Goal: Task Accomplishment & Management: Complete application form

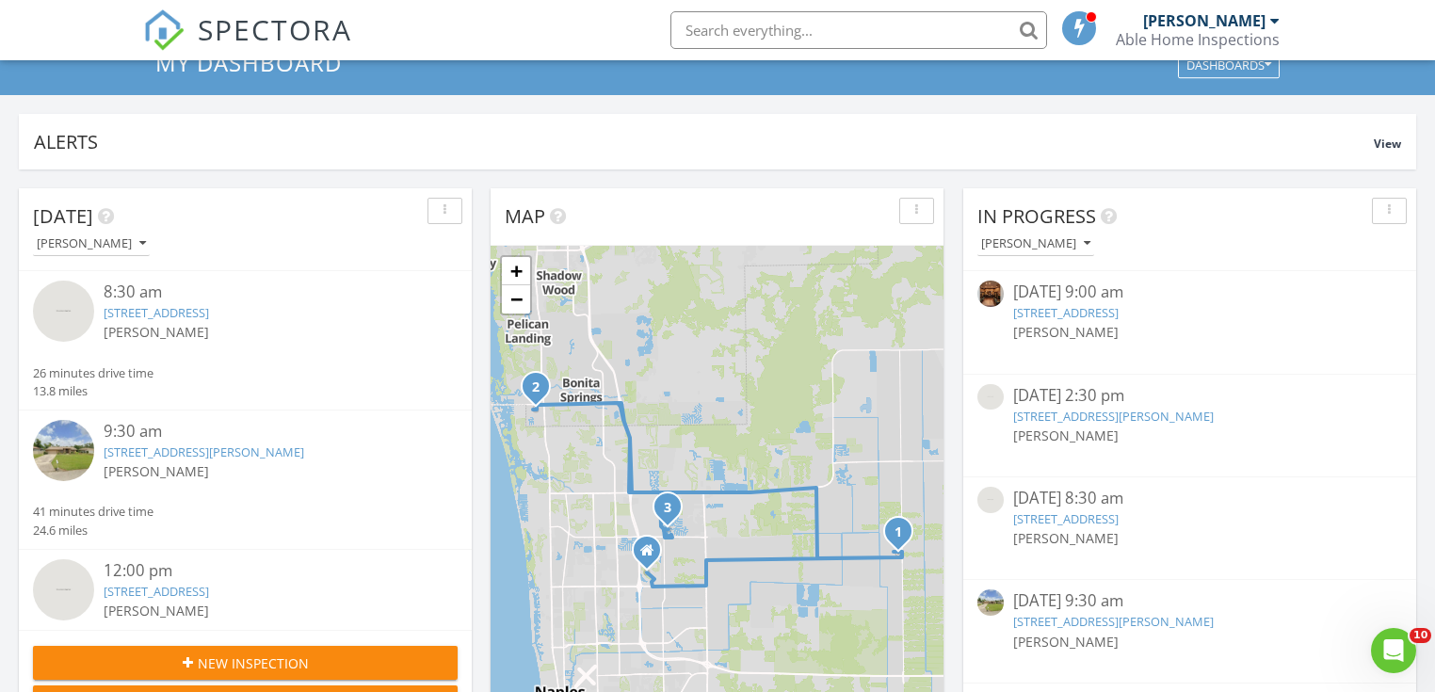
scroll to position [226, 0]
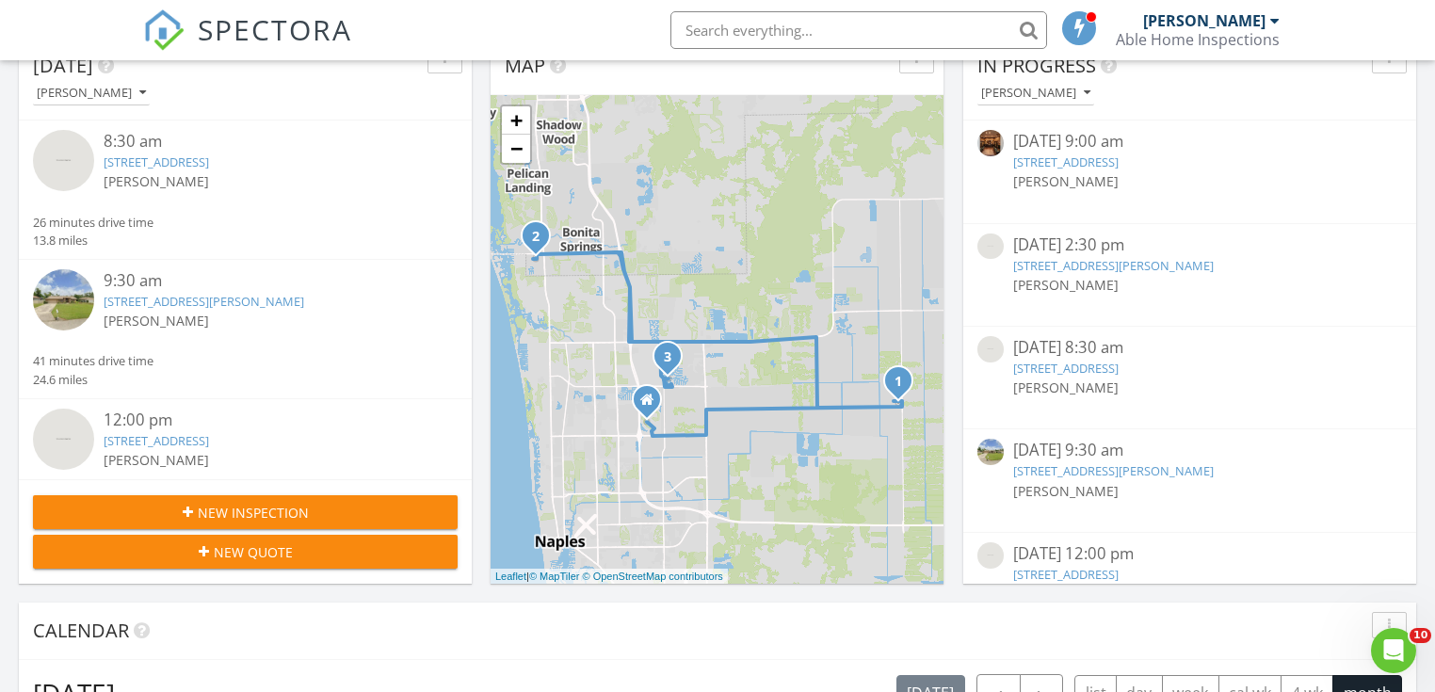
click at [717, 28] on input "text" at bounding box center [859, 30] width 377 height 38
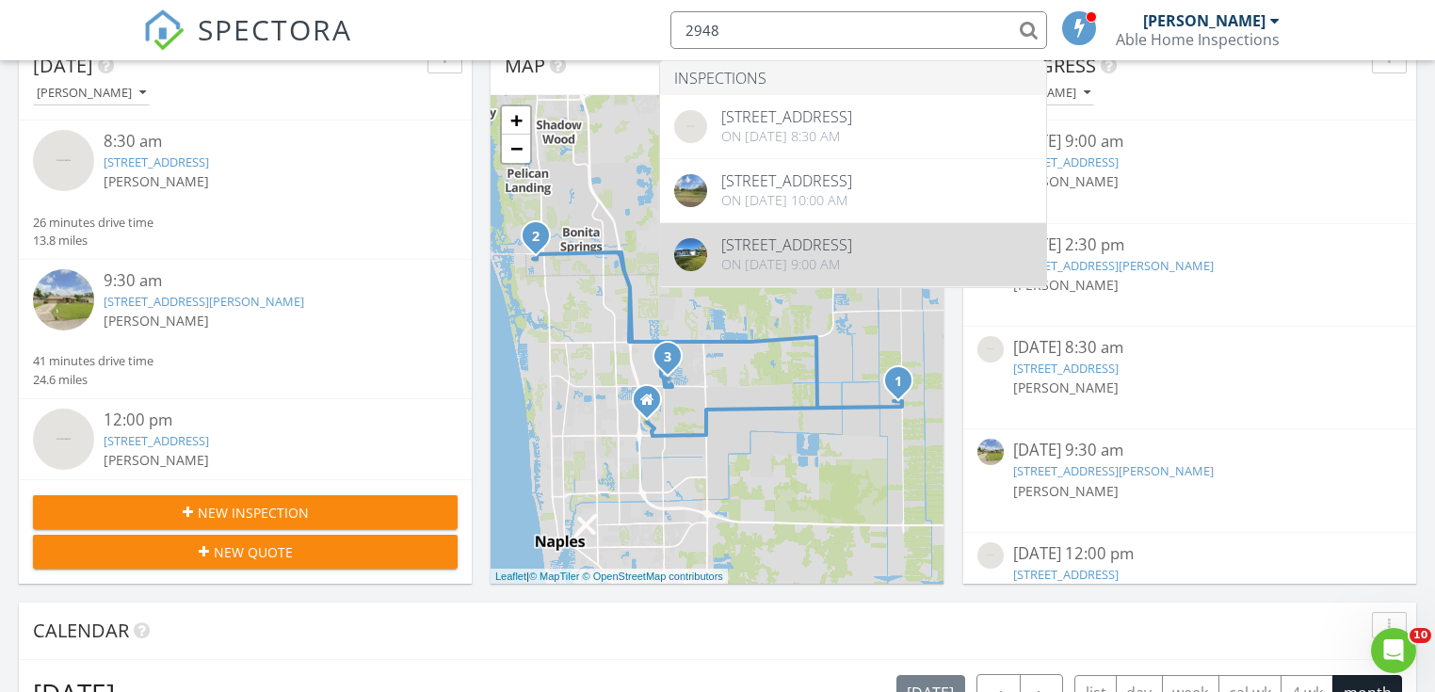
type input "2948"
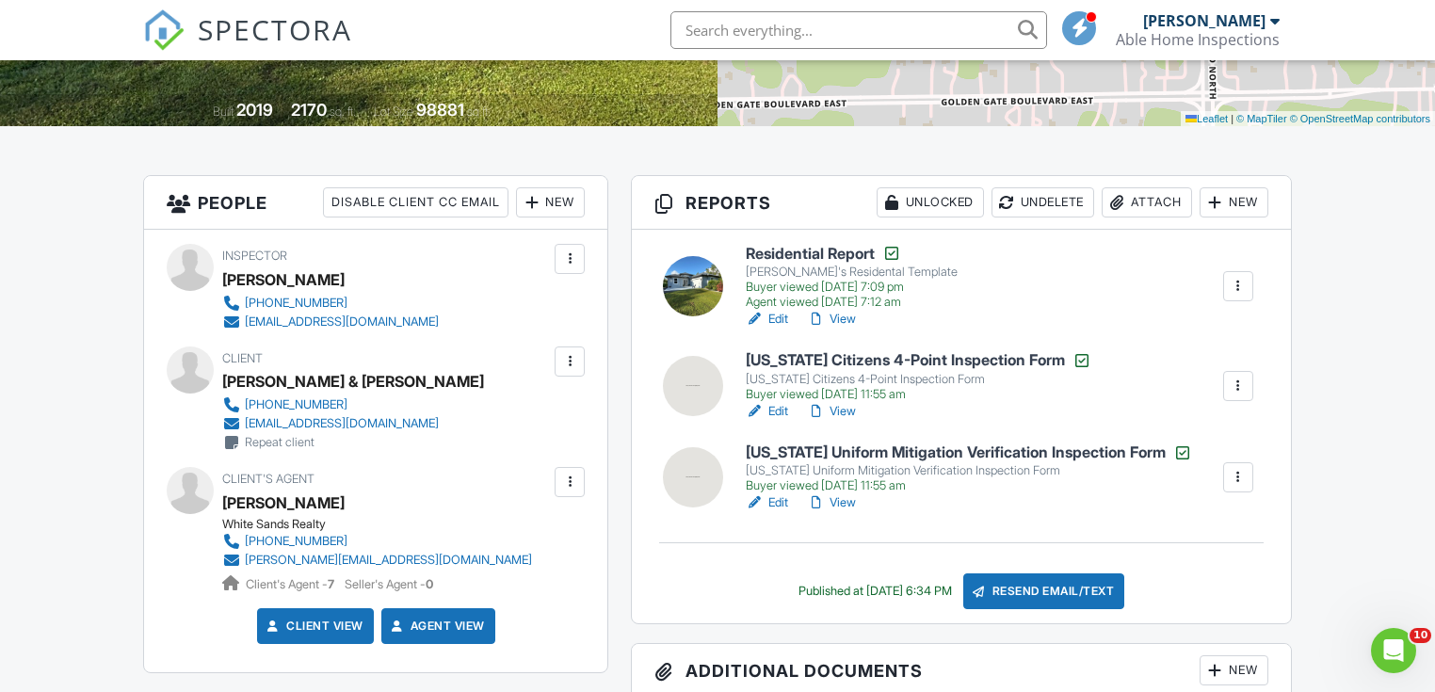
scroll to position [377, 0]
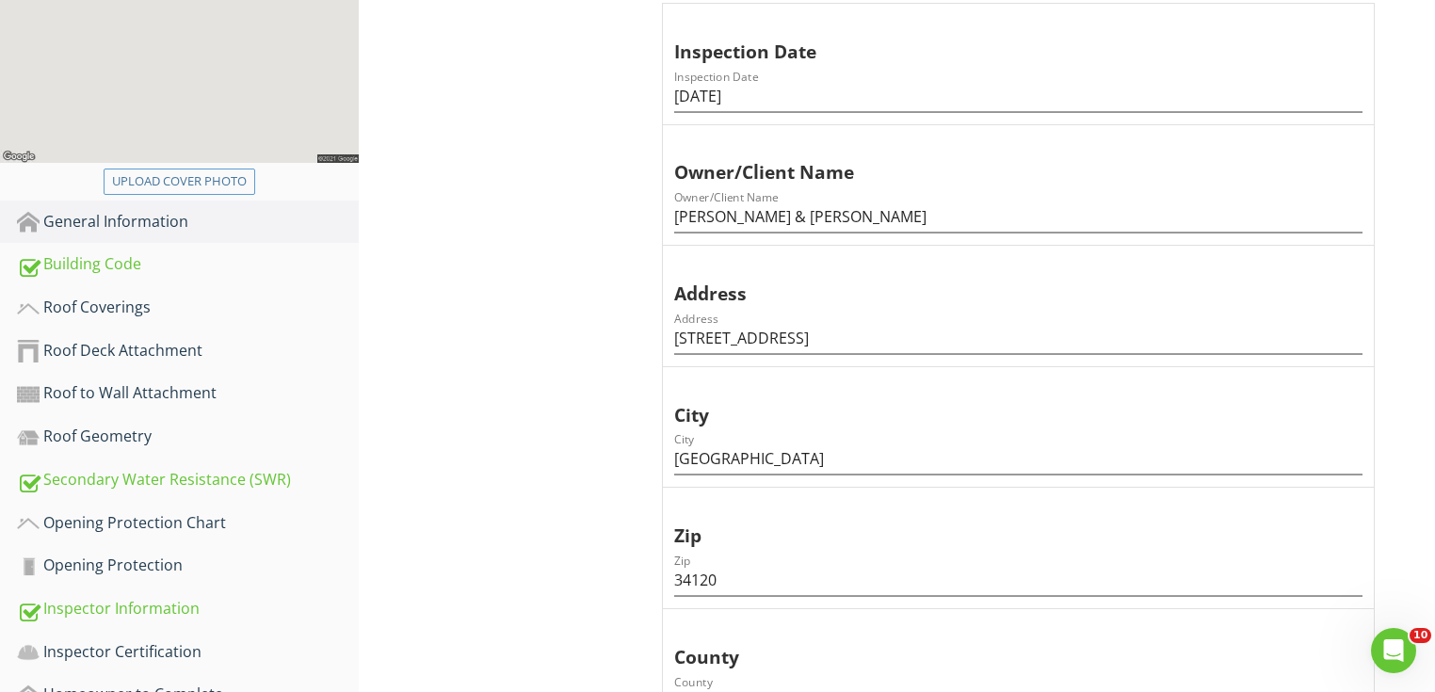
scroll to position [452, 0]
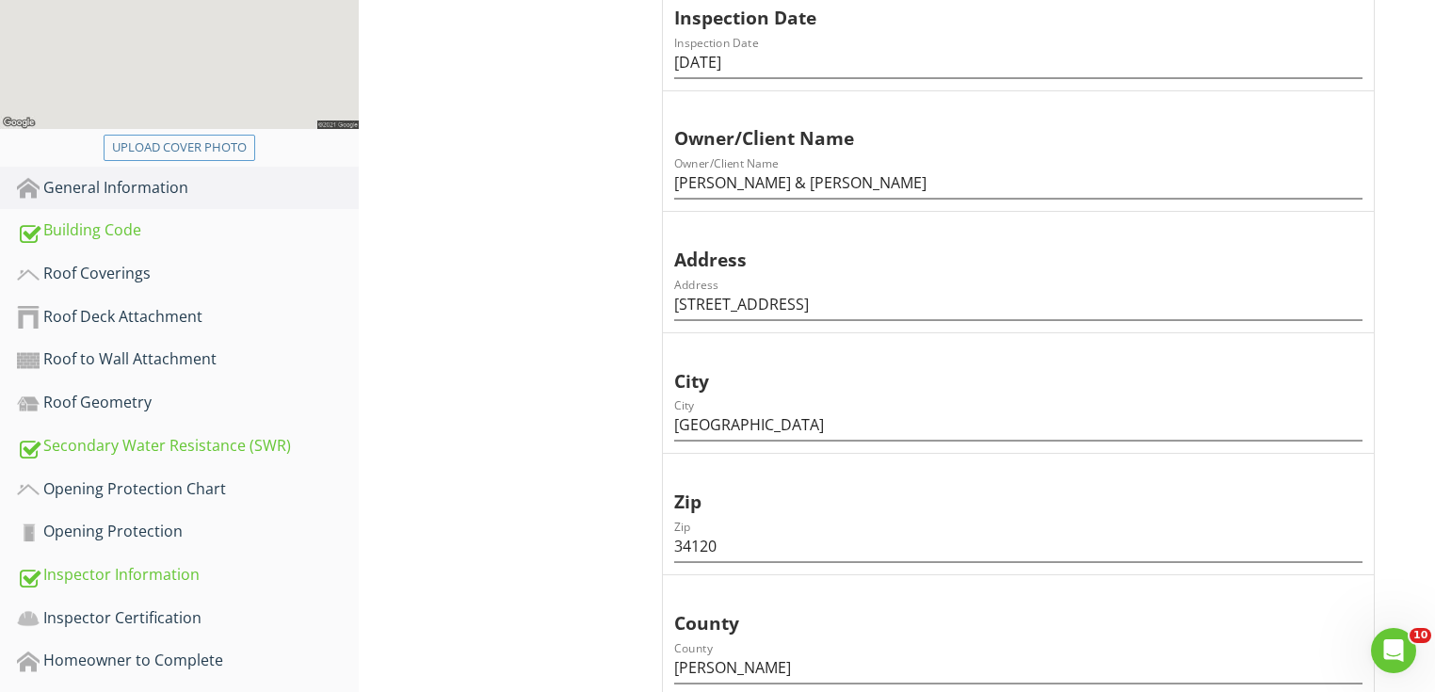
click at [188, 313] on div "Roof Deck Attachment" at bounding box center [188, 317] width 342 height 24
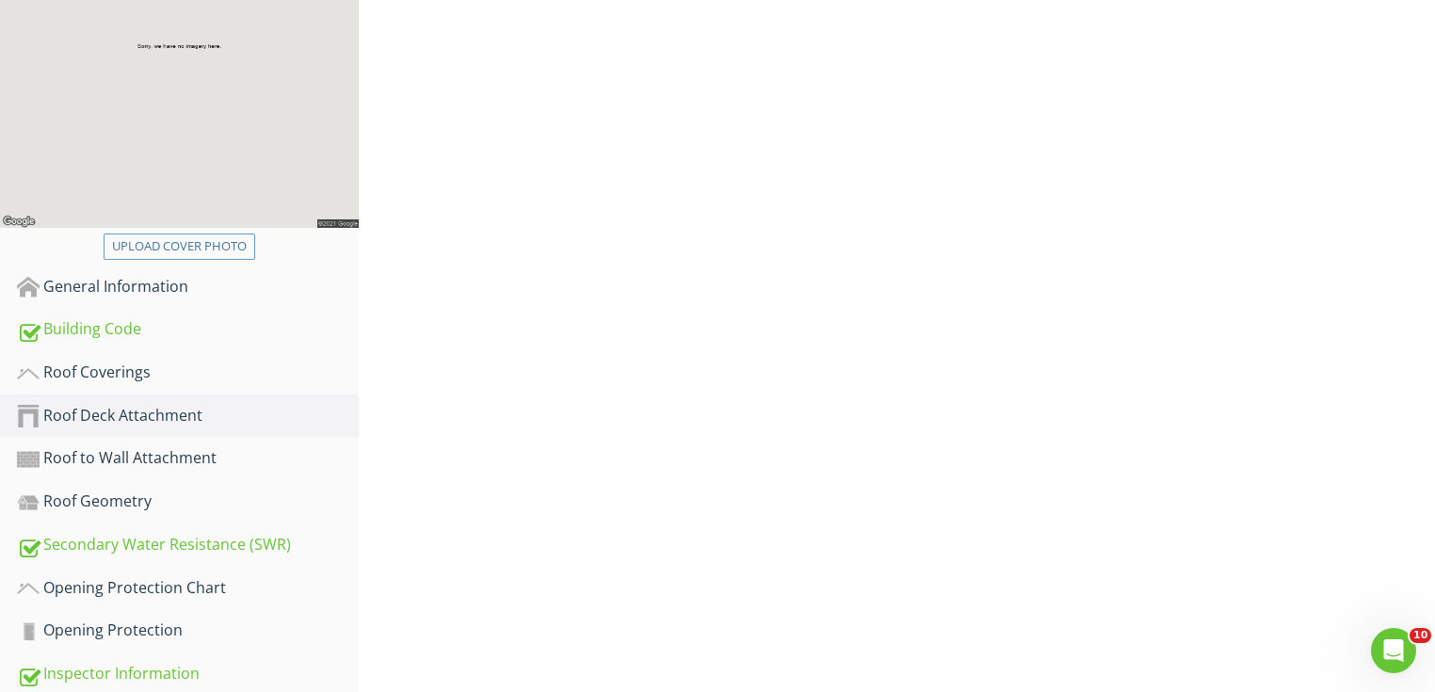
scroll to position [301, 0]
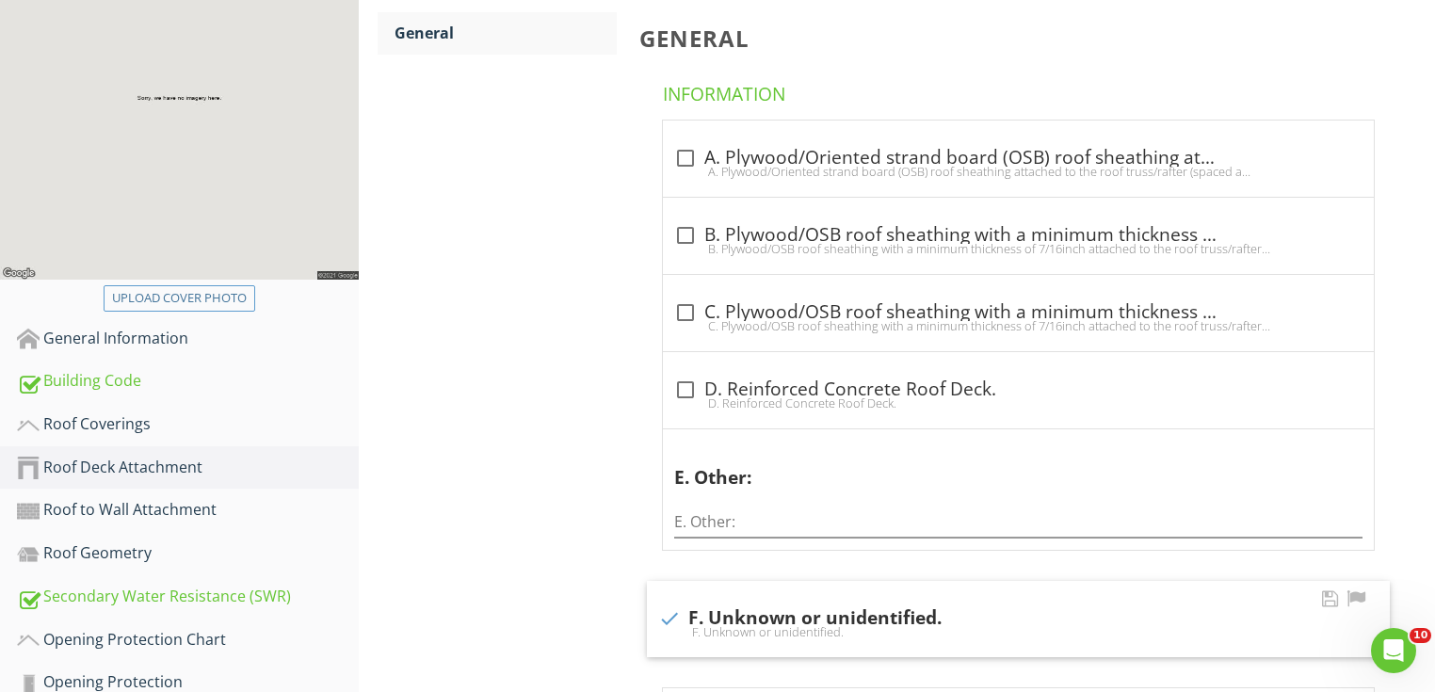
click at [676, 618] on div at bounding box center [670, 619] width 32 height 32
checkbox input "false"
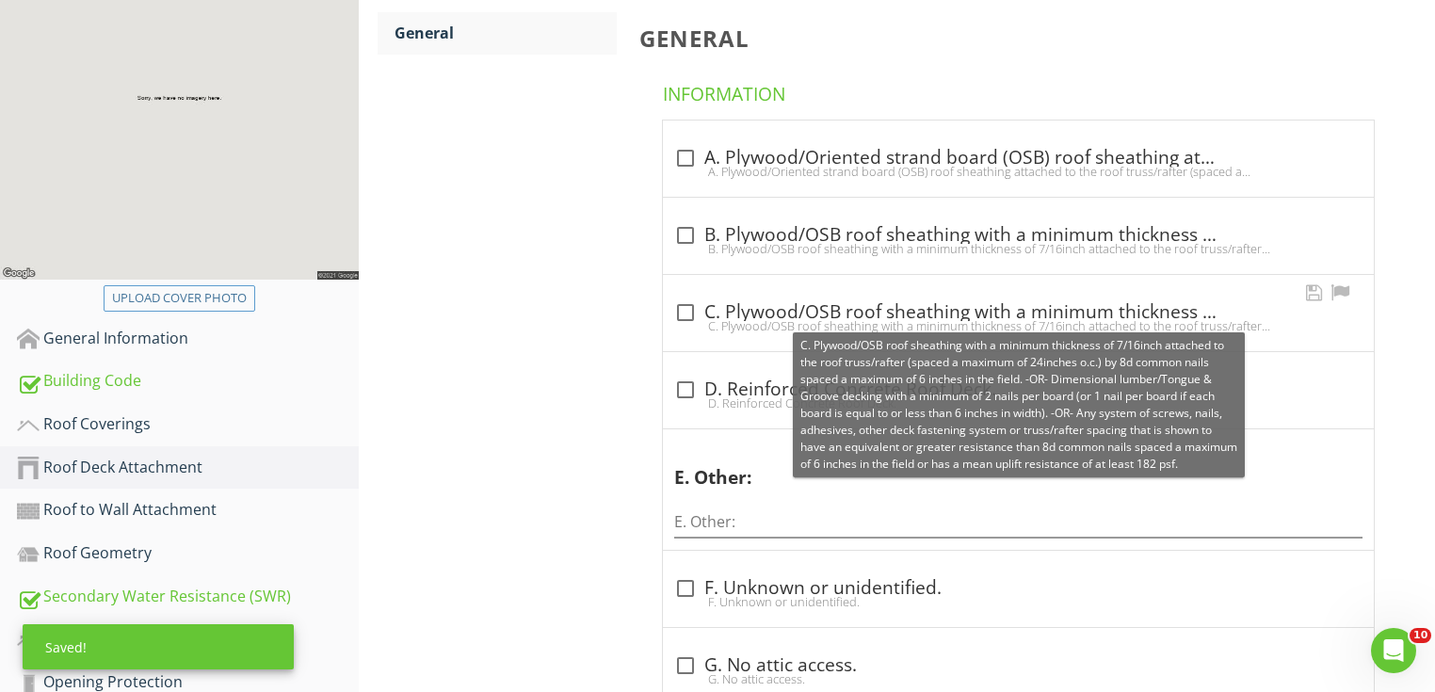
click at [687, 304] on div at bounding box center [686, 313] width 32 height 32
checkbox input "true"
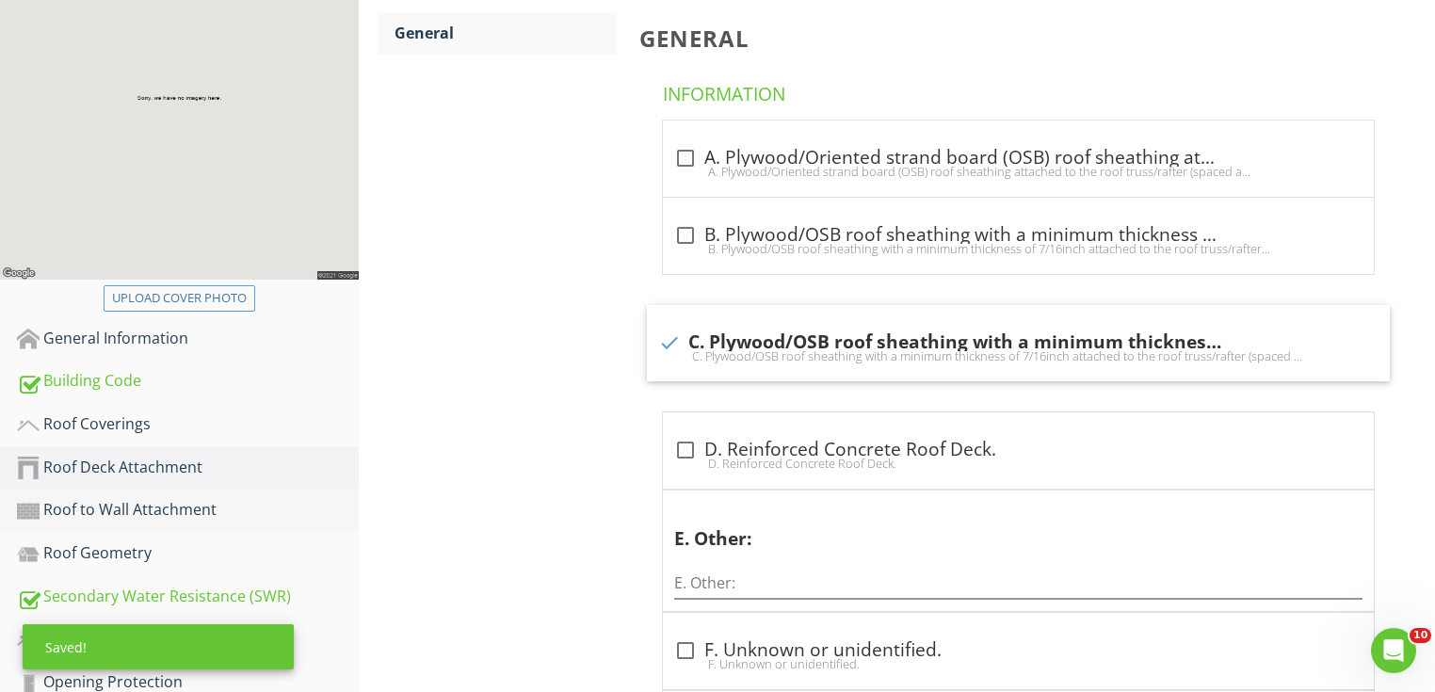
click at [218, 503] on div "Roof to Wall Attachment" at bounding box center [188, 510] width 342 height 24
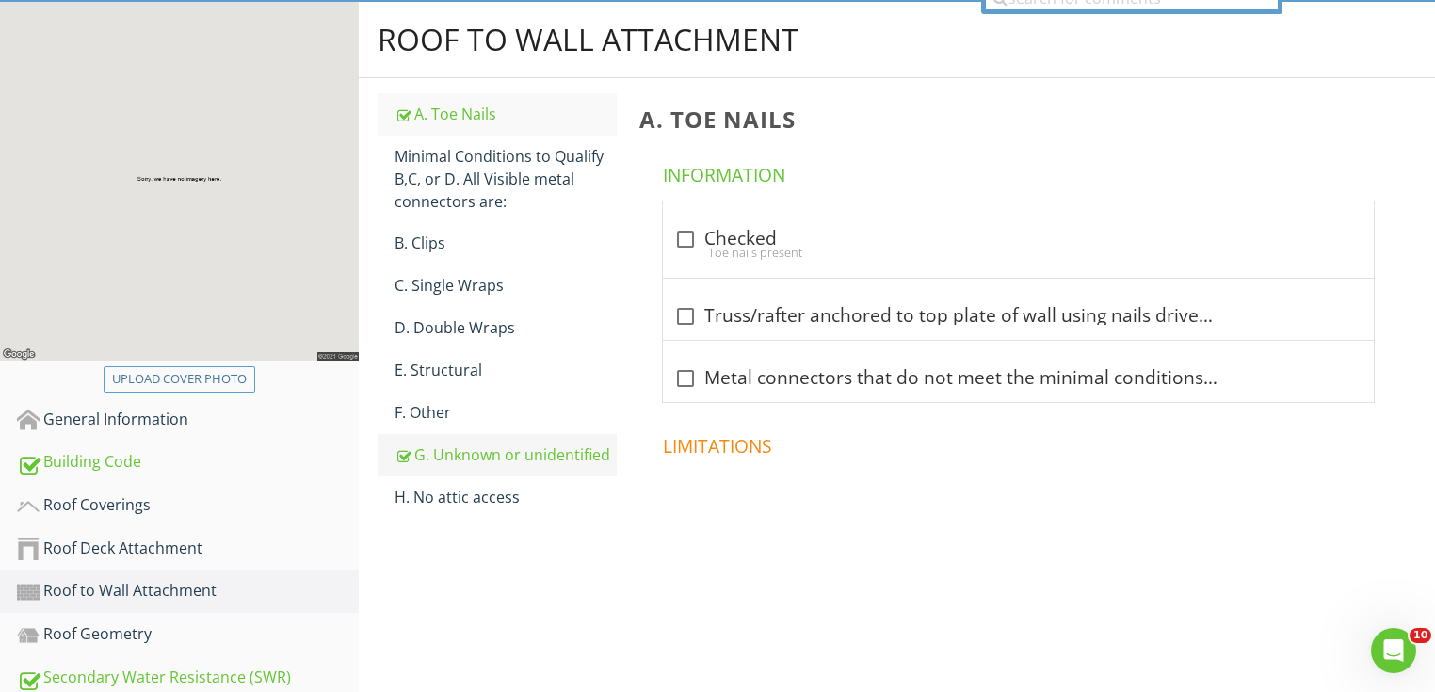
scroll to position [226, 0]
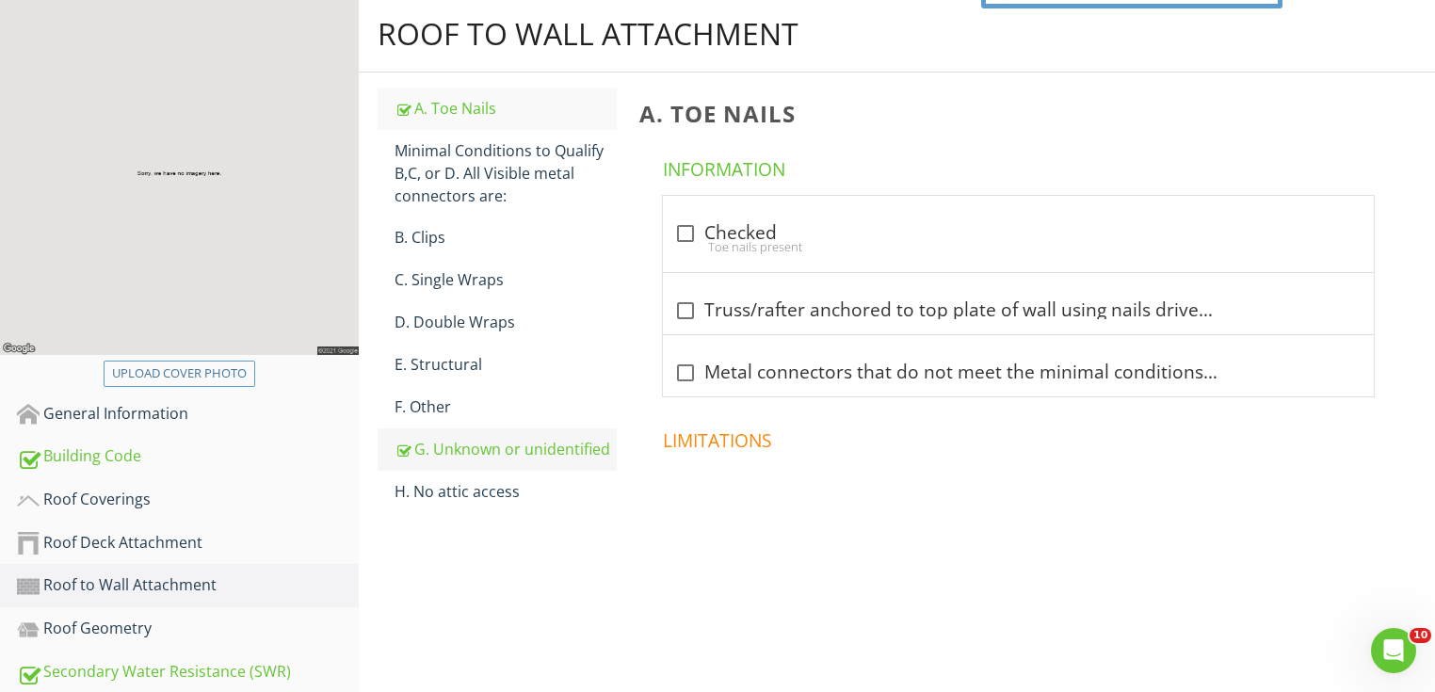
click at [516, 465] on link "G. Unknown or unidentified" at bounding box center [506, 448] width 222 height 41
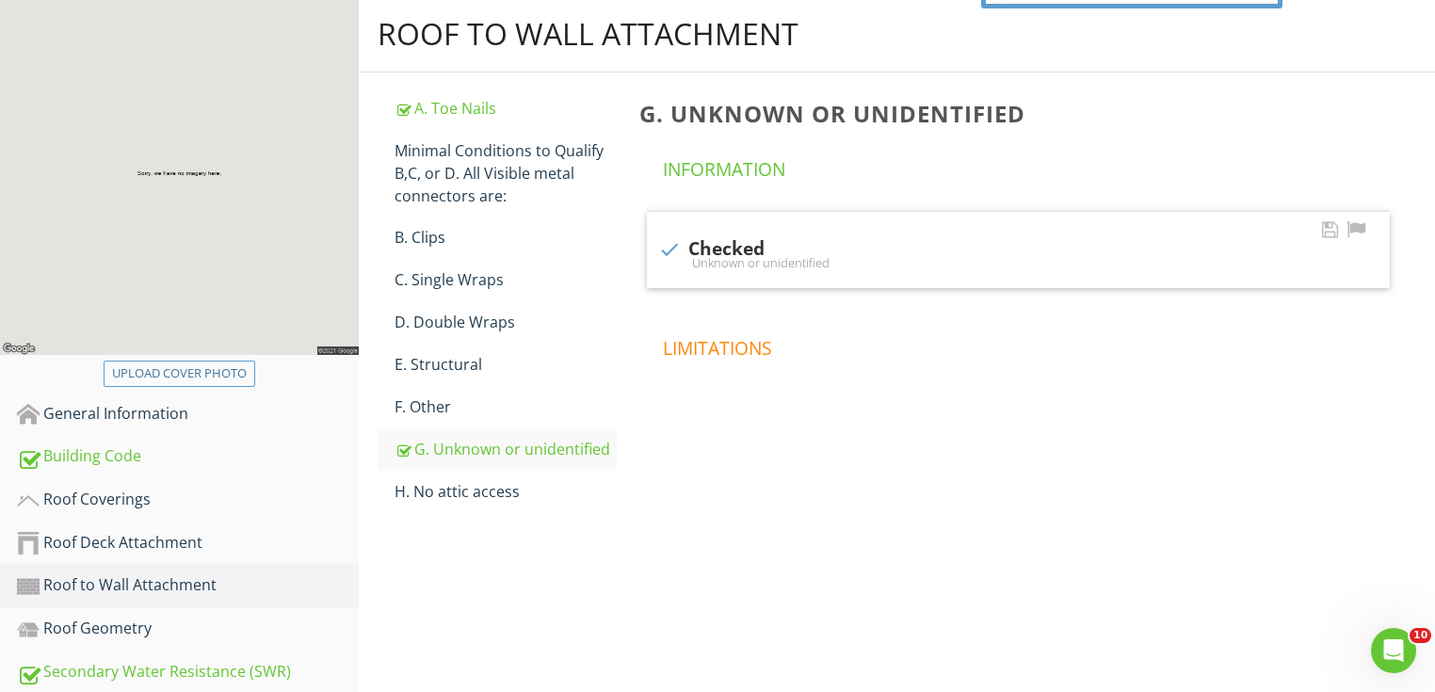
click at [735, 239] on div "check Checked" at bounding box center [1018, 249] width 720 height 23
checkbox input "false"
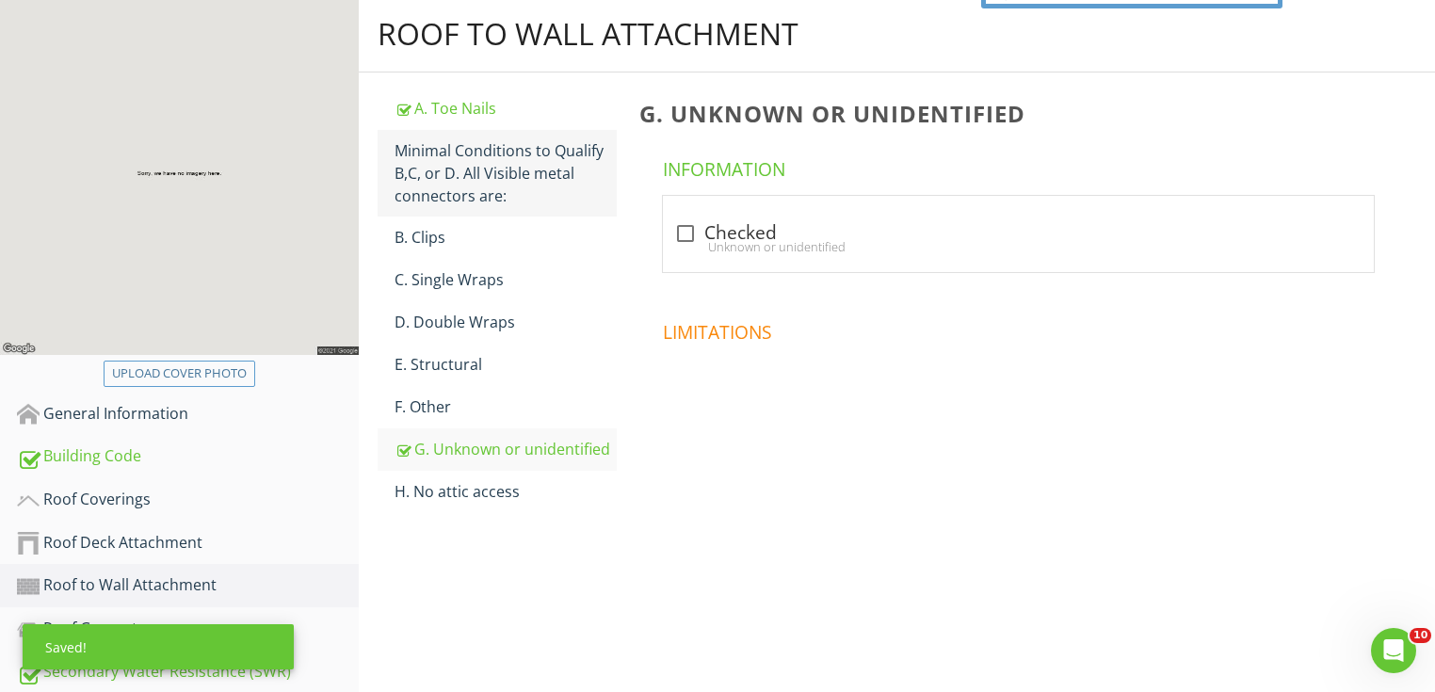
click at [495, 166] on div "Minimal Conditions to Qualify B,C, or D. All Visible metal connectors are:" at bounding box center [506, 173] width 222 height 68
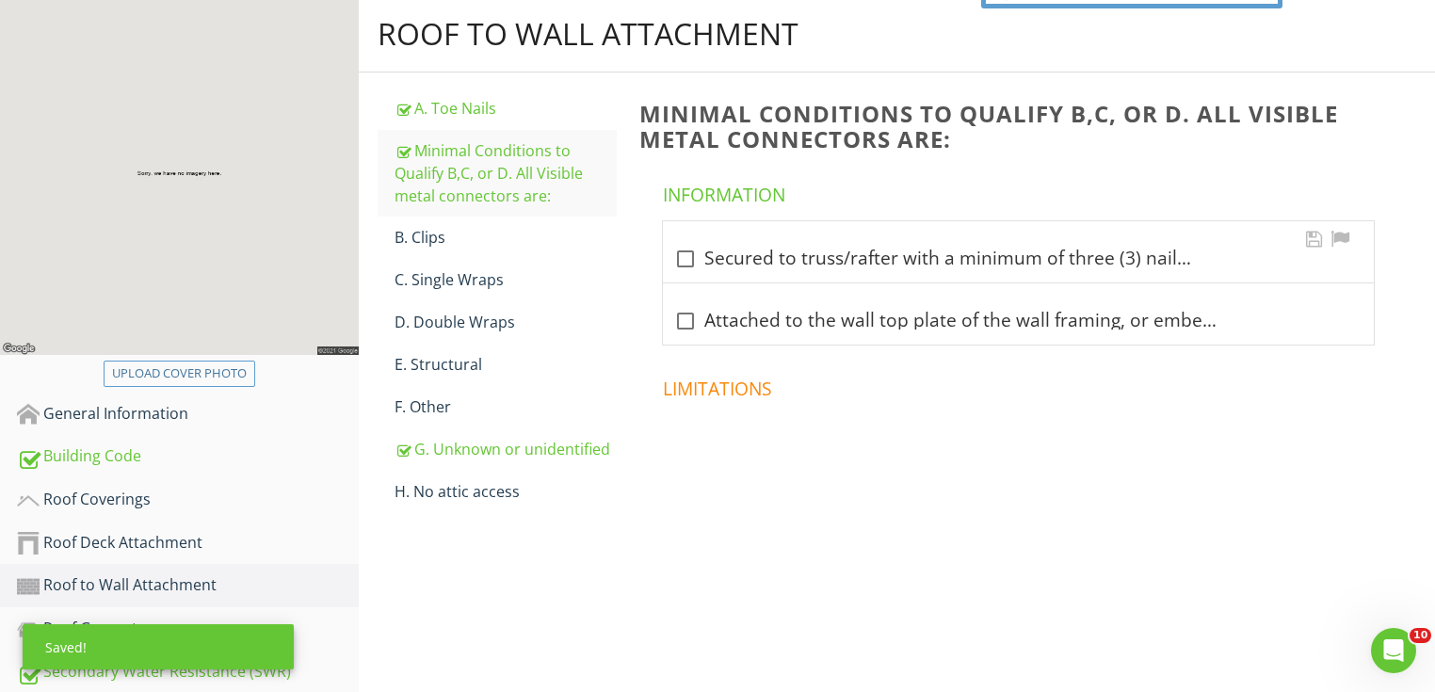
click at [795, 269] on div "check_box_outline_blank Secured to truss/rafter with a minimum of three (3) nai…" at bounding box center [1018, 259] width 688 height 23
checkbox input "true"
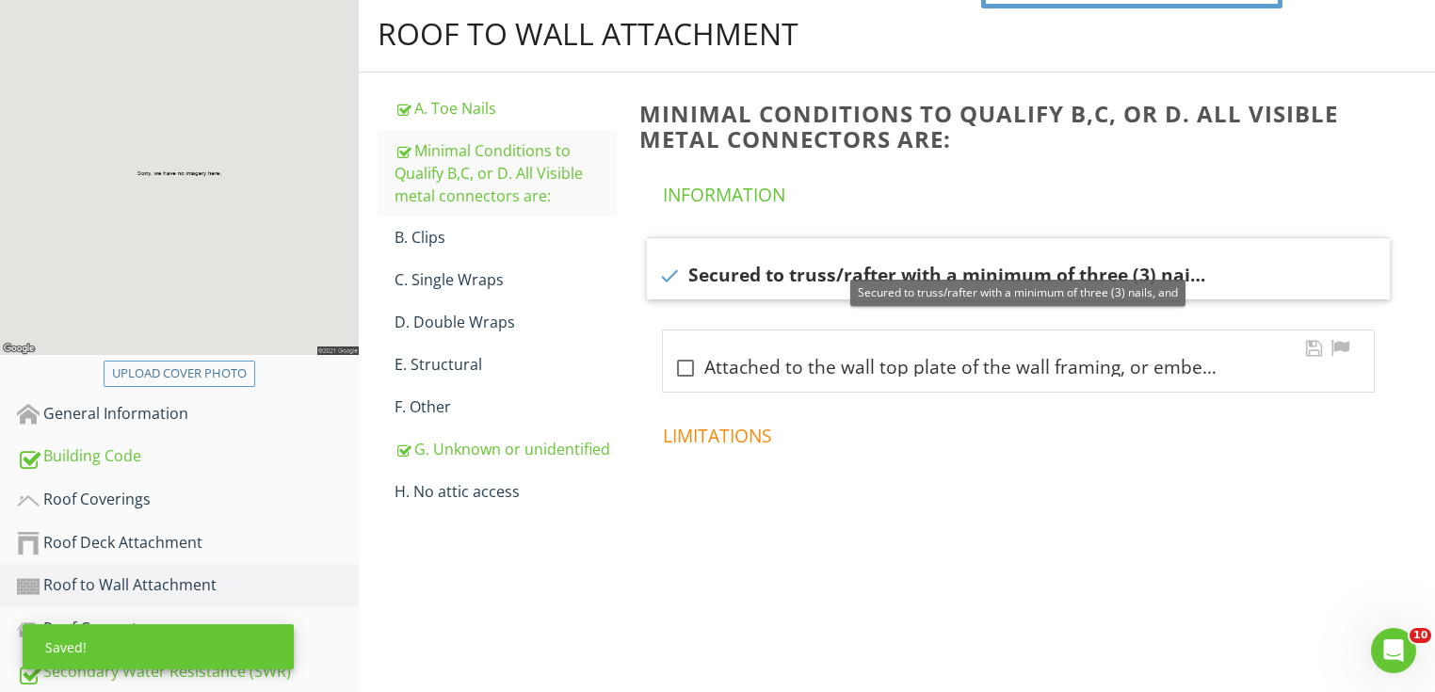
click at [768, 368] on div "check_box_outline_blank Attached to the wall top plate of the wall framing, or …" at bounding box center [1018, 368] width 688 height 23
checkbox input "true"
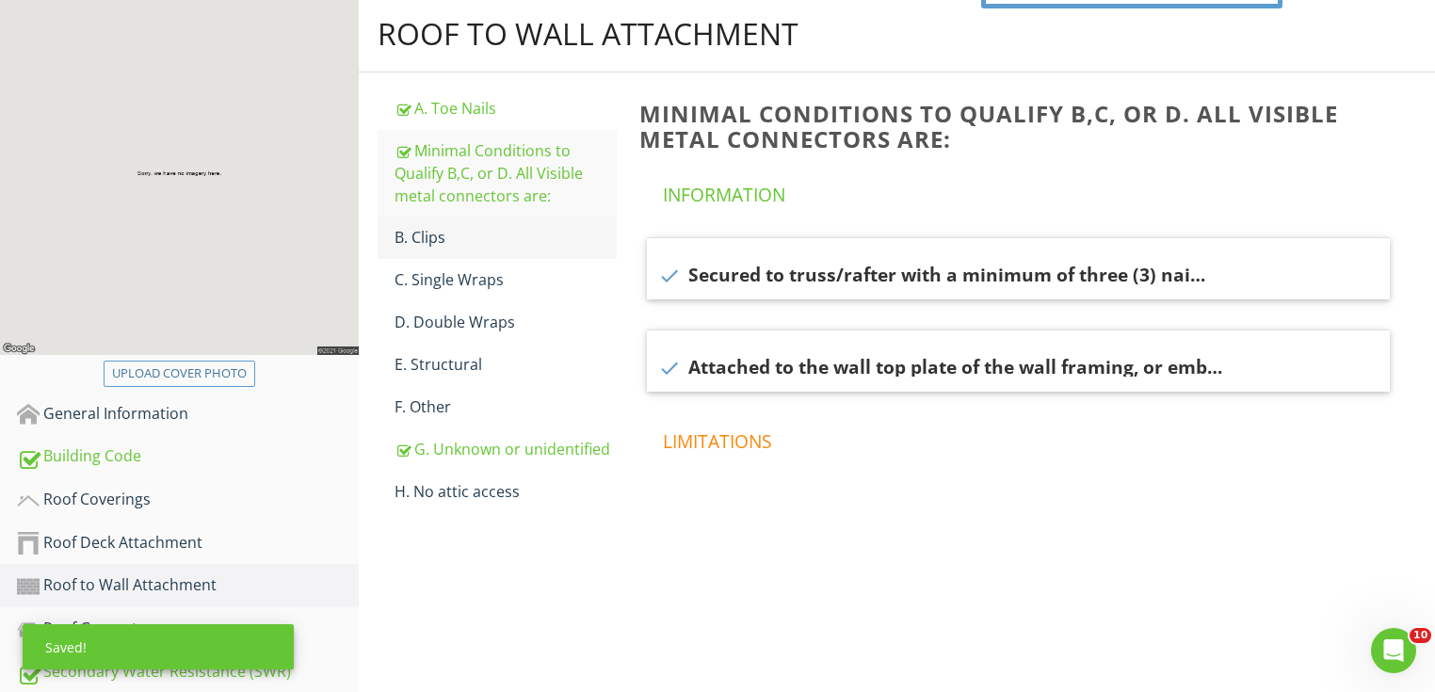
click at [514, 234] on div "B. Clips" at bounding box center [506, 237] width 222 height 23
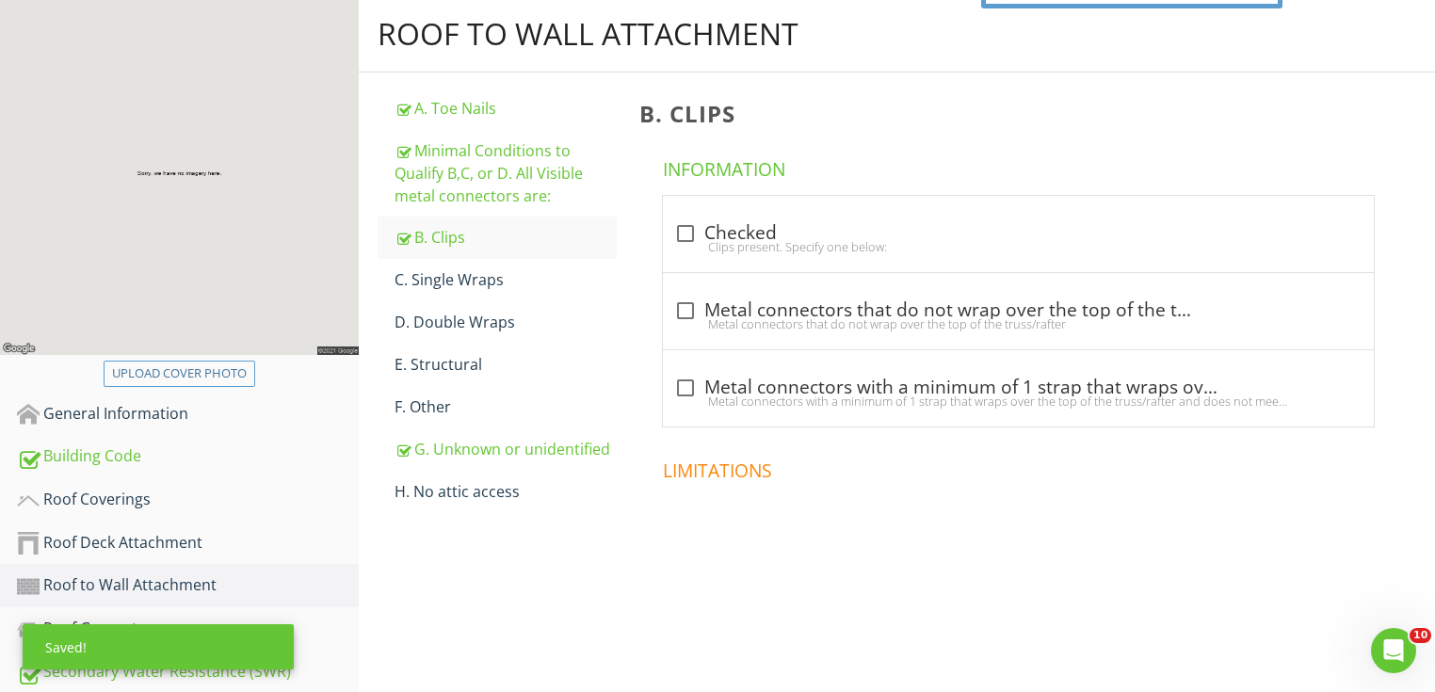
click at [746, 267] on div "check_box_outline_blank Checked Clips present. Specify one below:" at bounding box center [1018, 234] width 711 height 76
checkbox input "true"
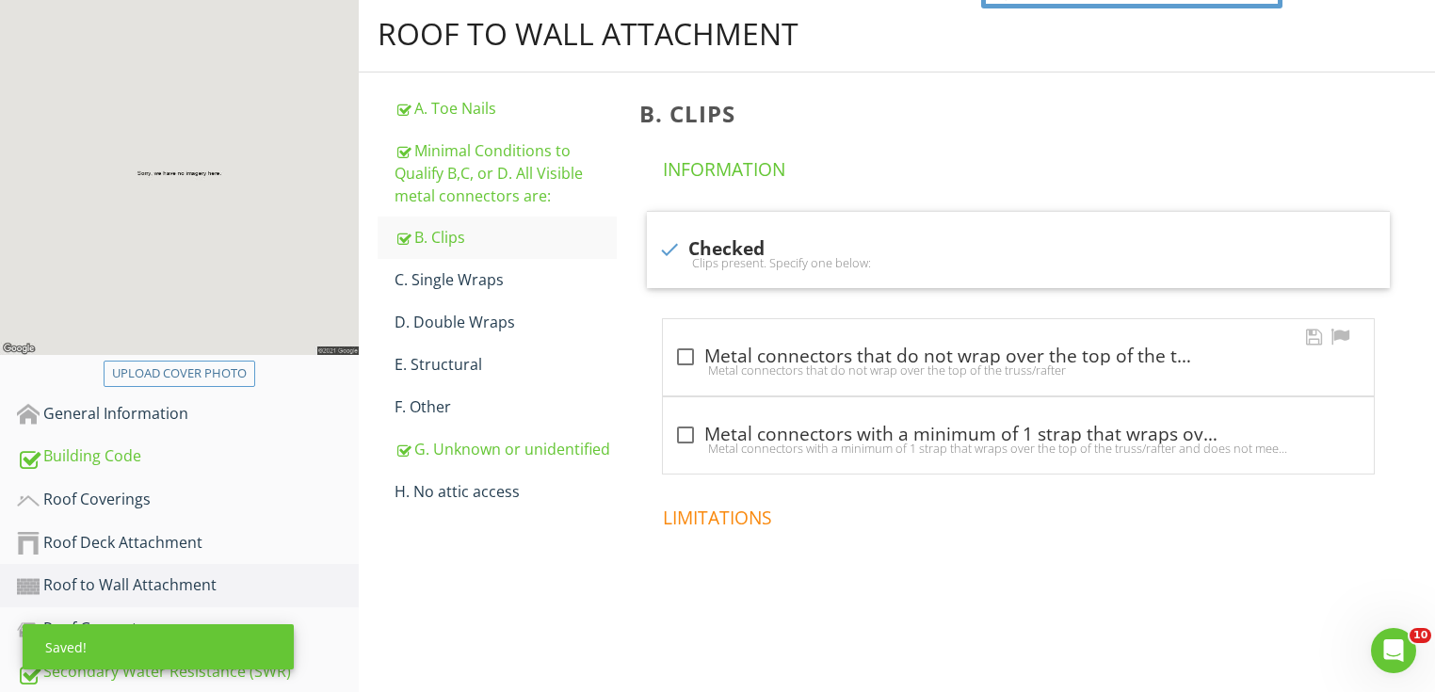
click at [742, 355] on div "check_box_outline_blank Metal connectors that do not wrap over the top of the t…" at bounding box center [1018, 357] width 688 height 23
checkbox input "true"
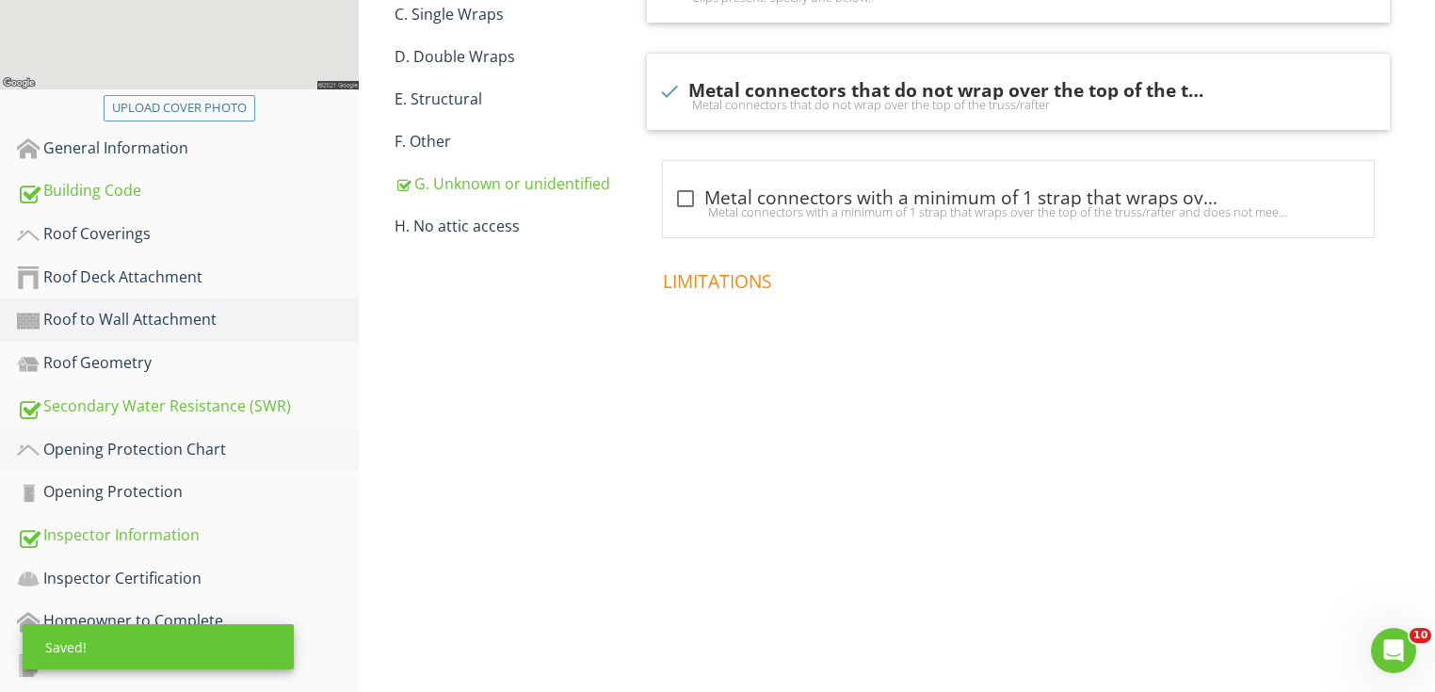
scroll to position [499, 0]
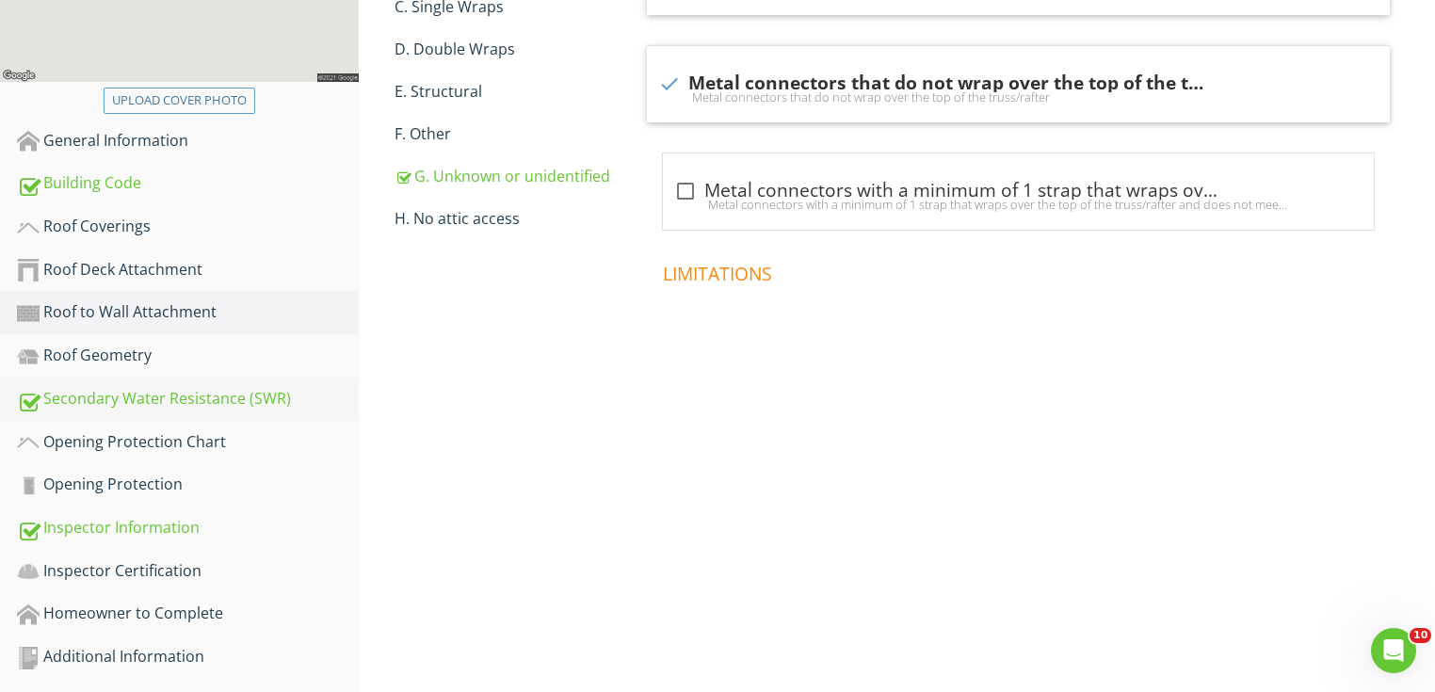
click at [247, 387] on div "Secondary Water Resistance (SWR)" at bounding box center [188, 399] width 342 height 24
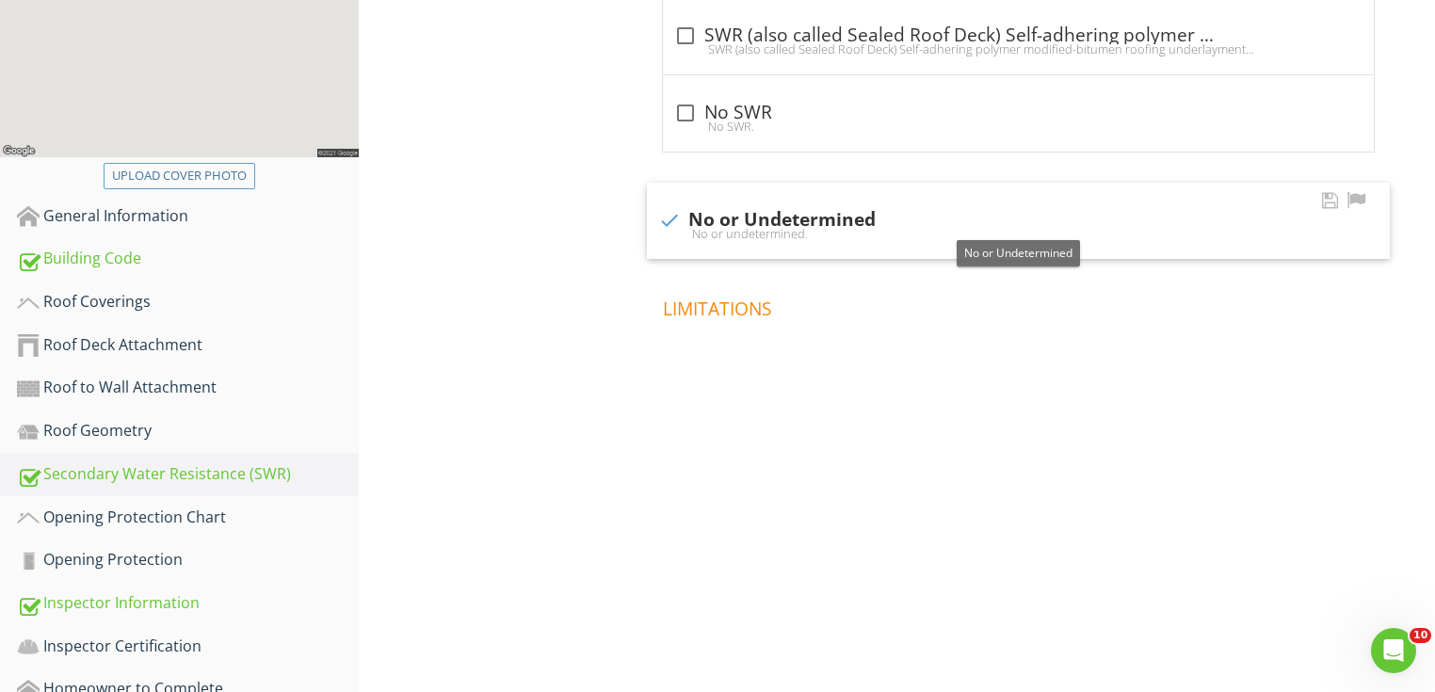
click at [706, 220] on div "check No or Undetermined" at bounding box center [1018, 220] width 720 height 23
checkbox input "false"
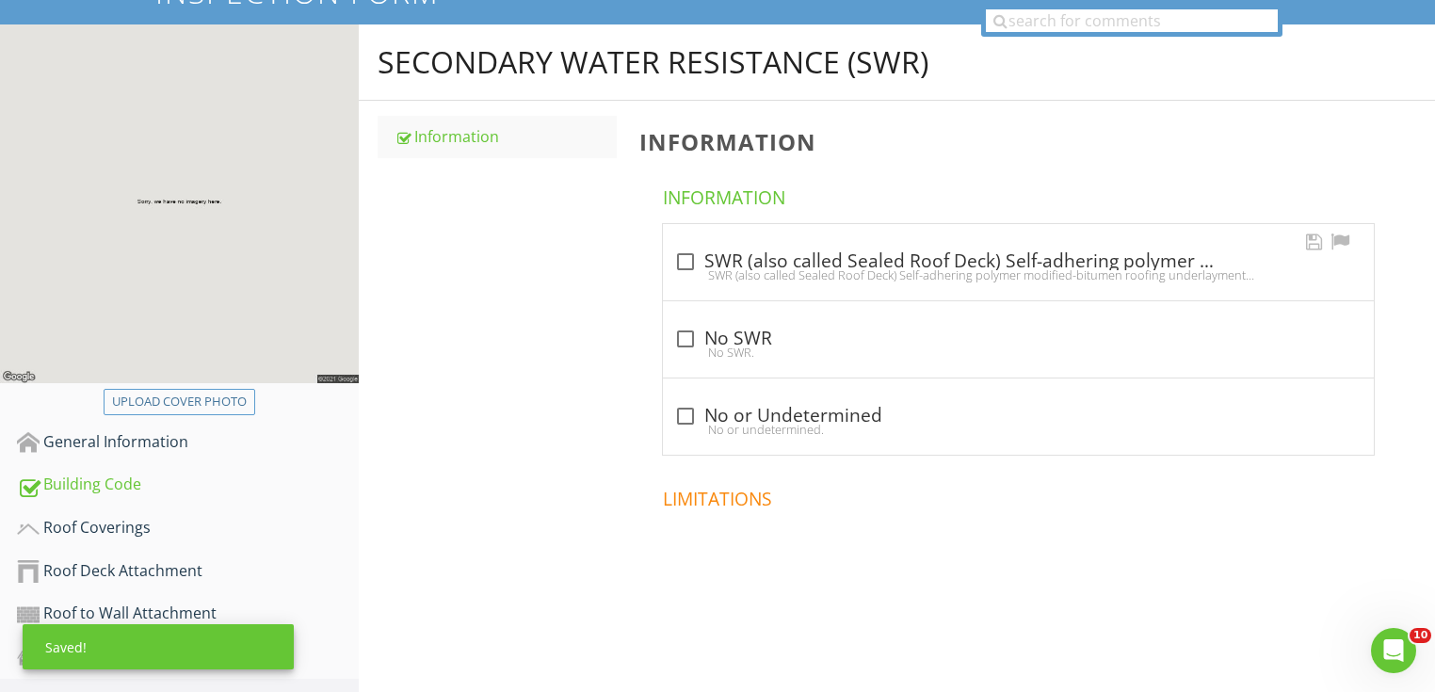
drag, startPoint x: 715, startPoint y: 255, endPoint x: 703, endPoint y: 256, distance: 12.3
click at [715, 257] on div "check_box_outline_blank SWR (also called Sealed Roof Deck) Self-adhering polyme…" at bounding box center [1018, 262] width 688 height 23
checkbox input "true"
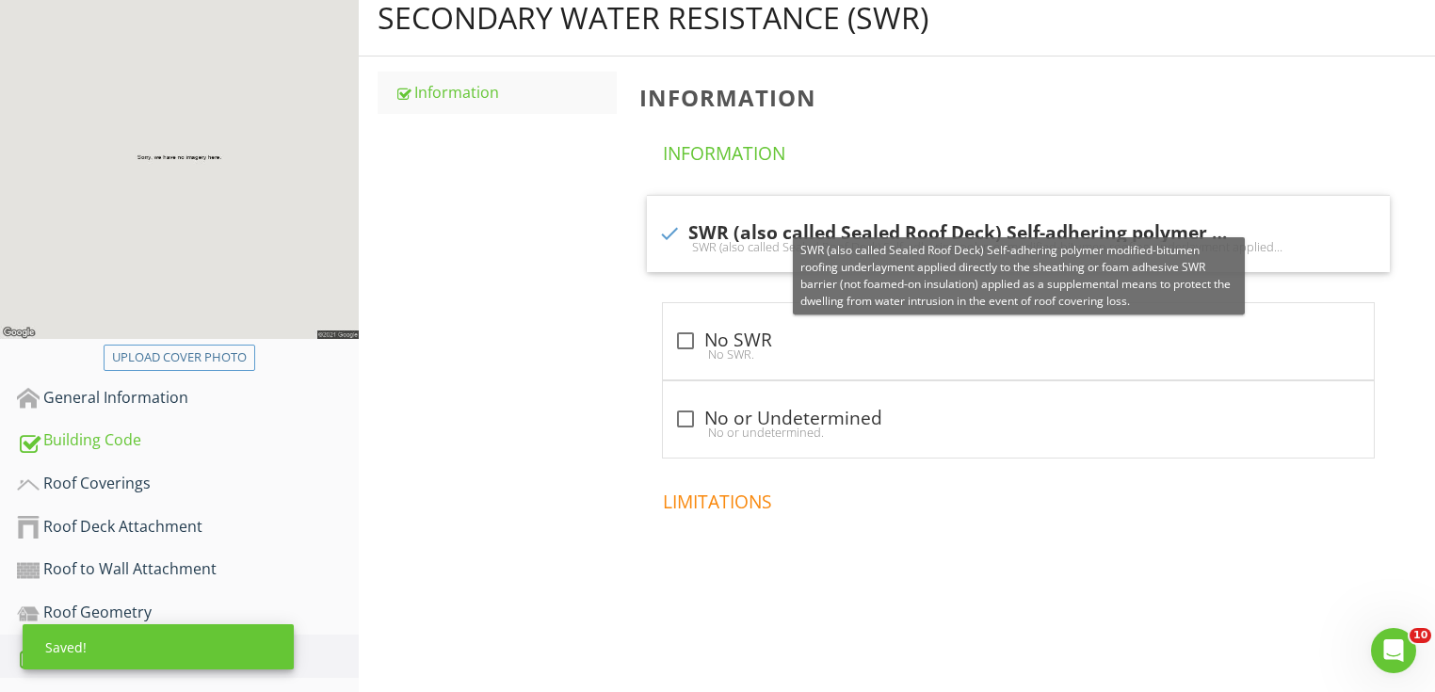
scroll to position [499, 0]
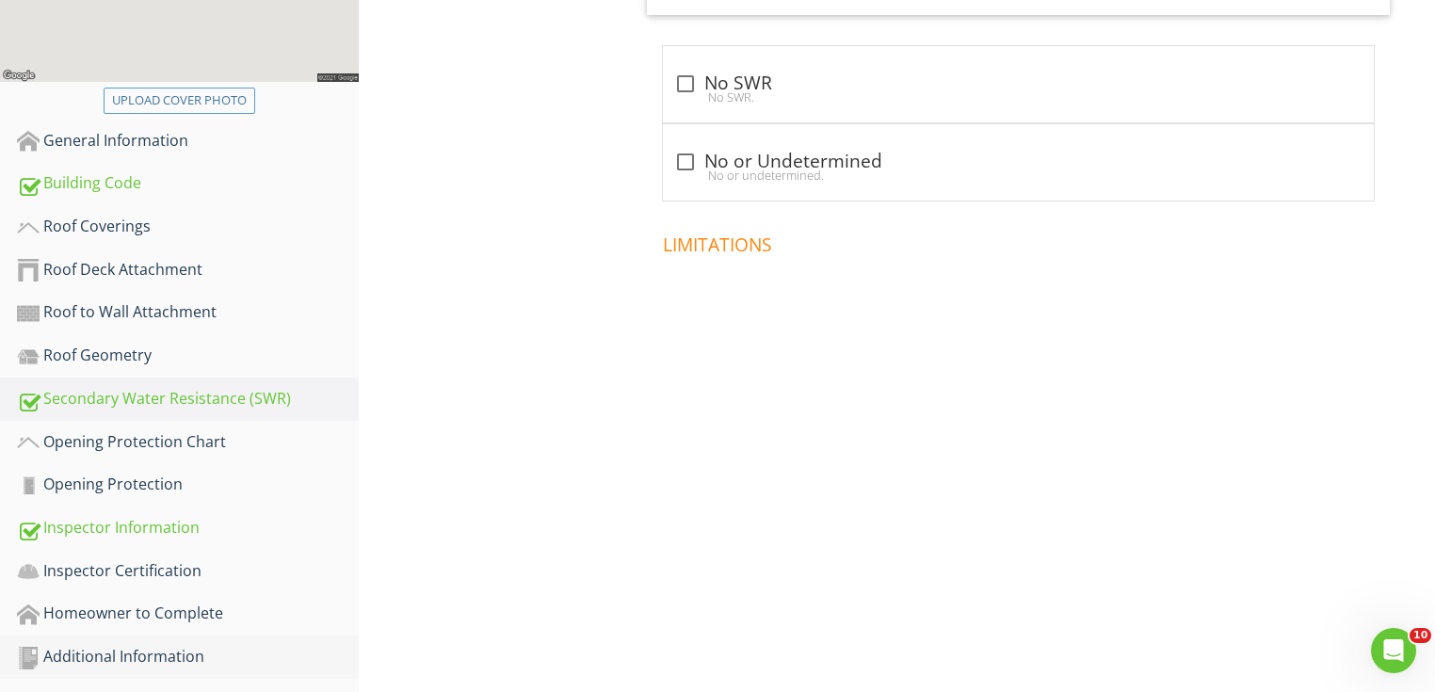
click at [279, 653] on div "Additional Information" at bounding box center [188, 657] width 342 height 24
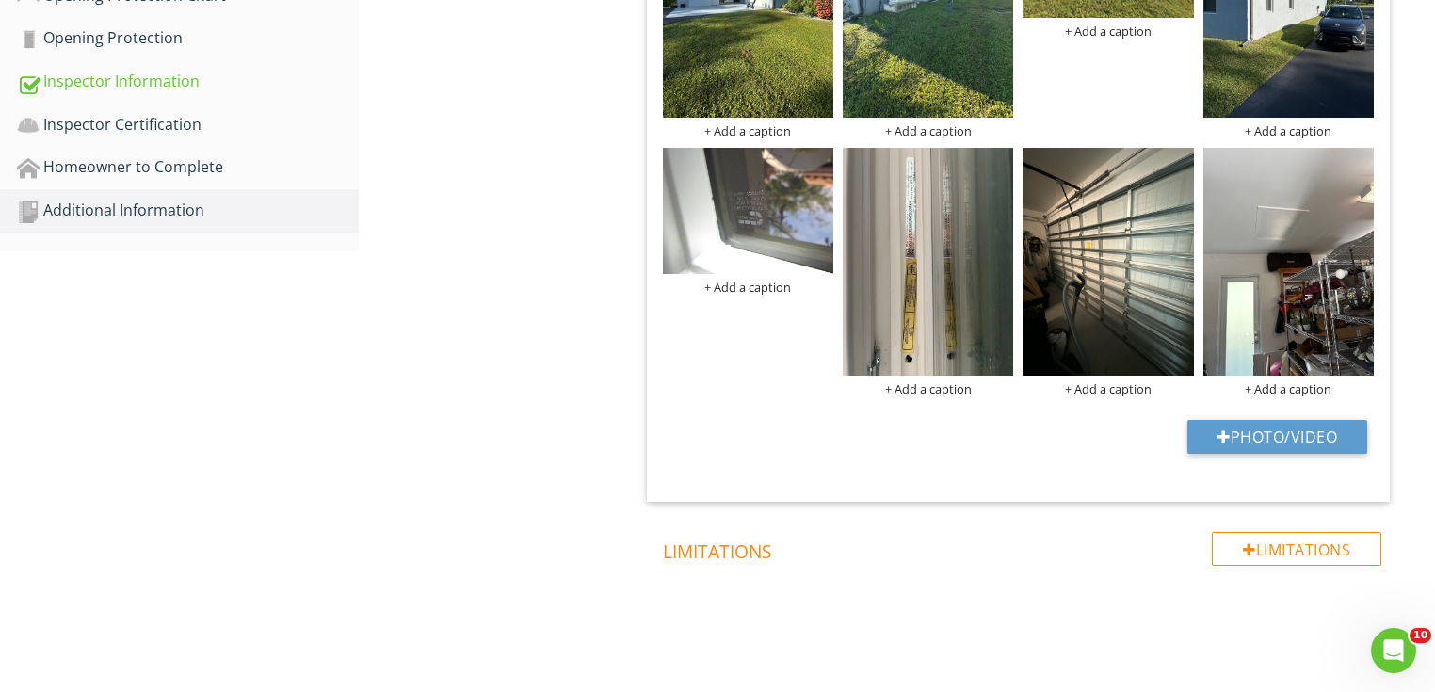
scroll to position [951, 0]
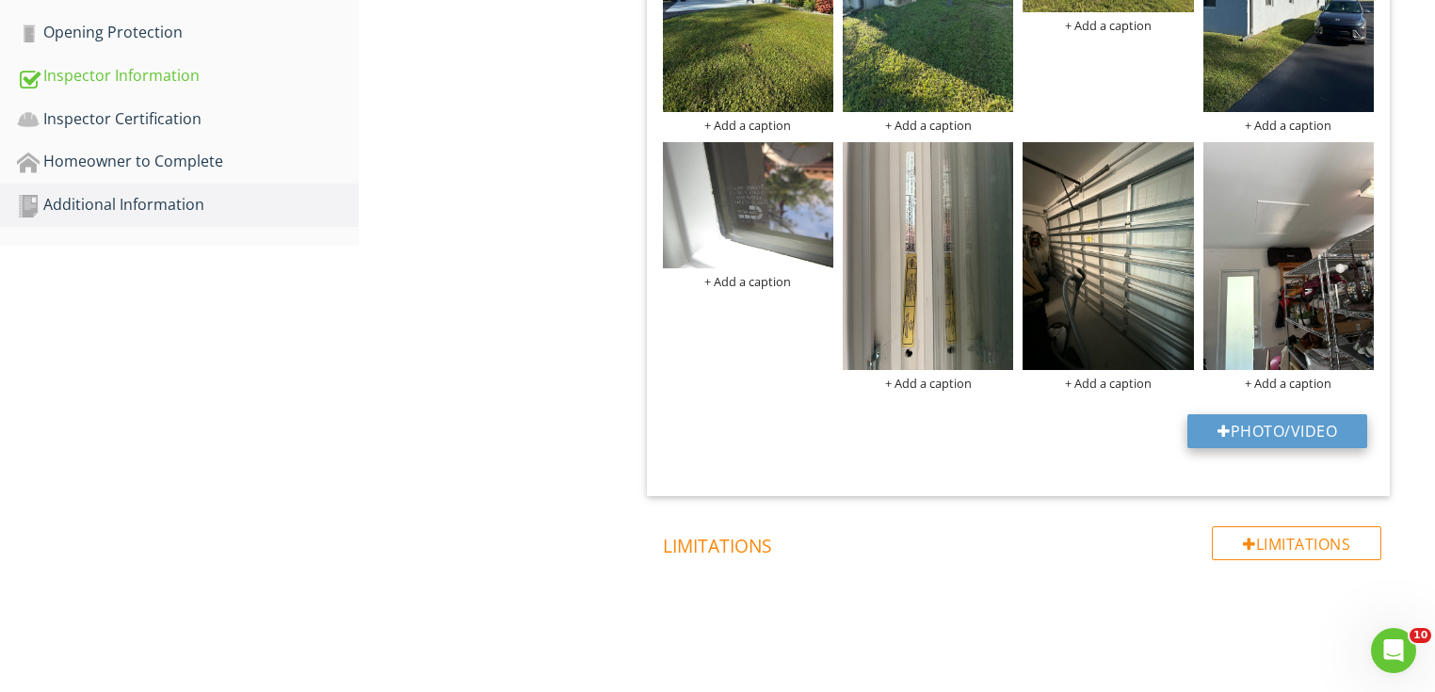
click at [1285, 441] on button "Photo/Video" at bounding box center [1278, 431] width 180 height 34
type input "C:\fakepath\nail.jpg"
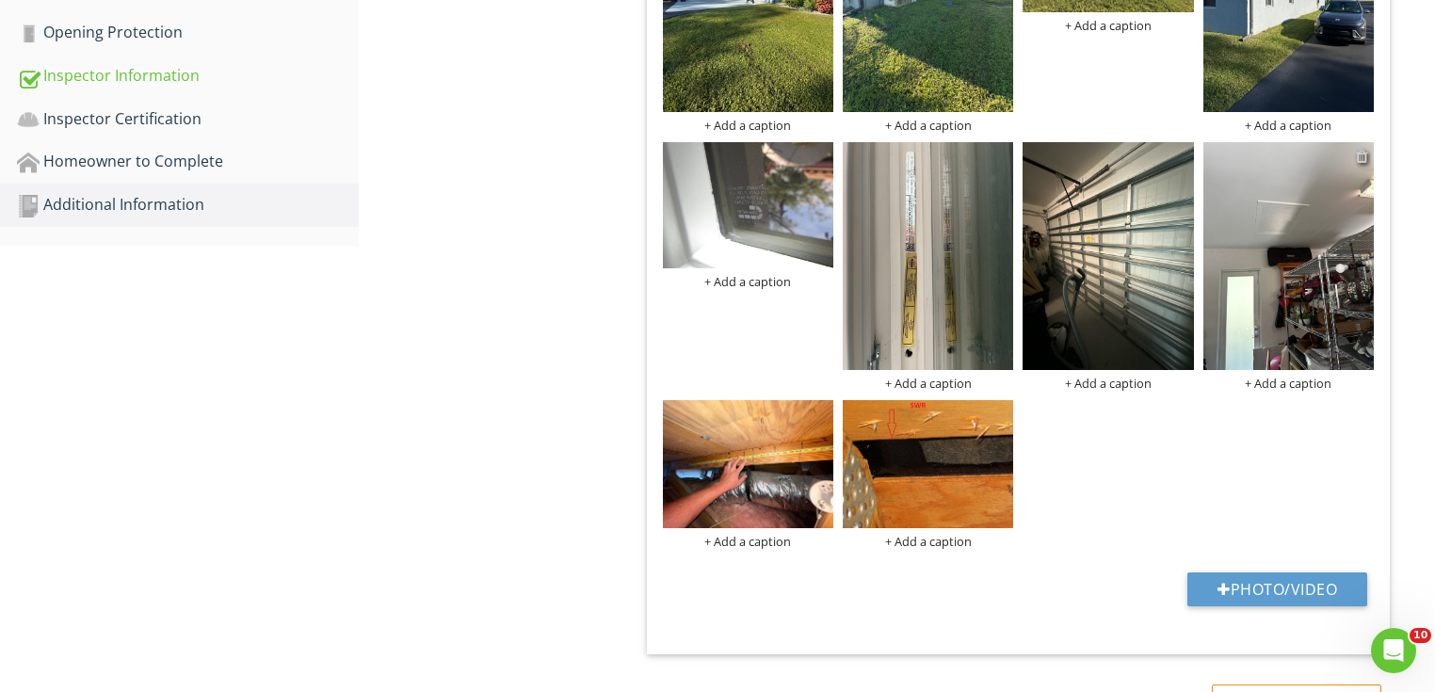
click at [1363, 158] on div at bounding box center [1362, 156] width 12 height 15
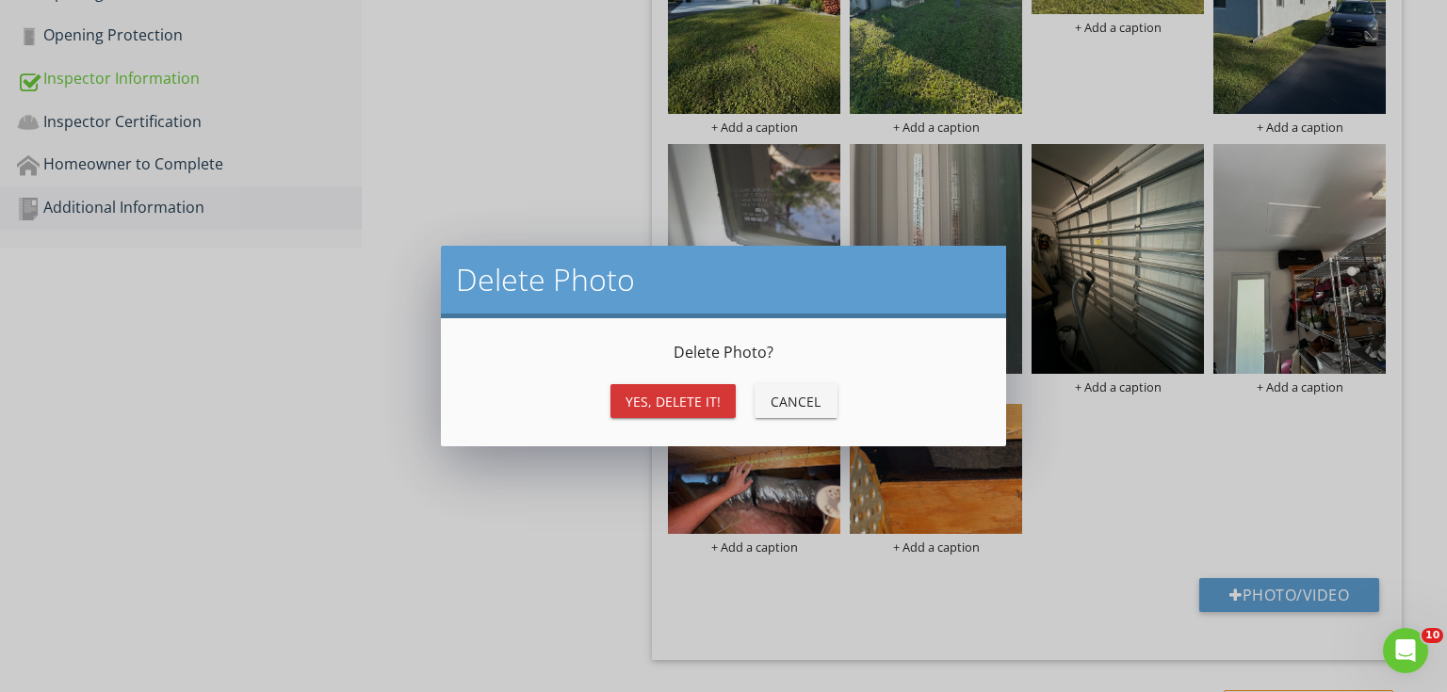
click at [715, 410] on div "Yes, Delete it!" at bounding box center [672, 402] width 95 height 20
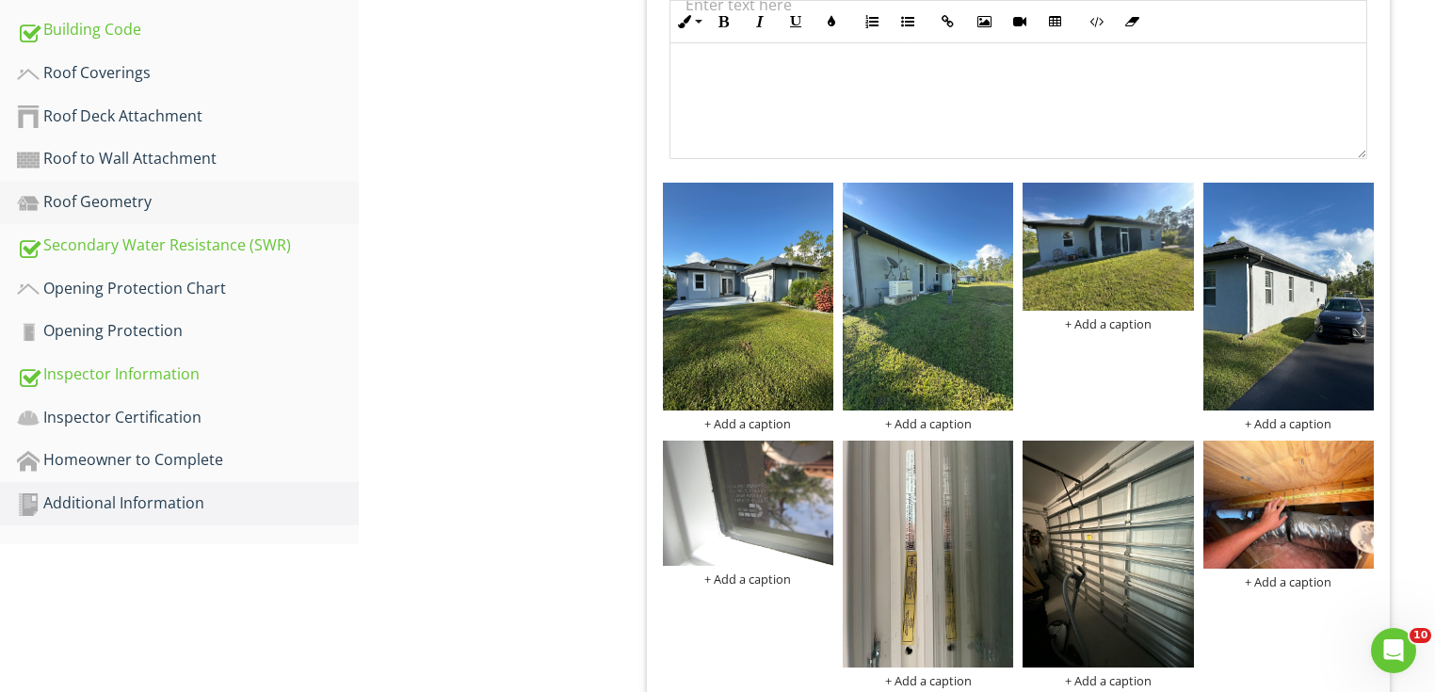
scroll to position [574, 0]
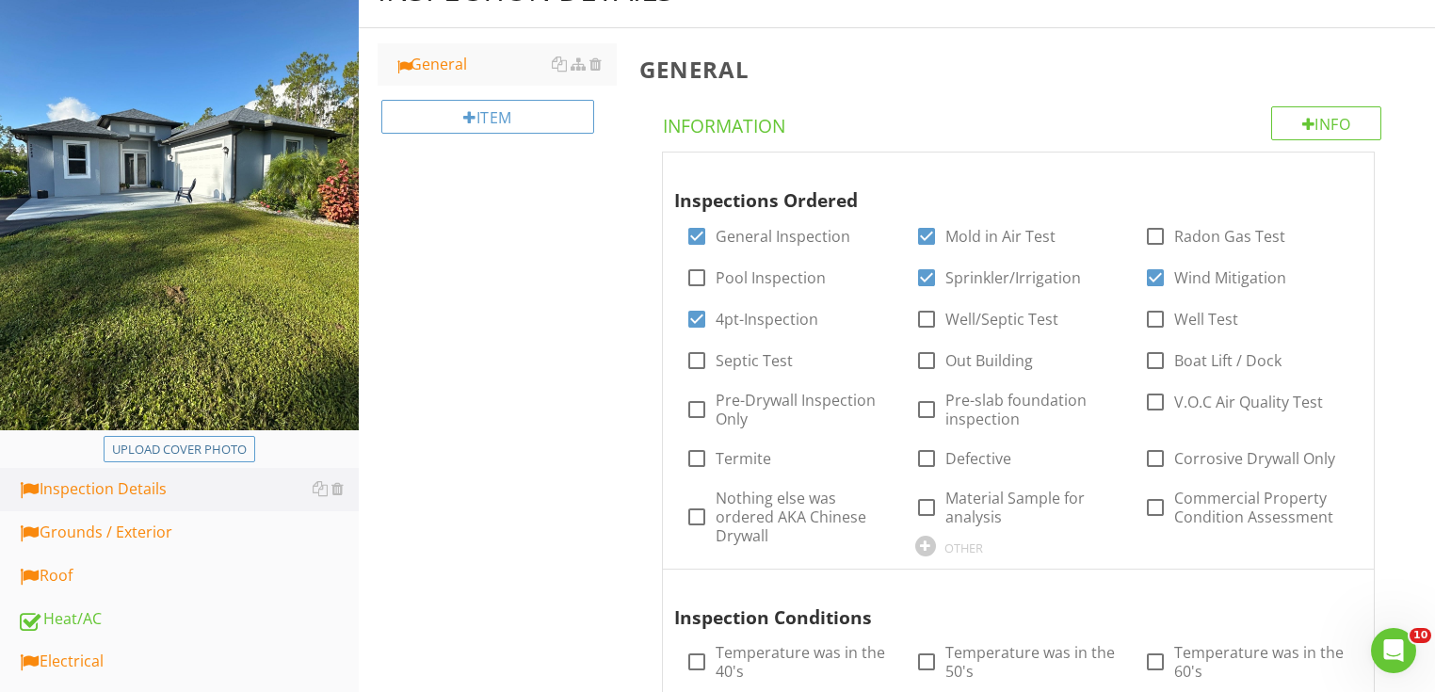
scroll to position [377, 0]
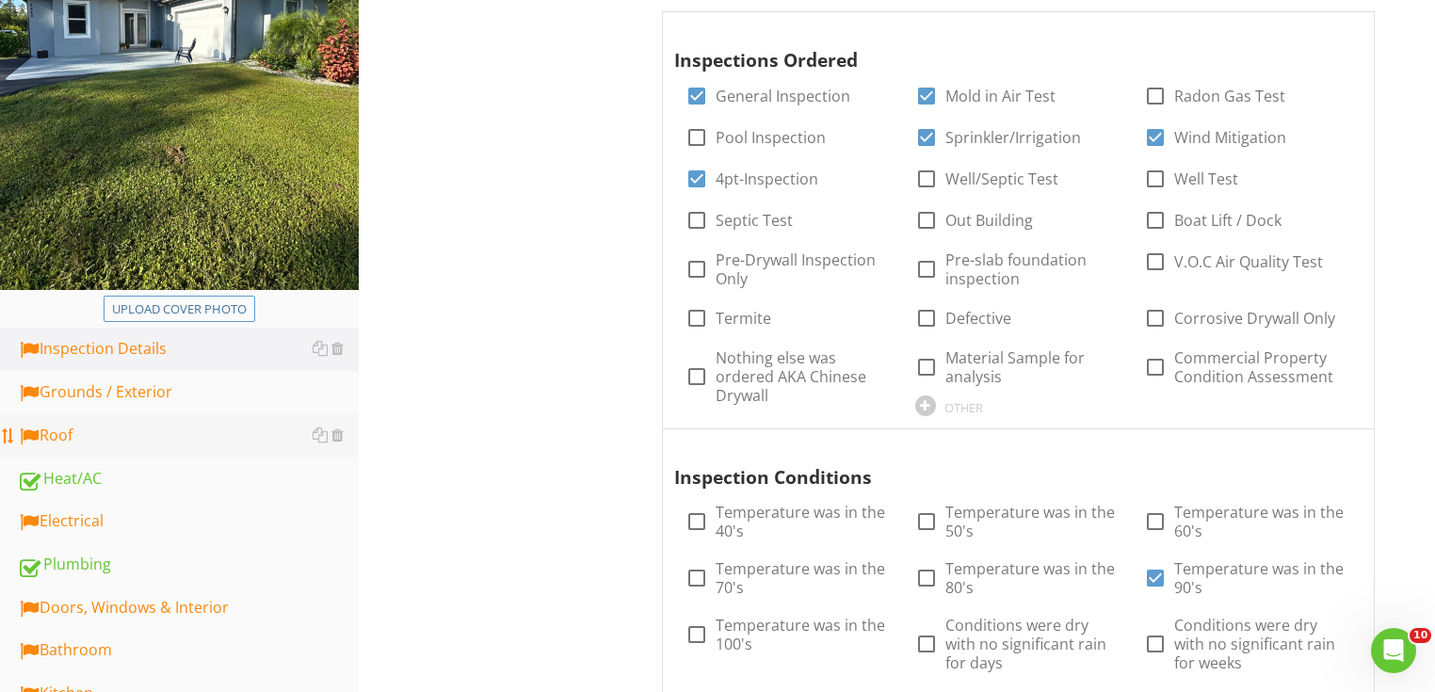
click at [88, 436] on div "Roof" at bounding box center [188, 436] width 342 height 24
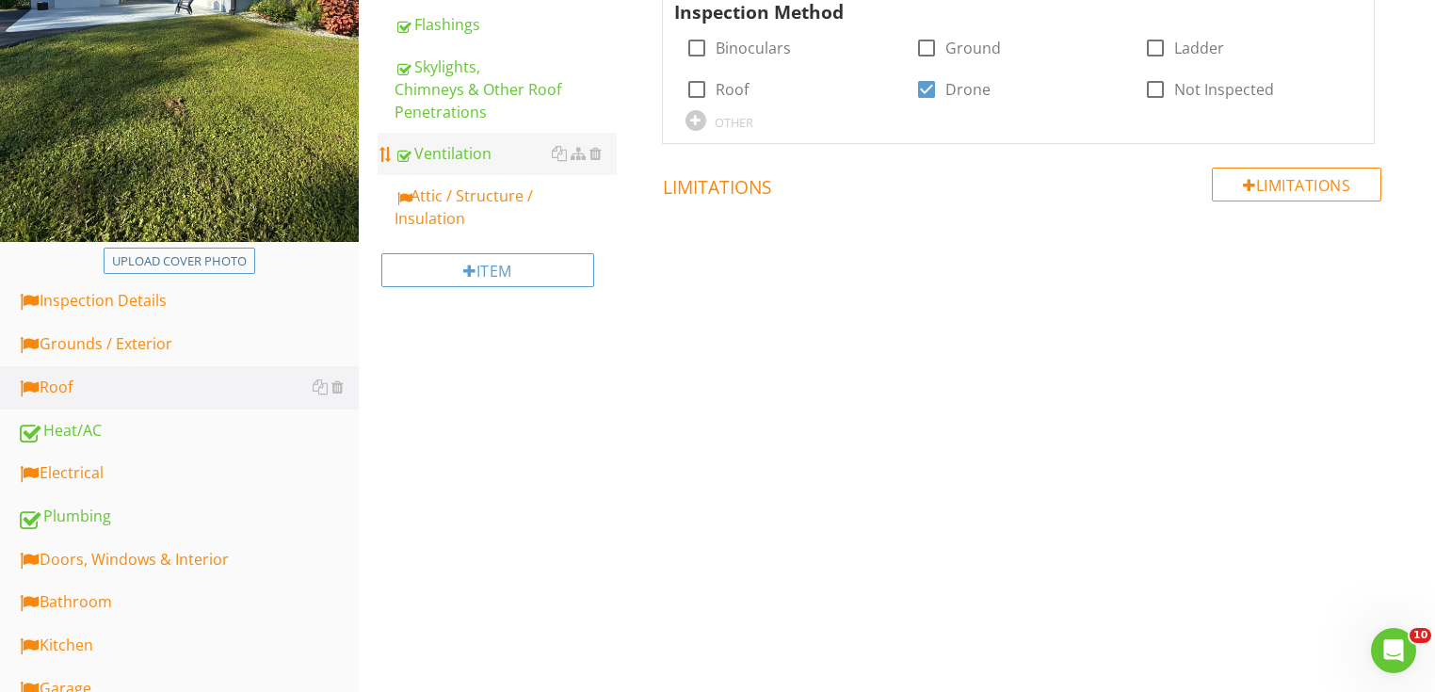
scroll to position [452, 0]
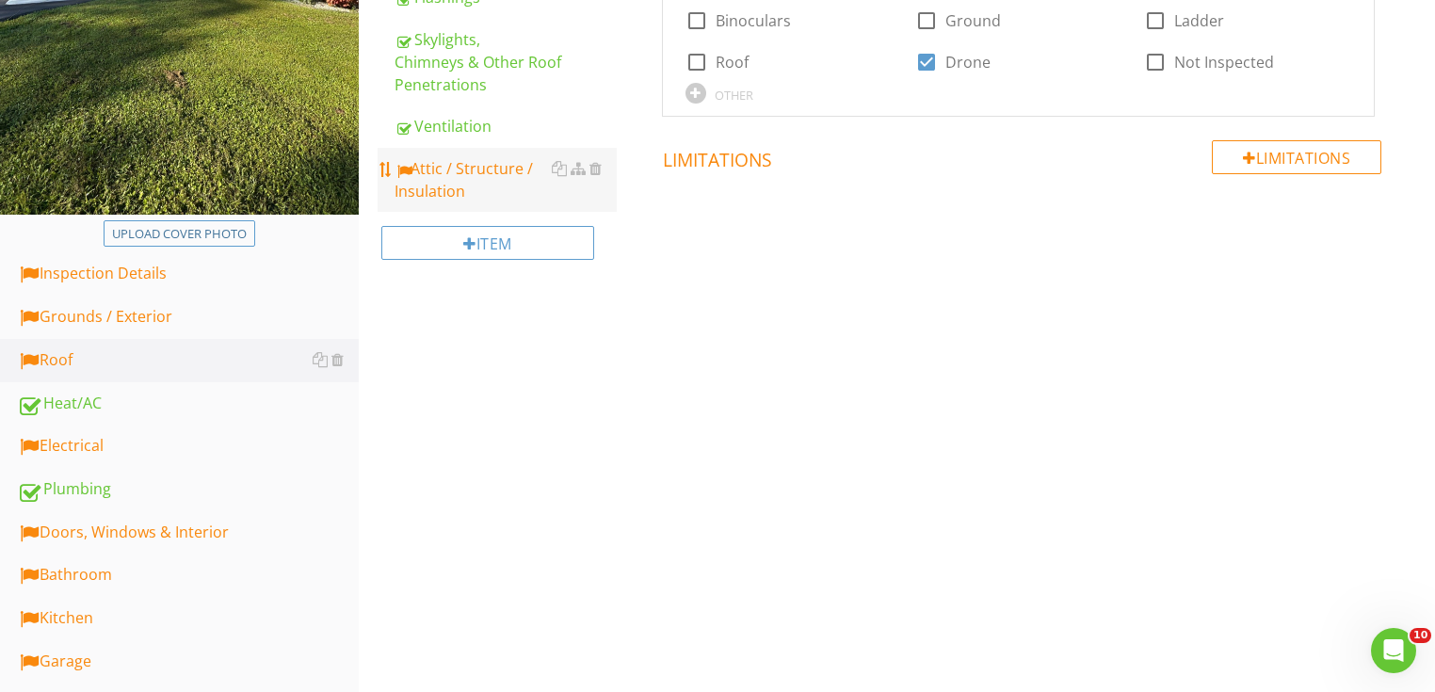
click at [503, 201] on div "Attic / Structure / Insulation" at bounding box center [506, 179] width 222 height 45
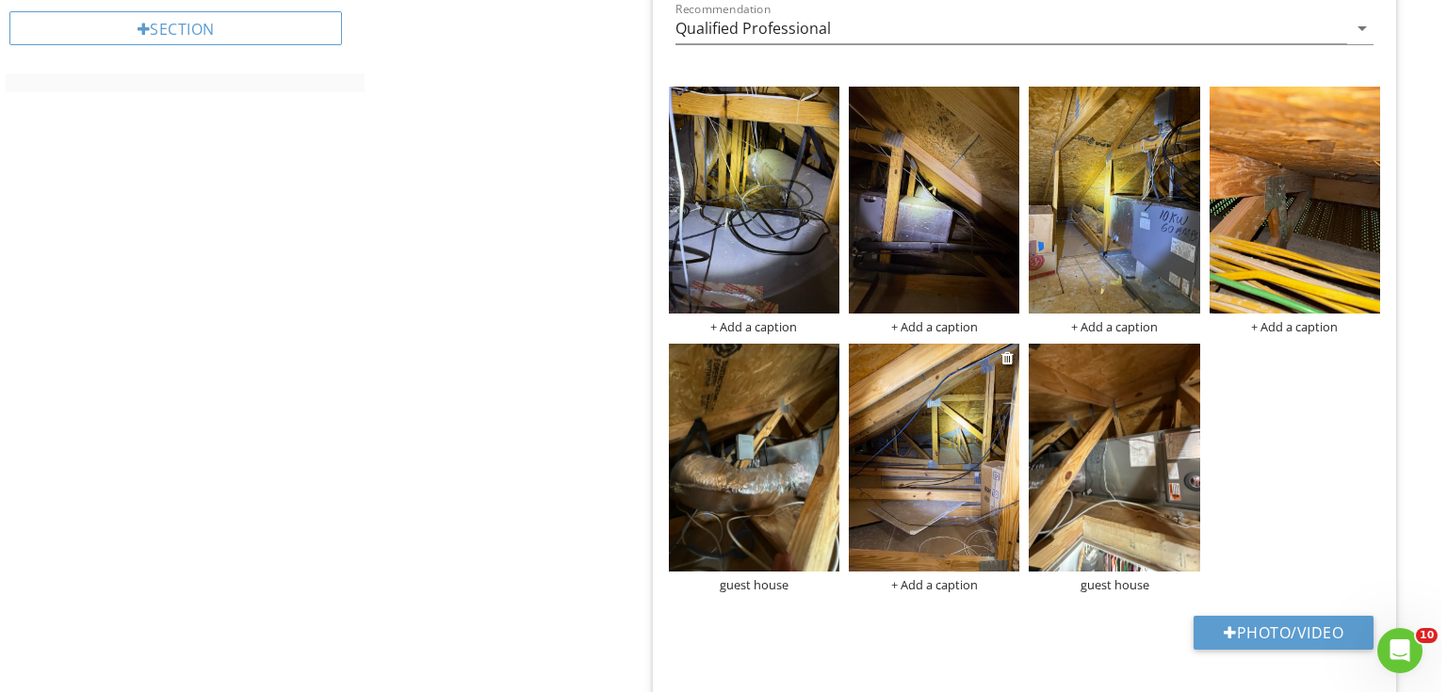
scroll to position [1205, 0]
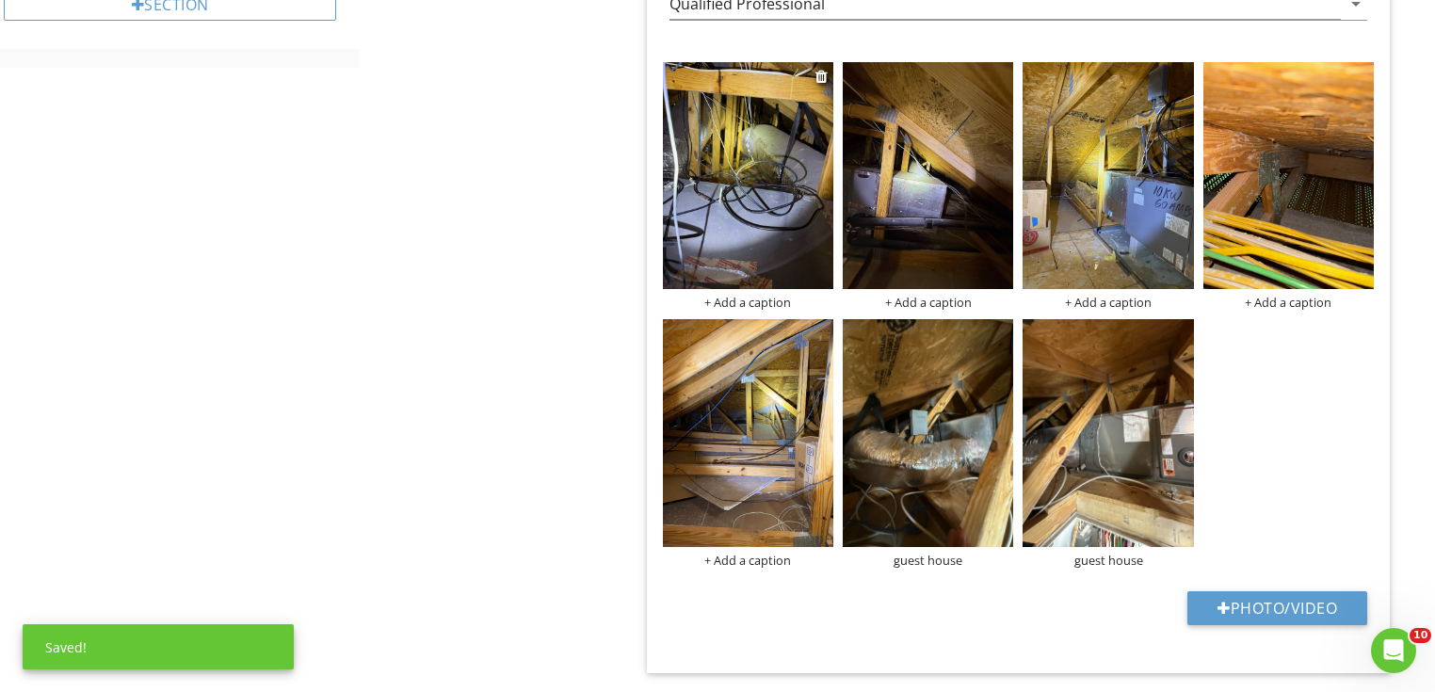
click at [761, 301] on div "+ Add a caption" at bounding box center [748, 302] width 170 height 15
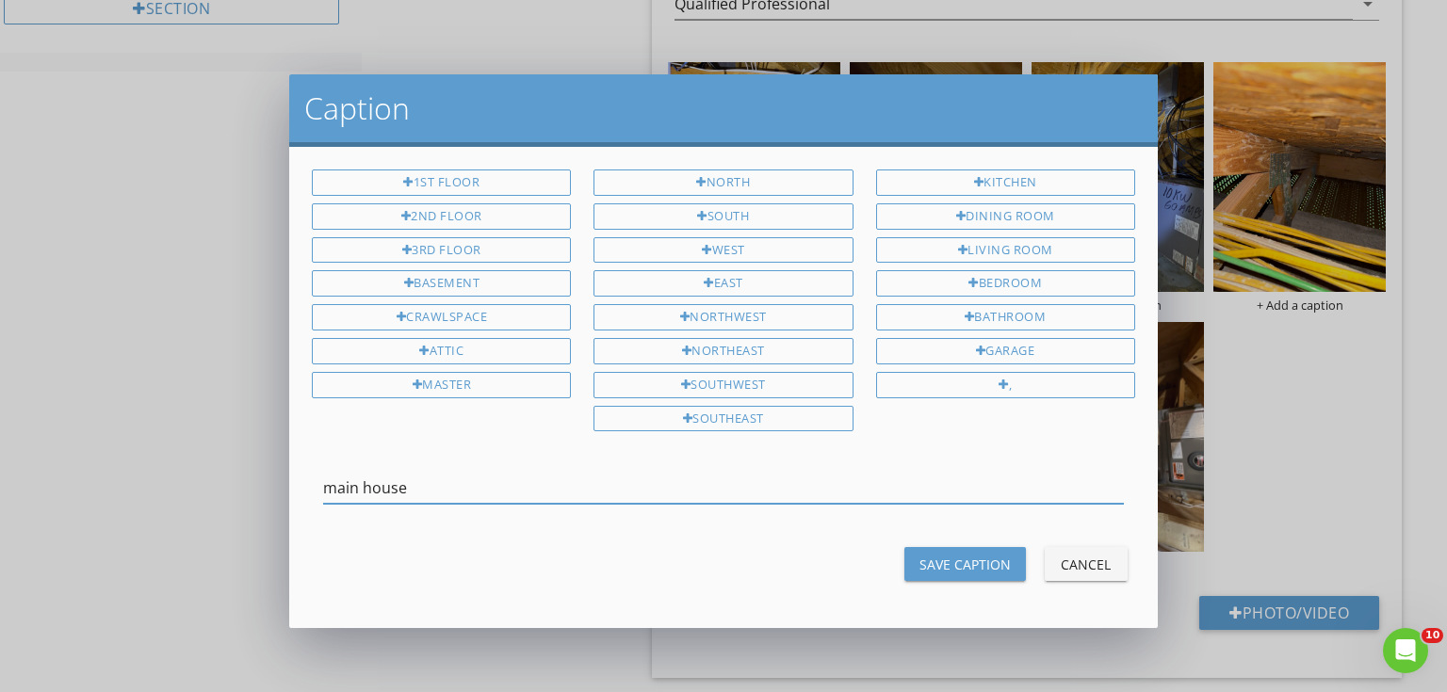
type input "main house"
click at [942, 555] on div "Save Caption" at bounding box center [964, 565] width 91 height 20
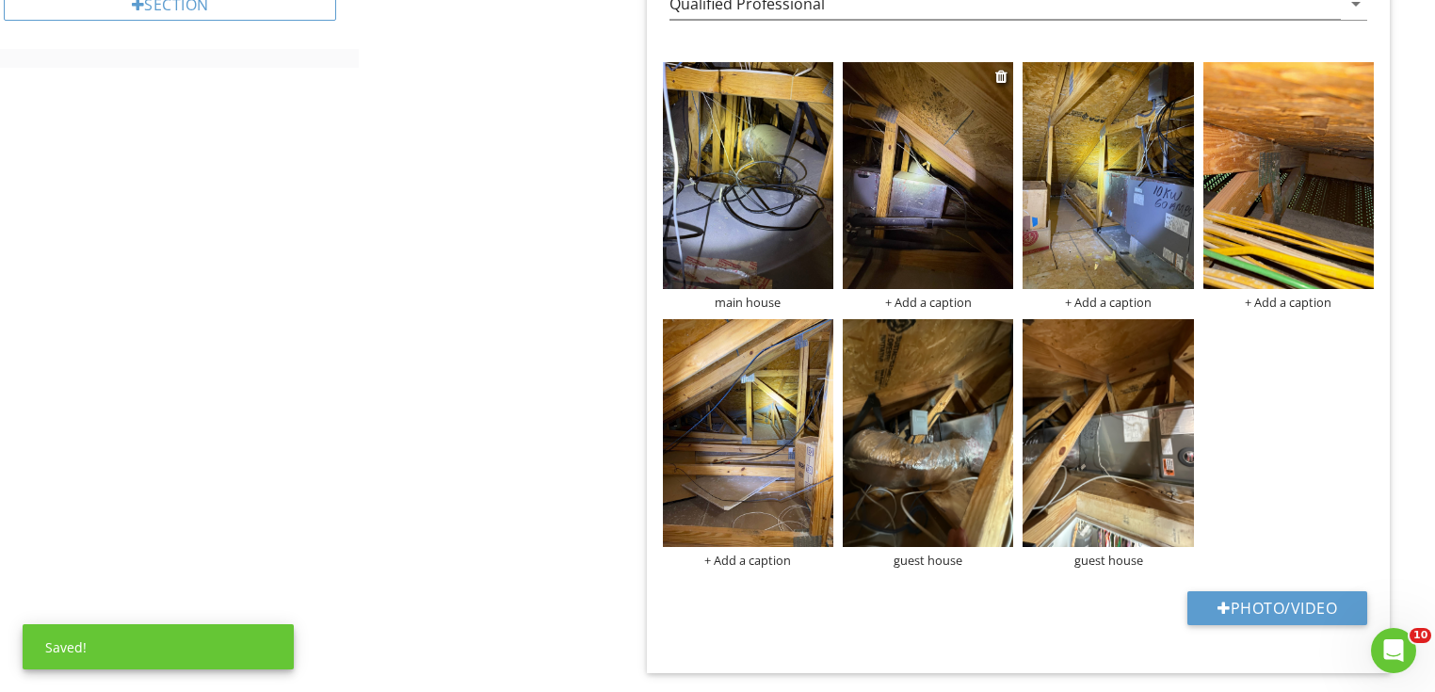
click at [933, 301] on div "+ Add a caption" at bounding box center [928, 302] width 170 height 15
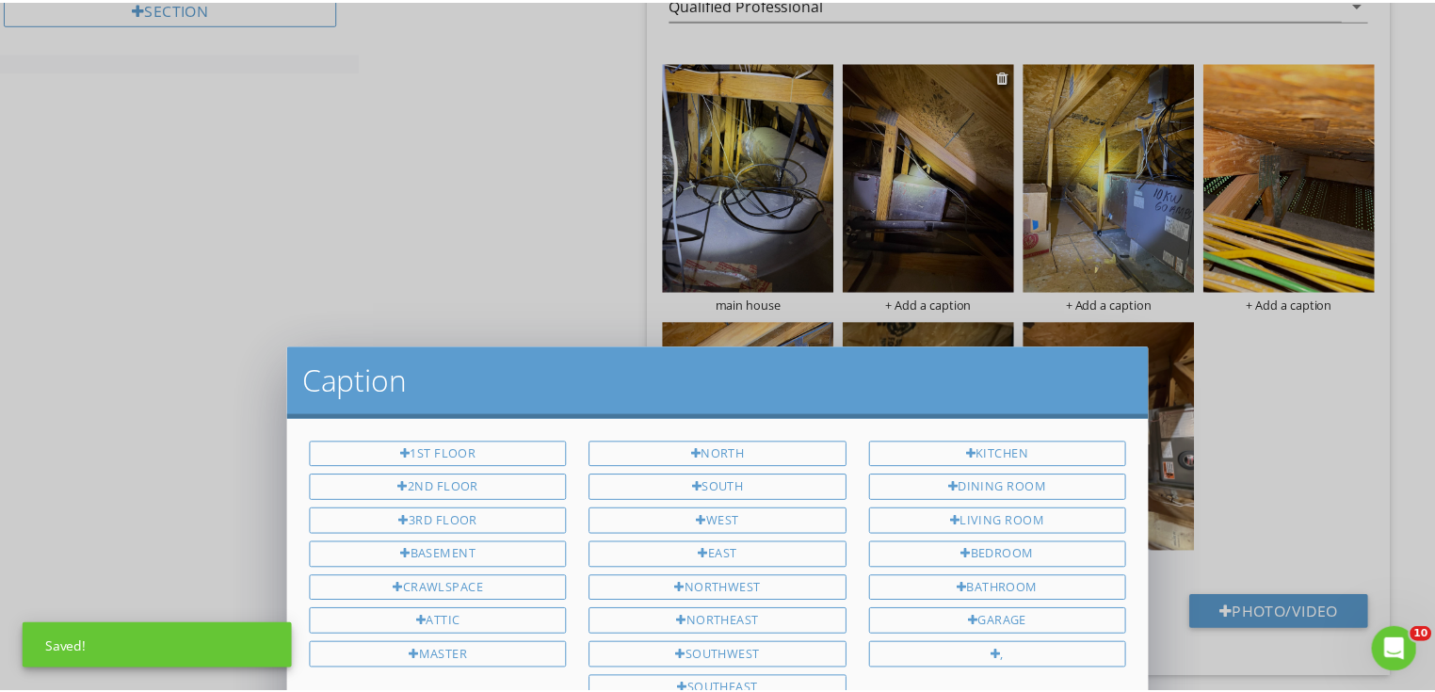
scroll to position [0, 0]
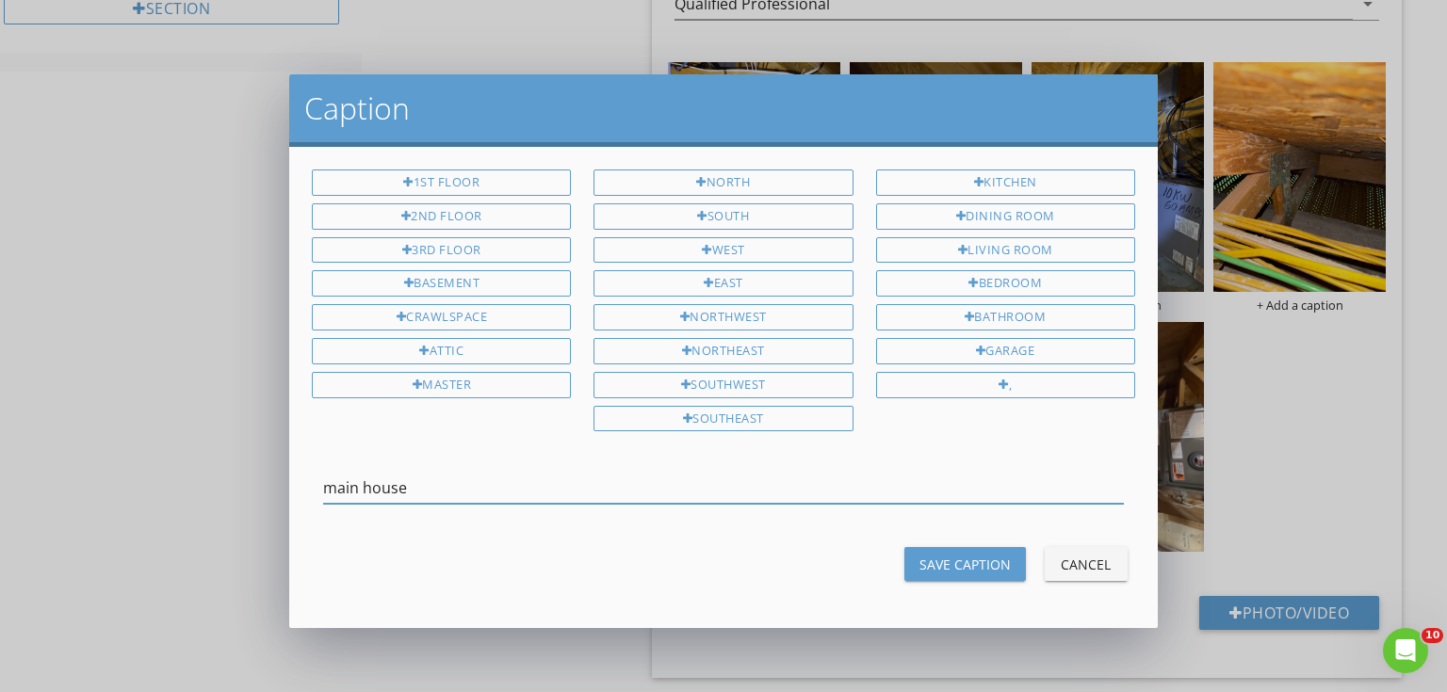
drag, startPoint x: 484, startPoint y: 477, endPoint x: 310, endPoint y: 525, distance: 180.7
click at [310, 525] on div "1st Floor 2nd Floor 3rd Floor Basement Crawlspace Attic Master North South West…" at bounding box center [723, 387] width 868 height 481
type input "main house"
click at [952, 547] on button "Save Caption" at bounding box center [964, 564] width 121 height 34
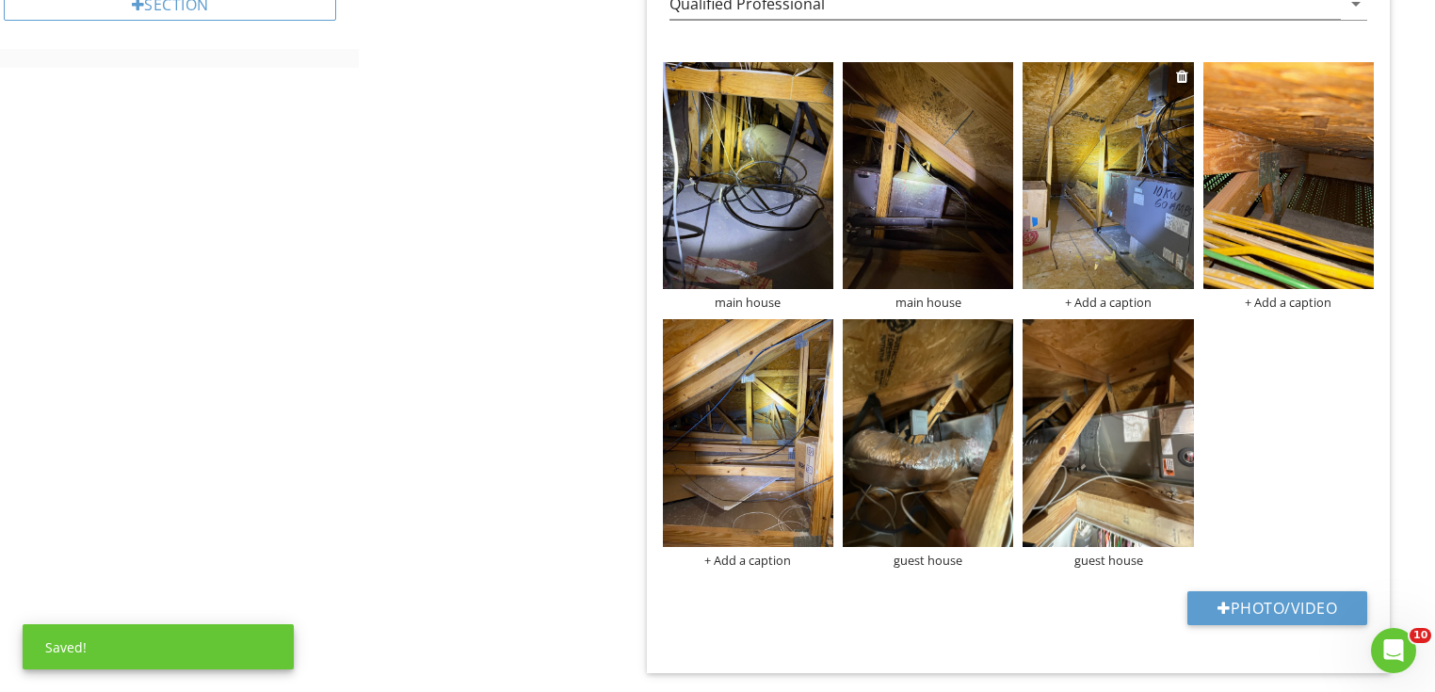
click at [1066, 300] on div "+ Add a caption" at bounding box center [1108, 302] width 170 height 15
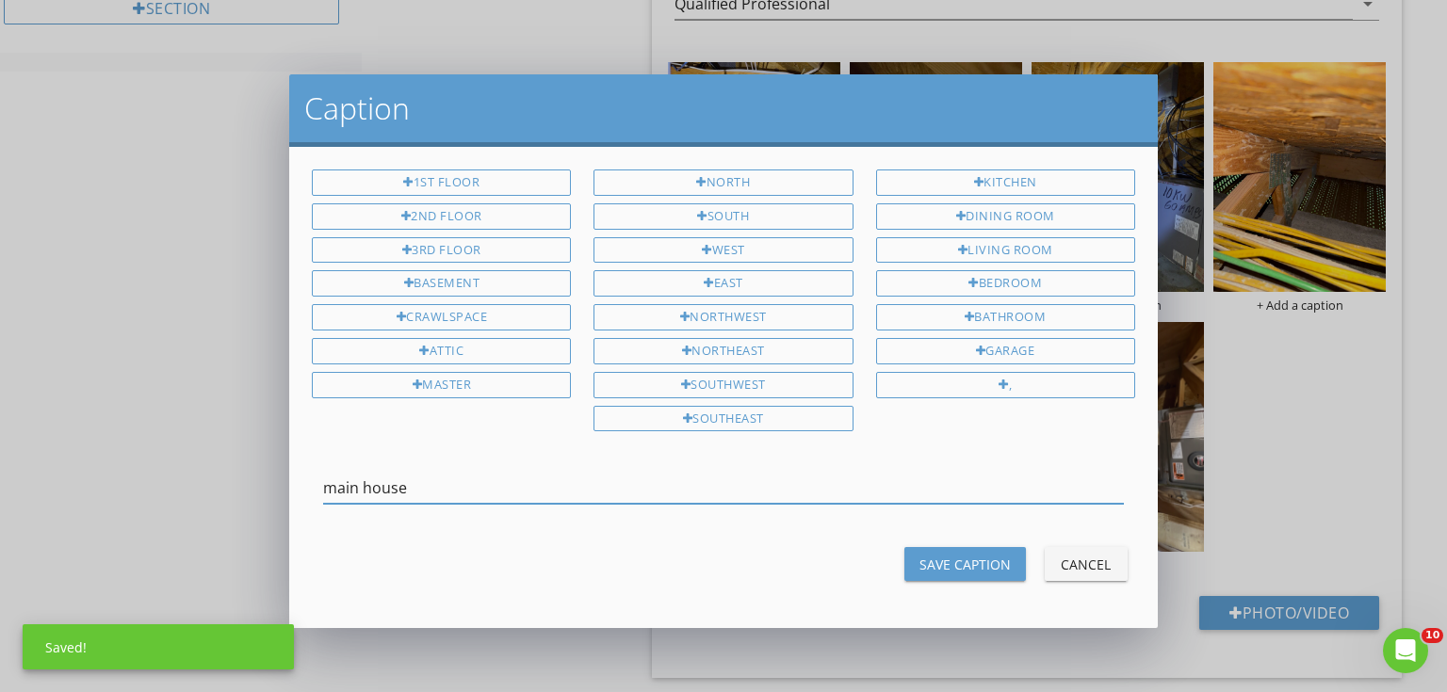
type input "main house"
click at [951, 555] on div "Save Caption" at bounding box center [964, 565] width 91 height 20
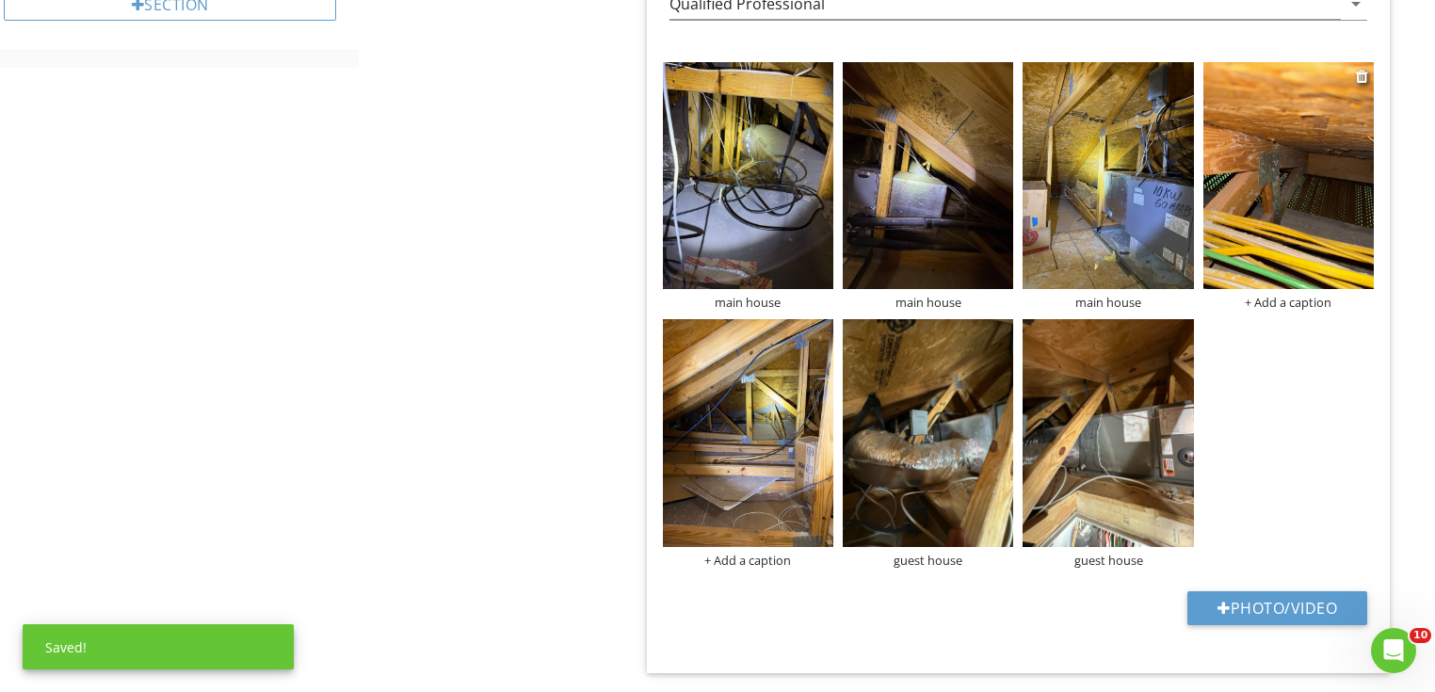
click at [1262, 301] on div "+ Add a caption" at bounding box center [1289, 302] width 170 height 15
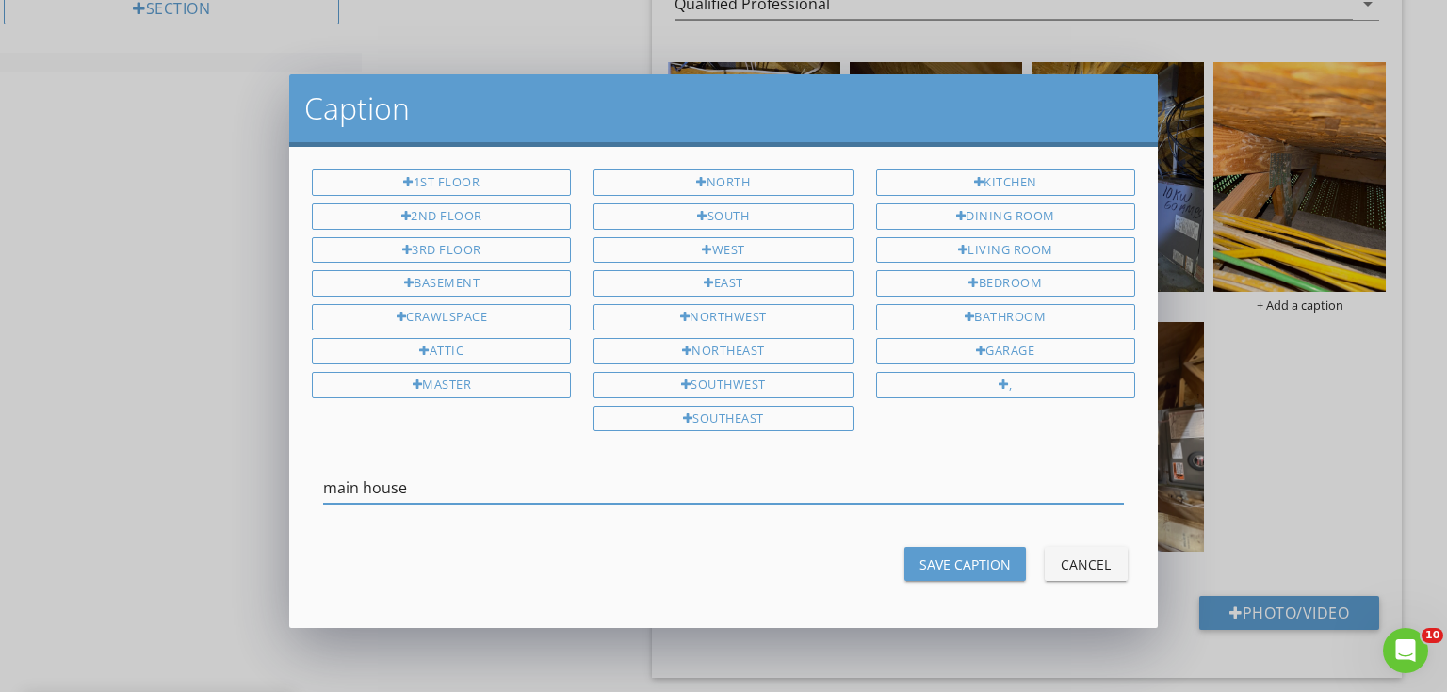
type input "main house"
click at [993, 555] on div "Save Caption" at bounding box center [964, 565] width 91 height 20
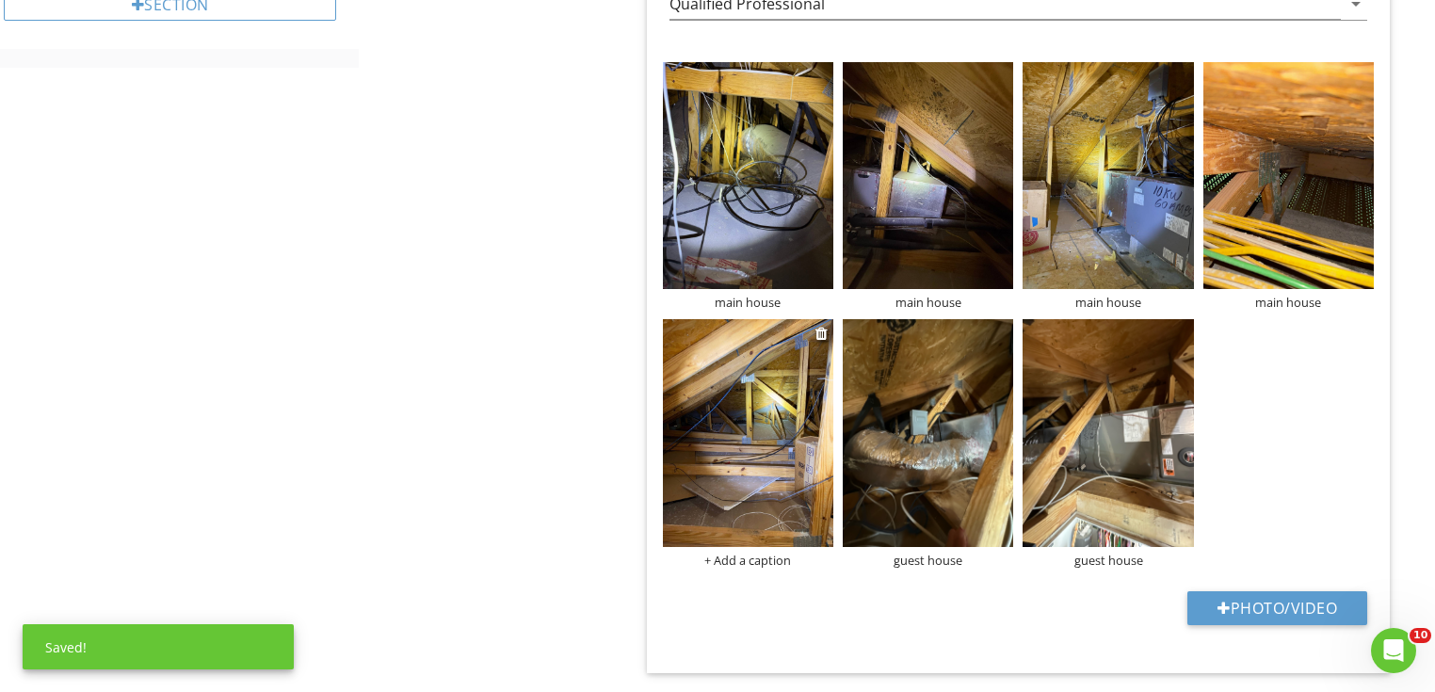
click at [756, 555] on div "+ Add a caption" at bounding box center [748, 560] width 170 height 15
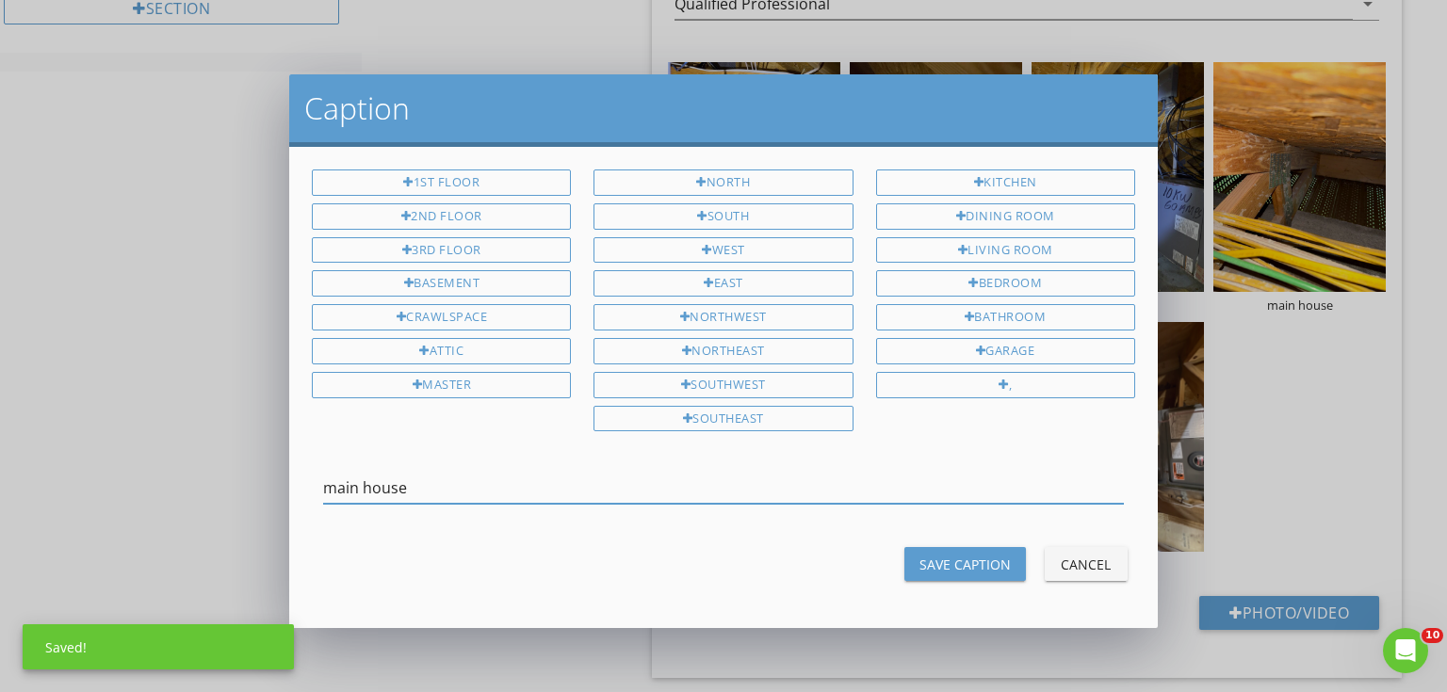
type input "main house"
click at [986, 555] on div "Save Caption" at bounding box center [964, 565] width 91 height 20
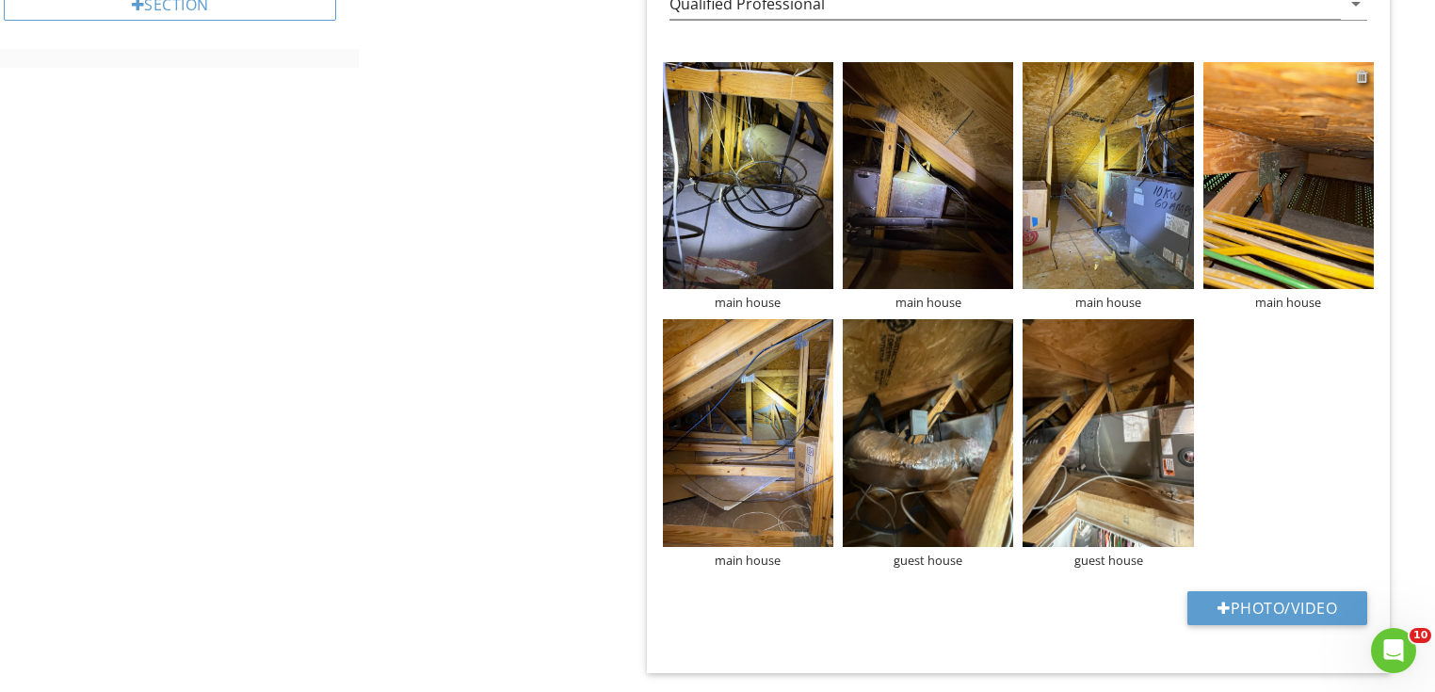
click at [1364, 76] on div at bounding box center [1362, 76] width 12 height 15
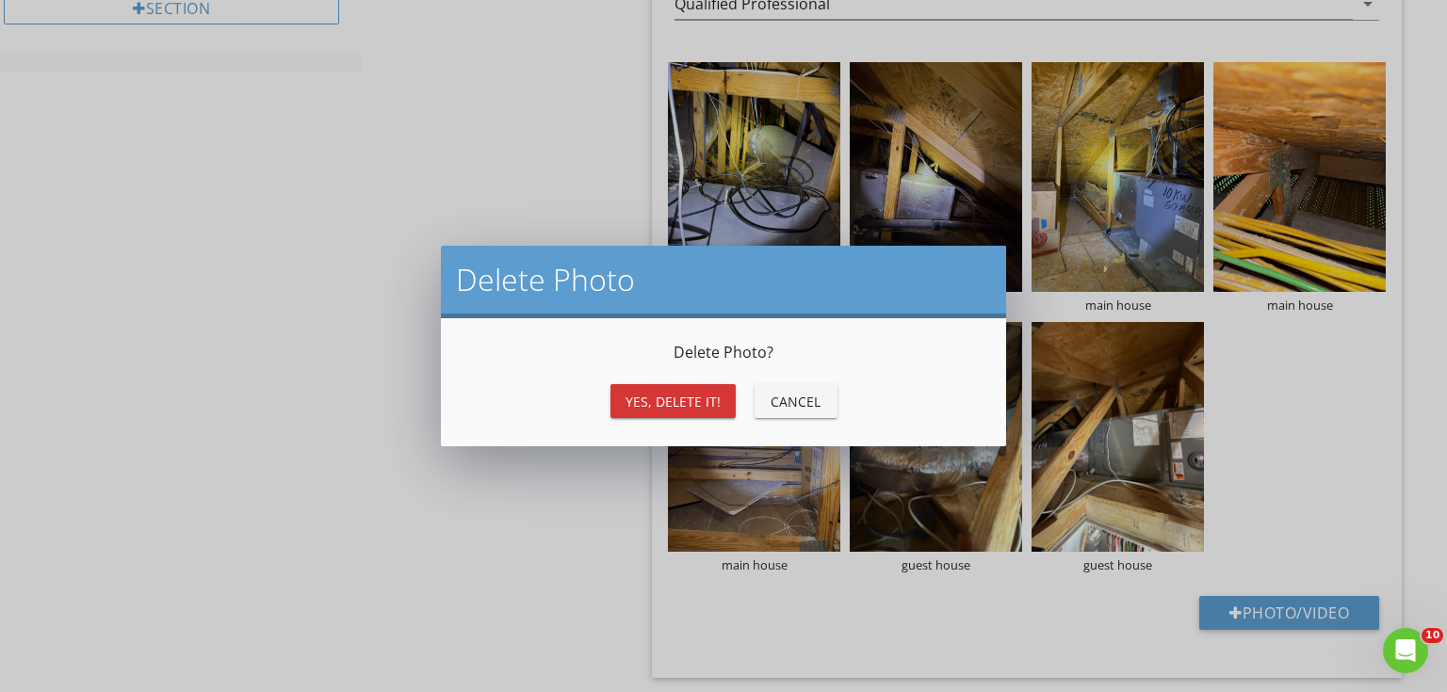
click at [706, 396] on div "Yes, Delete it!" at bounding box center [672, 402] width 95 height 20
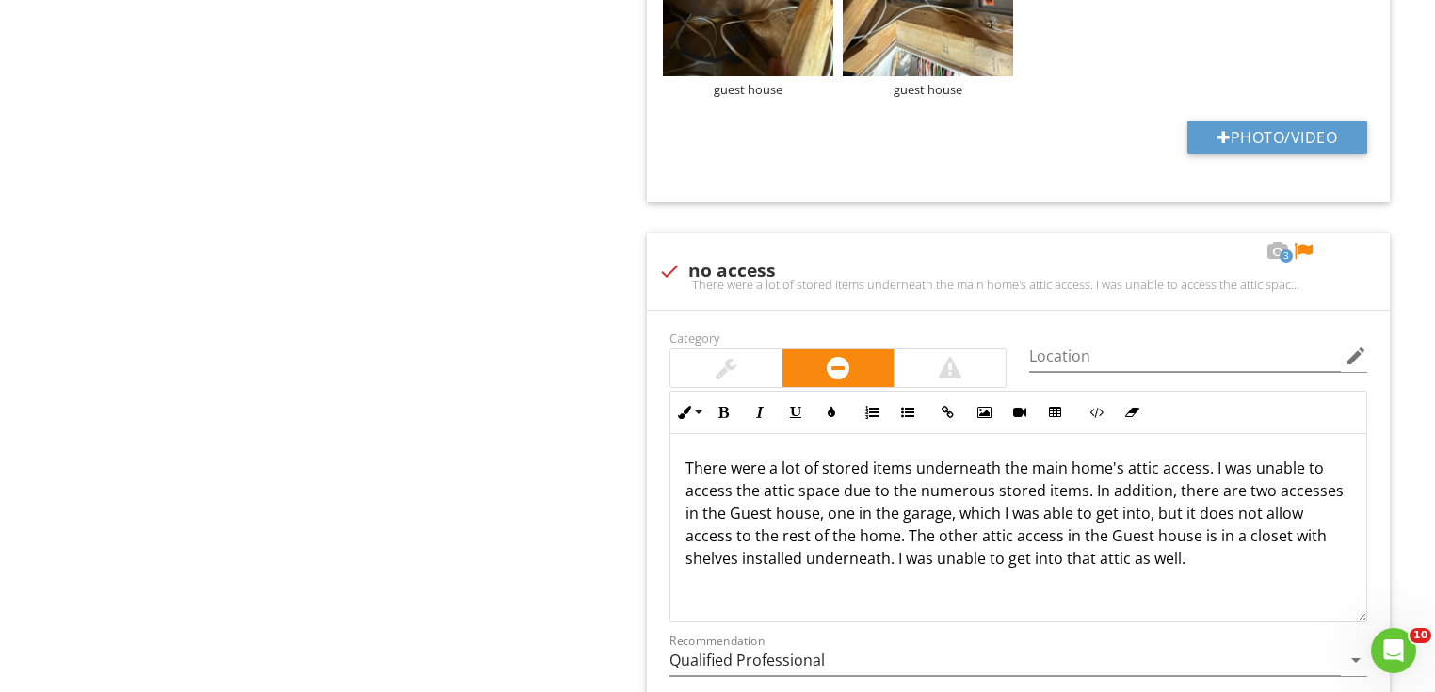
scroll to position [1883, 0]
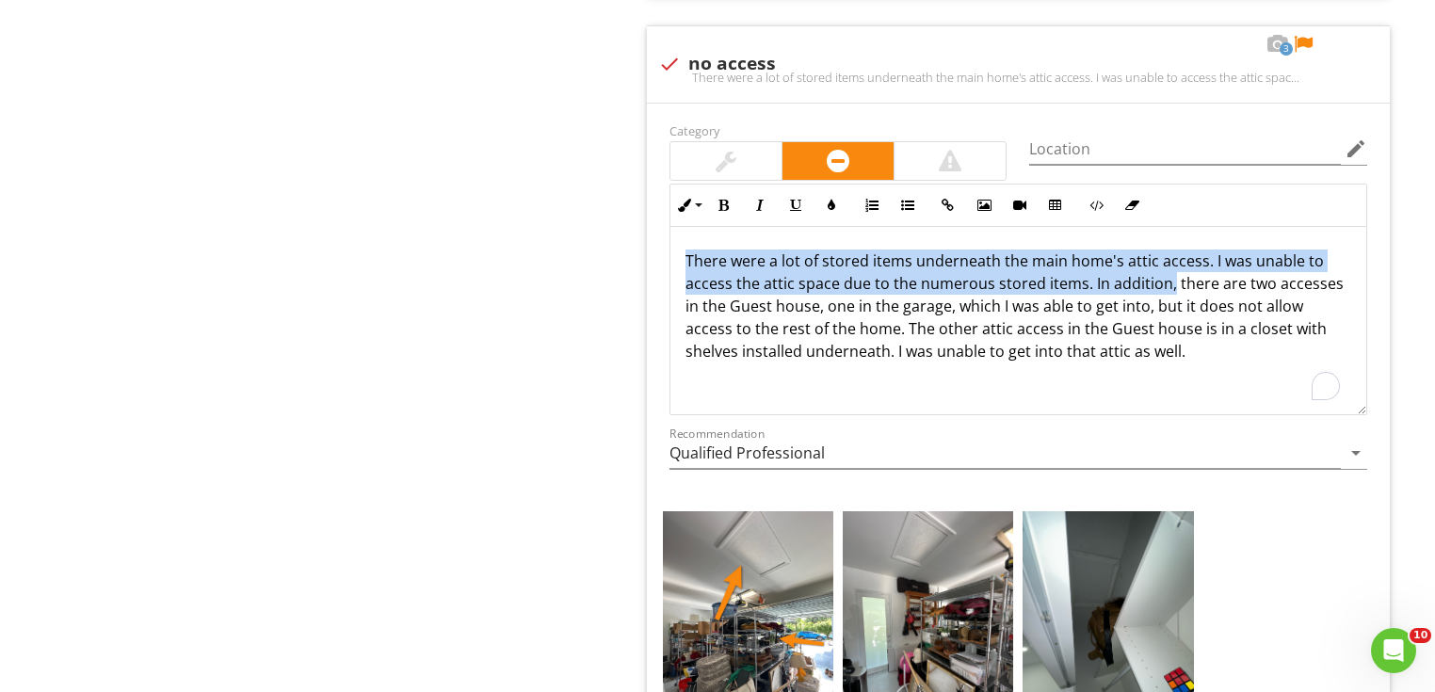
drag, startPoint x: 1170, startPoint y: 288, endPoint x: 599, endPoint y: 249, distance: 572.1
click at [599, 249] on div "Roof General Coverings Roof Drainage Systems Flashings Skylights, Chimneys & Ot…" at bounding box center [897, 14] width 1076 height 3418
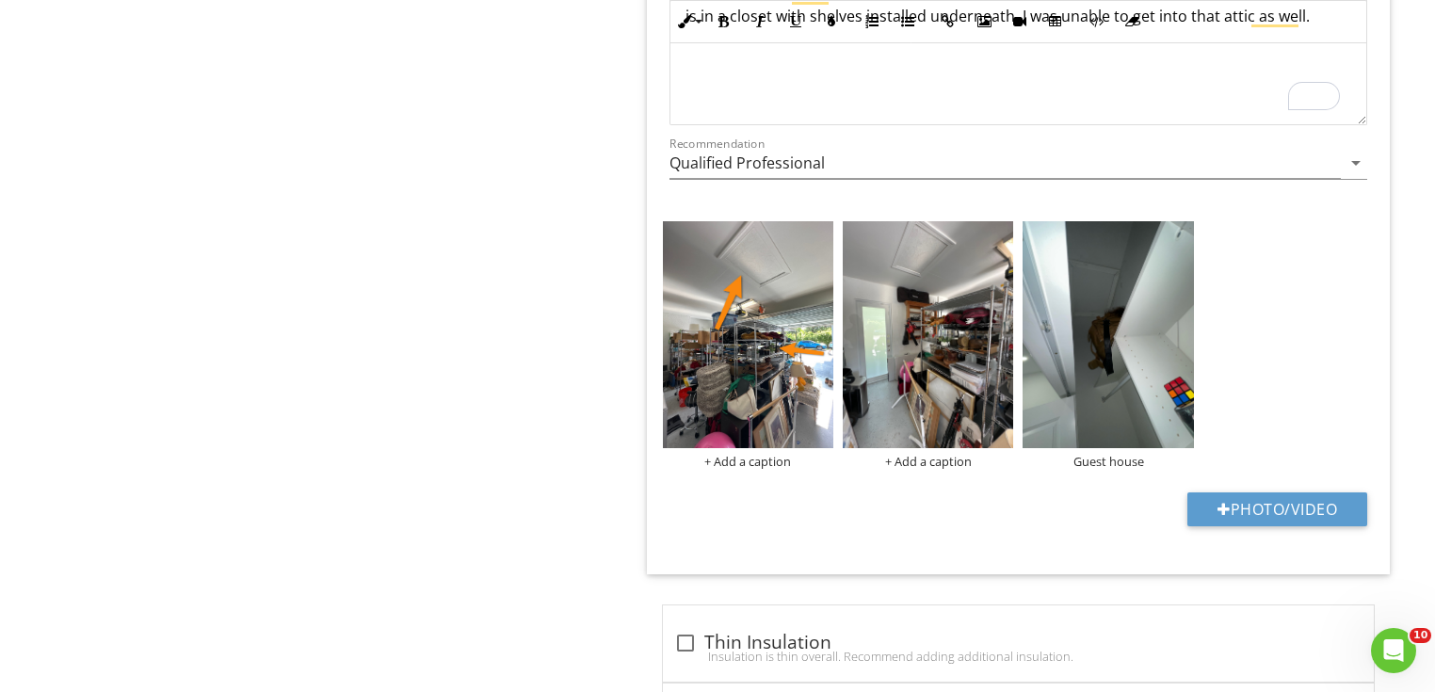
scroll to position [2034, 0]
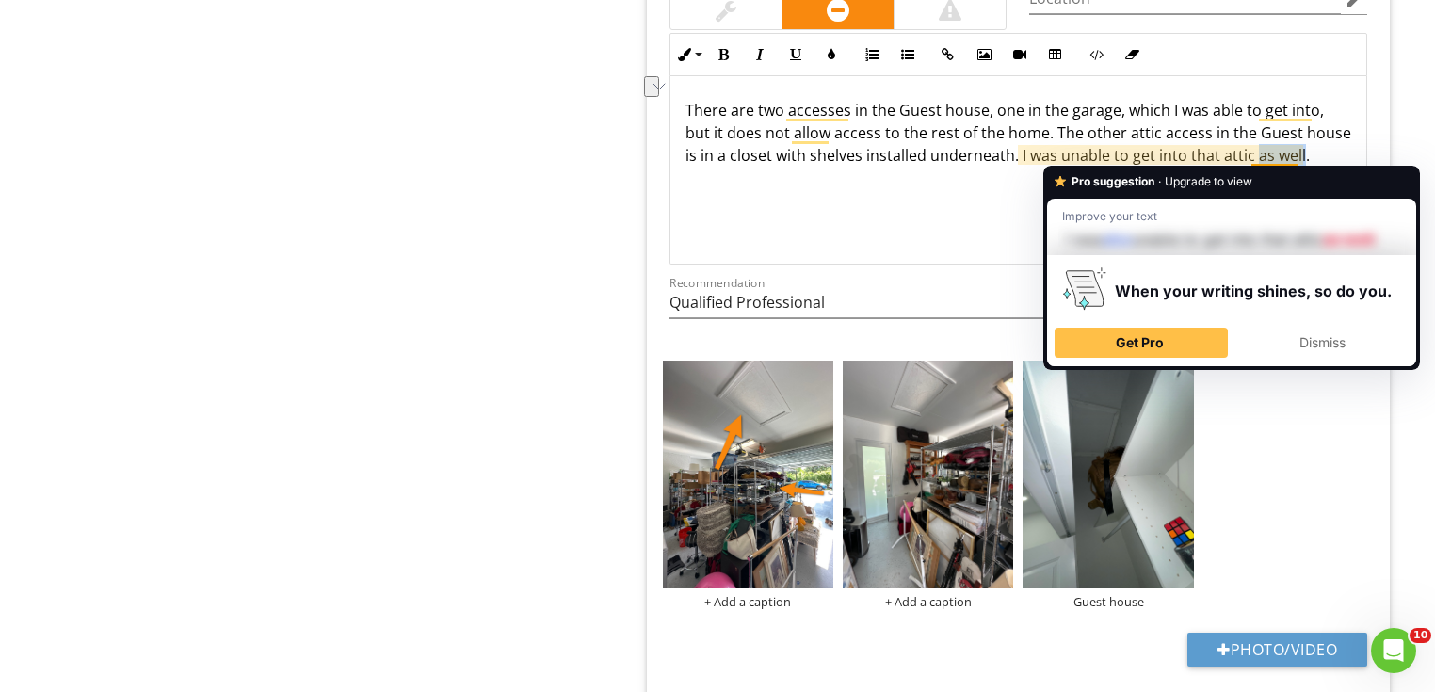
drag, startPoint x: 1300, startPoint y: 155, endPoint x: 1253, endPoint y: 161, distance: 47.4
click at [1253, 161] on p "There are two accesses in the Guest house, one in the garage, which I was able …" at bounding box center [1019, 133] width 666 height 68
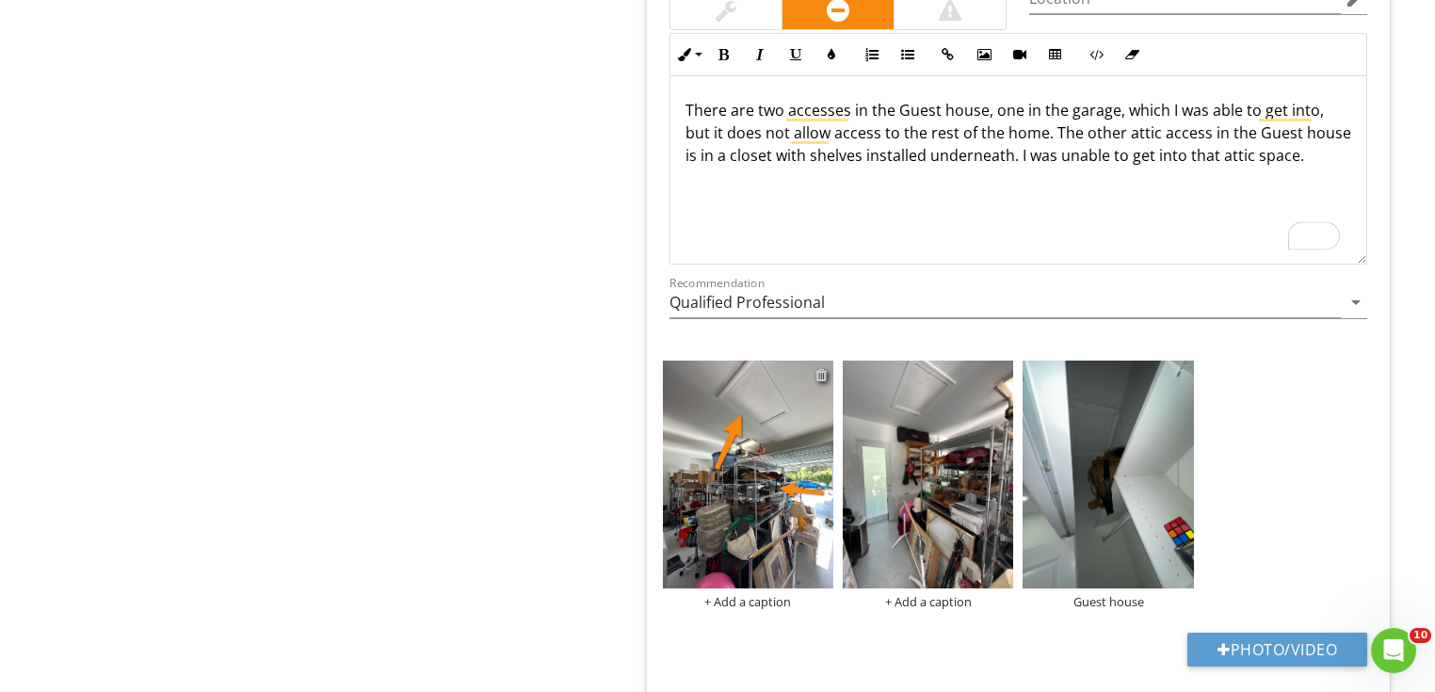
click at [825, 370] on div at bounding box center [822, 374] width 12 height 15
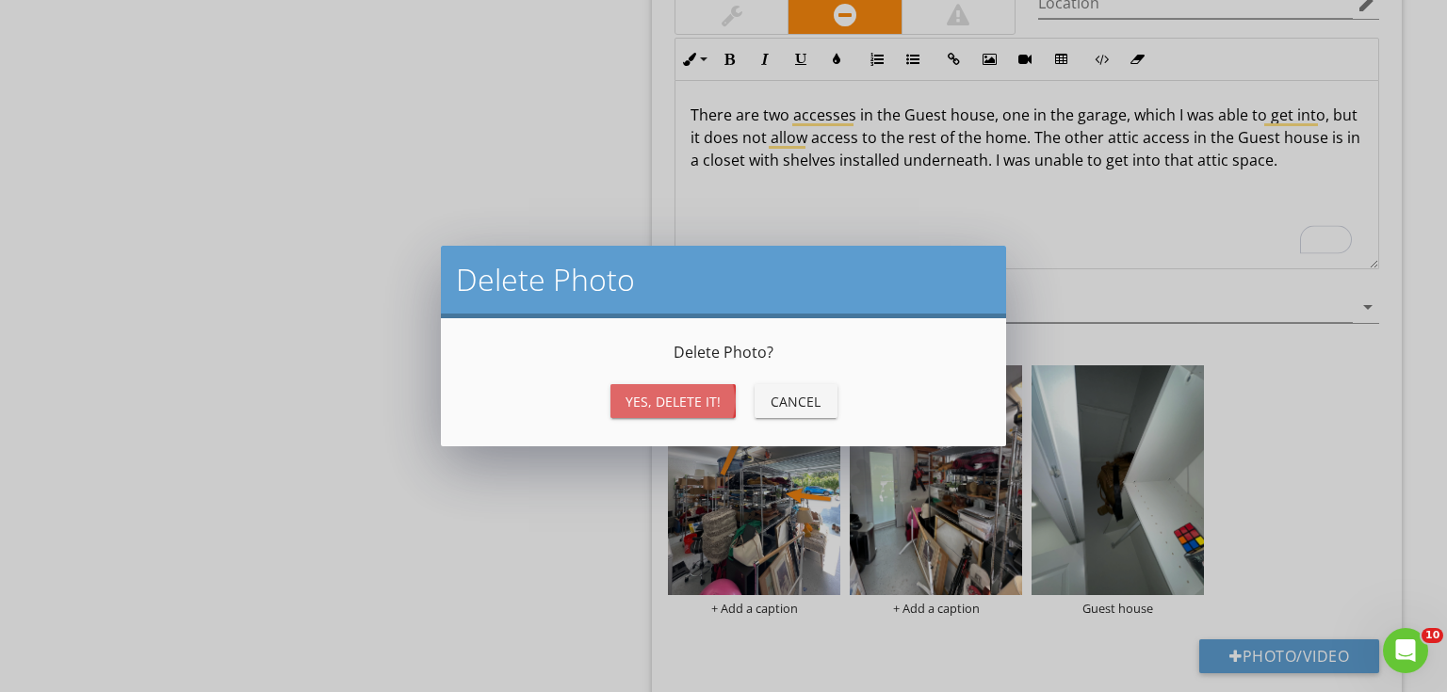
click at [671, 406] on div "Yes, Delete it!" at bounding box center [672, 402] width 95 height 20
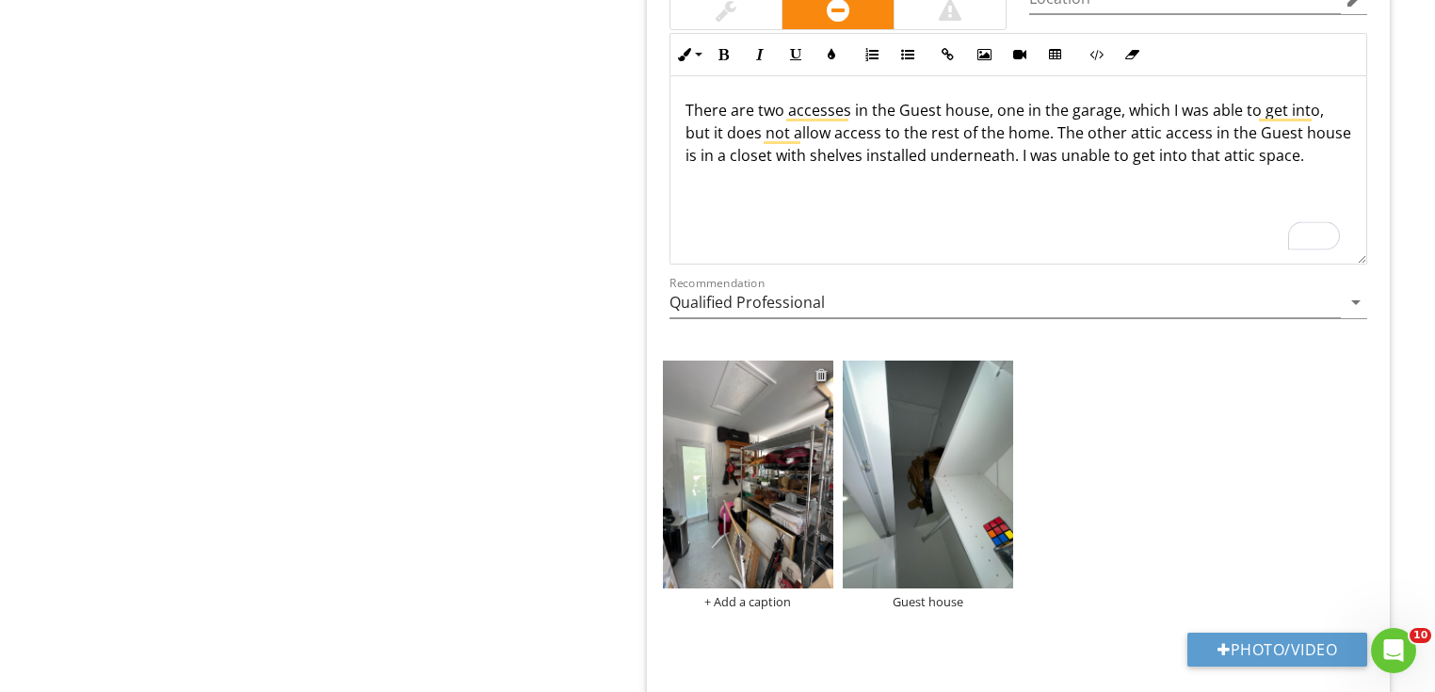
click at [821, 369] on div at bounding box center [822, 374] width 12 height 15
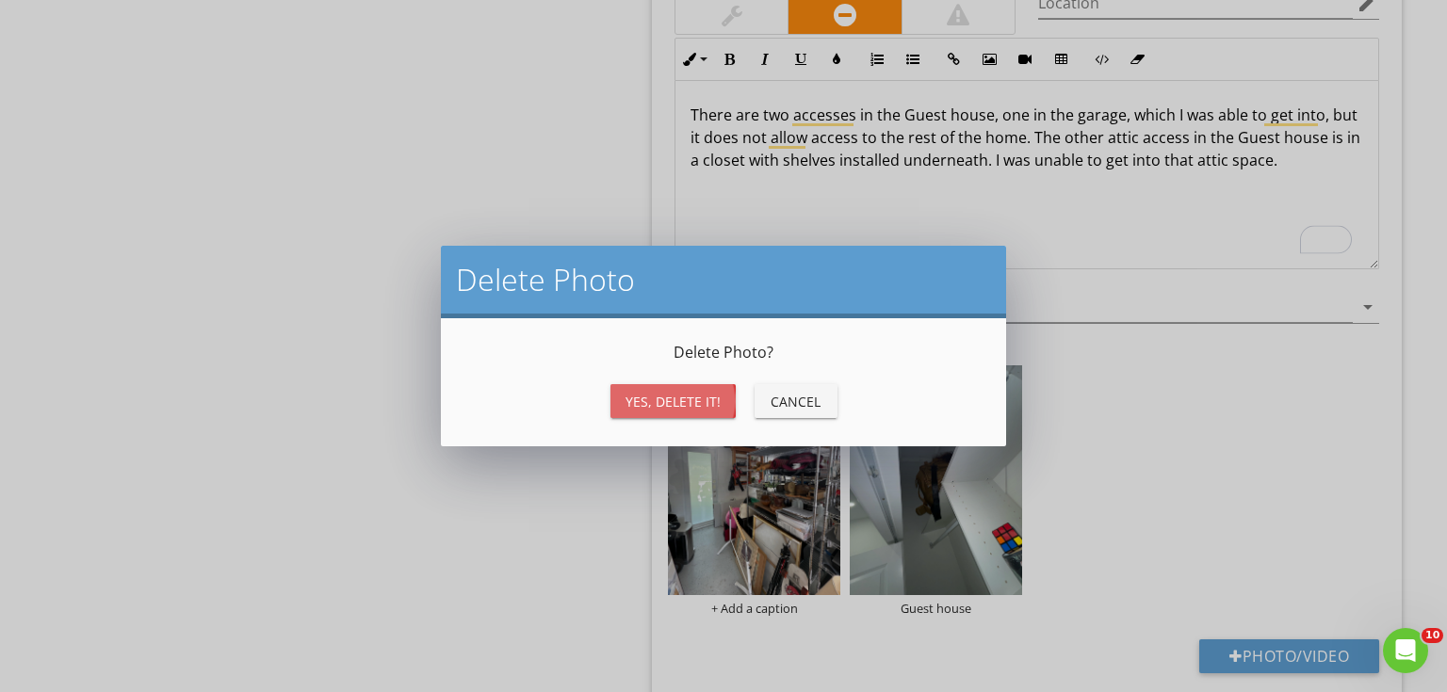
click at [687, 411] on button "Yes, Delete it!" at bounding box center [672, 401] width 125 height 34
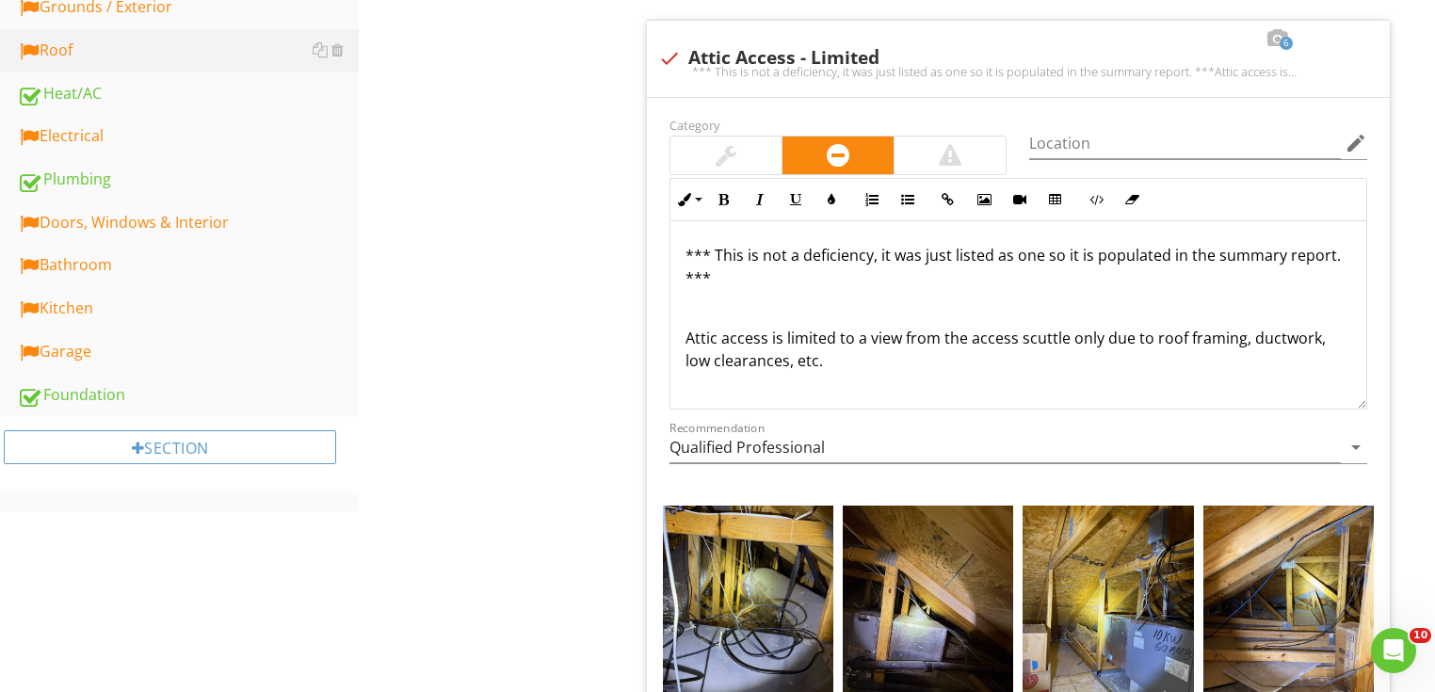
scroll to position [603, 0]
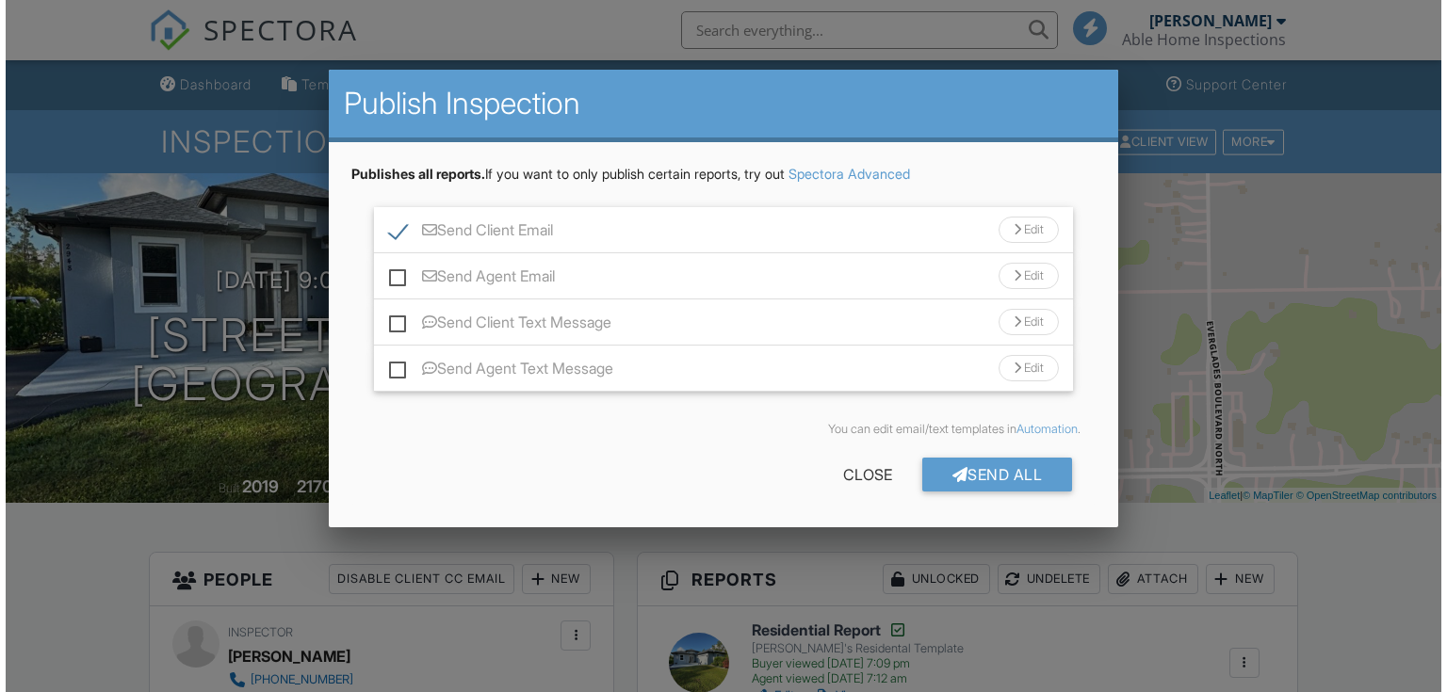
scroll to position [554, 0]
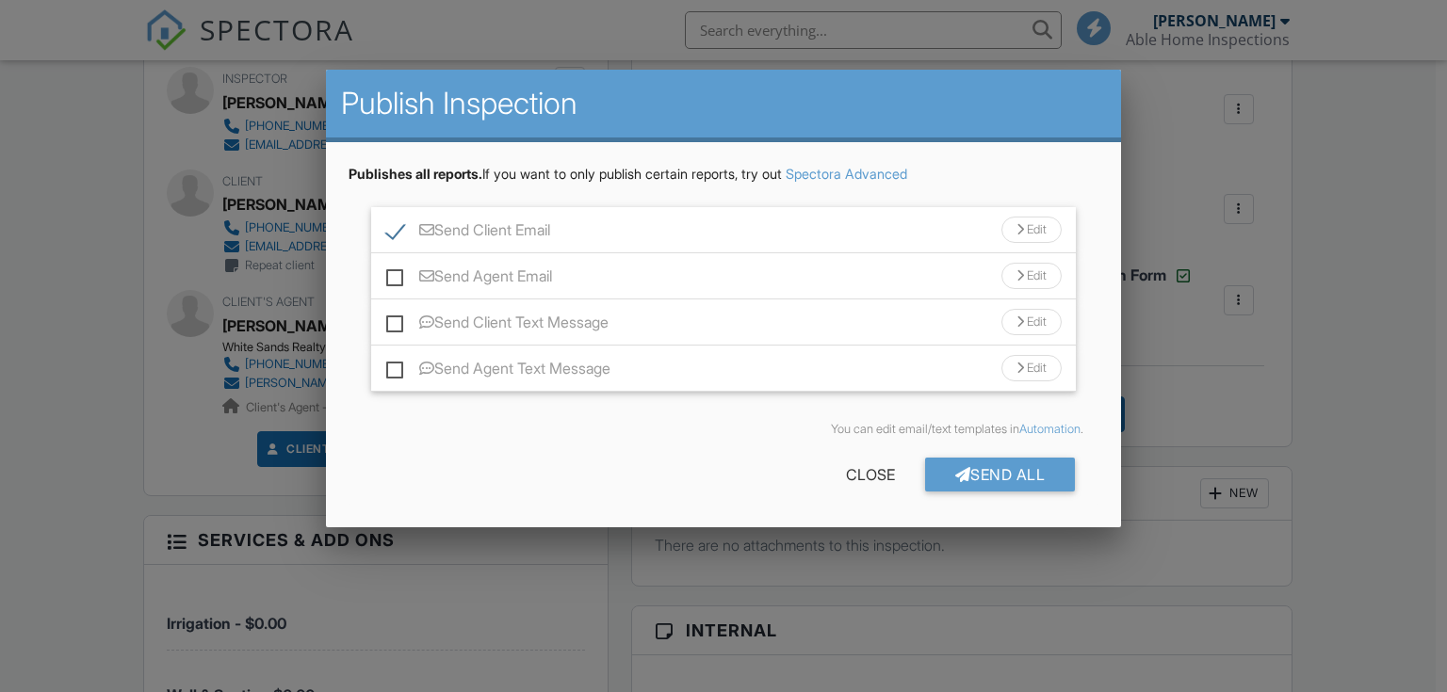
click at [512, 279] on label "Send Agent Email" at bounding box center [469, 279] width 166 height 24
click at [398, 273] on input "Send Agent Email" at bounding box center [392, 267] width 12 height 12
checkbox input "true"
click at [1010, 501] on div "Send All Close" at bounding box center [723, 478] width 751 height 53
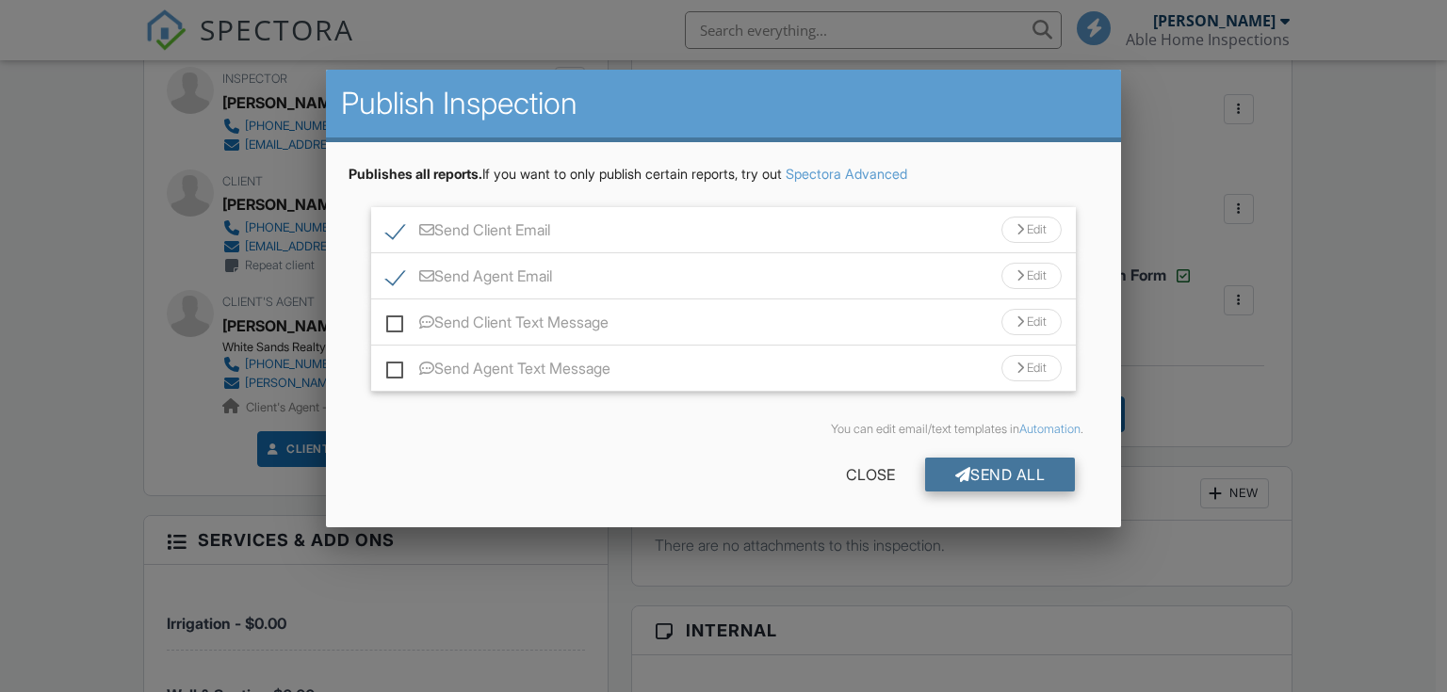
click at [1010, 476] on div "Send All" at bounding box center [1000, 475] width 151 height 34
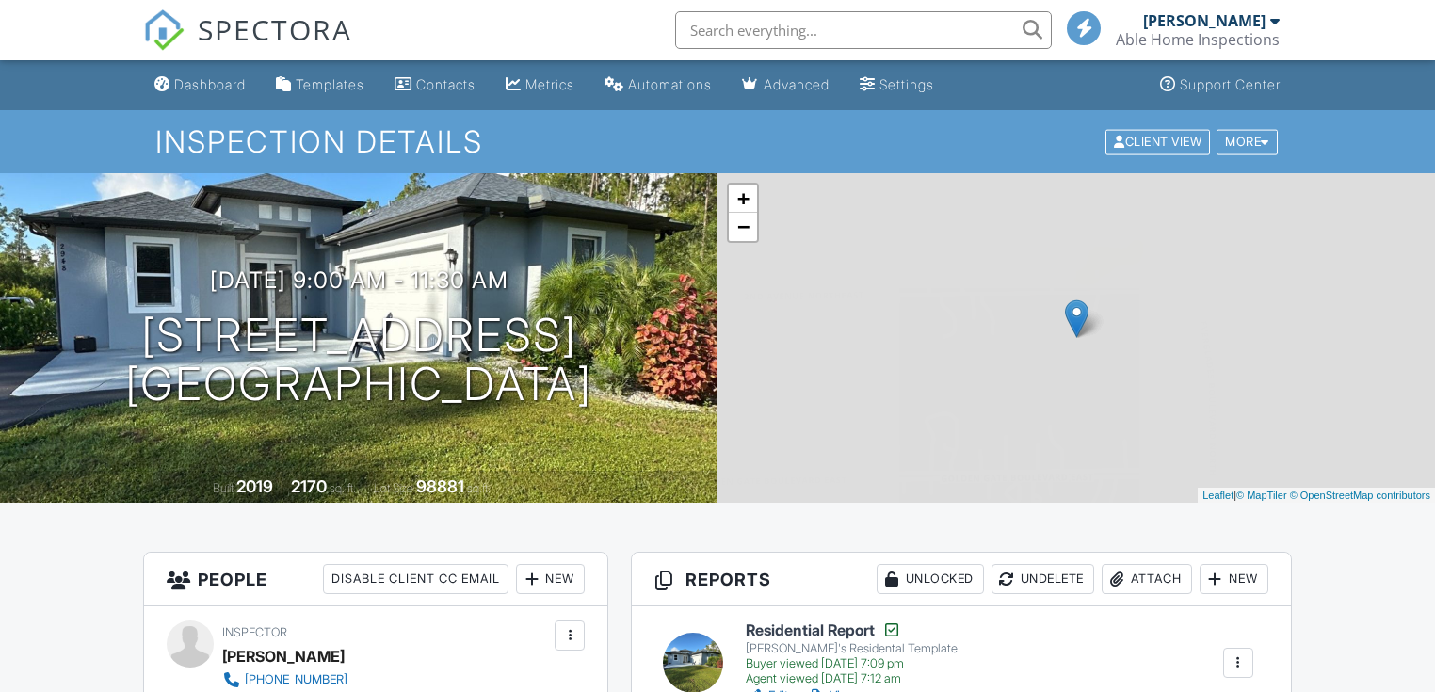
scroll to position [554, 0]
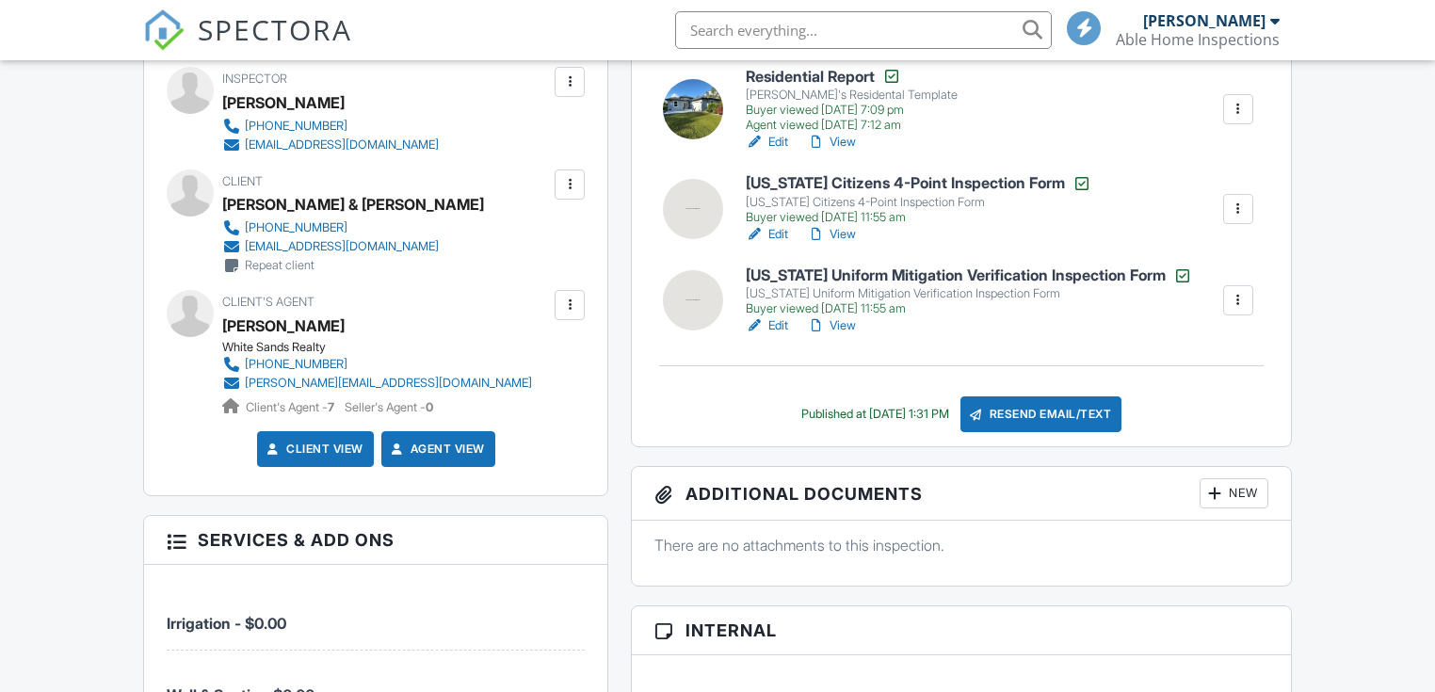
click at [244, 28] on span "SPECTORA" at bounding box center [275, 29] width 154 height 40
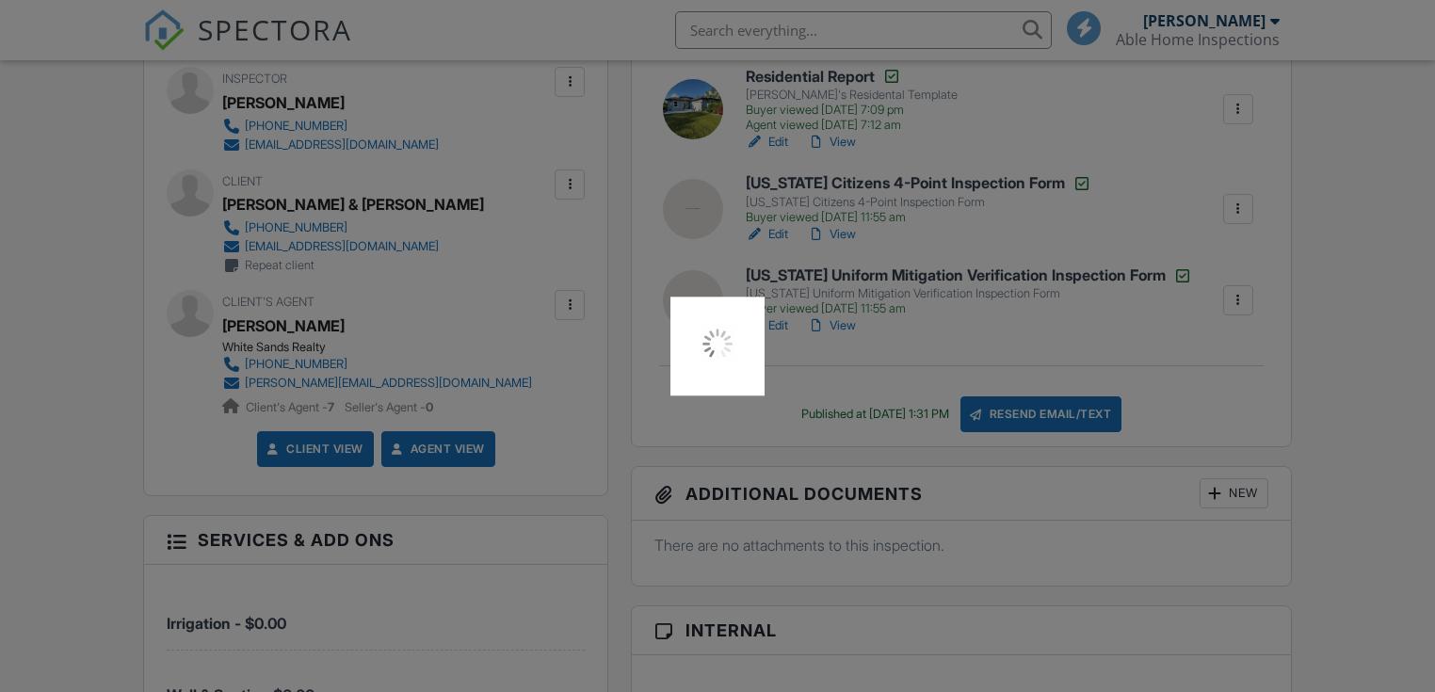
scroll to position [0, 0]
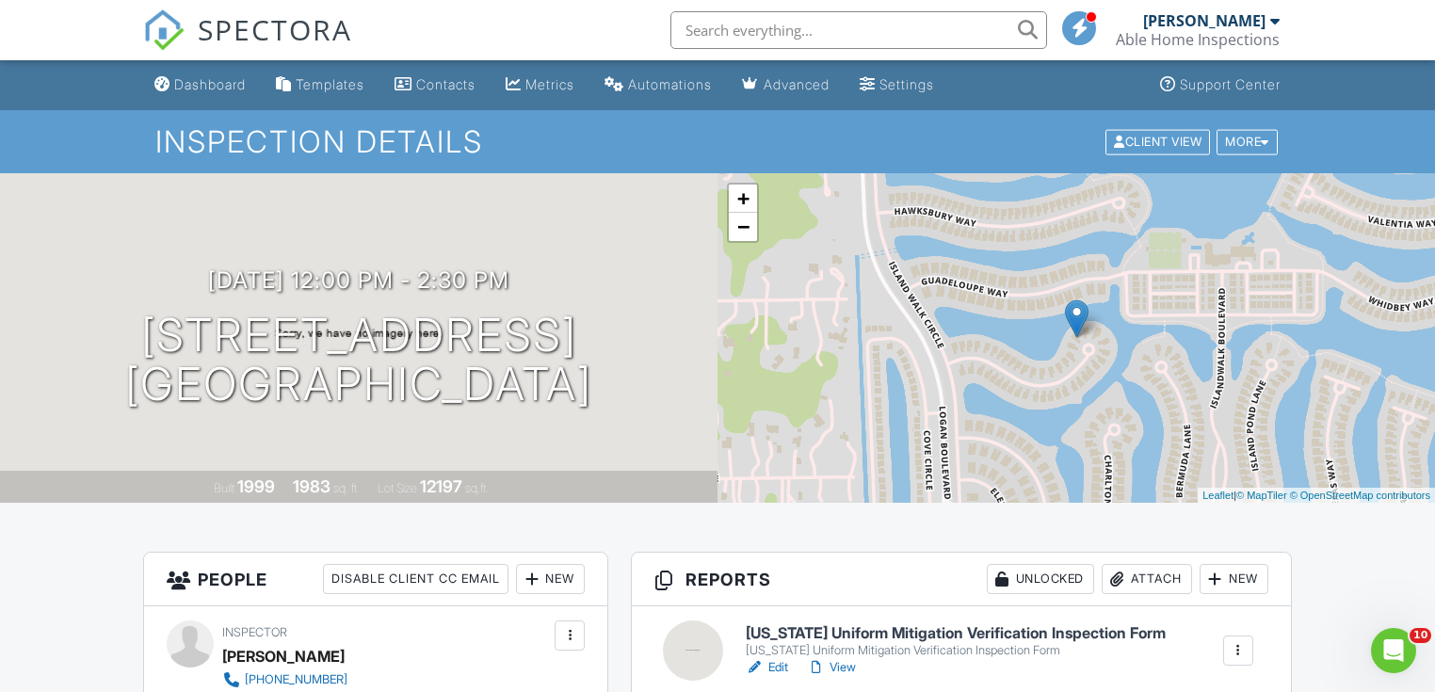
scroll to position [301, 0]
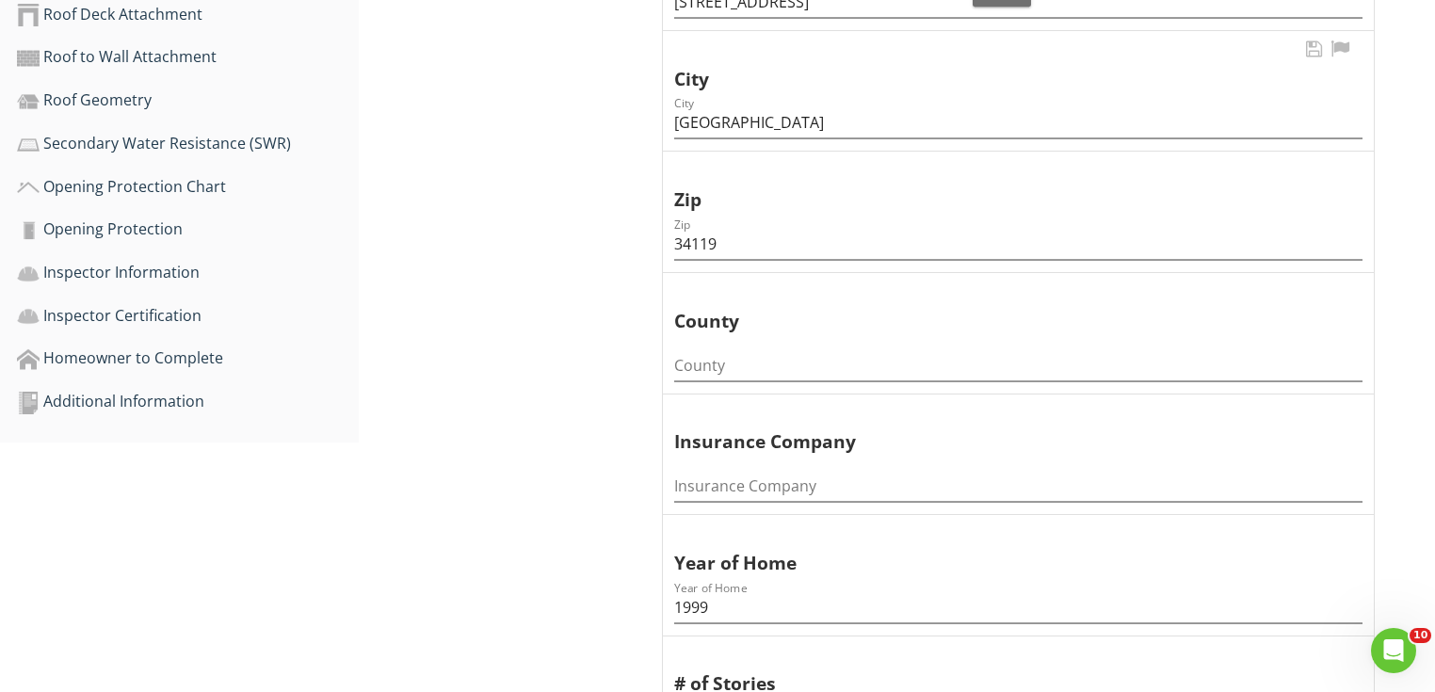
scroll to position [904, 0]
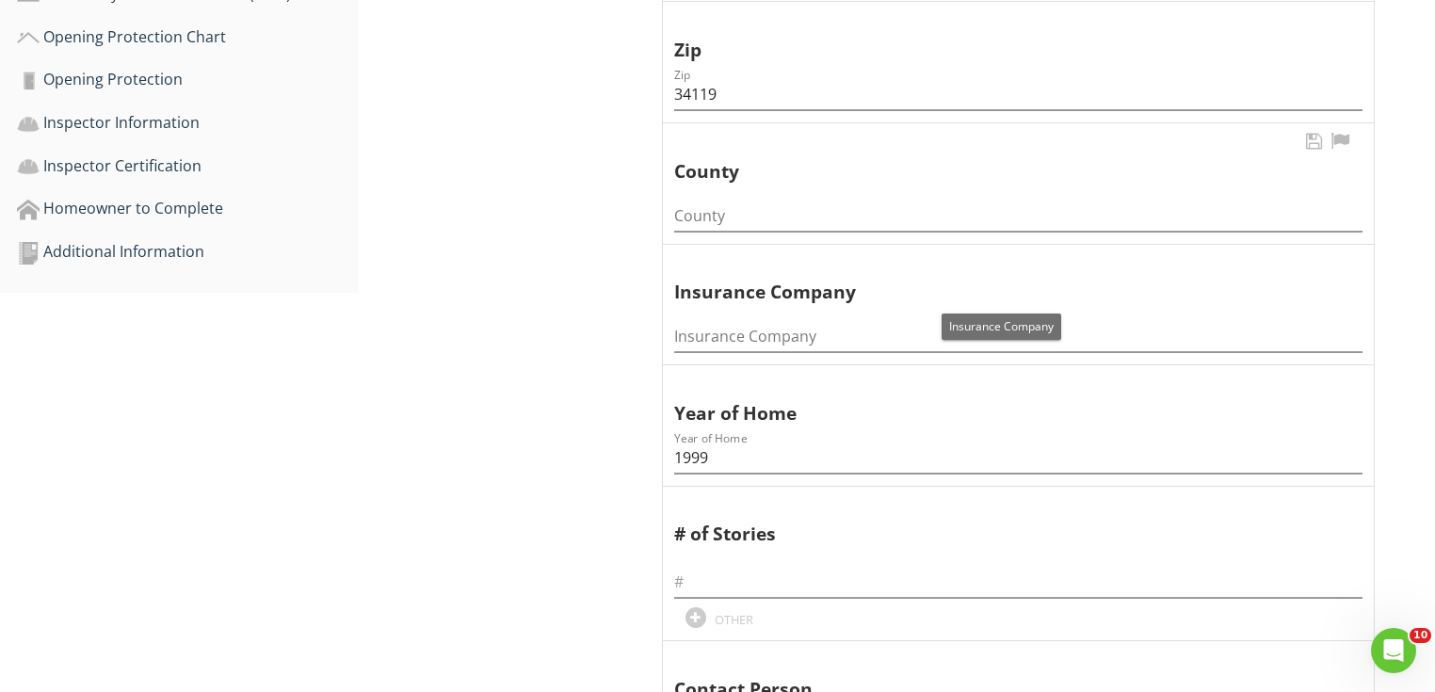
click at [704, 196] on div "County" at bounding box center [1018, 210] width 688 height 42
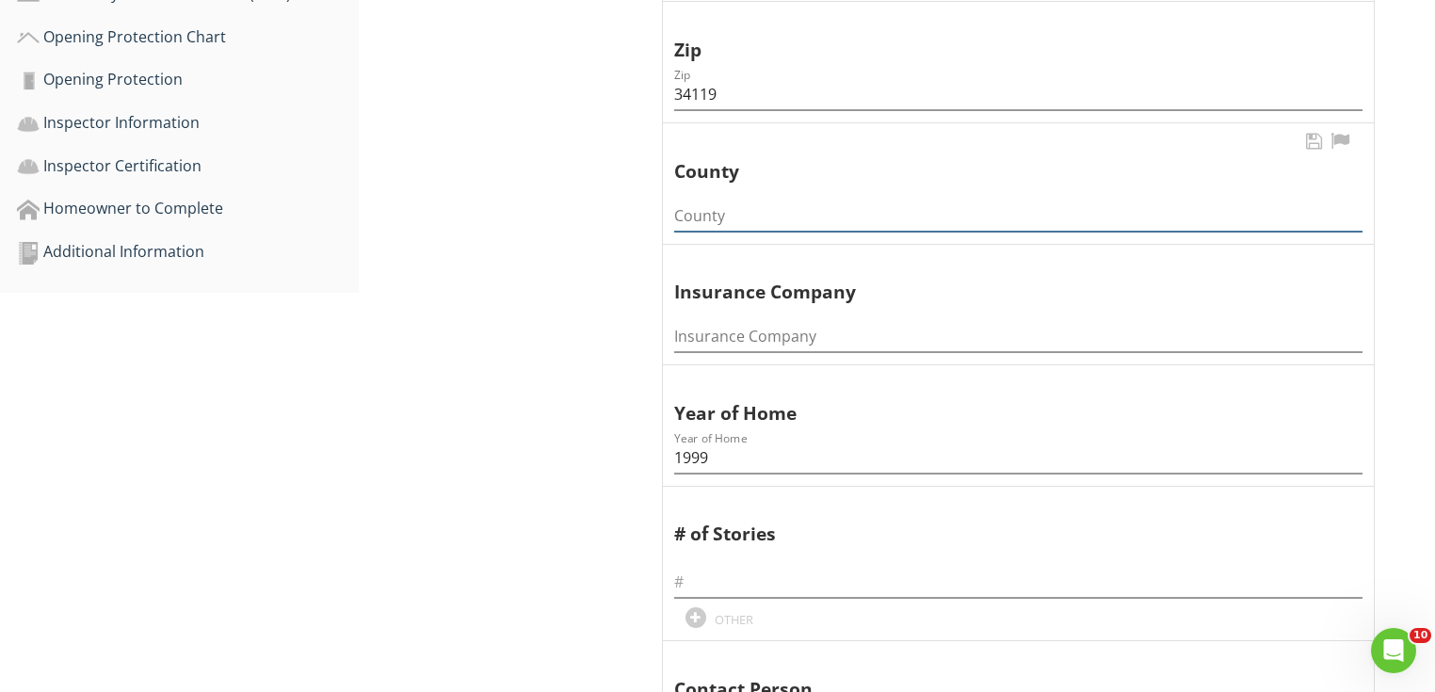
click at [705, 202] on input "County" at bounding box center [1018, 216] width 688 height 31
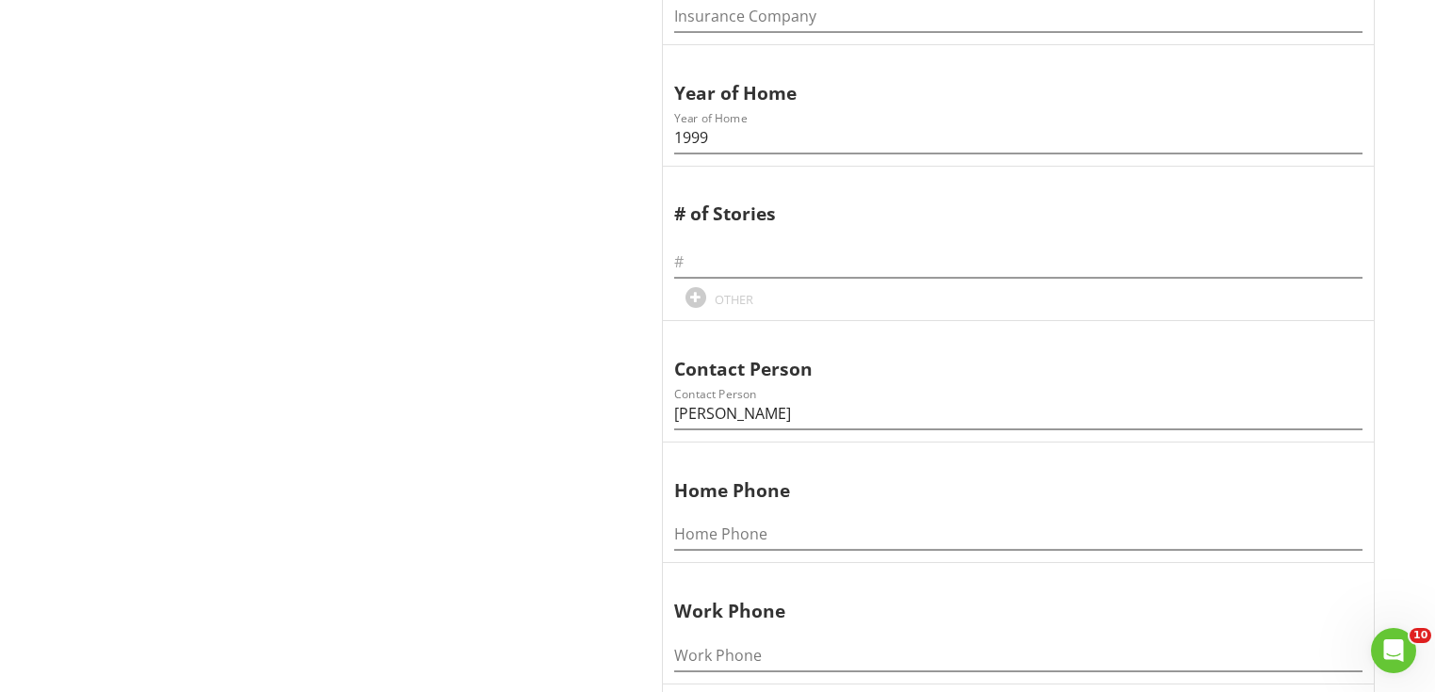
scroll to position [1281, 0]
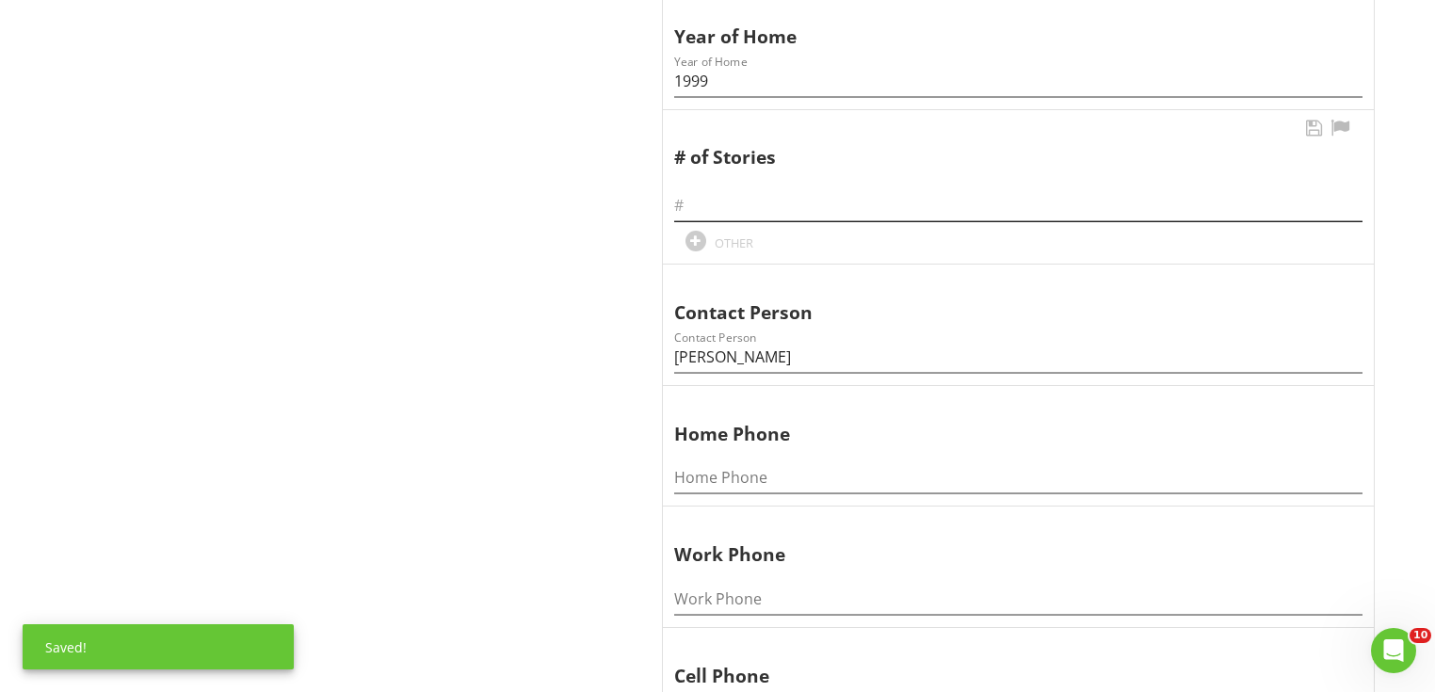
type input "[PERSON_NAME]"
click at [719, 203] on input "text" at bounding box center [1018, 205] width 688 height 31
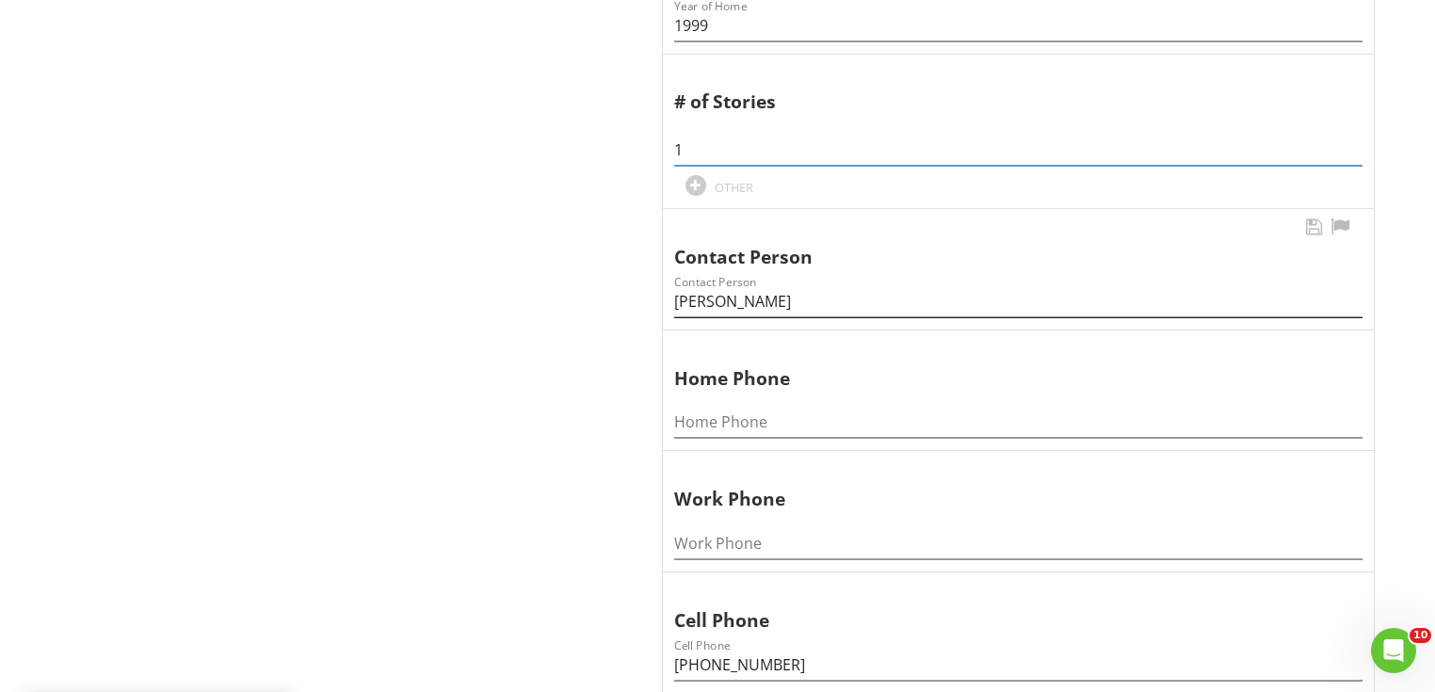
scroll to position [1431, 0]
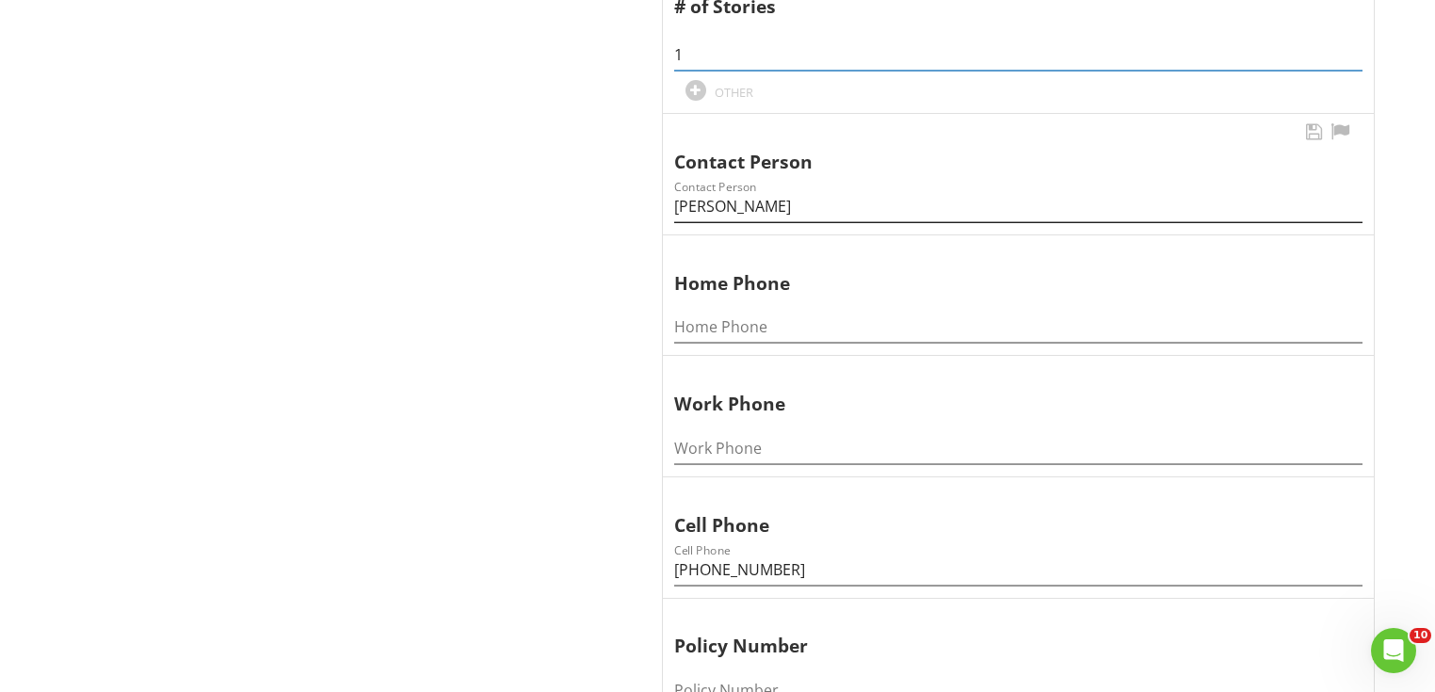
type input "1"
drag, startPoint x: 807, startPoint y: 205, endPoint x: 519, endPoint y: 185, distance: 288.9
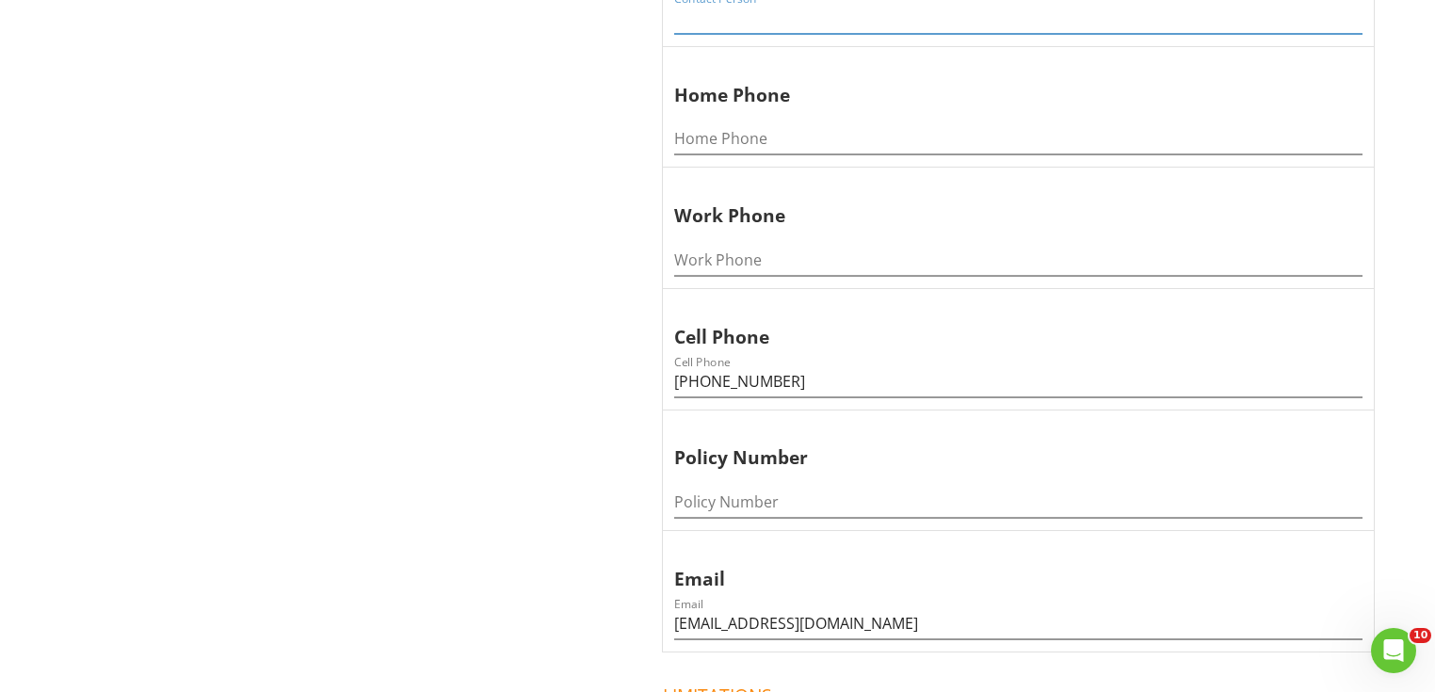
scroll to position [1657, 0]
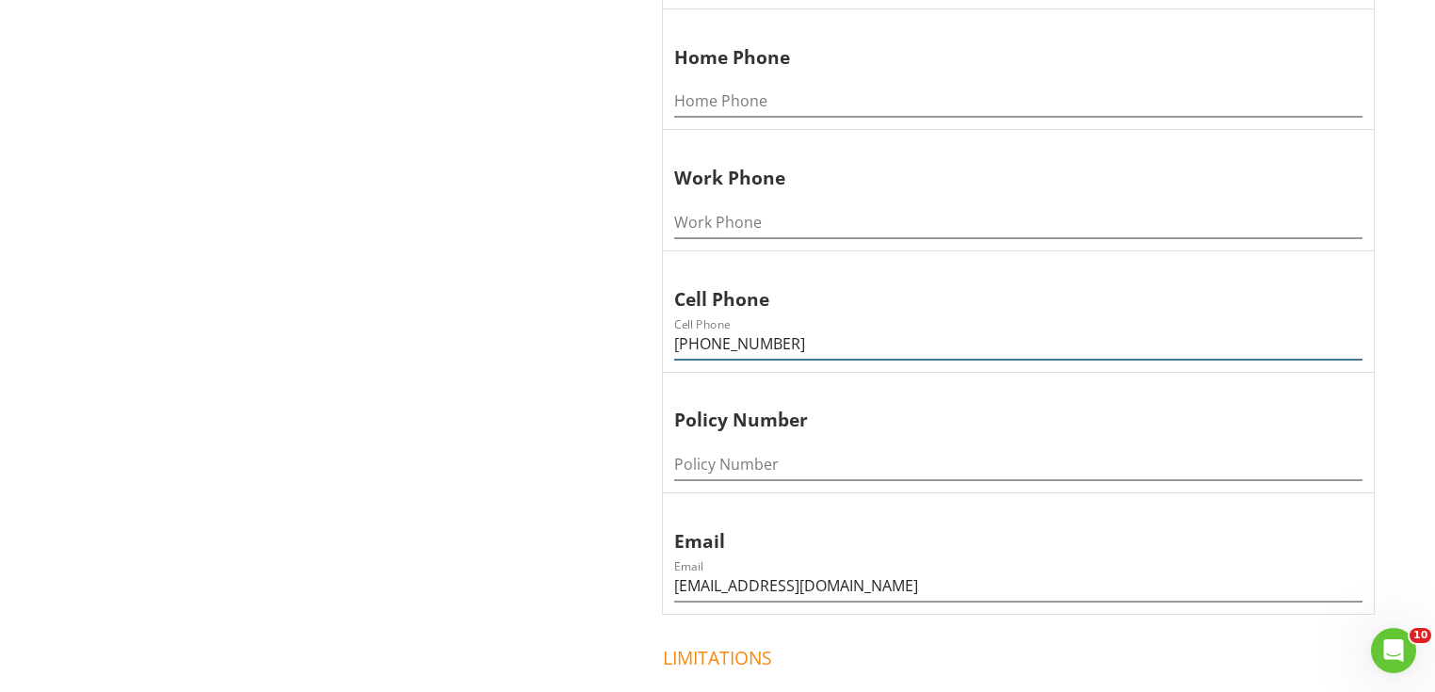
drag, startPoint x: 821, startPoint y: 331, endPoint x: 509, endPoint y: 332, distance: 312.7
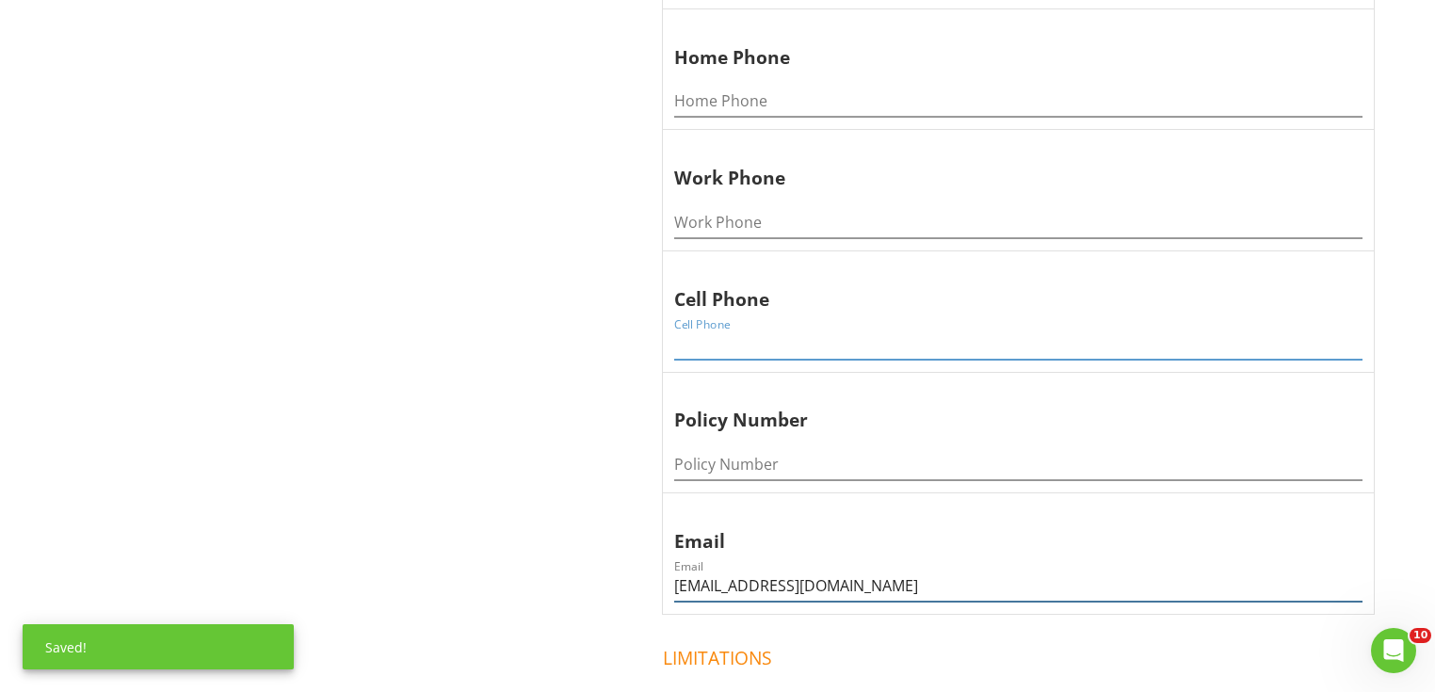
drag, startPoint x: 893, startPoint y: 570, endPoint x: 526, endPoint y: 567, distance: 366.3
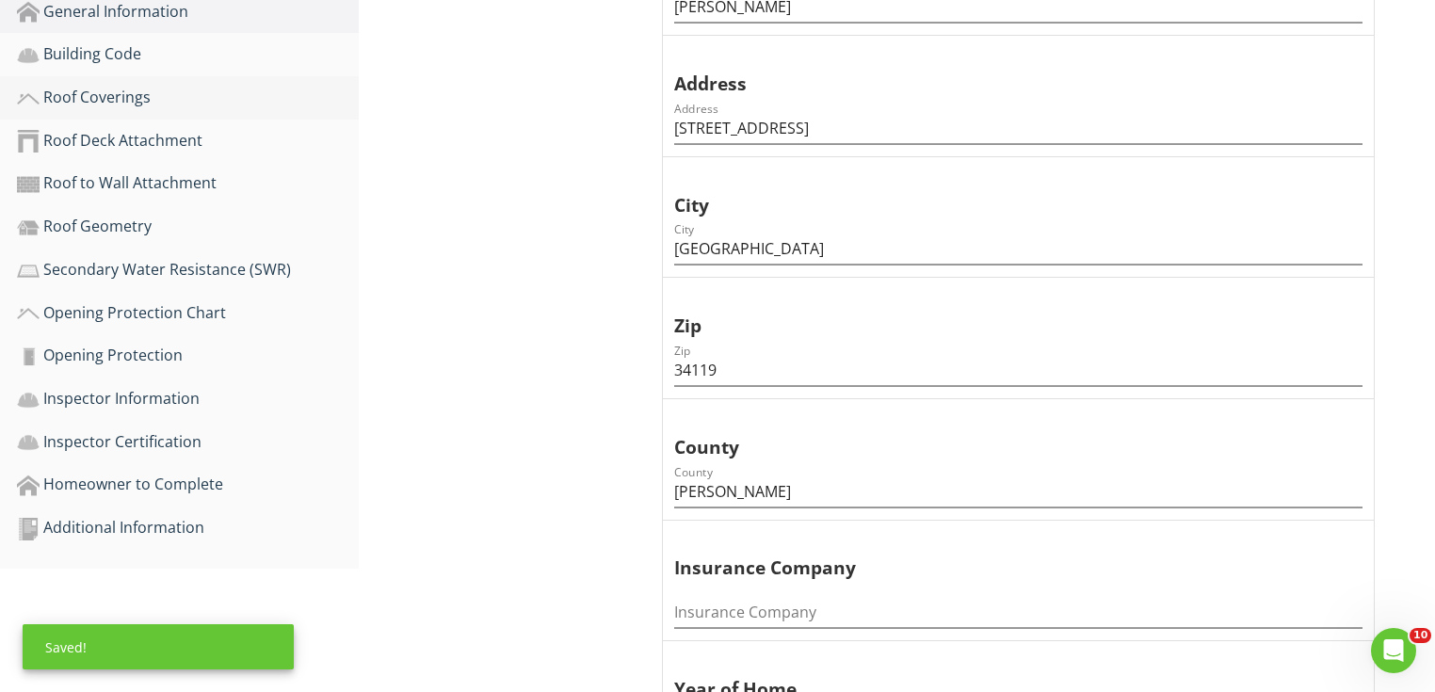
scroll to position [452, 0]
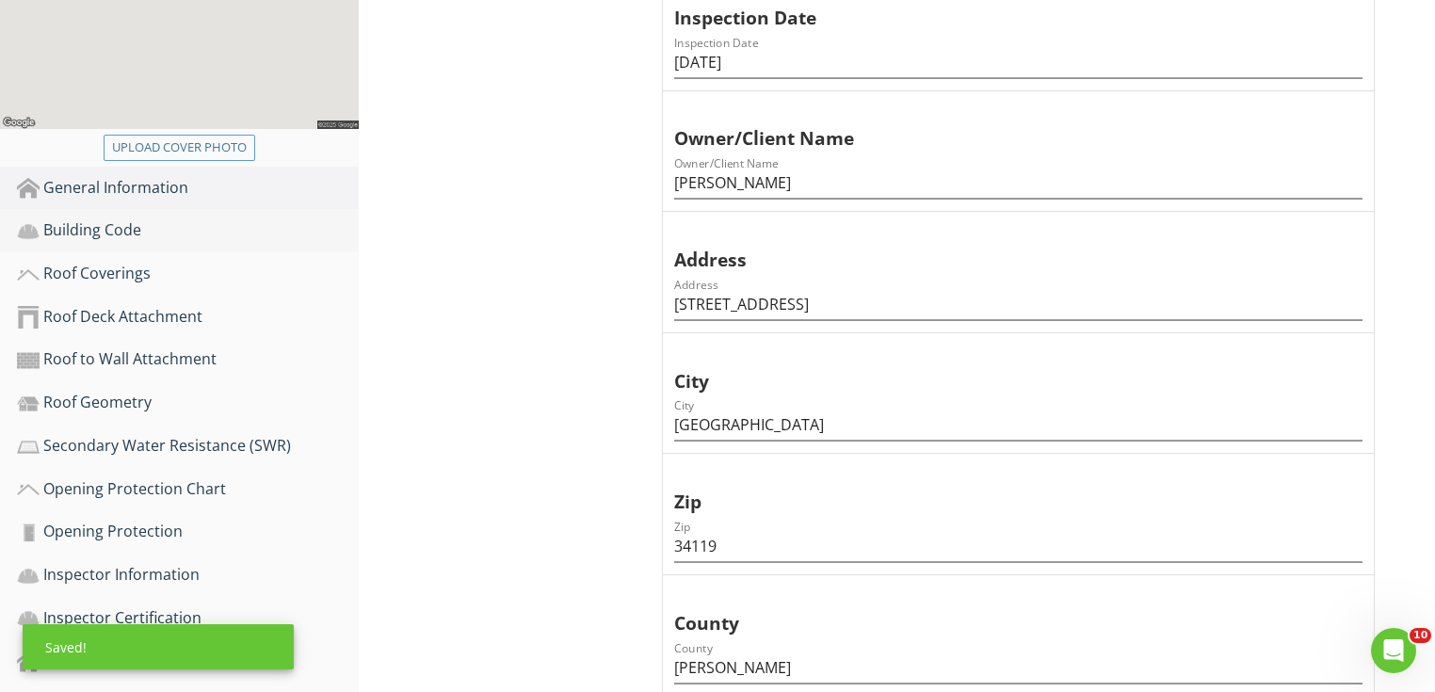
click at [138, 234] on div "Building Code" at bounding box center [188, 230] width 342 height 24
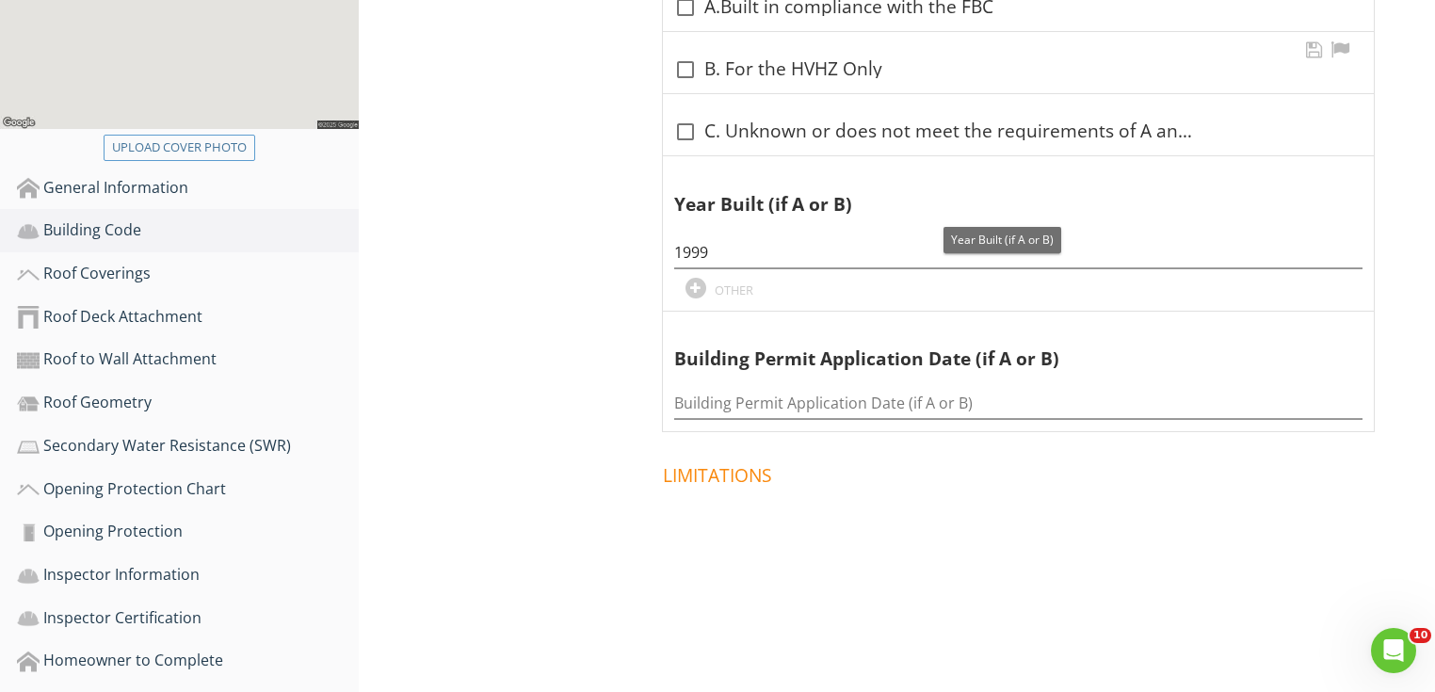
click at [698, 87] on div "check_box_outline_blank B. For the HVHZ Only" at bounding box center [1018, 62] width 711 height 61
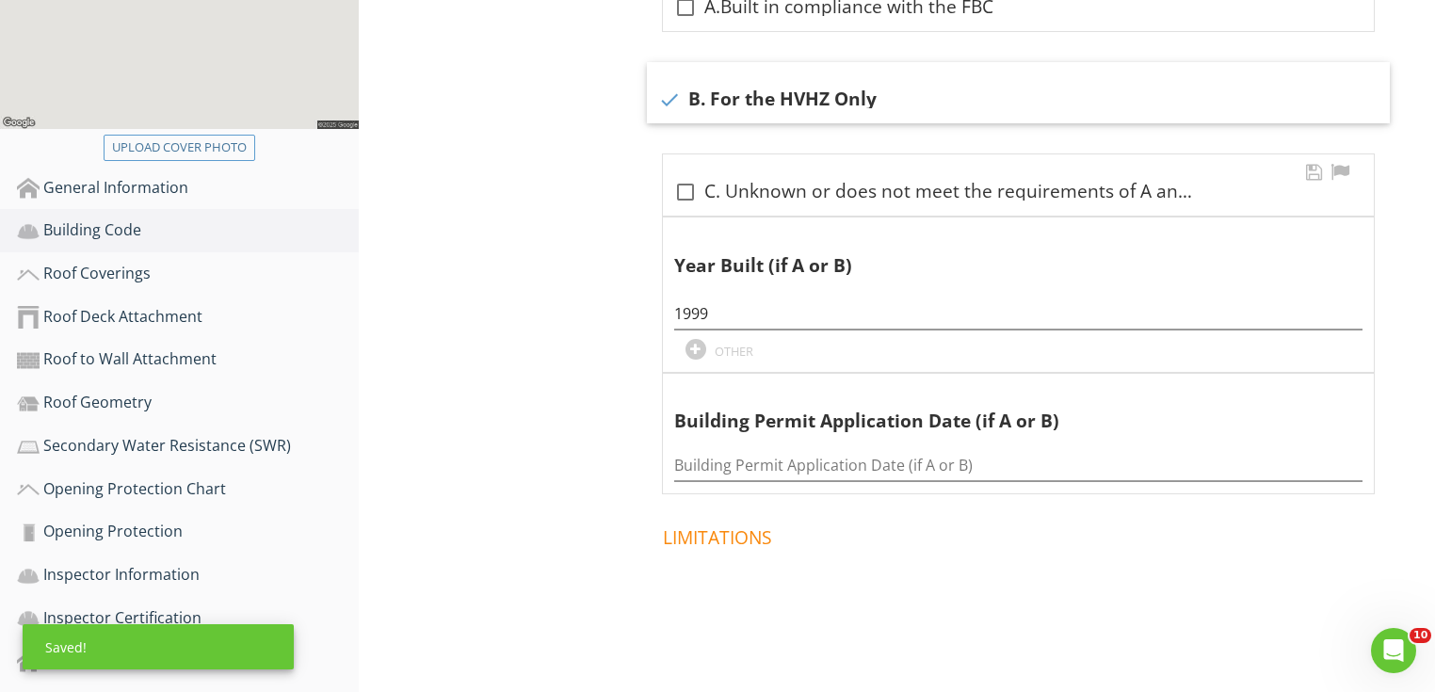
drag, startPoint x: 686, startPoint y: 87, endPoint x: 689, endPoint y: 114, distance: 27.6
click at [686, 89] on div "check B. For the HVHZ Only" at bounding box center [1018, 100] width 720 height 23
checkbox input "false"
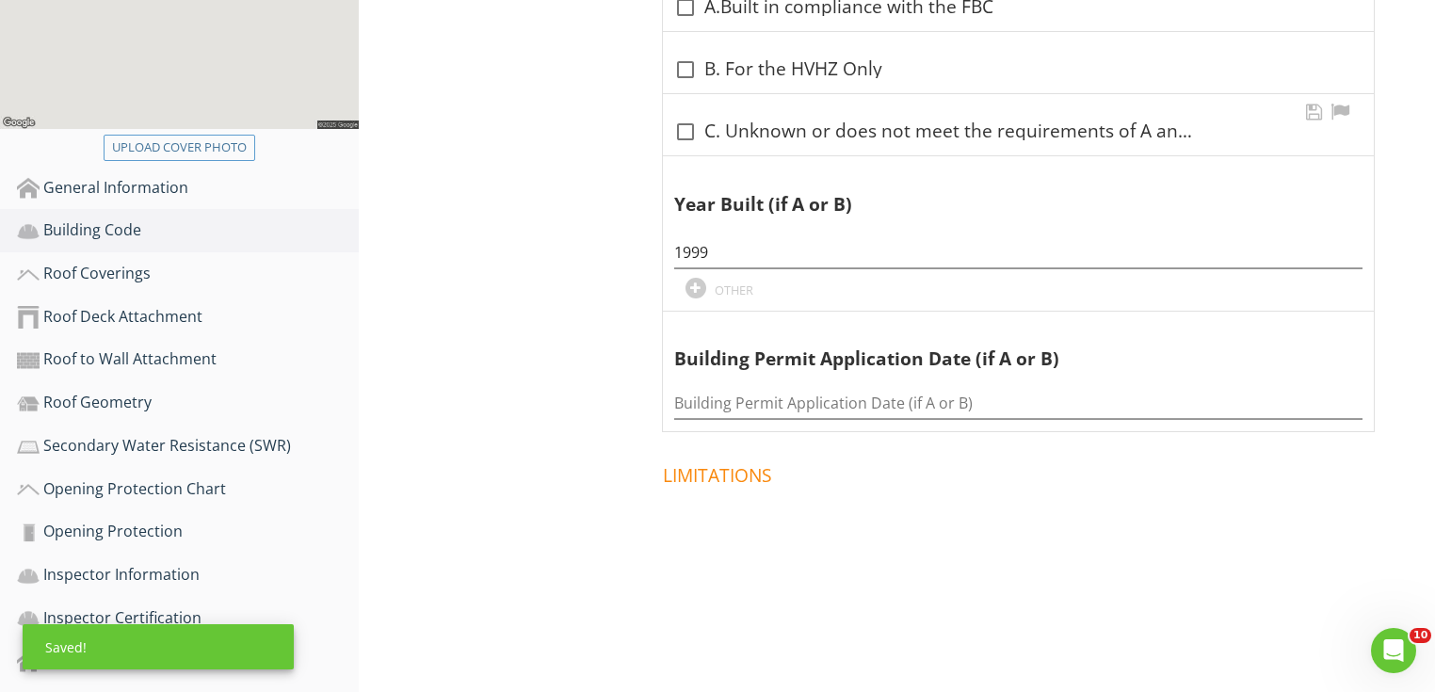
click at [691, 126] on div at bounding box center [686, 132] width 32 height 32
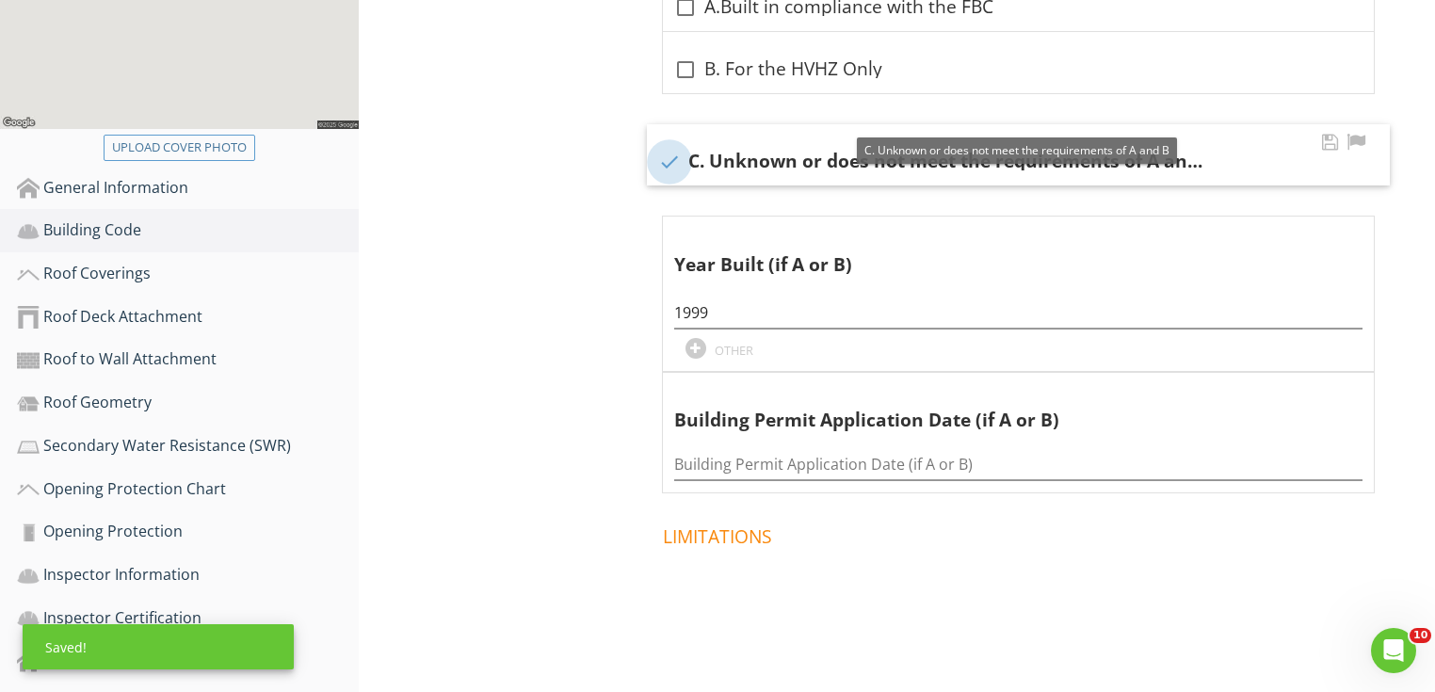
checkbox input "true"
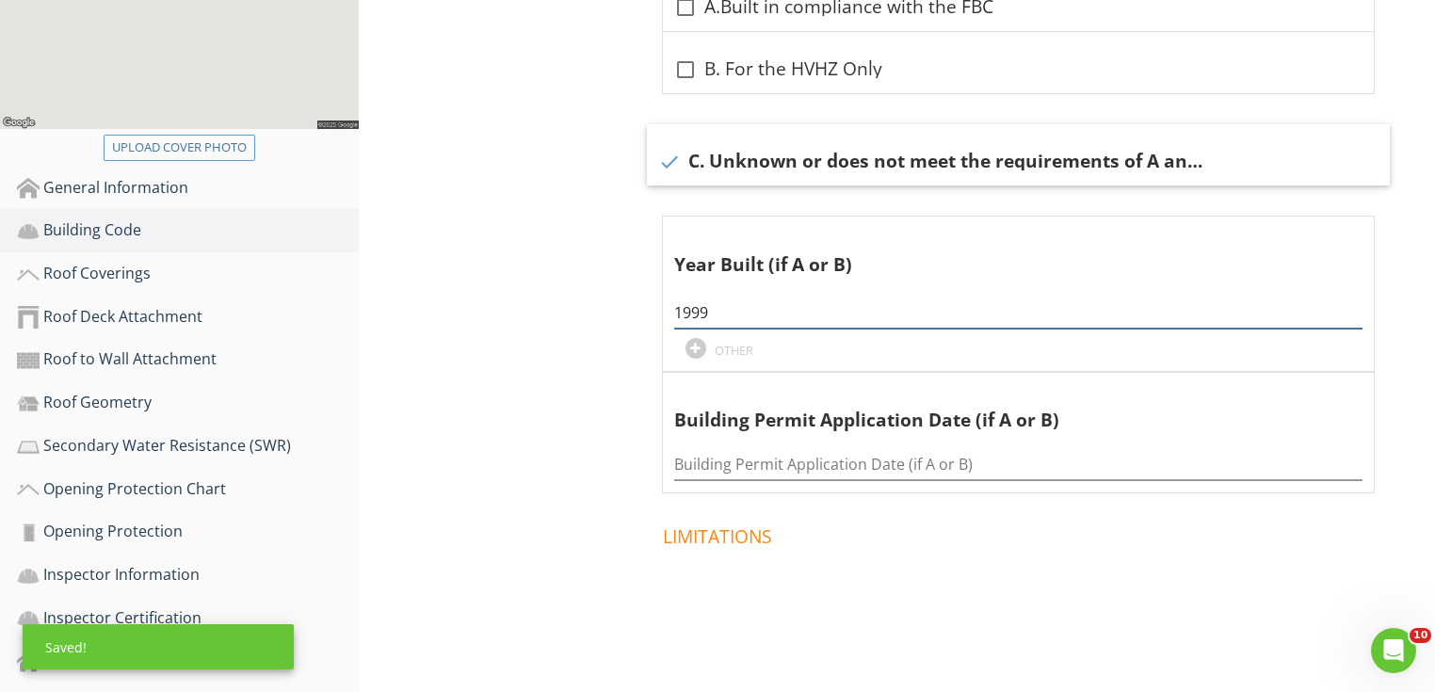
drag, startPoint x: 735, startPoint y: 305, endPoint x: 493, endPoint y: 293, distance: 241.4
click at [583, 306] on div "Building Code Information Information Information check_box_outline_blank A.Bui…" at bounding box center [897, 237] width 1076 height 934
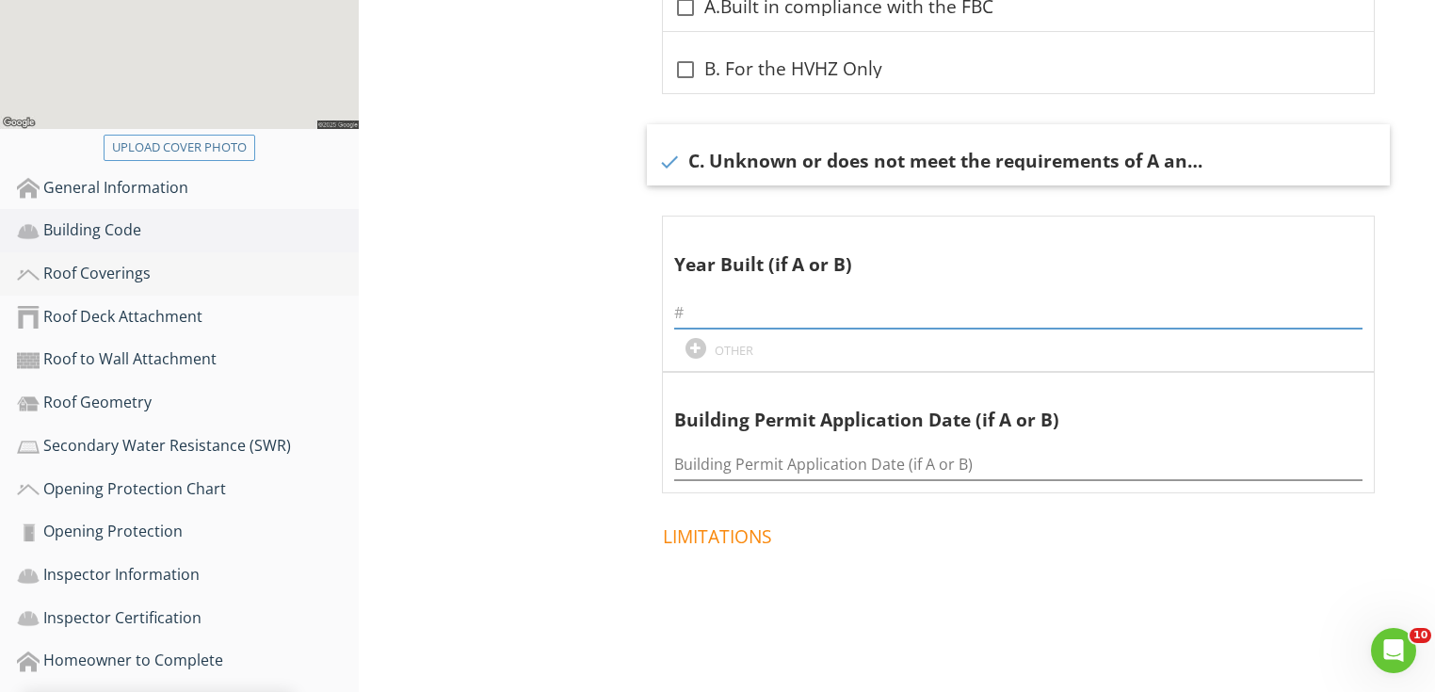
click at [160, 271] on div "Roof Coverings" at bounding box center [188, 274] width 342 height 24
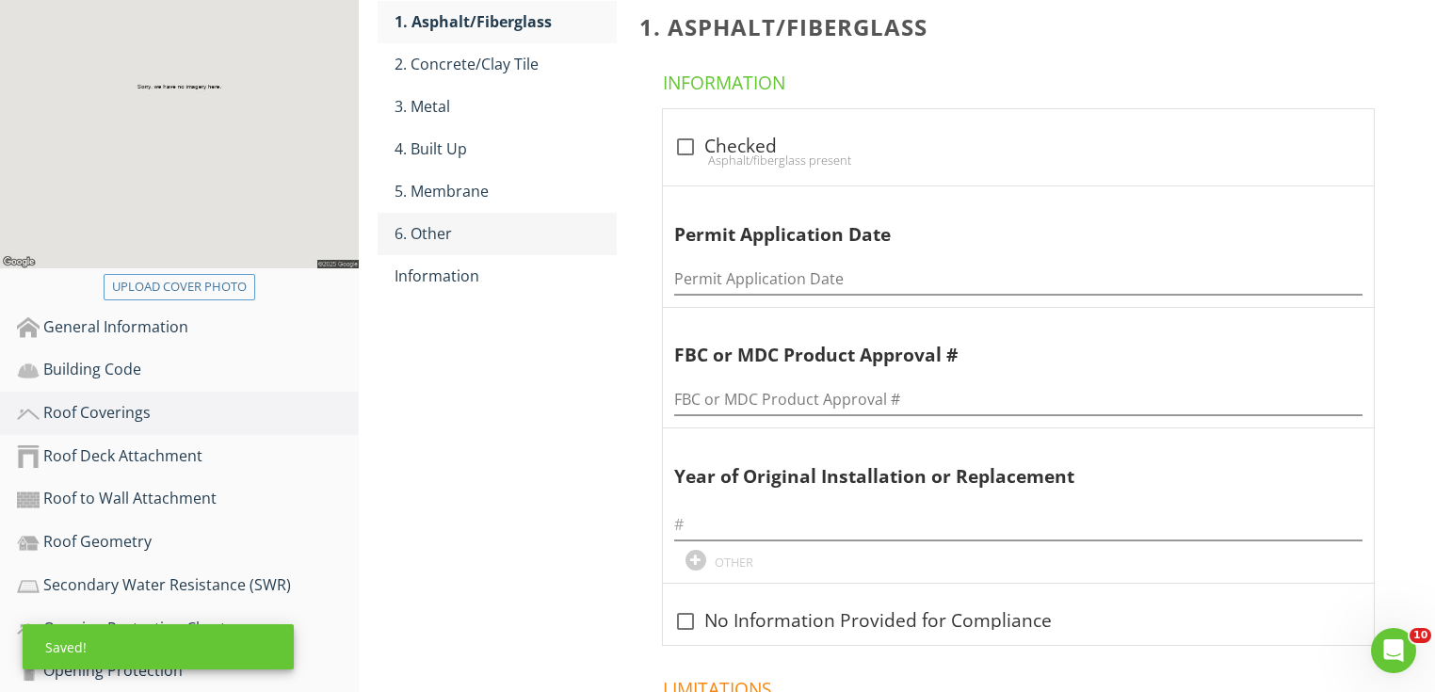
scroll to position [226, 0]
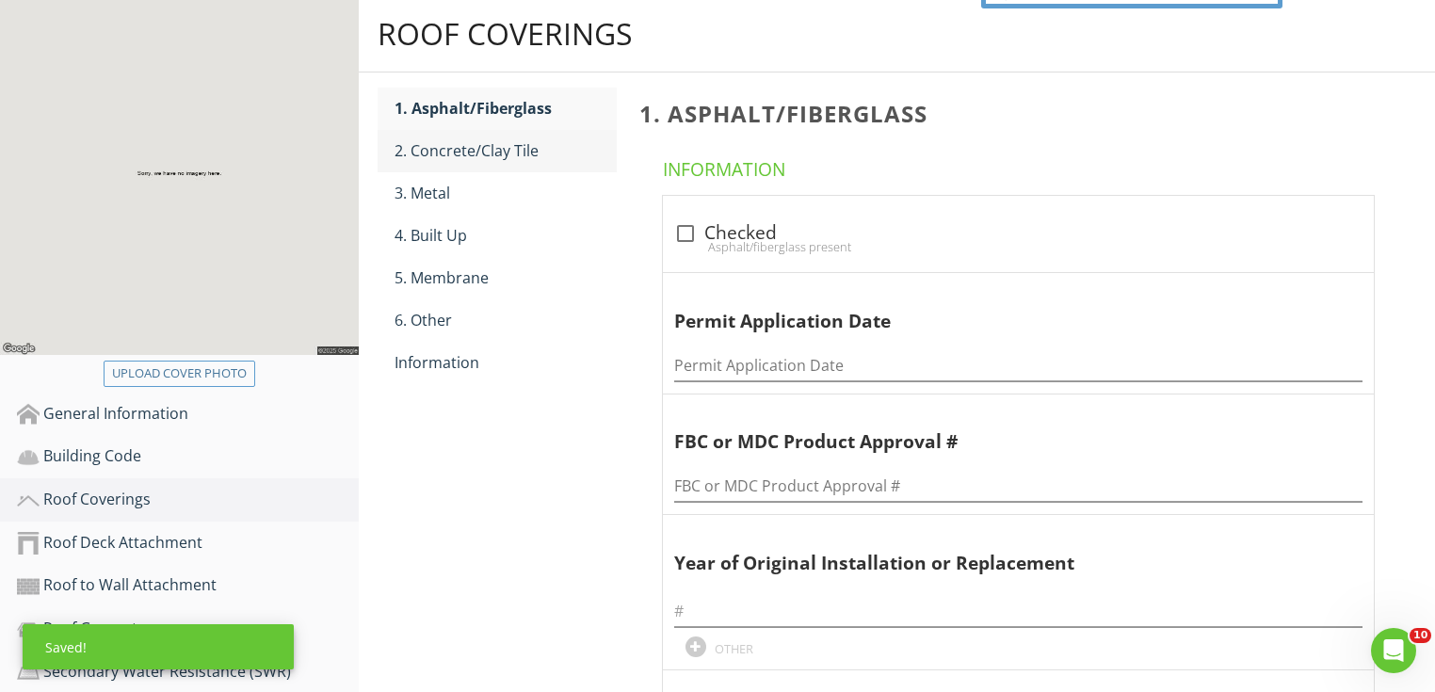
click at [452, 149] on div "2. Concrete/Clay Tile" at bounding box center [506, 150] width 222 height 23
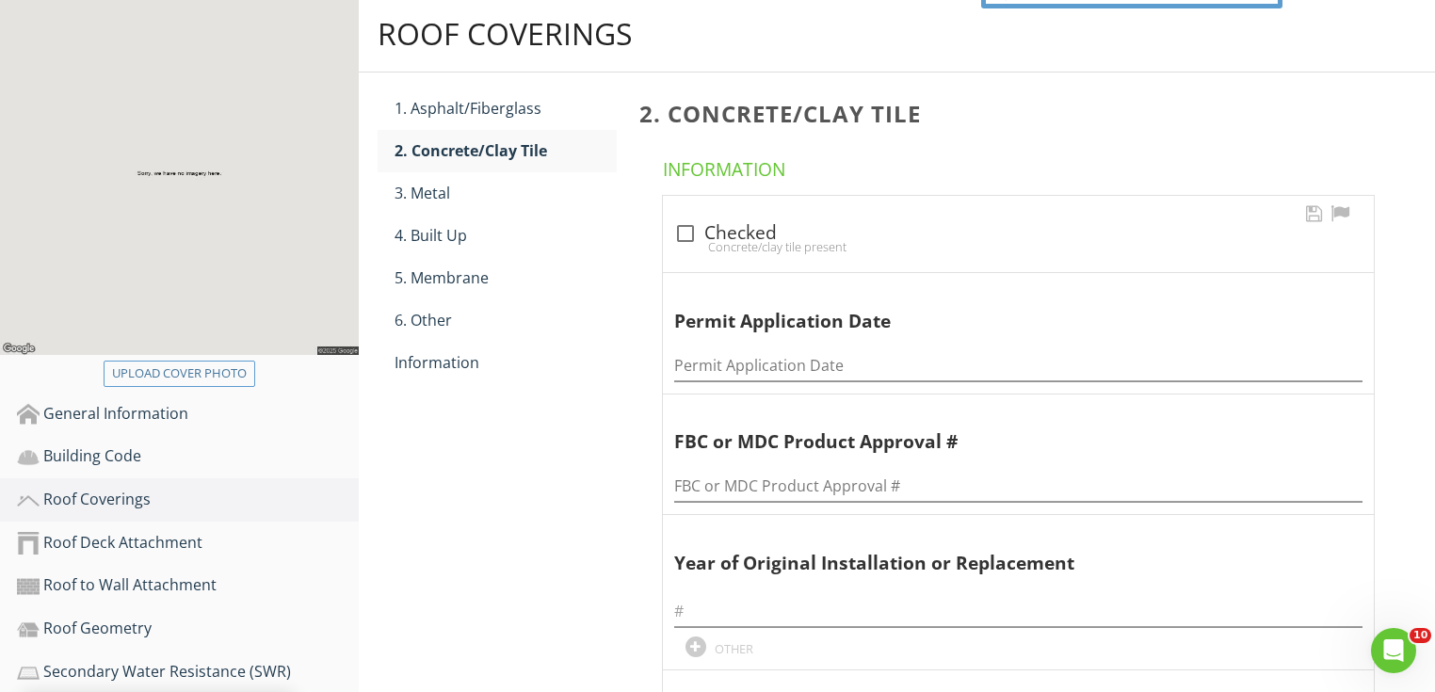
click at [745, 215] on div "check_box_outline_blank Checked Concrete/clay tile present" at bounding box center [1018, 234] width 711 height 76
checkbox input "true"
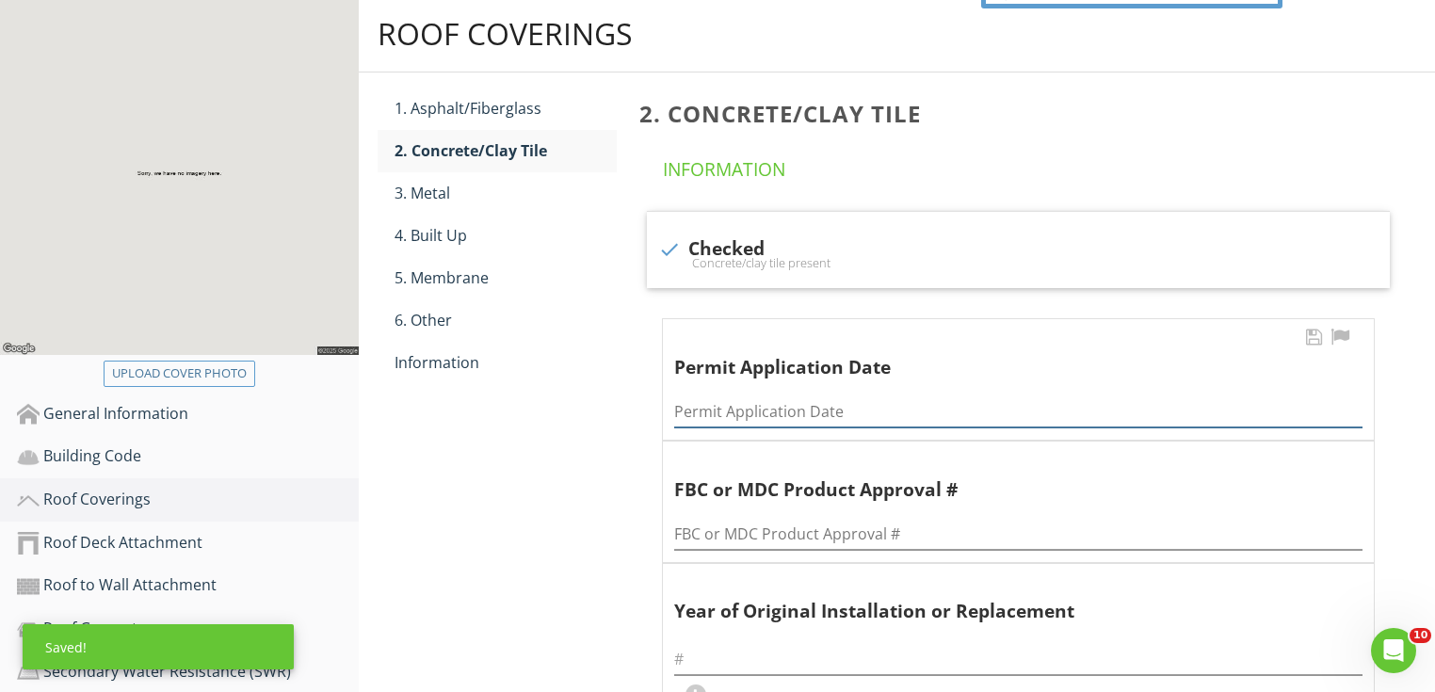
click at [741, 396] on input "Permit Application Date" at bounding box center [1018, 411] width 688 height 31
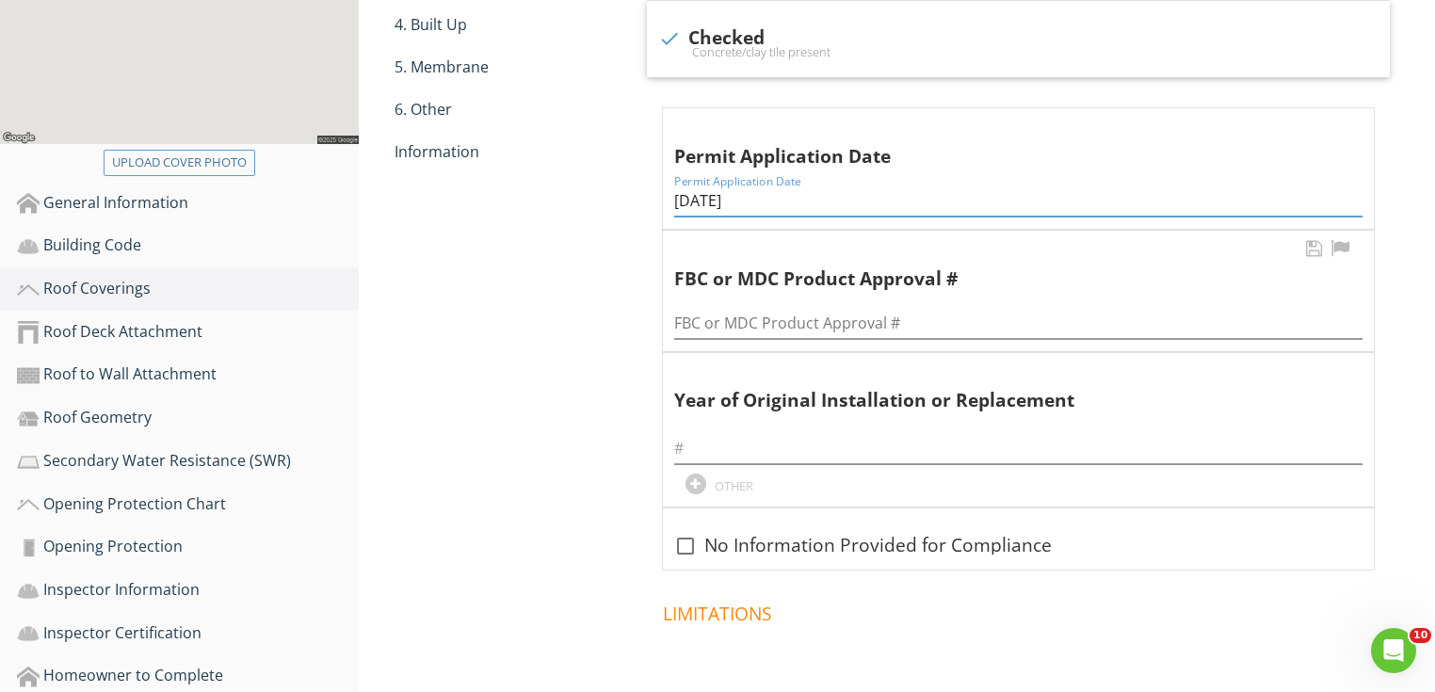
scroll to position [452, 0]
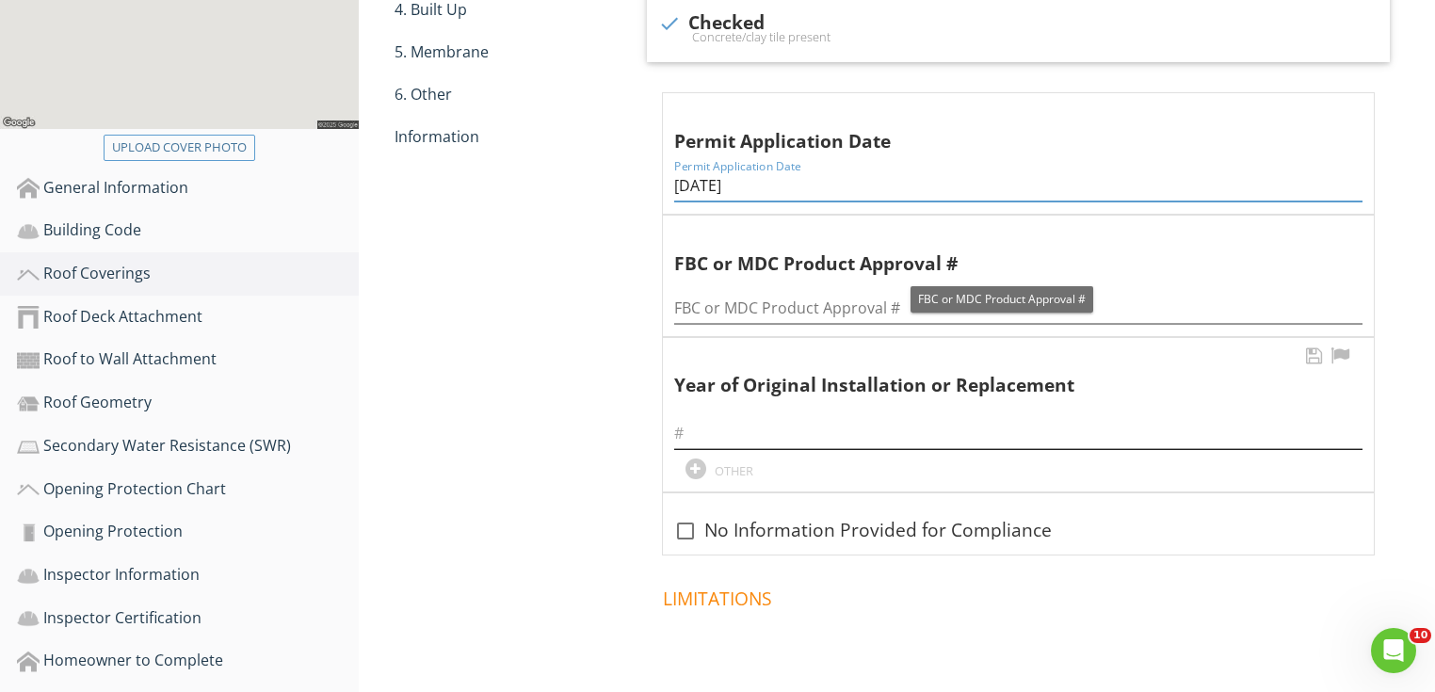
type input "04/26/1999"
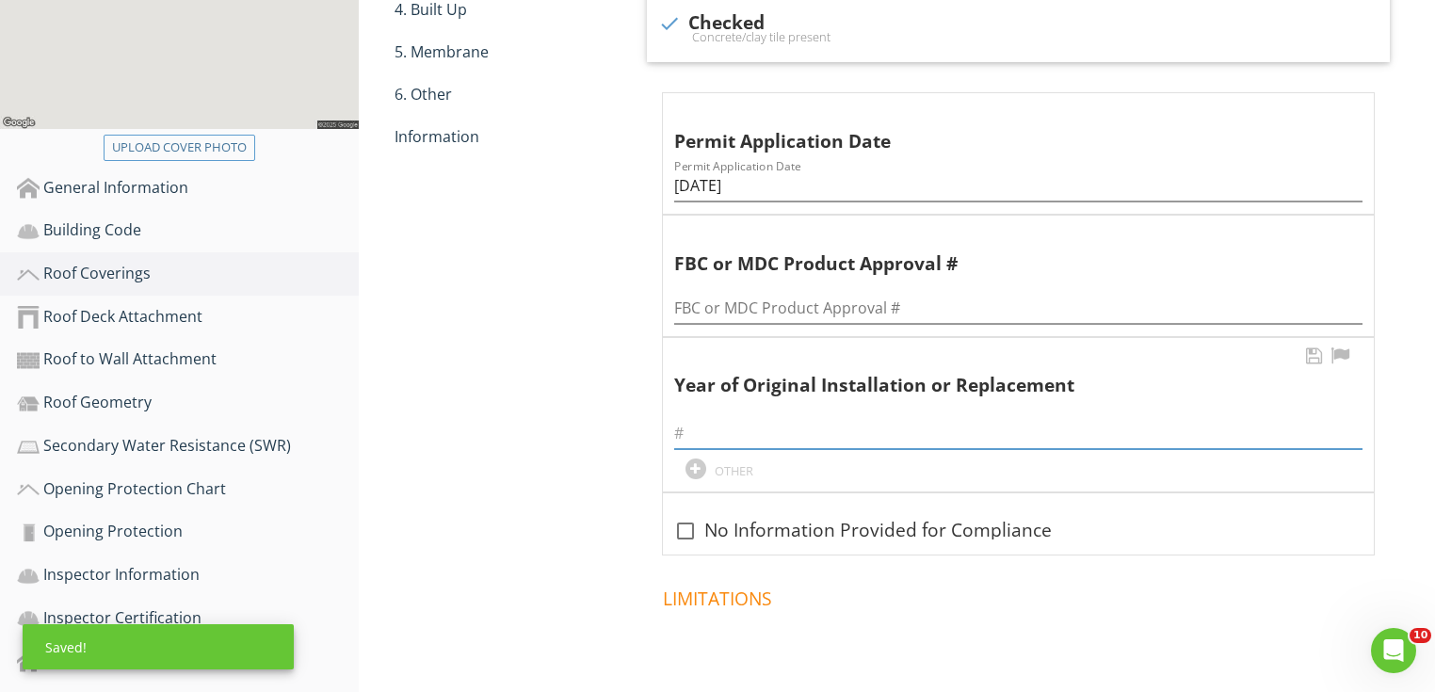
click at [746, 418] on input "text" at bounding box center [1018, 433] width 688 height 31
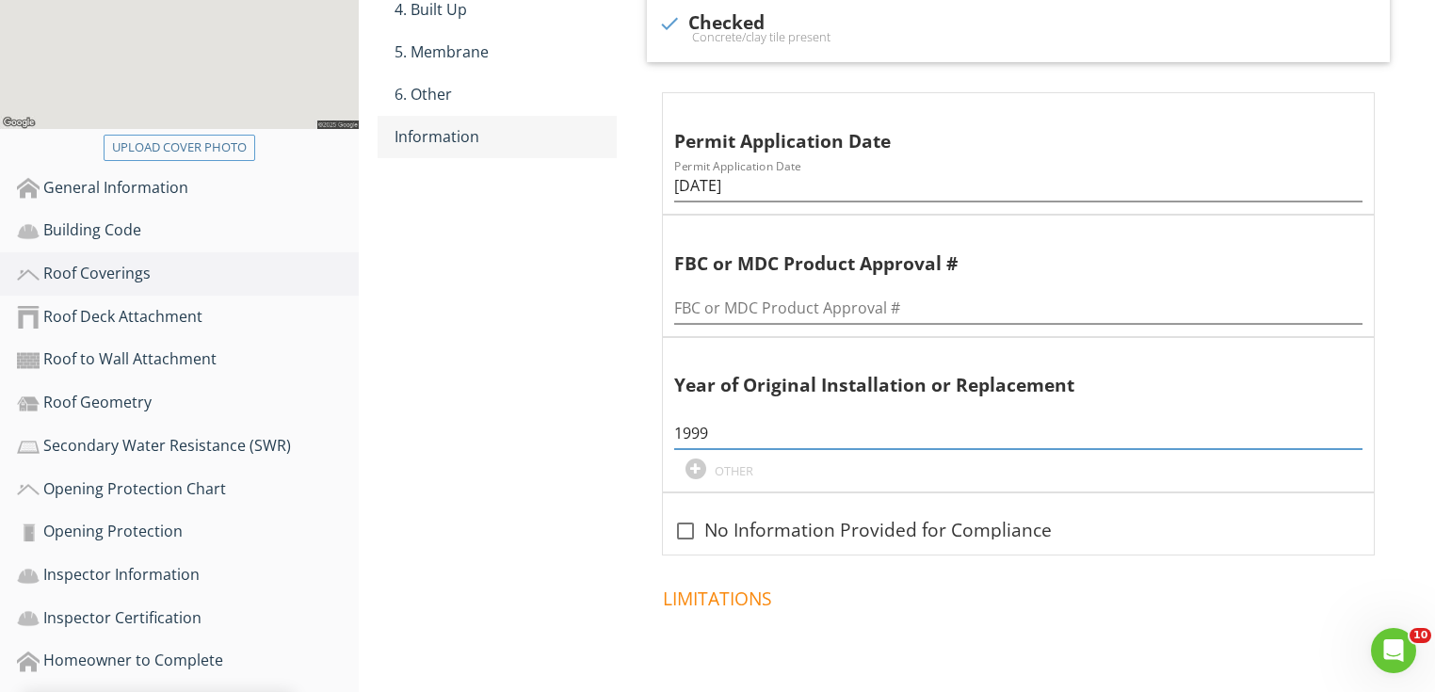
type input "1999"
click at [561, 151] on link "Information" at bounding box center [506, 136] width 222 height 41
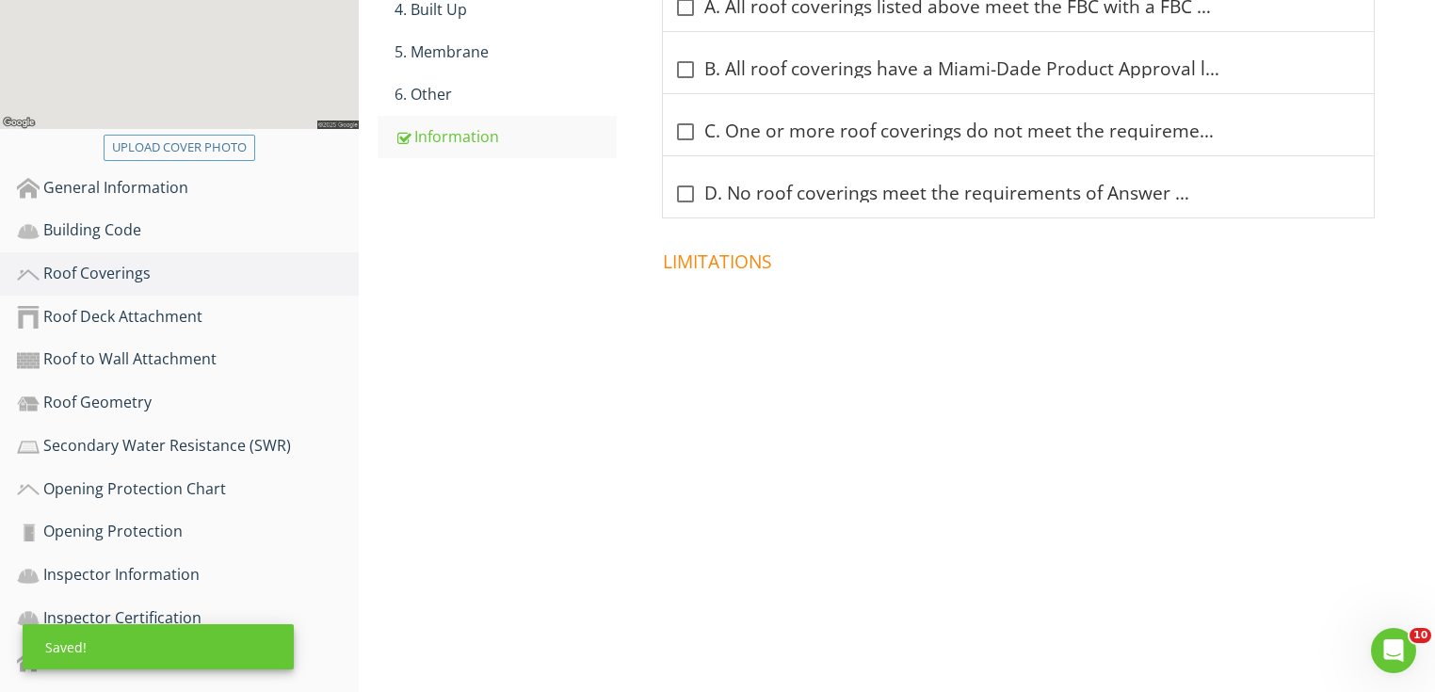
scroll to position [226, 0]
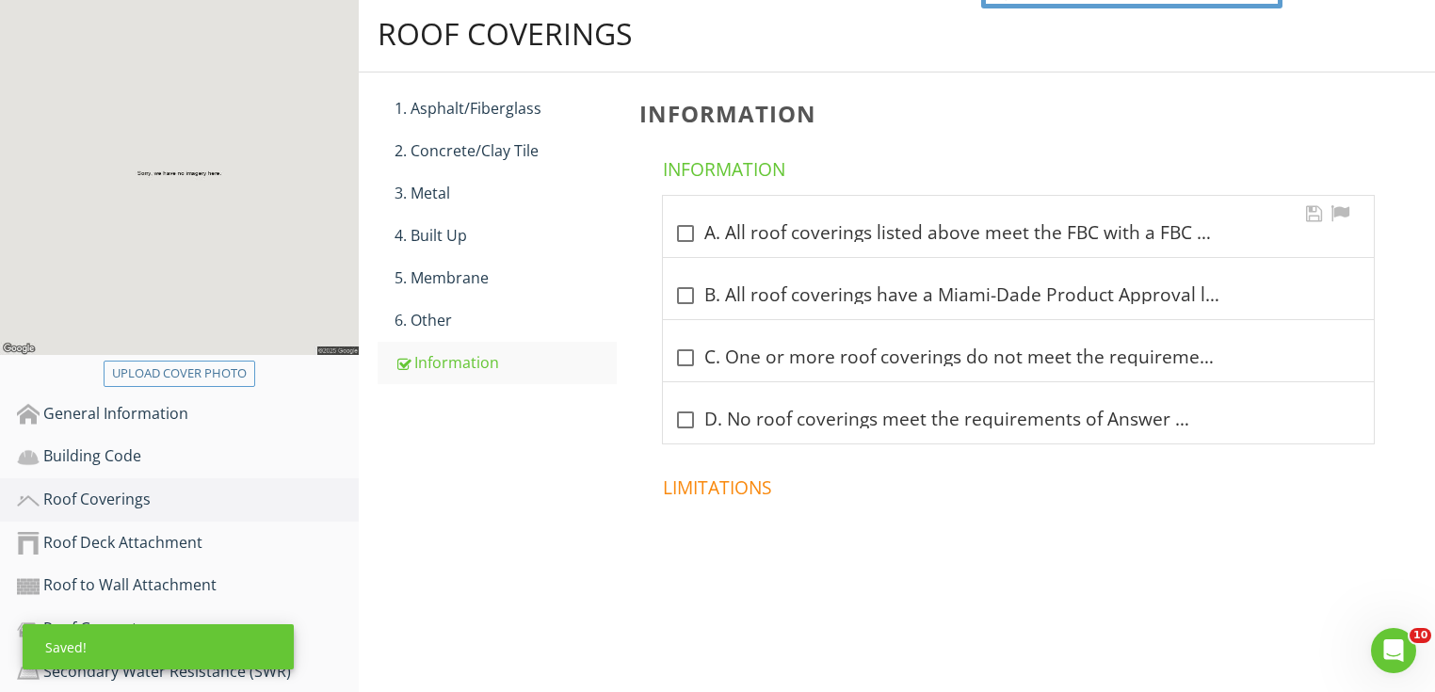
click at [741, 222] on div "check_box_outline_blank A. All roof coverings listed above meet the FBC with a …" at bounding box center [1018, 233] width 688 height 23
checkbox input "true"
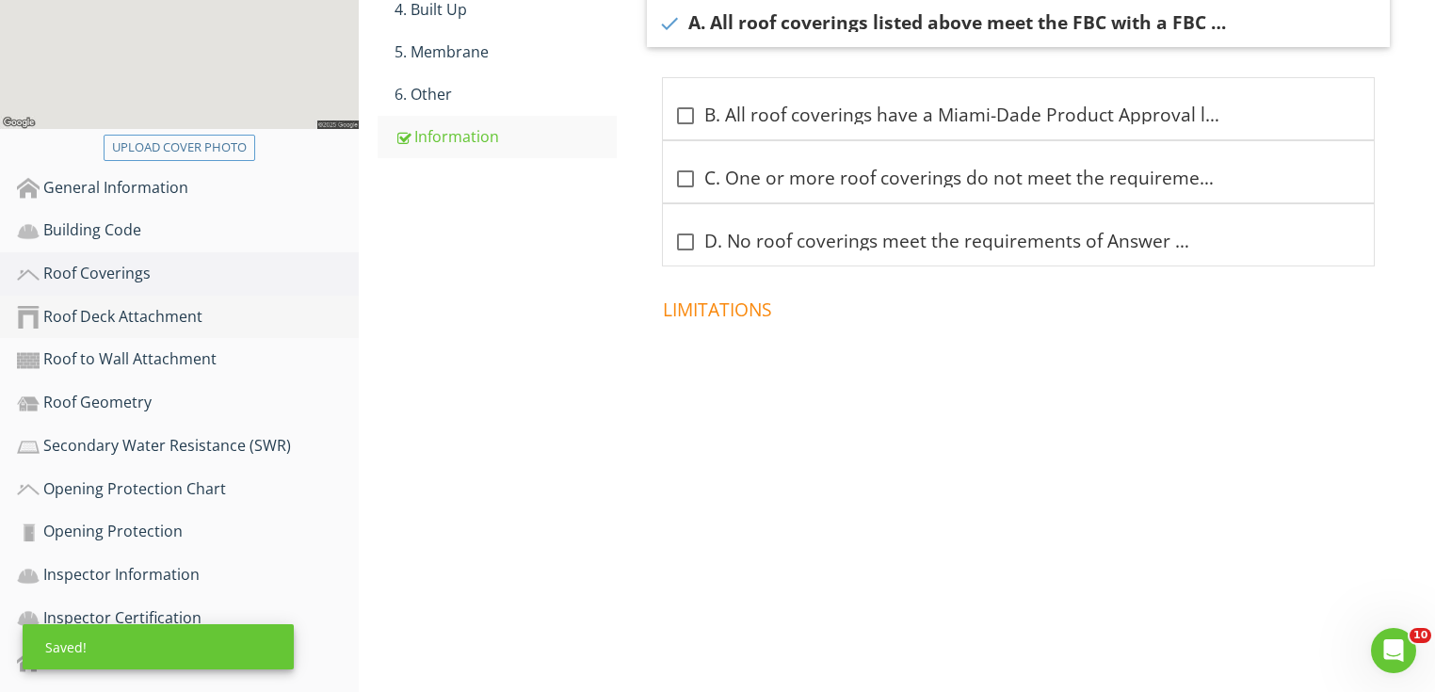
click at [271, 314] on div "Roof Deck Attachment" at bounding box center [188, 317] width 342 height 24
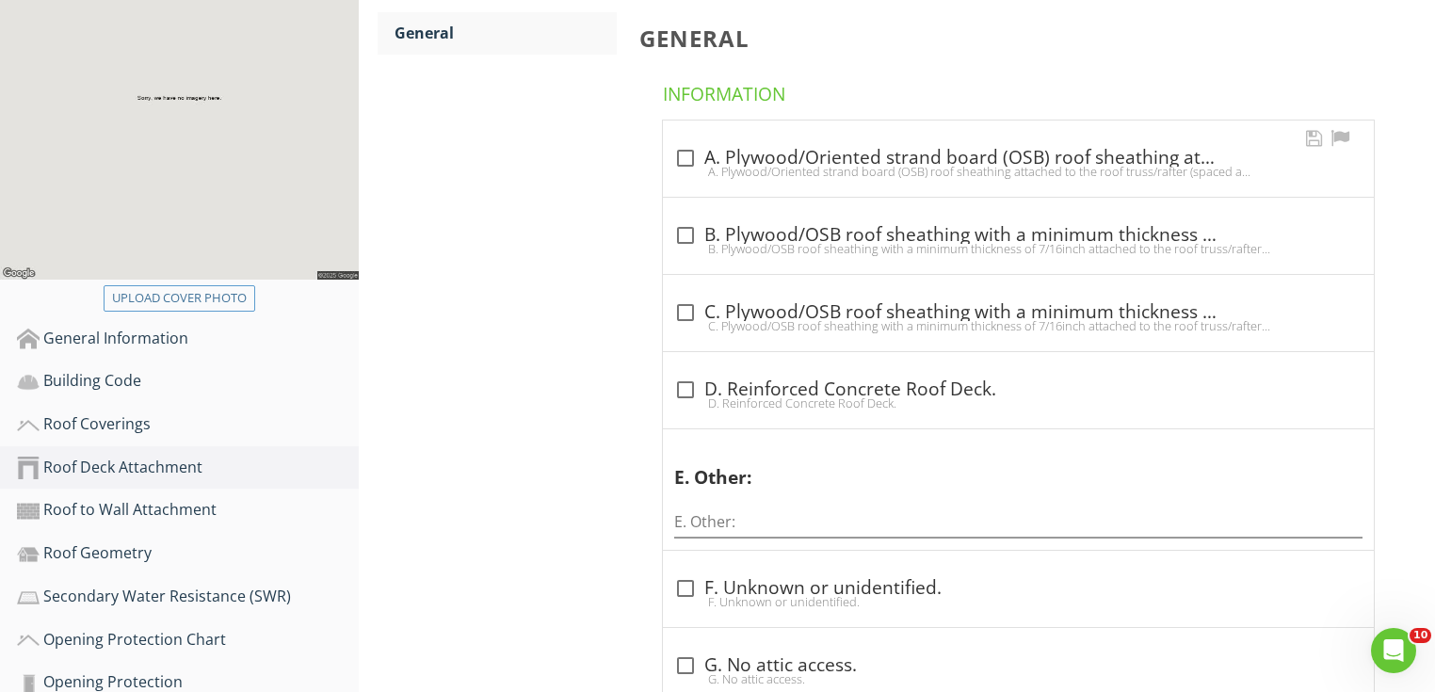
click at [723, 164] on div "A. Plywood/Oriented strand board (OSB) roof sheathing attached to the roof trus…" at bounding box center [1018, 171] width 688 height 15
checkbox input "true"
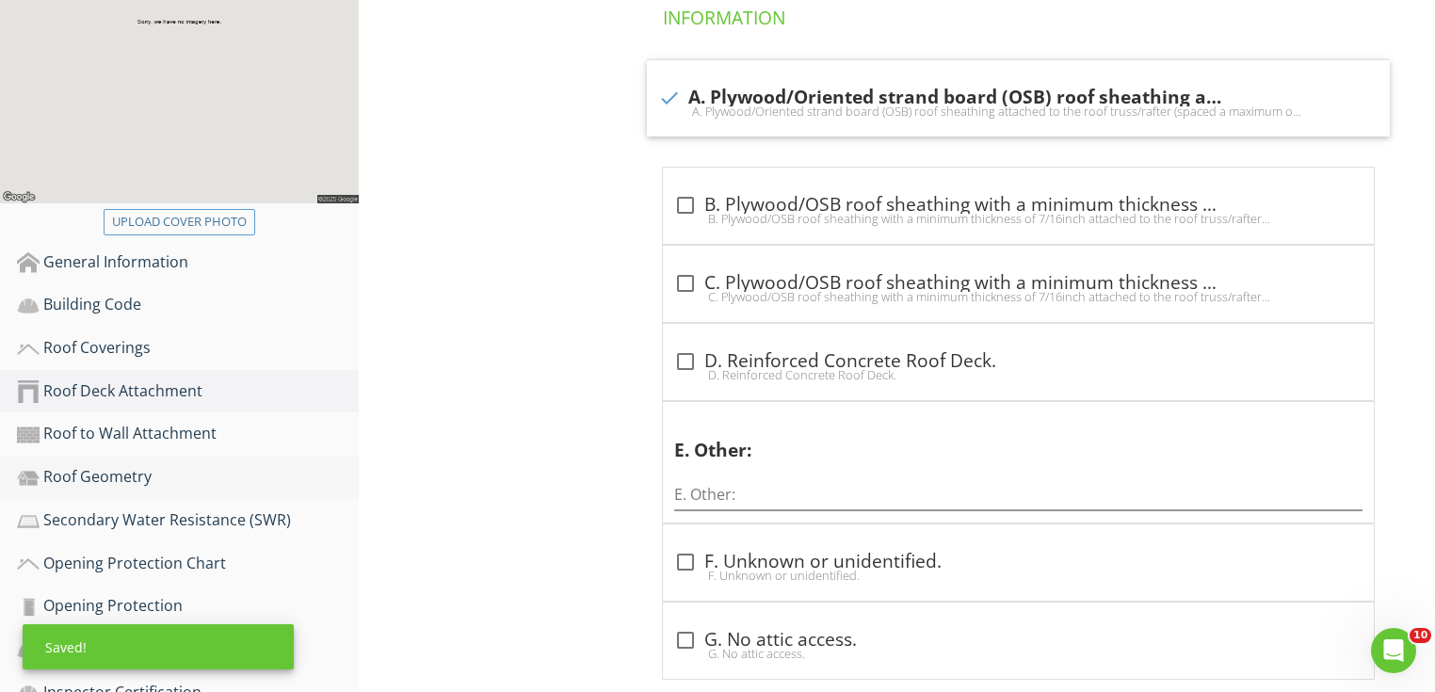
scroll to position [452, 0]
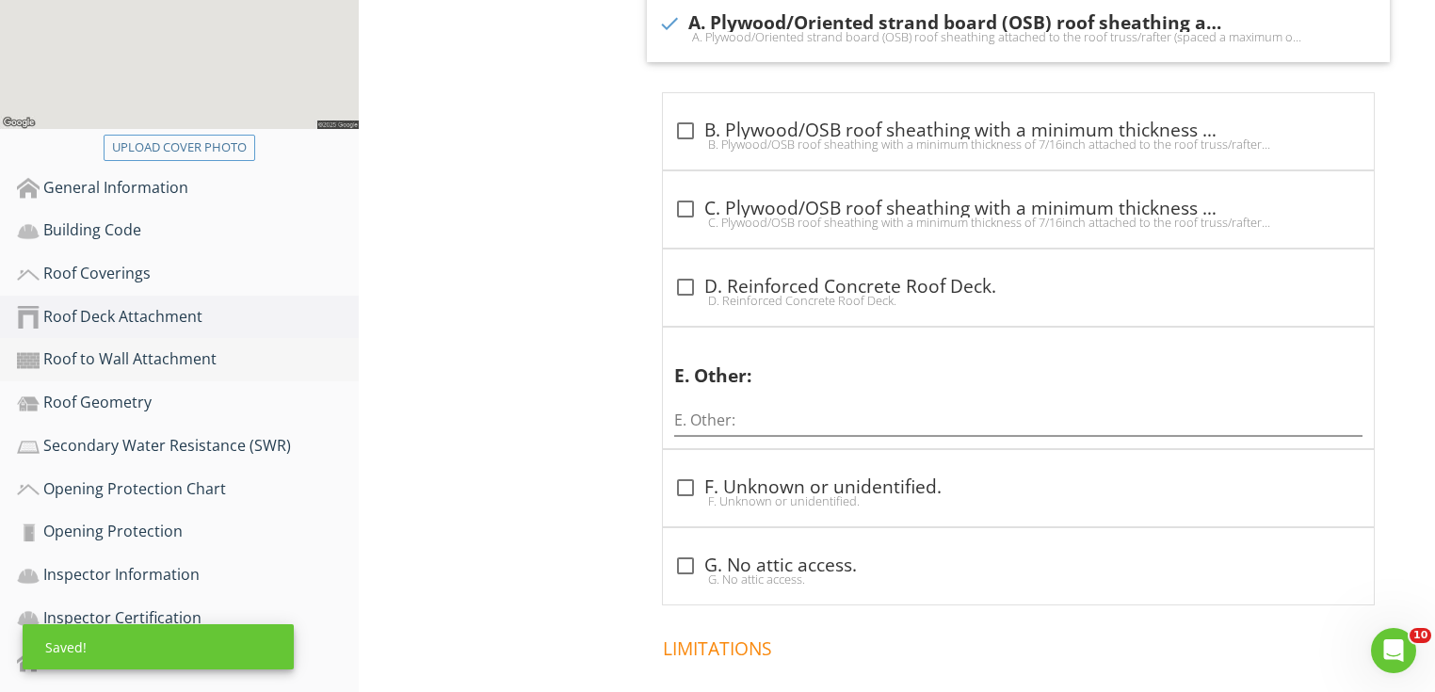
click at [153, 358] on div "Roof to Wall Attachment" at bounding box center [188, 359] width 342 height 24
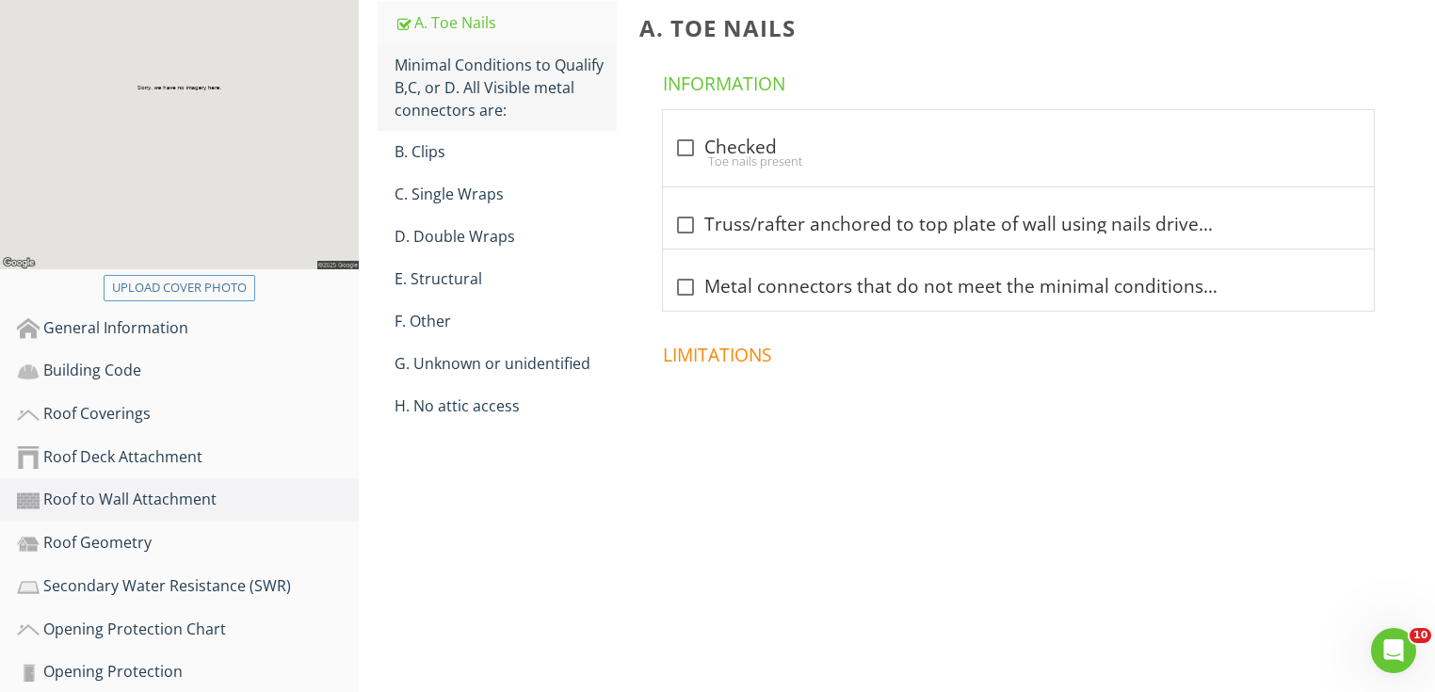
scroll to position [301, 0]
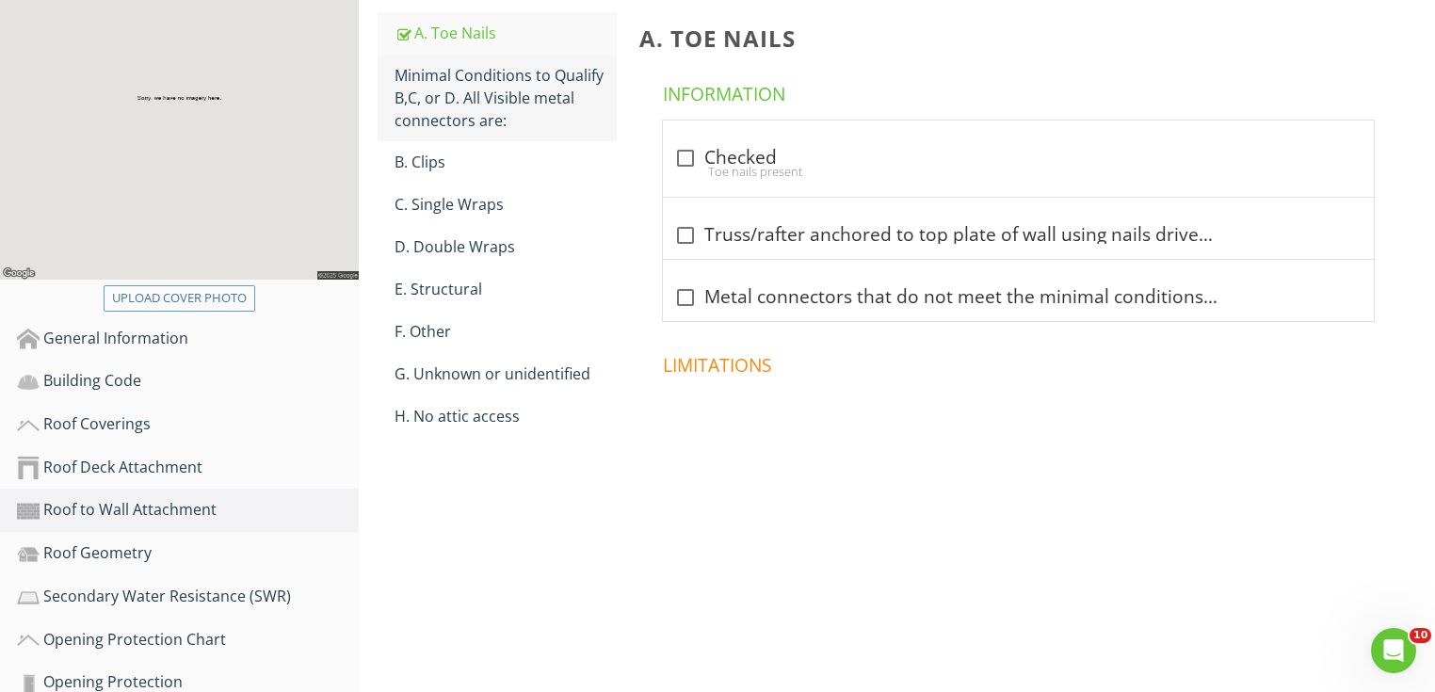
drag, startPoint x: 503, startPoint y: 112, endPoint x: 530, endPoint y: 117, distance: 27.7
click at [503, 112] on div "Minimal Conditions to Qualify B,C, or D. All Visible metal connectors are:" at bounding box center [506, 98] width 222 height 68
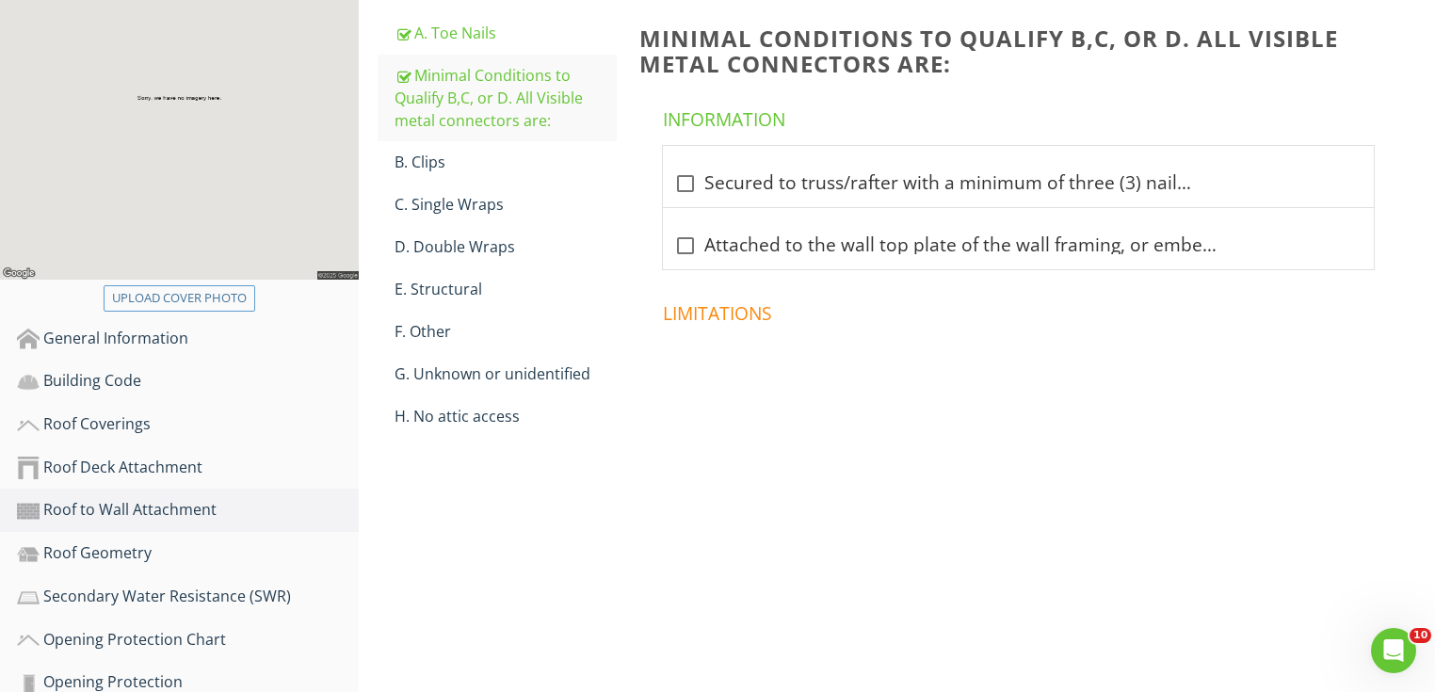
click at [747, 125] on h4 "Information" at bounding box center [1022, 116] width 719 height 32
click at [746, 188] on div "check_box_outline_blank Secured to truss/rafter with a minimum of three (3) nai…" at bounding box center [1018, 183] width 688 height 23
checkbox input "true"
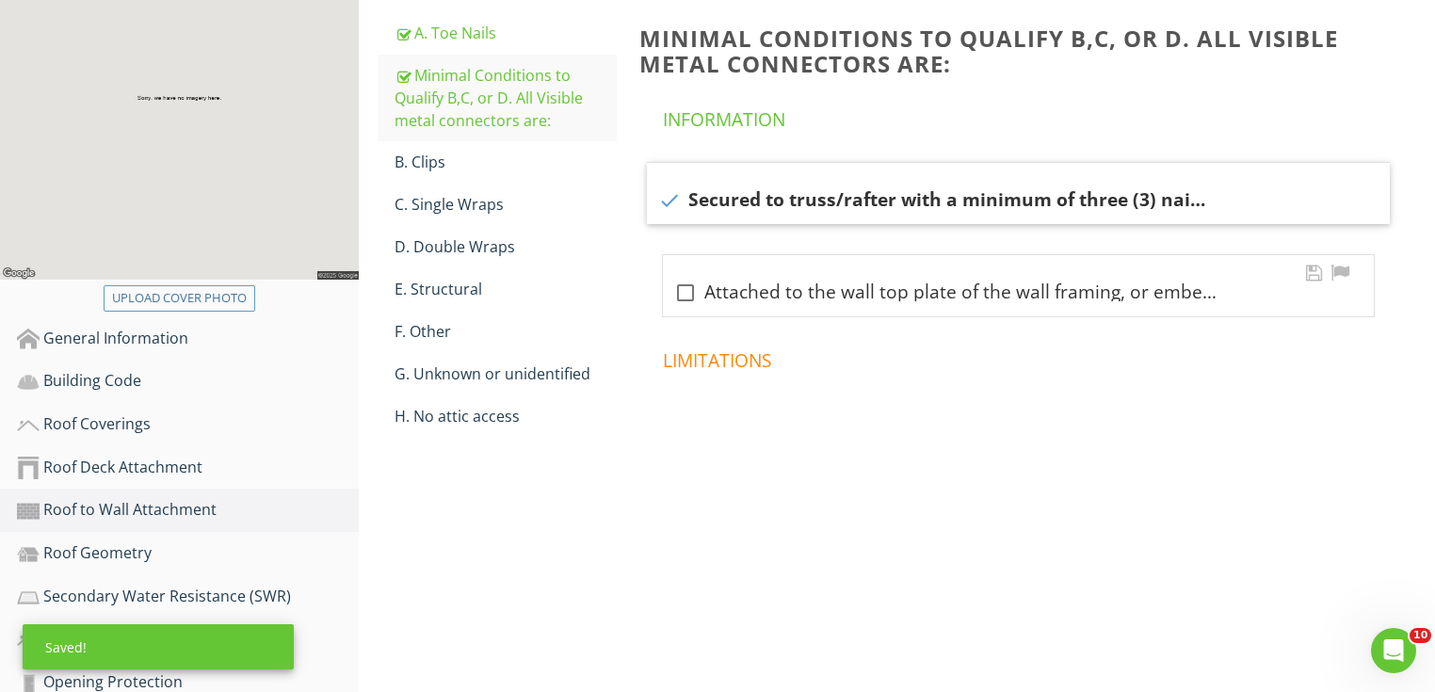
drag, startPoint x: 723, startPoint y: 290, endPoint x: 505, endPoint y: 196, distance: 237.9
click at [722, 290] on div "check_box_outline_blank Attached to the wall top plate of the wall framing, or …" at bounding box center [1018, 293] width 688 height 23
checkbox input "true"
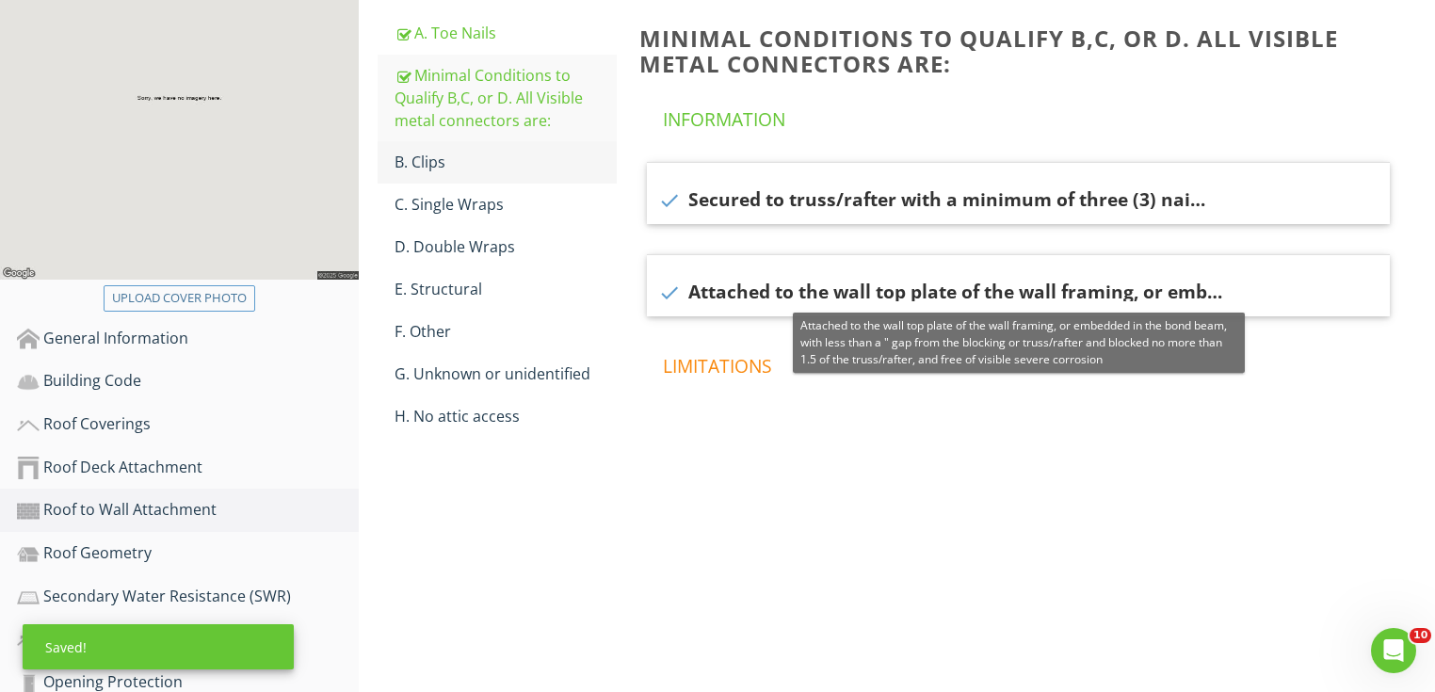
click at [470, 159] on div "B. Clips" at bounding box center [506, 162] width 222 height 23
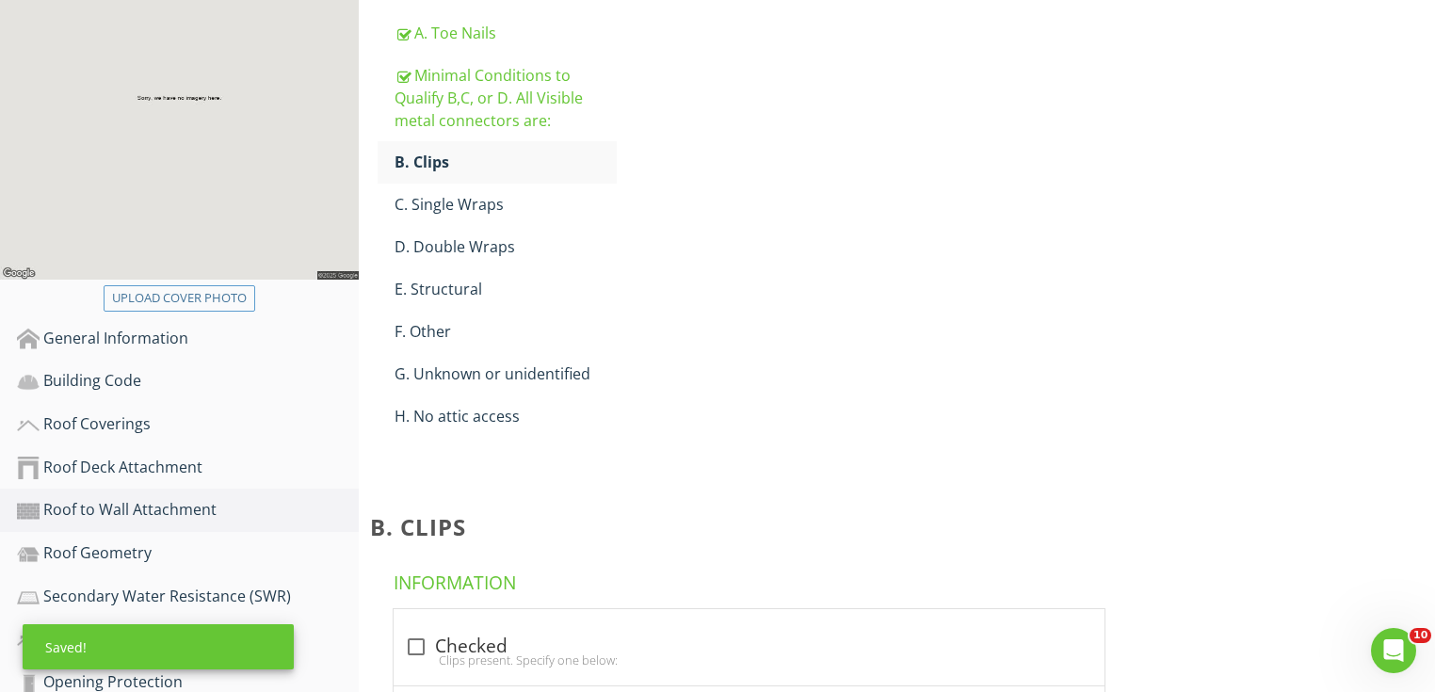
click at [849, 609] on div "check_box_outline_blank Checked Clips present. Specify one below:" at bounding box center [749, 647] width 711 height 76
checkbox input "true"
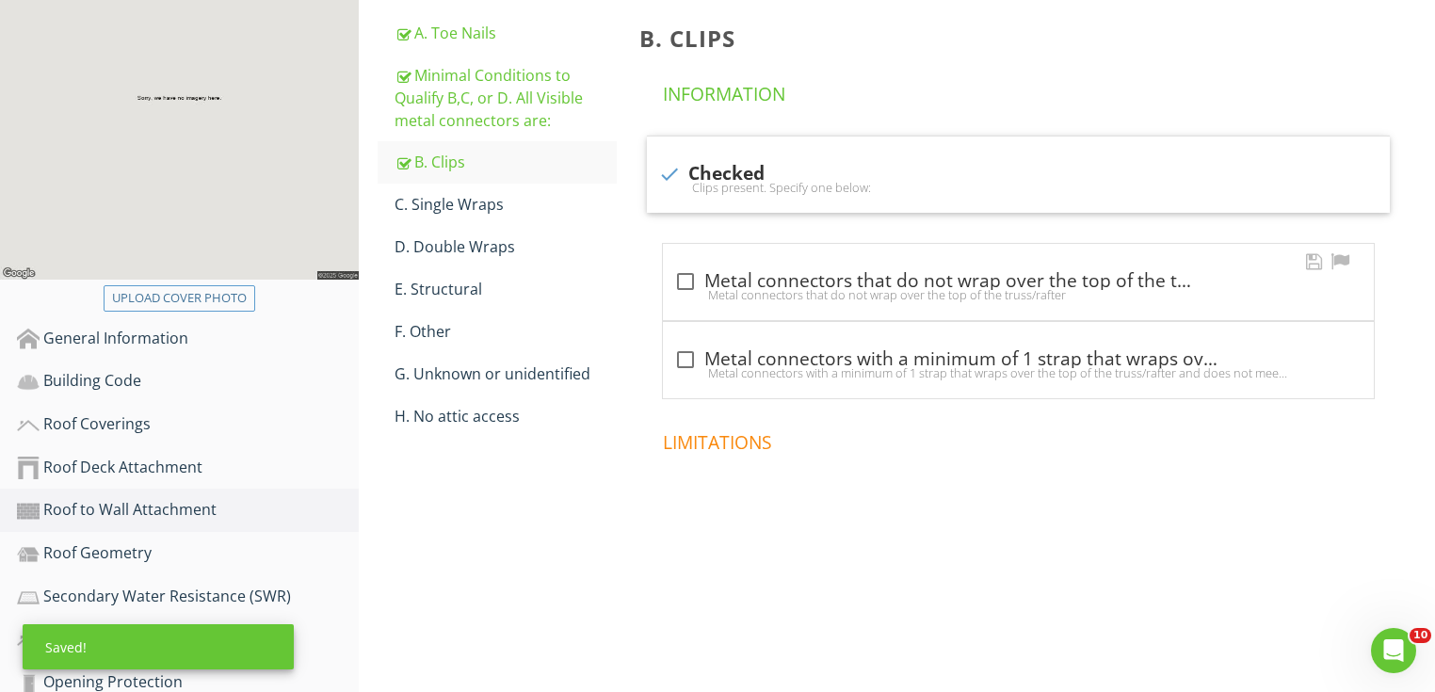
click at [777, 299] on div "Metal connectors that do not wrap over the top of the truss/rafter" at bounding box center [1018, 294] width 688 height 15
checkbox input "true"
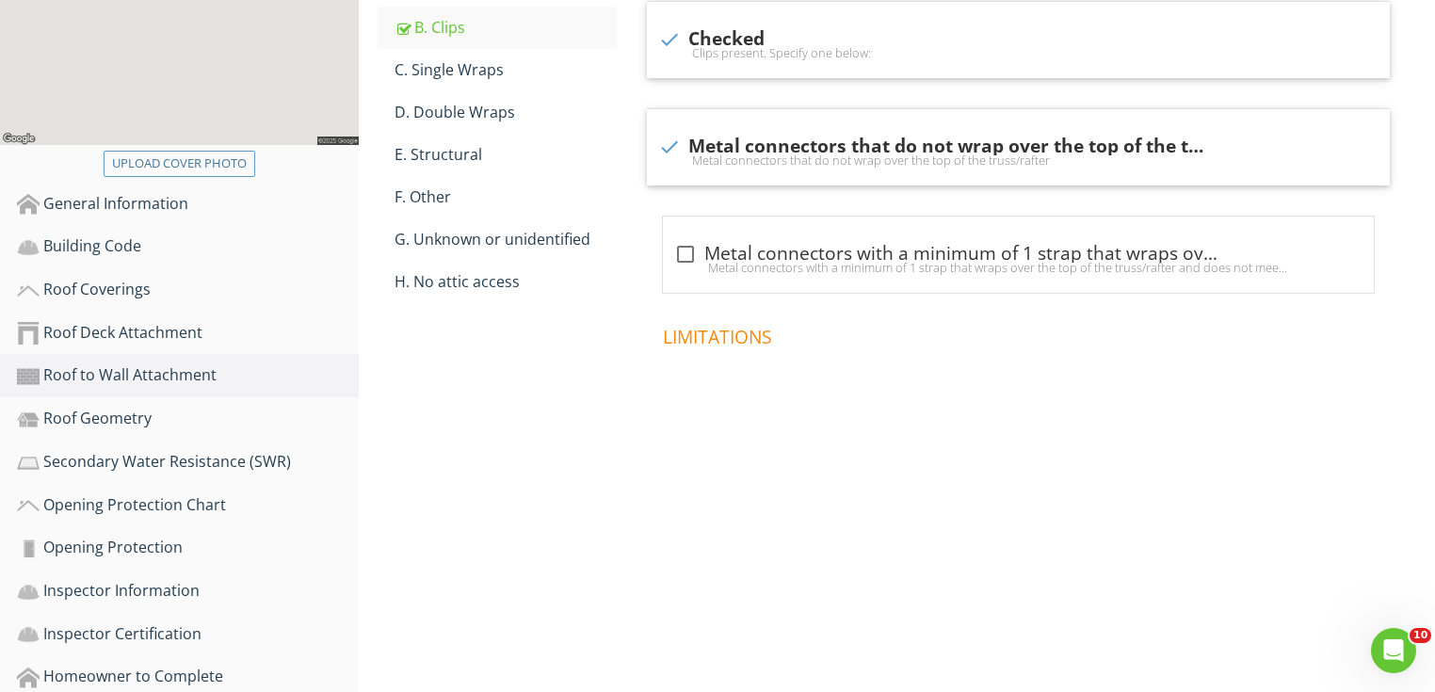
scroll to position [452, 0]
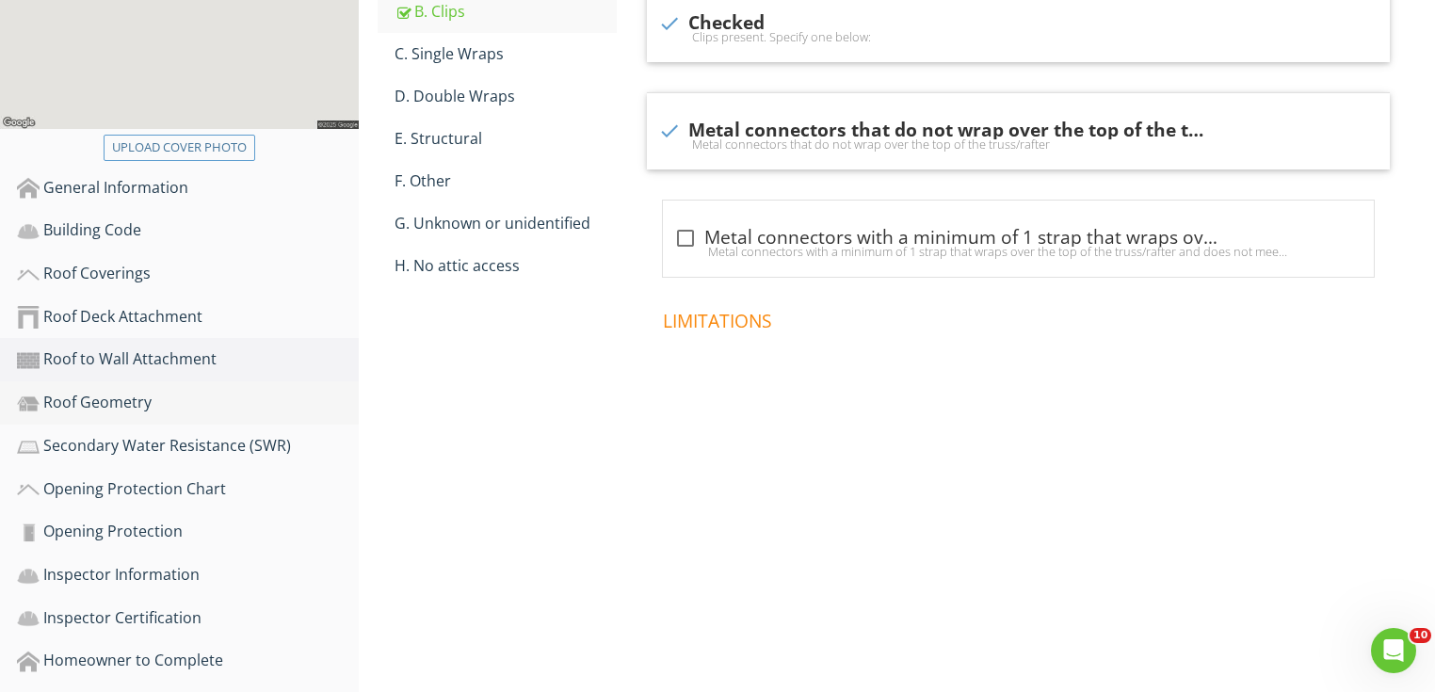
click at [109, 399] on div "Roof Geometry" at bounding box center [188, 403] width 342 height 24
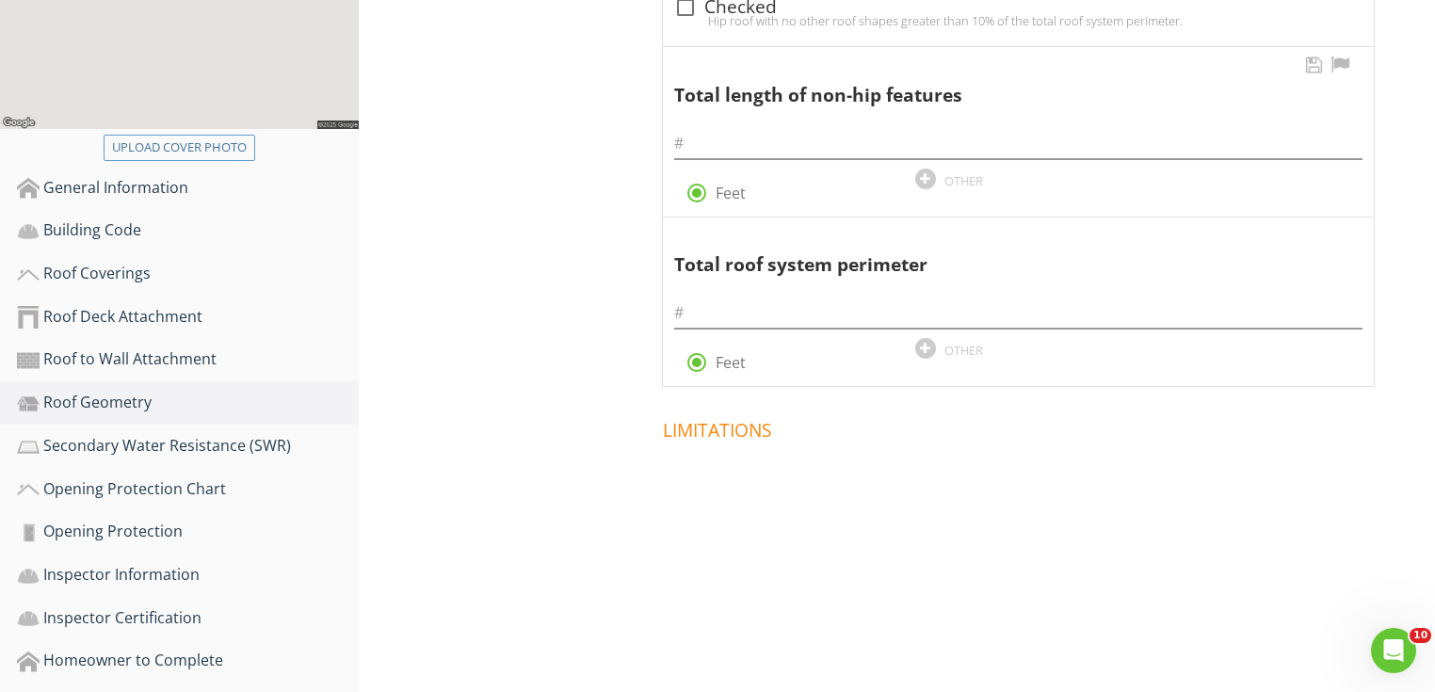
scroll to position [226, 0]
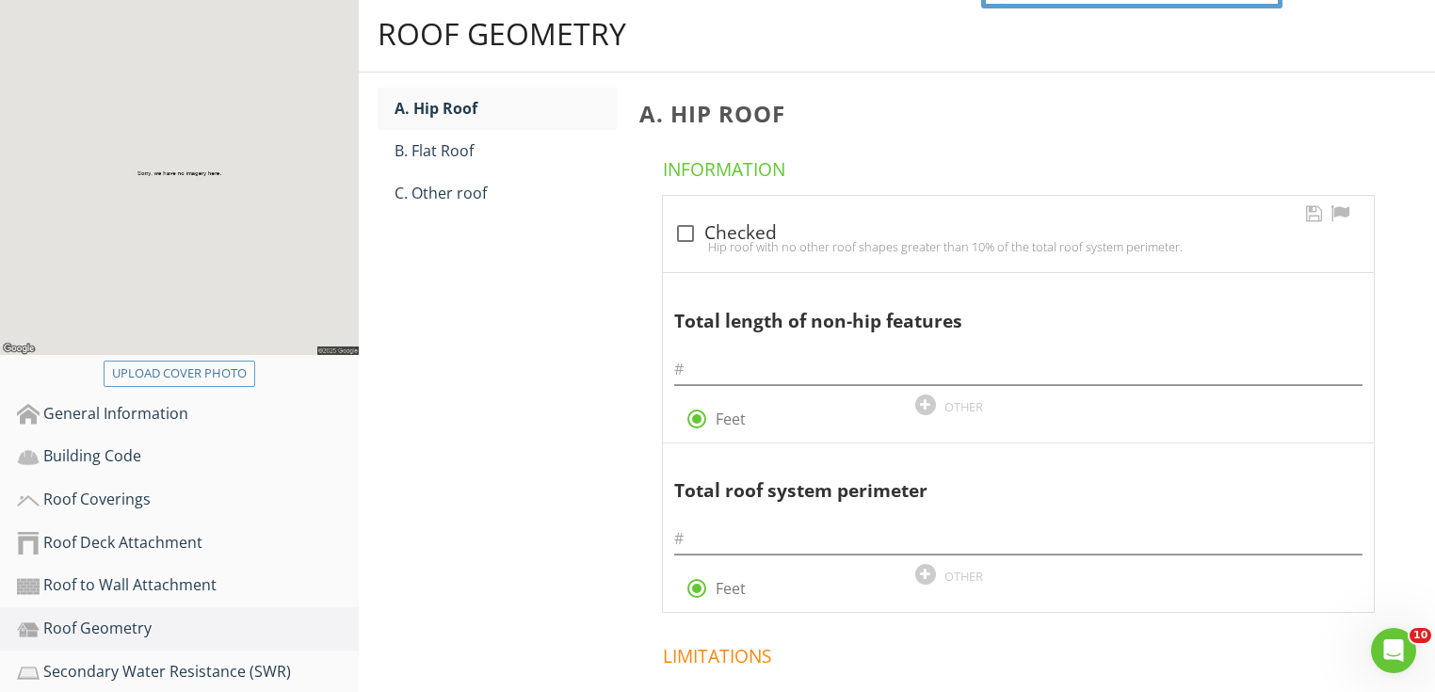
click at [703, 234] on div "check_box_outline_blank Checked" at bounding box center [1018, 233] width 688 height 23
checkbox input "true"
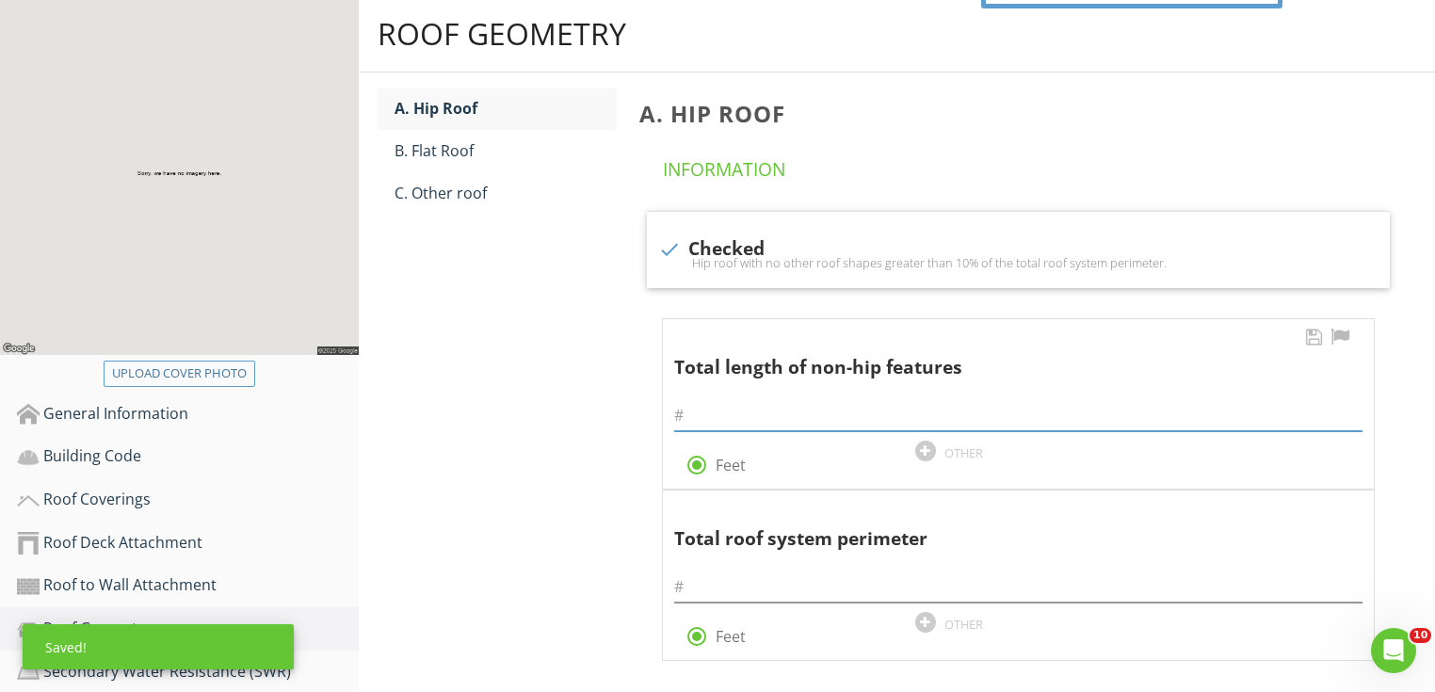
click at [698, 422] on input "text" at bounding box center [1018, 415] width 688 height 31
type input "14"
click at [749, 585] on input "text" at bounding box center [1018, 587] width 688 height 31
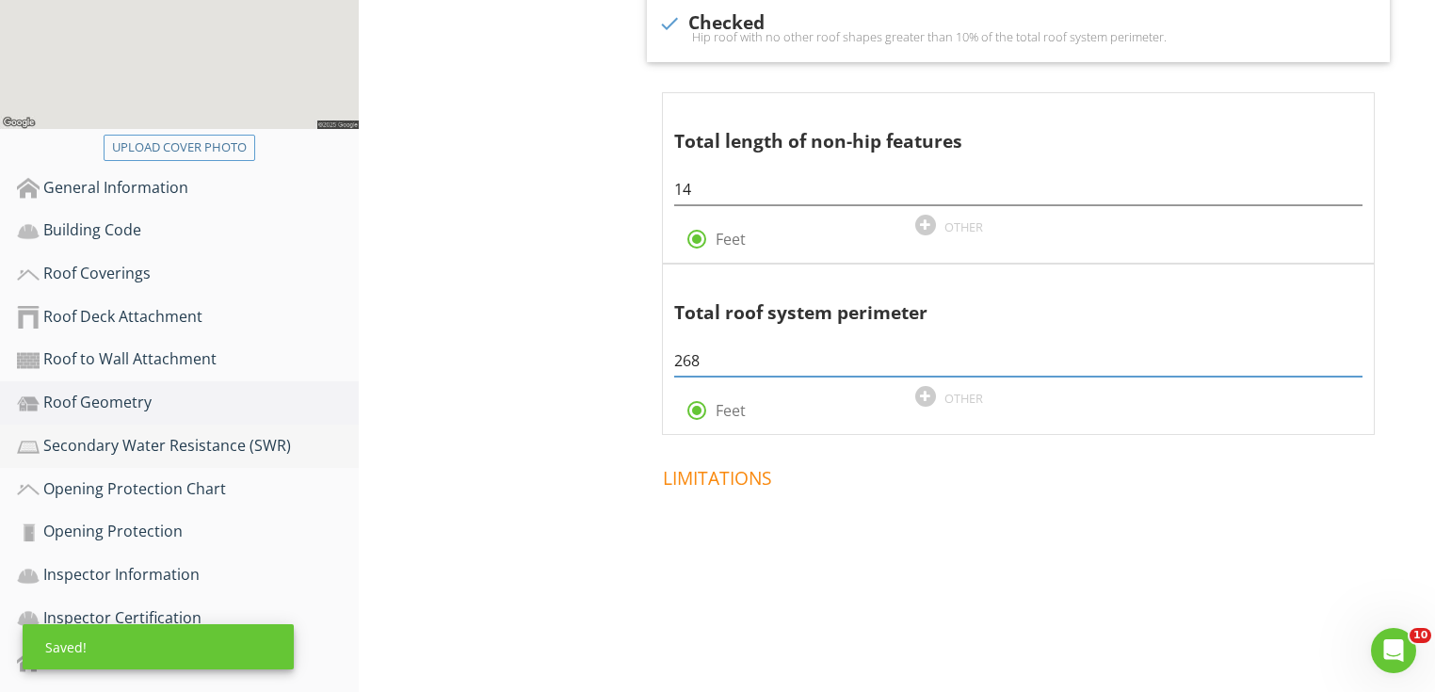
type input "268"
click at [268, 446] on div "Secondary Water Resistance (SWR)" at bounding box center [188, 446] width 342 height 24
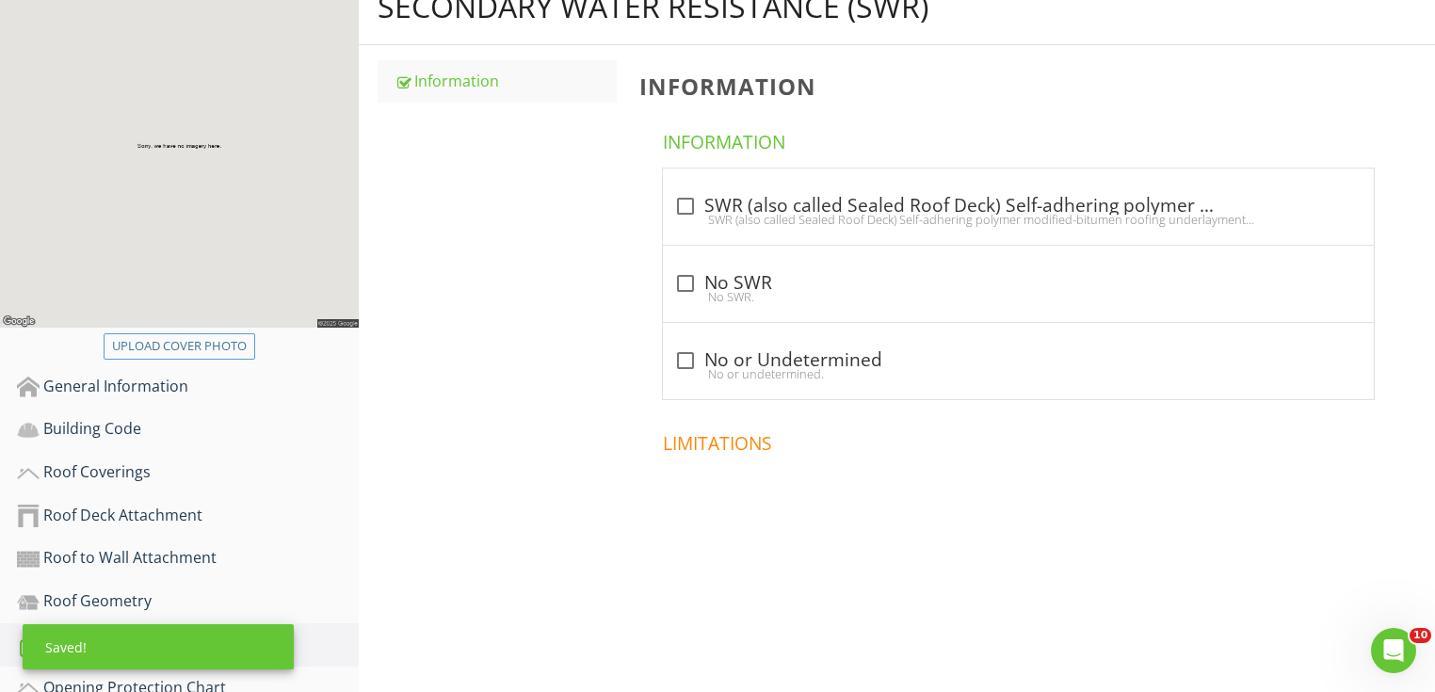
scroll to position [226, 0]
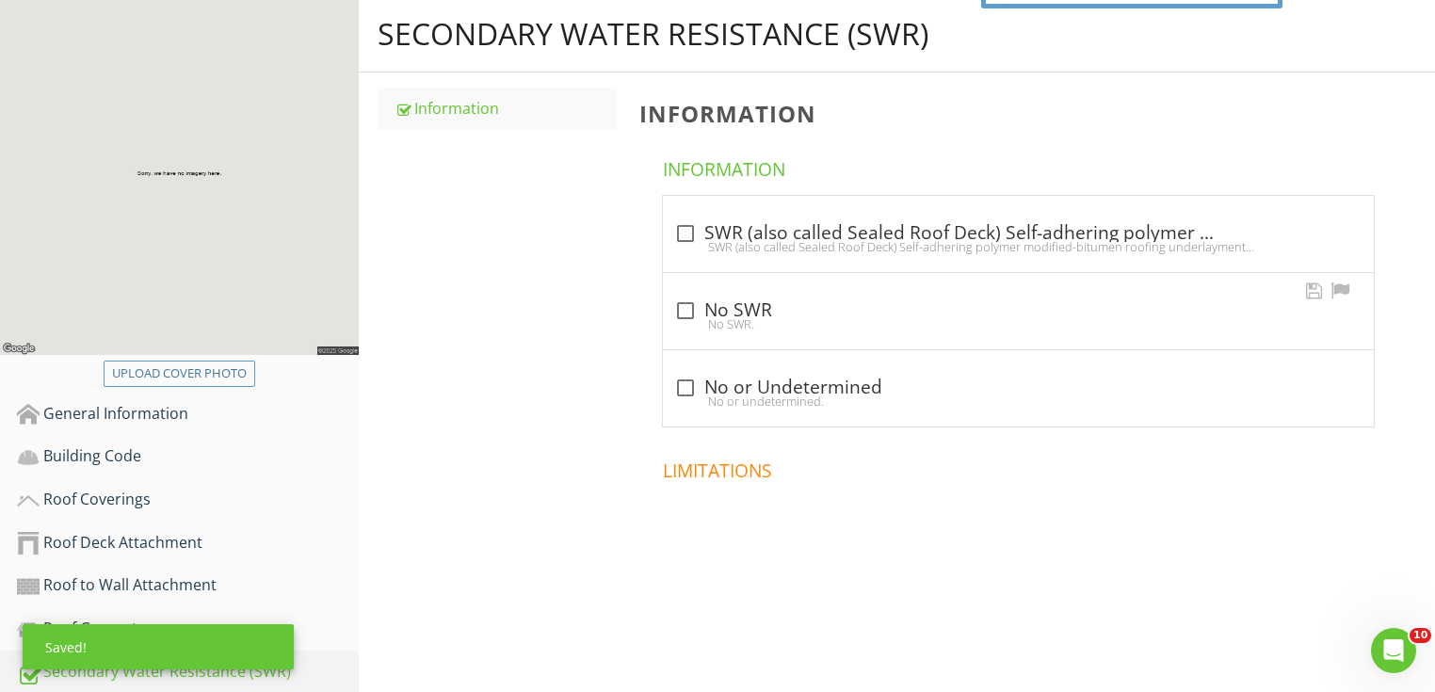
click at [702, 307] on div "check_box_outline_blank No SWR" at bounding box center [1018, 310] width 688 height 23
checkbox input "true"
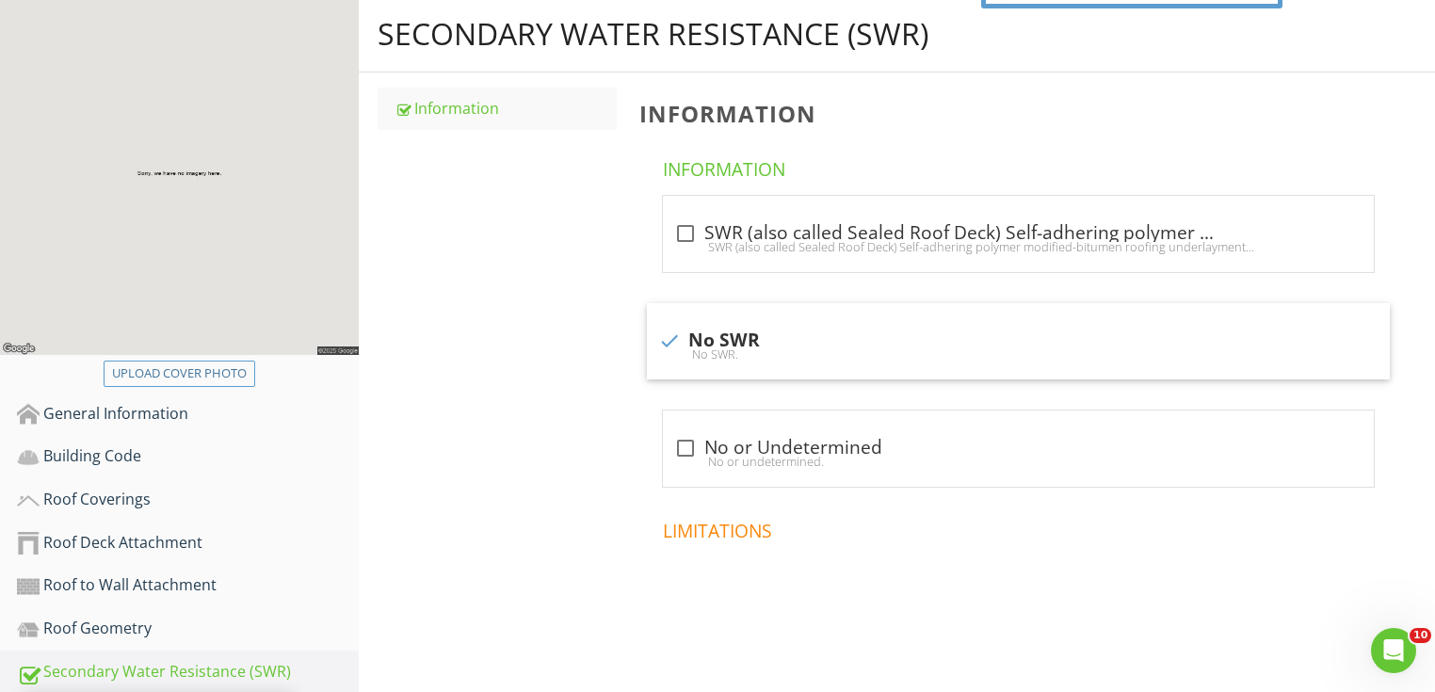
scroll to position [499, 0]
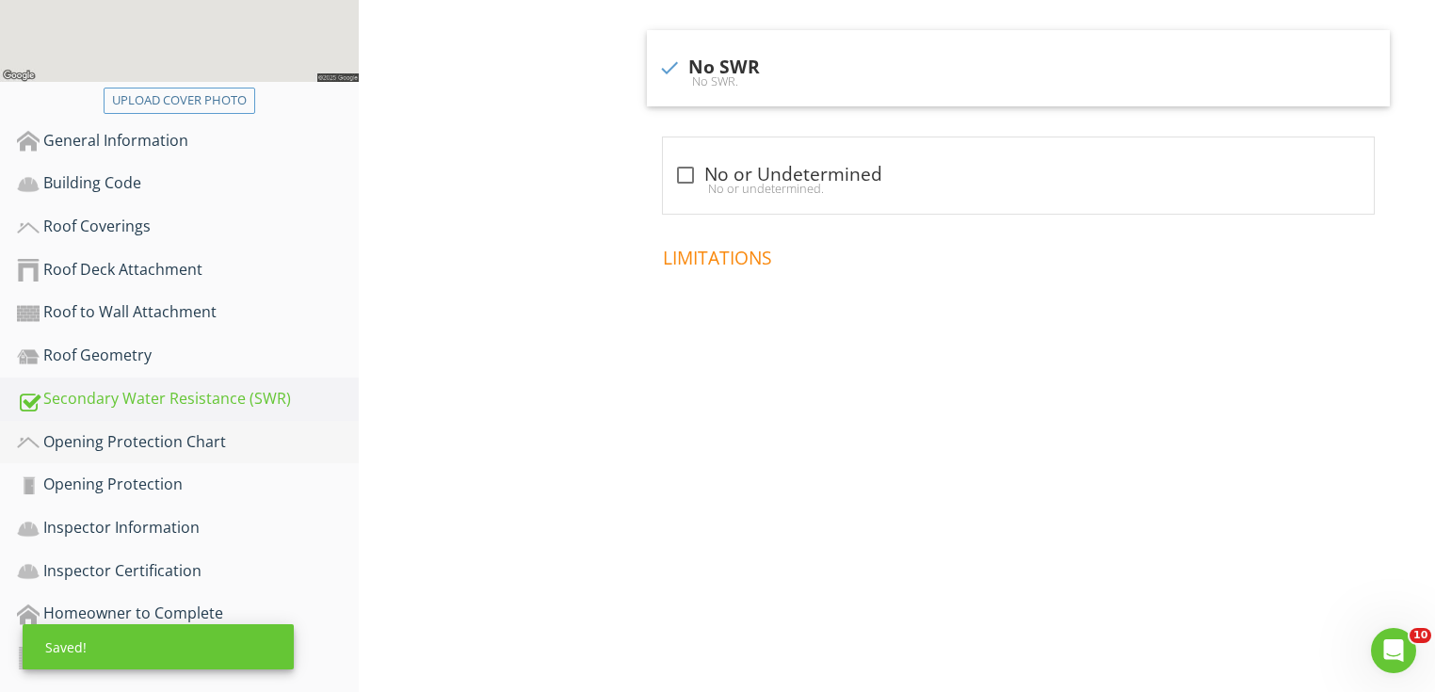
click at [264, 447] on div "Opening Protection Chart" at bounding box center [188, 442] width 342 height 24
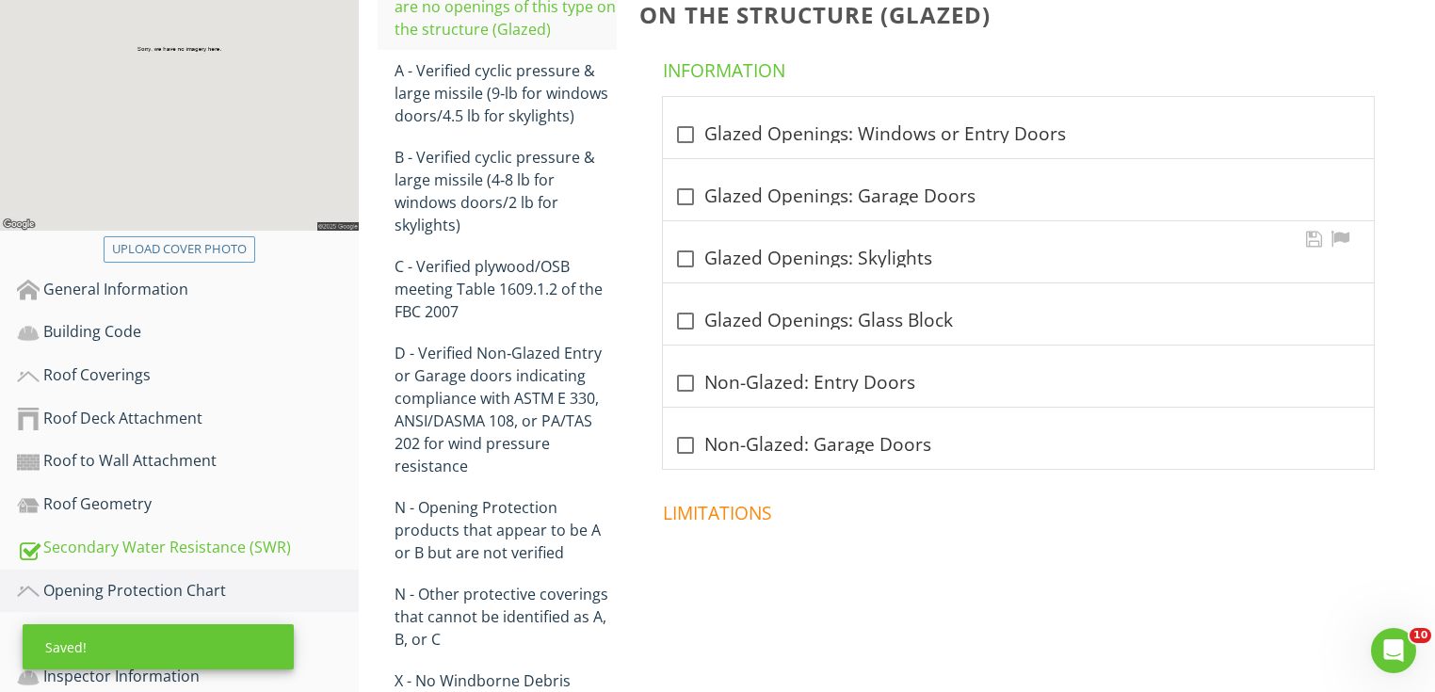
scroll to position [348, 0]
click at [778, 191] on div "check_box_outline_blank Glazed Openings: Garage Doors" at bounding box center [1018, 198] width 688 height 23
checkbox input "true"
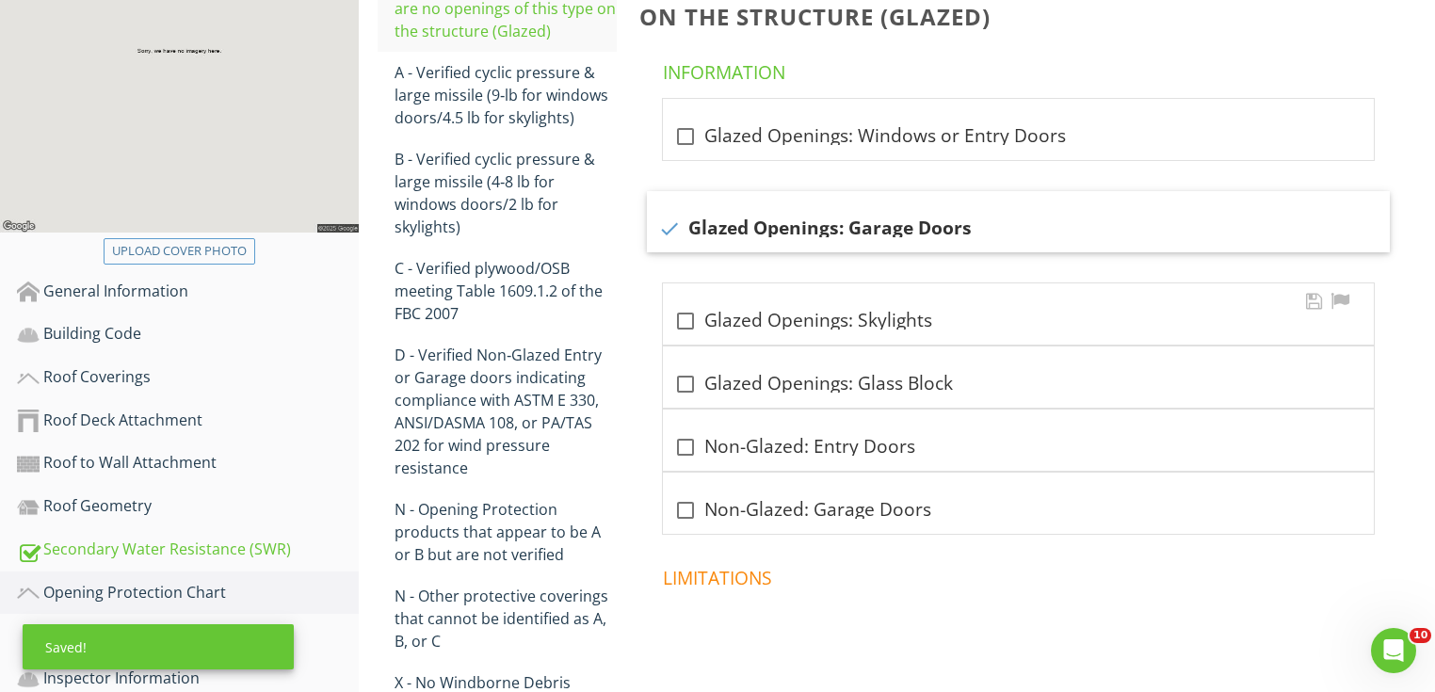
click at [776, 298] on div "check_box_outline_blank Glazed Openings: Skylights" at bounding box center [1018, 313] width 711 height 61
checkbox input "true"
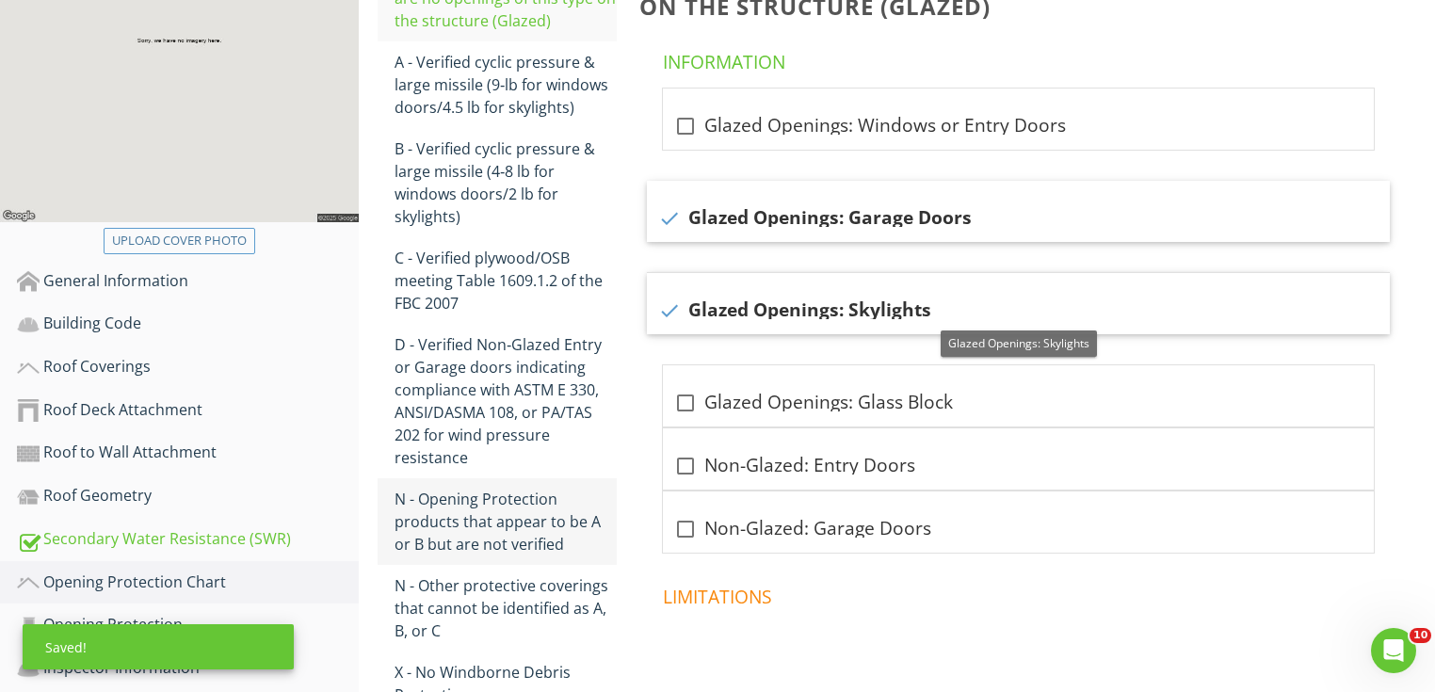
scroll to position [499, 0]
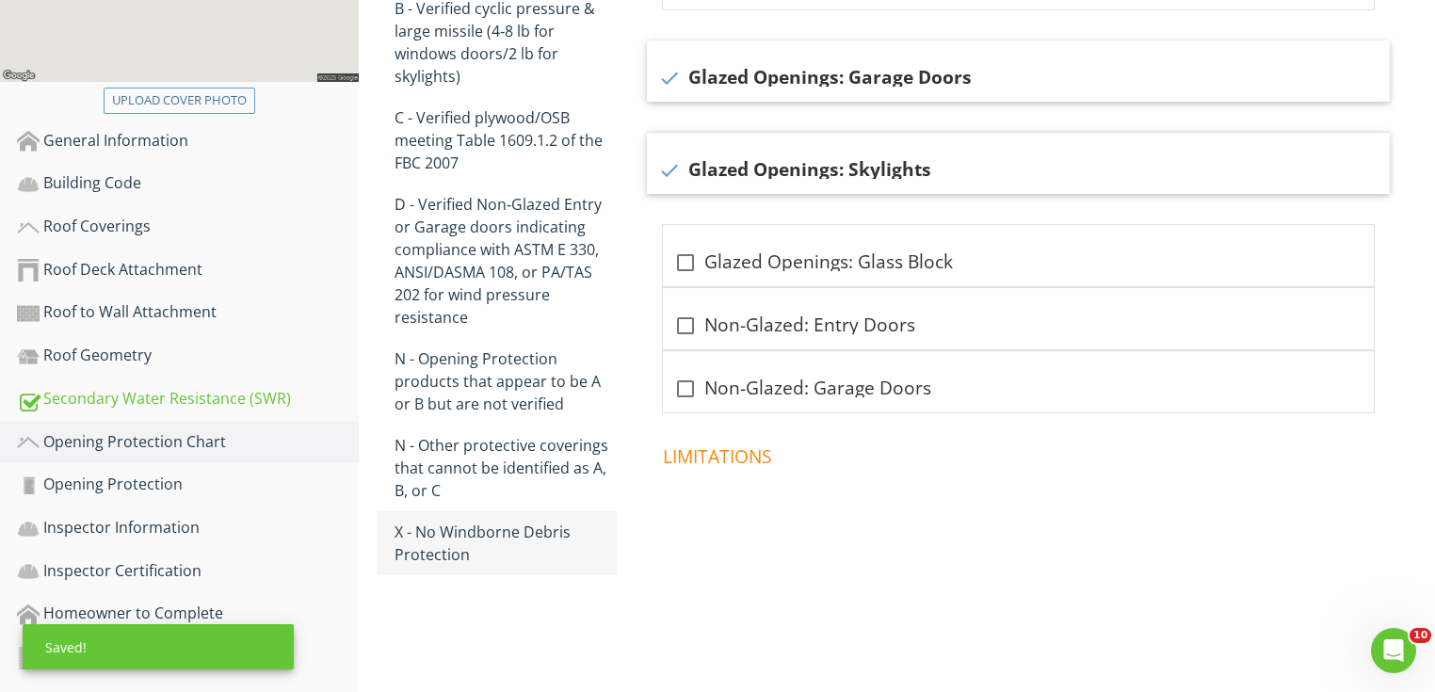
click at [532, 538] on div "X - No Windborne Debris Protection" at bounding box center [506, 543] width 222 height 45
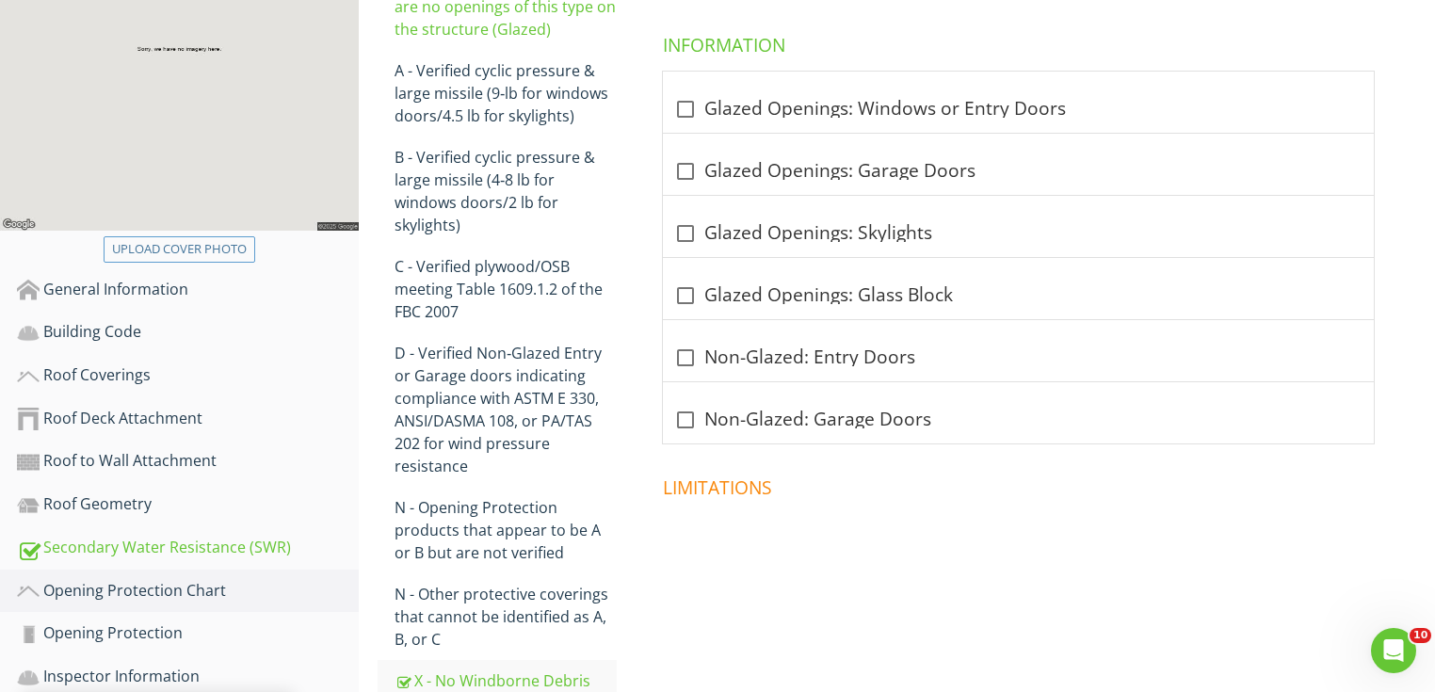
scroll to position [348, 0]
click at [784, 425] on div "check_box_outline_blank Non-Glazed: Garage Doors" at bounding box center [1018, 422] width 688 height 23
checkbox input "true"
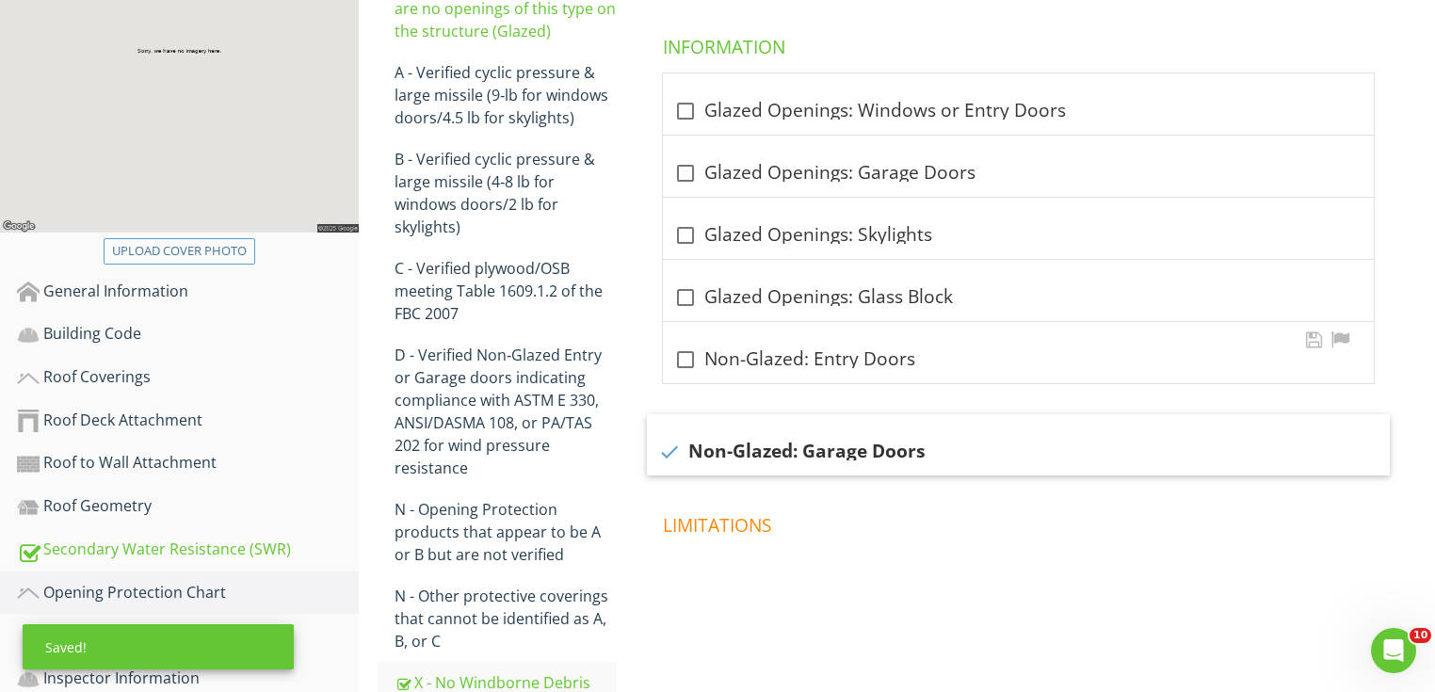
click at [784, 362] on div "check_box_outline_blank Non-Glazed: Entry Doors" at bounding box center [1018, 359] width 688 height 23
checkbox input "true"
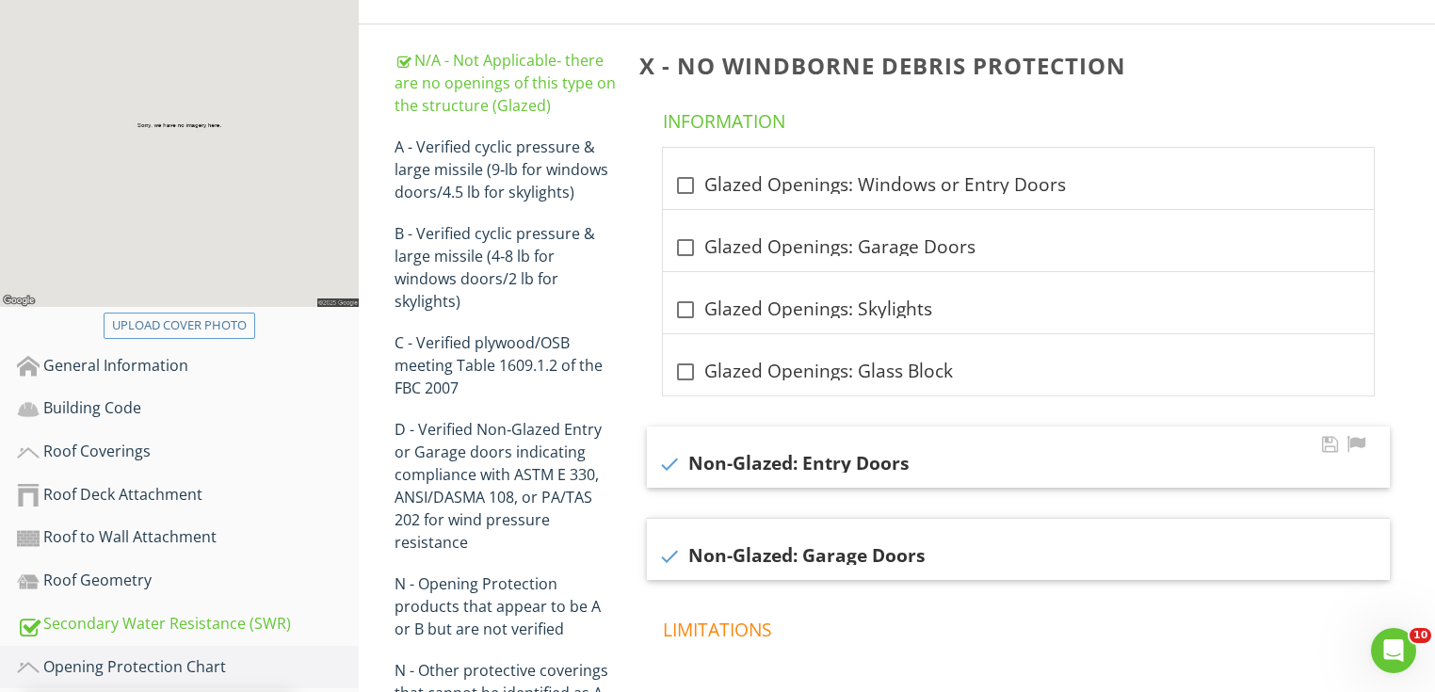
scroll to position [273, 0]
click at [782, 362] on div "check_box_outline_blank Glazed Openings: Glass Block" at bounding box center [1018, 373] width 688 height 23
checkbox input "true"
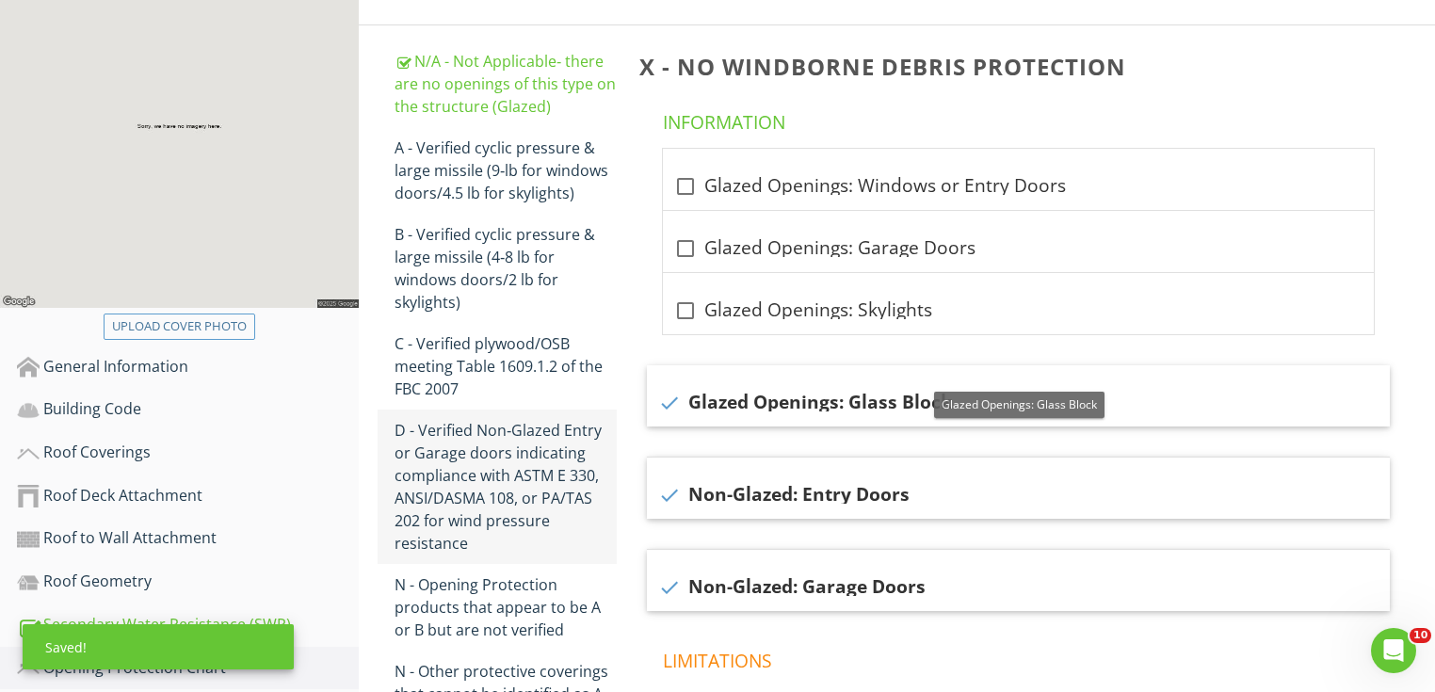
scroll to position [348, 0]
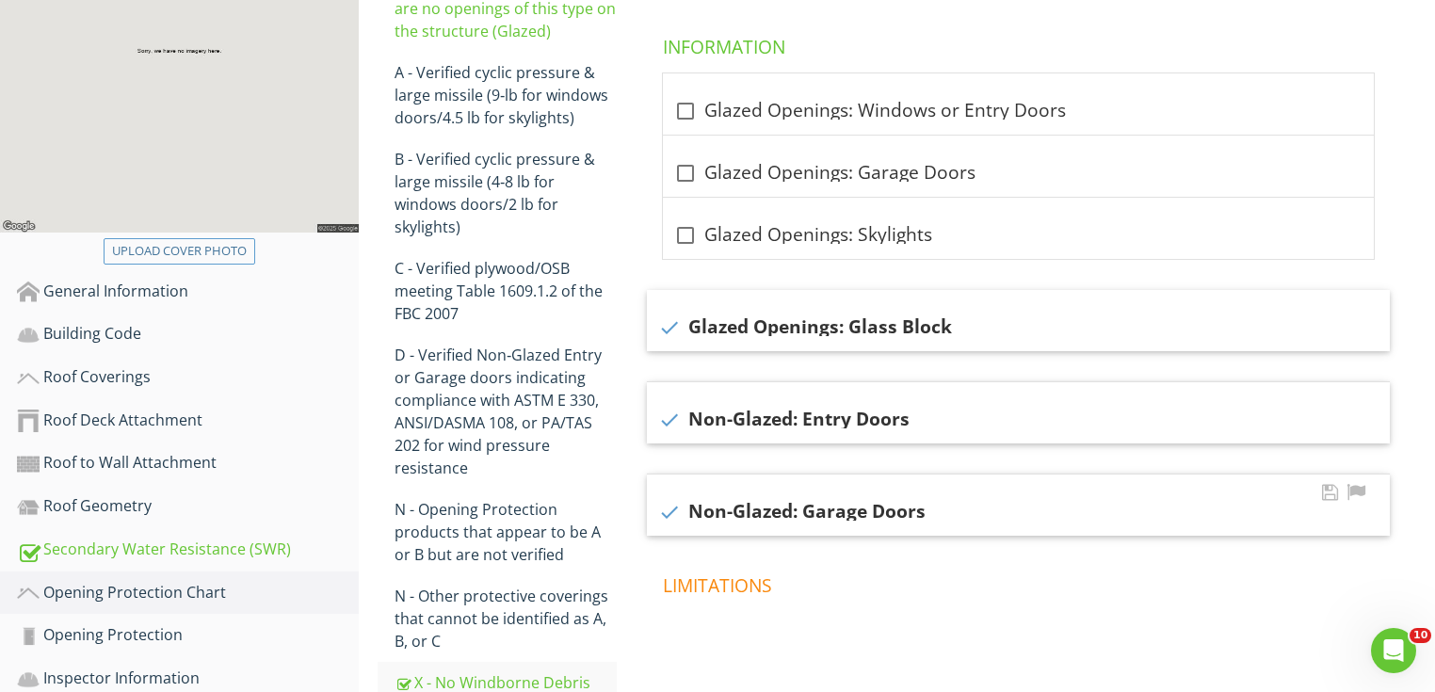
click at [738, 513] on div "check Non-Glazed: Garage Doors" at bounding box center [1018, 512] width 720 height 23
checkbox input "false"
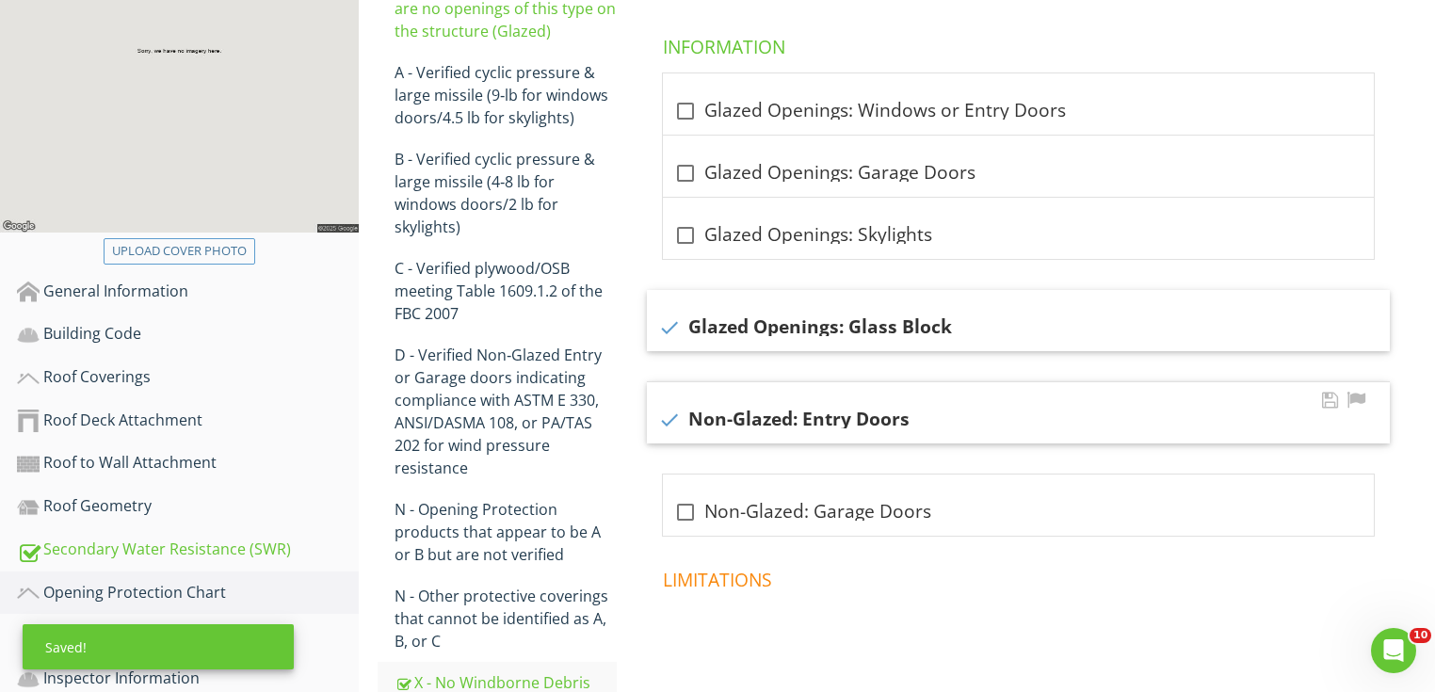
click at [728, 429] on div "check Non-Glazed: Entry Doors" at bounding box center [1018, 412] width 743 height 61
checkbox input "false"
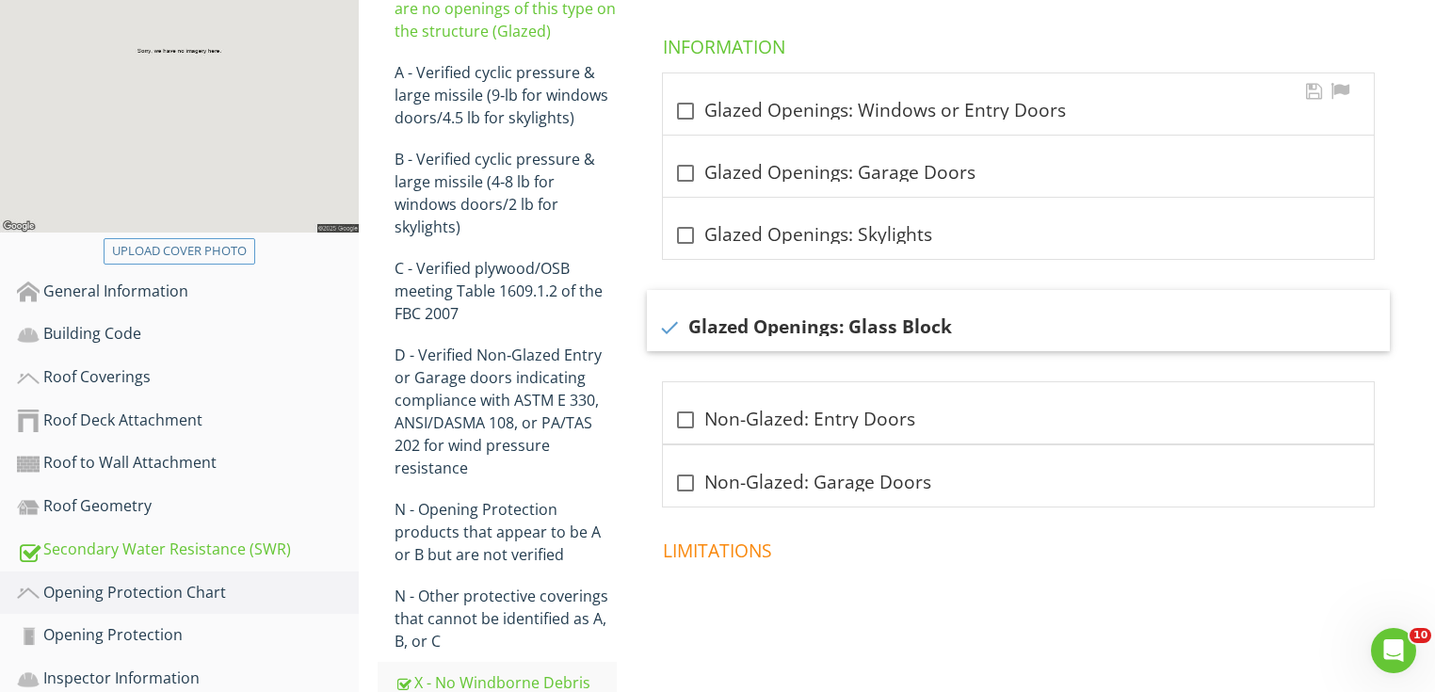
click at [806, 115] on div "check_box_outline_blank Glazed Openings: Windows or Entry Doors" at bounding box center [1018, 111] width 688 height 23
checkbox input "true"
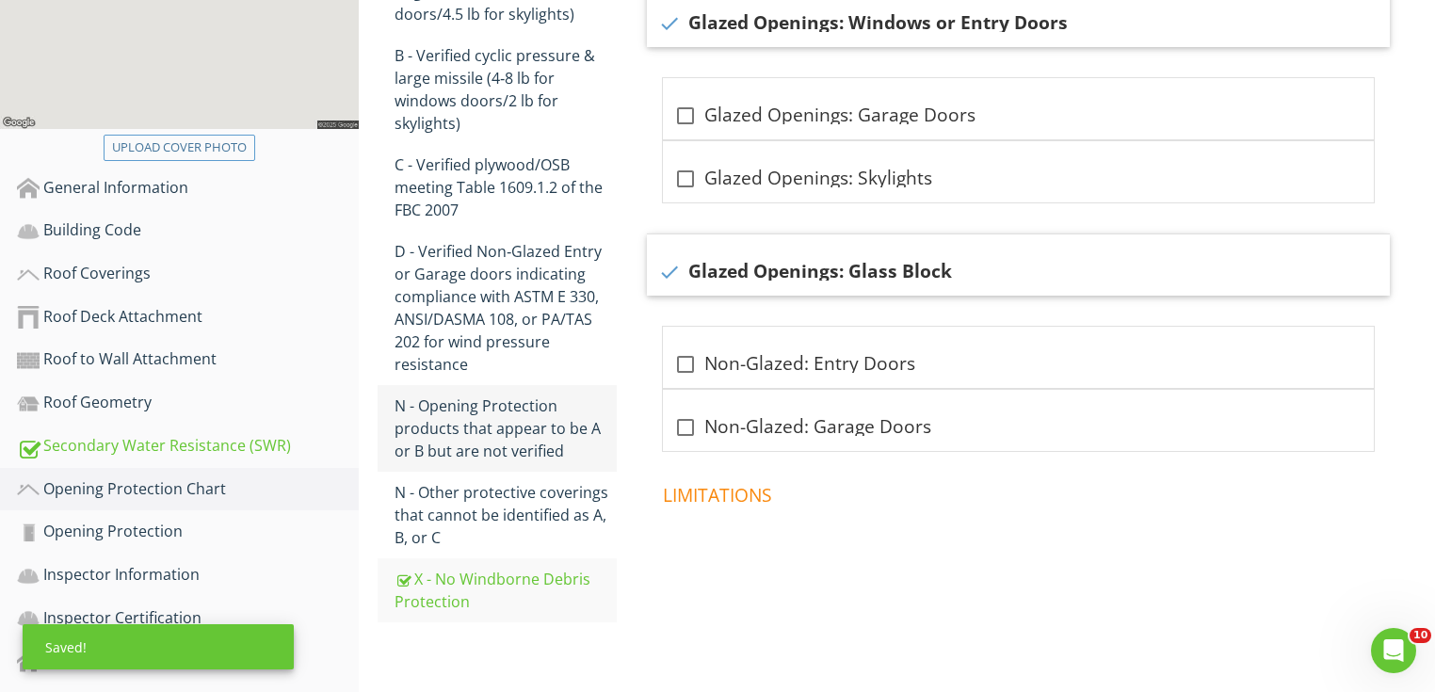
scroll to position [499, 0]
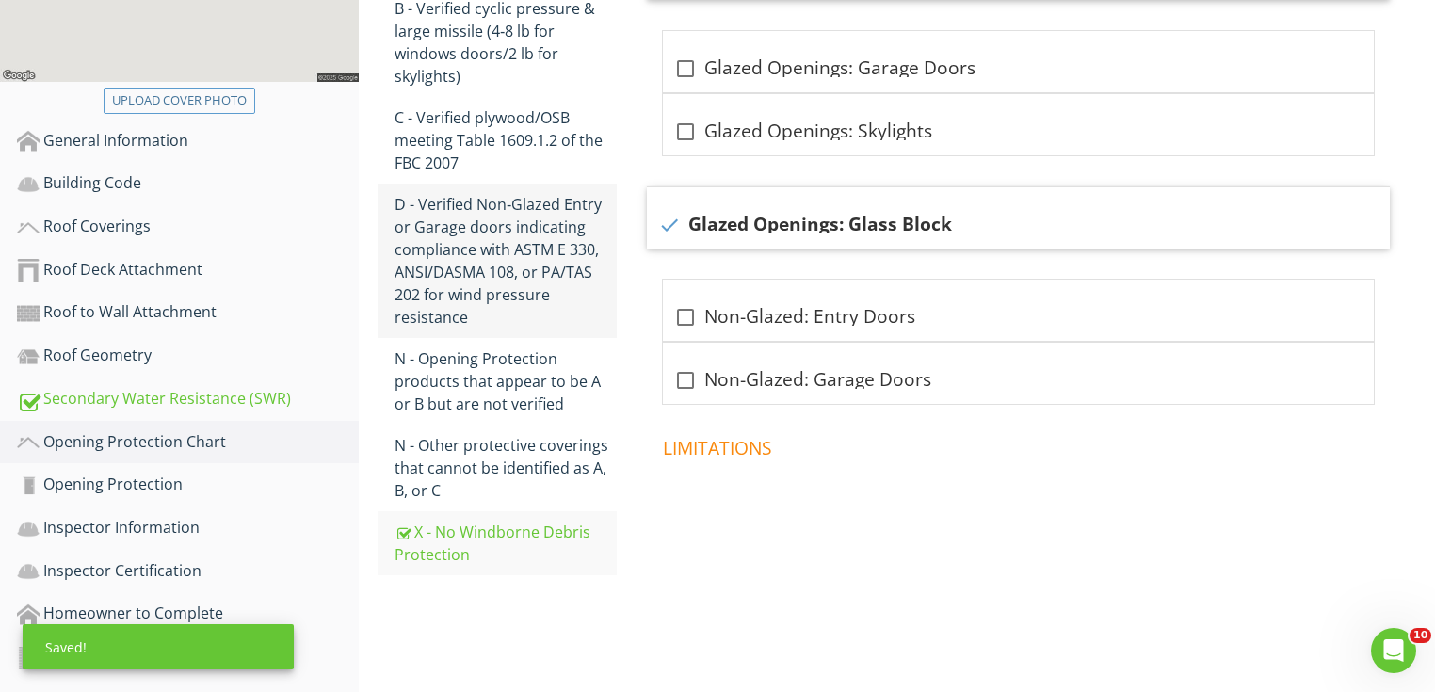
click at [513, 239] on div "D - Verified Non‐Glazed Entry or Garage doors indicating compliance with ASTM E…" at bounding box center [506, 261] width 222 height 136
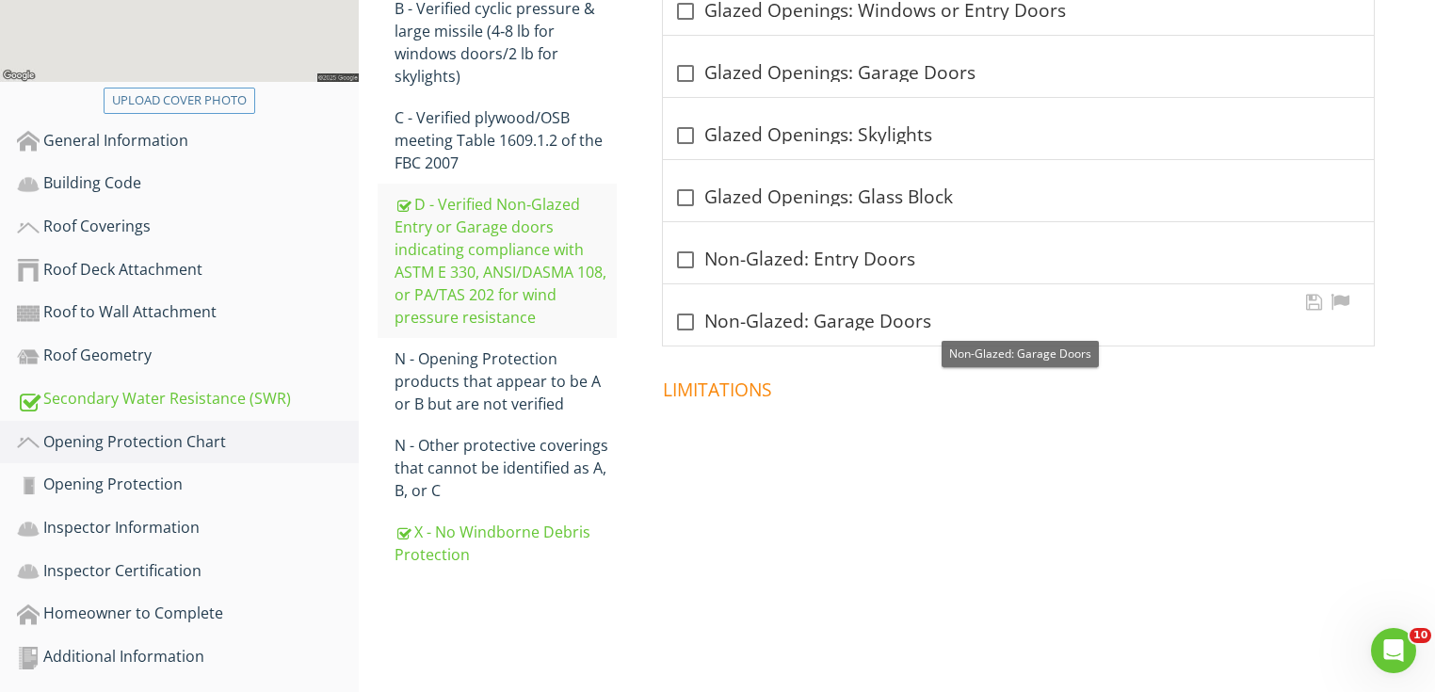
click at [752, 318] on div "check_box_outline_blank Non-Glazed: Garage Doors" at bounding box center [1018, 322] width 688 height 23
checkbox input "true"
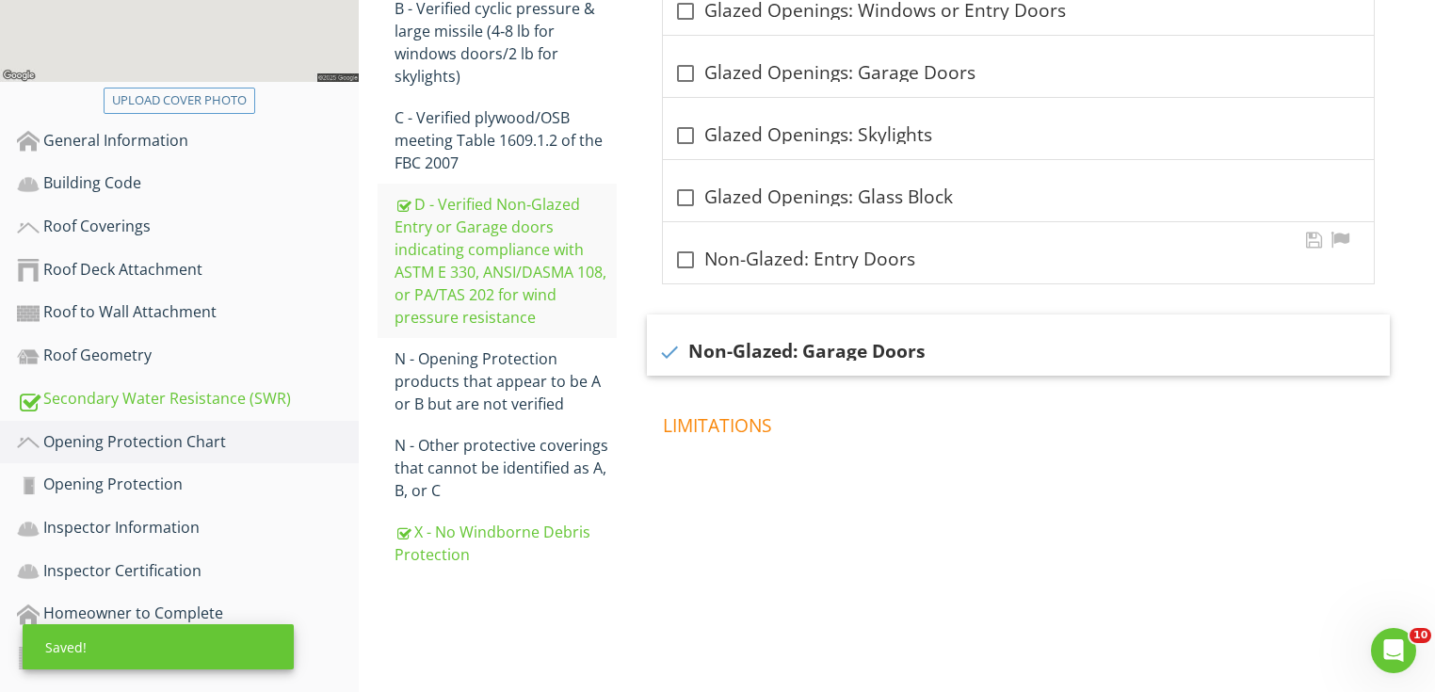
click at [737, 249] on div "check_box_outline_blank Non-Glazed: Entry Doors" at bounding box center [1018, 260] width 688 height 23
checkbox input "true"
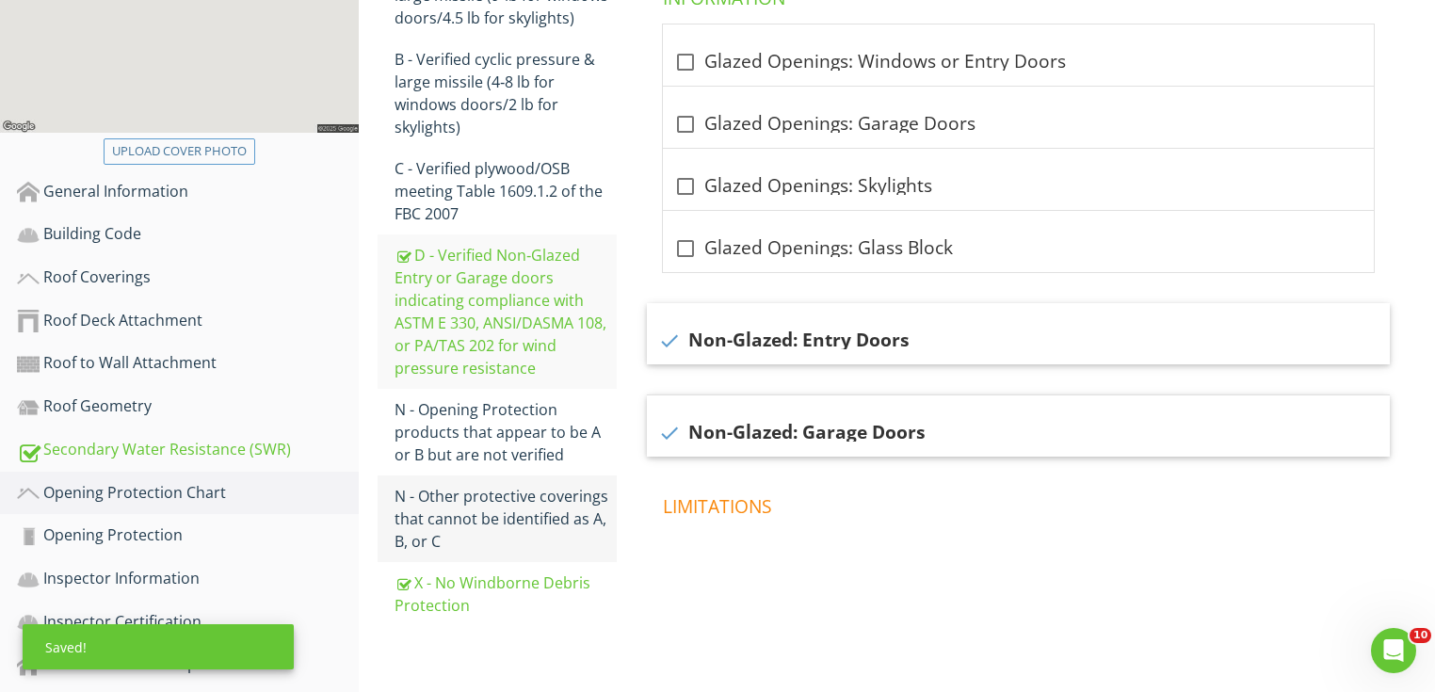
scroll to position [348, 0]
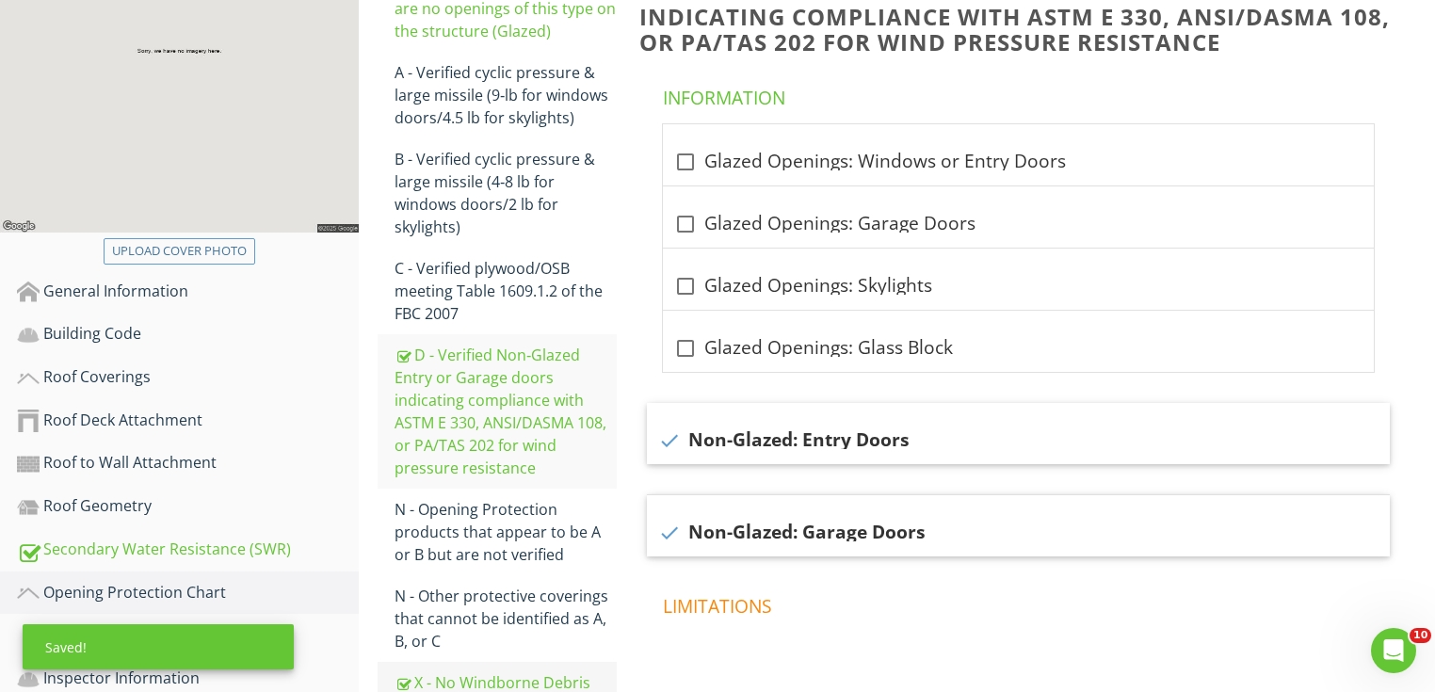
click at [517, 668] on link "X - No Windborne Debris Protection" at bounding box center [506, 694] width 222 height 64
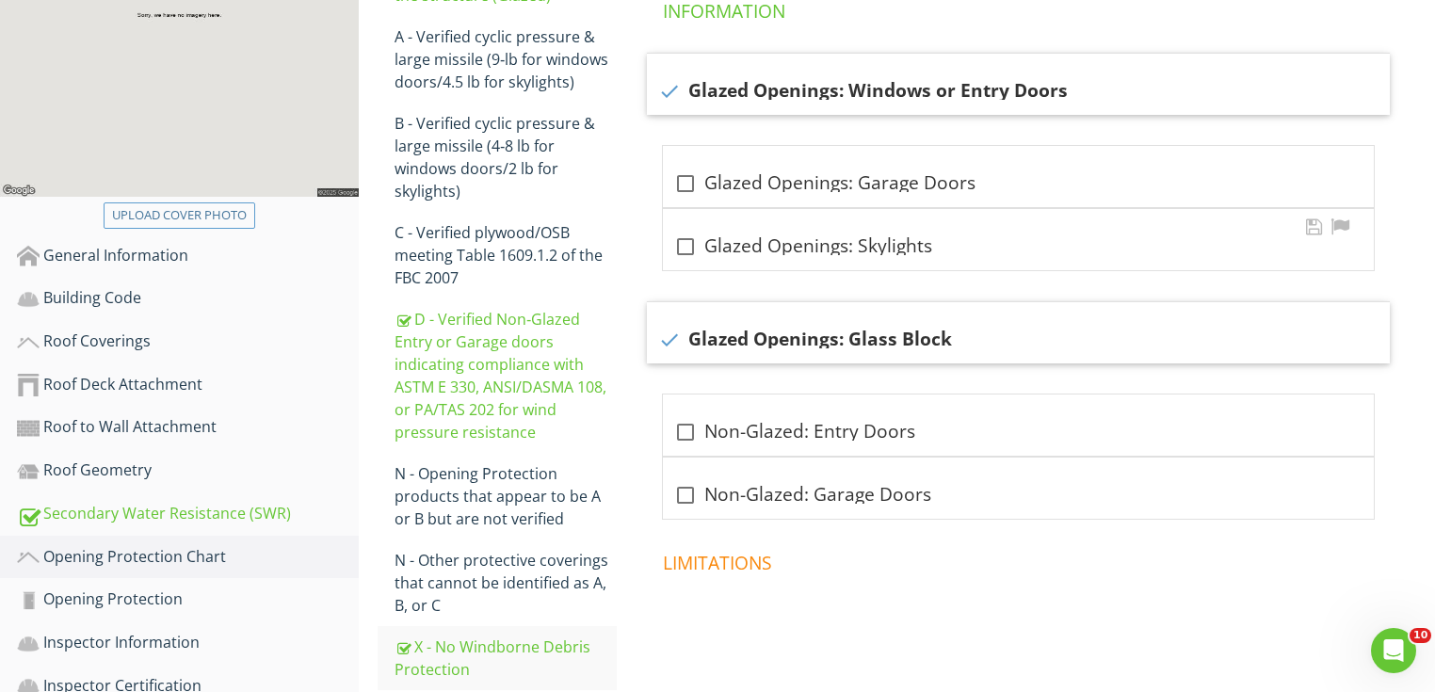
scroll to position [424, 0]
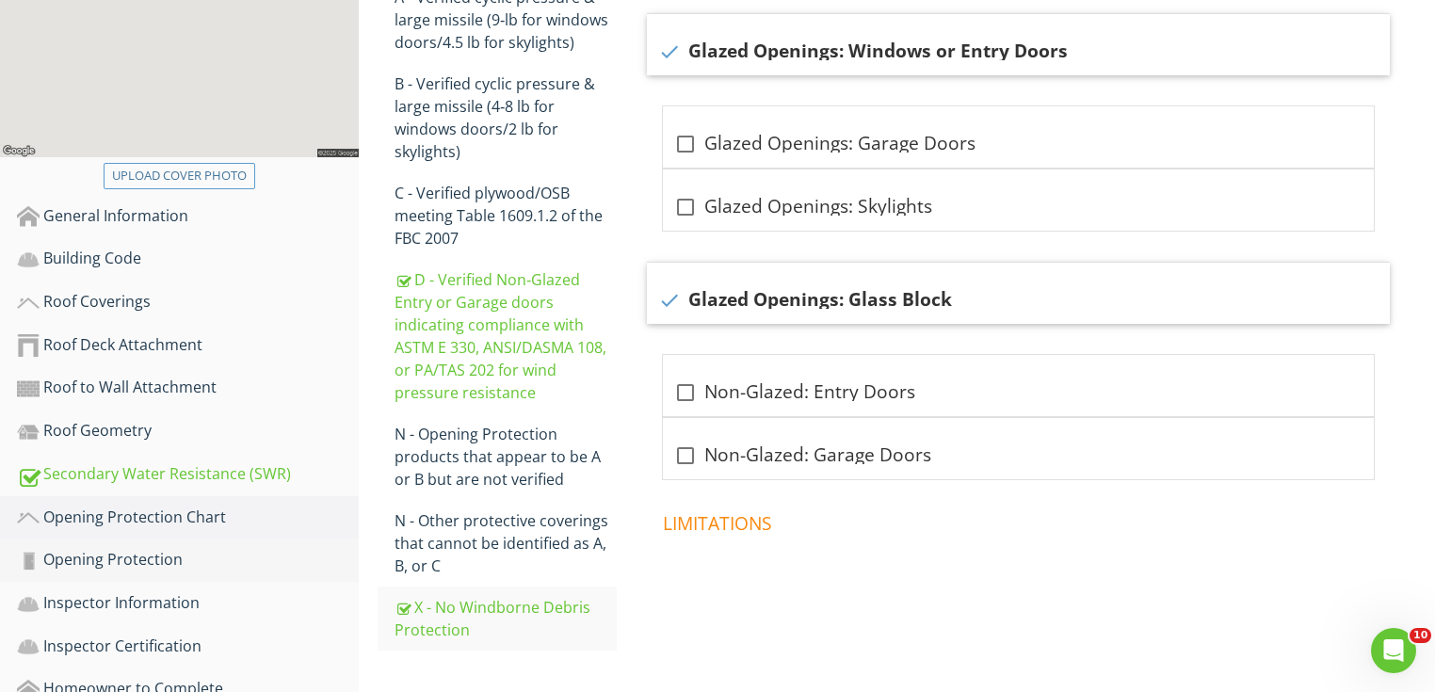
click at [230, 561] on div "Opening Protection" at bounding box center [188, 560] width 342 height 24
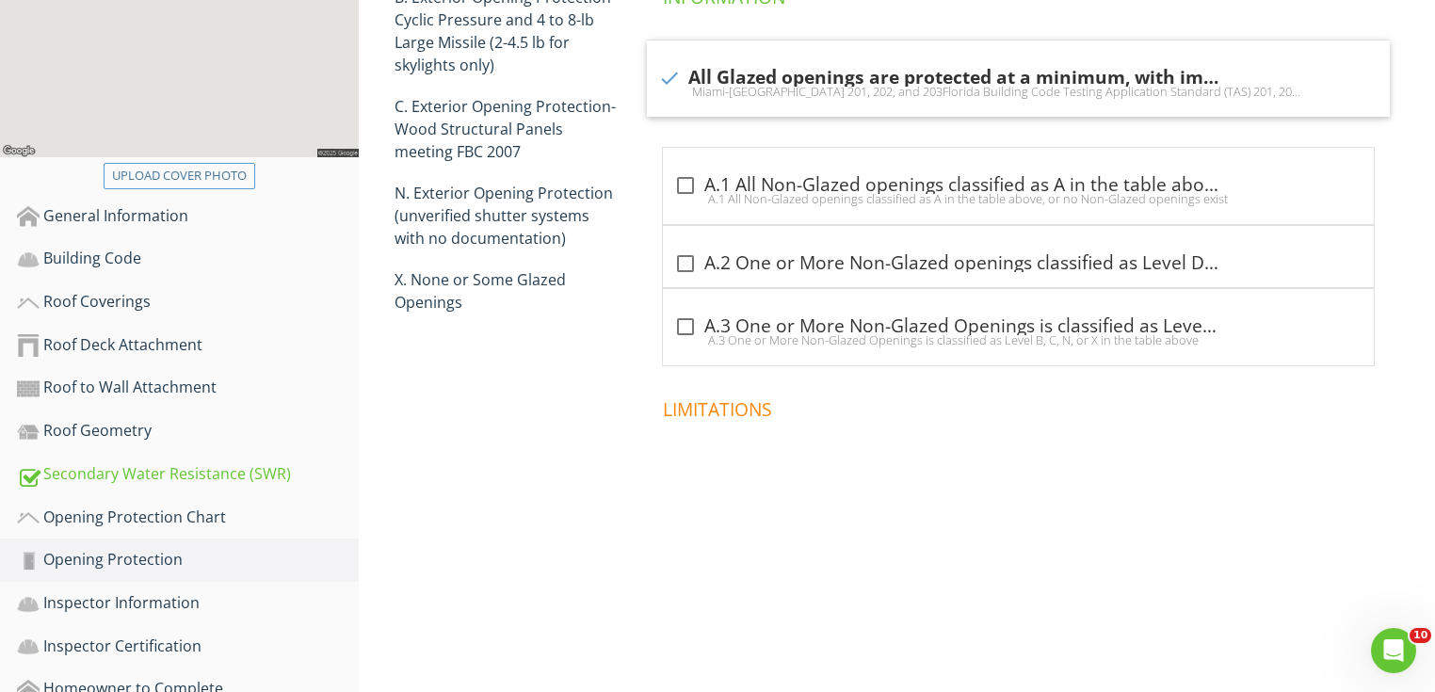
scroll to position [273, 0]
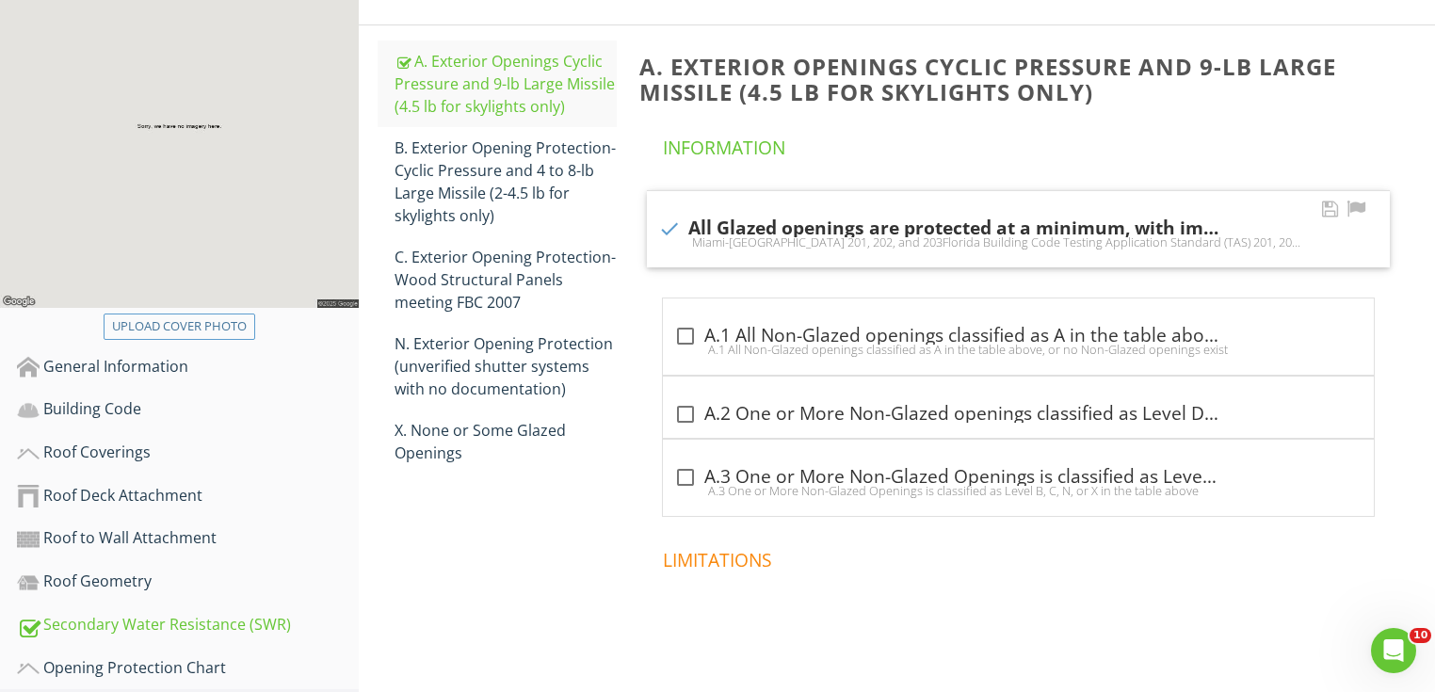
click at [742, 221] on div "check All Glazed openings are protected at a minimum, with impact resistant cov…" at bounding box center [1018, 229] width 720 height 23
checkbox input "false"
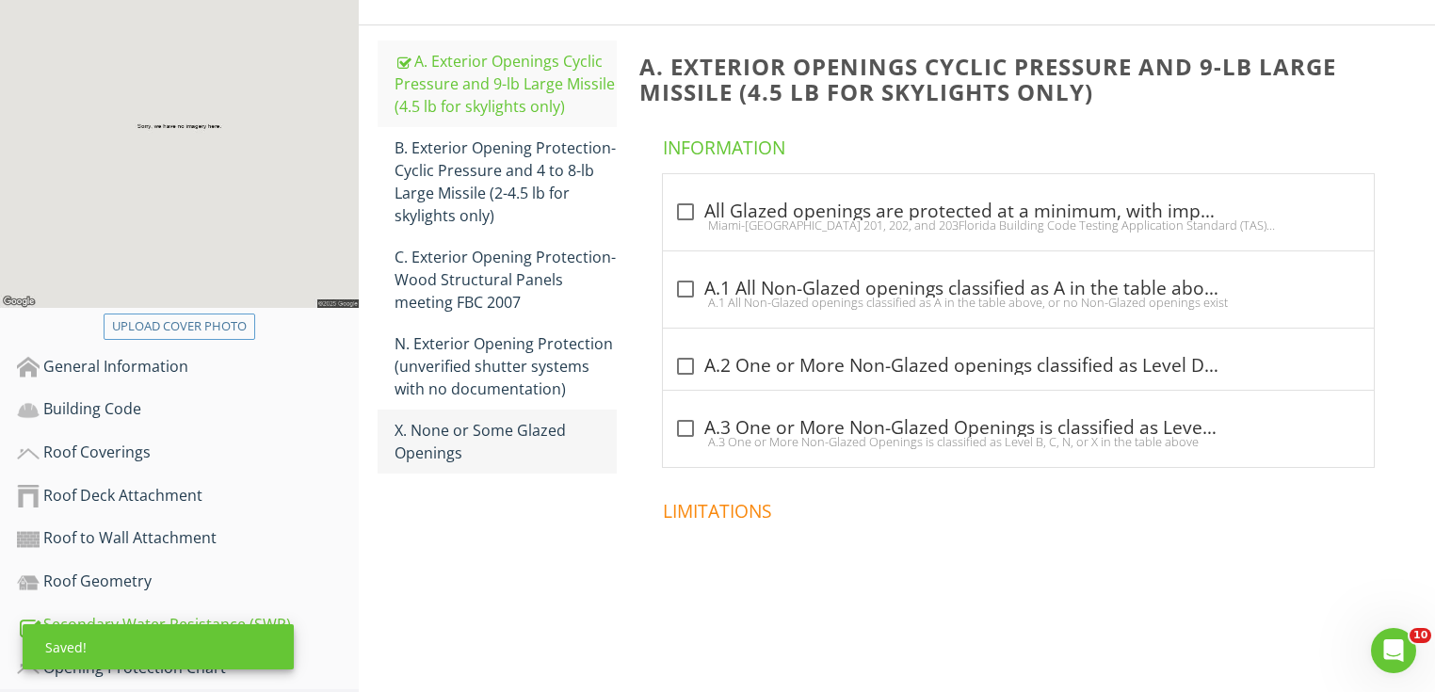
click at [463, 463] on link "X. None or Some Glazed Openings" at bounding box center [506, 442] width 222 height 64
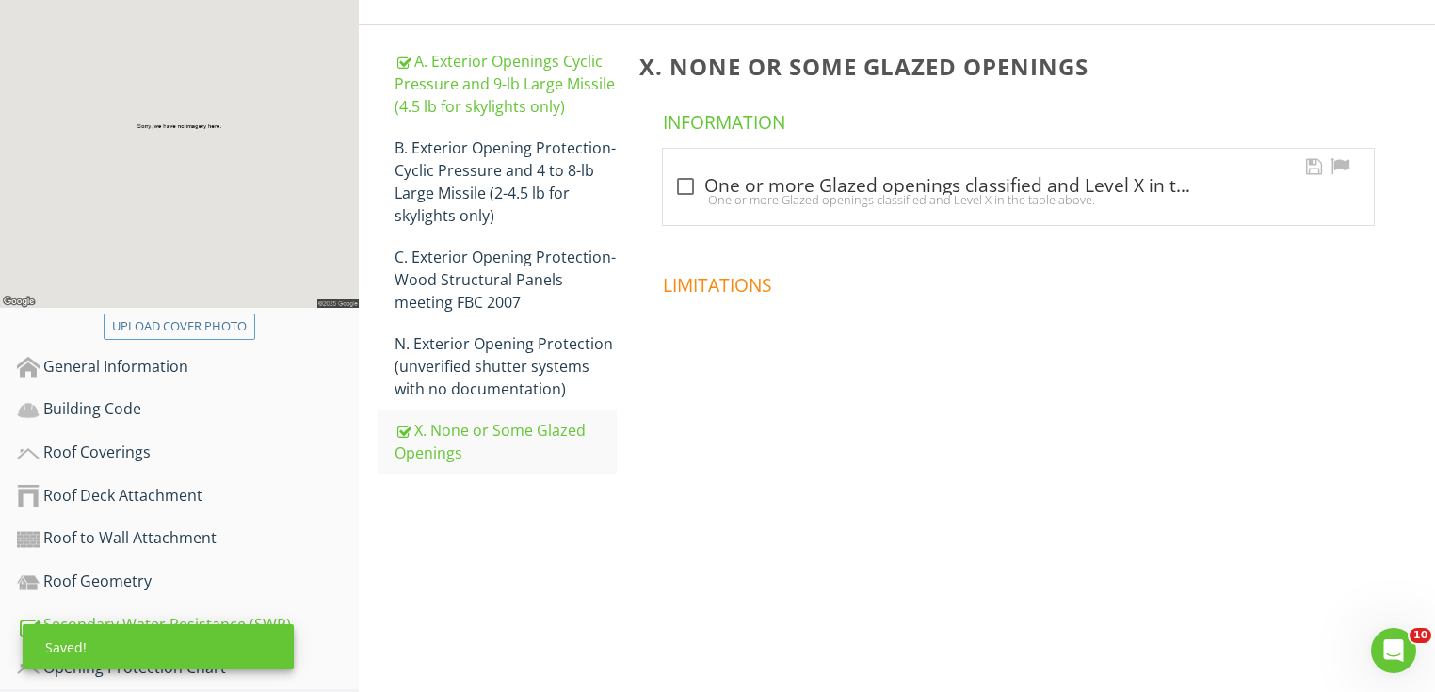
click at [761, 194] on div "One or more Glazed openings classified and Level X in the table above." at bounding box center [1018, 199] width 688 height 15
checkbox input "true"
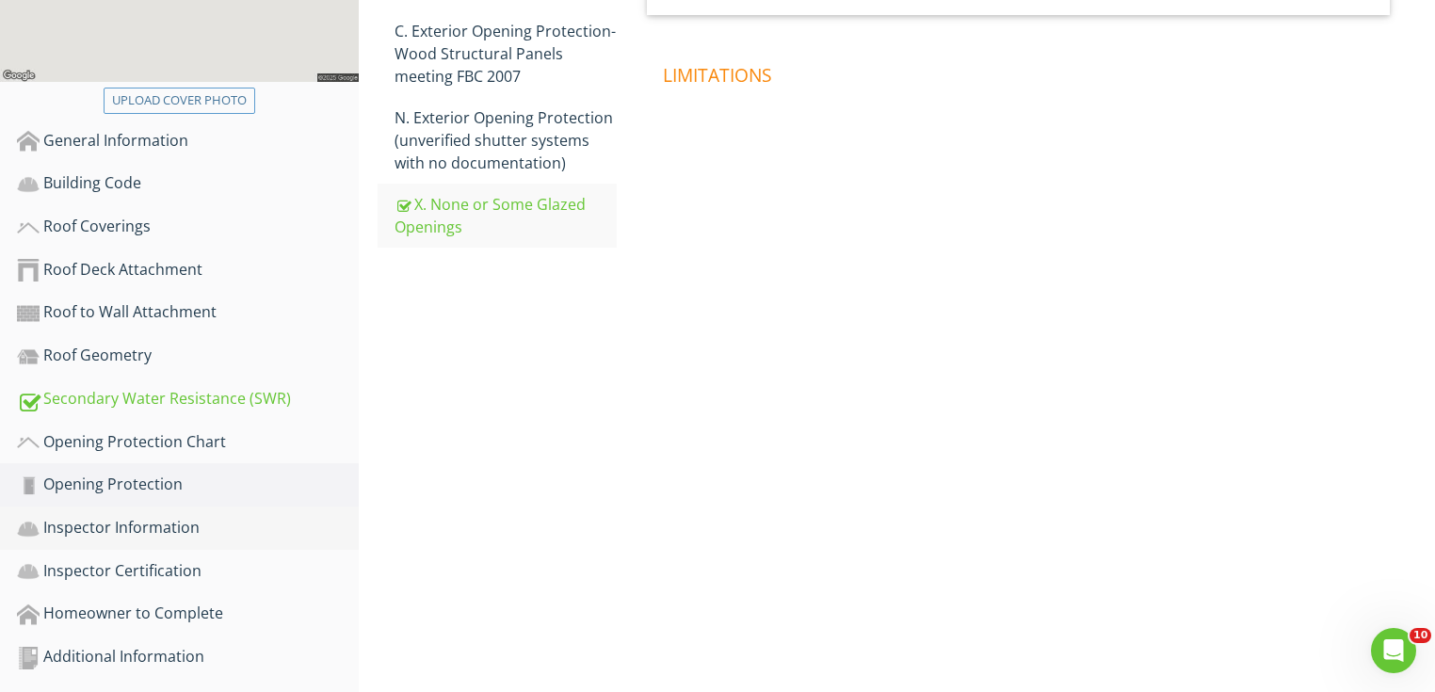
click at [264, 521] on div "Inspector Information" at bounding box center [188, 528] width 342 height 24
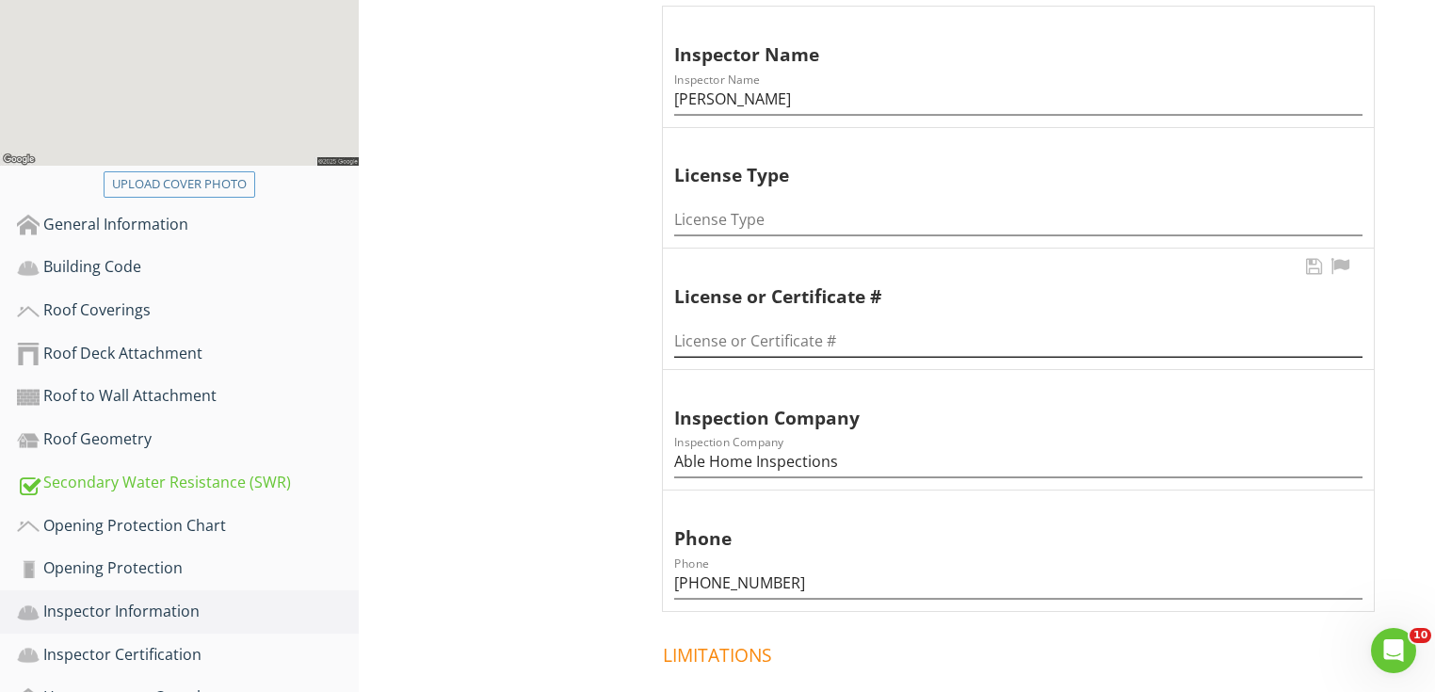
scroll to position [348, 0]
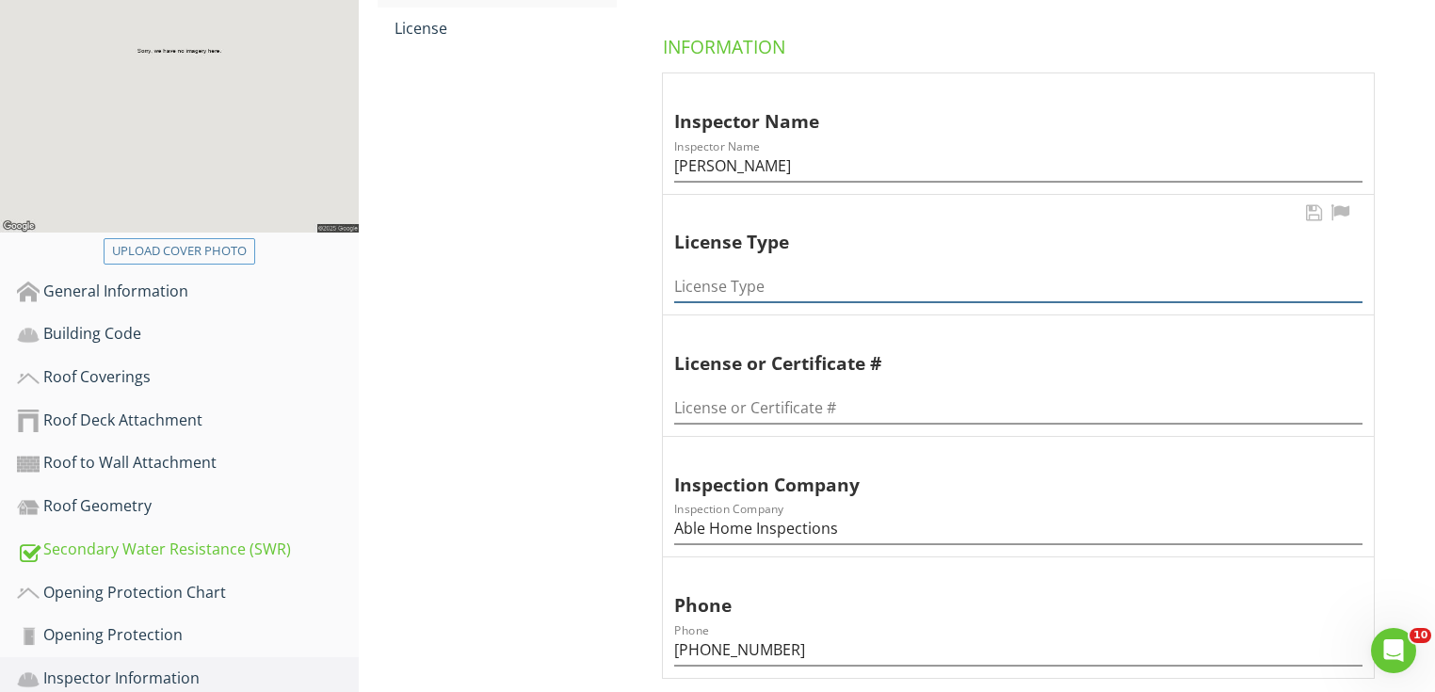
click at [803, 271] on input "License Type" at bounding box center [1018, 286] width 688 height 31
type input "Home Inspector"
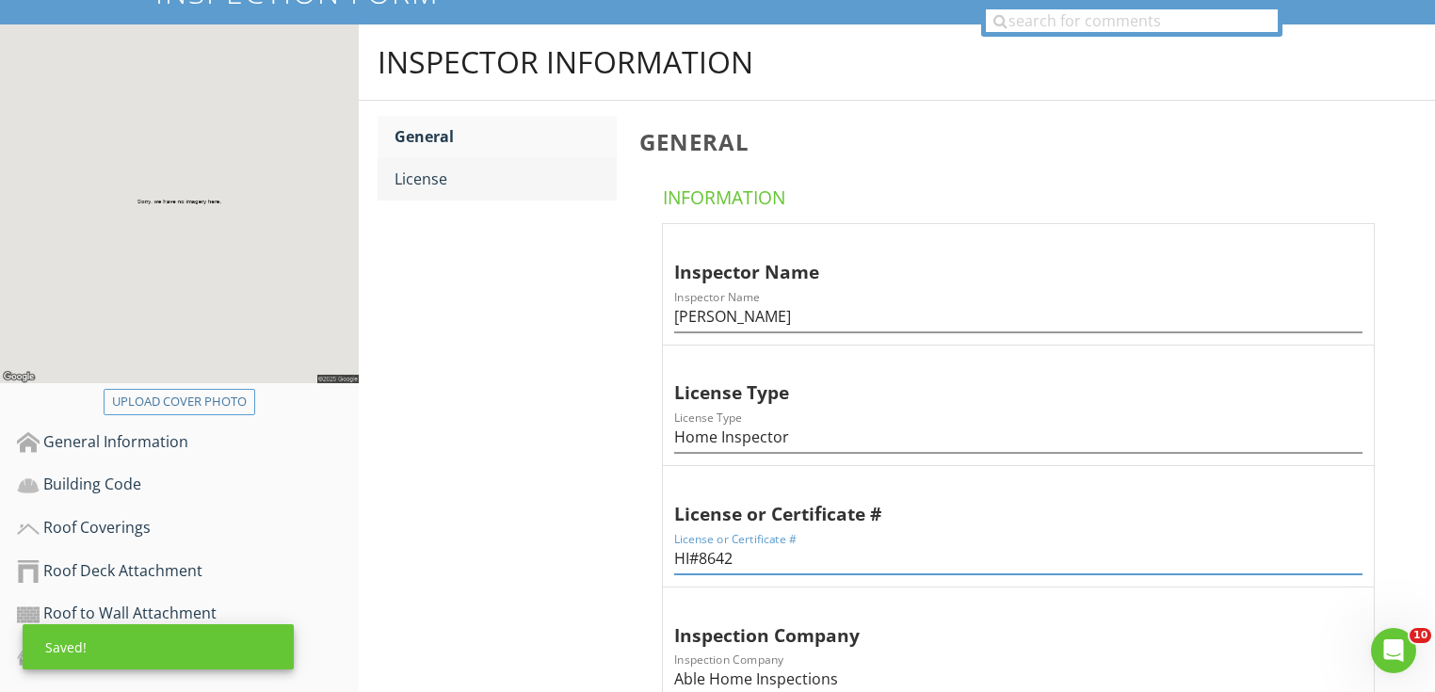
type input "HI#8642"
click at [484, 162] on link "License" at bounding box center [506, 178] width 222 height 41
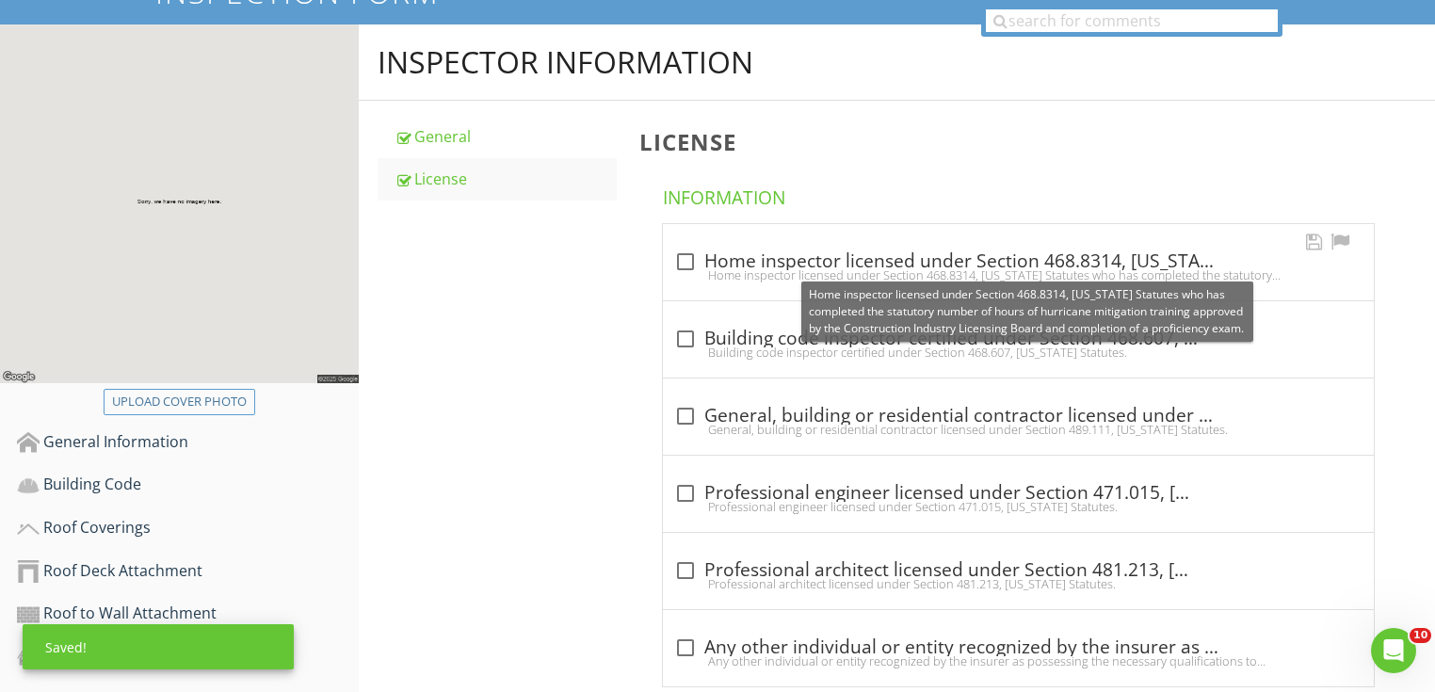
click at [775, 252] on div "check_box_outline_blank Home inspector licensed under Section 468.8314, Florida…" at bounding box center [1018, 262] width 688 height 23
checkbox input "true"
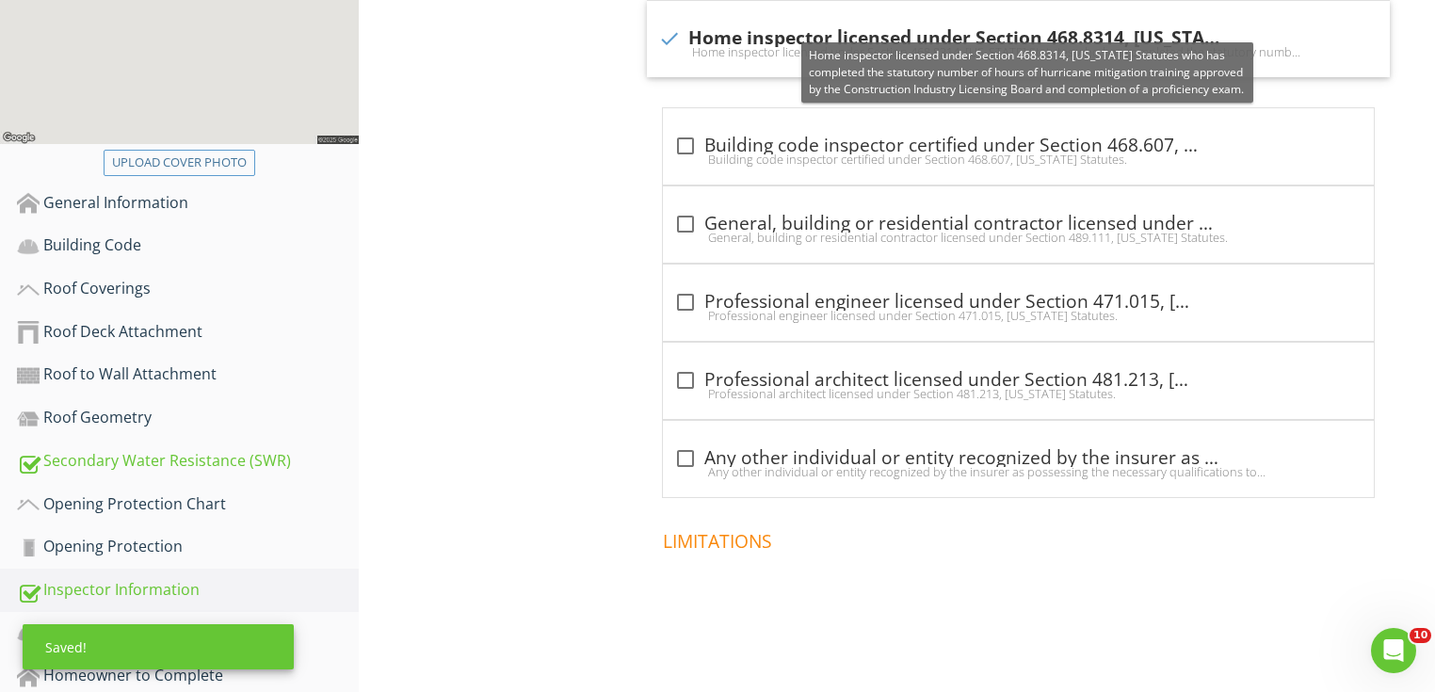
scroll to position [499, 0]
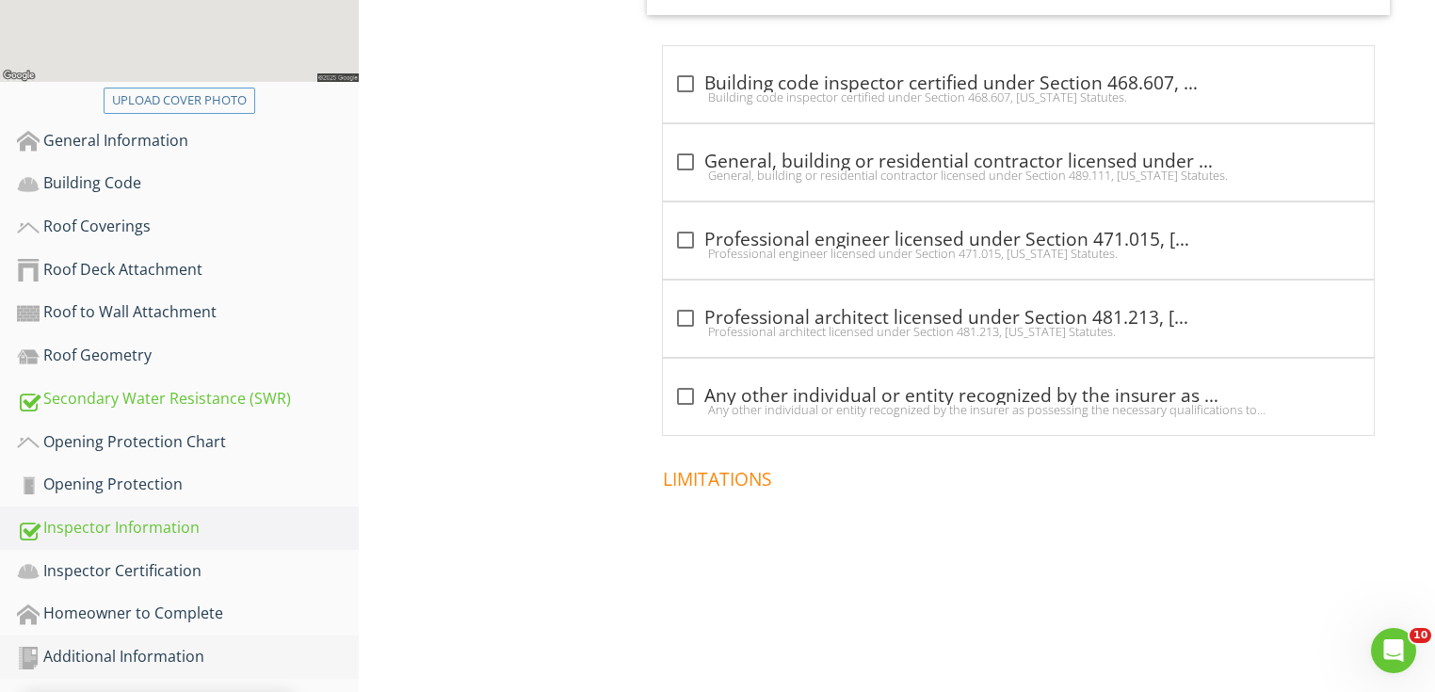
click at [322, 659] on div "Additional Information" at bounding box center [188, 657] width 342 height 24
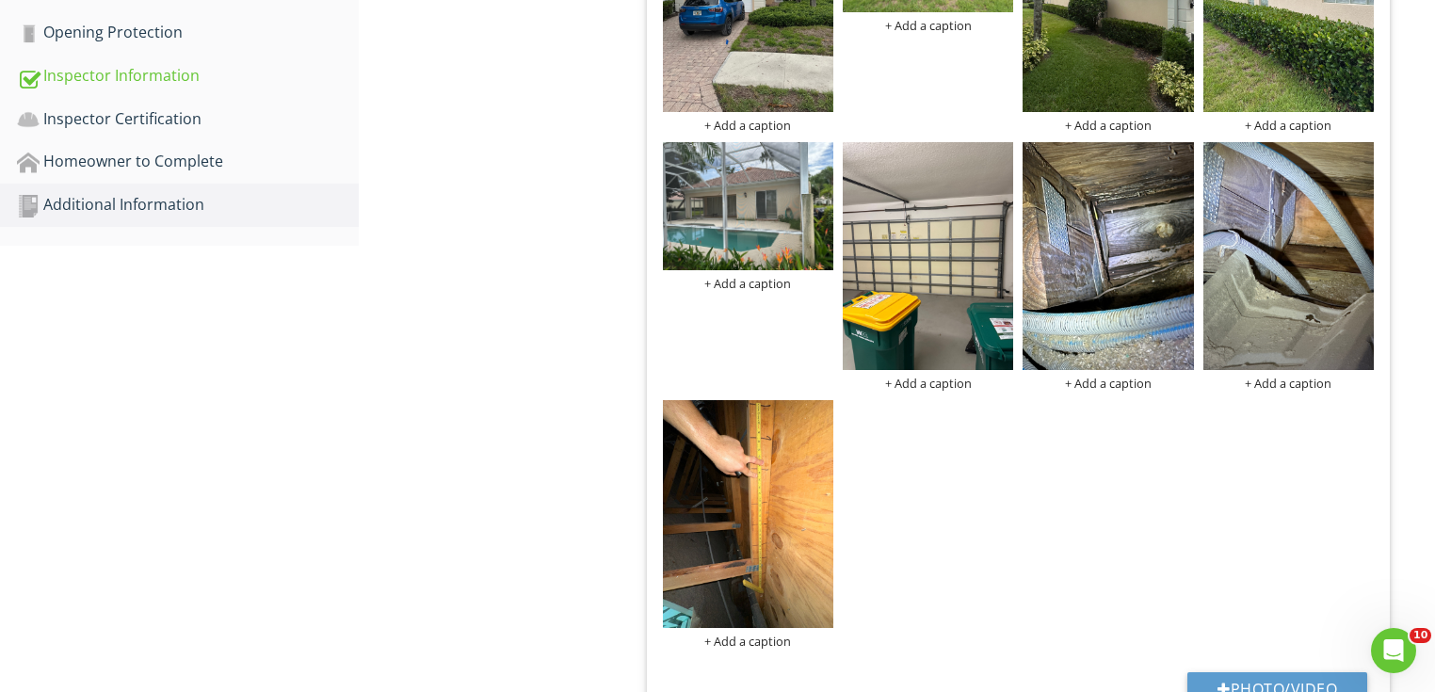
scroll to position [273, 0]
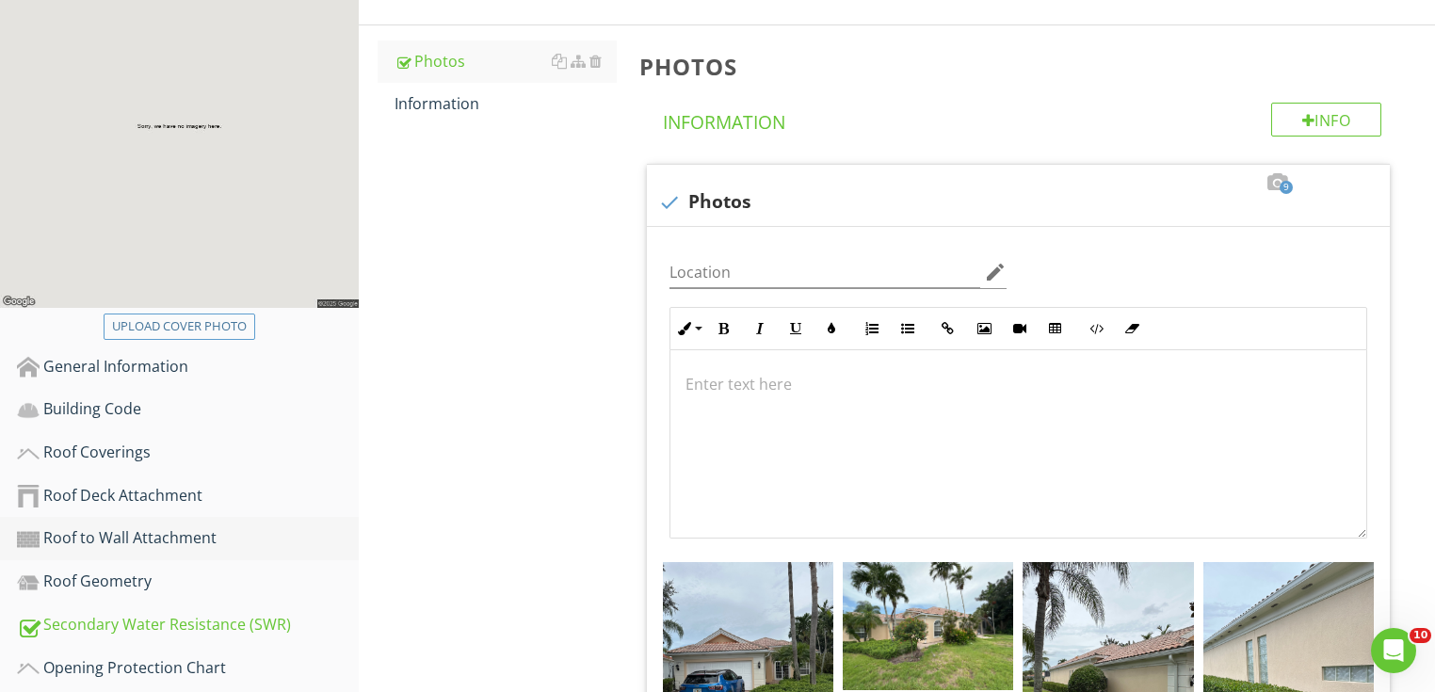
click at [159, 531] on div "Roof to Wall Attachment" at bounding box center [188, 538] width 342 height 24
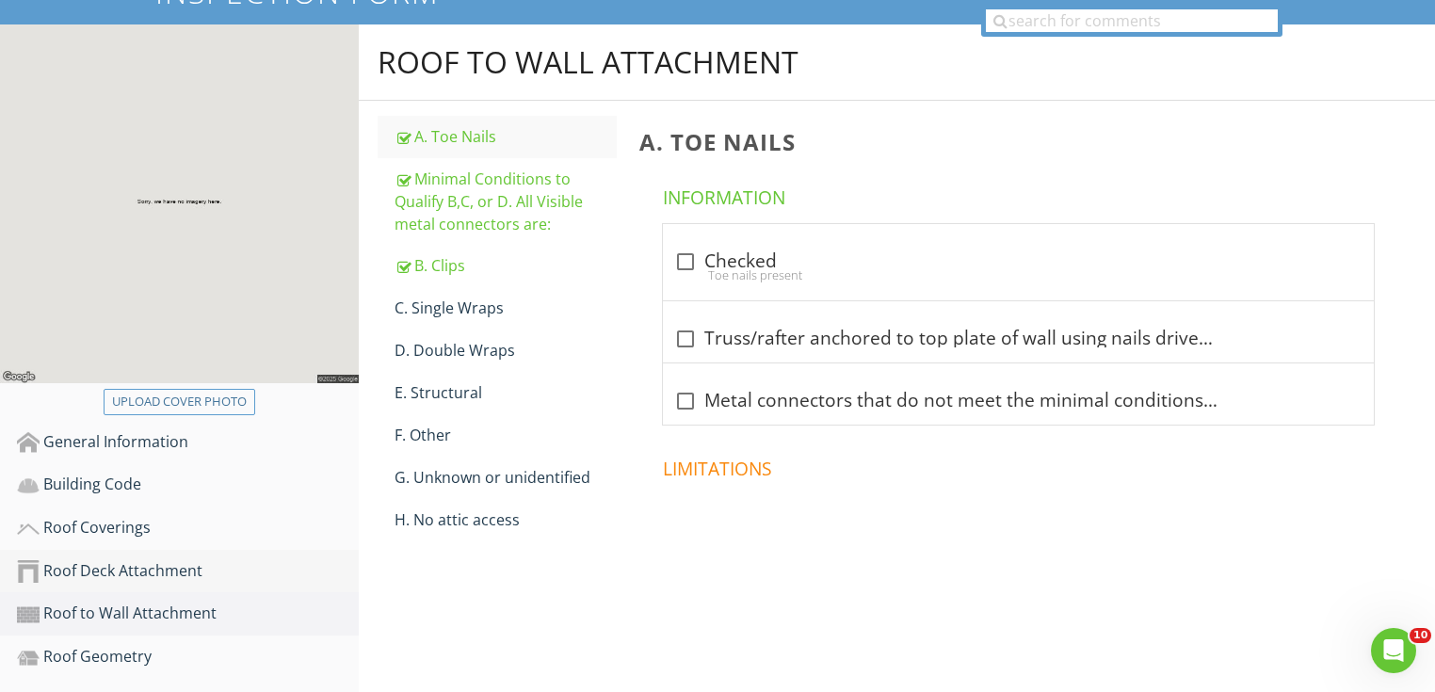
click at [201, 573] on div "Roof Deck Attachment" at bounding box center [188, 571] width 342 height 24
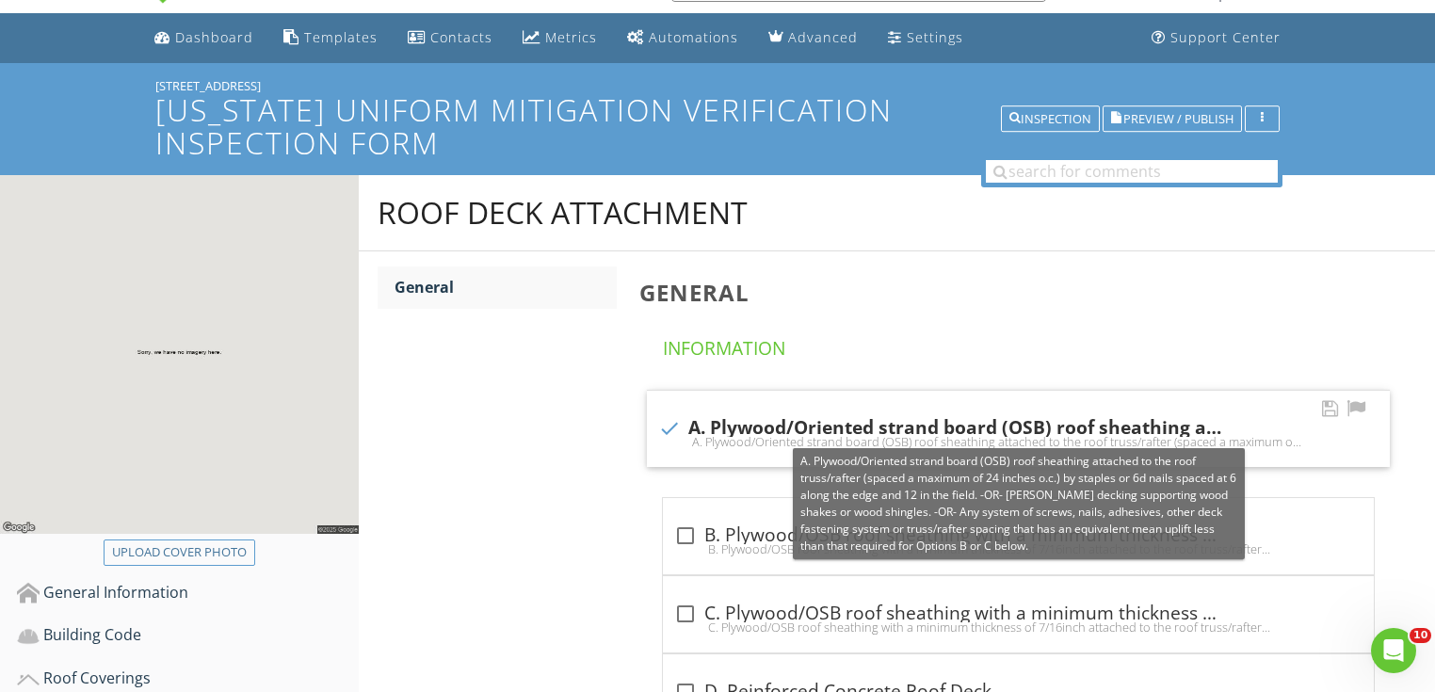
click at [692, 429] on div "check A. Plywood/Oriented strand board (OSB) roof sheathing attached to the roo…" at bounding box center [1018, 428] width 720 height 23
checkbox input "false"
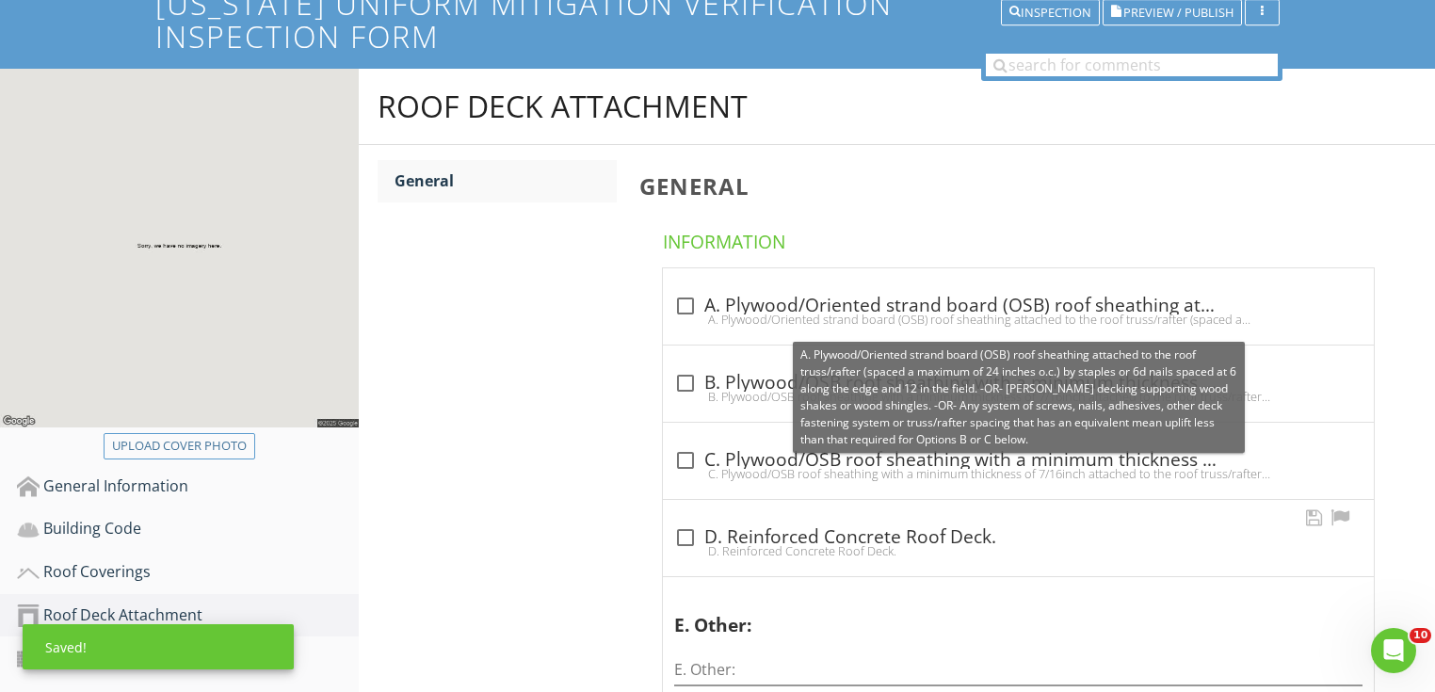
scroll to position [273, 0]
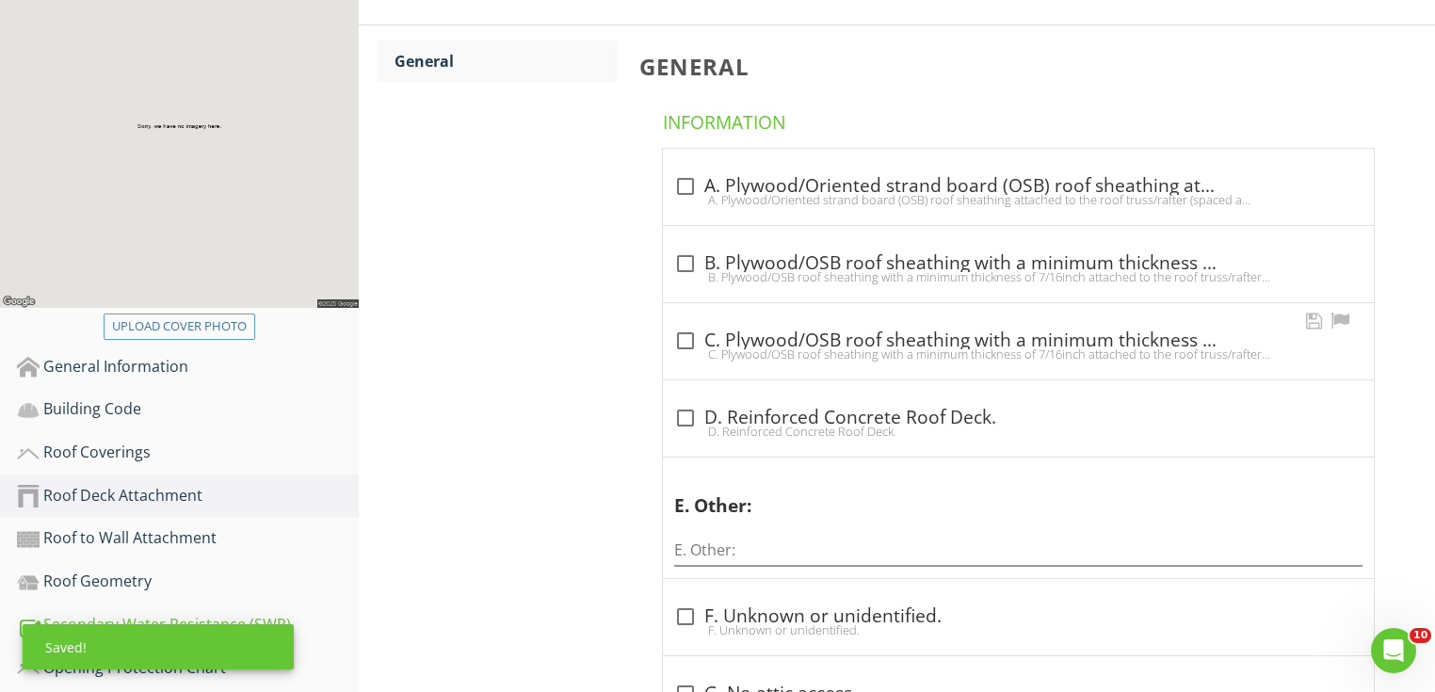
click at [691, 352] on div "C. Plywood/OSB roof sheathing with a minimum thickness of 7/16inch attached to …" at bounding box center [1018, 354] width 688 height 15
checkbox input "true"
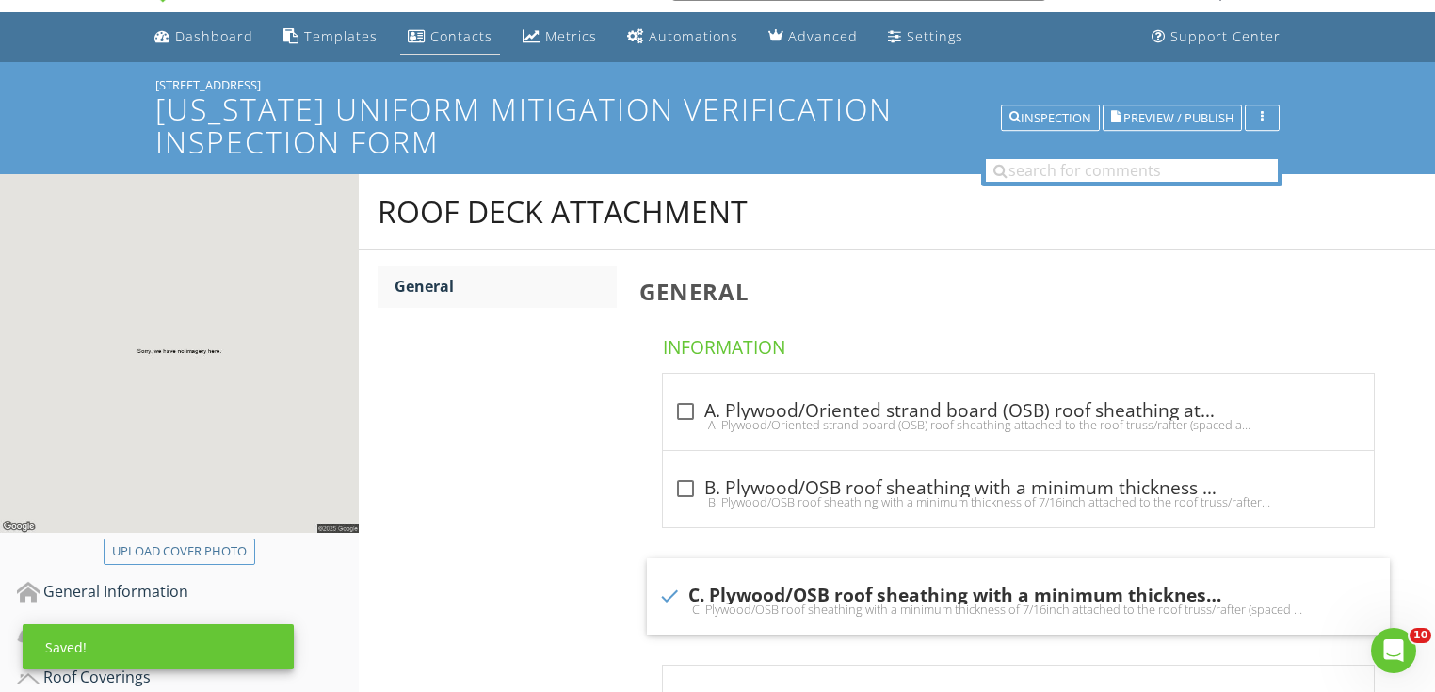
scroll to position [47, 0]
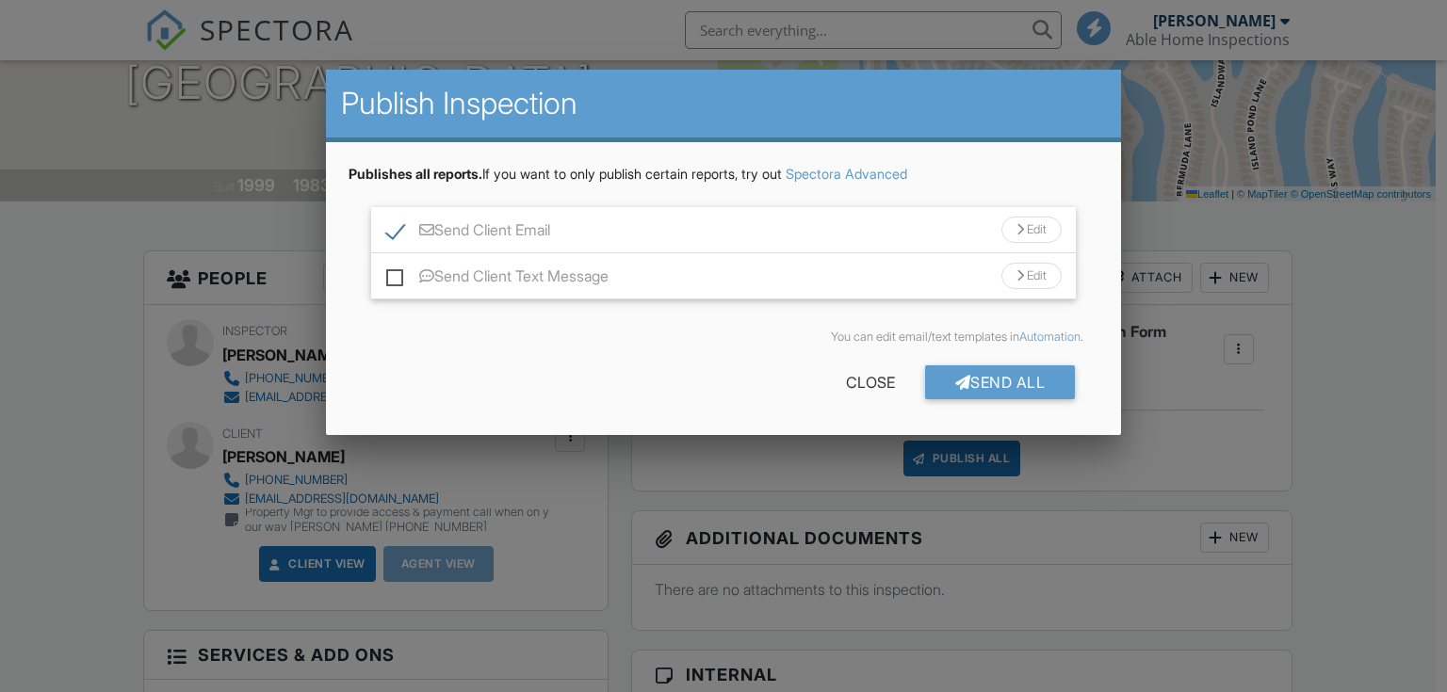
scroll to position [301, 0]
click at [976, 387] on div "Send All" at bounding box center [1000, 382] width 151 height 34
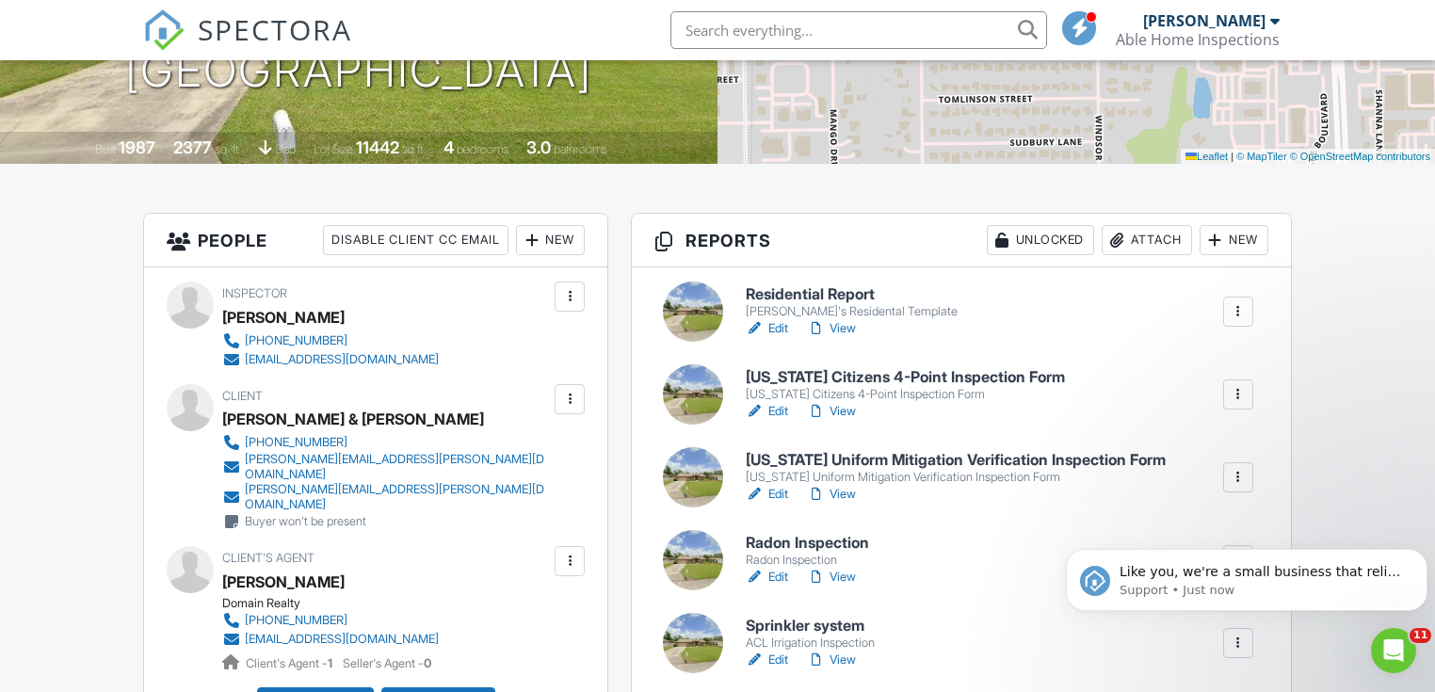
scroll to position [452, 0]
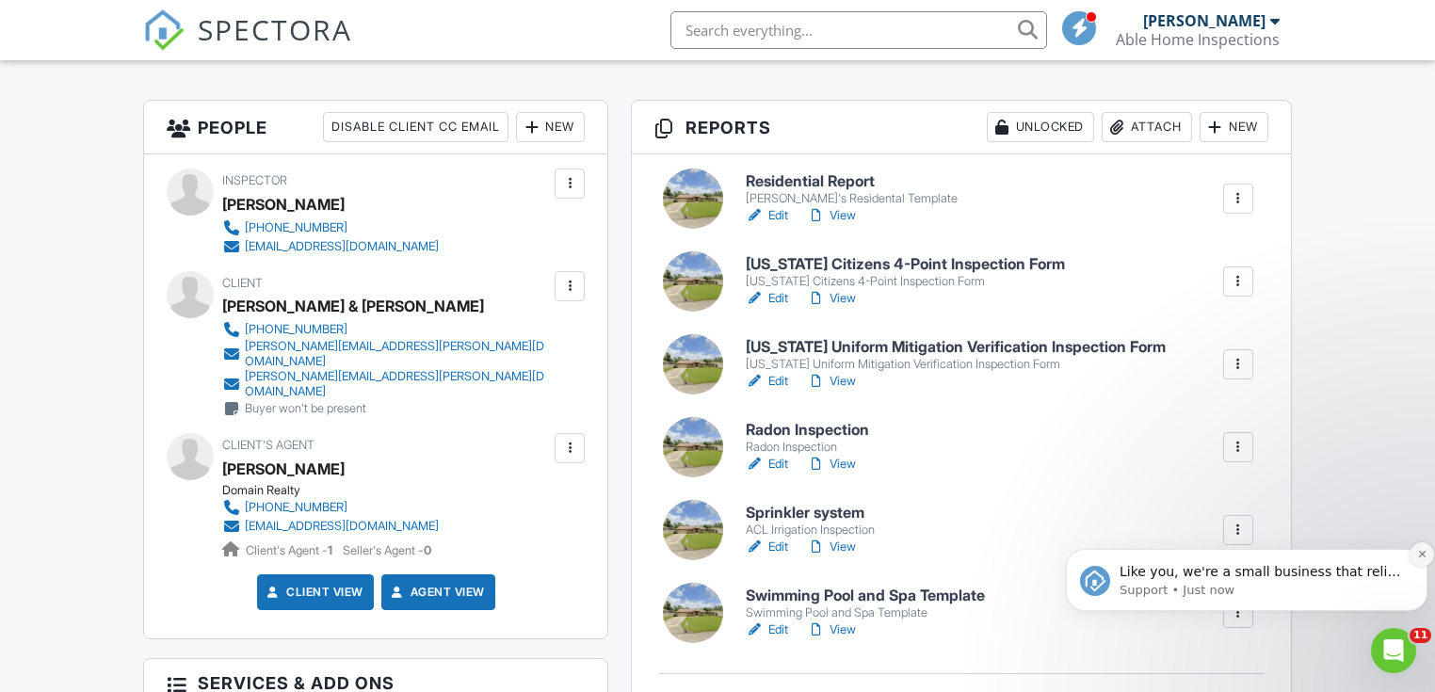
click at [1418, 556] on icon "Dismiss notification" at bounding box center [1422, 554] width 10 height 10
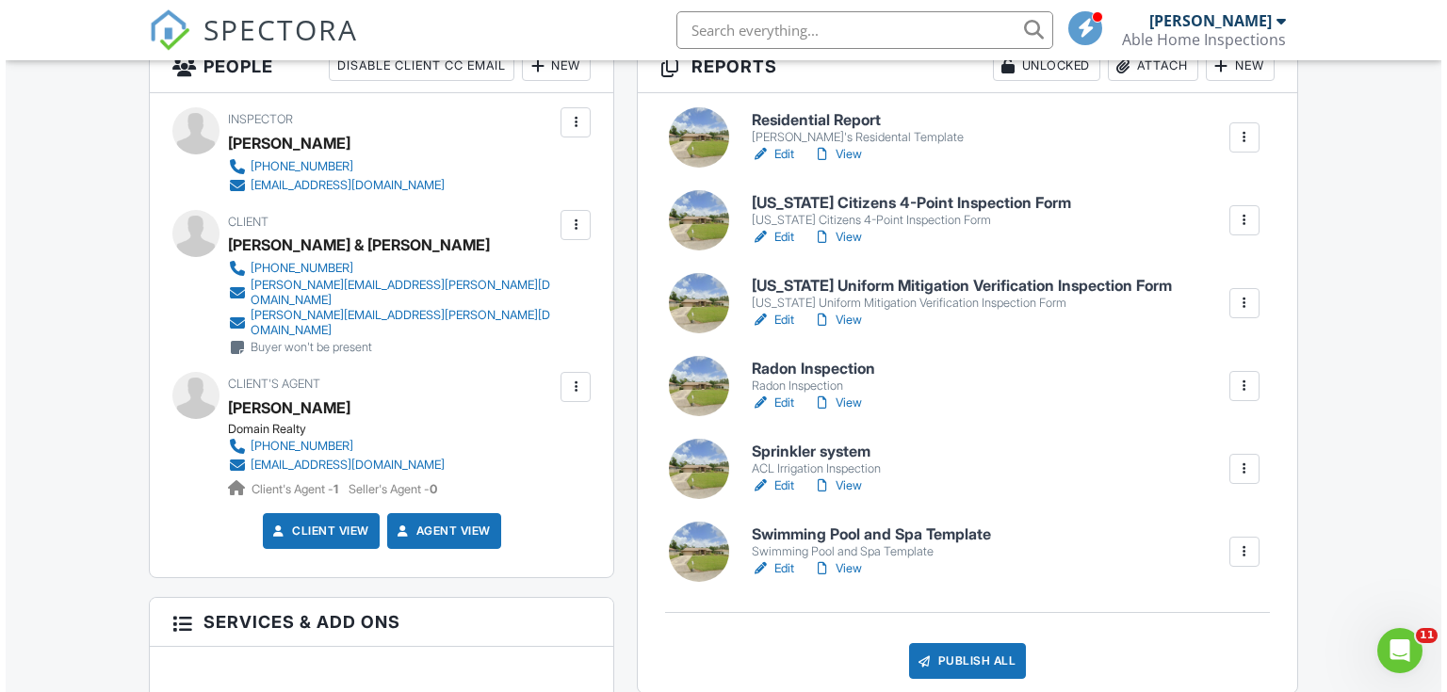
scroll to position [603, 0]
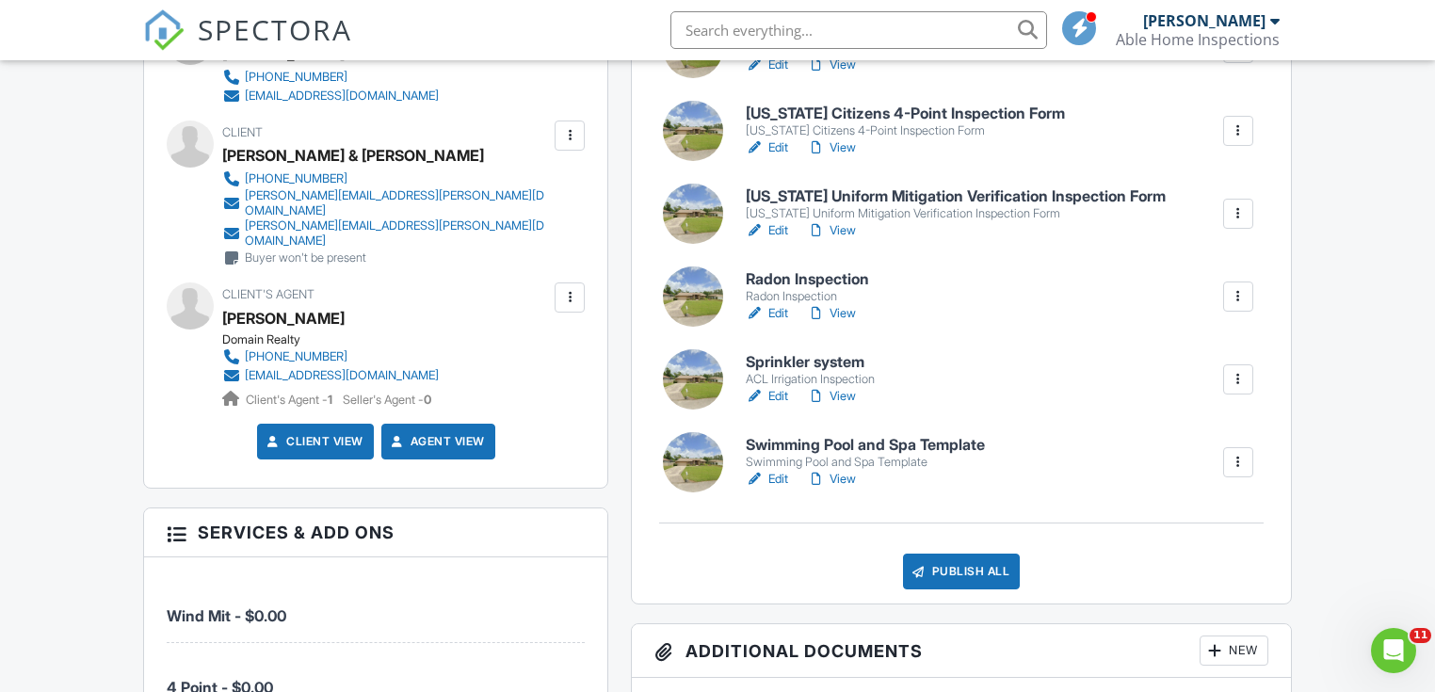
click at [1246, 457] on div at bounding box center [1238, 462] width 19 height 19
click at [1154, 612] on link "Delete" at bounding box center [1189, 613] width 113 height 21
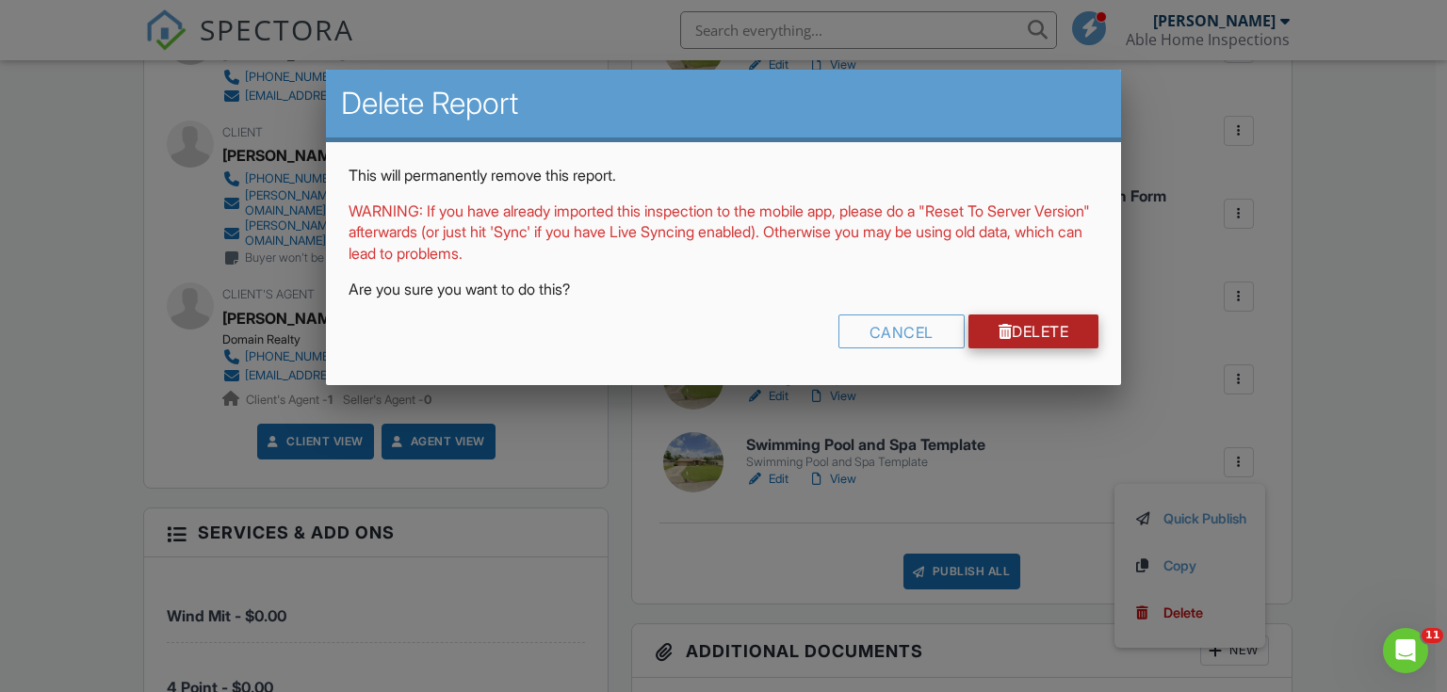
click at [1052, 324] on link "Delete" at bounding box center [1033, 332] width 131 height 34
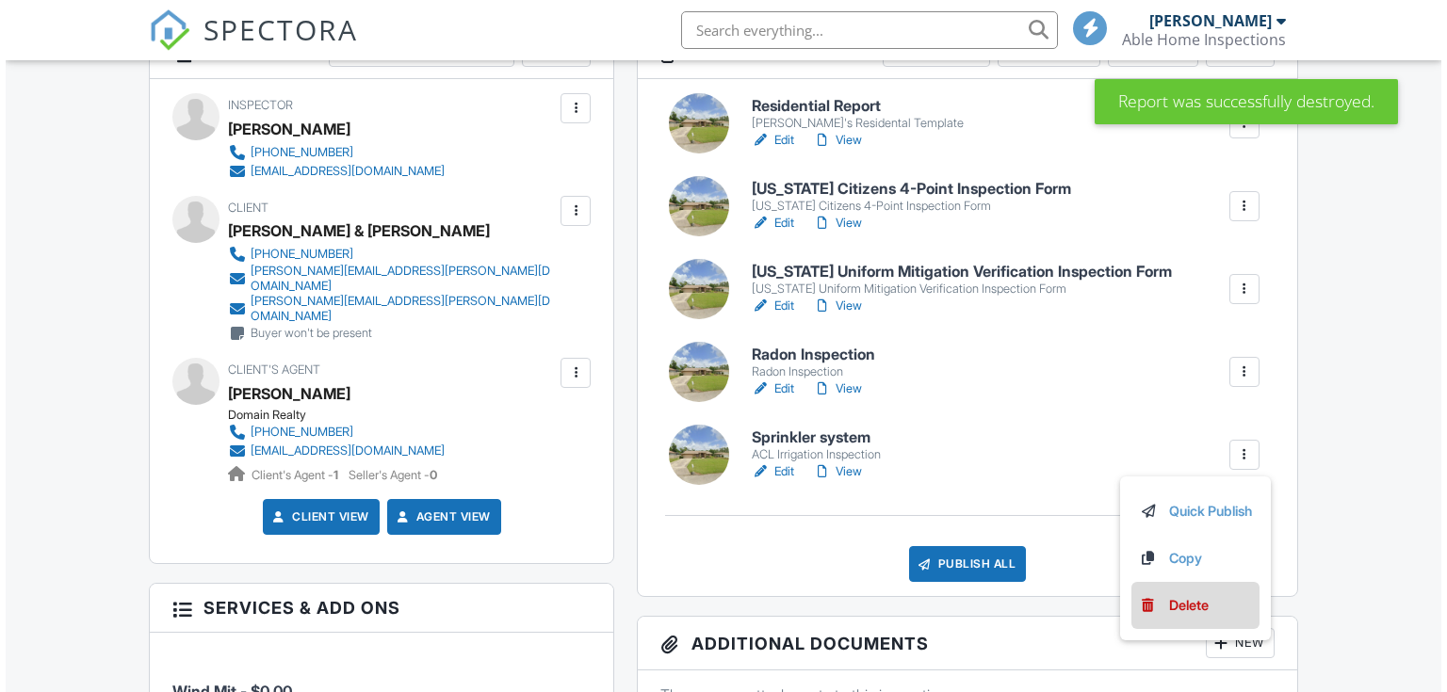
scroll to position [527, 0]
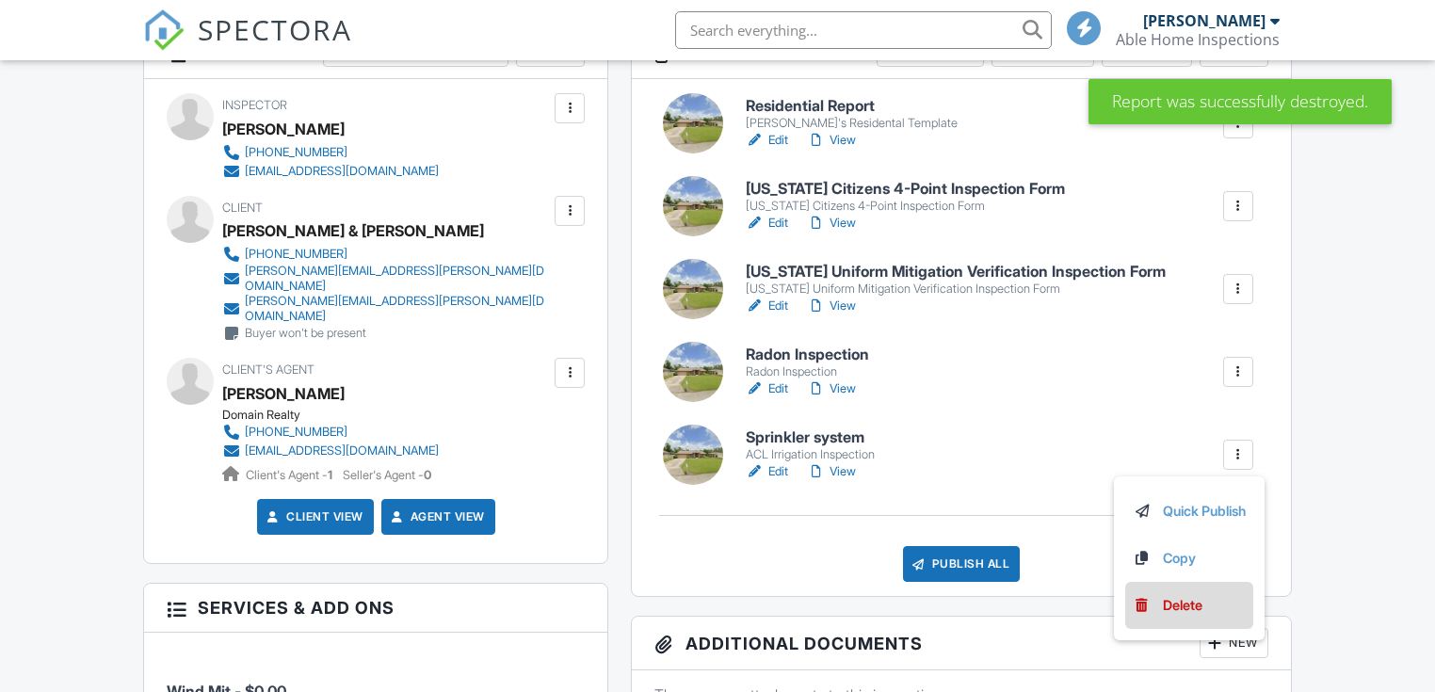
click at [1178, 605] on div "Delete" at bounding box center [1183, 605] width 40 height 21
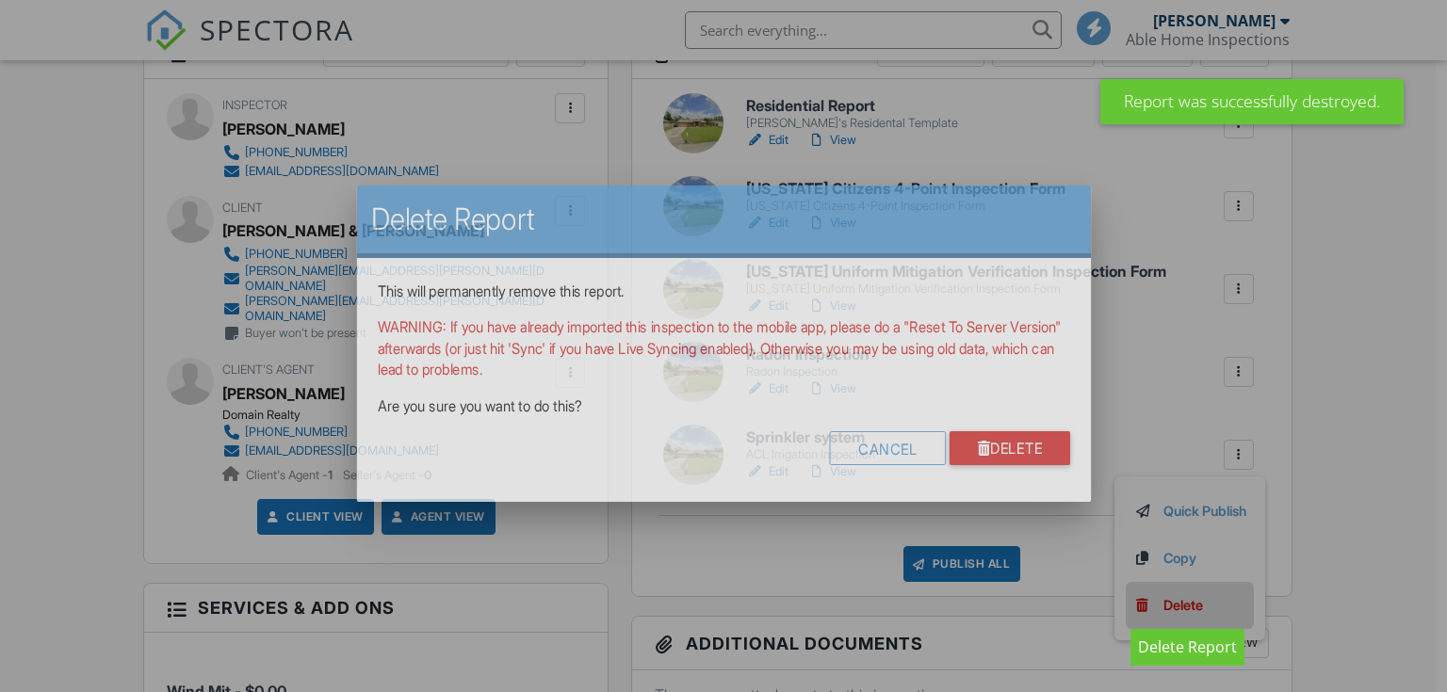
scroll to position [0, 0]
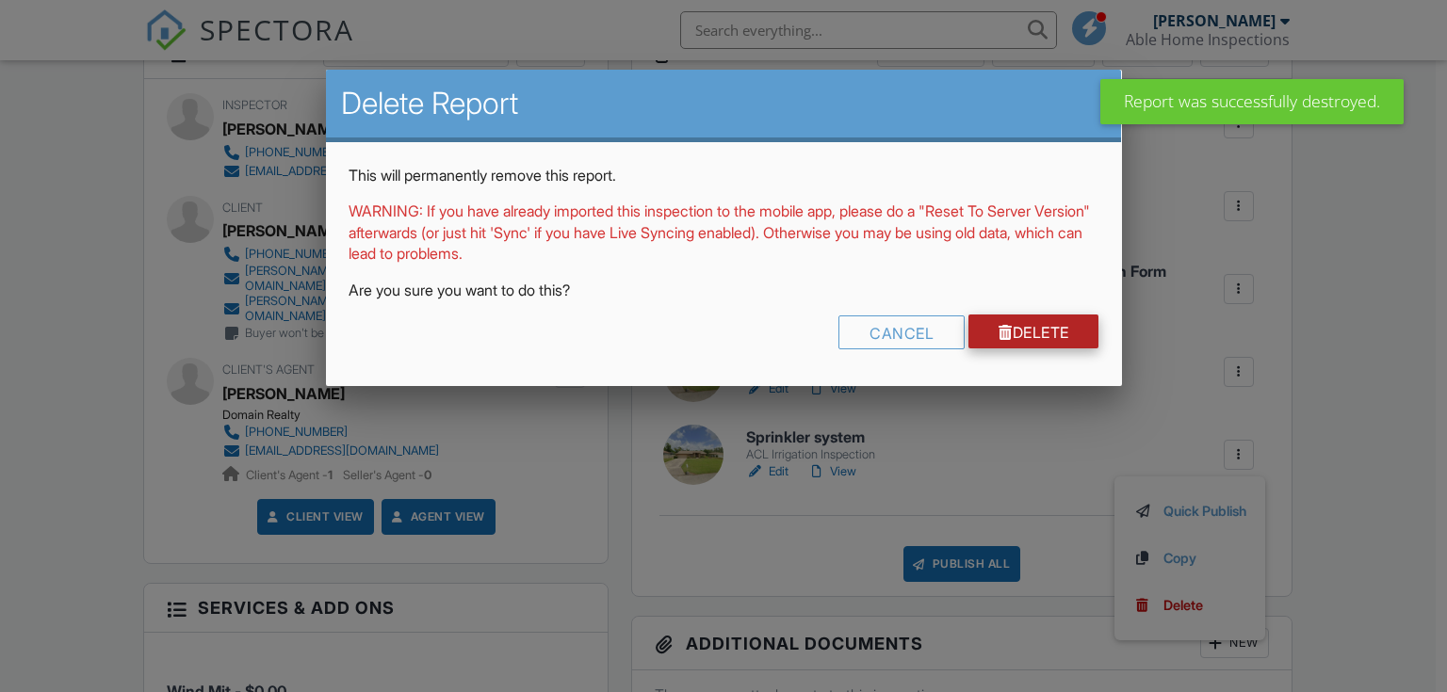
click at [1046, 338] on link "Delete" at bounding box center [1033, 332] width 131 height 34
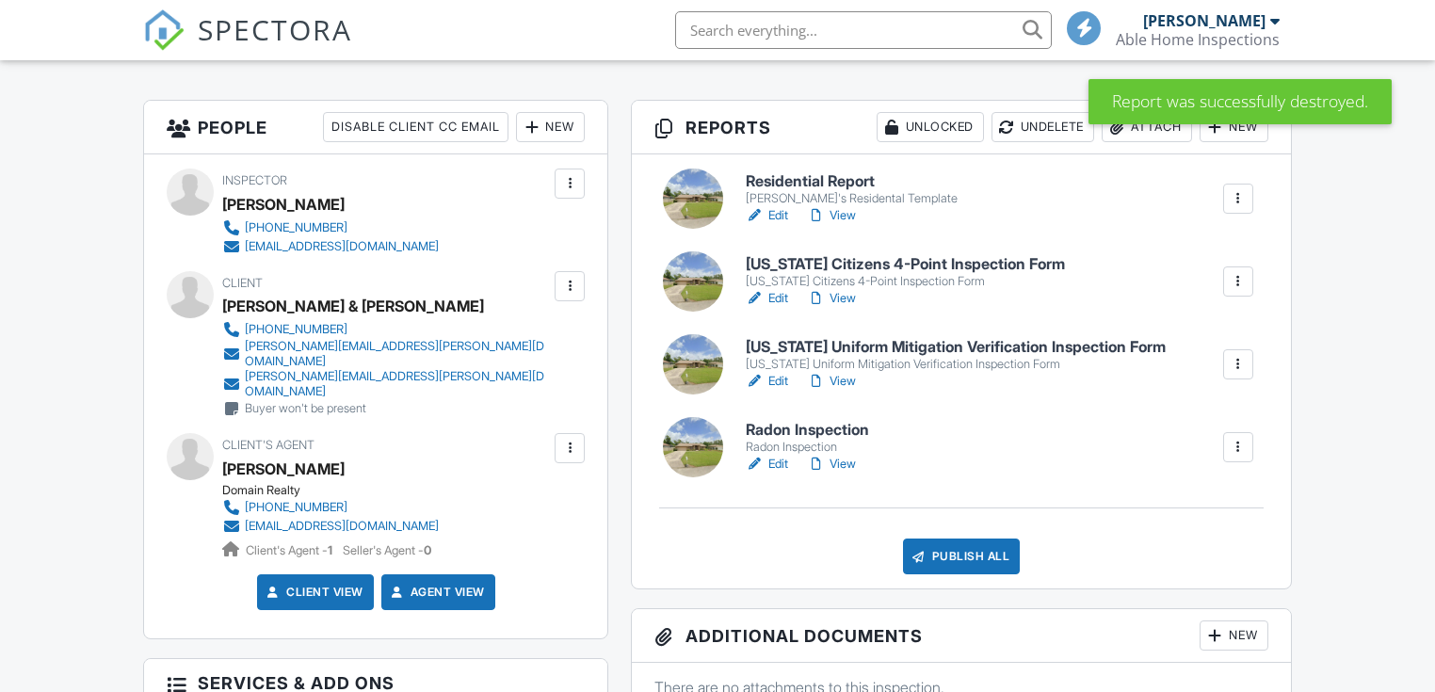
click at [1240, 445] on div at bounding box center [1238, 447] width 19 height 19
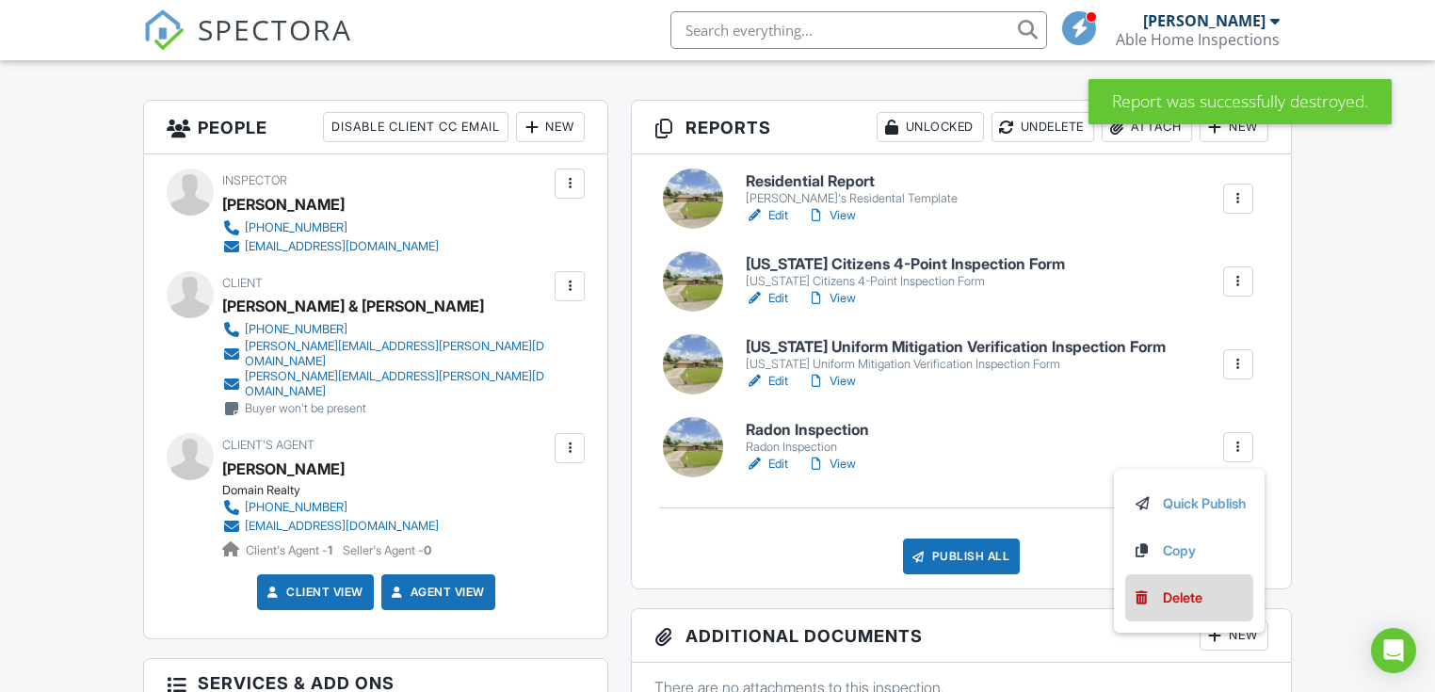
click at [1176, 595] on div "Delete" at bounding box center [1183, 598] width 40 height 21
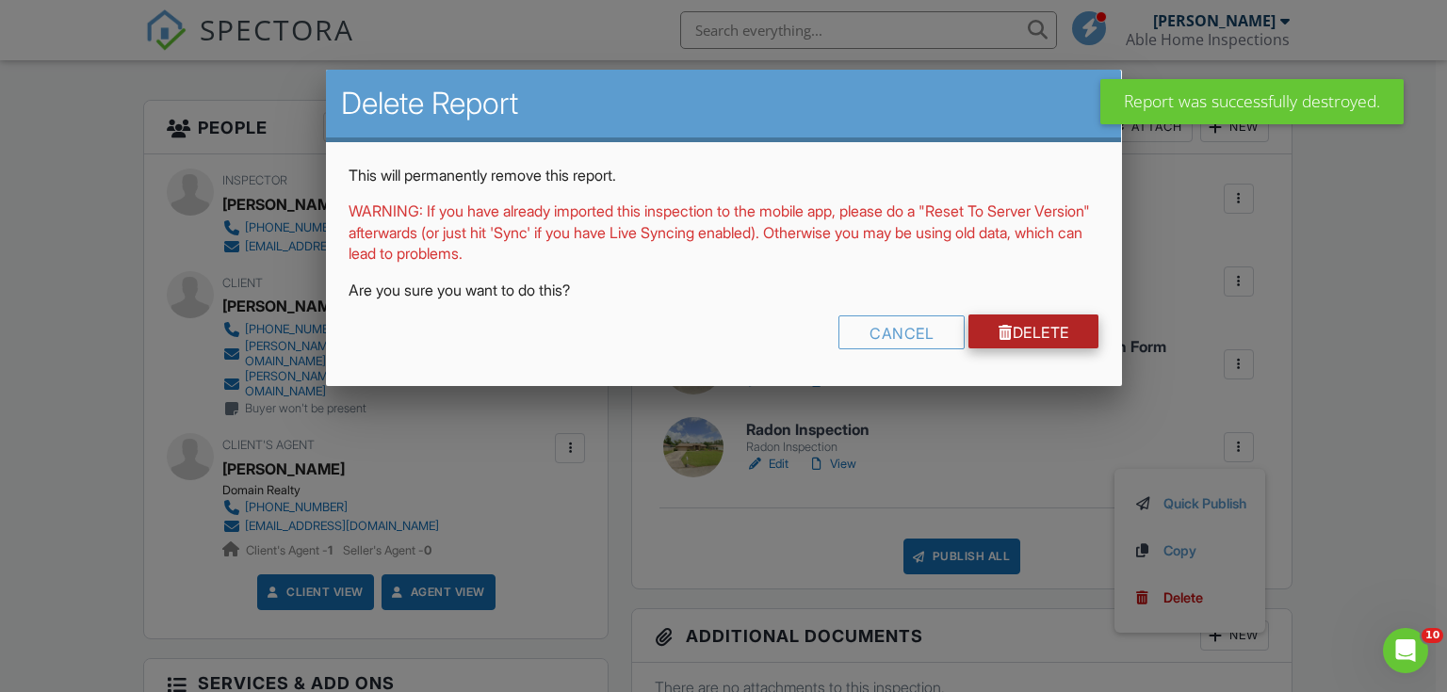
click at [1049, 342] on link "Delete" at bounding box center [1033, 332] width 131 height 34
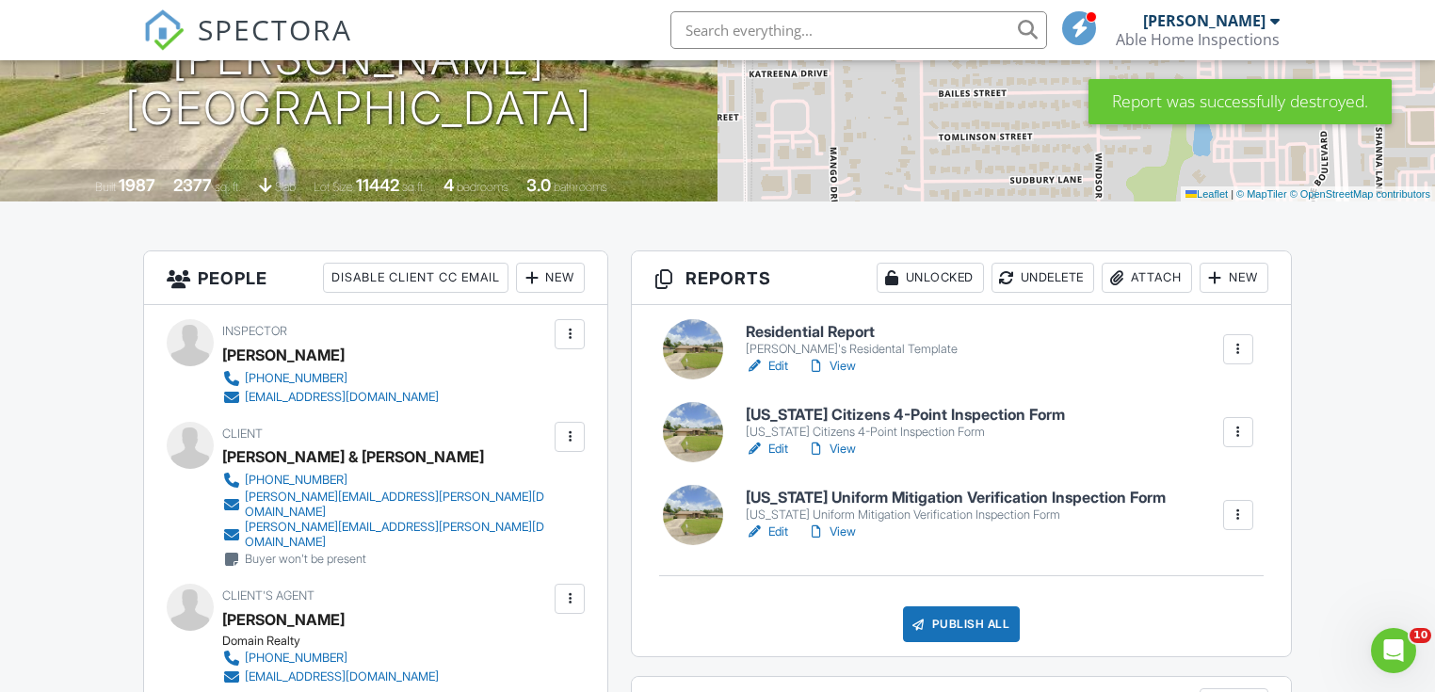
scroll to position [525, 0]
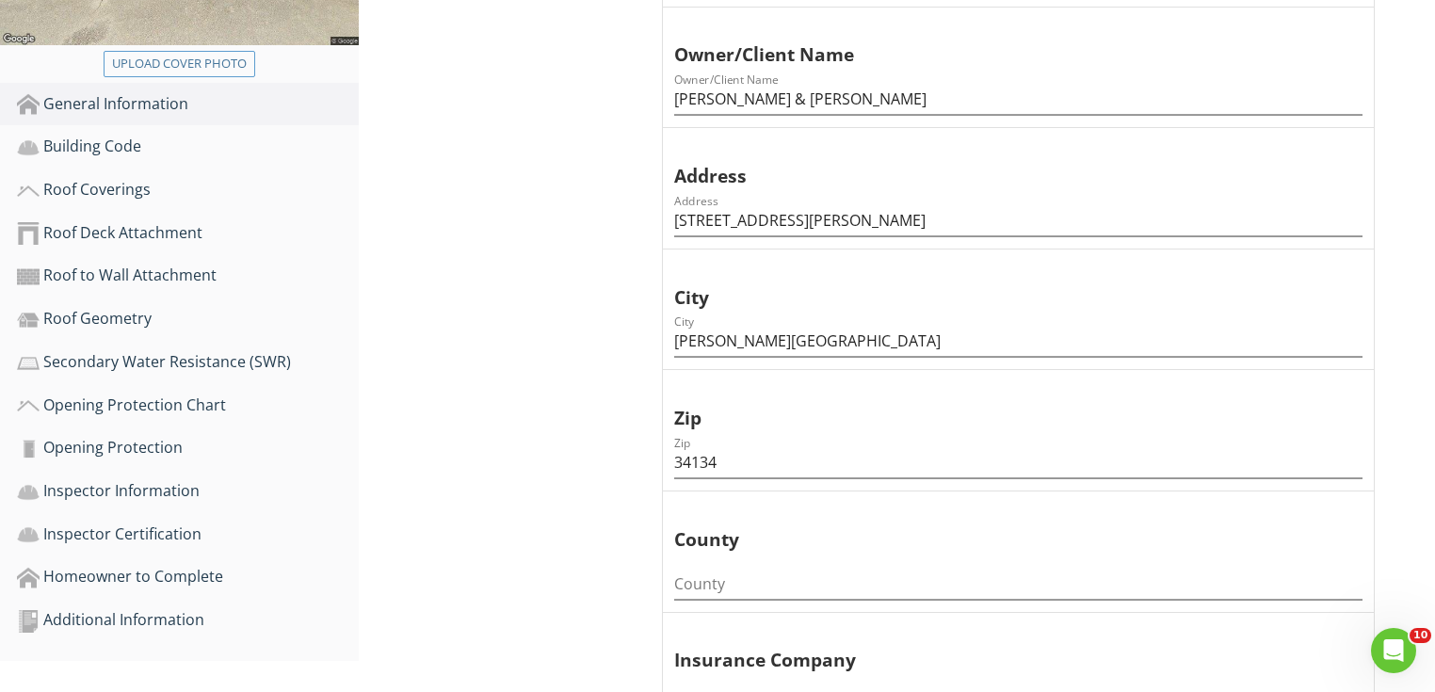
scroll to position [678, 0]
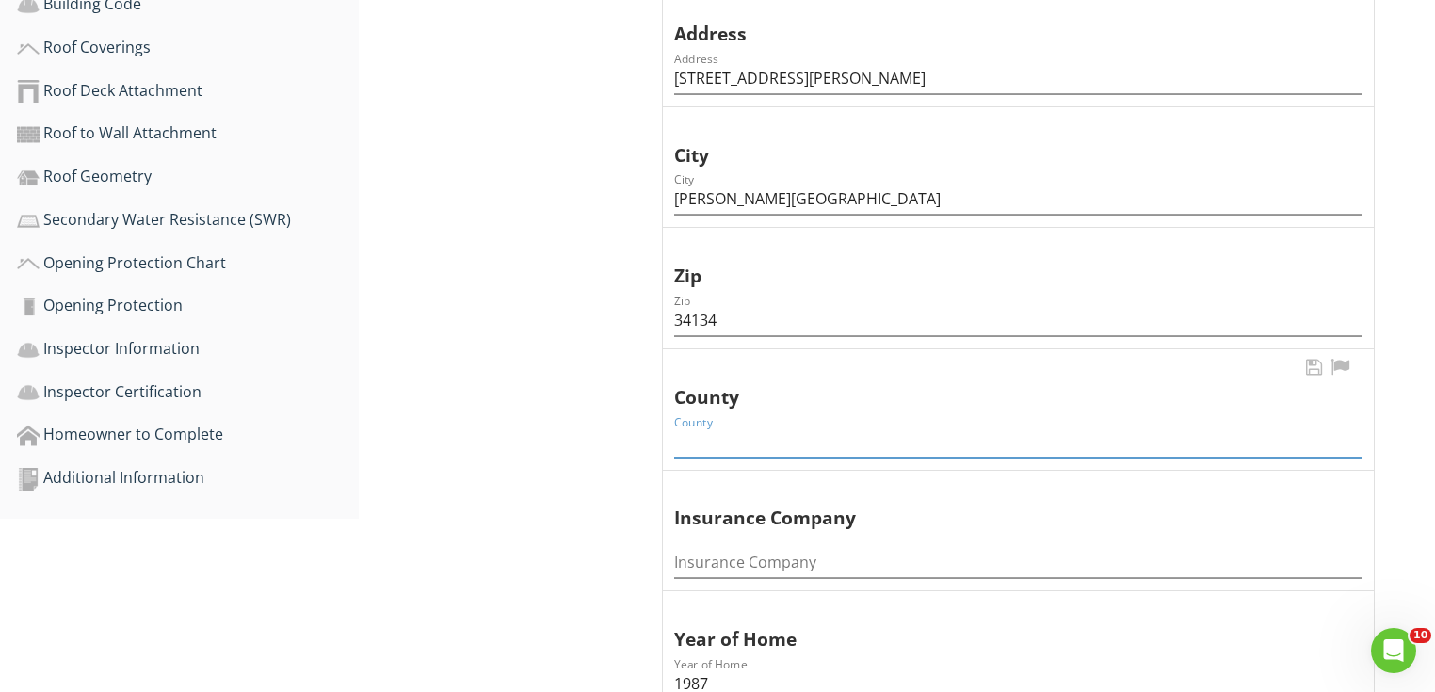
click at [731, 437] on input "County" at bounding box center [1018, 442] width 688 height 31
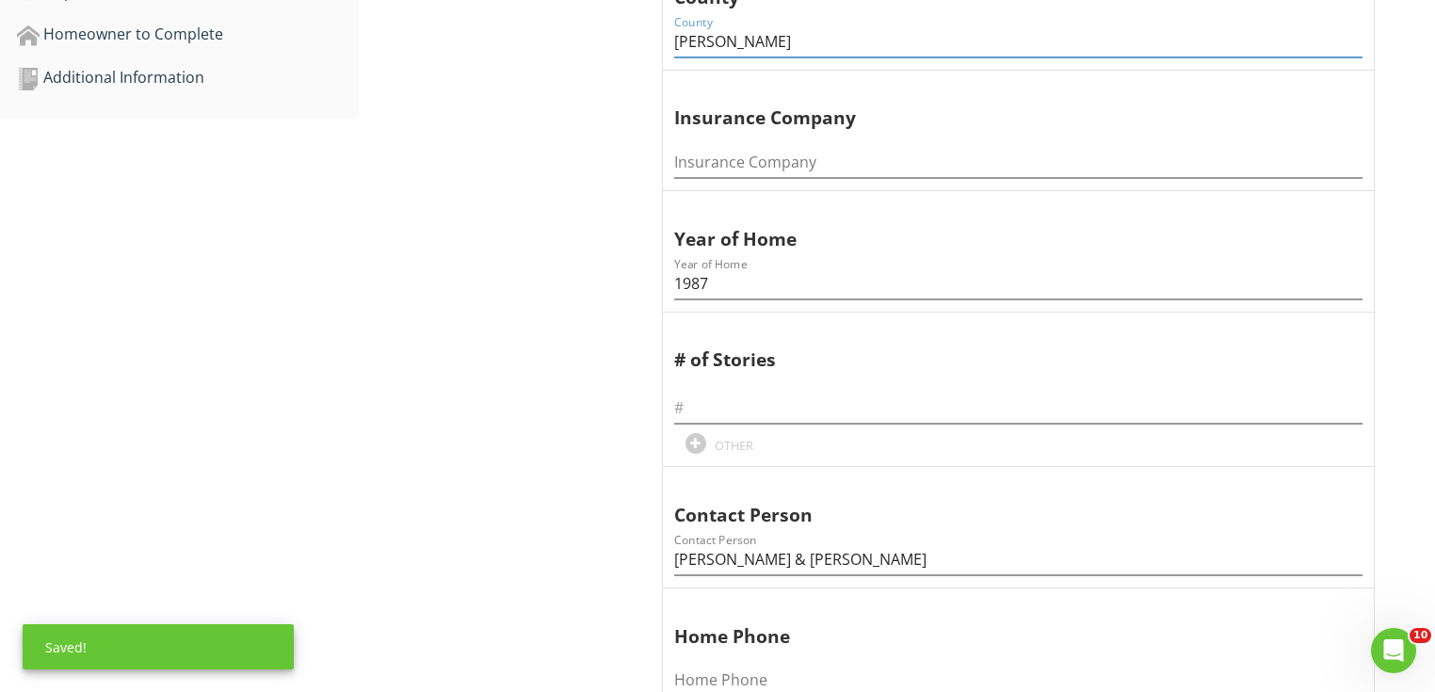
scroll to position [1205, 0]
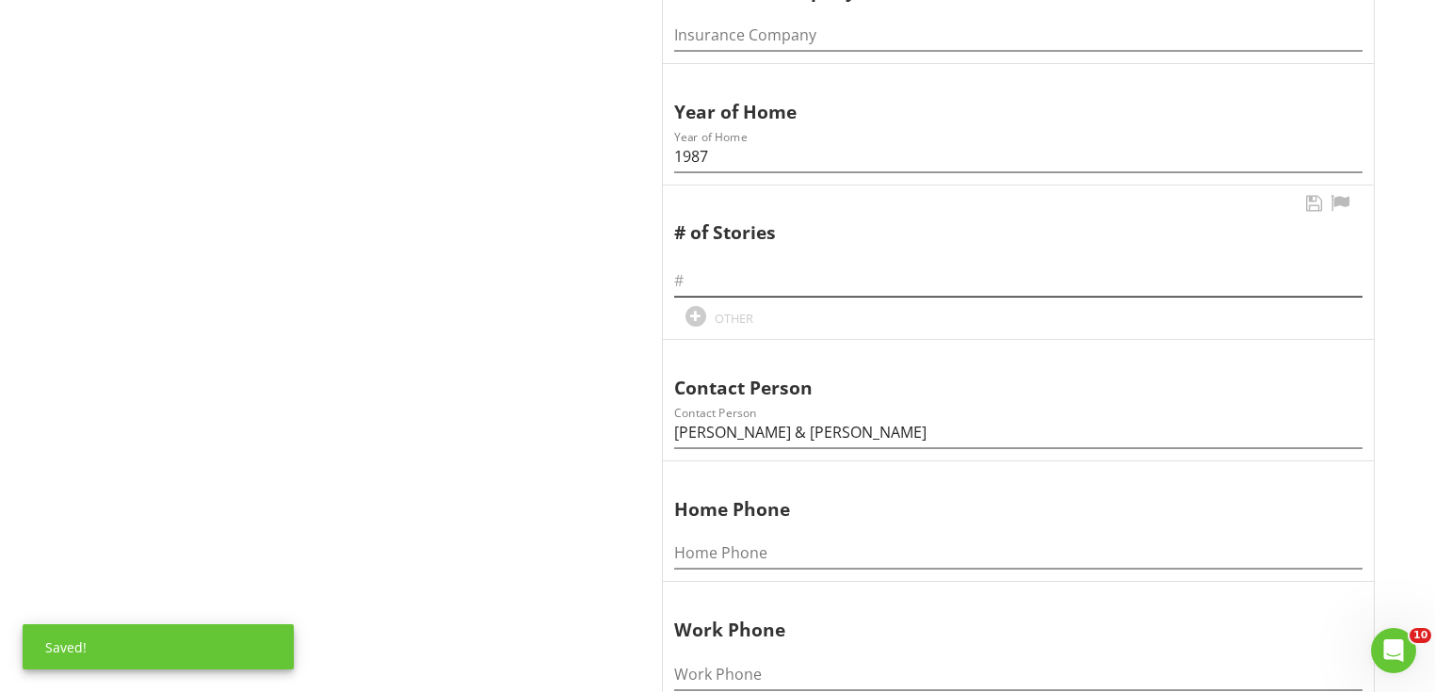
type input "Collier"
click at [712, 274] on input "text" at bounding box center [1018, 281] width 688 height 31
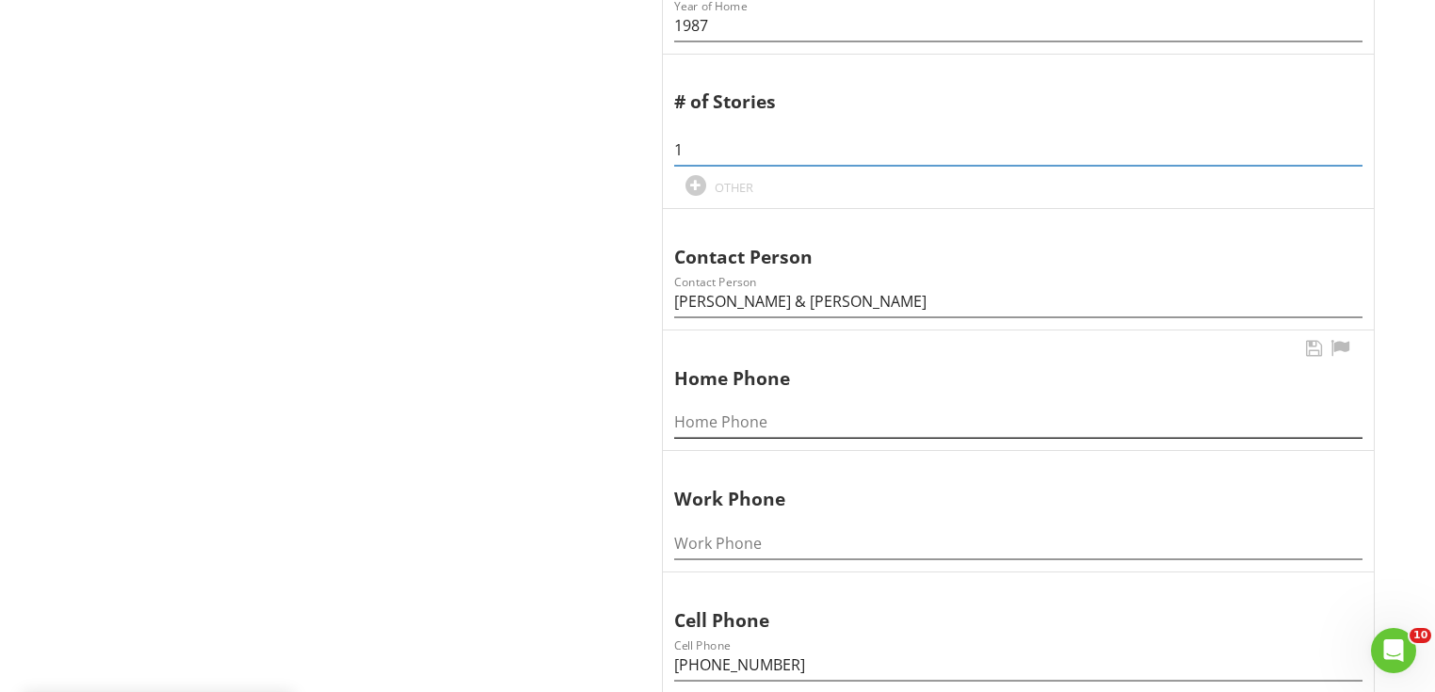
scroll to position [1507, 0]
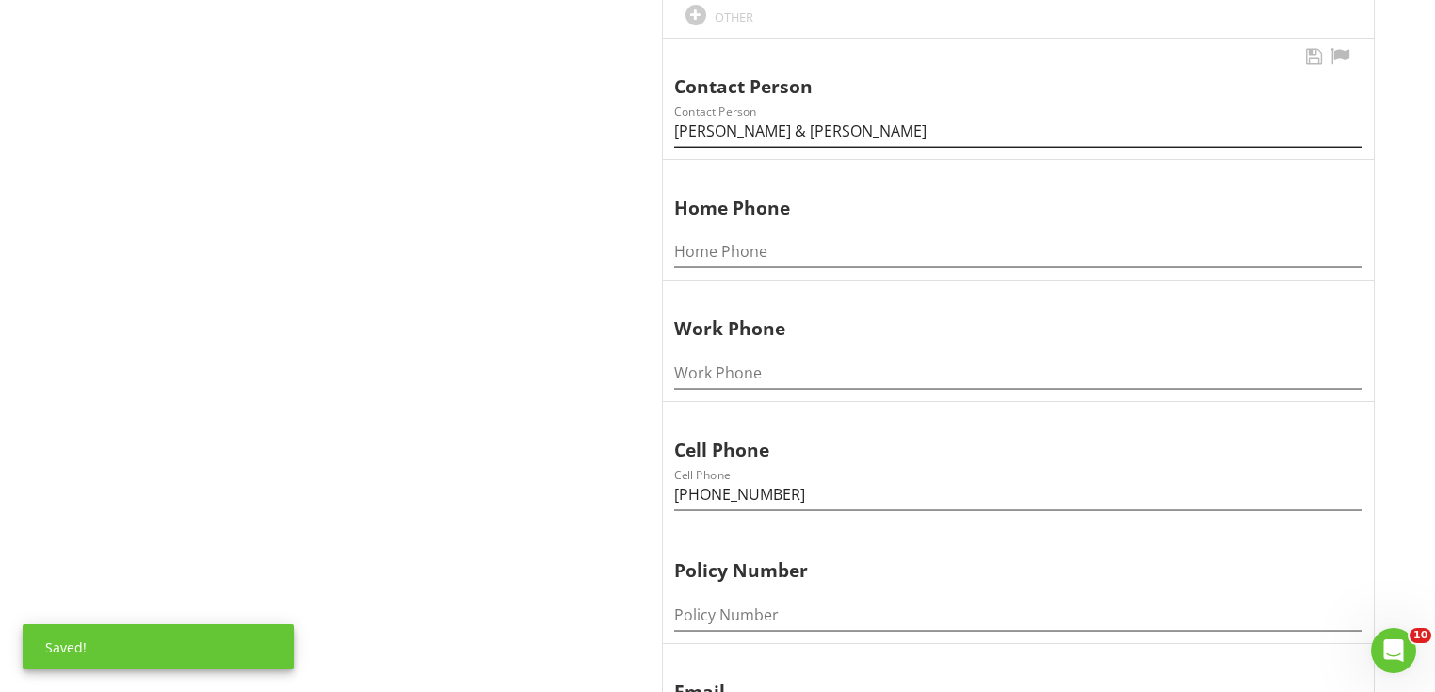
type input "1"
drag, startPoint x: 864, startPoint y: 134, endPoint x: 447, endPoint y: 136, distance: 416.2
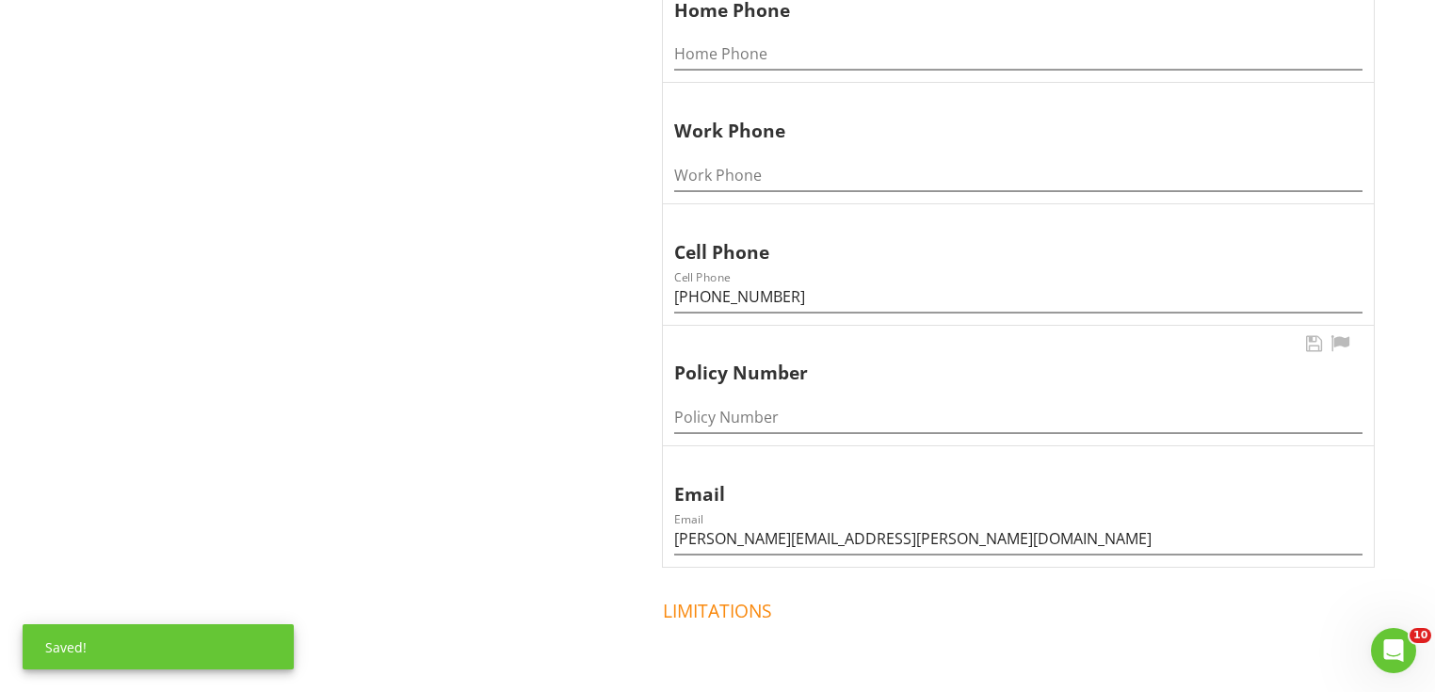
scroll to position [1733, 0]
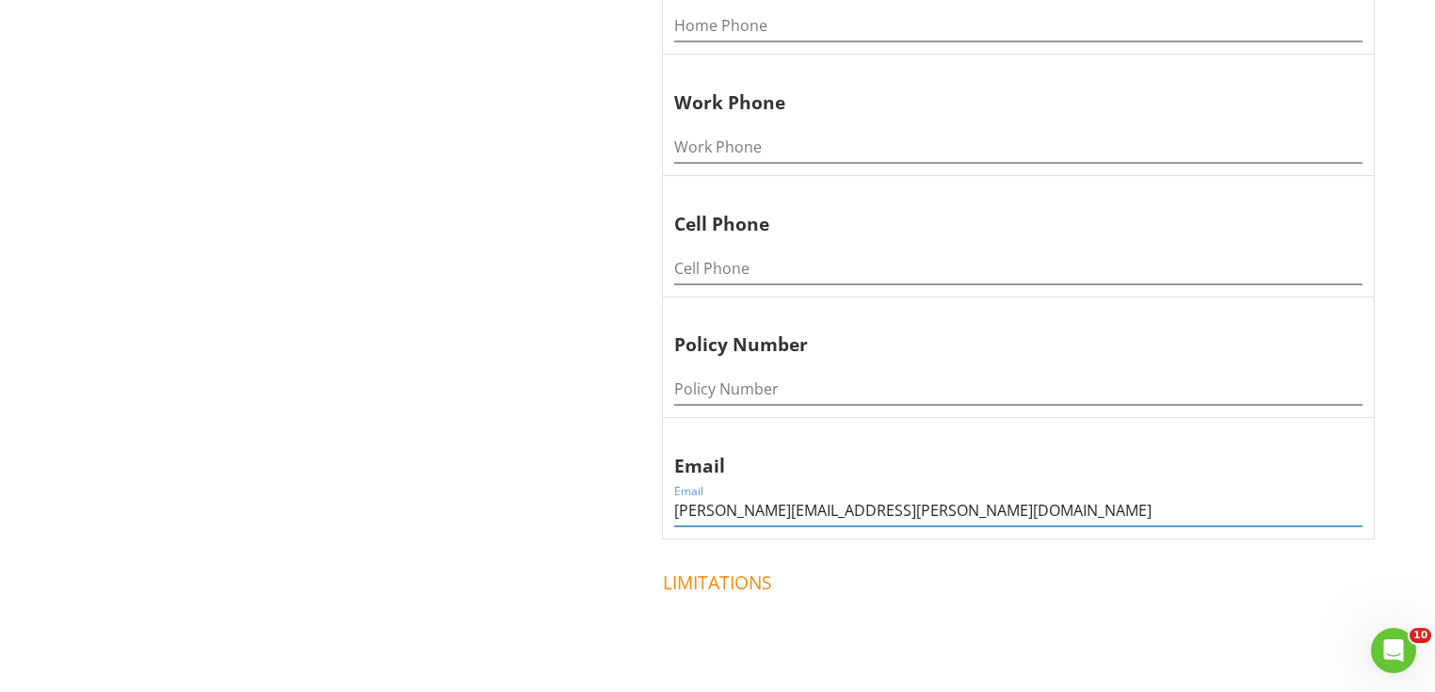
drag, startPoint x: 908, startPoint y: 504, endPoint x: 427, endPoint y: 482, distance: 481.7
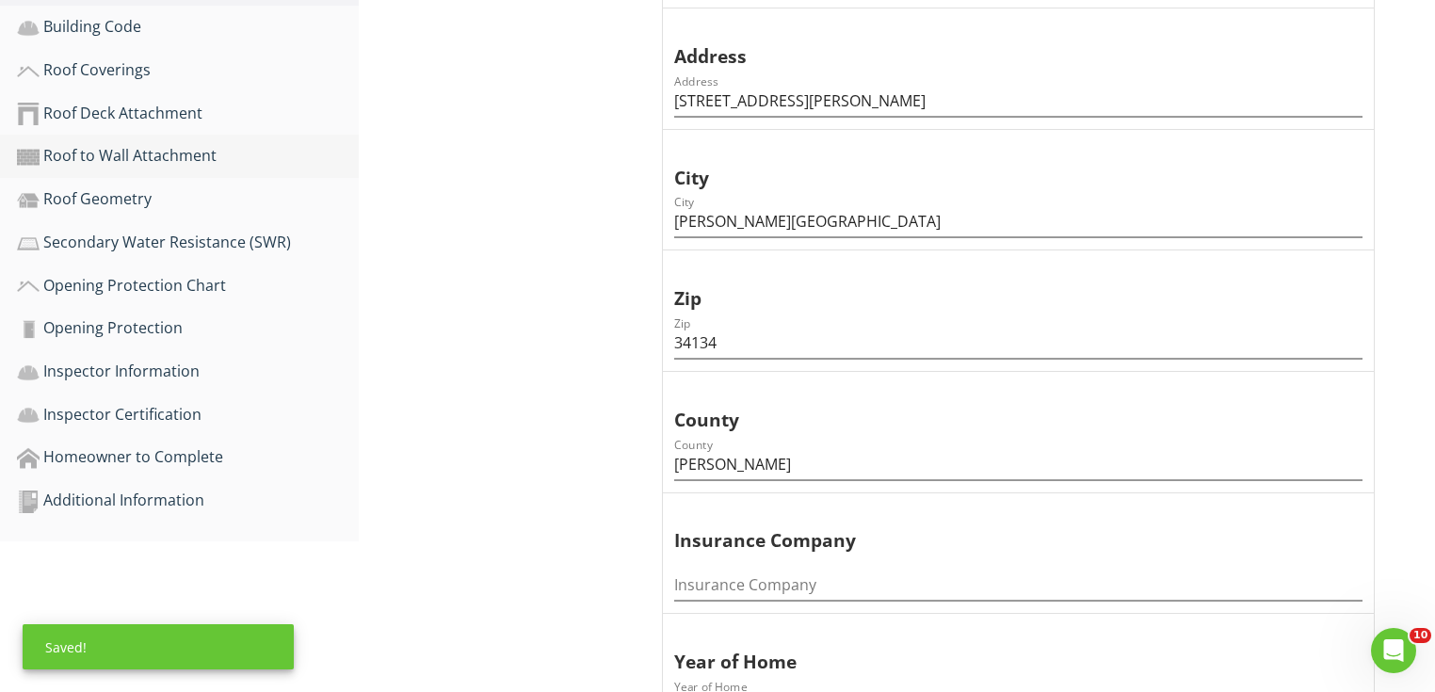
scroll to position [527, 0]
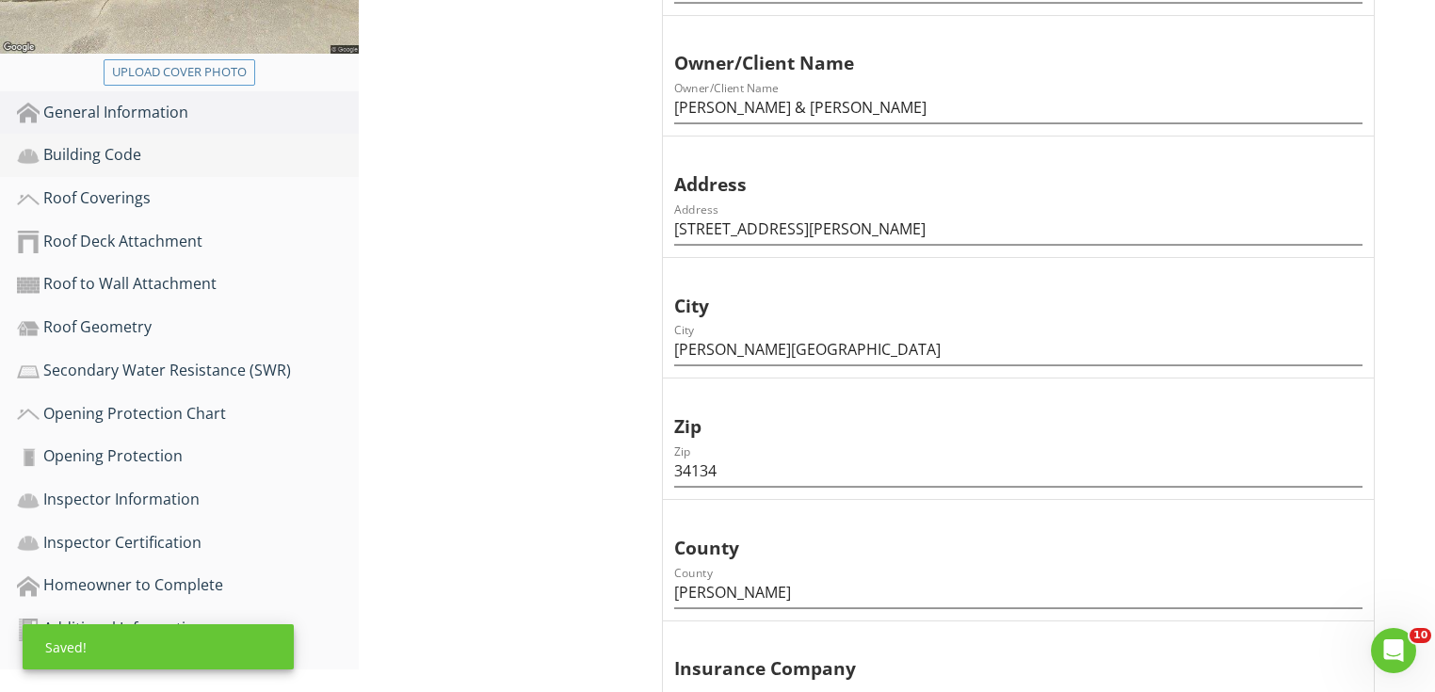
click at [142, 147] on div "Building Code" at bounding box center [188, 155] width 342 height 24
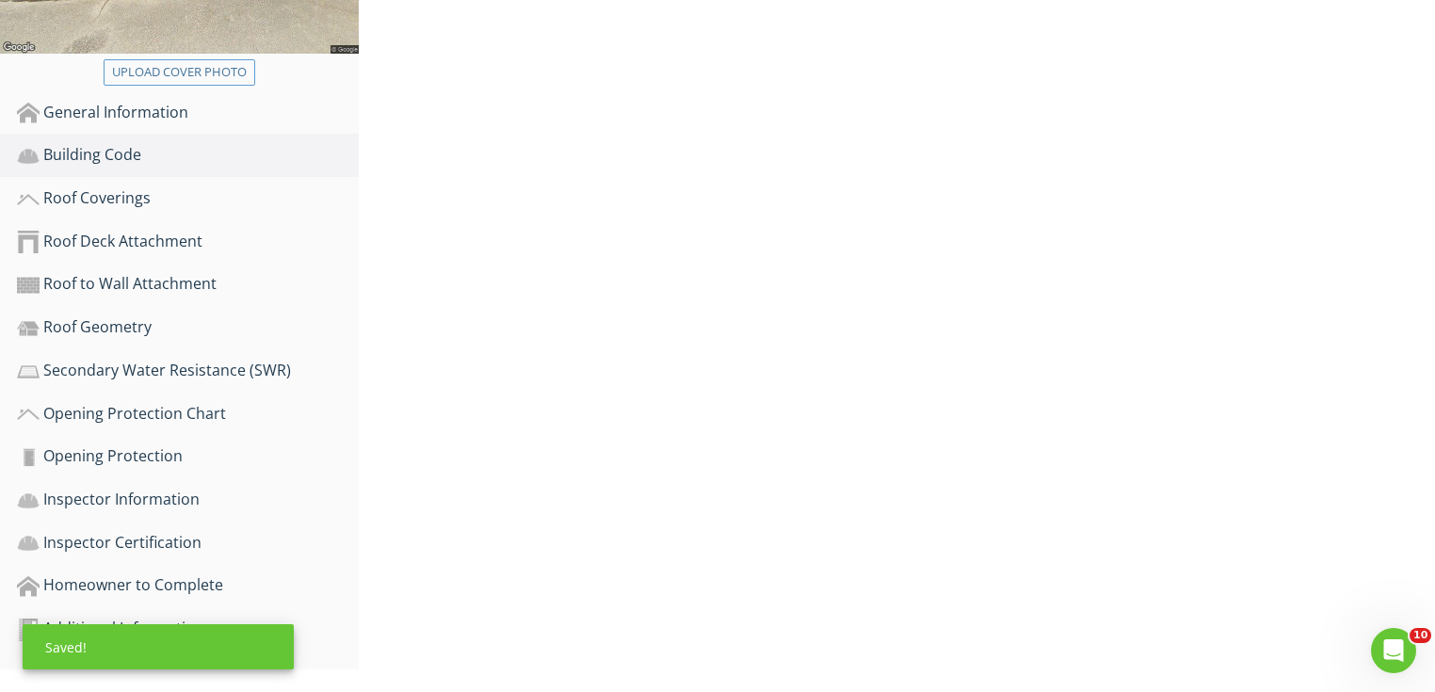
scroll to position [499, 0]
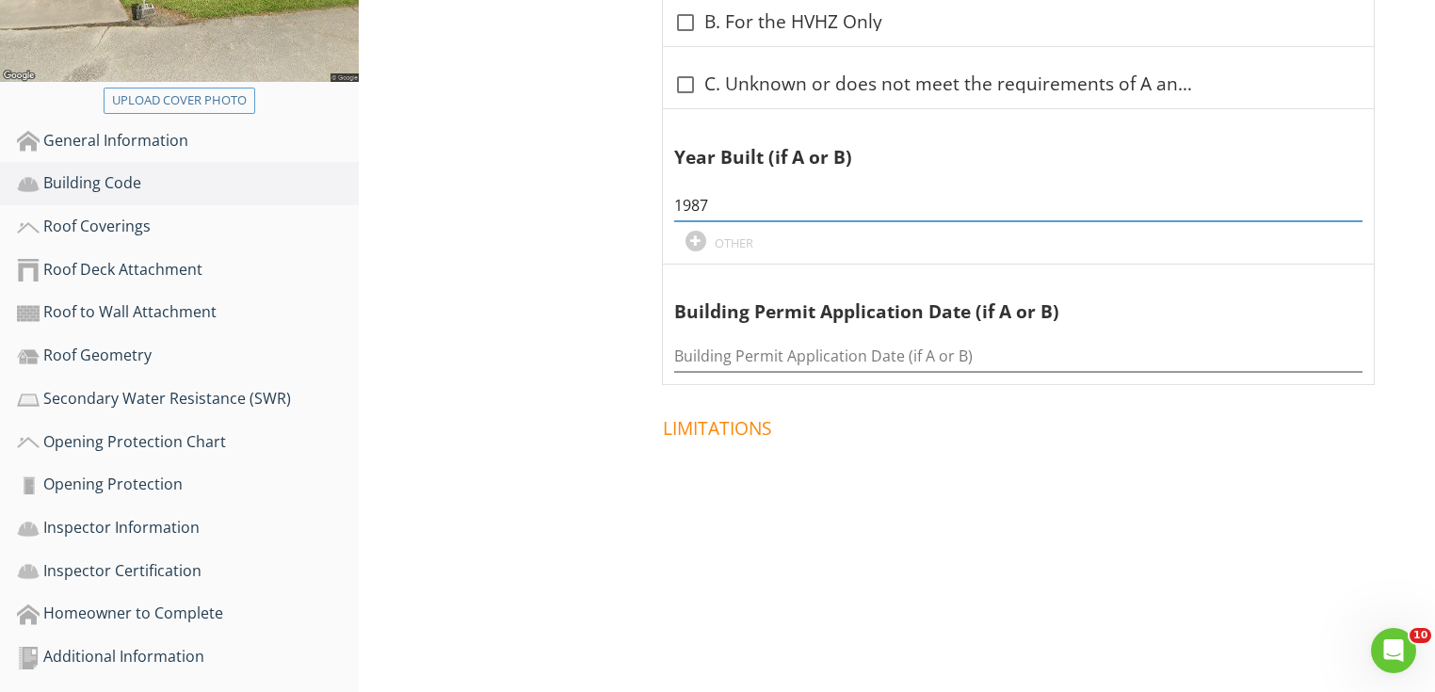
drag, startPoint x: 601, startPoint y: 205, endPoint x: 527, endPoint y: 143, distance: 96.2
click at [476, 200] on div "Building Code Information Information Information check_box_outline_blank A.Bui…" at bounding box center [897, 159] width 1076 height 873
click at [682, 79] on div at bounding box center [686, 85] width 32 height 32
checkbox input "true"
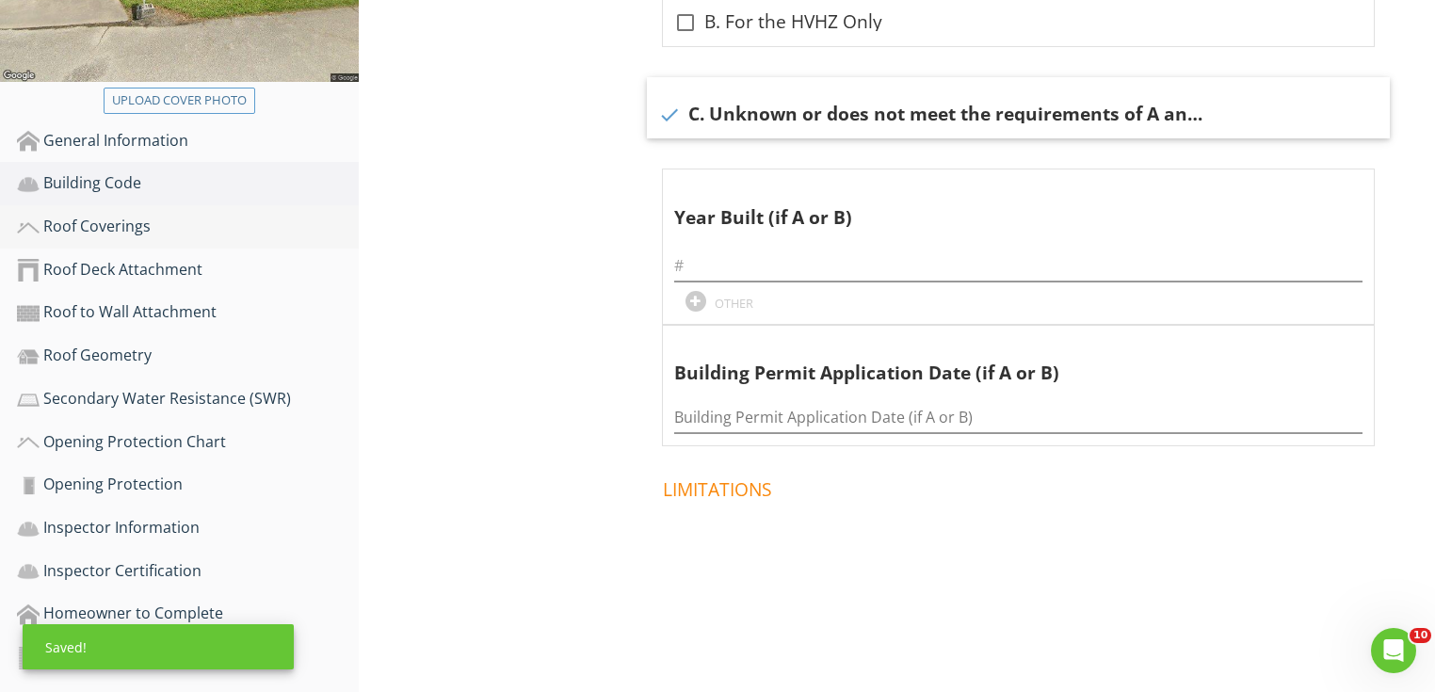
click at [190, 221] on div "Roof Coverings" at bounding box center [188, 227] width 342 height 24
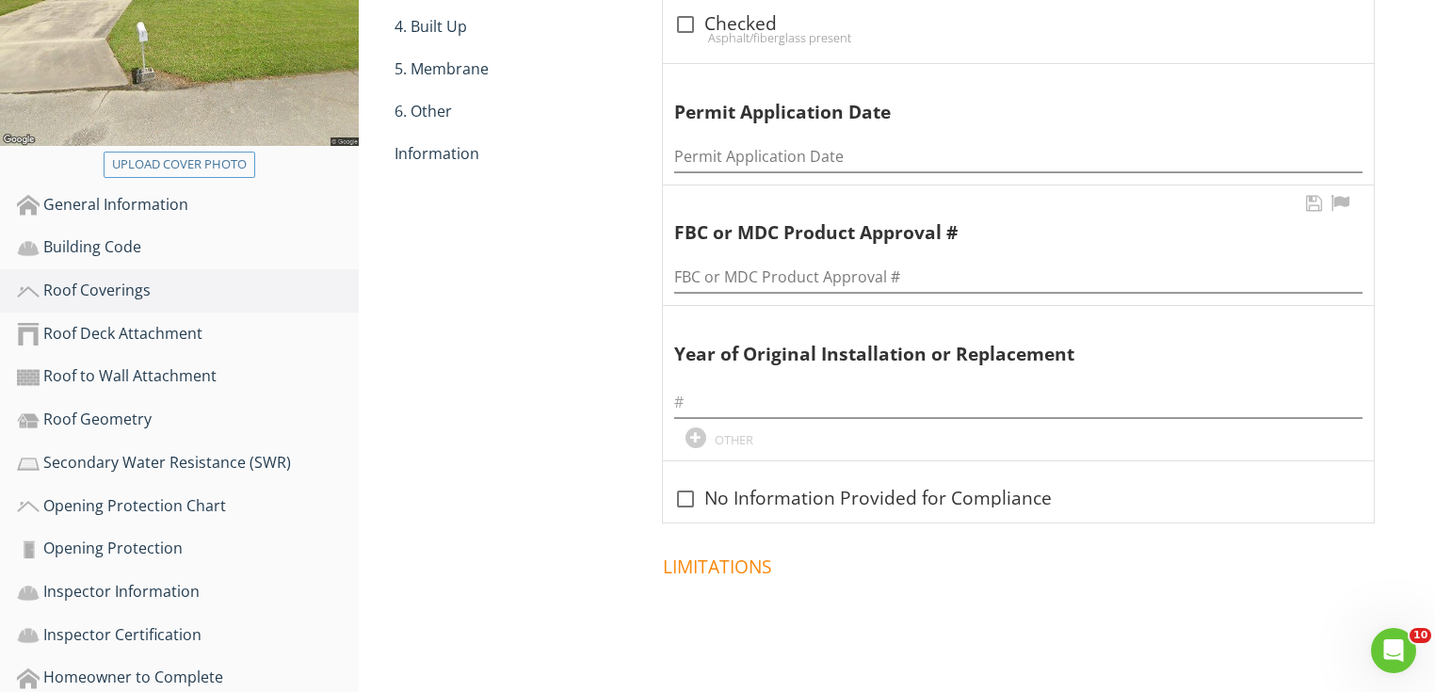
scroll to position [348, 0]
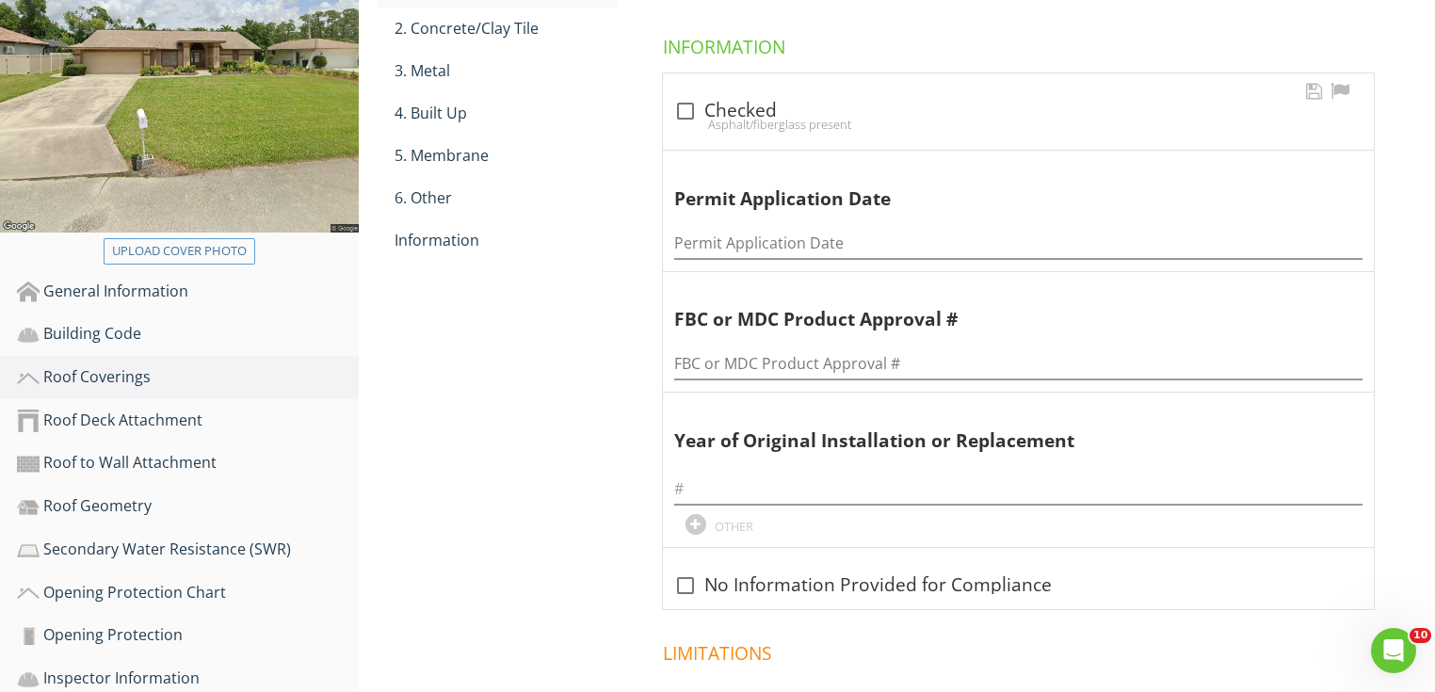
click at [696, 117] on div "Asphalt/fiberglass present" at bounding box center [1018, 124] width 688 height 15
checkbox input "true"
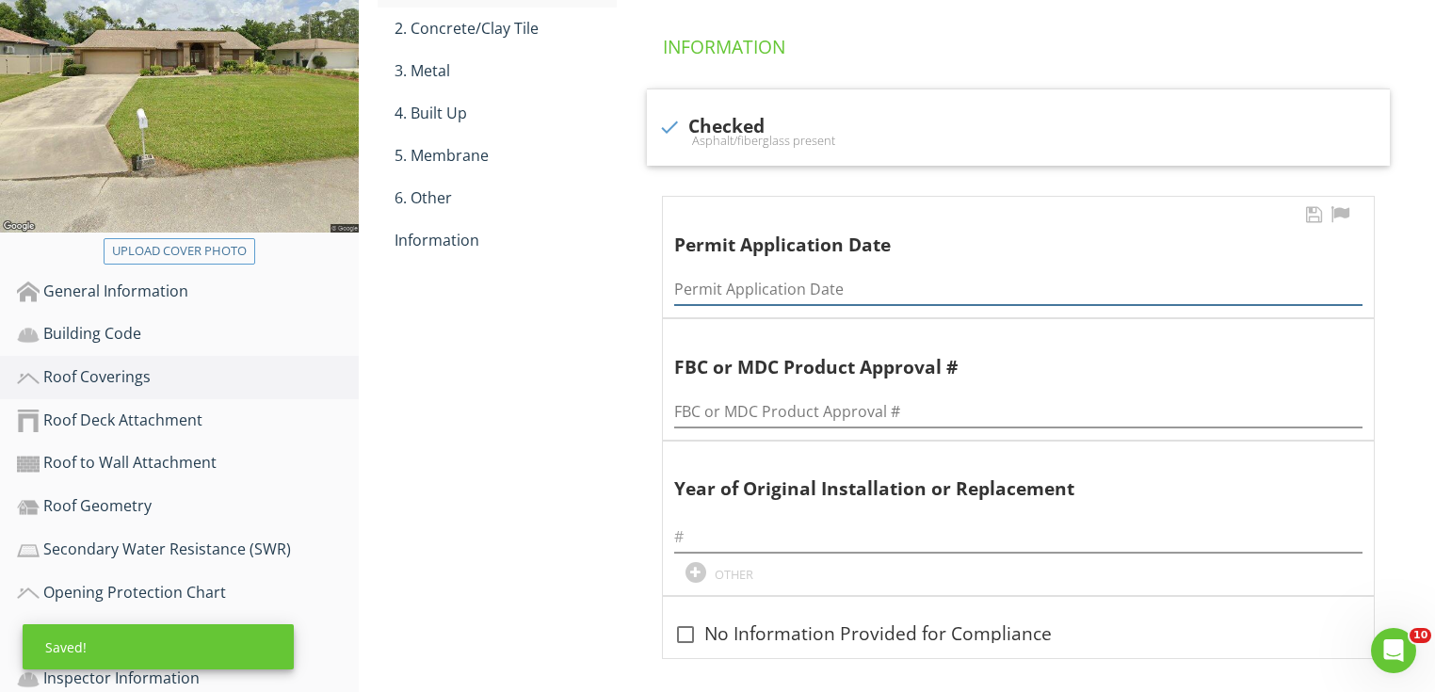
click at [753, 290] on input "Permit Application Date" at bounding box center [1018, 289] width 688 height 31
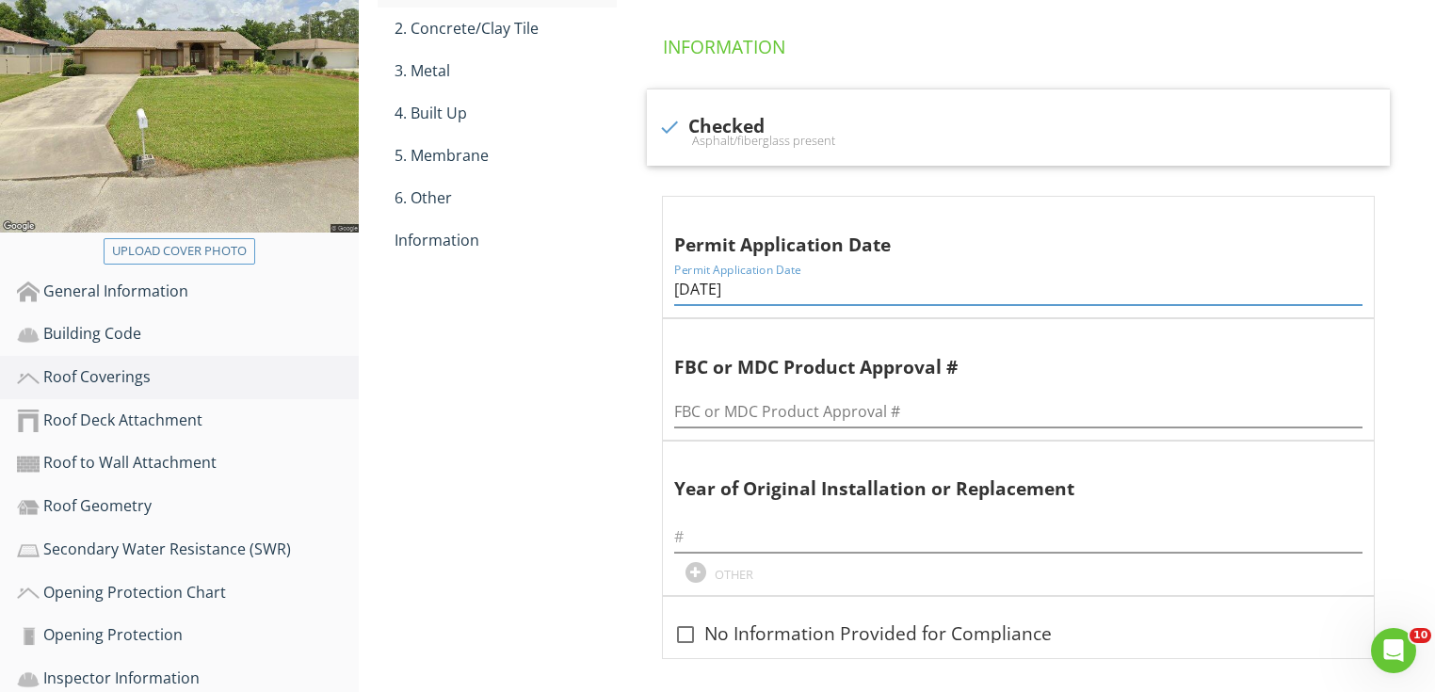
drag, startPoint x: 752, startPoint y: 290, endPoint x: 535, endPoint y: 326, distance: 219.5
click at [544, 331] on div "Roof Coverings 1. Asphalt/Fiberglass 2. Concrete/Clay Tile 3. Metal 4. Built Up…" at bounding box center [897, 372] width 1076 height 996
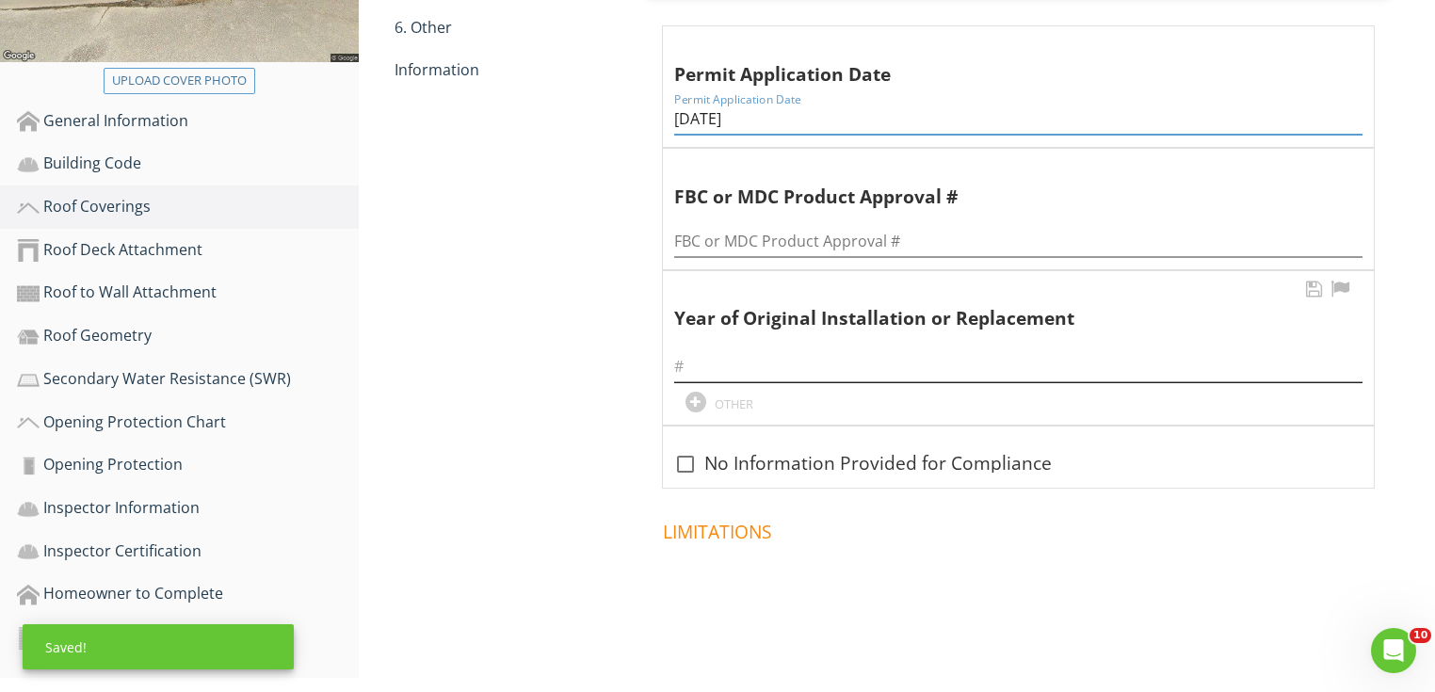
scroll to position [523, 0]
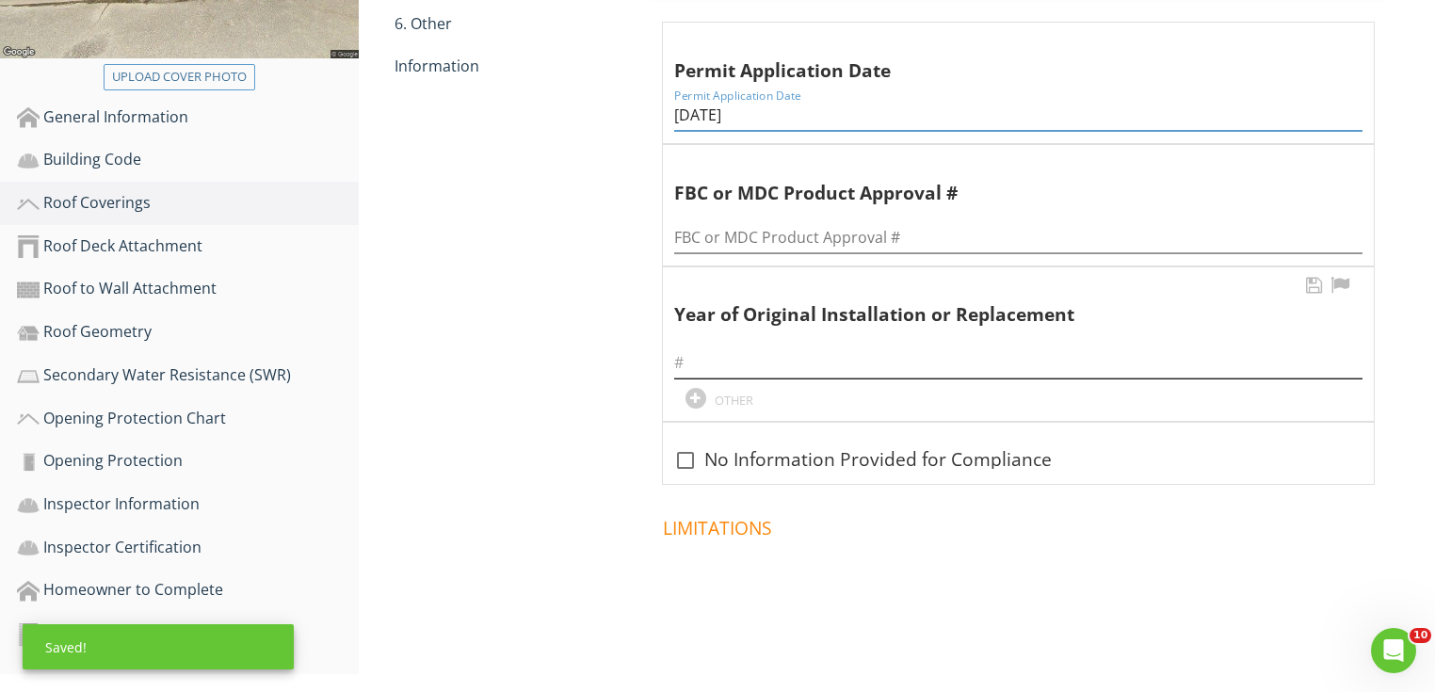
type input "[DATE]"
click at [716, 357] on input "text" at bounding box center [1018, 362] width 688 height 31
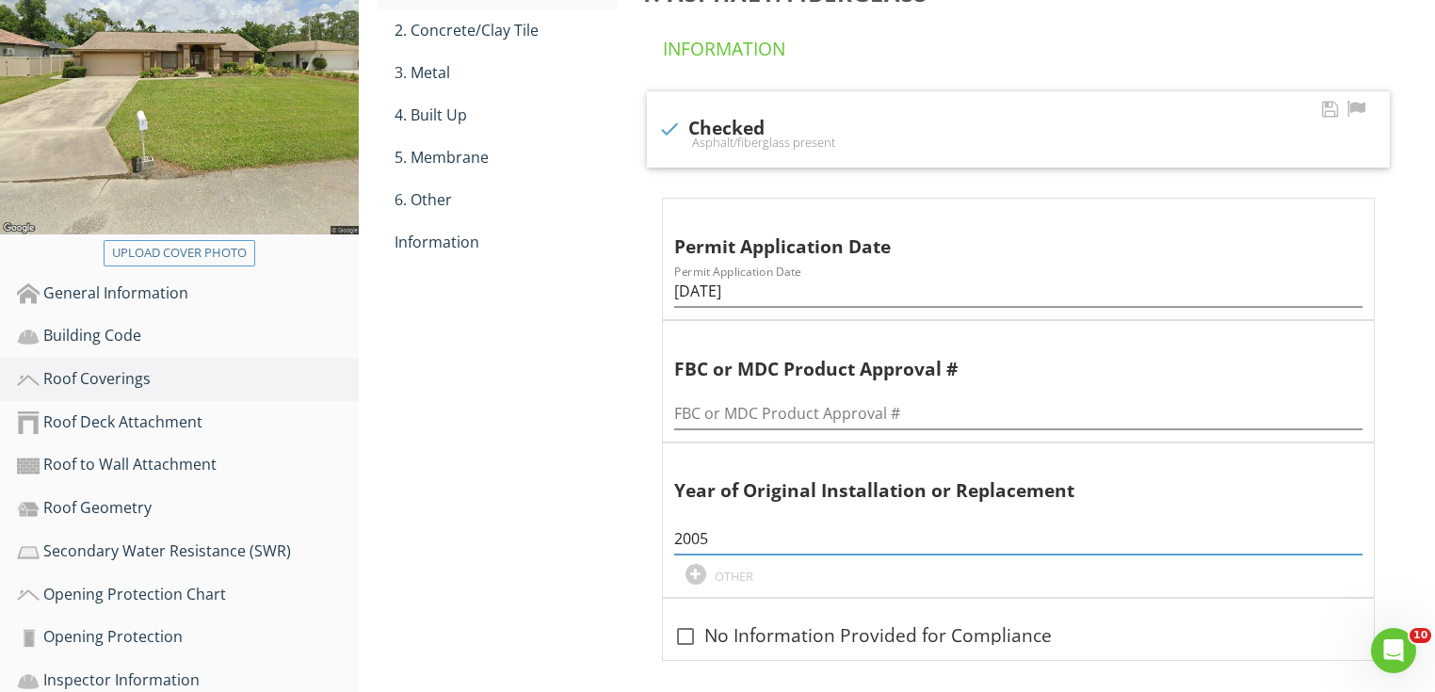
scroll to position [146, 0]
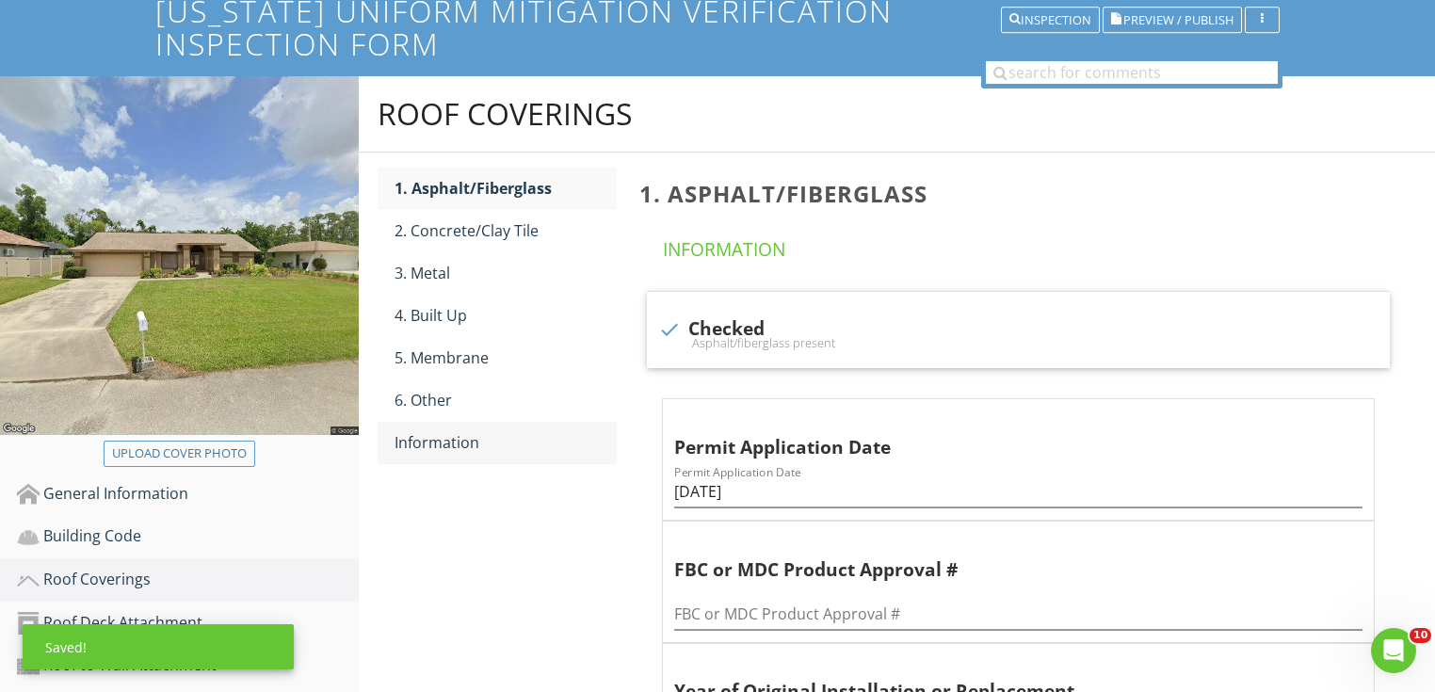
type input "2005"
click at [460, 436] on div "Information" at bounding box center [506, 442] width 222 height 23
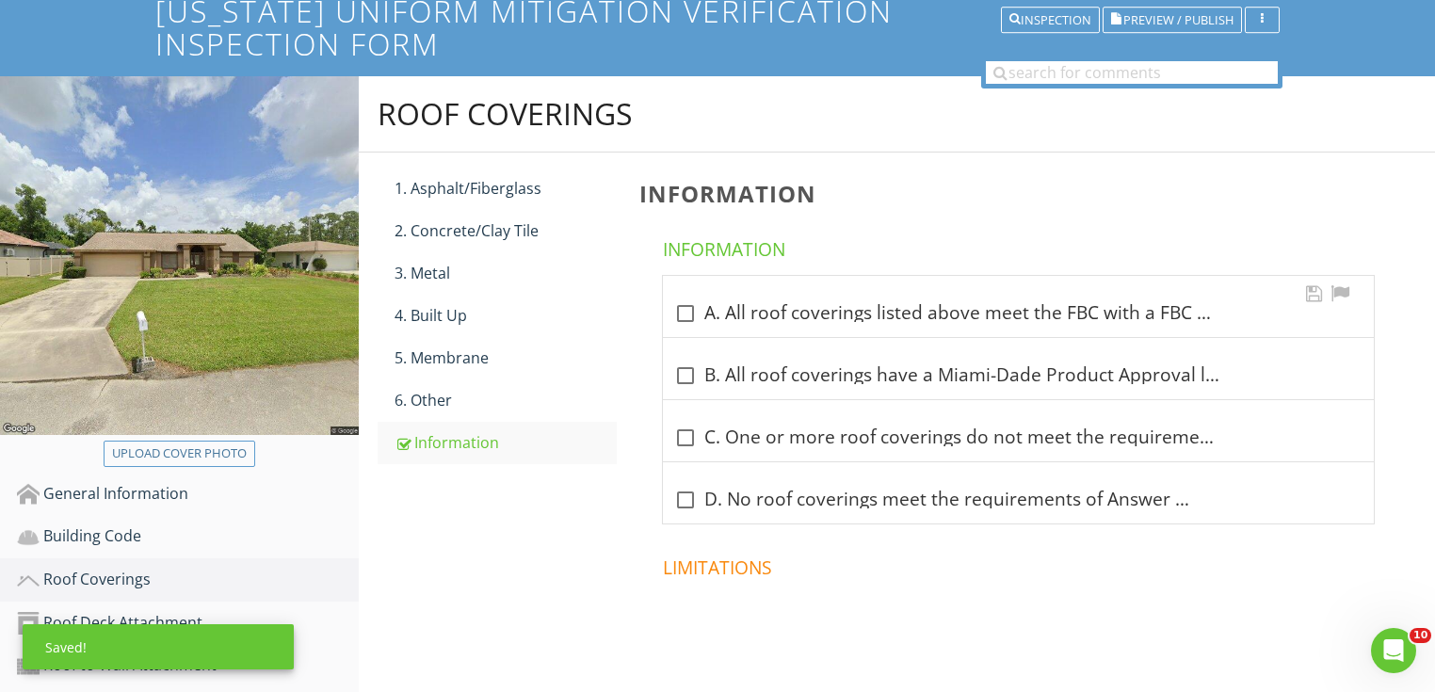
click at [760, 302] on div "check_box_outline_blank A. All roof coverings listed above meet the FBC with a …" at bounding box center [1018, 313] width 688 height 23
checkbox input "true"
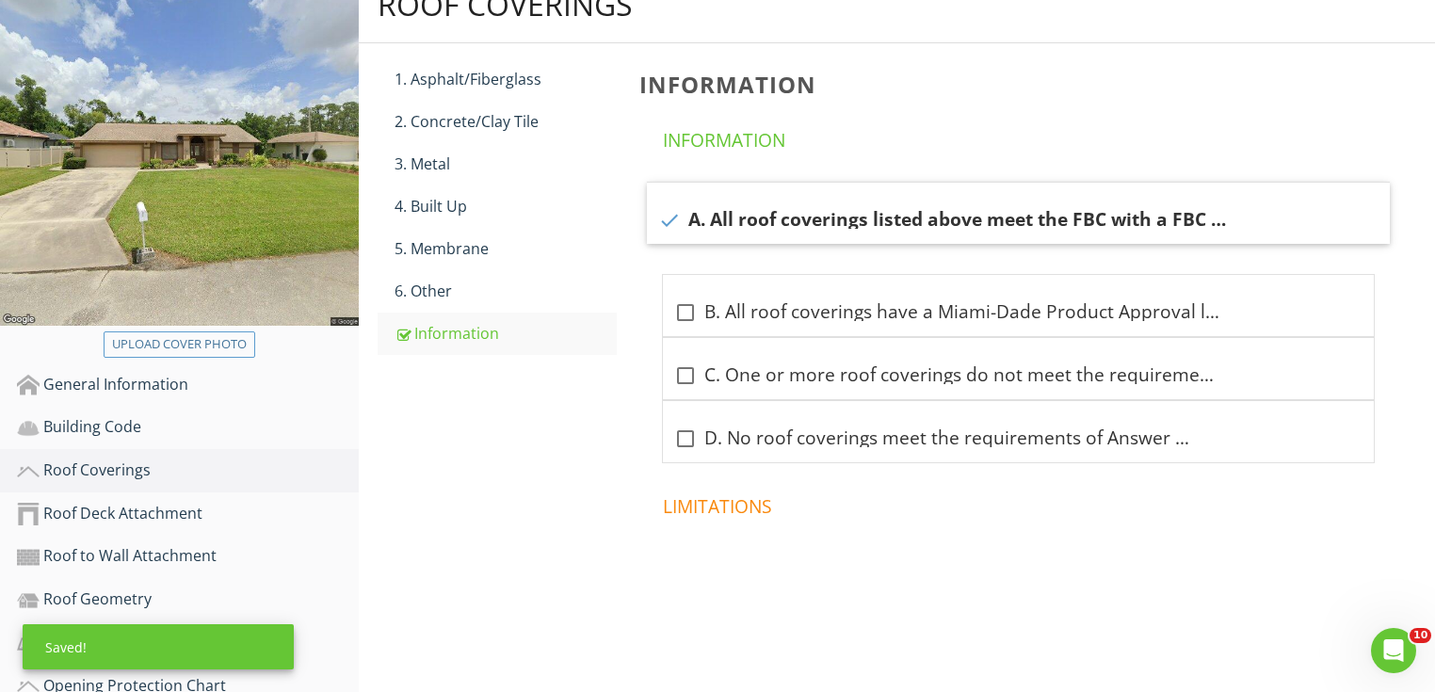
scroll to position [372, 0]
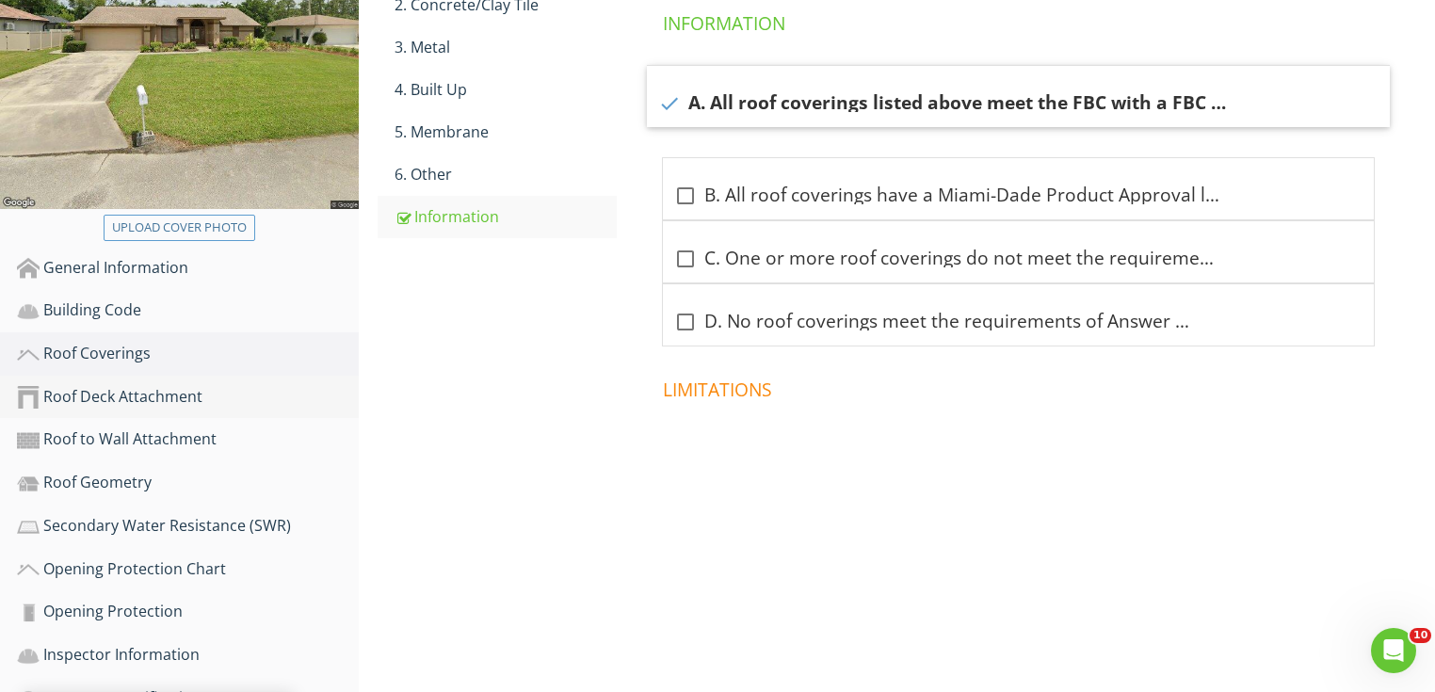
click at [300, 388] on div "Roof Deck Attachment" at bounding box center [188, 397] width 342 height 24
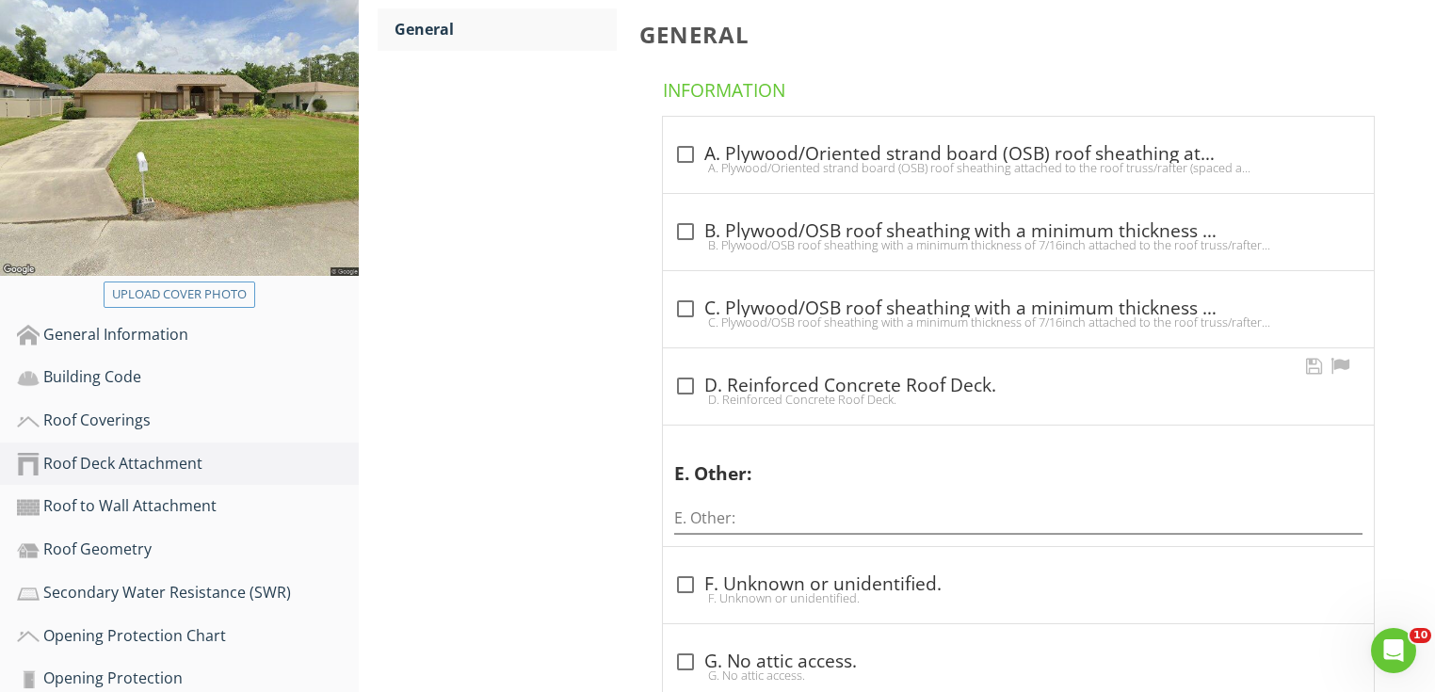
scroll to position [221, 0]
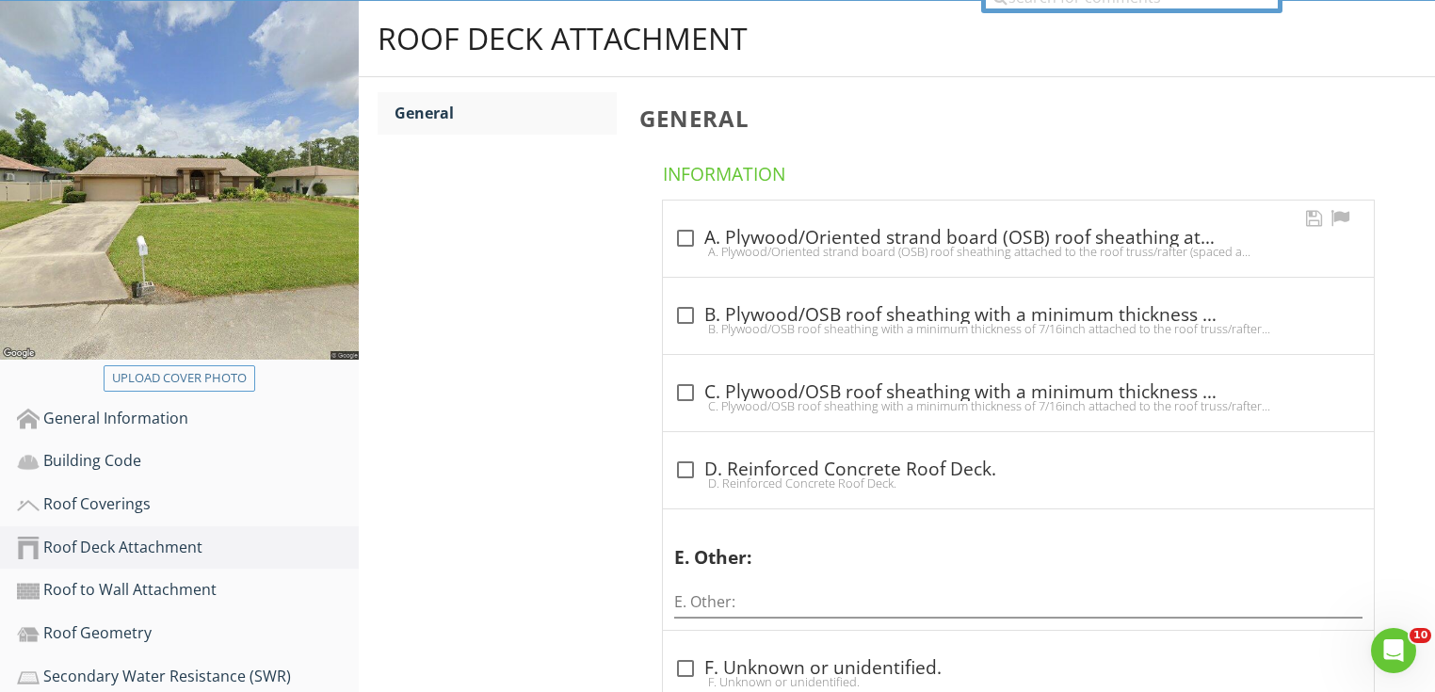
click at [758, 244] on div "A. Plywood/Oriented strand board (OSB) roof sheathing attached to the roof trus…" at bounding box center [1018, 251] width 688 height 15
checkbox input "true"
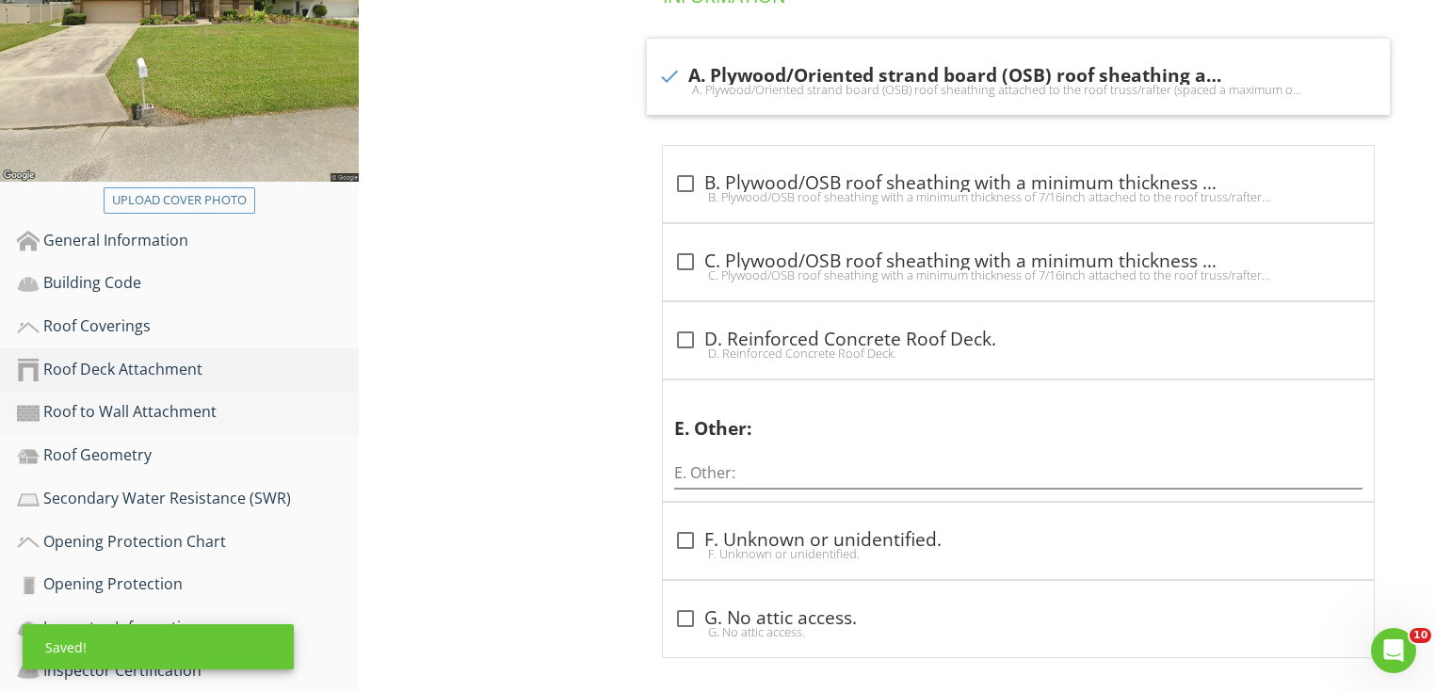
scroll to position [447, 0]
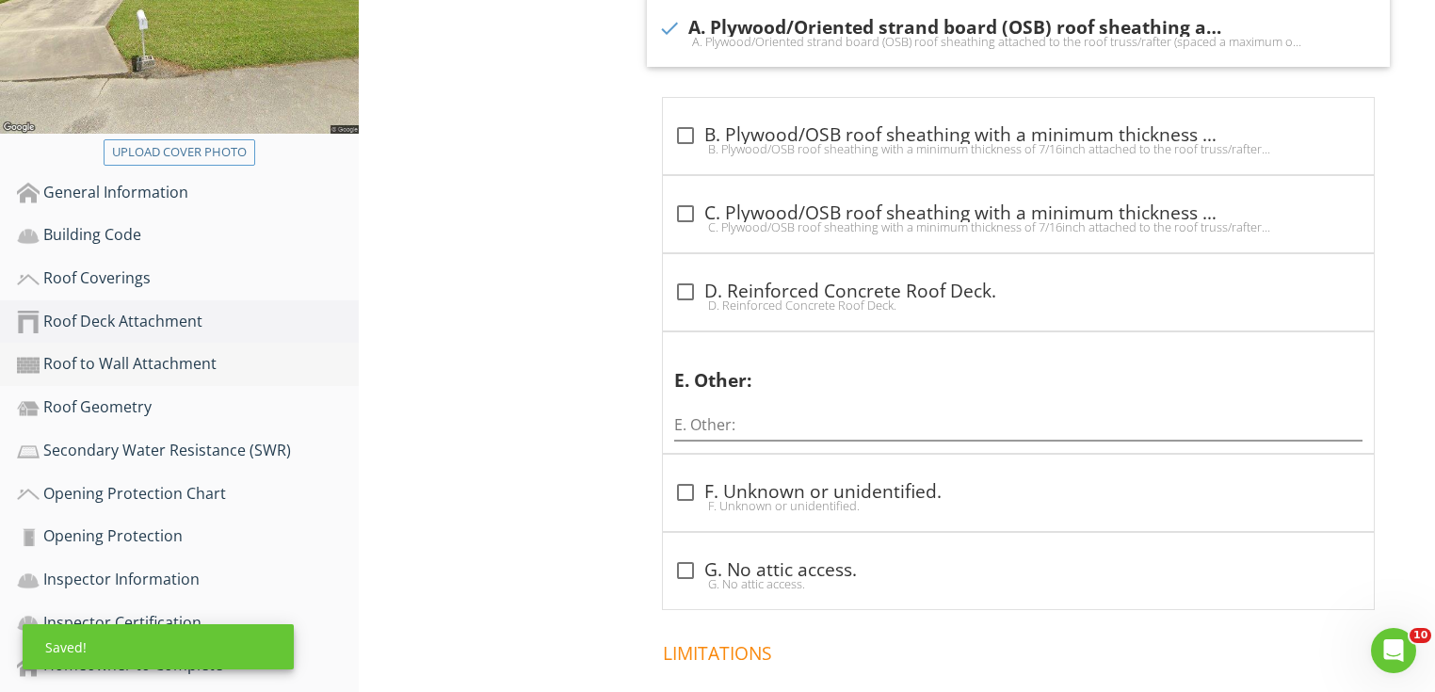
click at [267, 373] on div "Roof to Wall Attachment" at bounding box center [188, 364] width 342 height 24
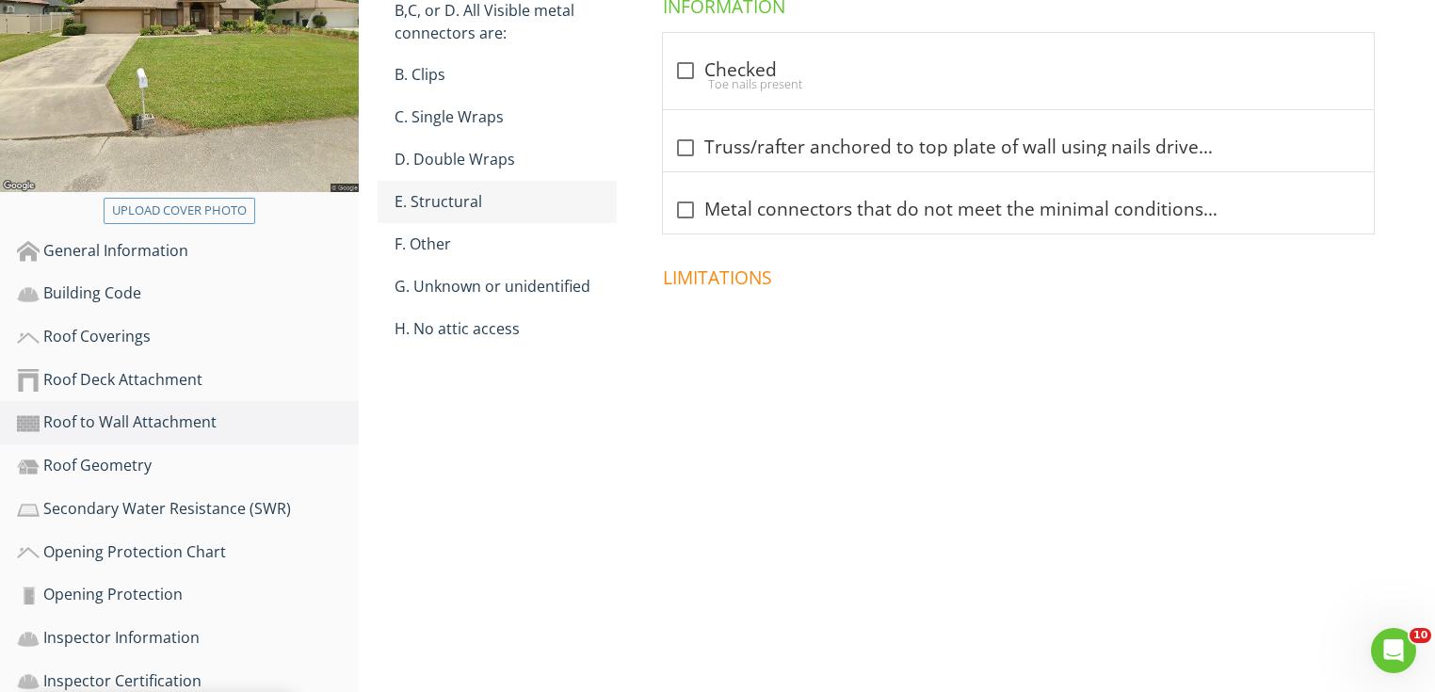
scroll to position [297, 0]
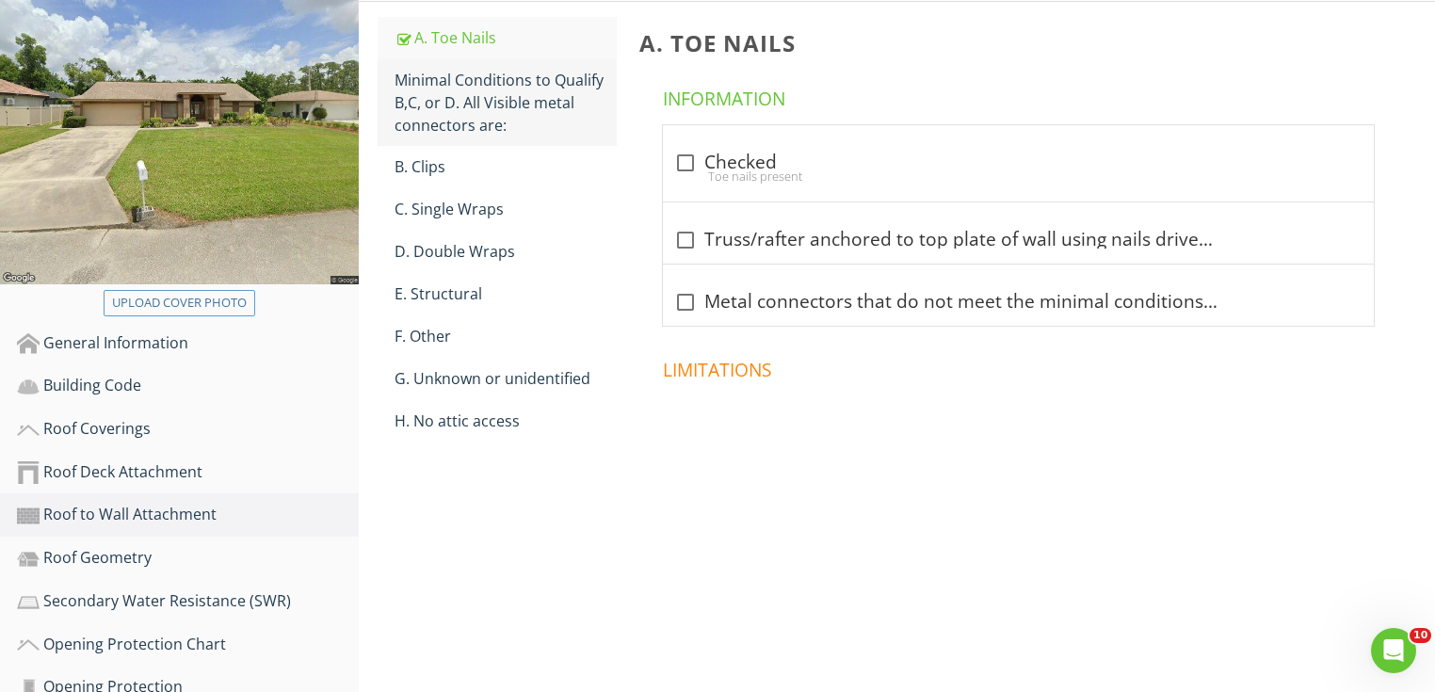
click at [537, 89] on div "Minimal Conditions to Qualify B,C, or D. All Visible metal connectors are:" at bounding box center [506, 103] width 222 height 68
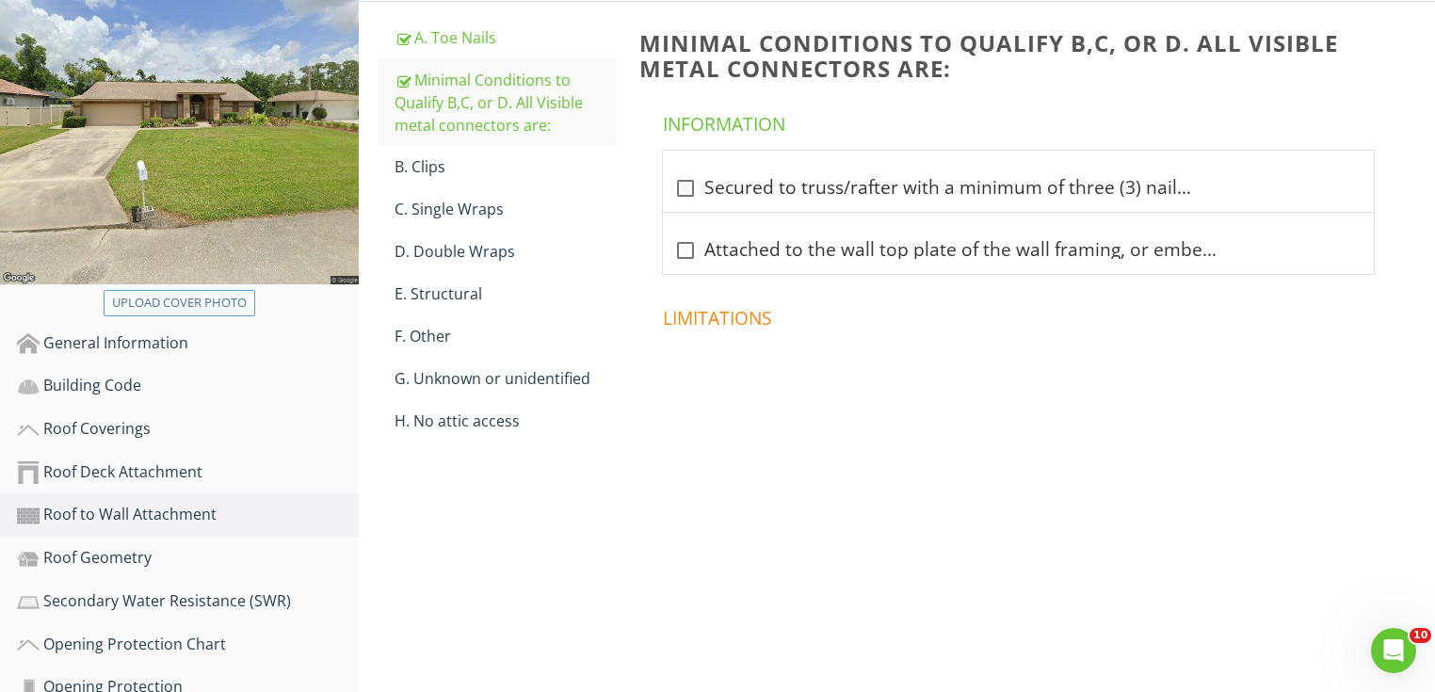
click at [734, 204] on div "check_box_outline_blank Secured to truss/rafter with a minimum of three (3) nai…" at bounding box center [1018, 181] width 711 height 61
checkbox input "true"
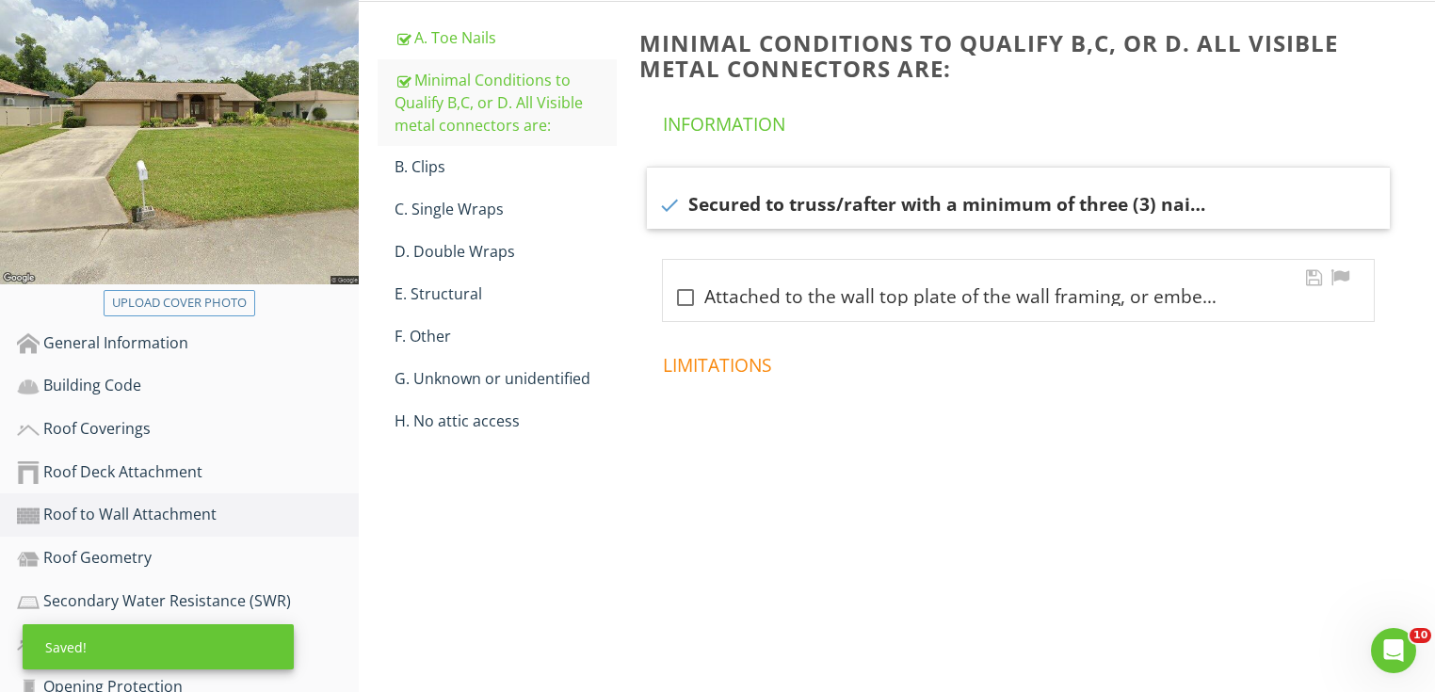
click at [729, 294] on div "check_box_outline_blank Attached to the wall top plate of the wall framing, or …" at bounding box center [1018, 297] width 688 height 23
checkbox input "true"
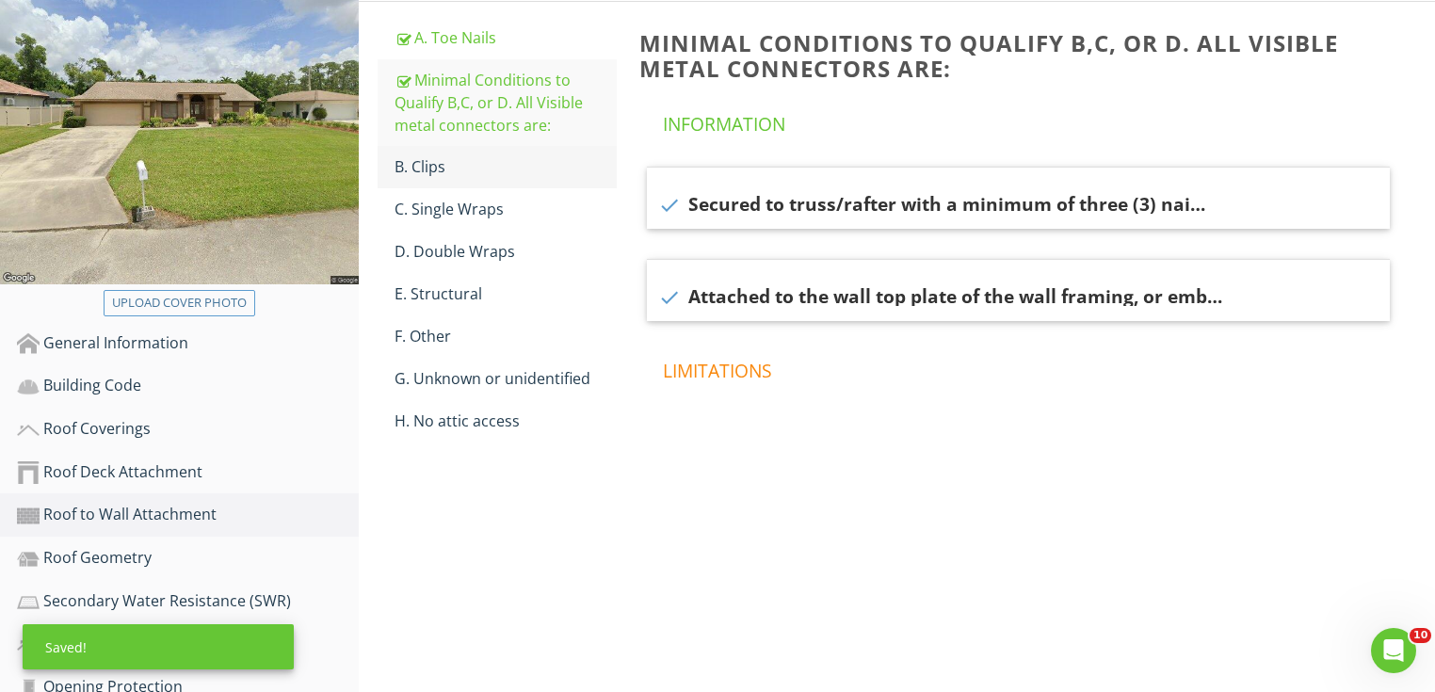
click at [488, 172] on div "B. Clips" at bounding box center [506, 166] width 222 height 23
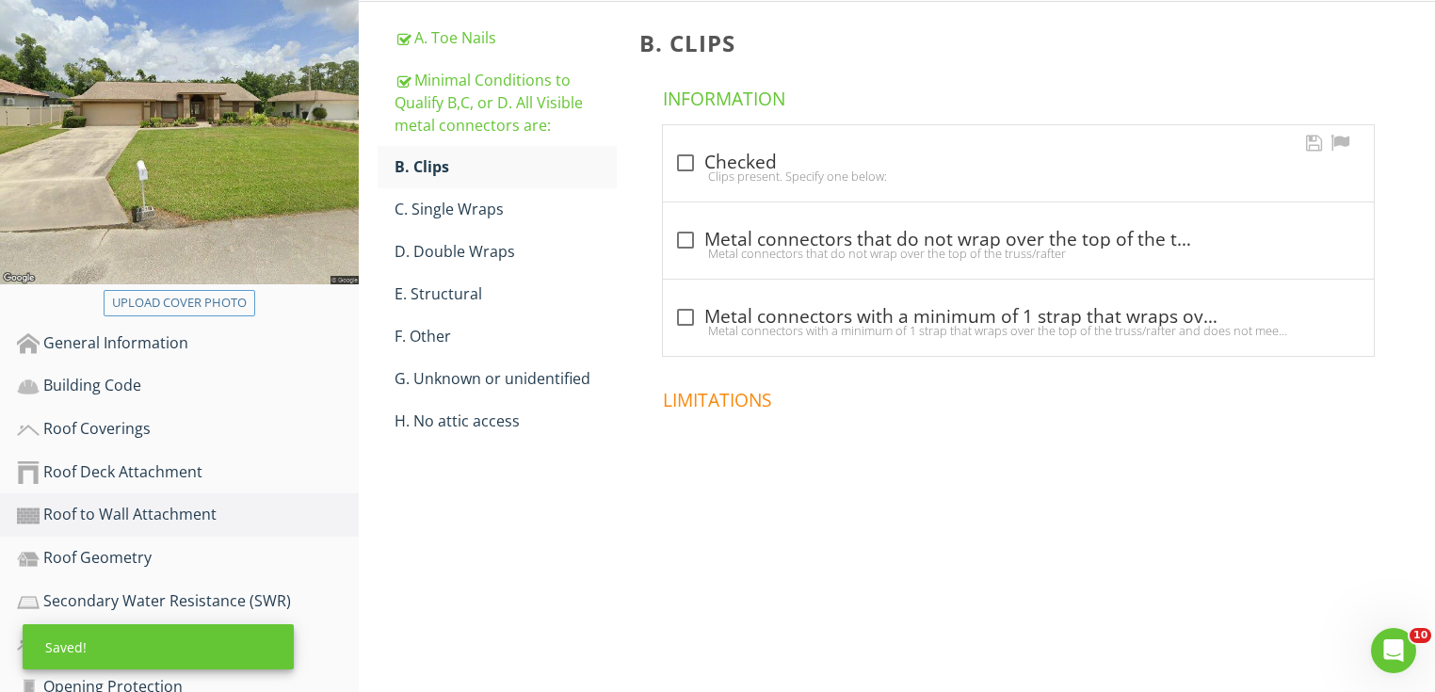
click at [835, 164] on div "check_box_outline_blank Checked" at bounding box center [1018, 163] width 688 height 23
checkbox input "true"
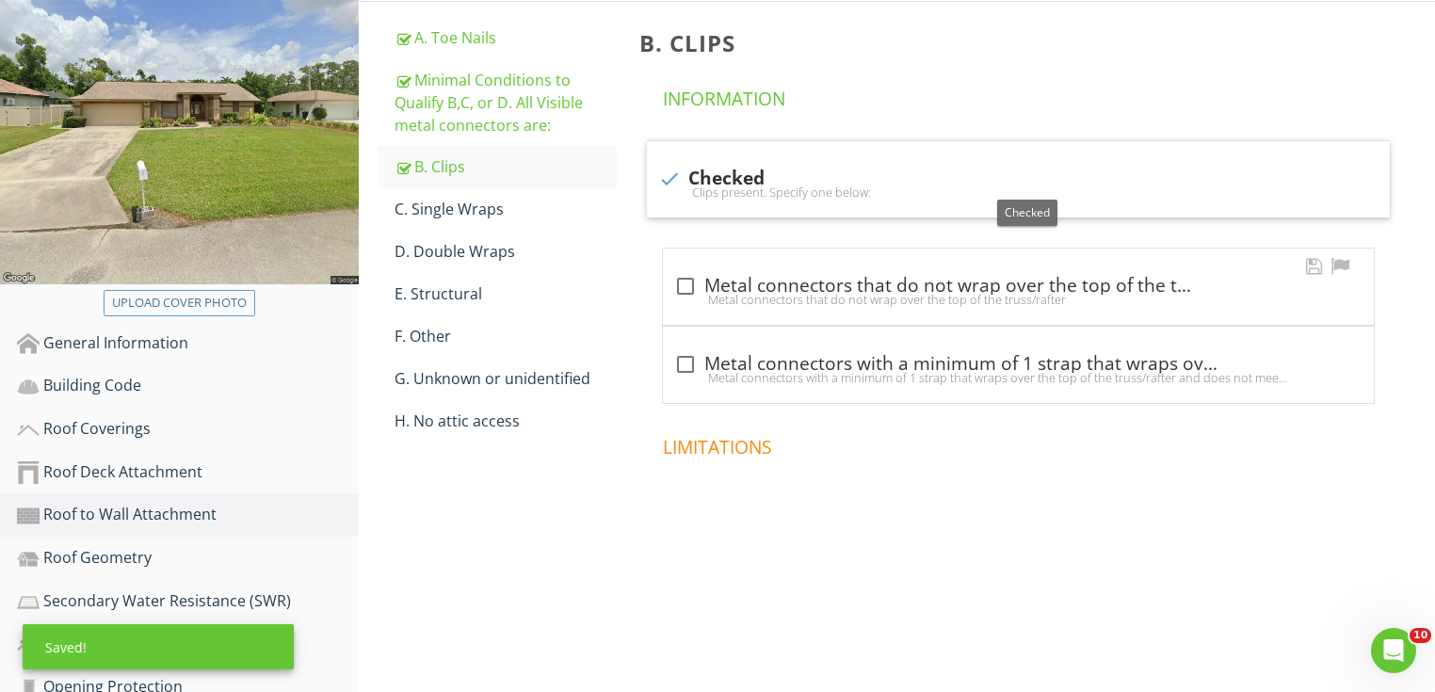
click at [761, 281] on div "check_box_outline_blank Metal connectors that do not wrap over the top of the t…" at bounding box center [1018, 286] width 688 height 23
checkbox input "true"
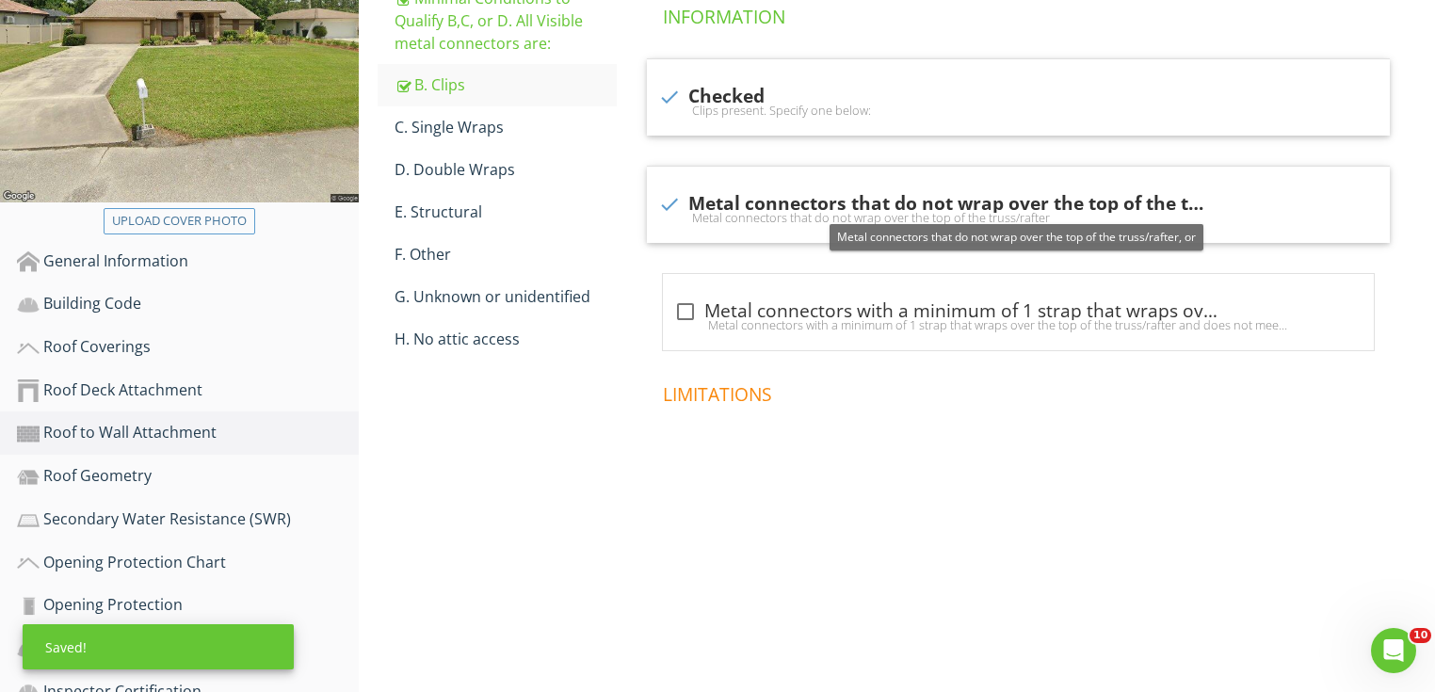
scroll to position [499, 0]
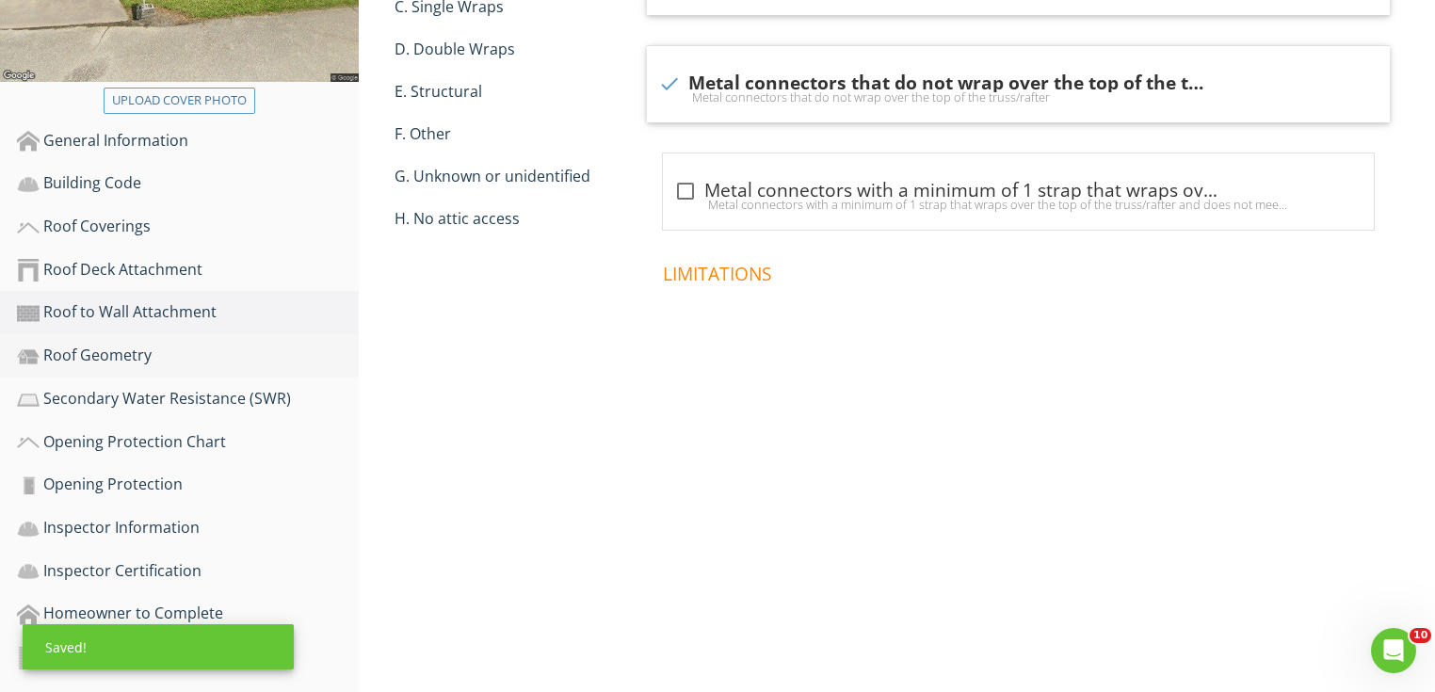
click at [188, 345] on div "Roof Geometry" at bounding box center [188, 356] width 342 height 24
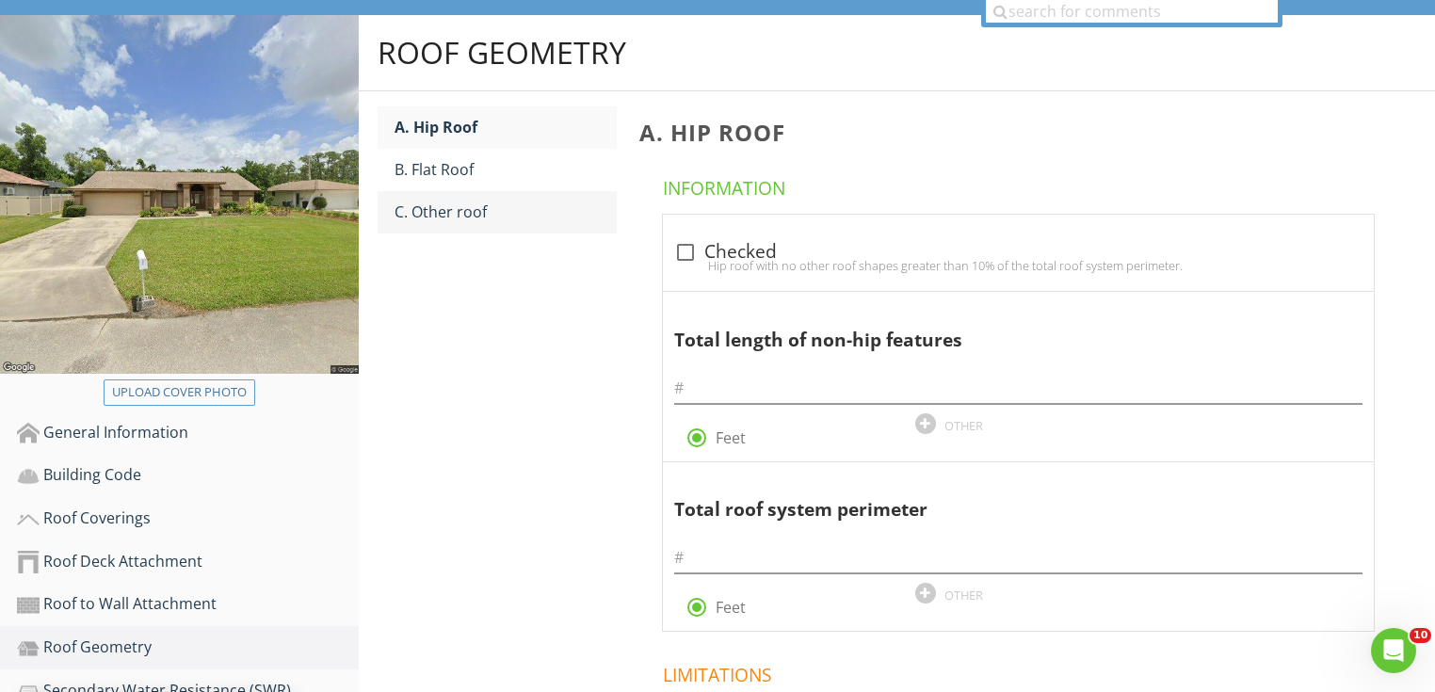
scroll to position [198, 0]
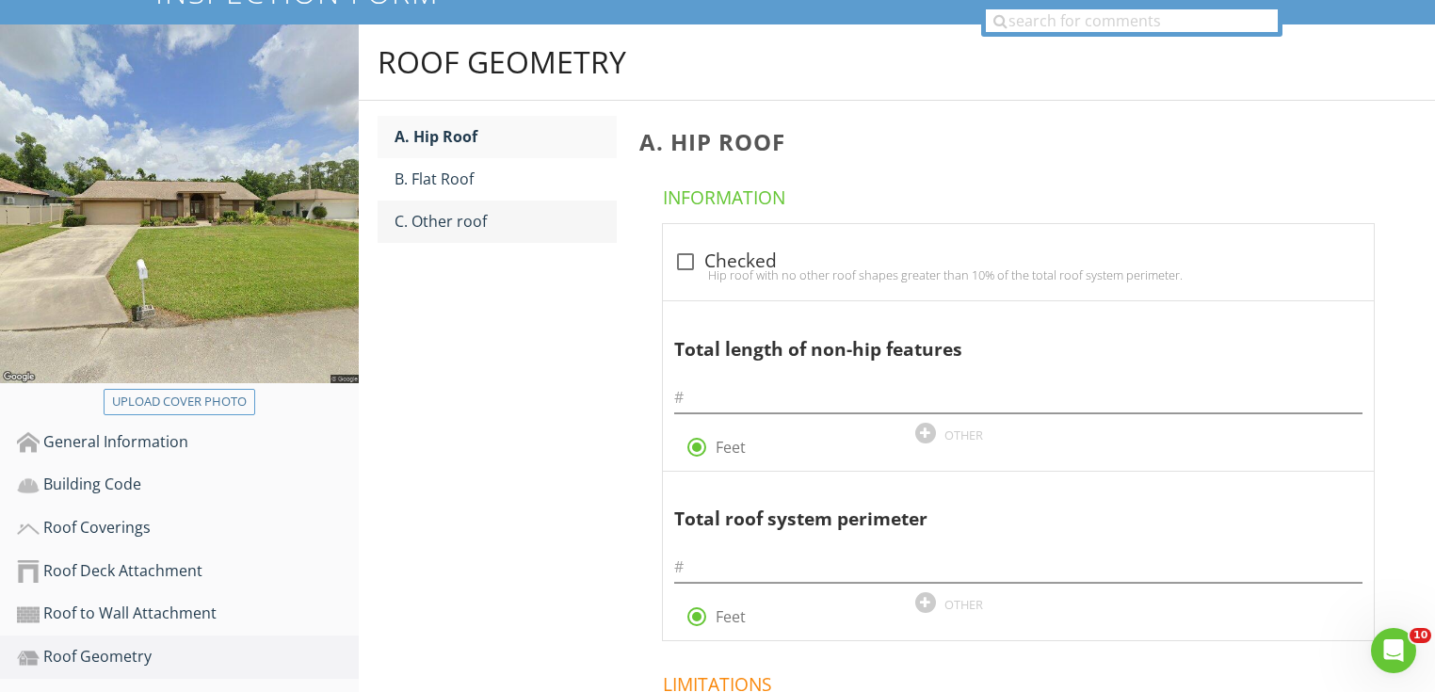
click at [524, 220] on div "C. Other roof" at bounding box center [506, 221] width 222 height 23
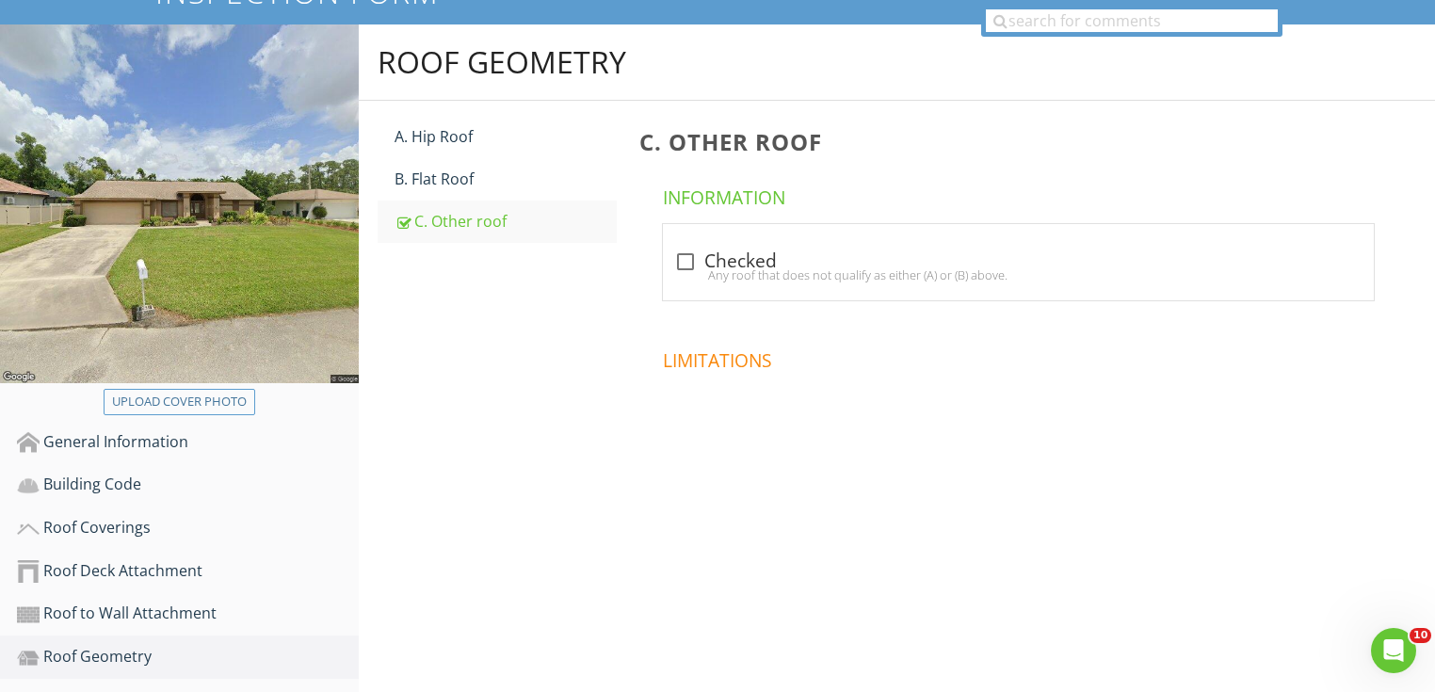
click at [770, 244] on div "check_box_outline_blank Checked Any roof that does not qualify as either (A) or…" at bounding box center [1018, 262] width 711 height 76
checkbox input "true"
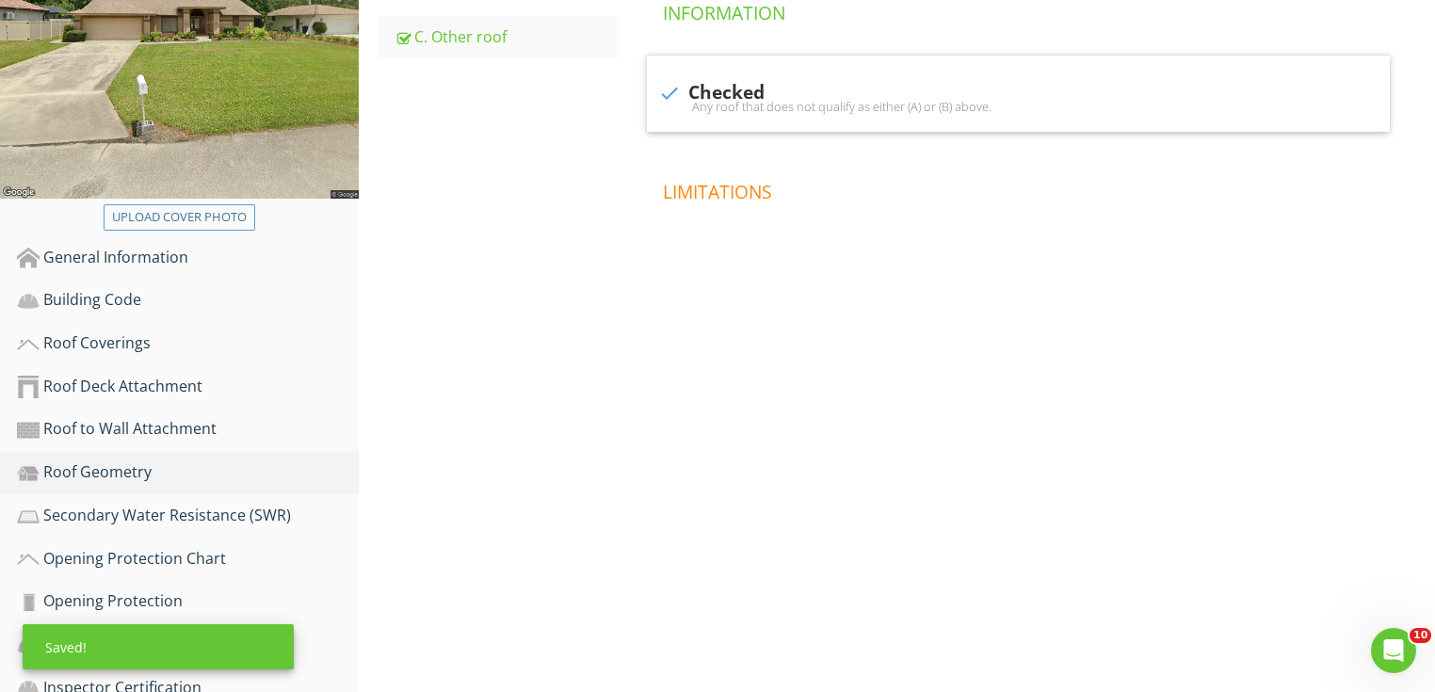
scroll to position [499, 0]
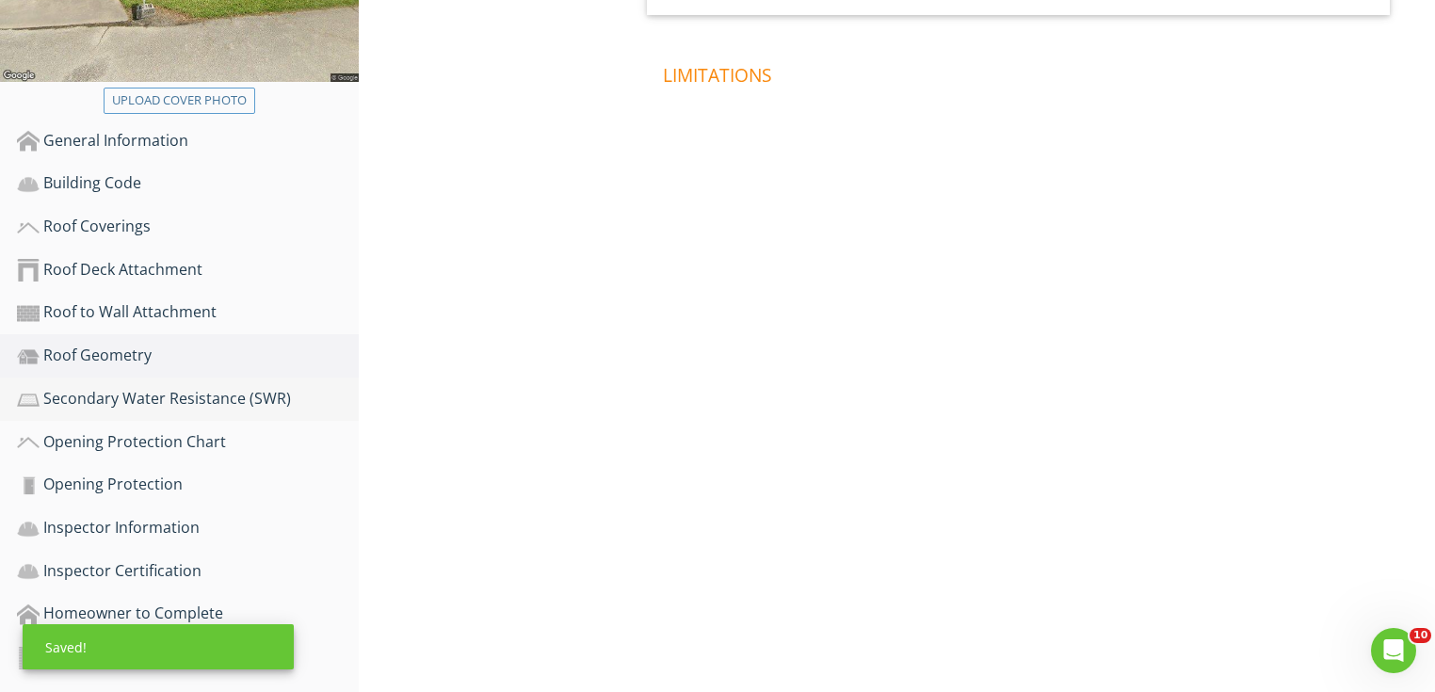
click at [288, 388] on div "Secondary Water Resistance (SWR)" at bounding box center [188, 399] width 342 height 24
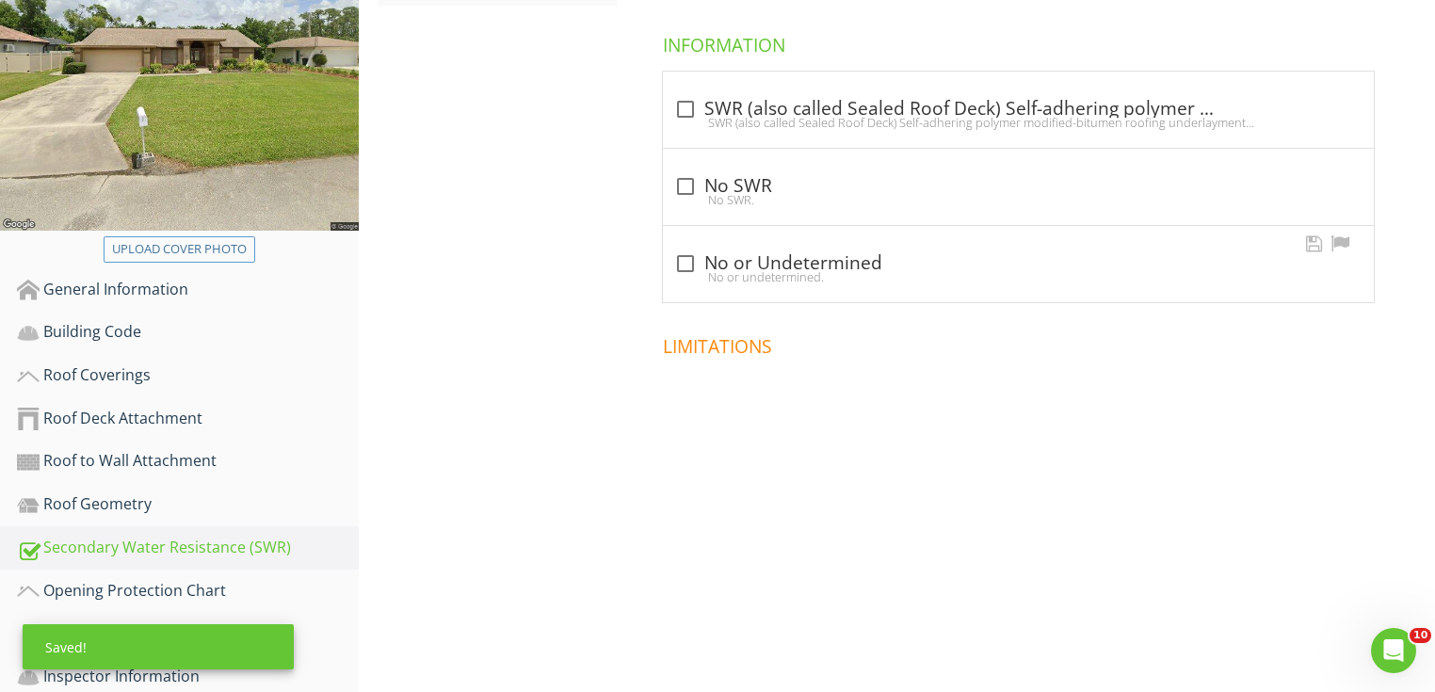
scroll to position [348, 0]
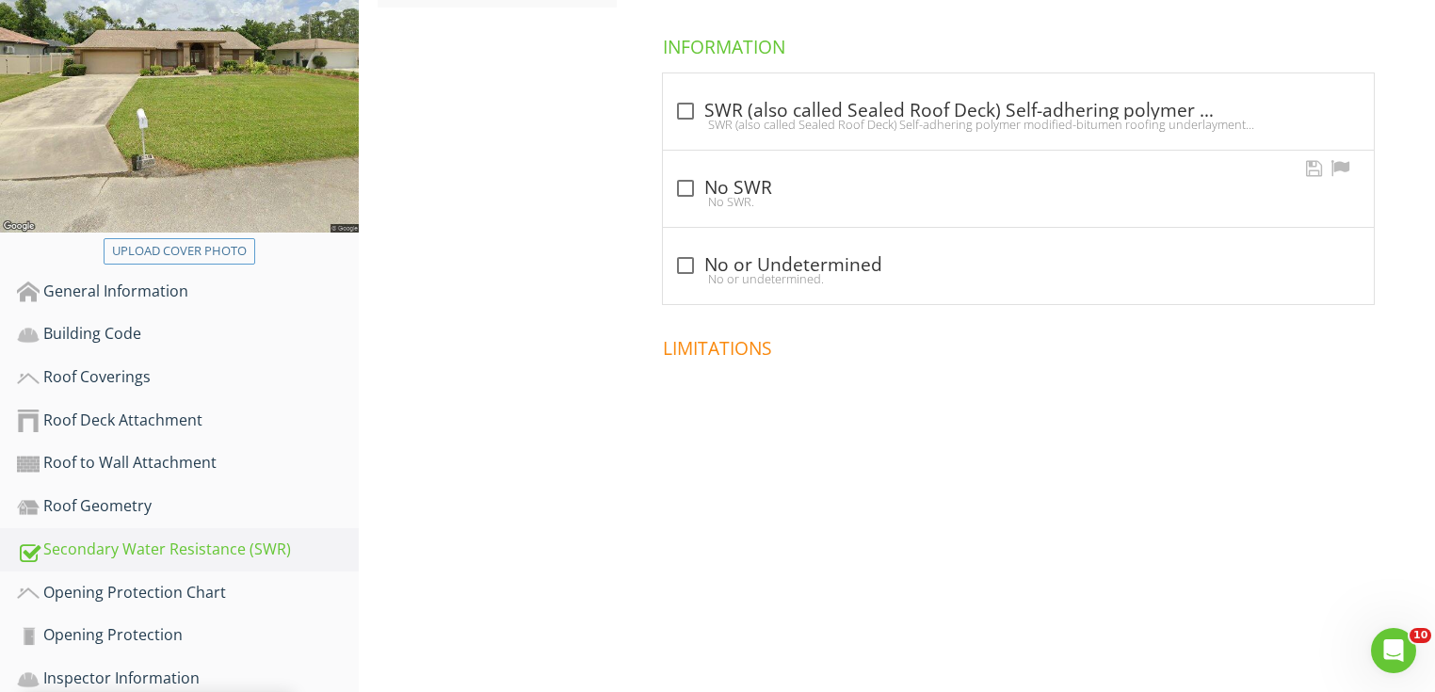
click at [735, 190] on div "check_box_outline_blank No SWR" at bounding box center [1018, 188] width 688 height 23
checkbox input "true"
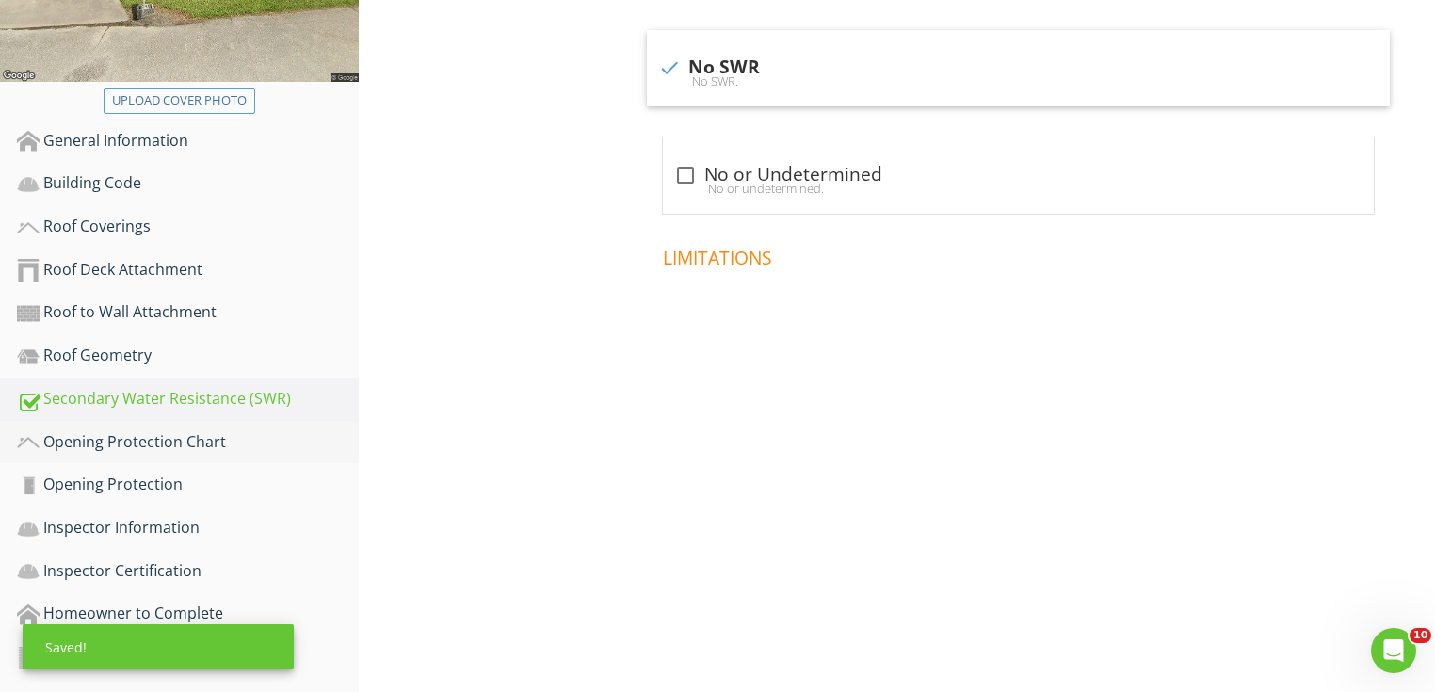
click at [217, 443] on div "Opening Protection Chart" at bounding box center [188, 442] width 342 height 24
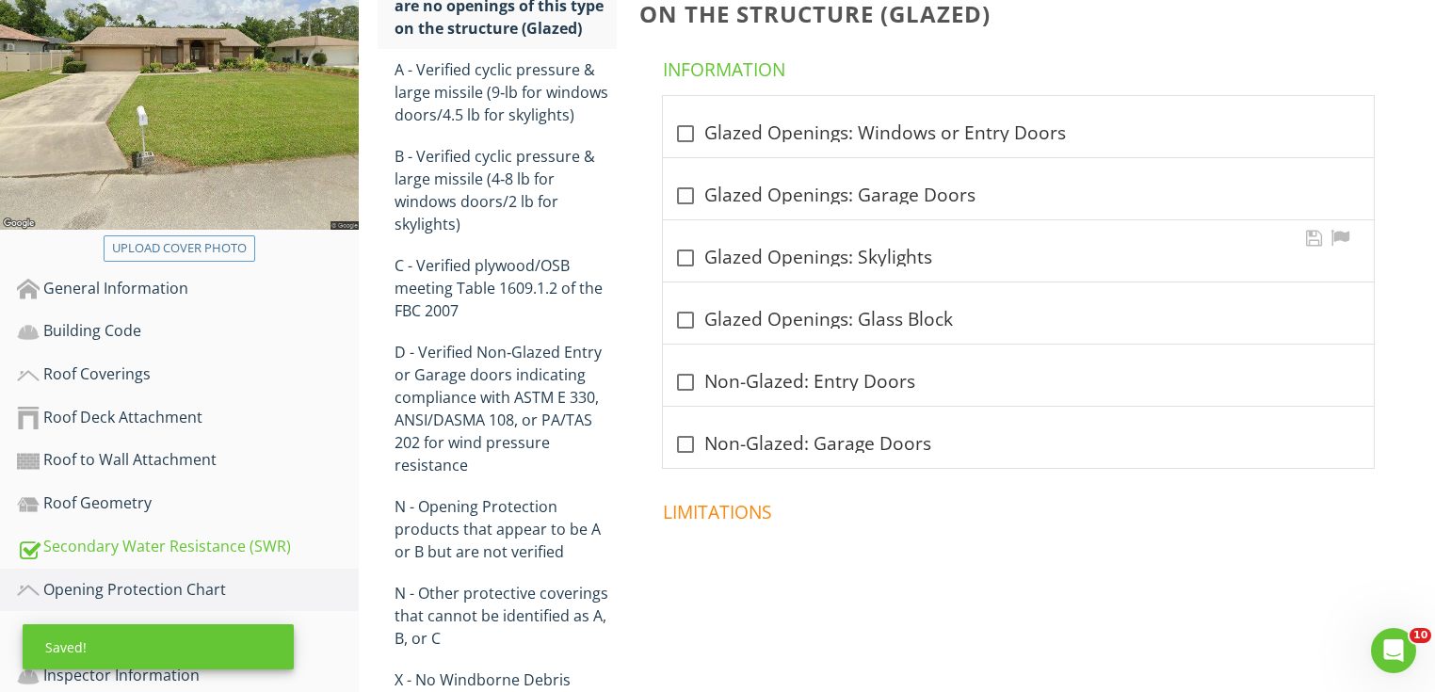
scroll to position [348, 0]
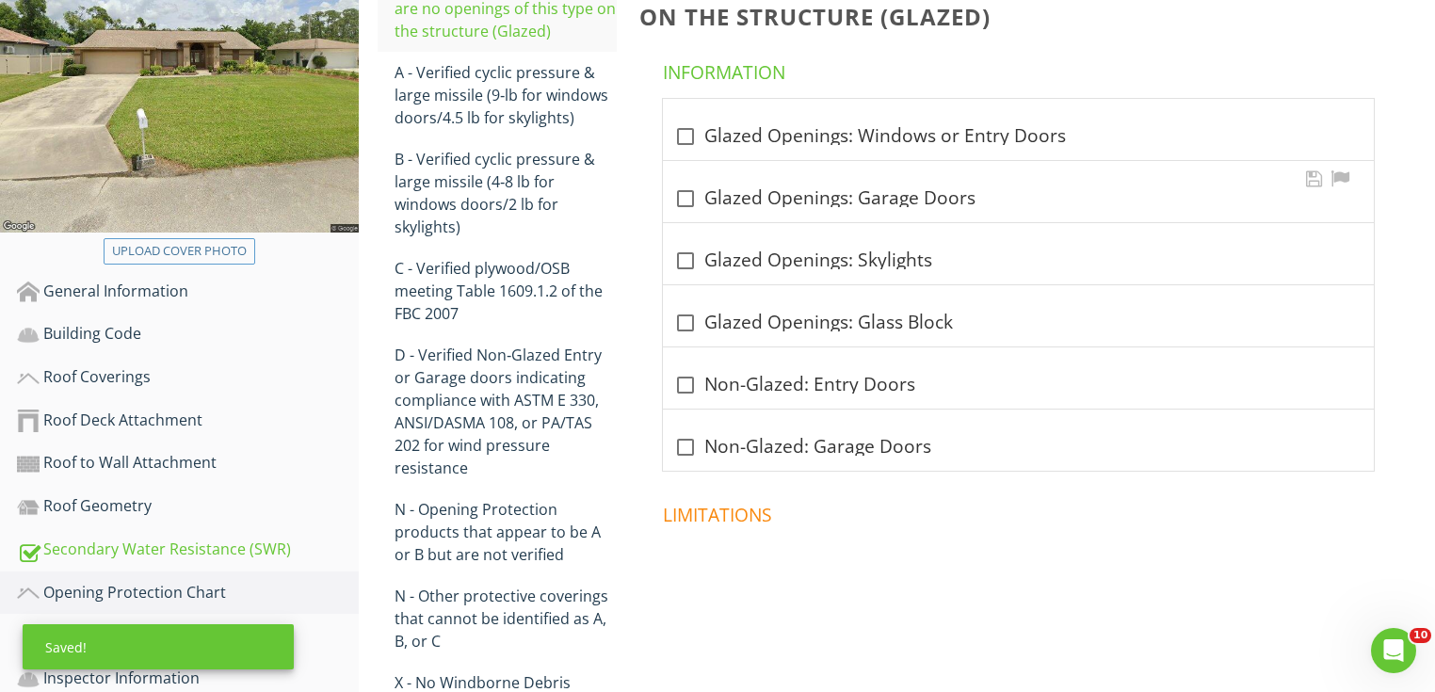
click at [815, 210] on div "check_box_outline_blank Glazed Openings: Garage Doors" at bounding box center [1018, 191] width 711 height 61
checkbox input "true"
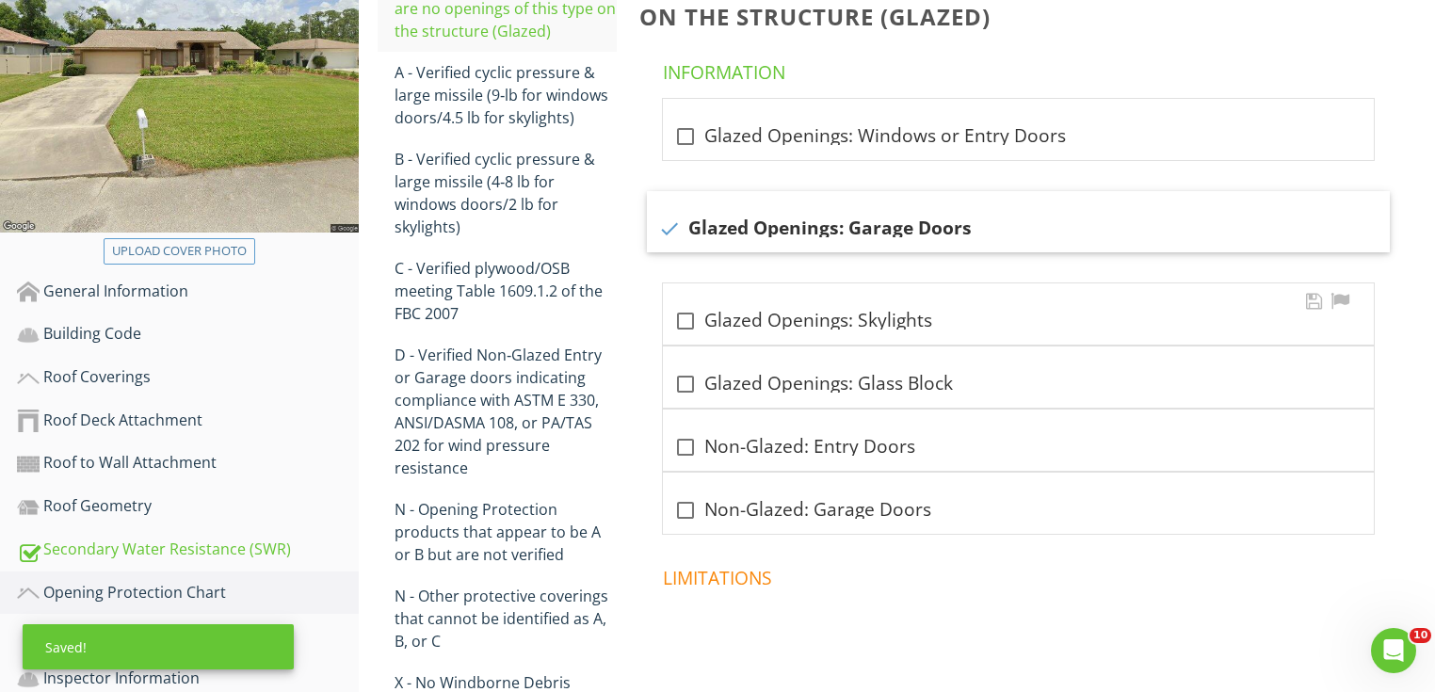
click at [814, 306] on div "check_box_outline_blank Glazed Openings: Skylights" at bounding box center [1018, 319] width 688 height 26
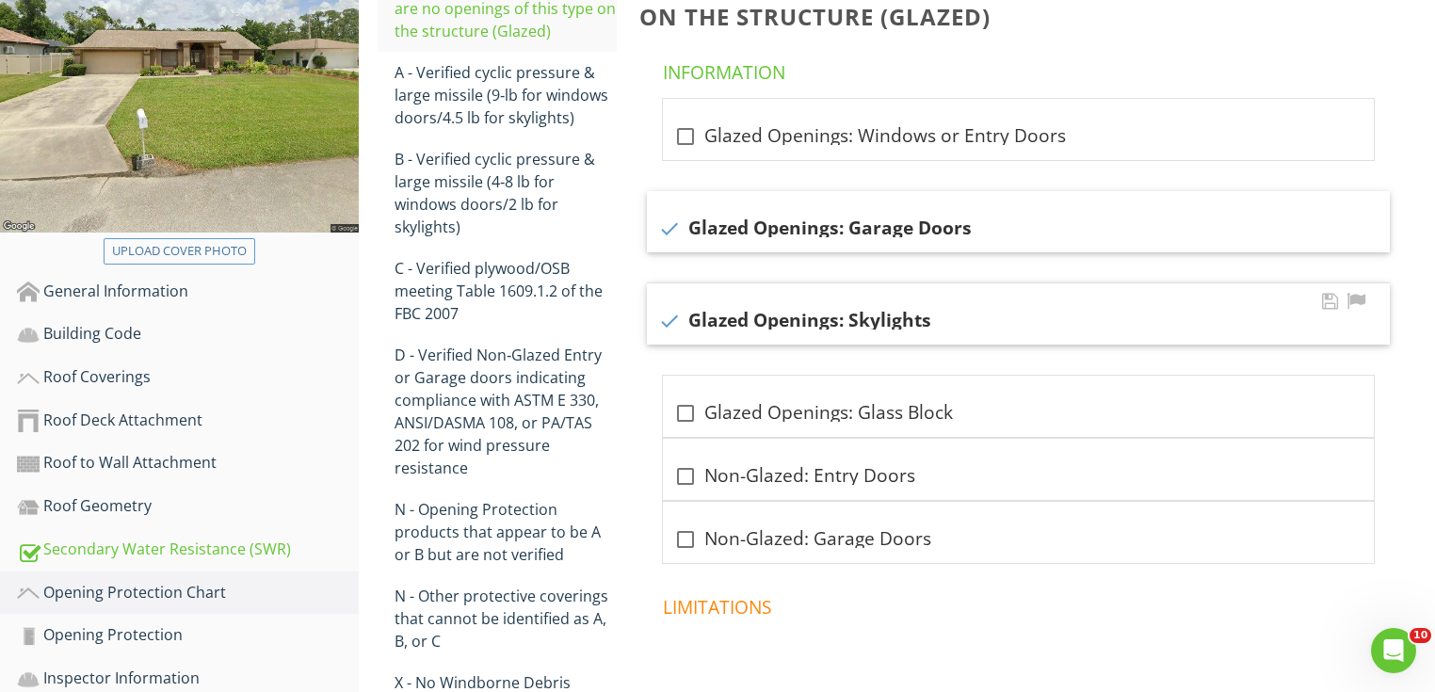
click at [789, 315] on div "check Glazed Openings: Skylights" at bounding box center [1018, 321] width 720 height 23
checkbox input "false"
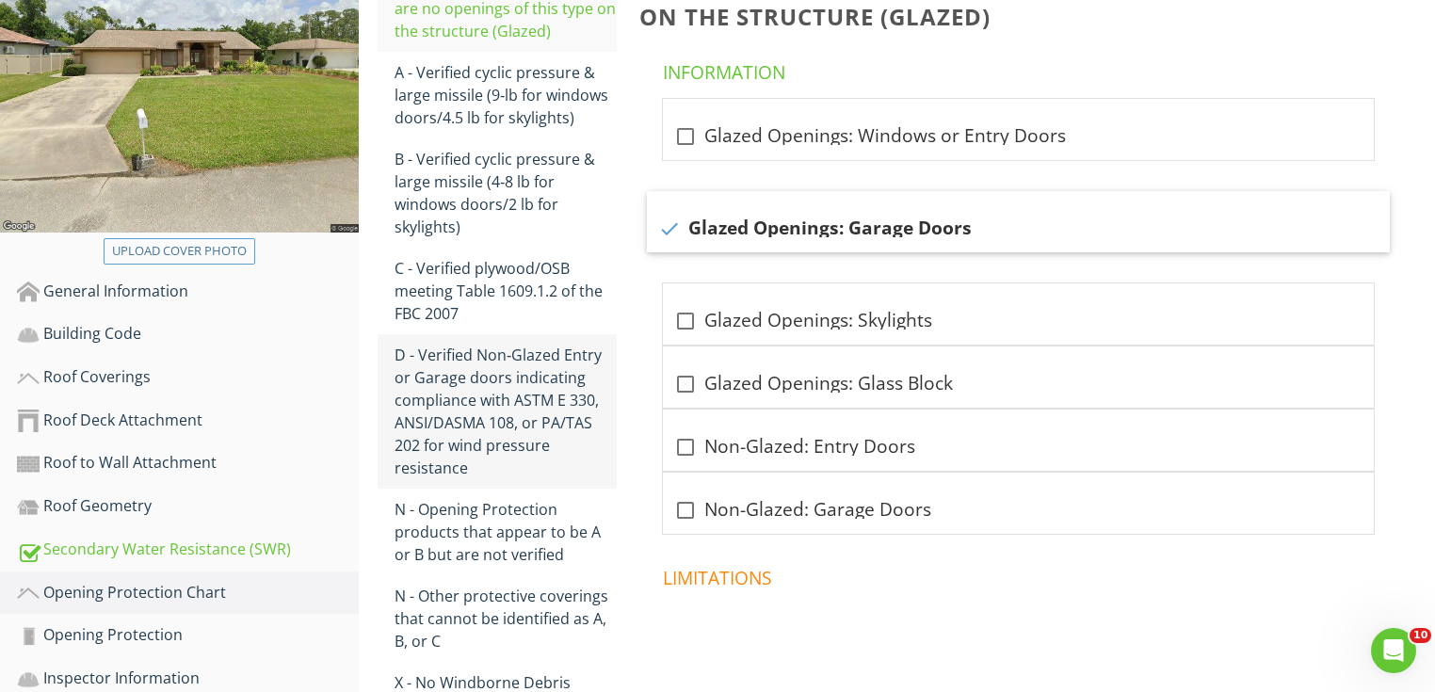
click at [525, 380] on div "D - Verified Non‐Glazed Entry or Garage doors indicating compliance with ASTM E…" at bounding box center [506, 412] width 222 height 136
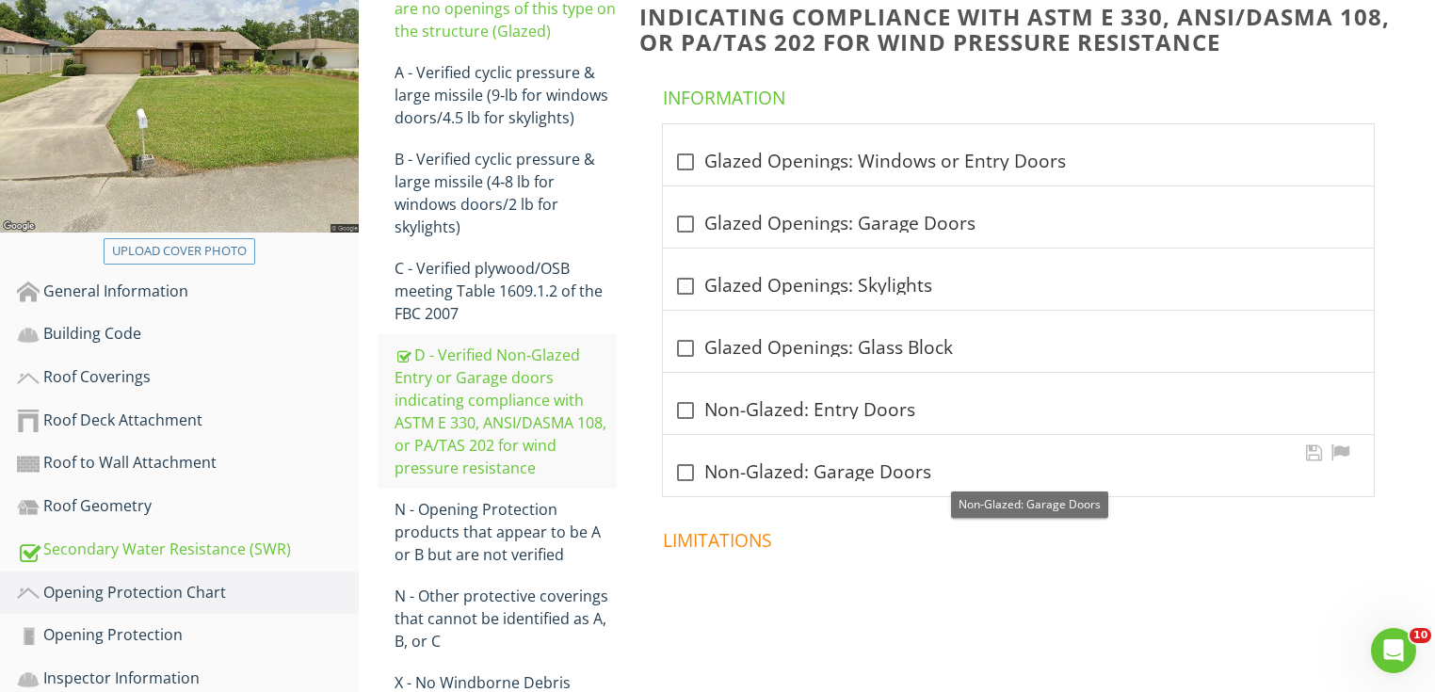
click at [740, 469] on div "check_box_outline_blank Non-Glazed: Garage Doors" at bounding box center [1018, 472] width 688 height 23
checkbox input "true"
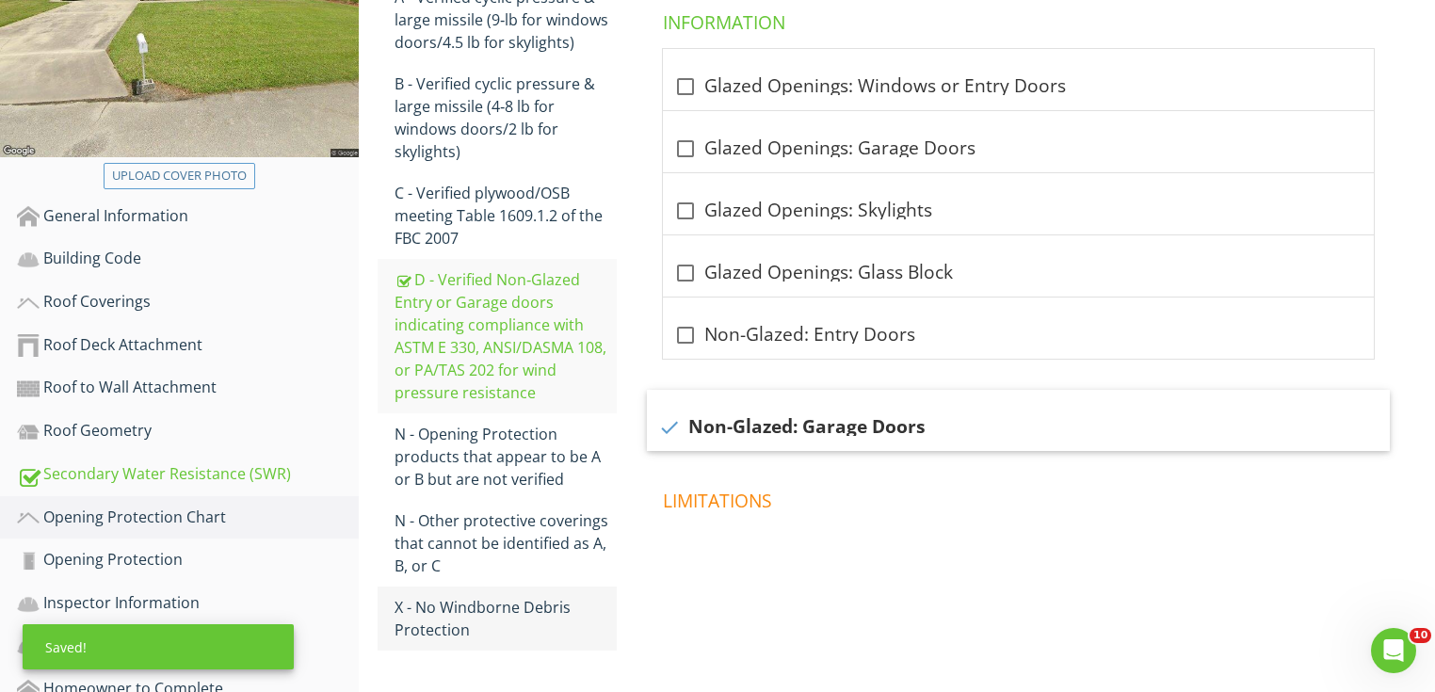
click at [553, 605] on div "X - No Windborne Debris Protection" at bounding box center [506, 618] width 222 height 45
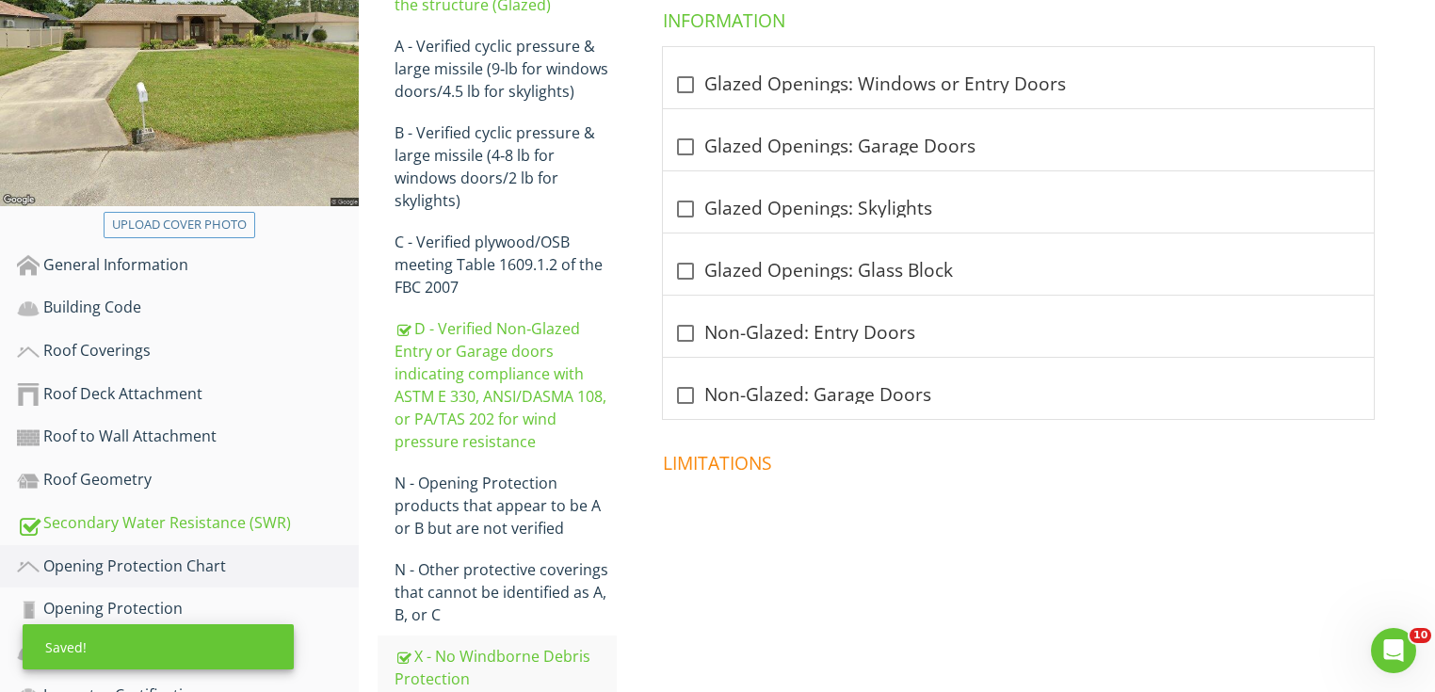
scroll to position [348, 0]
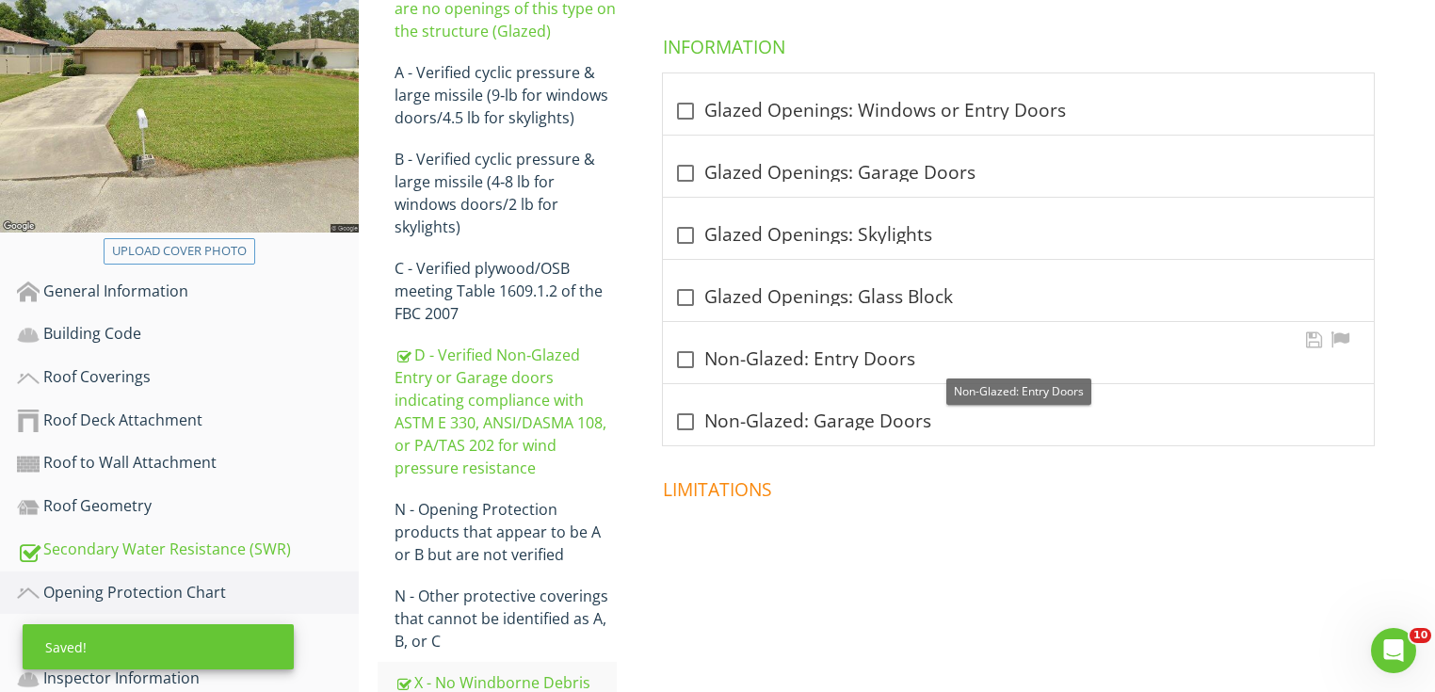
click at [800, 362] on div "check_box_outline_blank Non-Glazed: Entry Doors" at bounding box center [1018, 359] width 688 height 23
checkbox input "true"
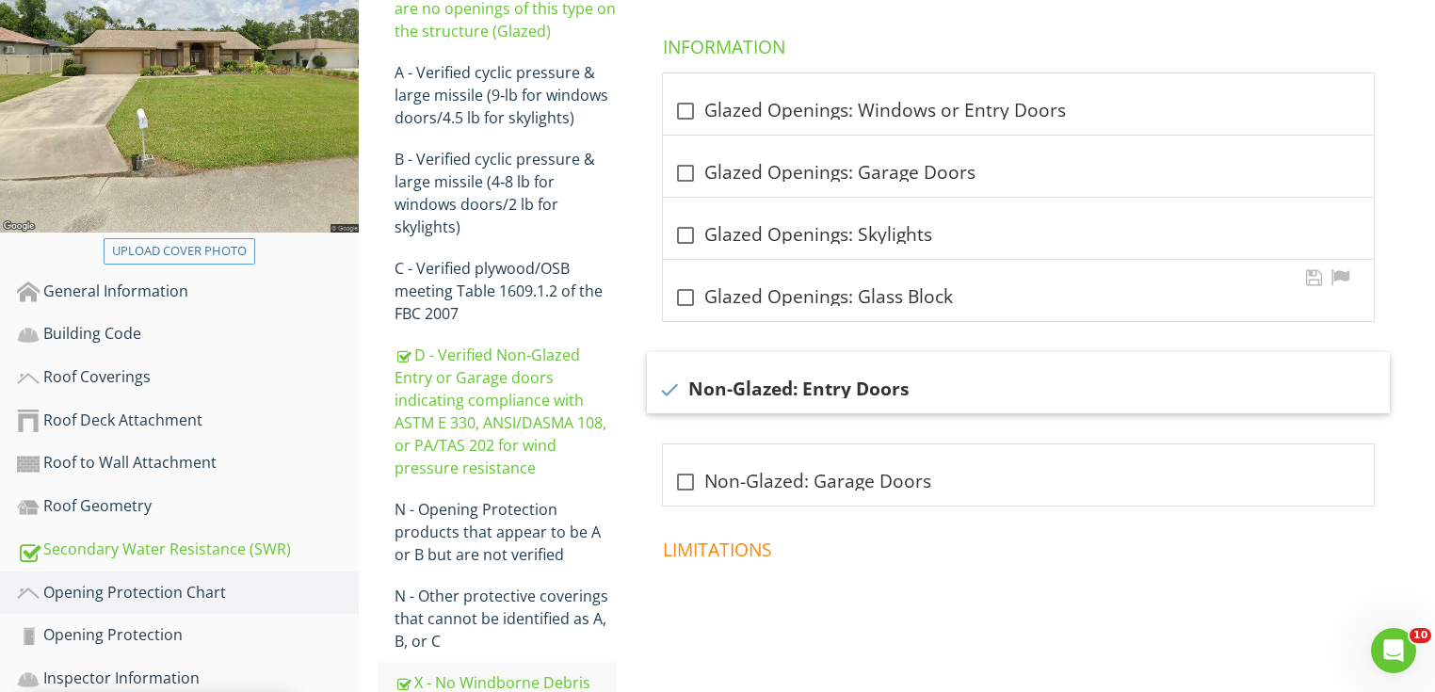
click at [803, 299] on div "check_box_outline_blank Glazed Openings: Glass Block" at bounding box center [1018, 297] width 688 height 23
checkbox input "true"
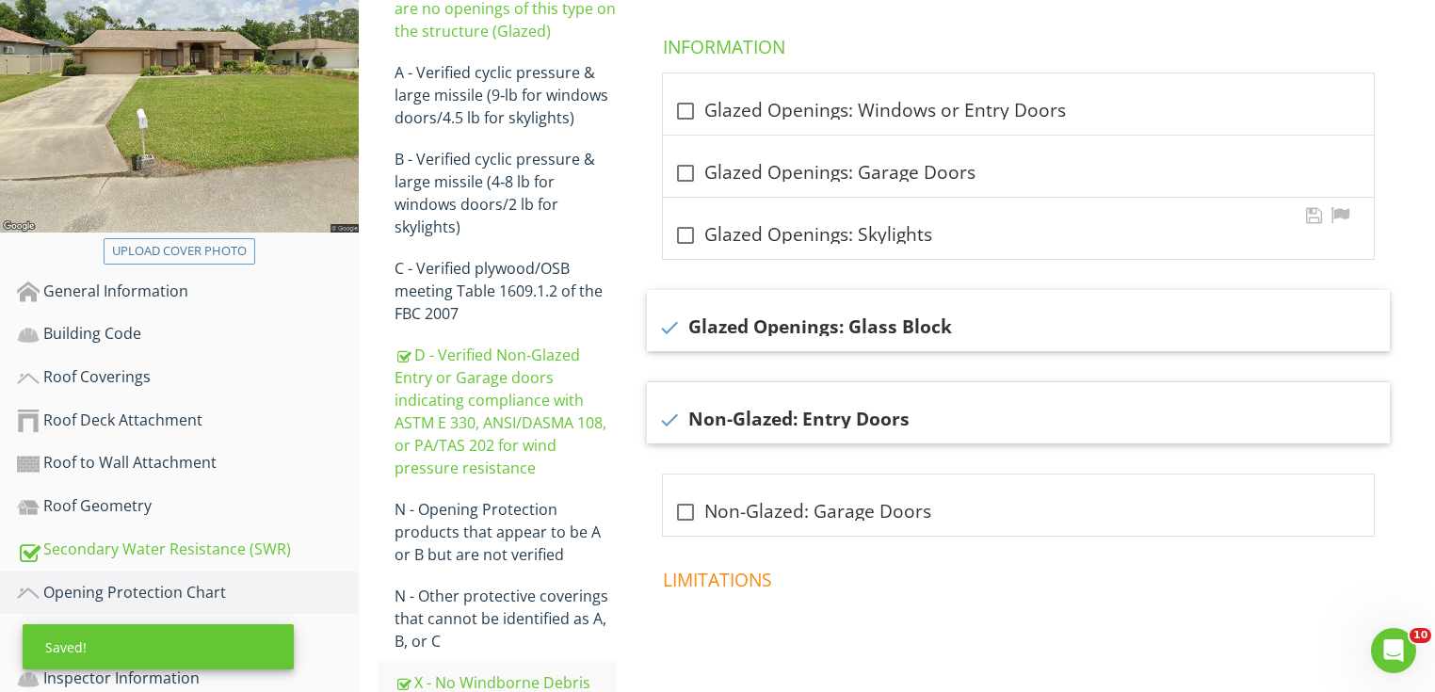
click at [791, 241] on div "check_box_outline_blank Glazed Openings: Skylights" at bounding box center [1018, 235] width 688 height 23
checkbox input "true"
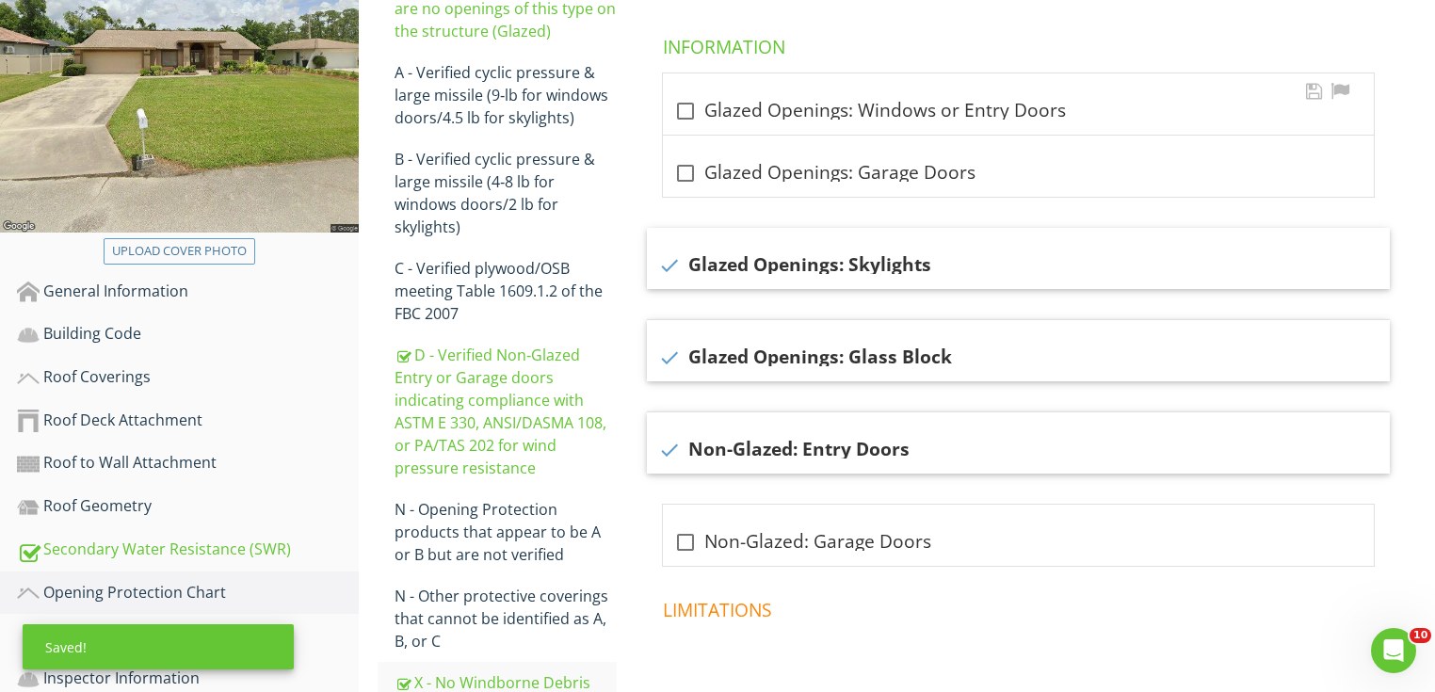
click at [753, 108] on div "check_box_outline_blank Glazed Openings: Windows or Entry Doors" at bounding box center [1018, 111] width 688 height 23
checkbox input "true"
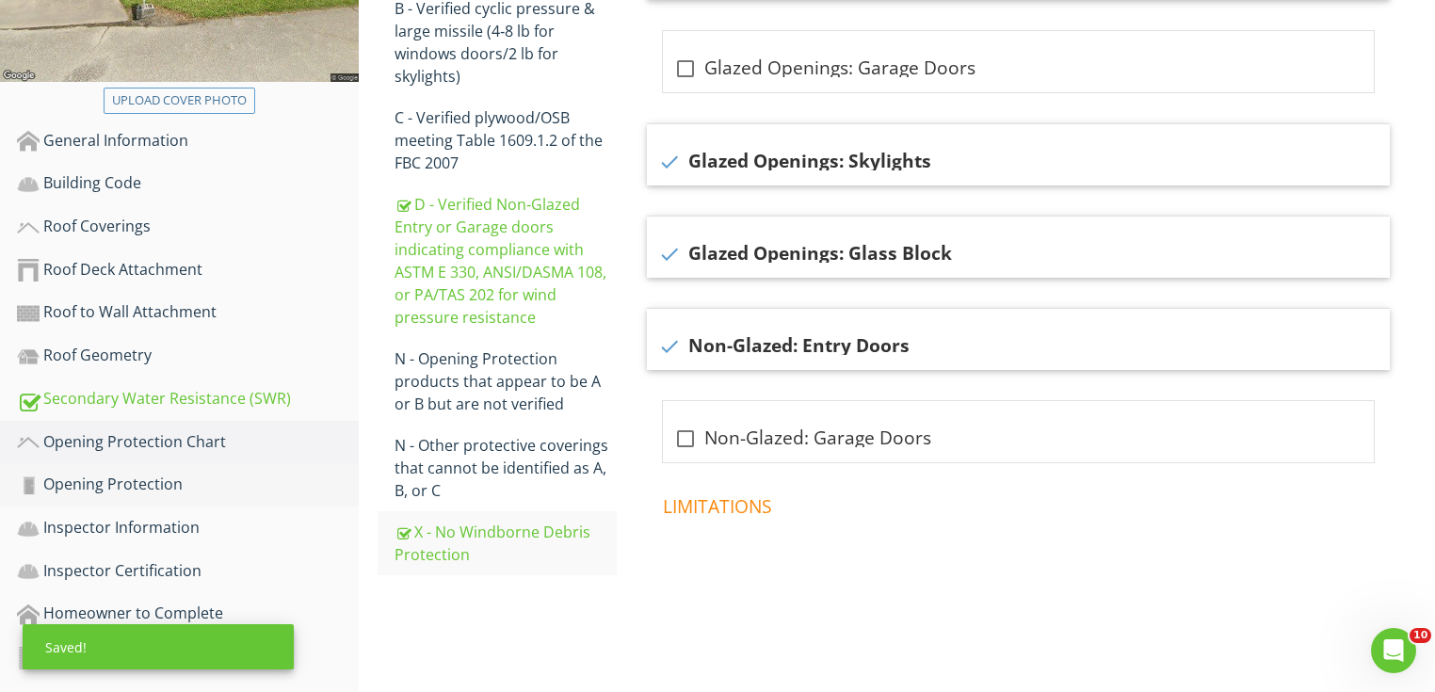
click at [284, 473] on div "Opening Protection" at bounding box center [188, 485] width 342 height 24
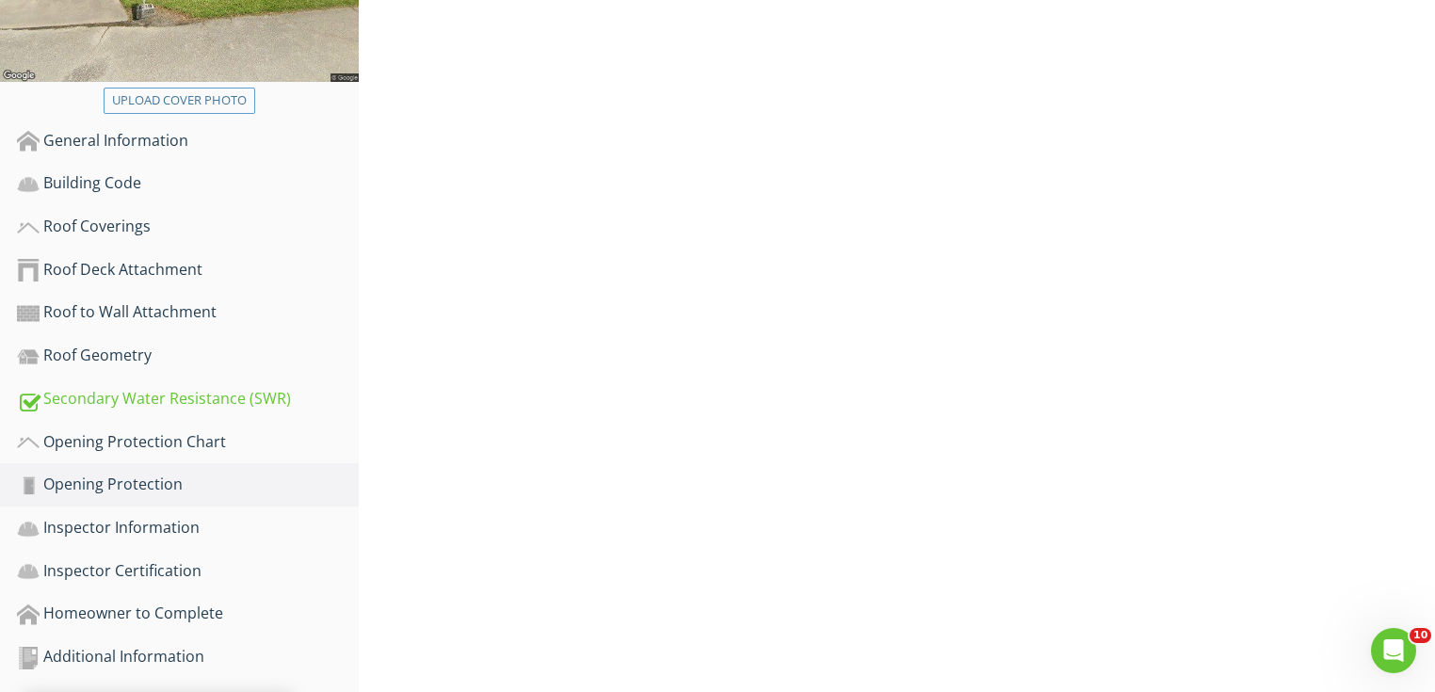
scroll to position [273, 0]
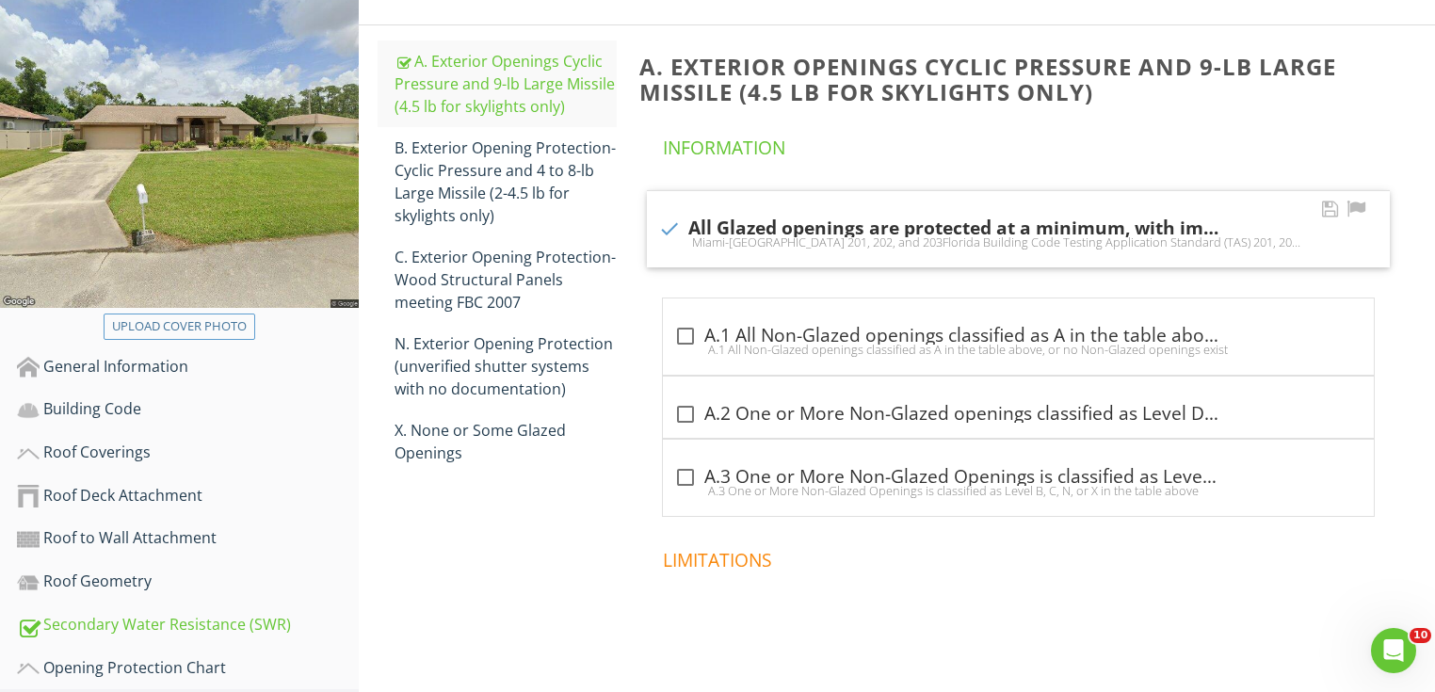
click at [719, 234] on div "Miami-Dade County PA 201, 202, and 203Florida Building Code Testing Application…" at bounding box center [1018, 241] width 720 height 15
checkbox input "false"
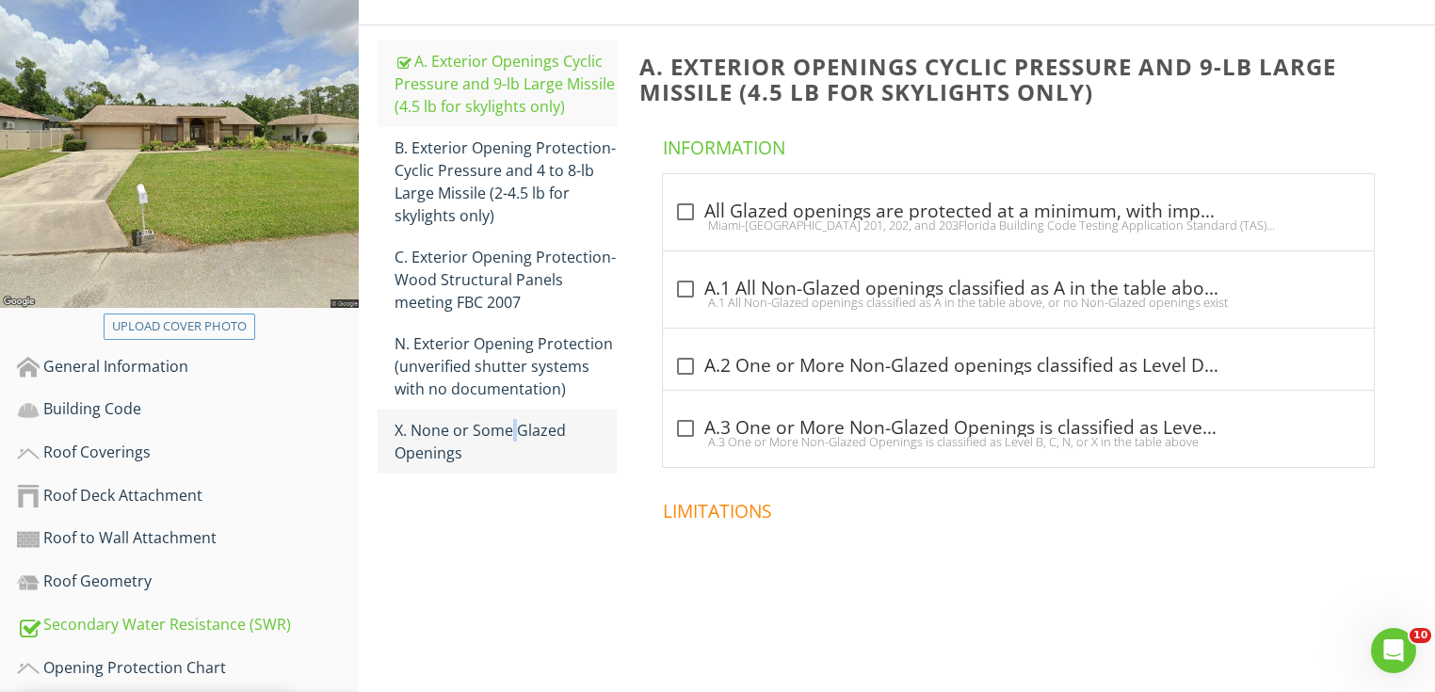
drag, startPoint x: 456, startPoint y: 424, endPoint x: 466, endPoint y: 411, distance: 16.8
click at [461, 416] on link "X. None or Some Glazed Openings" at bounding box center [506, 442] width 222 height 64
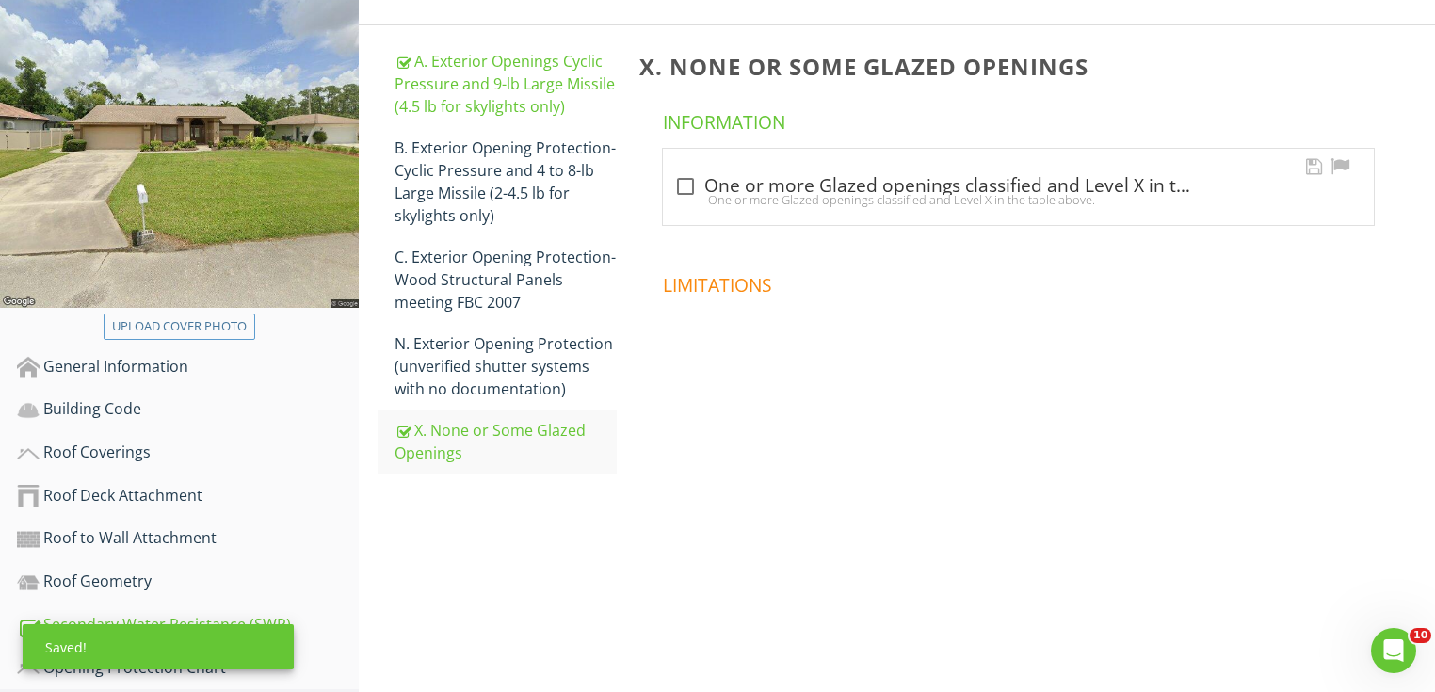
click at [742, 193] on div "One or more Glazed openings classified and Level X in the table above." at bounding box center [1018, 199] width 688 height 15
checkbox input "true"
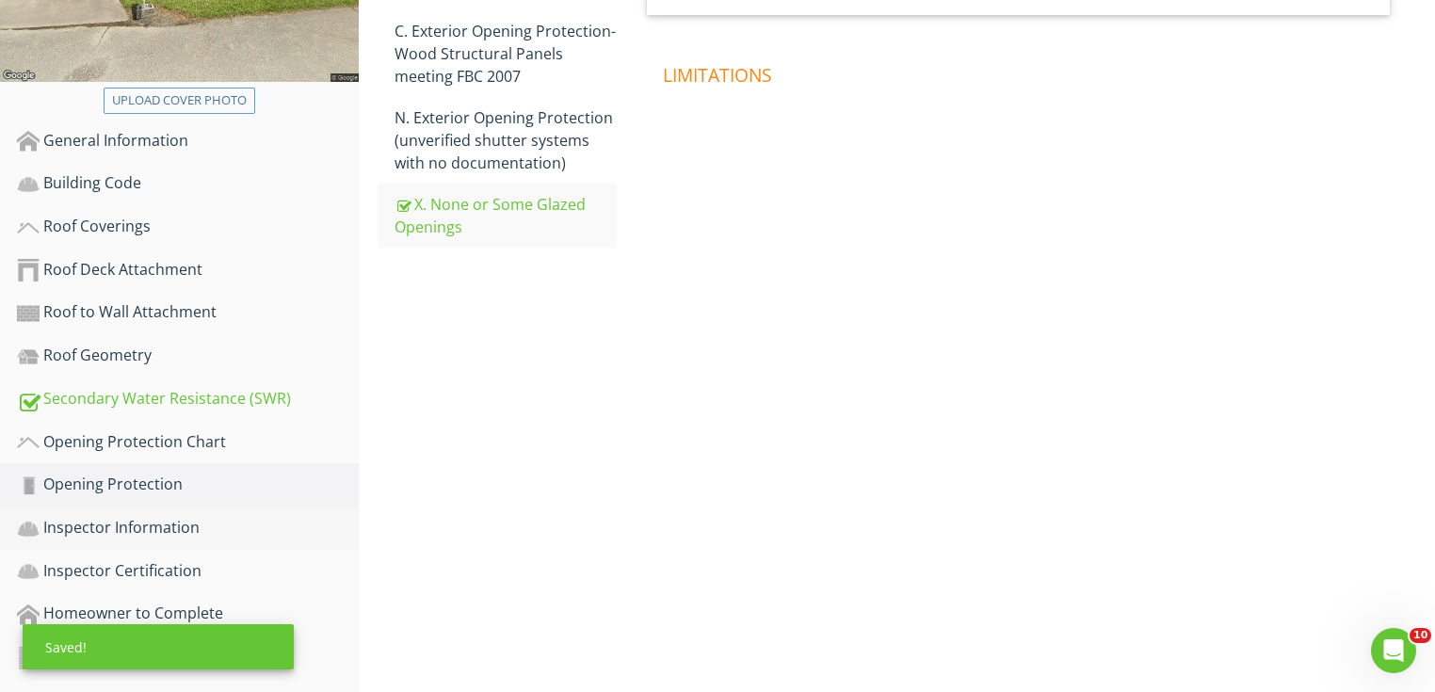
click at [315, 517] on div "Inspector Information" at bounding box center [188, 528] width 342 height 24
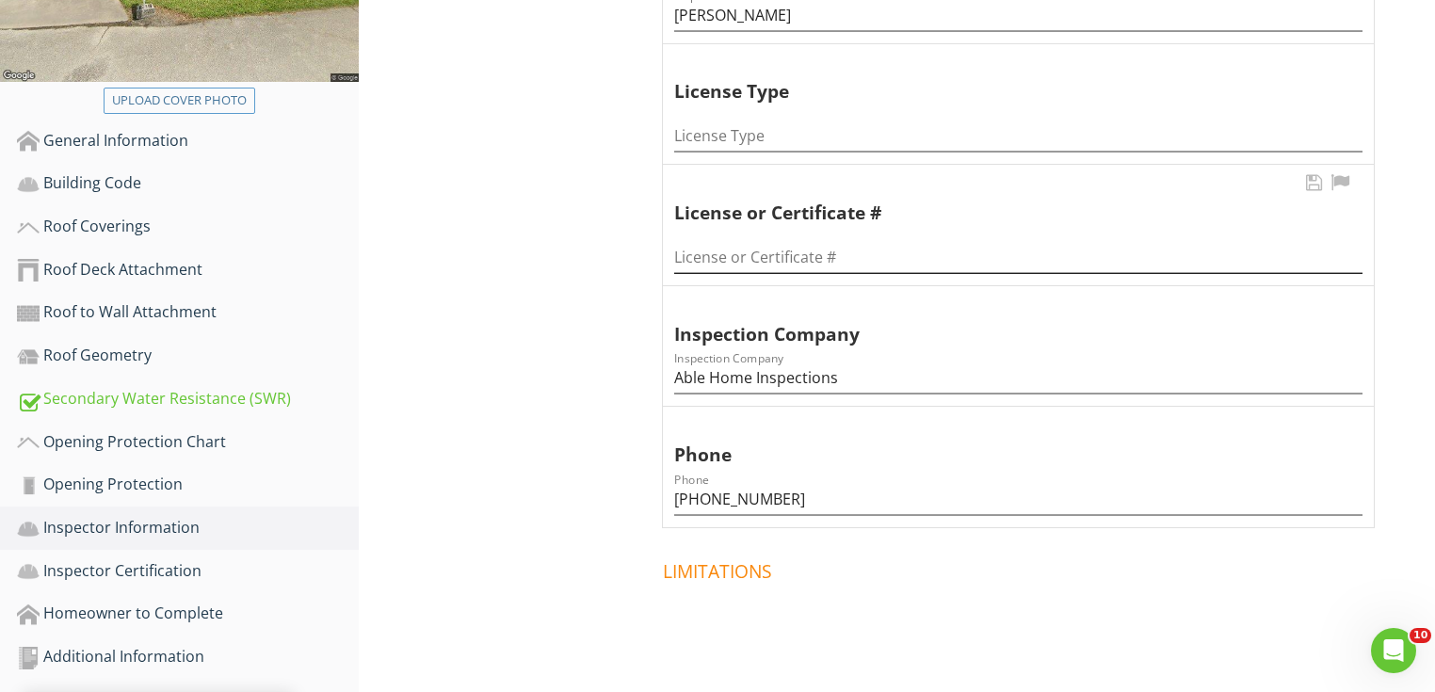
scroll to position [424, 0]
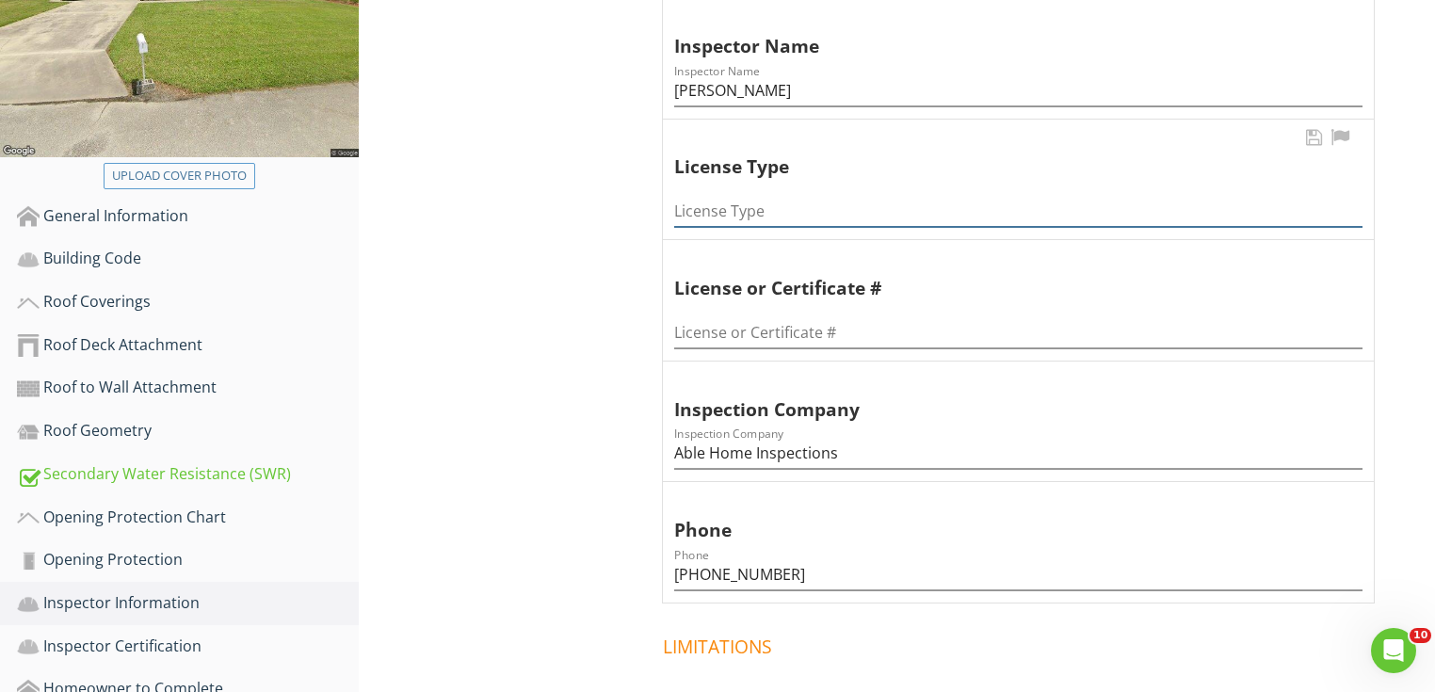
click at [751, 207] on input "License Type" at bounding box center [1018, 211] width 688 height 31
type input "Home Inspector"
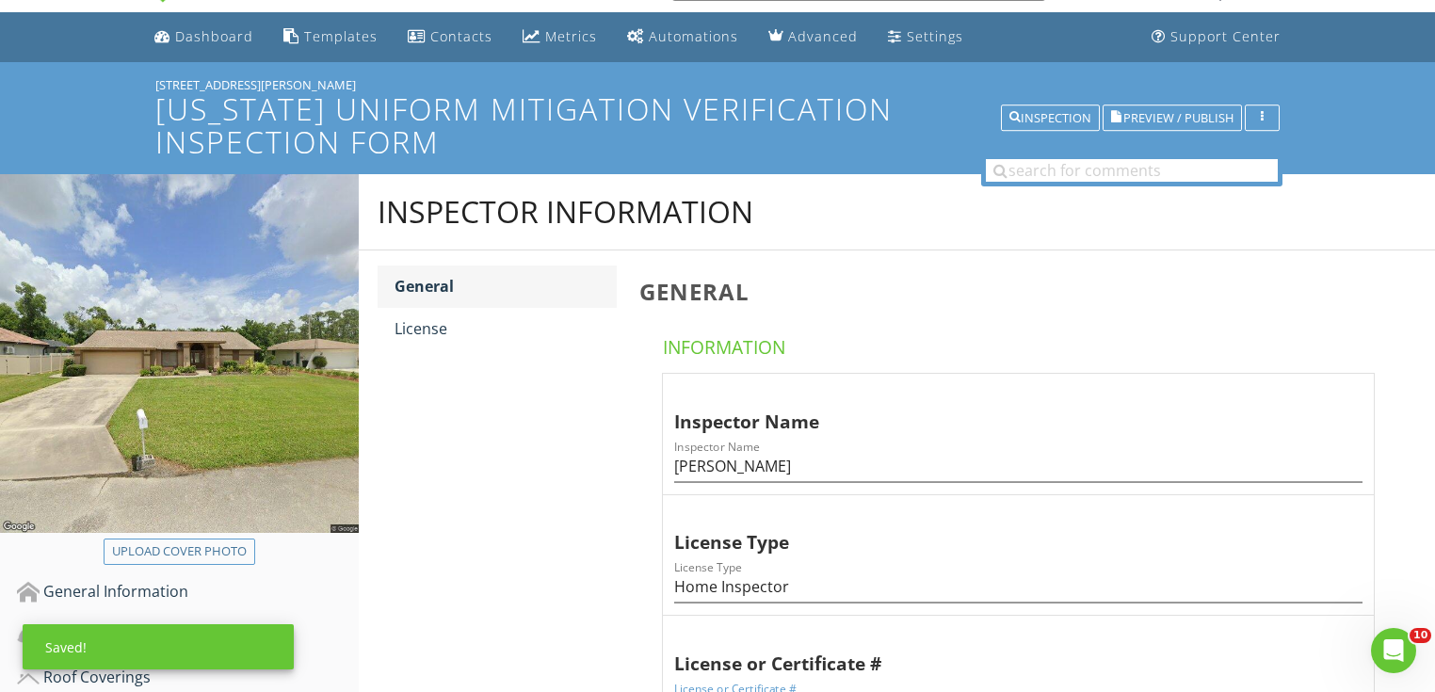
scroll to position [47, 0]
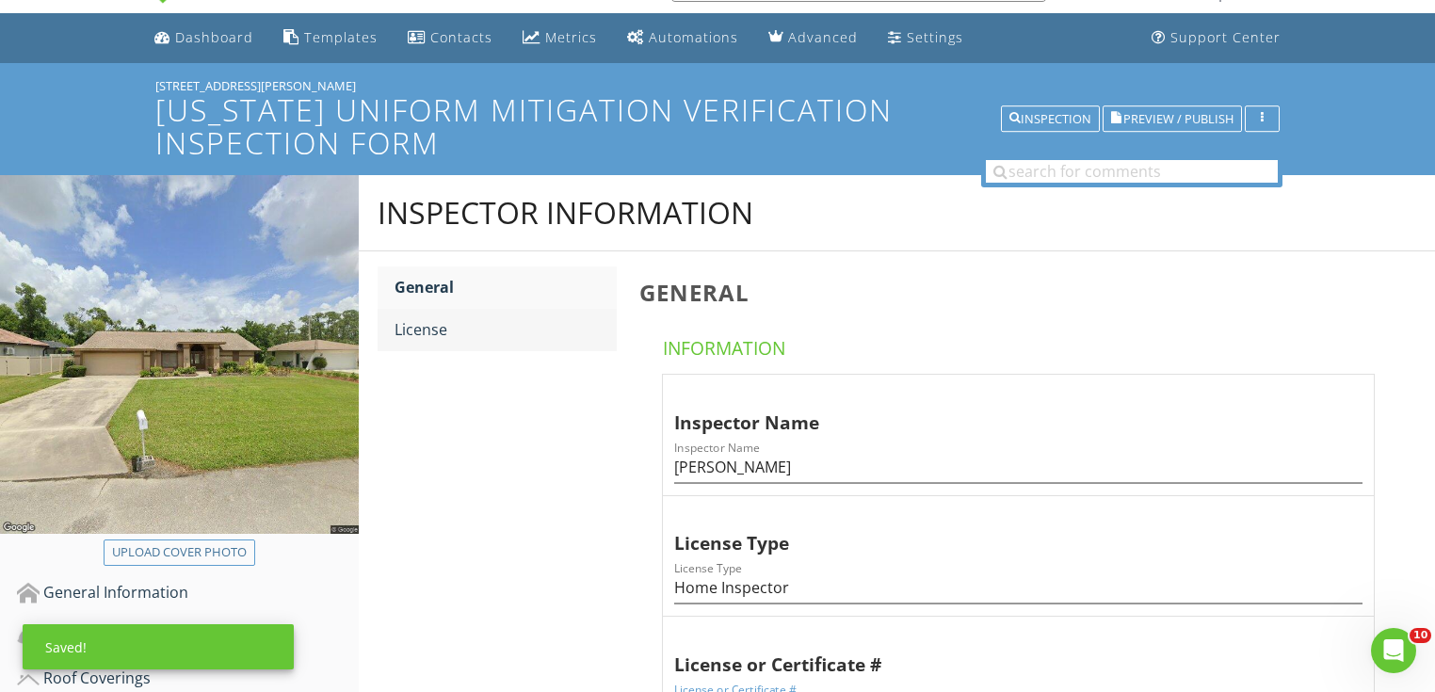
type input "HI#8642"
click at [505, 331] on div "License" at bounding box center [506, 329] width 222 height 23
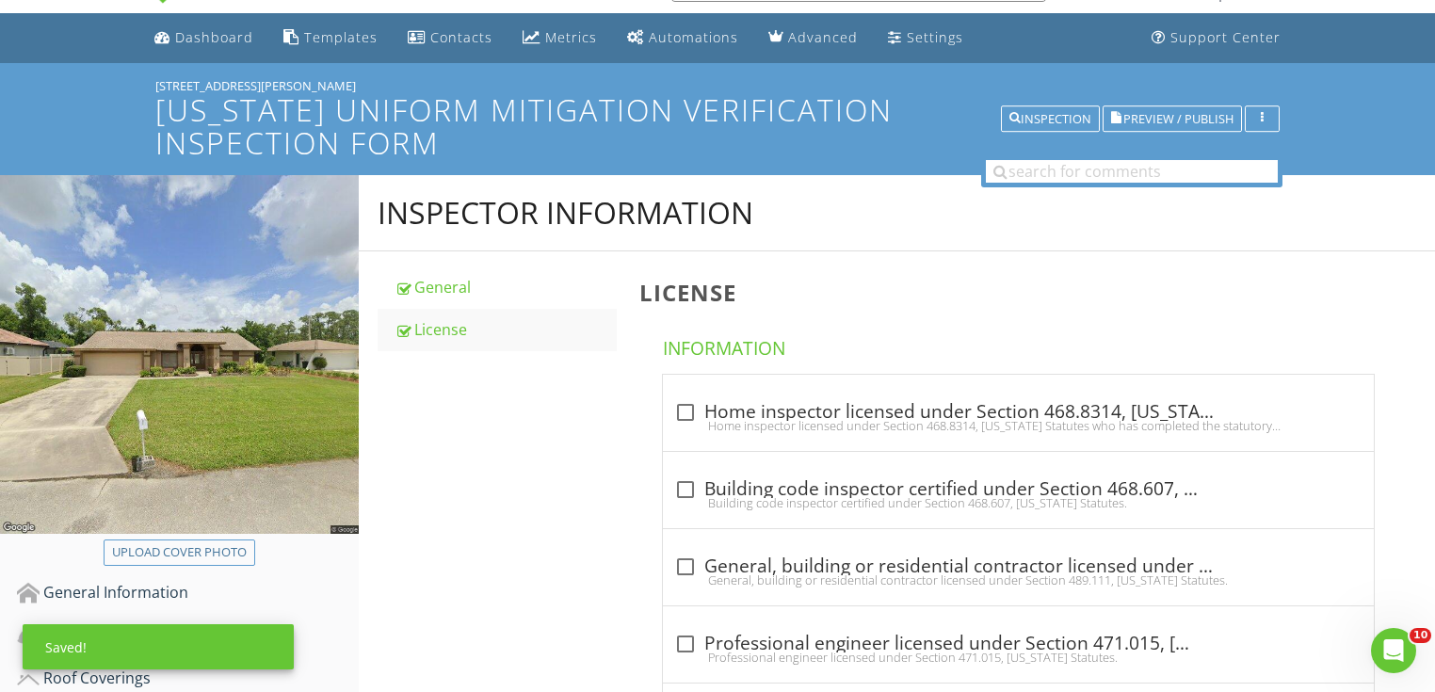
click at [791, 380] on div "check_box_outline_blank Home inspector licensed under Section 468.8314, Florida…" at bounding box center [1018, 413] width 711 height 76
checkbox input "true"
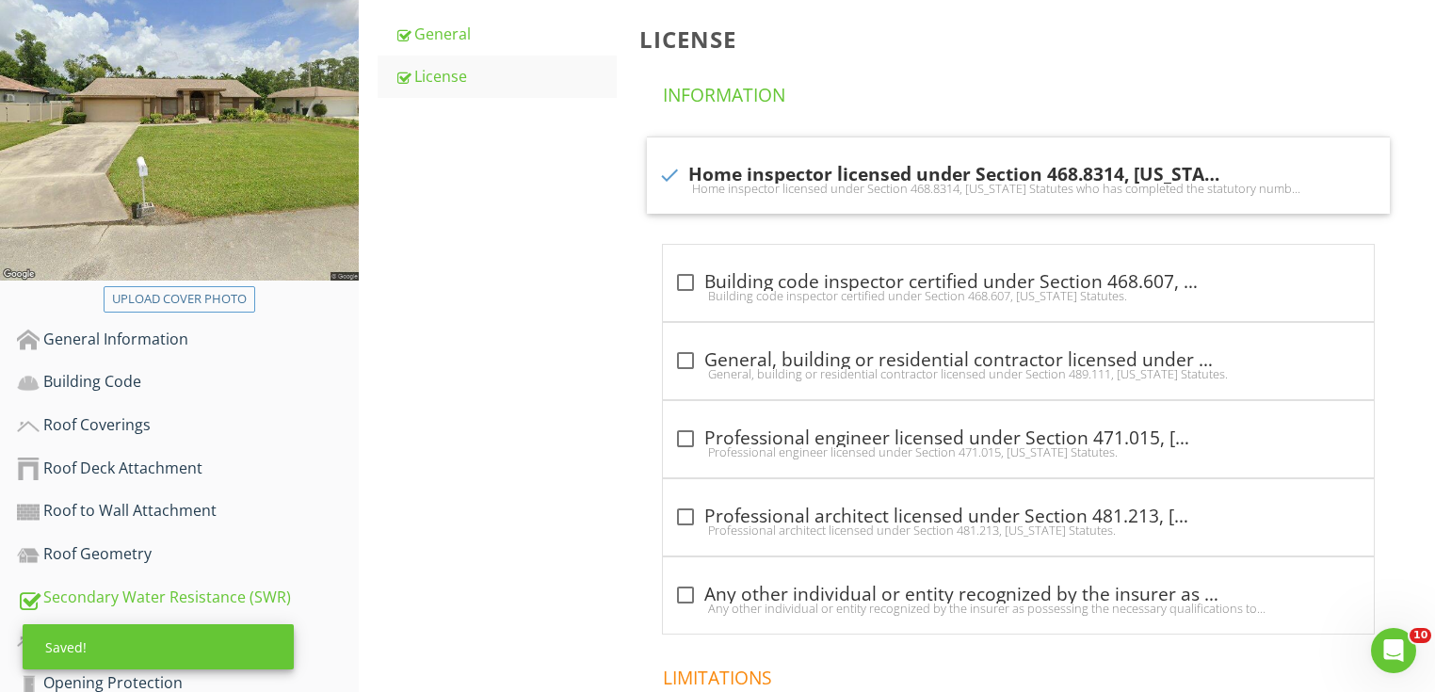
scroll to position [499, 0]
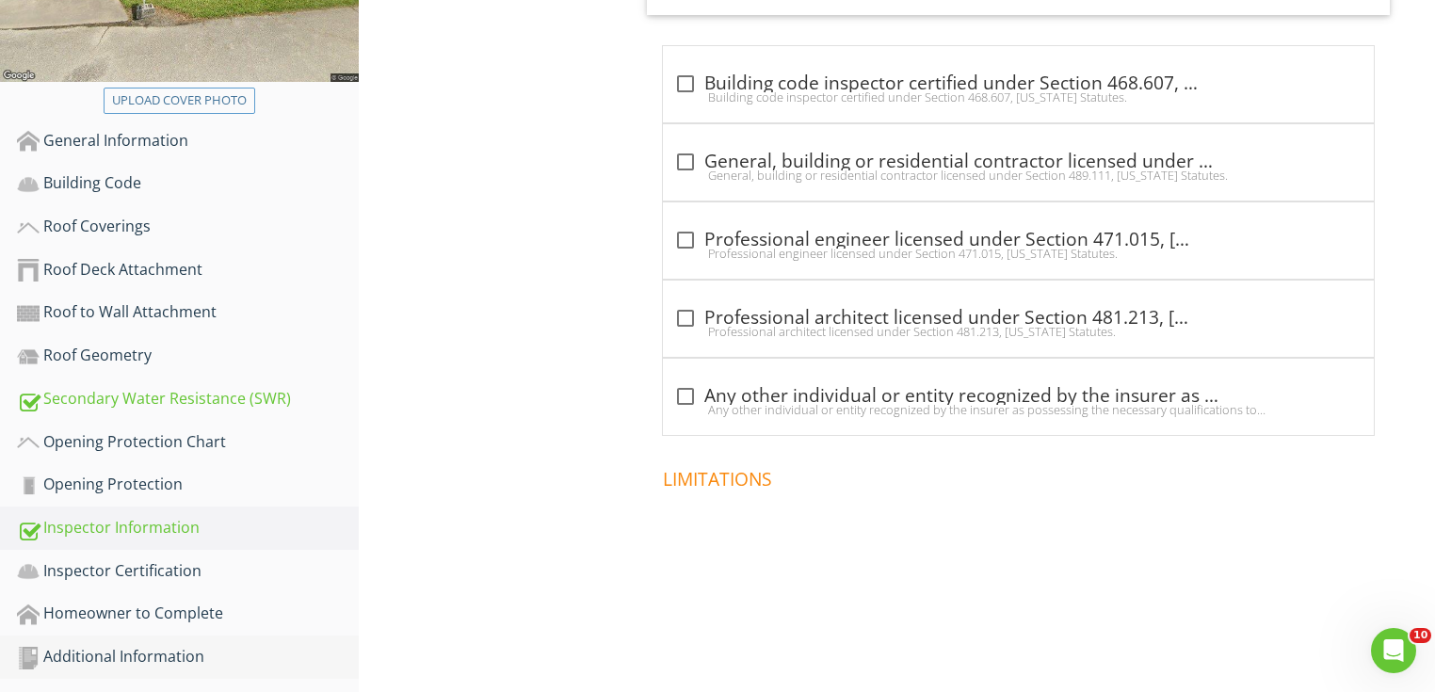
click at [269, 637] on link "Additional Information" at bounding box center [188, 657] width 342 height 43
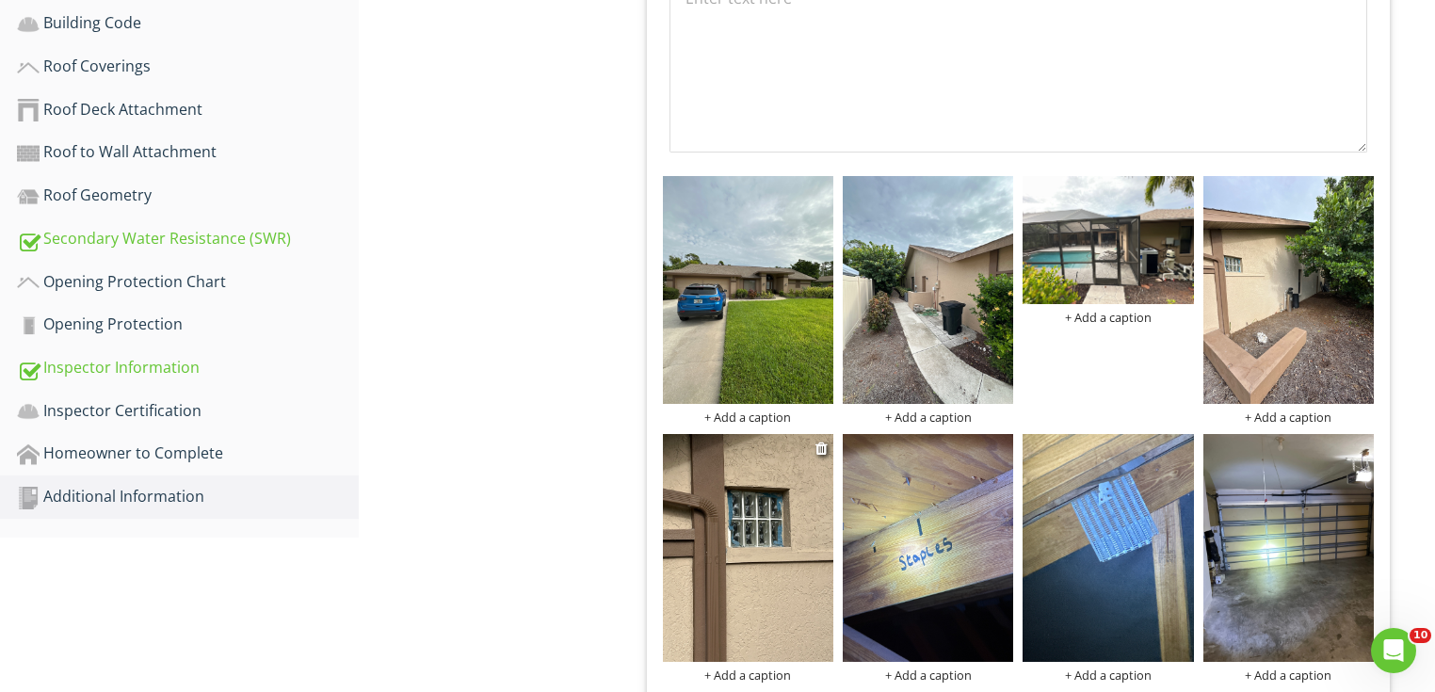
scroll to position [800, 0]
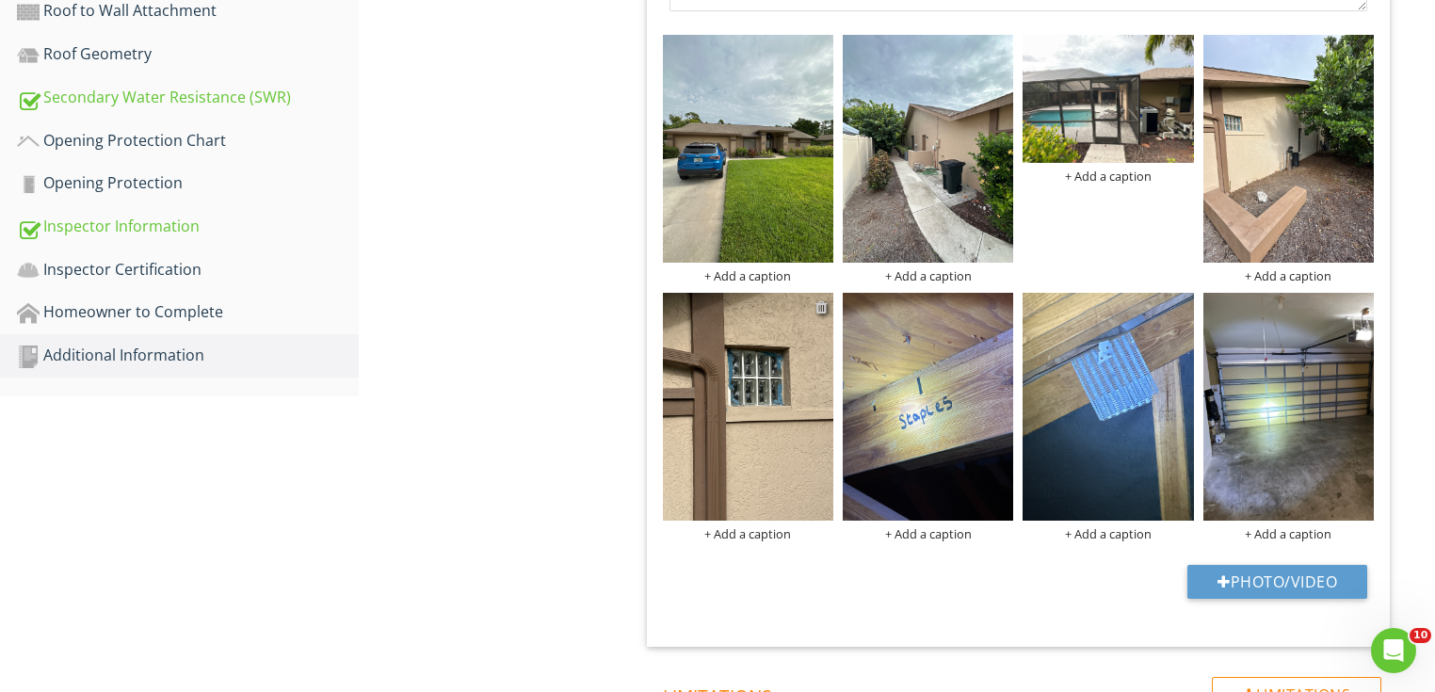
click at [817, 305] on div at bounding box center [822, 306] width 12 height 15
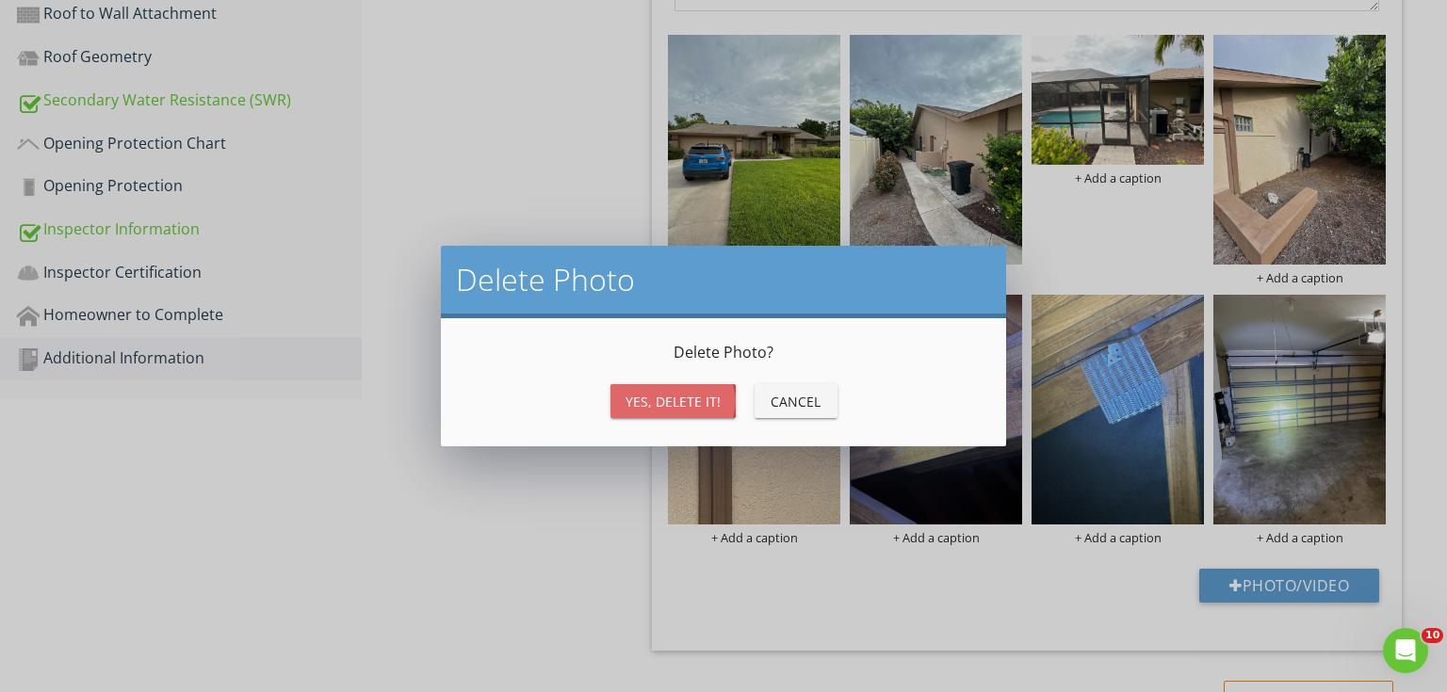
click at [671, 405] on div "Yes, Delete it!" at bounding box center [672, 402] width 95 height 20
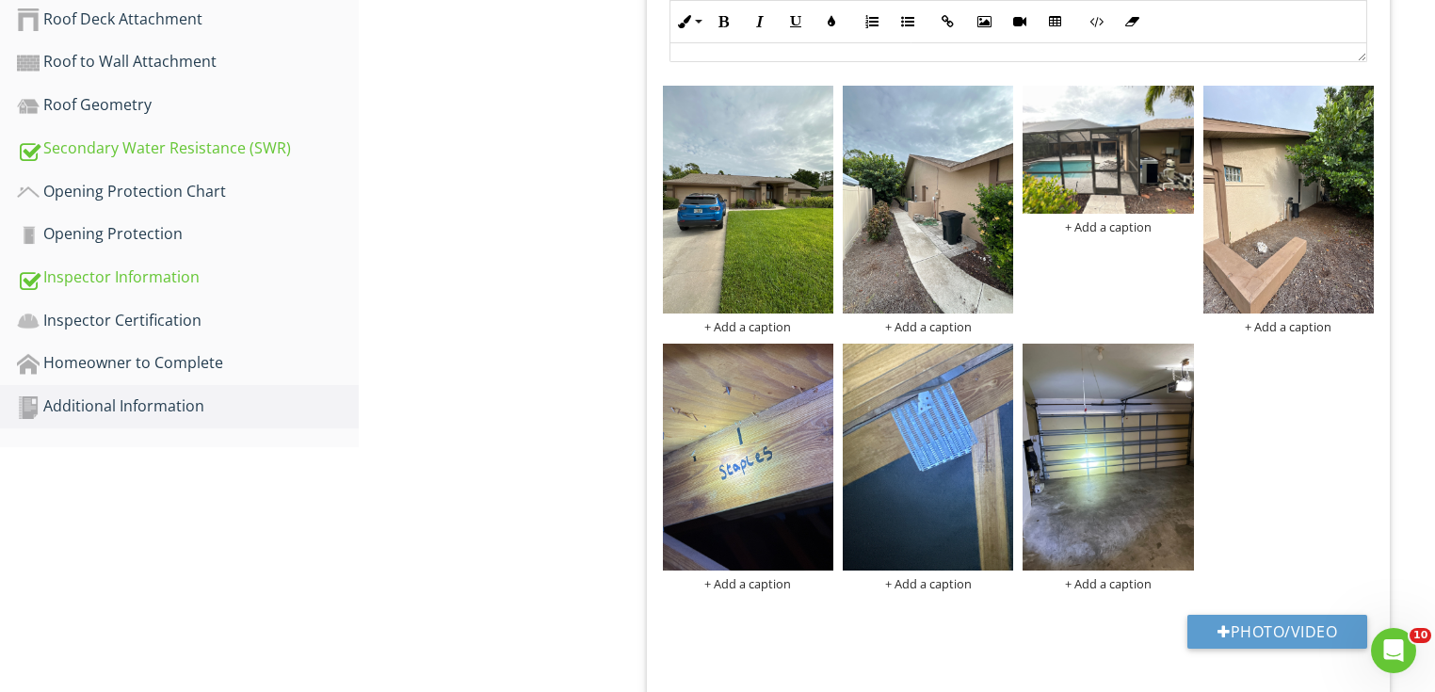
scroll to position [971, 0]
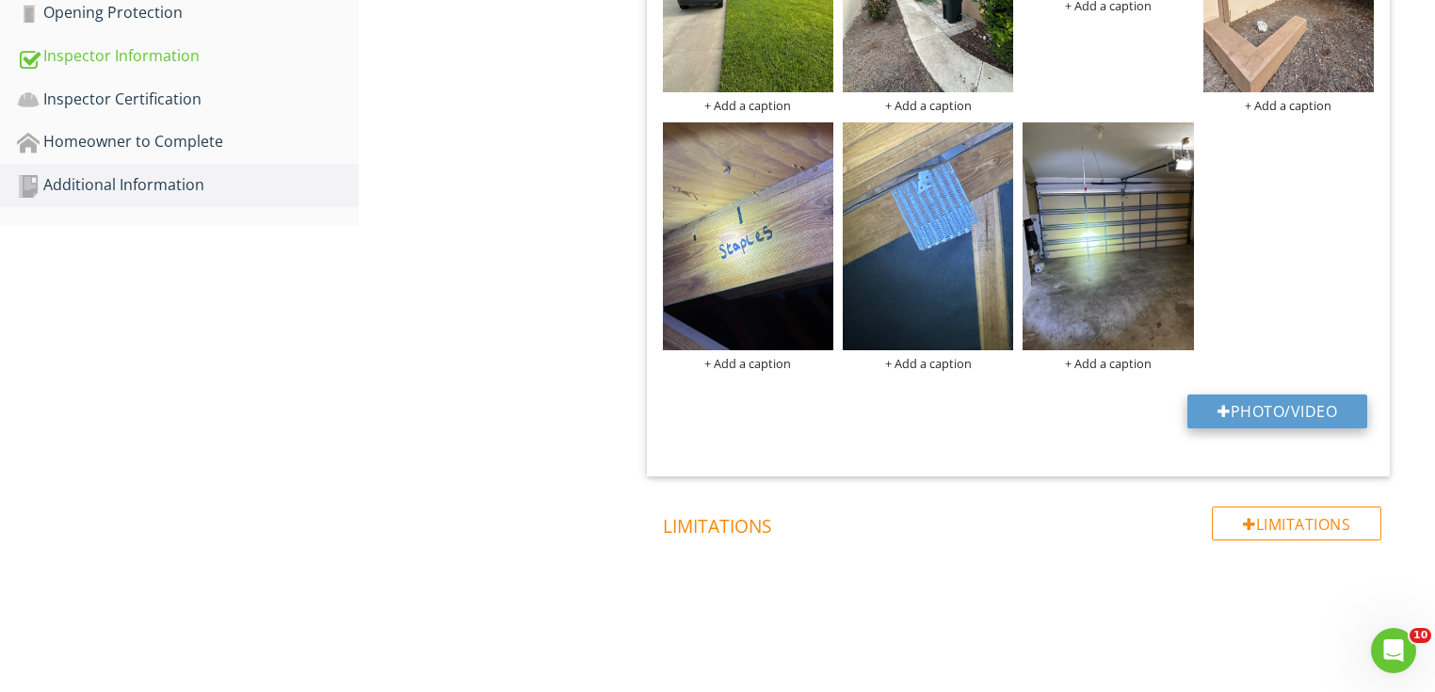
click at [1290, 419] on button "Photo/Video" at bounding box center [1278, 412] width 180 height 34
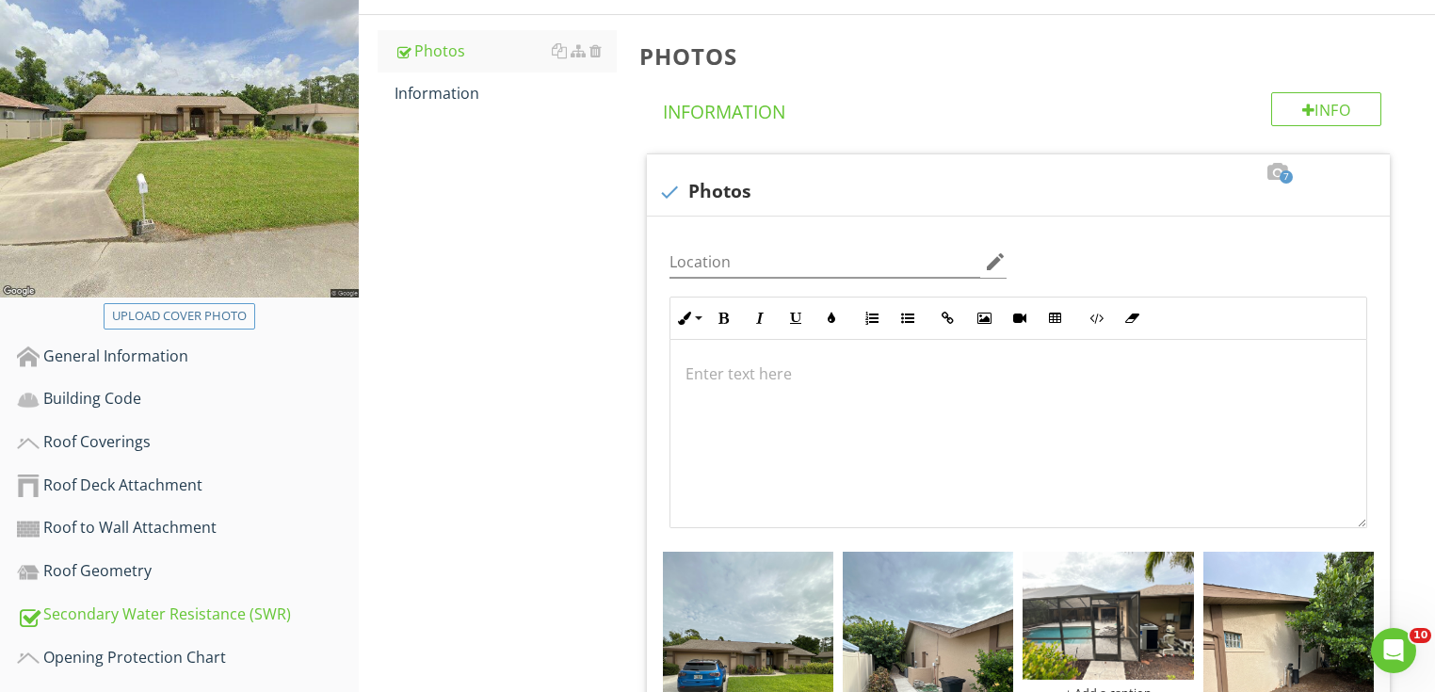
scroll to position [0, 0]
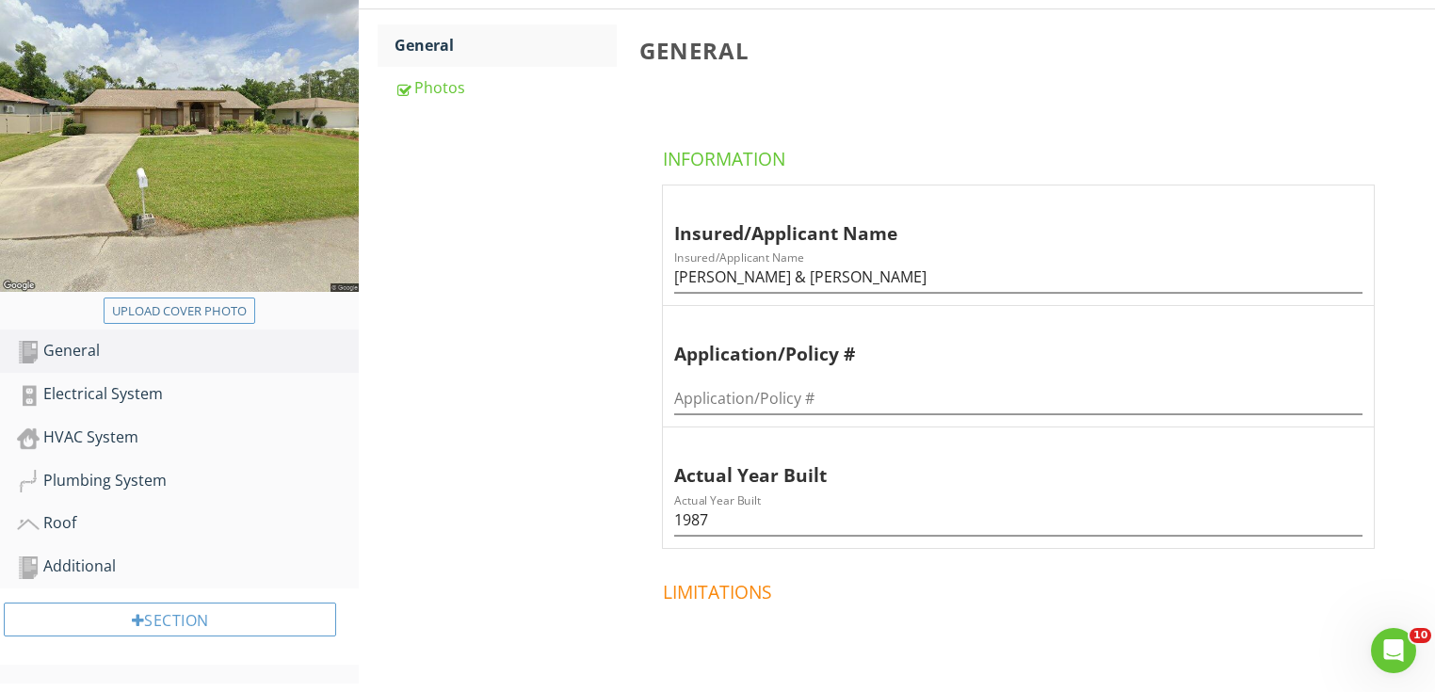
scroll to position [301, 0]
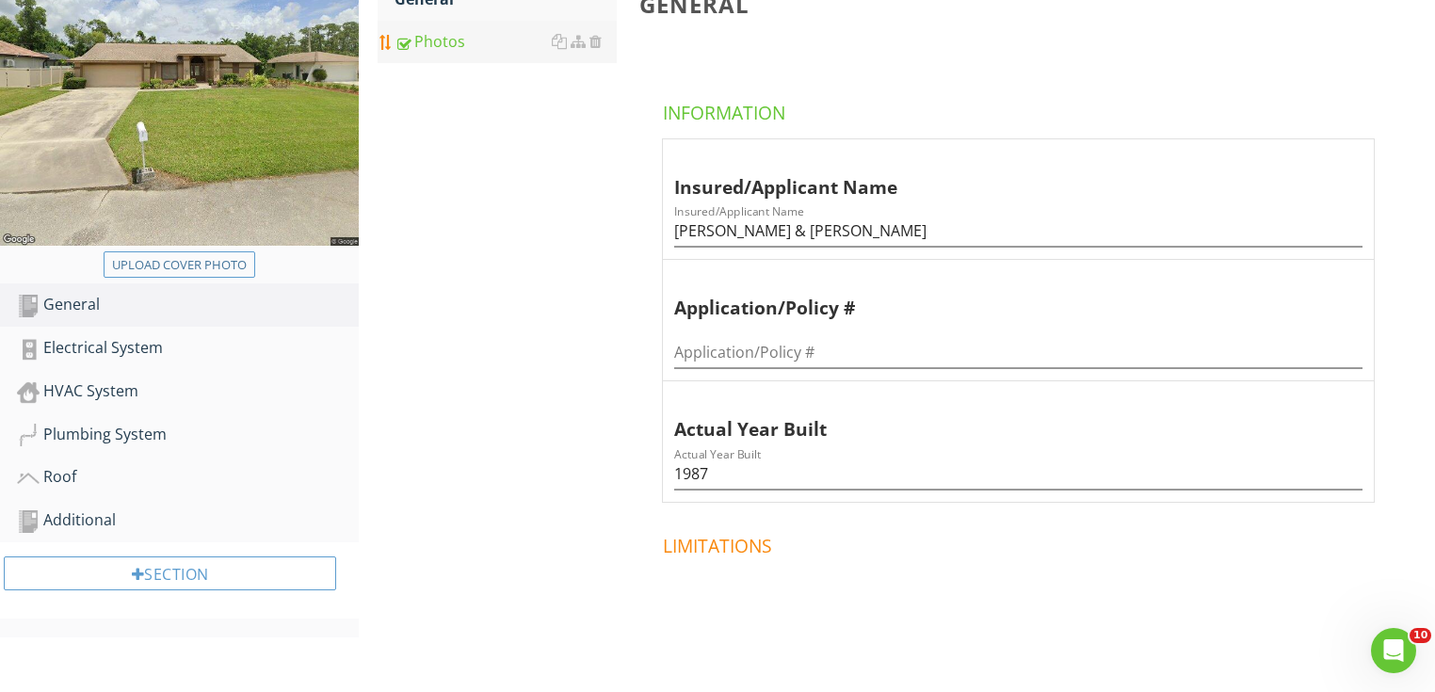
click at [425, 55] on link "Photos" at bounding box center [506, 41] width 222 height 41
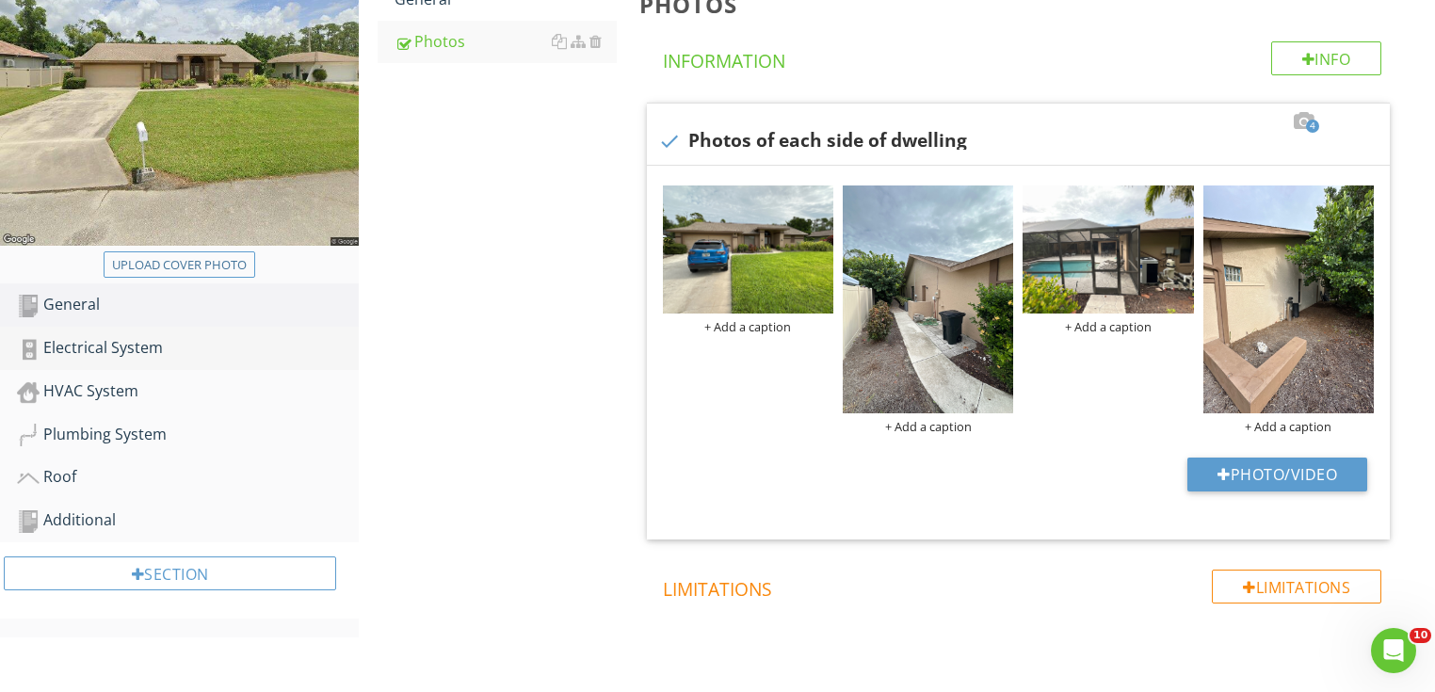
click at [191, 347] on div "Electrical System" at bounding box center [188, 348] width 342 height 24
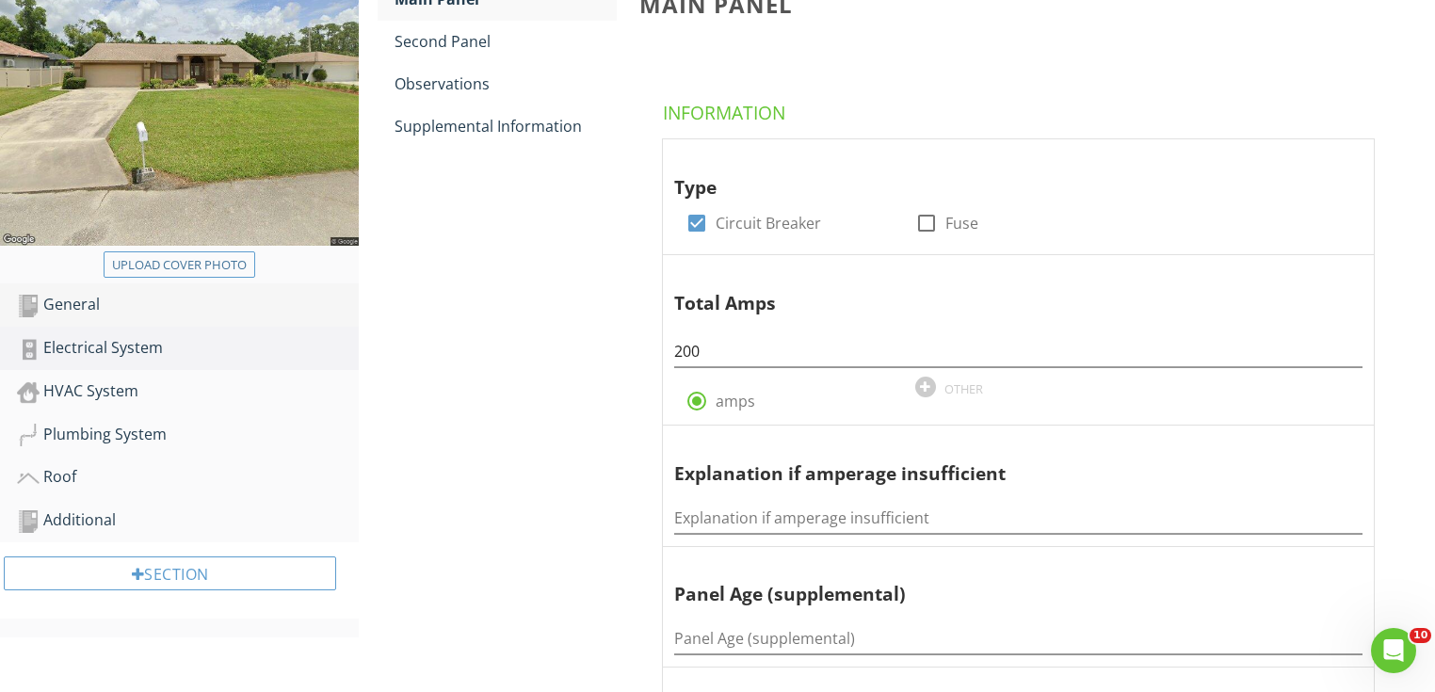
click at [78, 294] on div "General" at bounding box center [188, 305] width 342 height 24
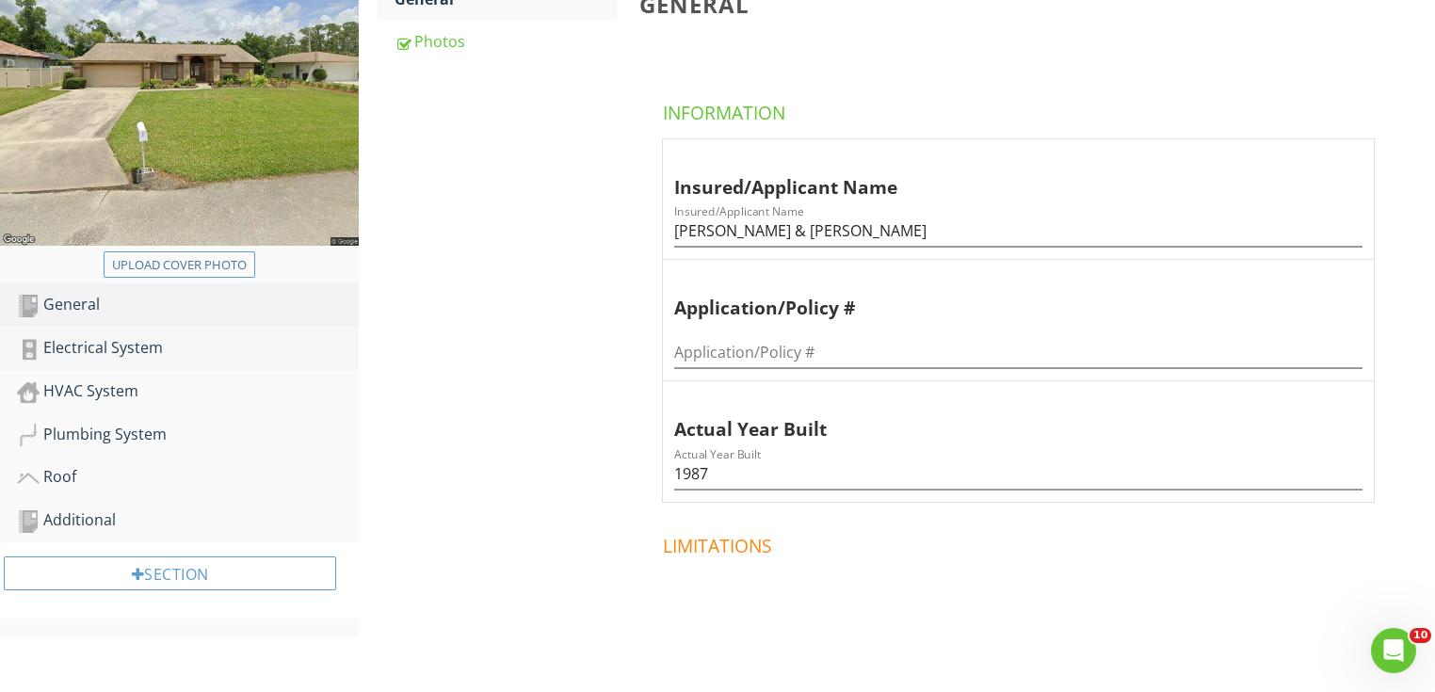
click at [210, 347] on div "Electrical System" at bounding box center [188, 348] width 342 height 24
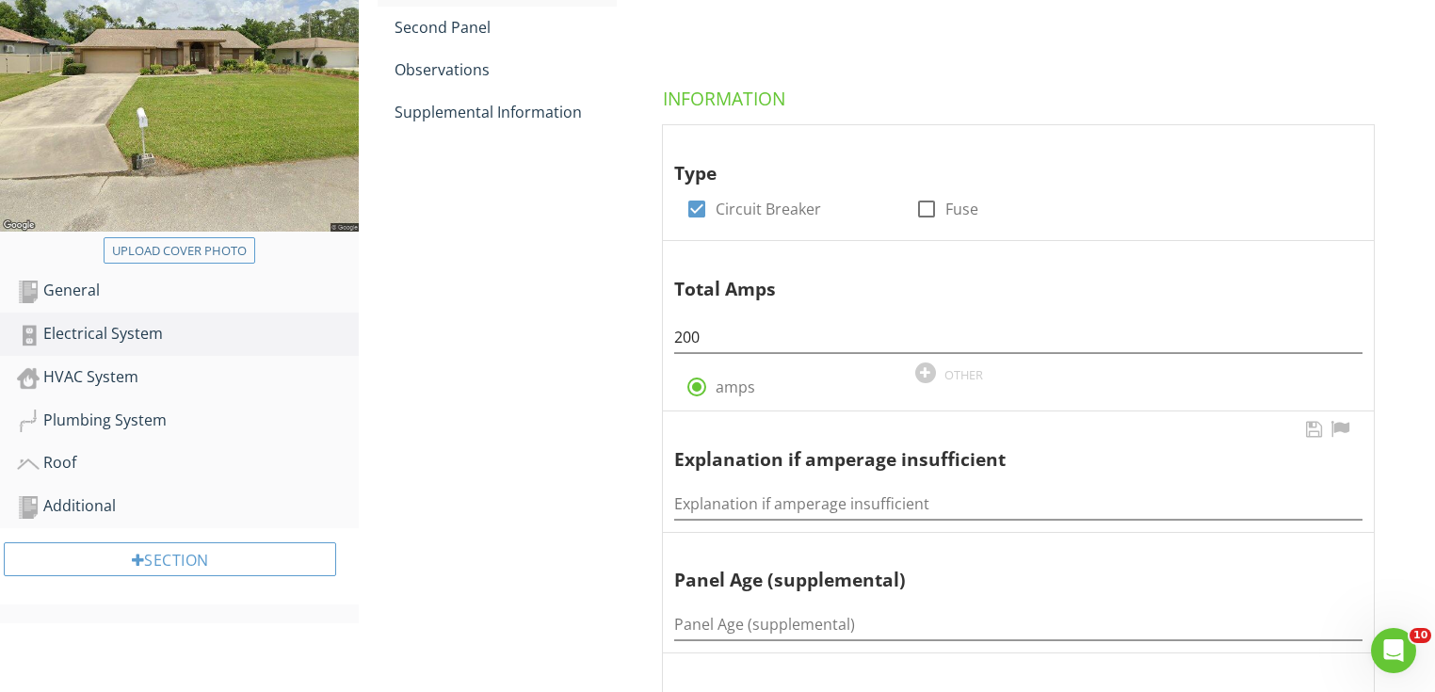
scroll to position [452, 0]
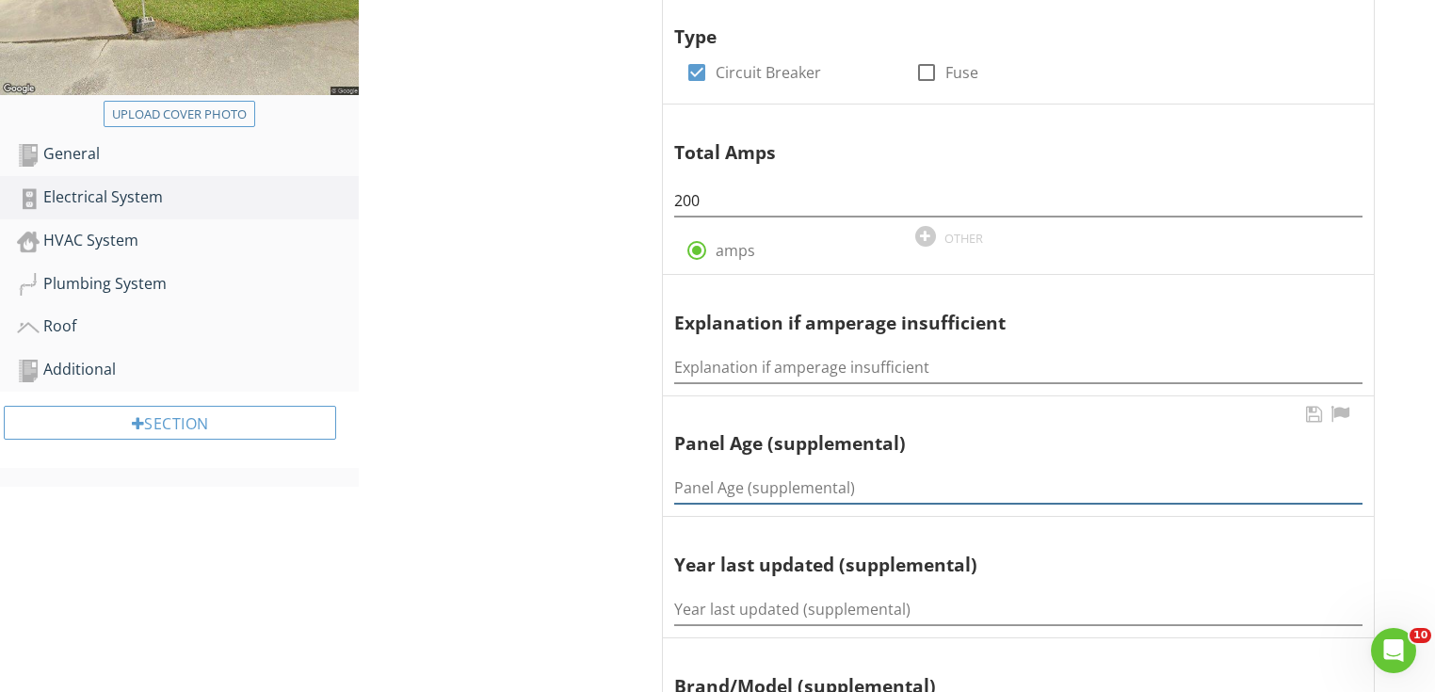
click at [748, 479] on input "Panel Age (supplemental)" at bounding box center [1018, 488] width 688 height 31
type input "38 years"
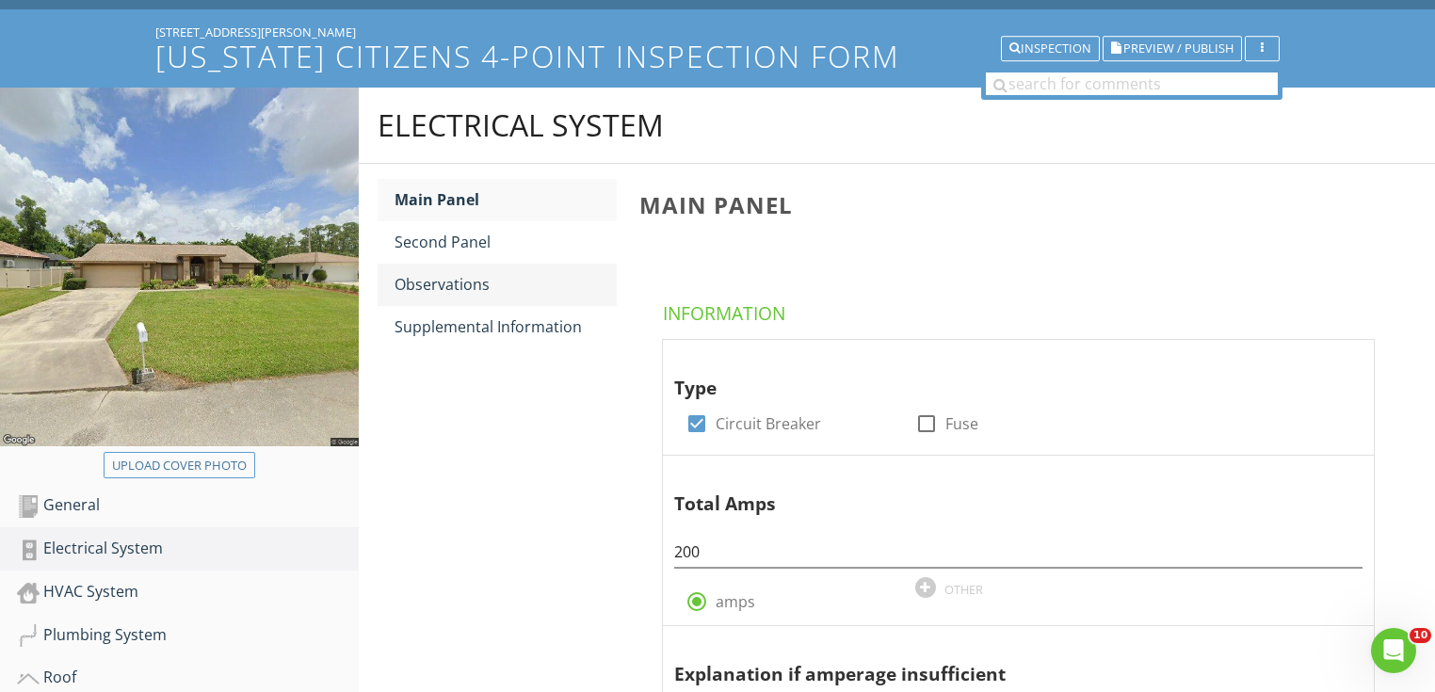
scroll to position [75, 0]
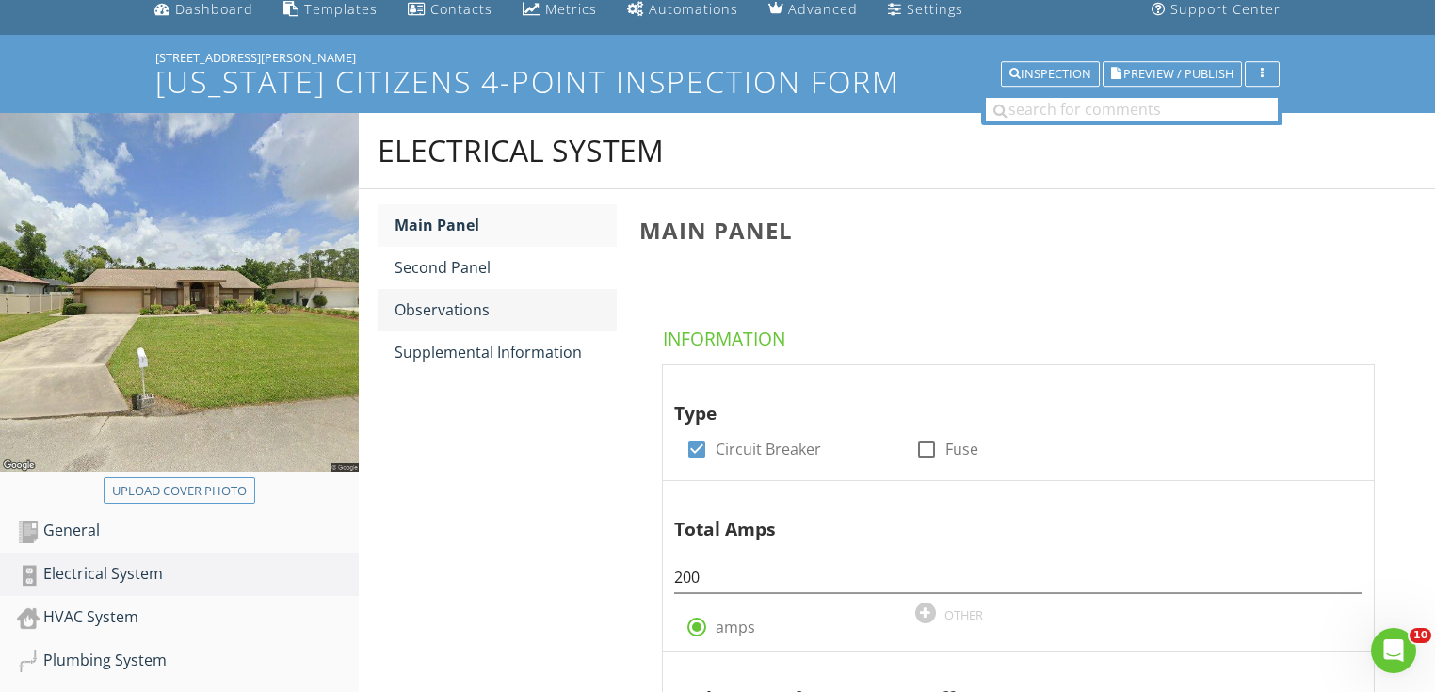
type input "N/A"
click at [491, 313] on div "Observations" at bounding box center [506, 310] width 222 height 23
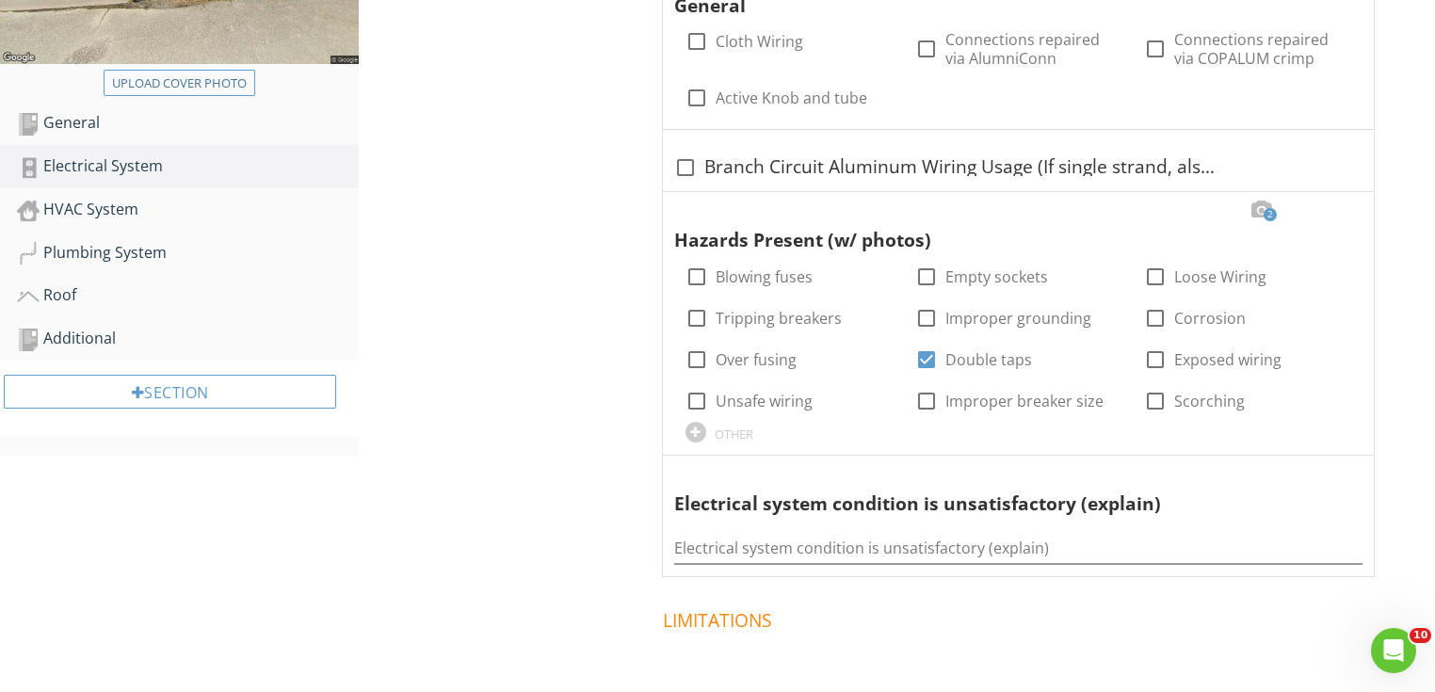
scroll to position [678, 0]
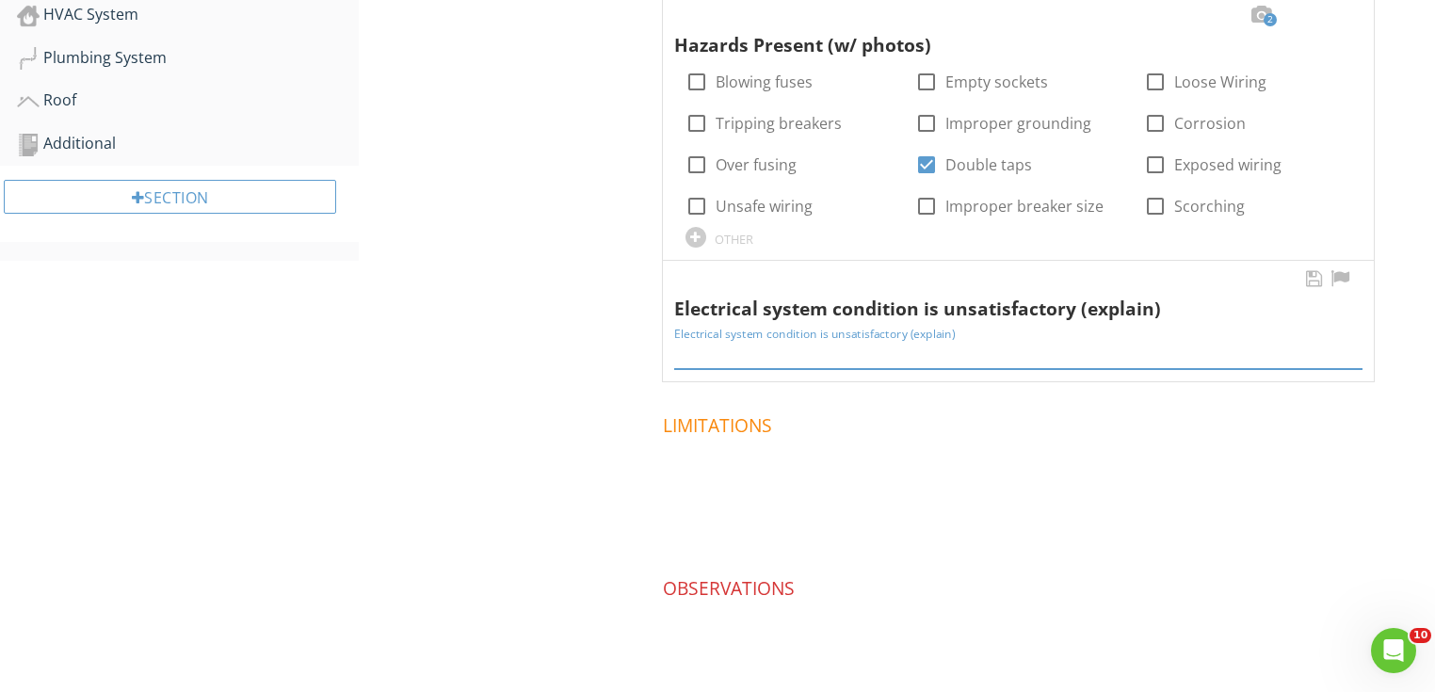
click at [730, 351] on input "Electrical system condition is unsatisfactory (explain)" at bounding box center [1018, 353] width 688 height 31
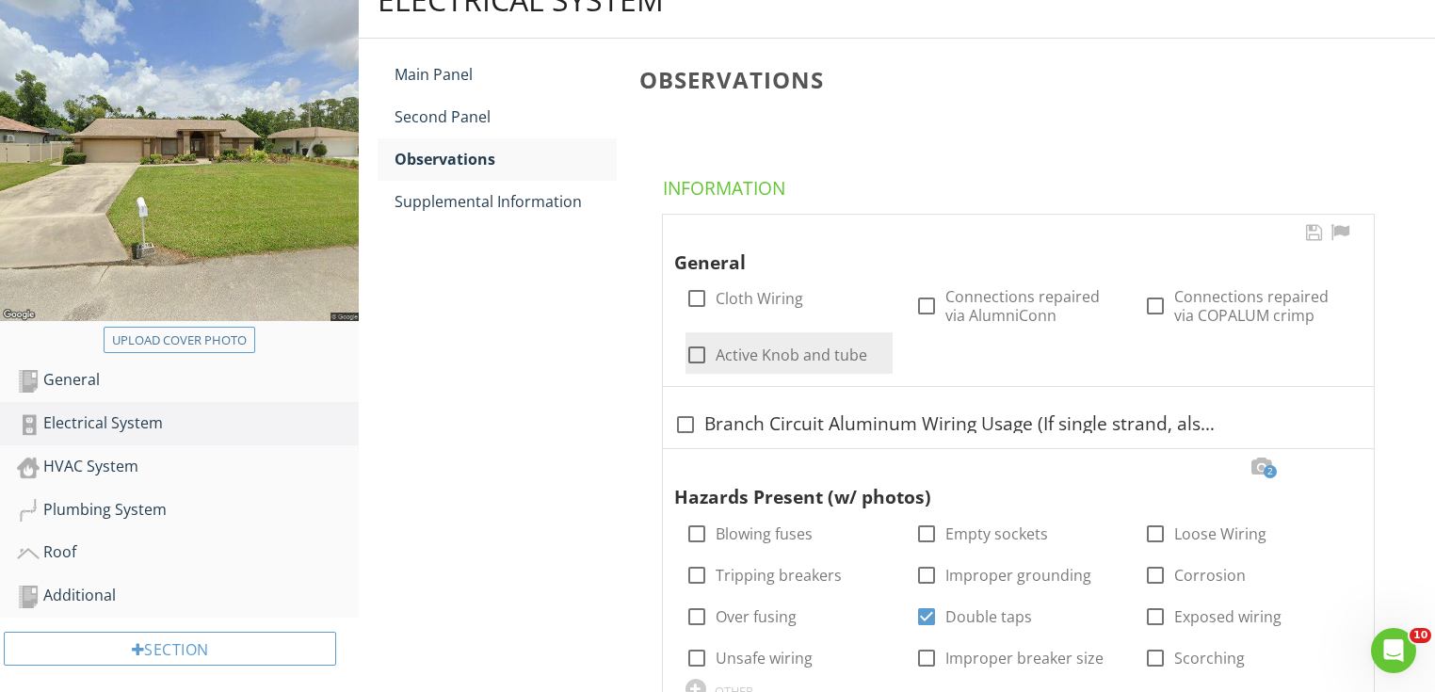
scroll to position [226, 0]
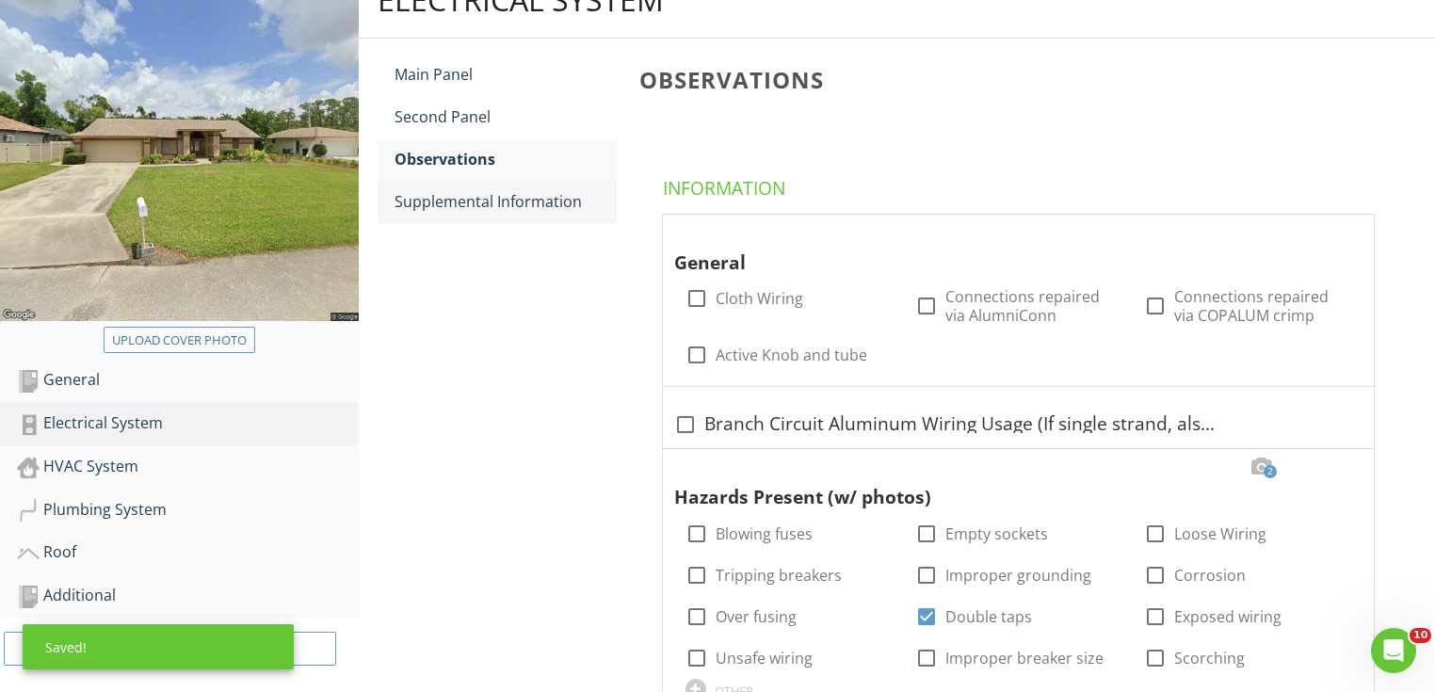
type input "double tapped breakers."
click at [519, 203] on div "Supplemental Information" at bounding box center [506, 201] width 222 height 23
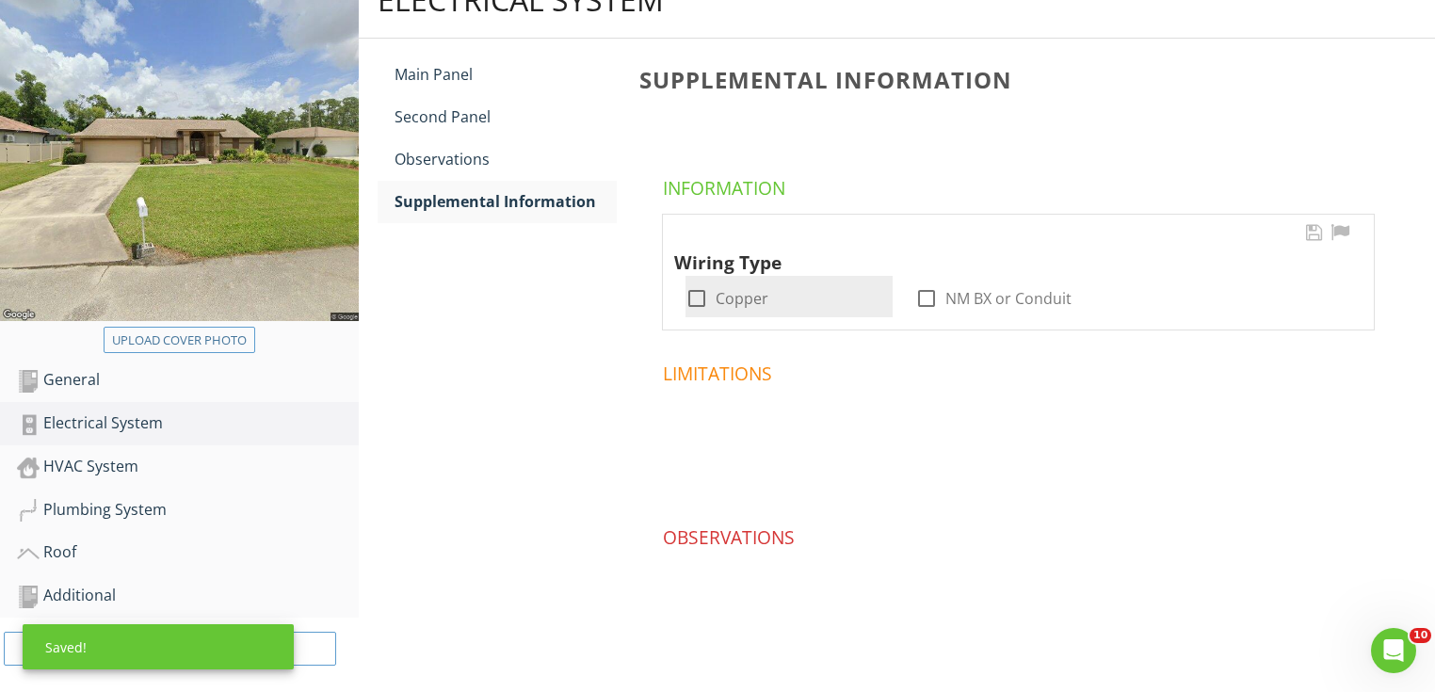
click at [701, 298] on div at bounding box center [697, 299] width 32 height 32
checkbox input "true"
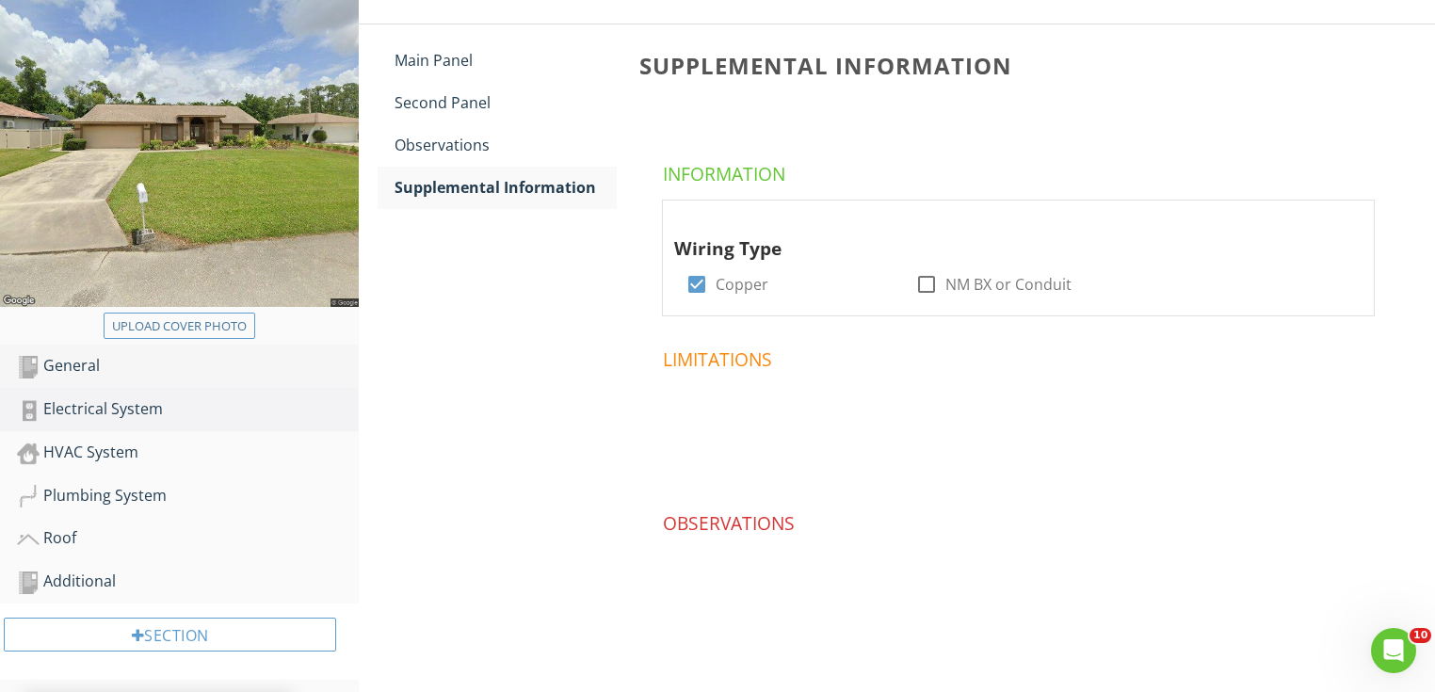
scroll to position [244, 0]
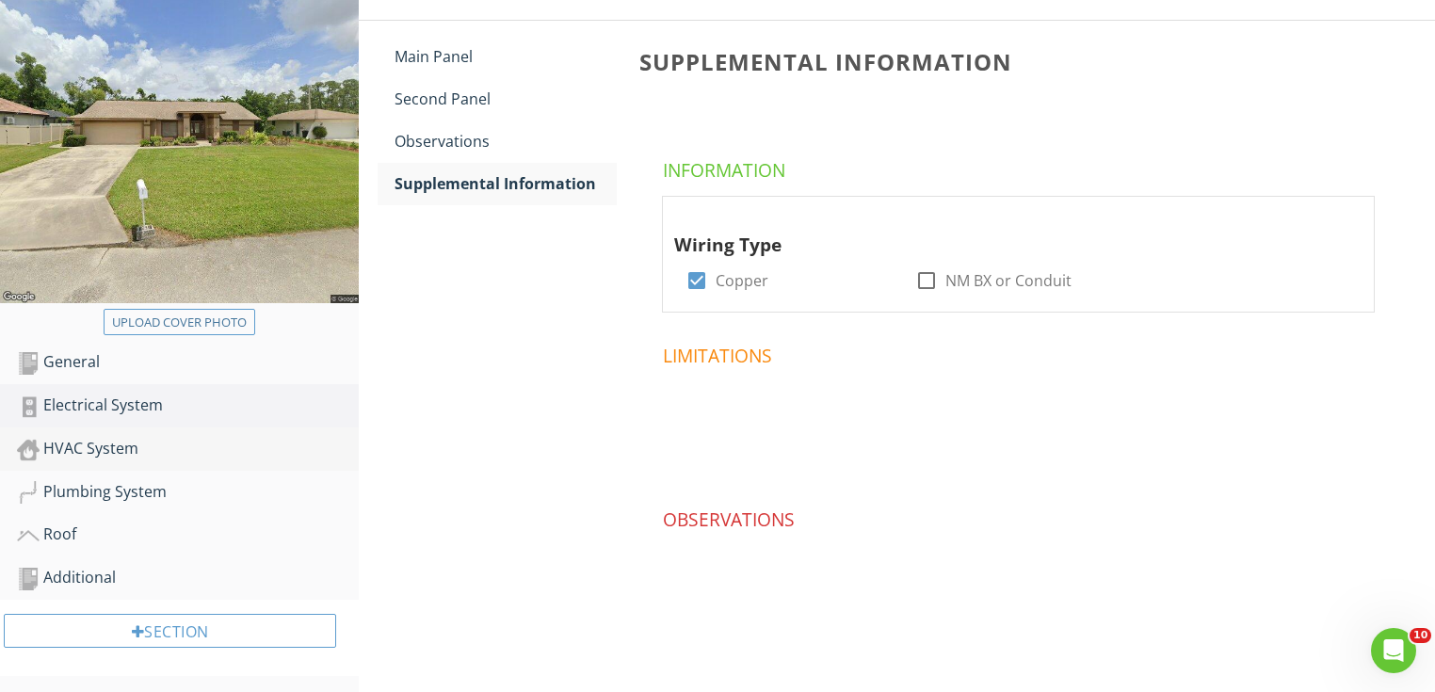
click at [177, 459] on div "HVAC System" at bounding box center [188, 449] width 342 height 24
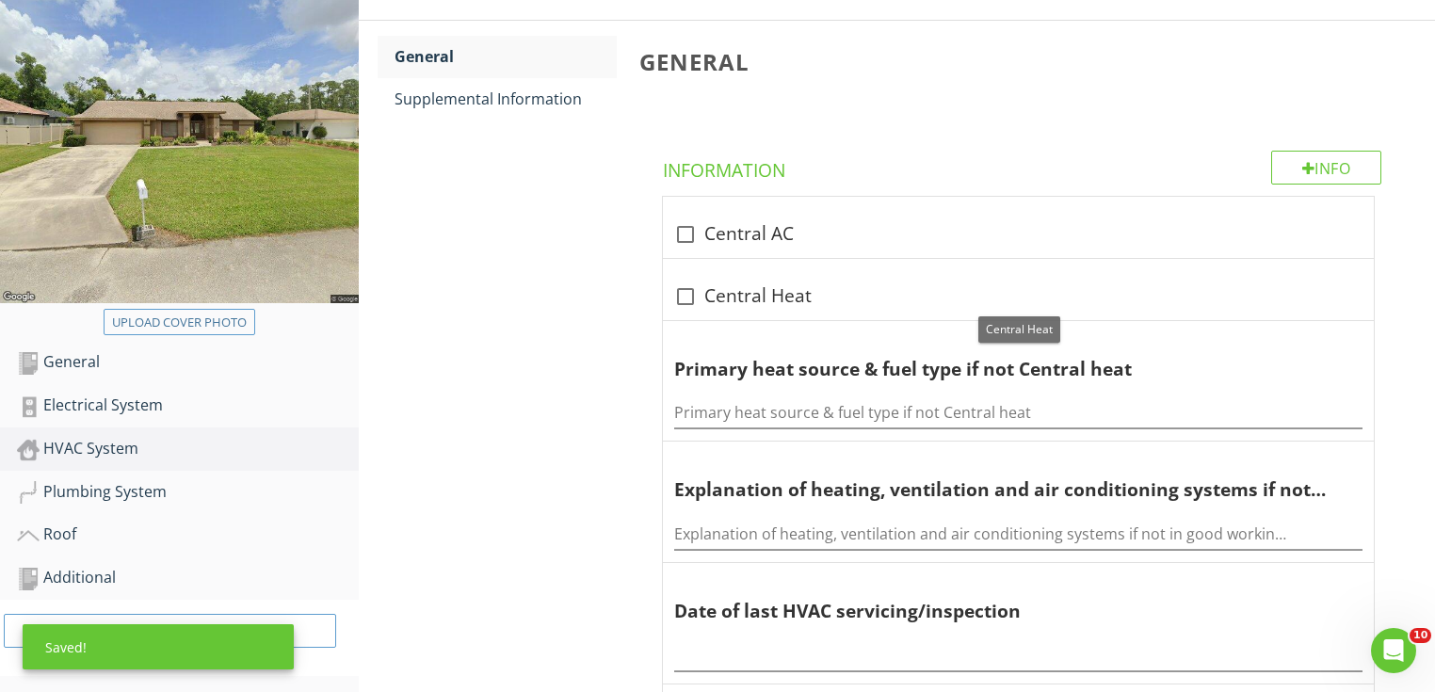
drag, startPoint x: 768, startPoint y: 297, endPoint x: 751, endPoint y: 276, distance: 27.4
click at [768, 295] on div "check_box_outline_blank Central Heat" at bounding box center [1018, 296] width 688 height 23
checkbox input "true"
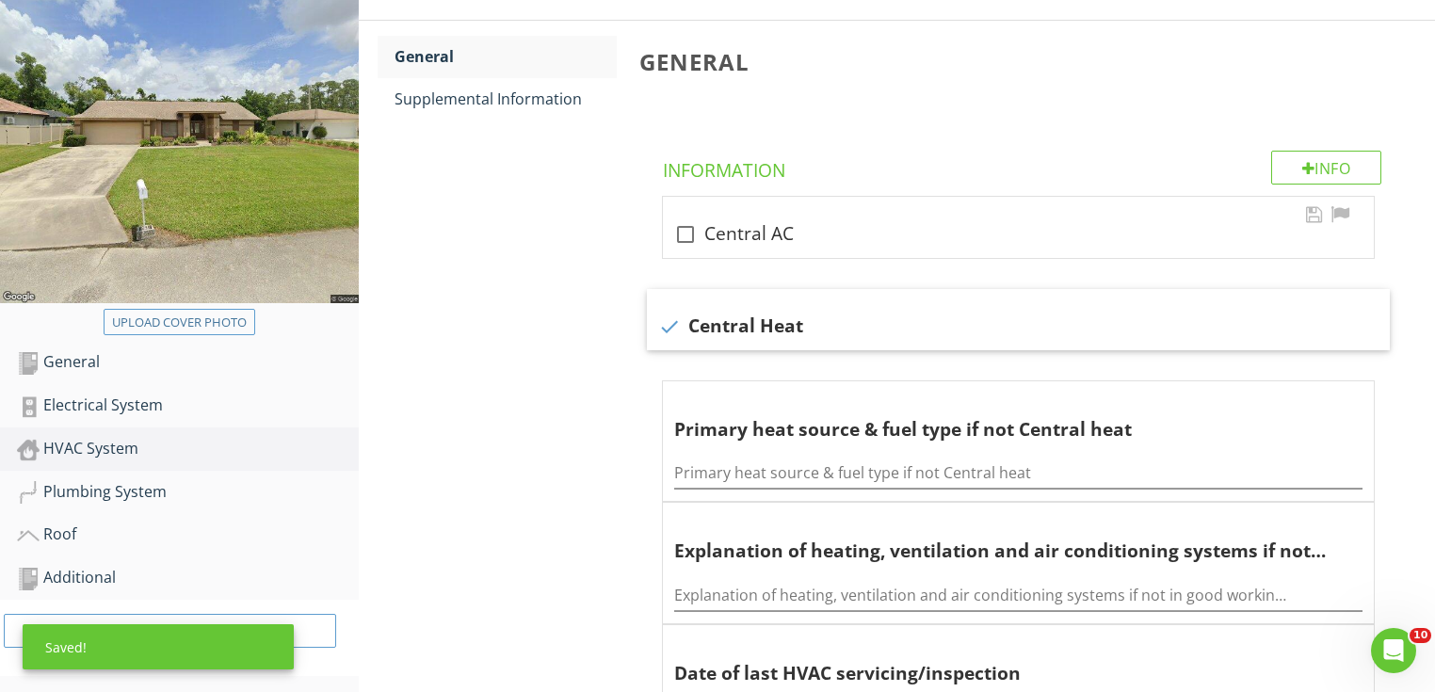
click at [719, 235] on div "check_box_outline_blank Central AC" at bounding box center [1018, 234] width 688 height 23
checkbox input "true"
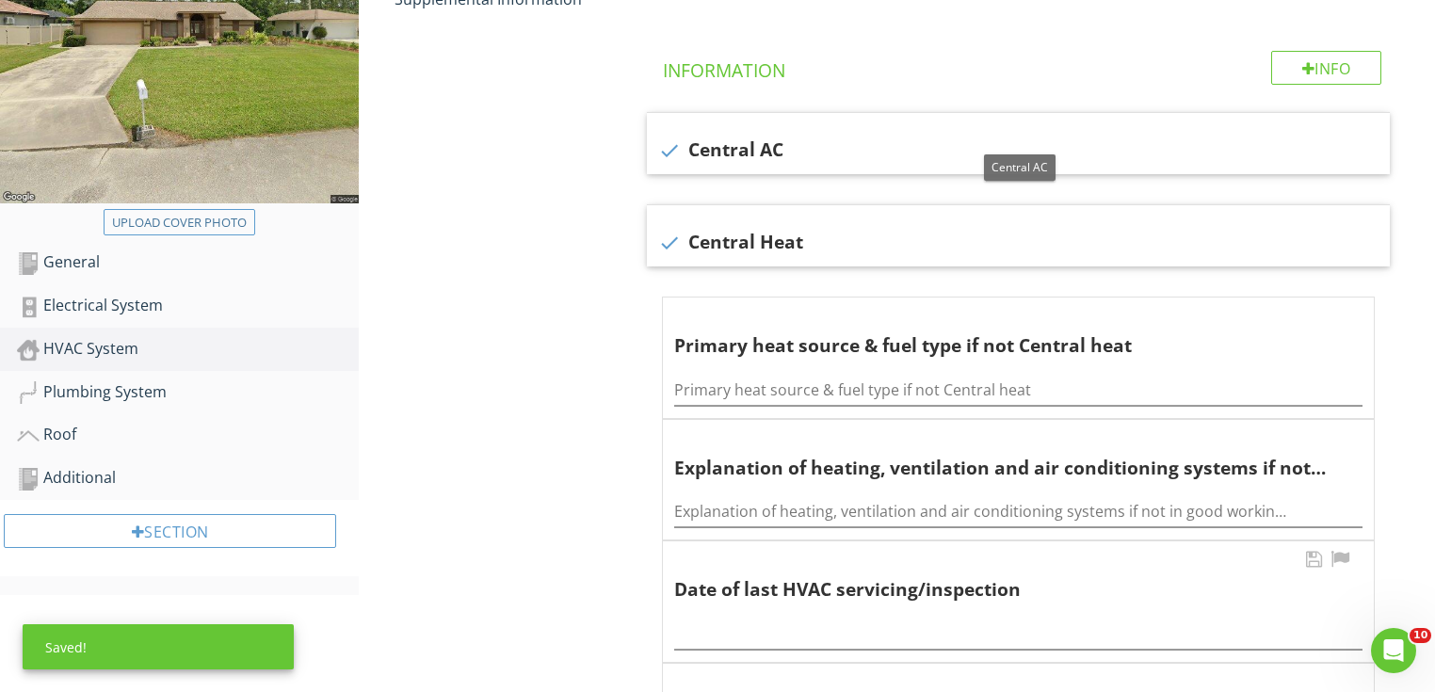
scroll to position [470, 0]
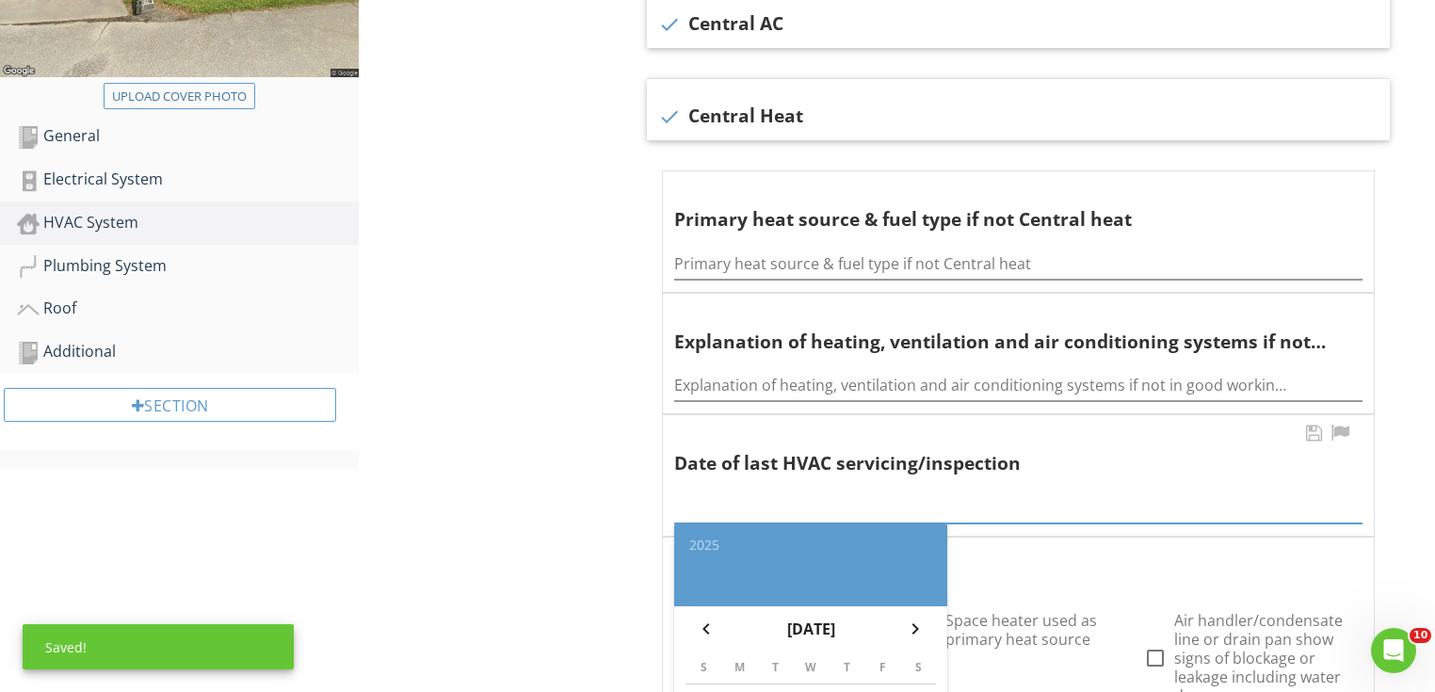
click at [717, 495] on input "text" at bounding box center [1018, 508] width 688 height 31
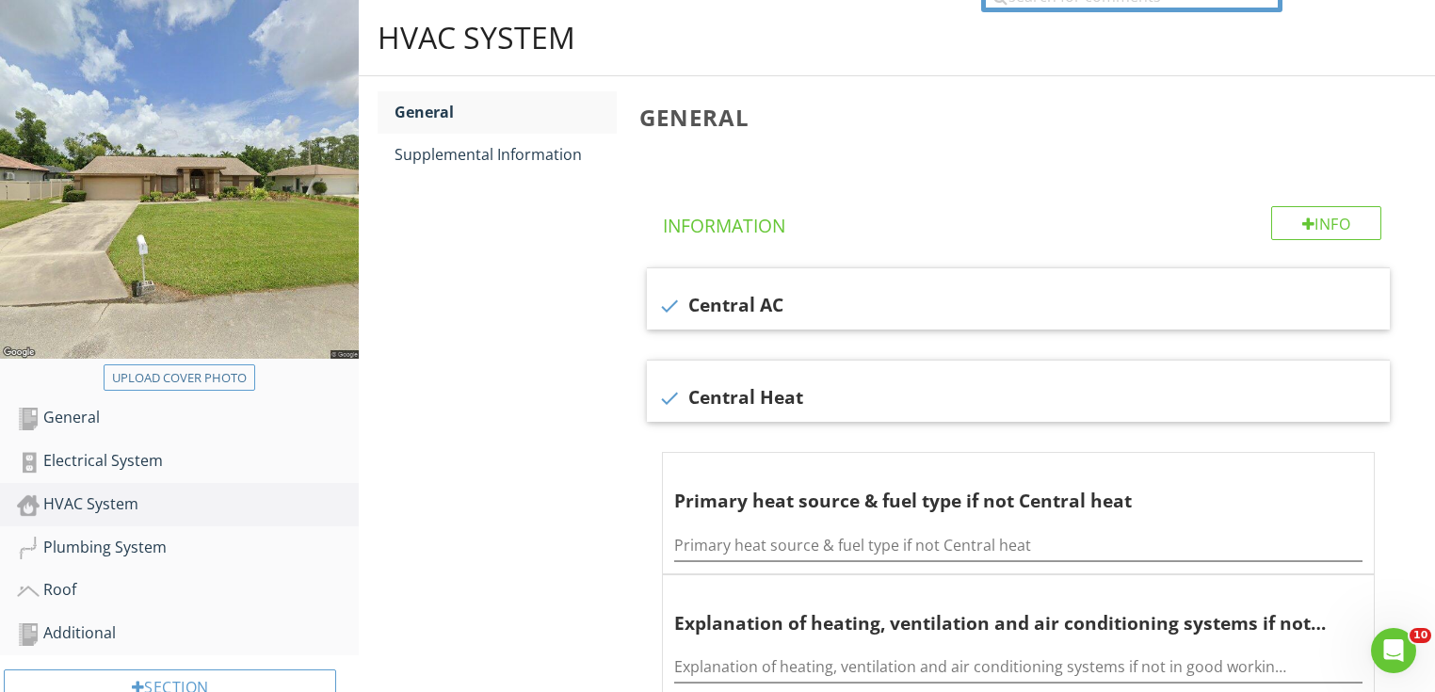
scroll to position [0, 0]
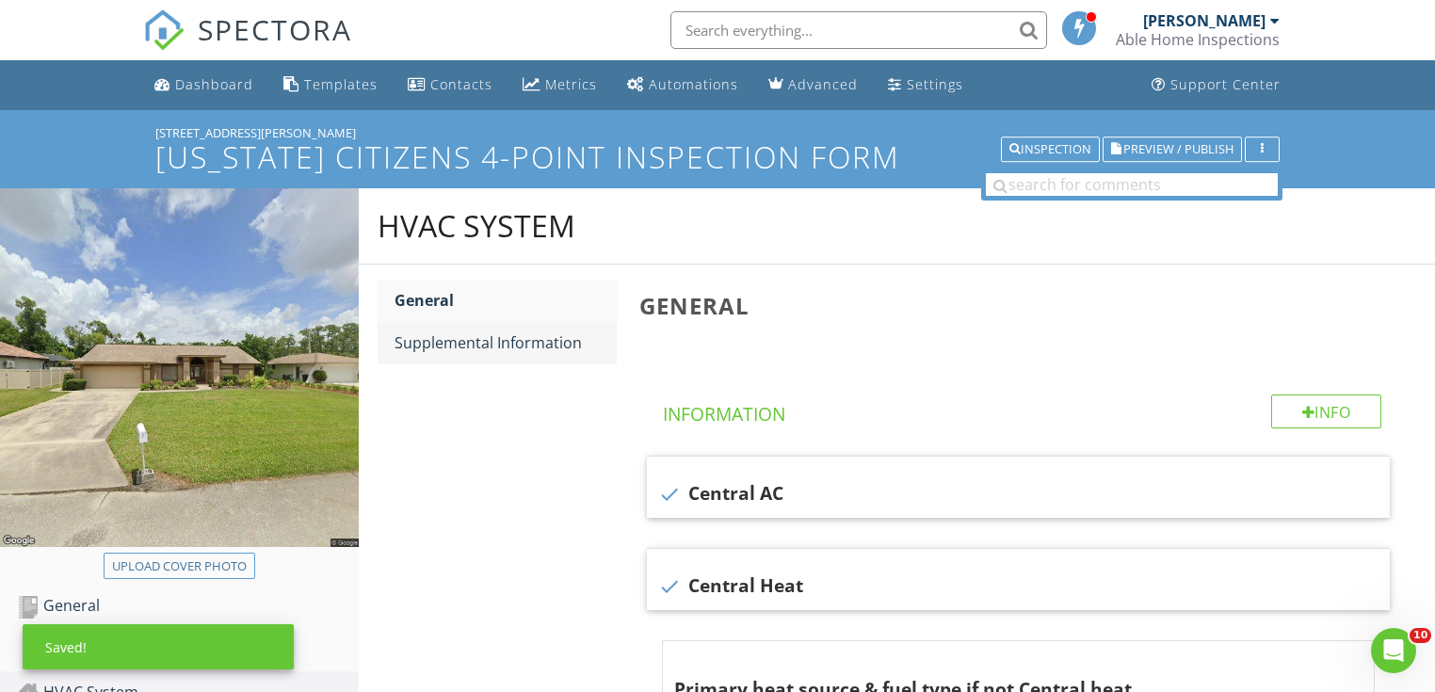
type input "Unknown"
click at [520, 331] on div "Supplemental Information" at bounding box center [506, 342] width 222 height 23
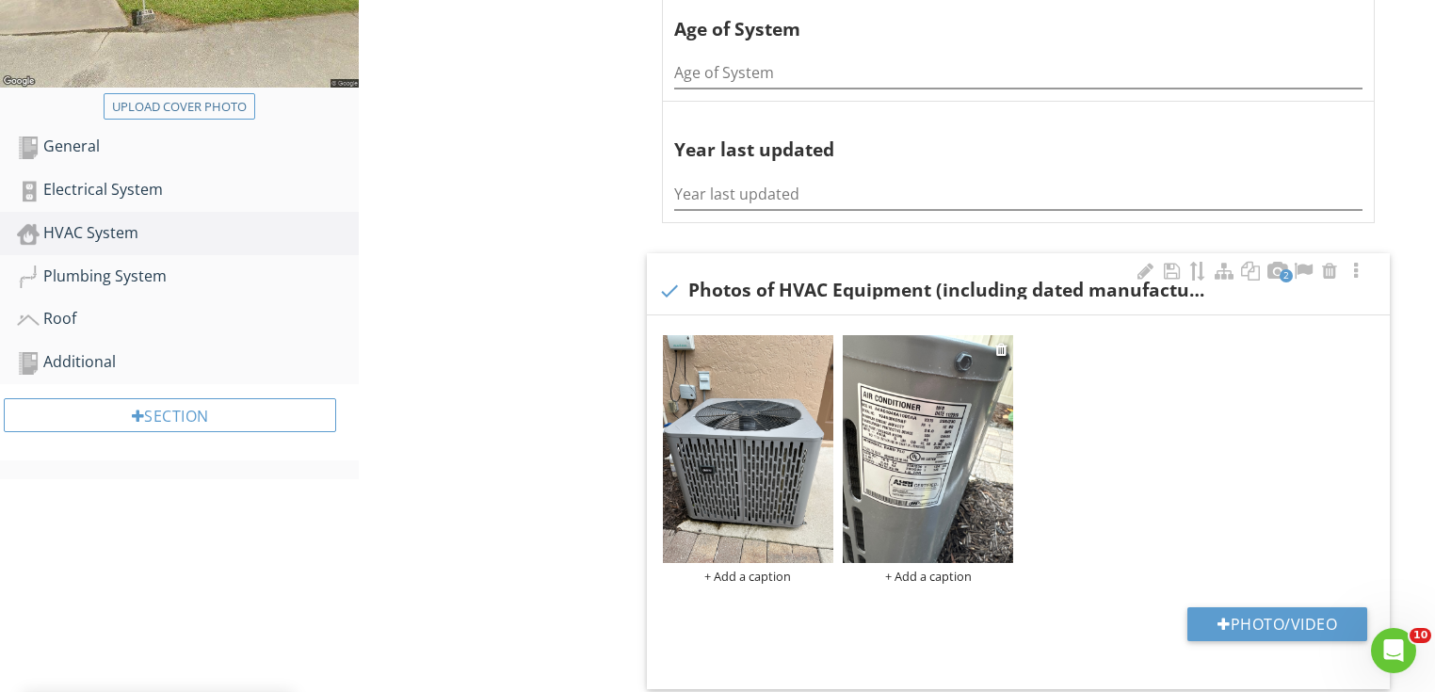
scroll to position [527, 0]
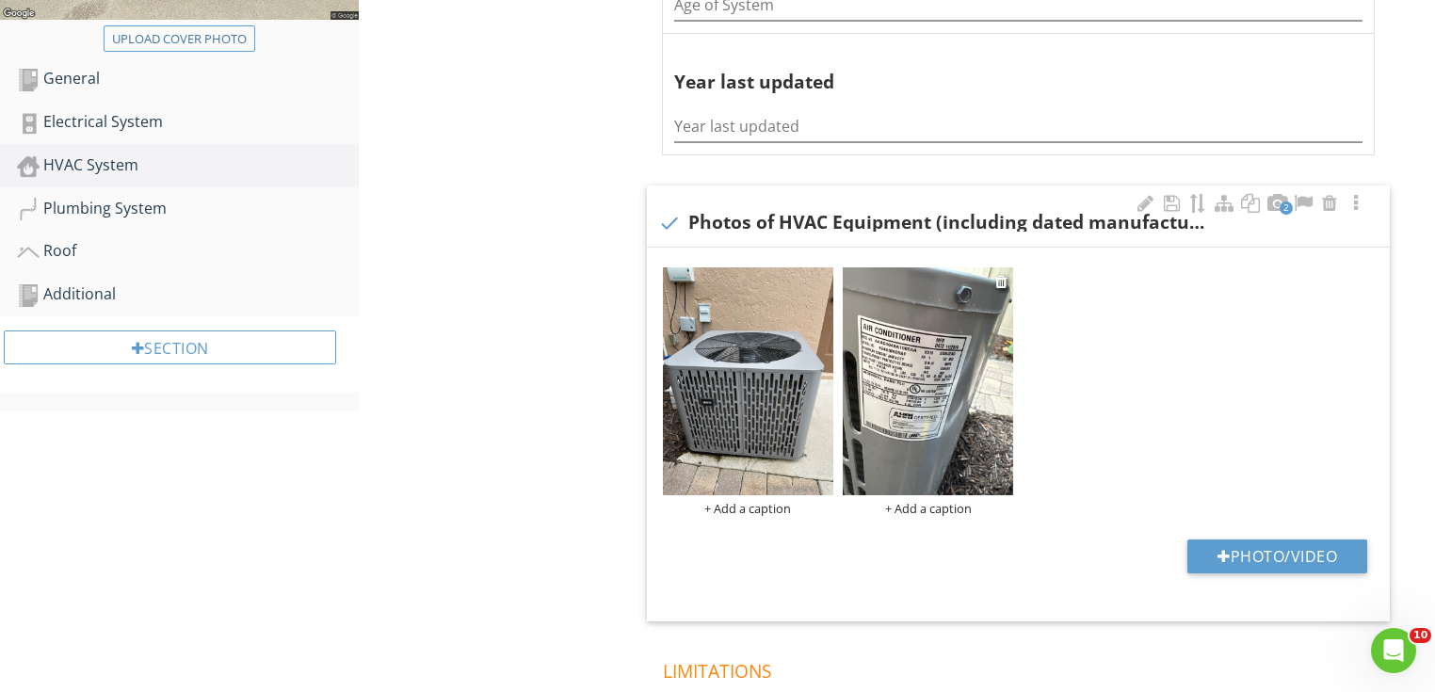
click at [955, 399] on img at bounding box center [928, 381] width 170 height 228
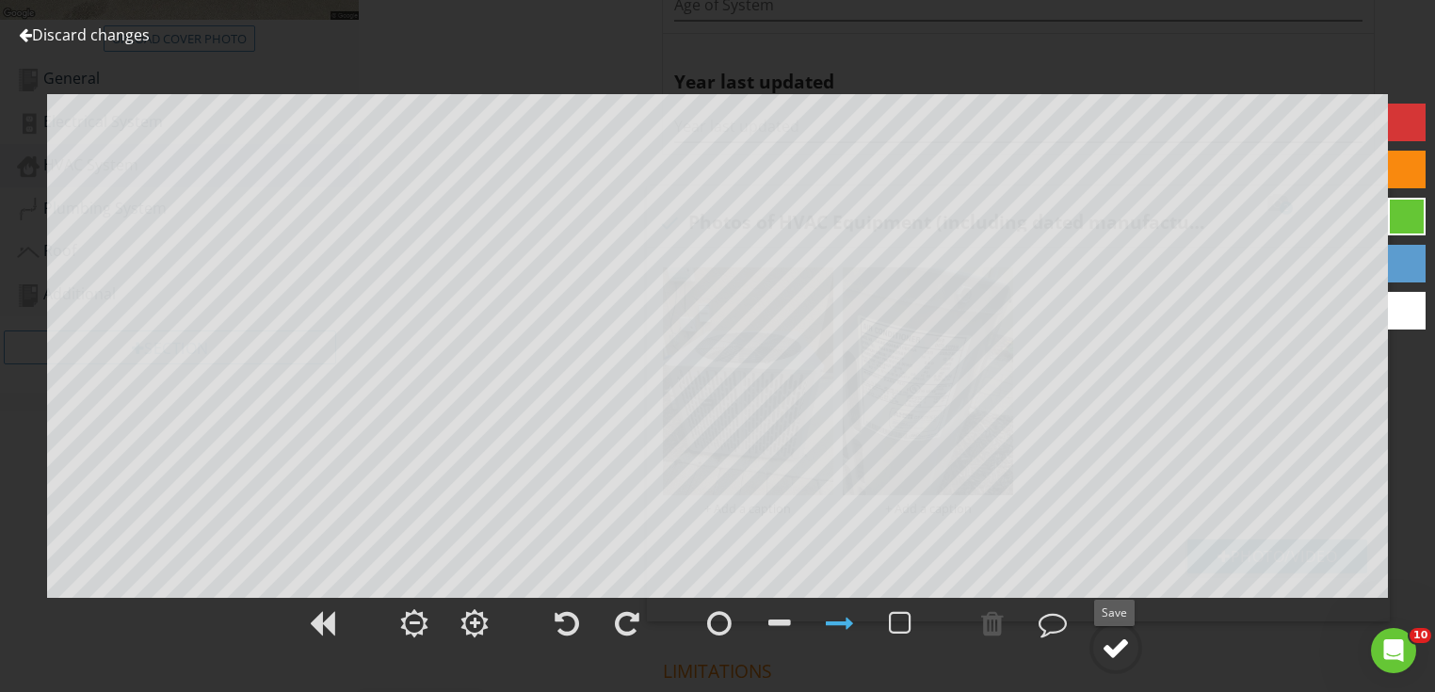
click at [1120, 655] on div at bounding box center [1116, 648] width 28 height 28
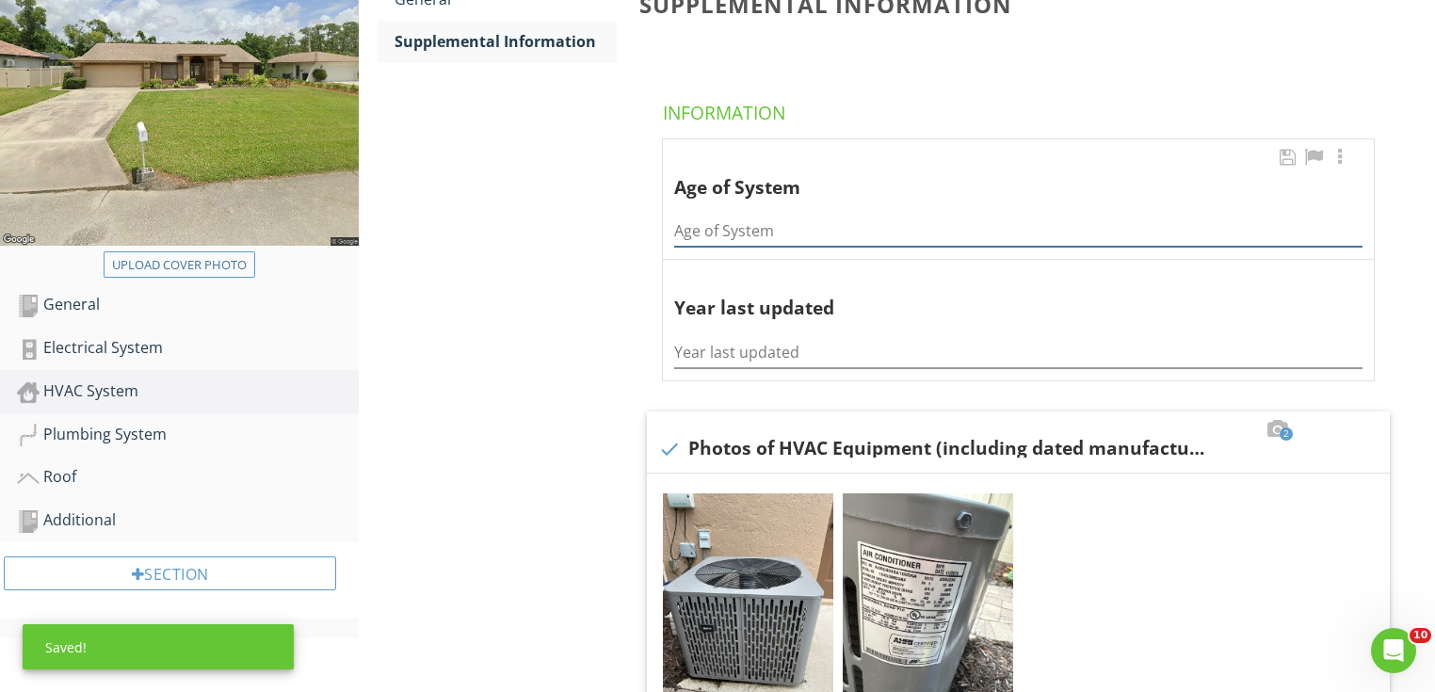
click at [735, 230] on input "Age of System" at bounding box center [1018, 231] width 688 height 31
type input "6 years"
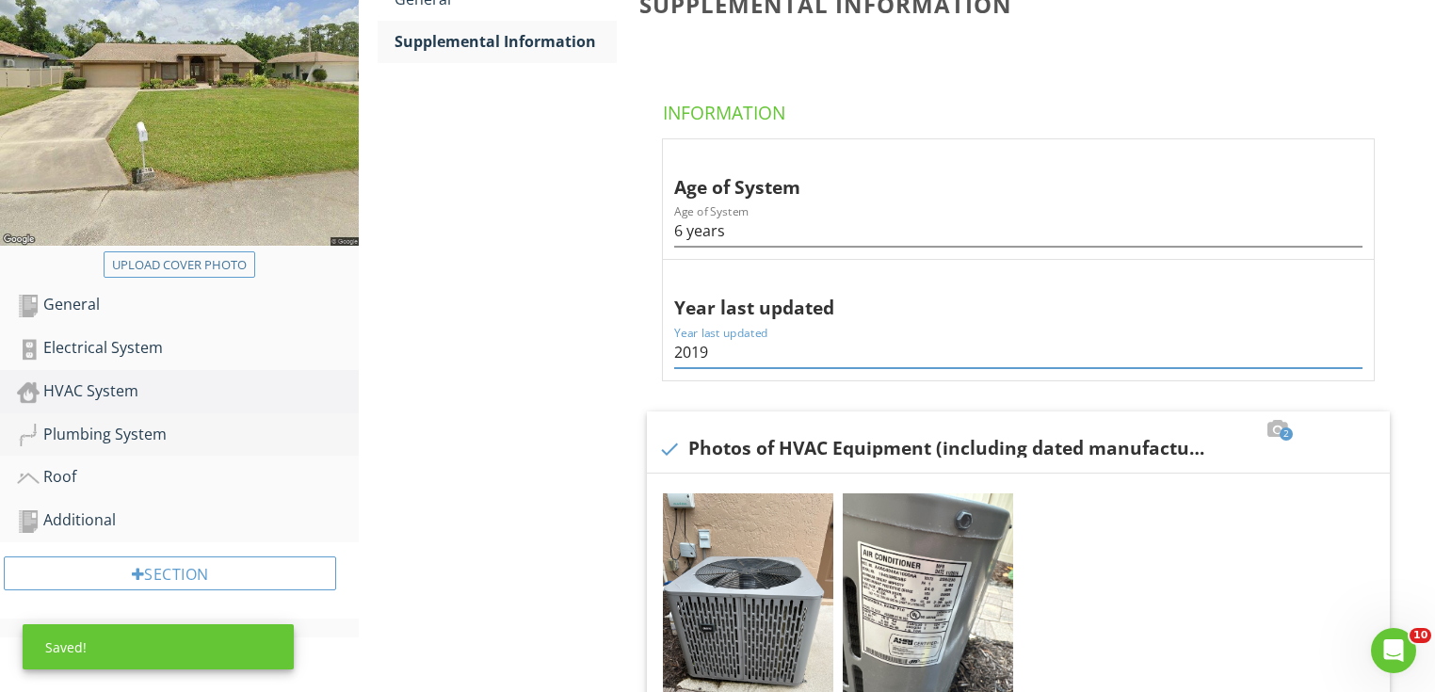
type input "2019"
click at [178, 414] on link "Plumbing System" at bounding box center [188, 434] width 342 height 43
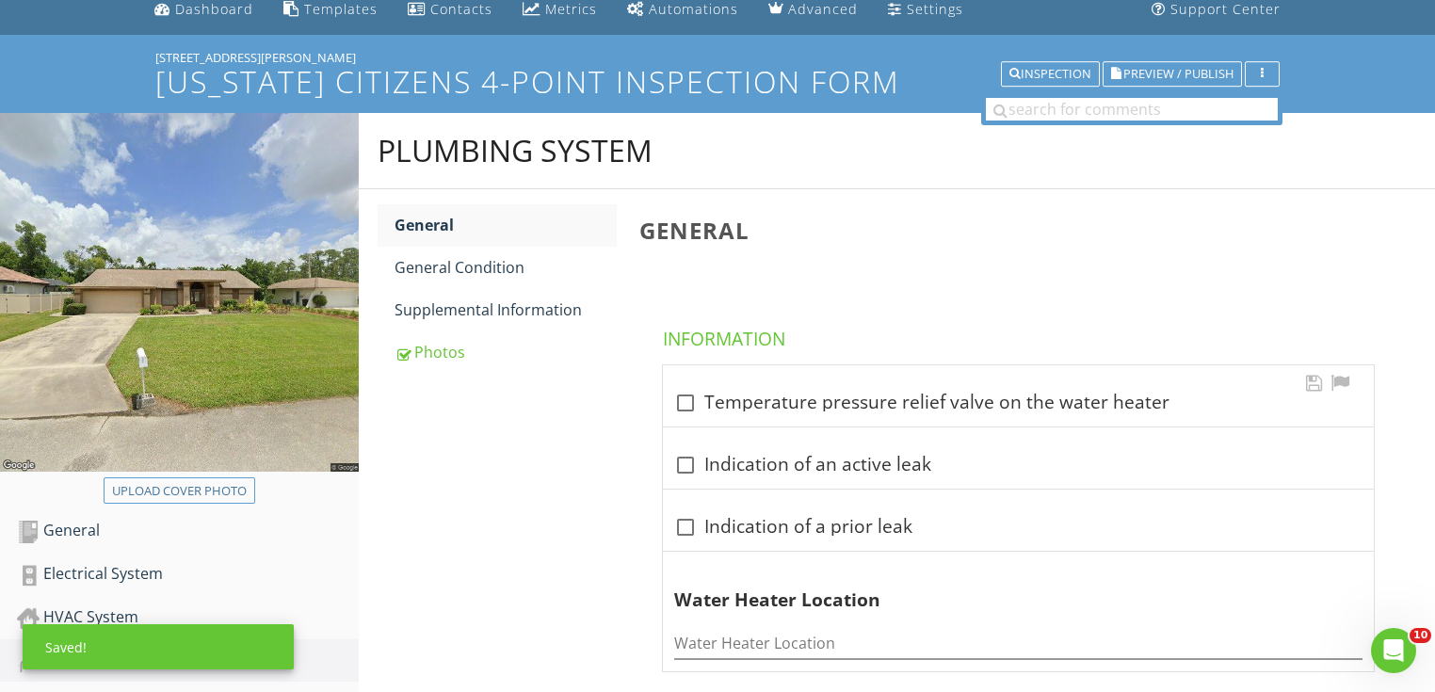
click at [676, 388] on div at bounding box center [686, 403] width 32 height 32
checkbox input "true"
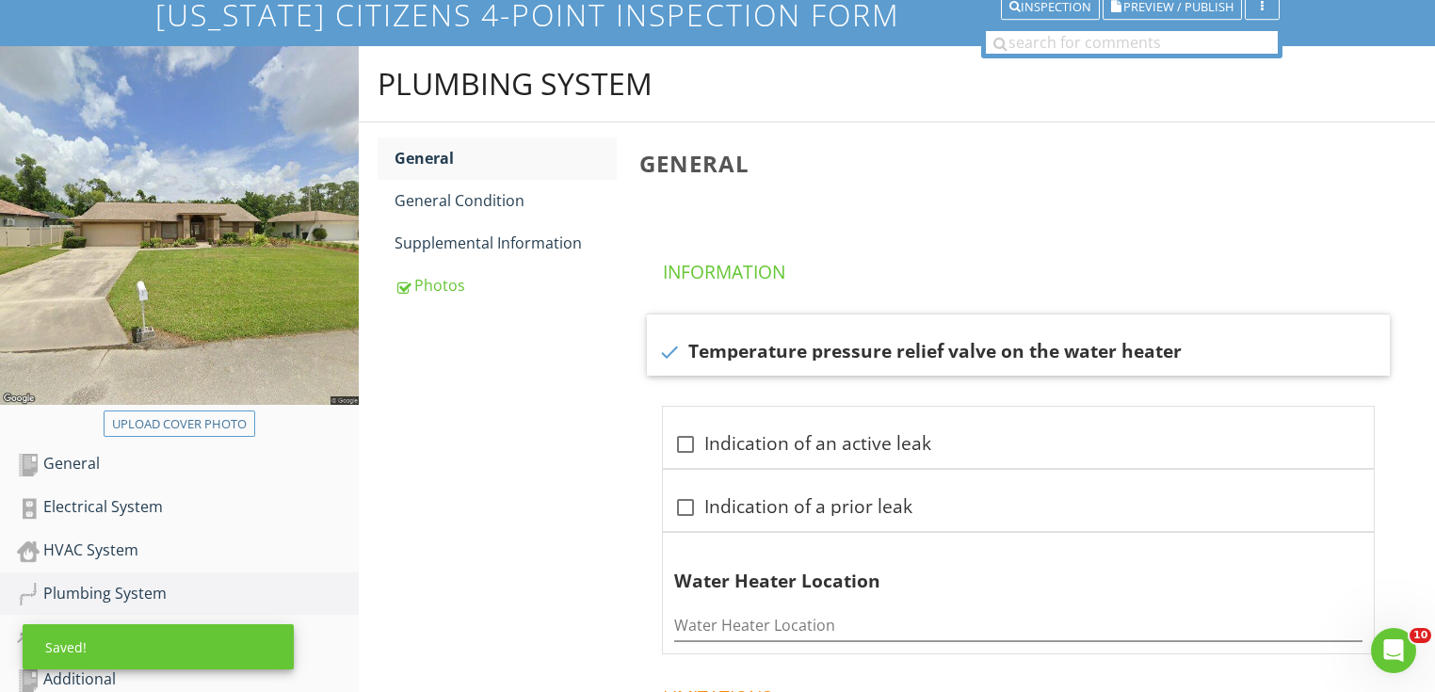
scroll to position [301, 0]
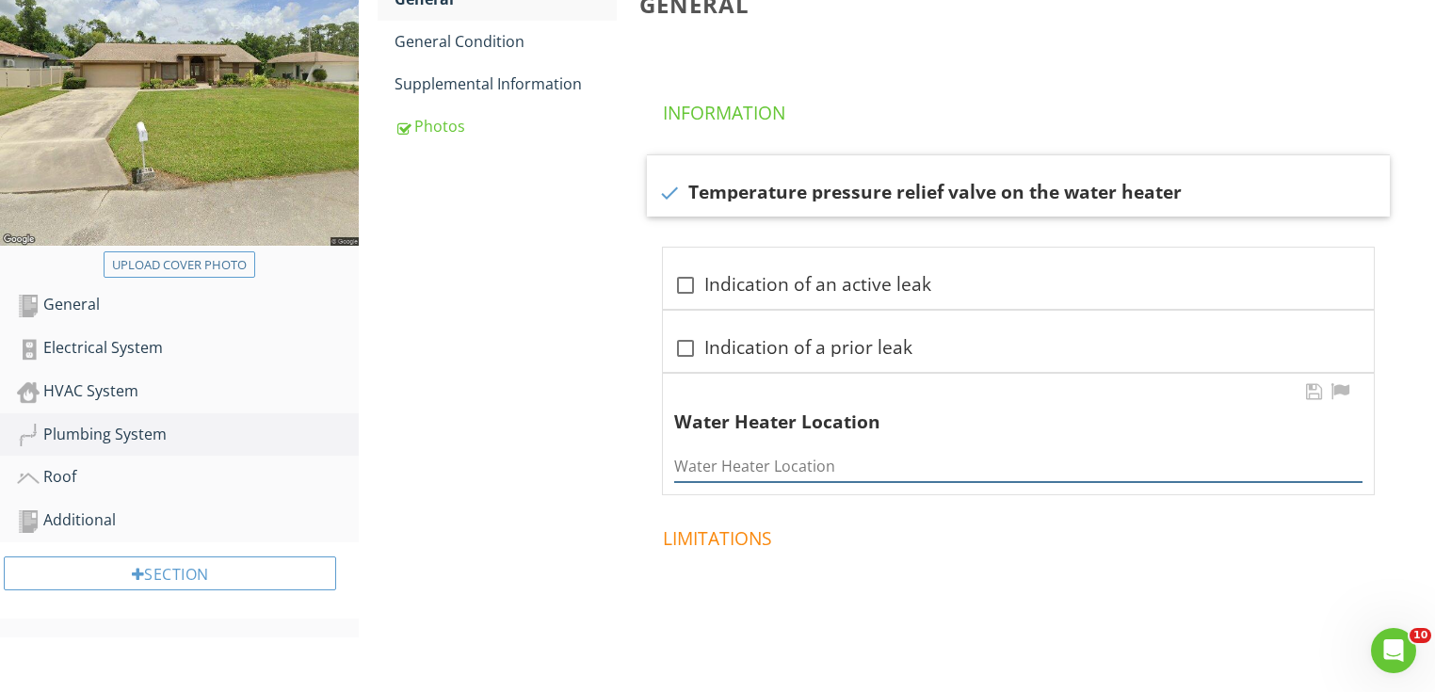
click at [768, 463] on input "Water Heater Location" at bounding box center [1018, 466] width 688 height 31
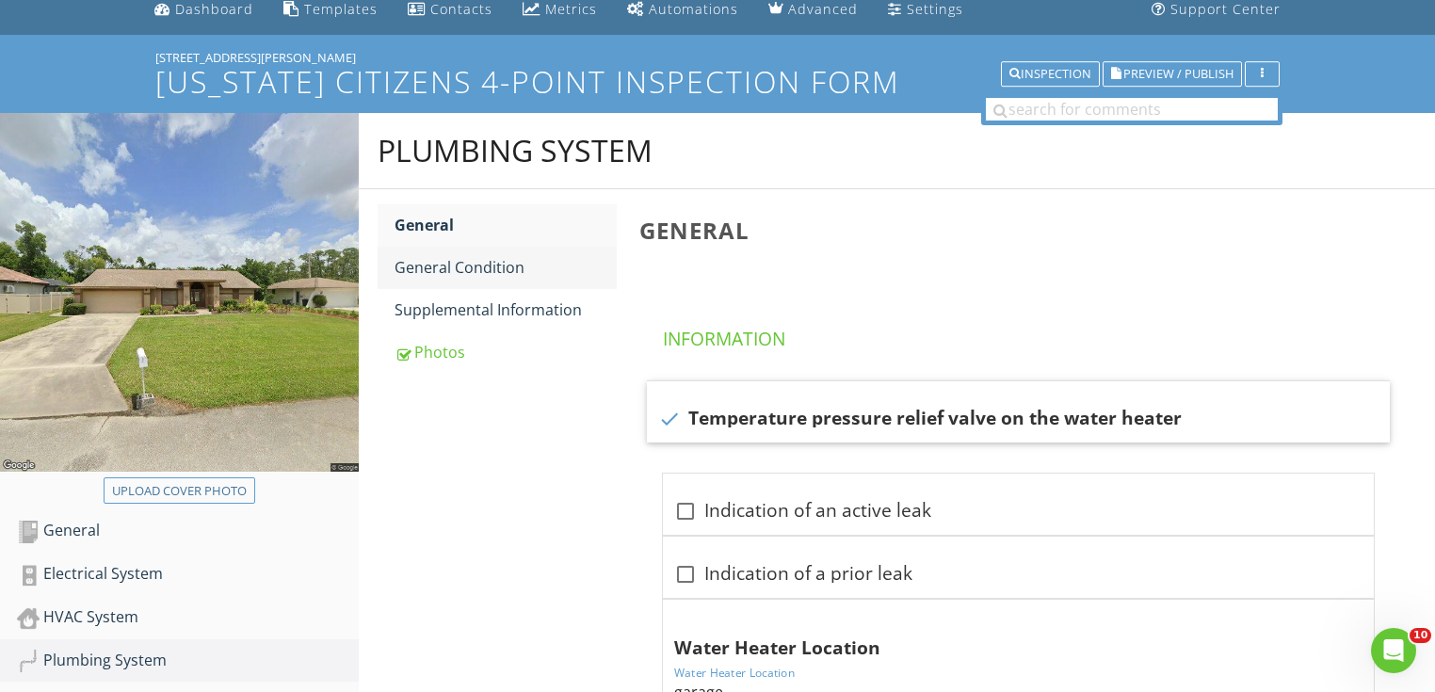
type input "garage"
click at [521, 263] on div "General Condition" at bounding box center [506, 267] width 222 height 23
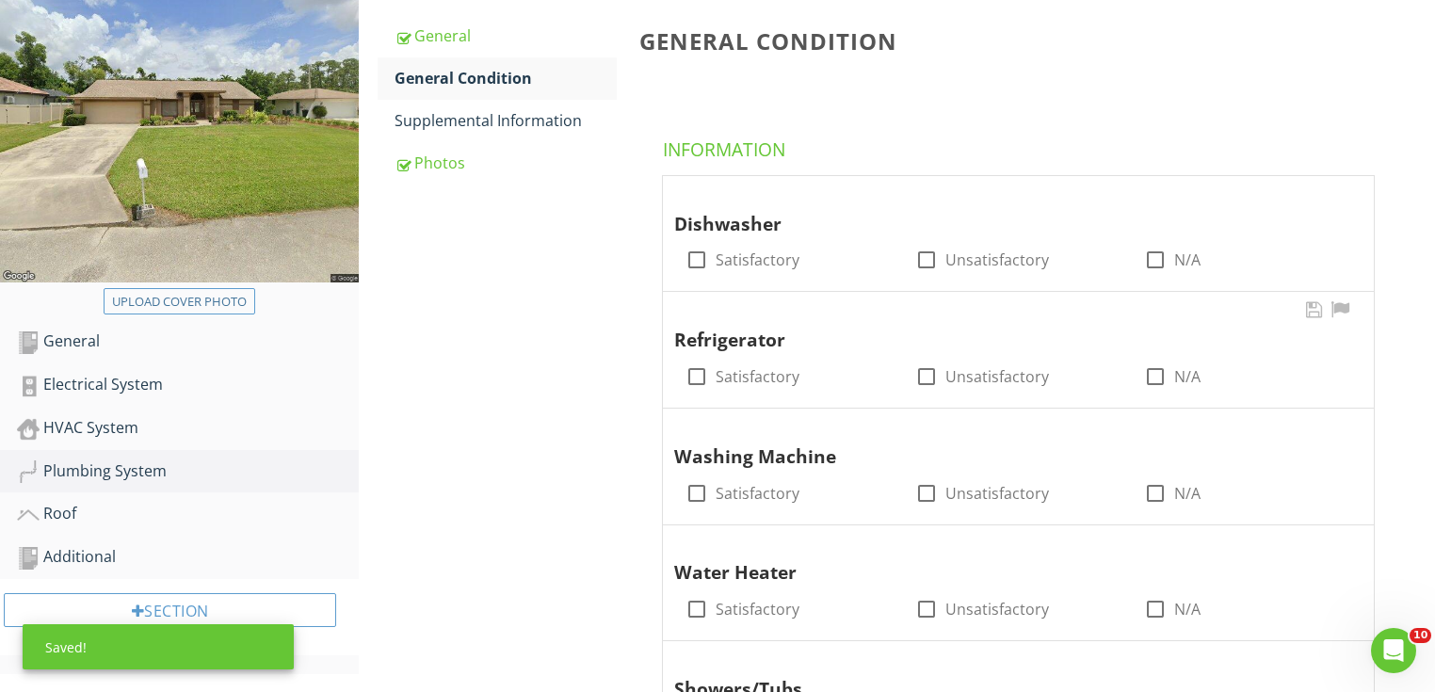
scroll to position [377, 0]
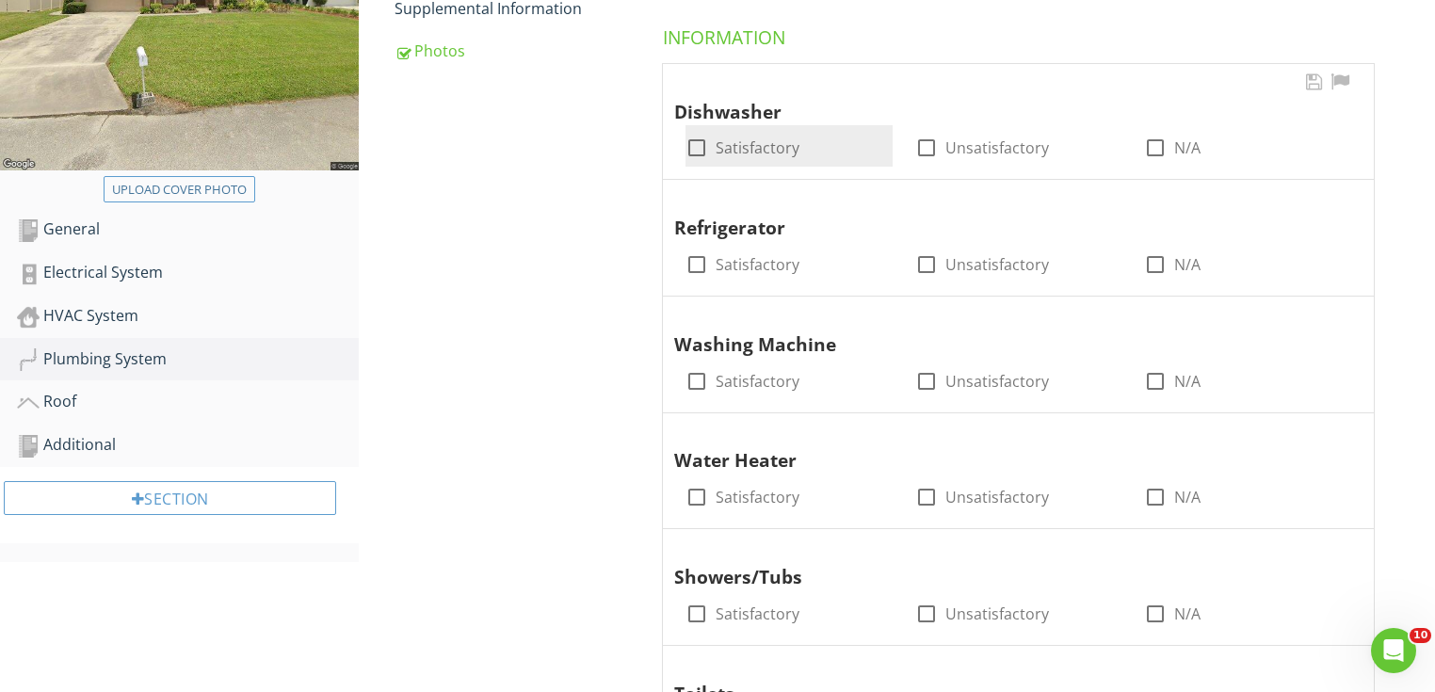
click at [687, 147] on div at bounding box center [697, 148] width 32 height 32
checkbox input "true"
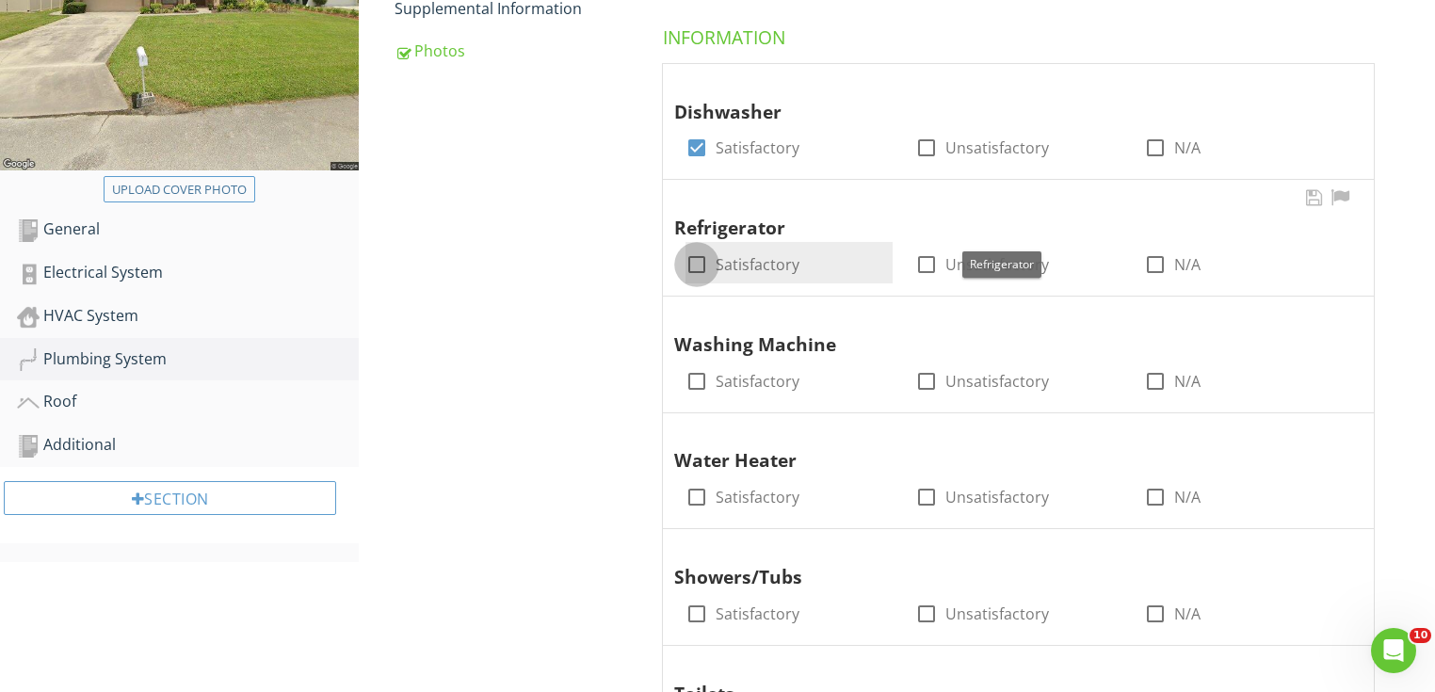
click at [689, 251] on div at bounding box center [697, 265] width 32 height 32
checkbox input "true"
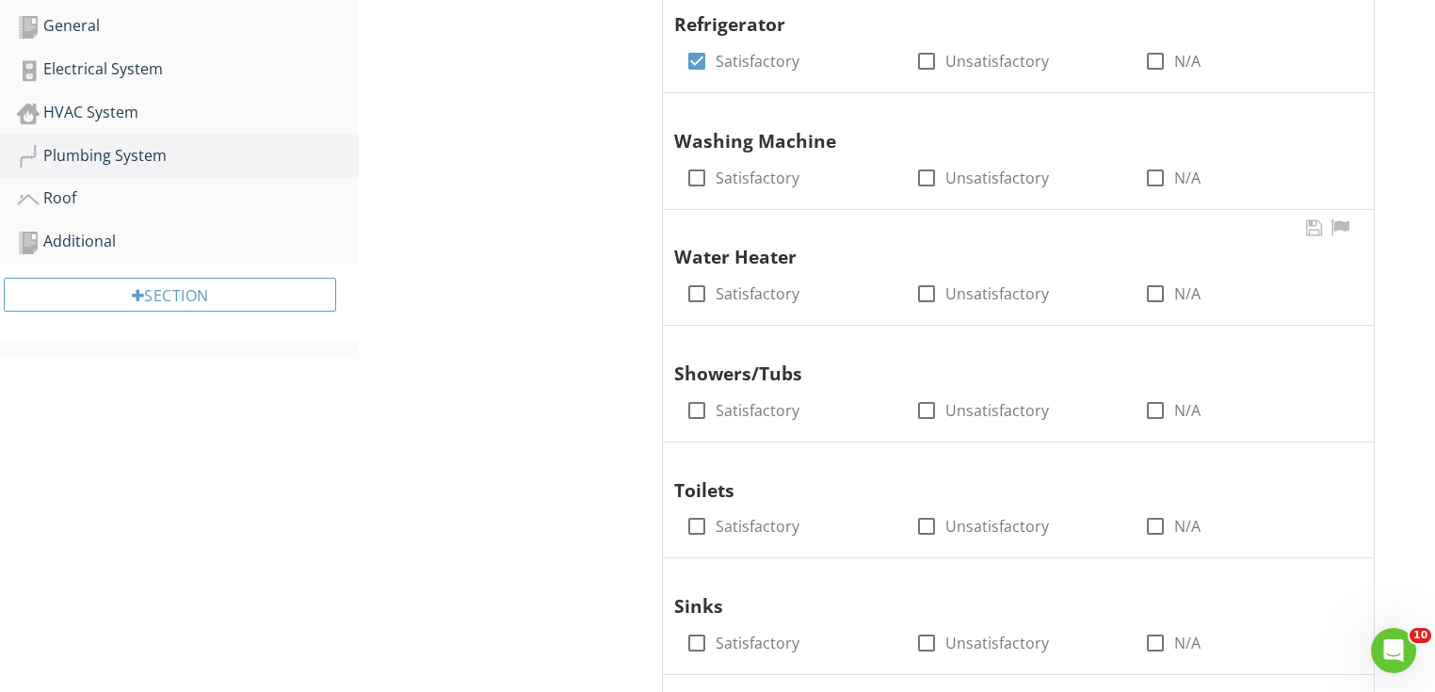
scroll to position [603, 0]
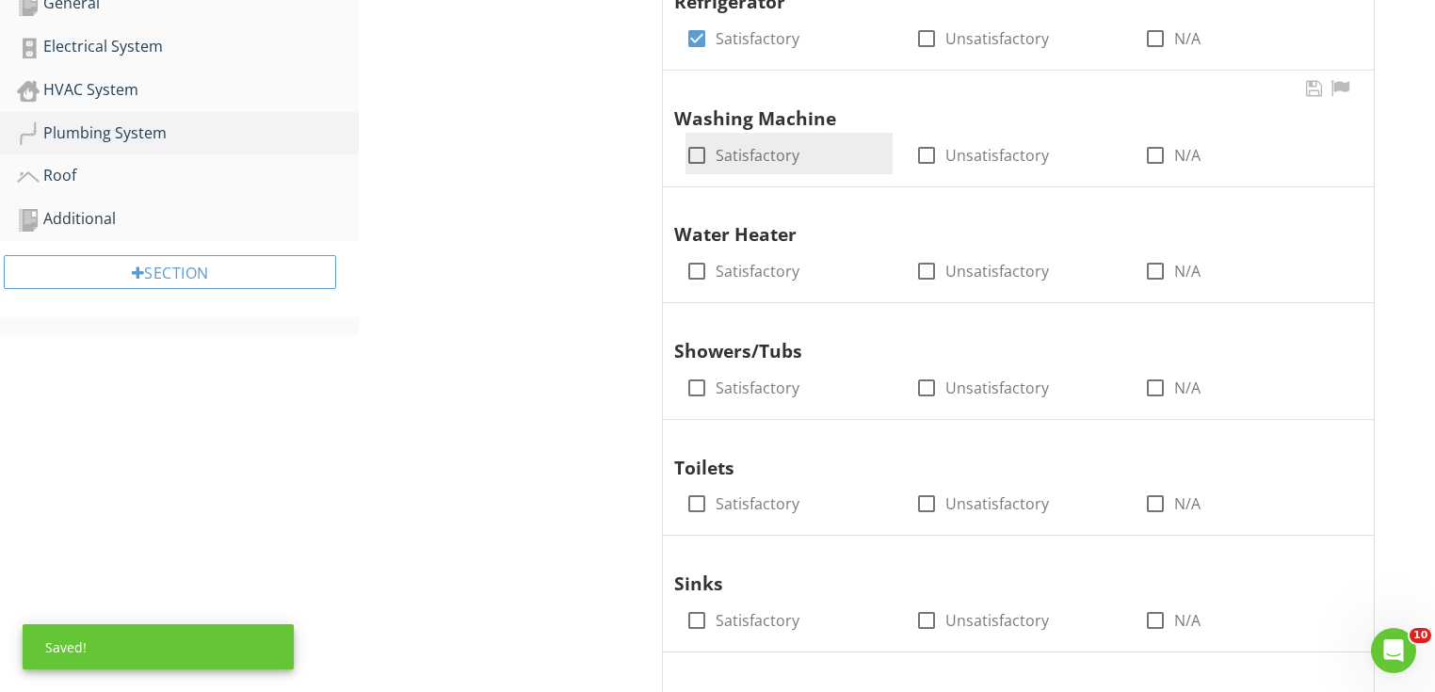
click at [698, 158] on div at bounding box center [697, 155] width 32 height 32
checkbox input "true"
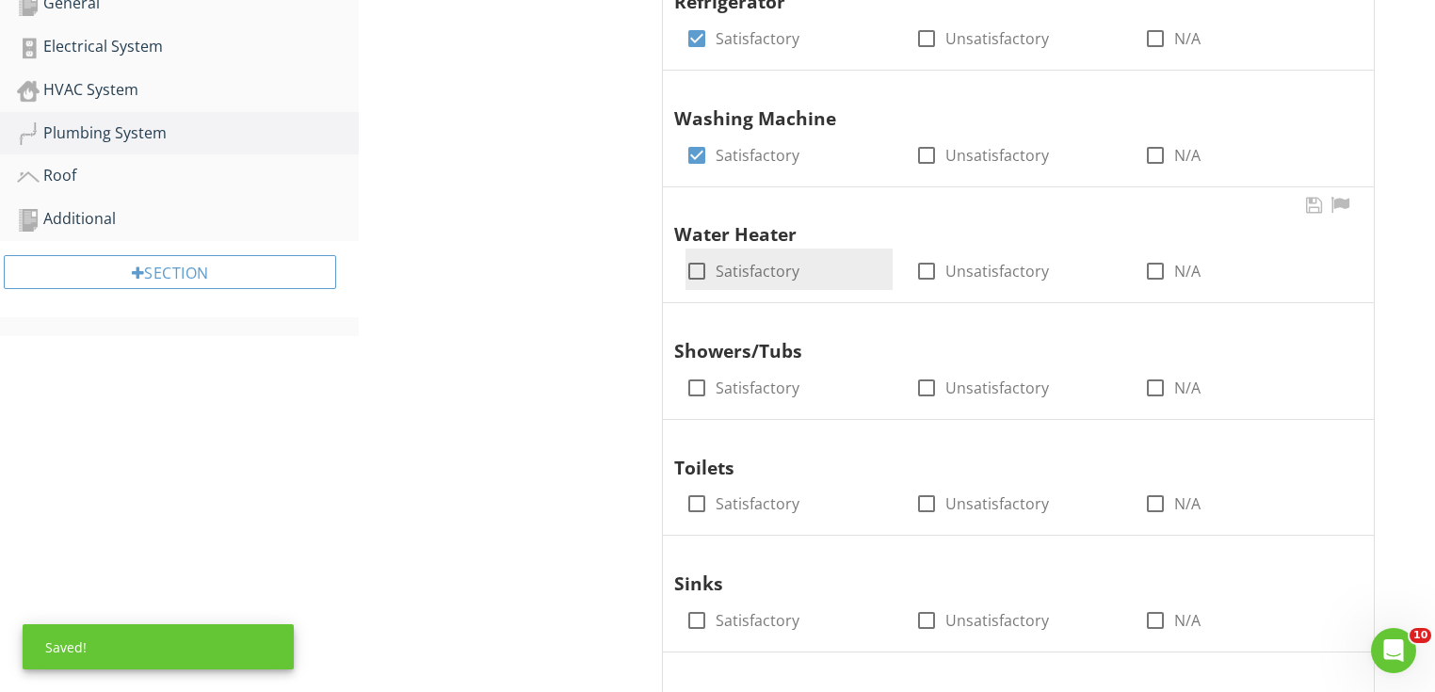
click at [702, 269] on div at bounding box center [697, 271] width 32 height 32
checkbox input "true"
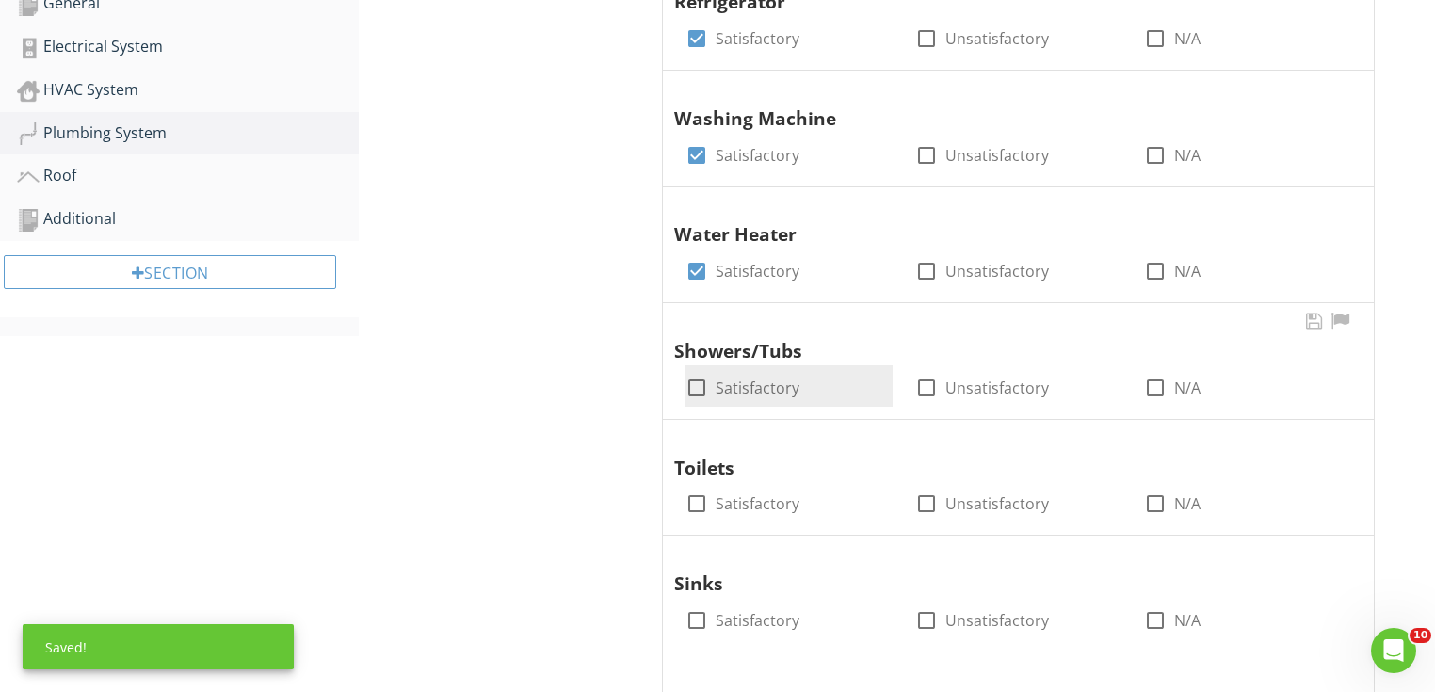
click at [712, 392] on div "check_box_outline_blank Satisfactory" at bounding box center [743, 388] width 114 height 23
click at [709, 392] on div at bounding box center [697, 388] width 32 height 32
checkbox input "true"
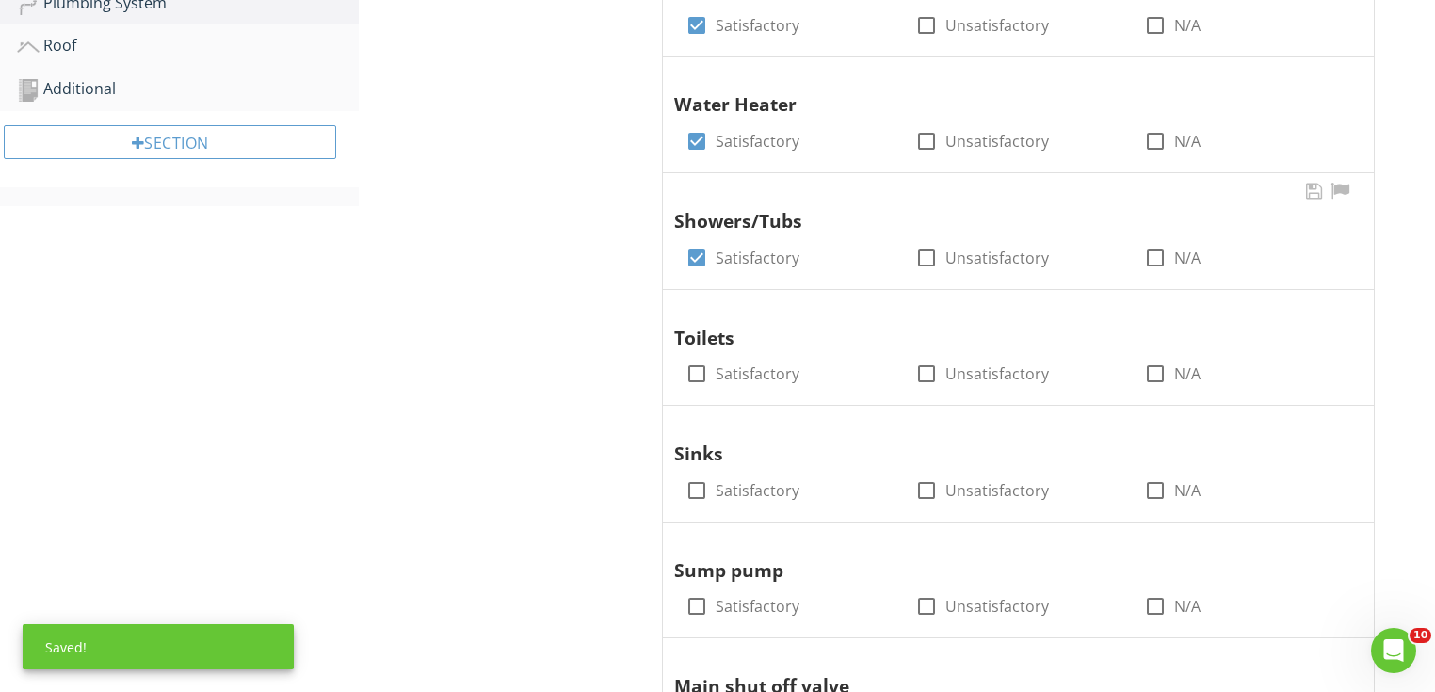
scroll to position [753, 0]
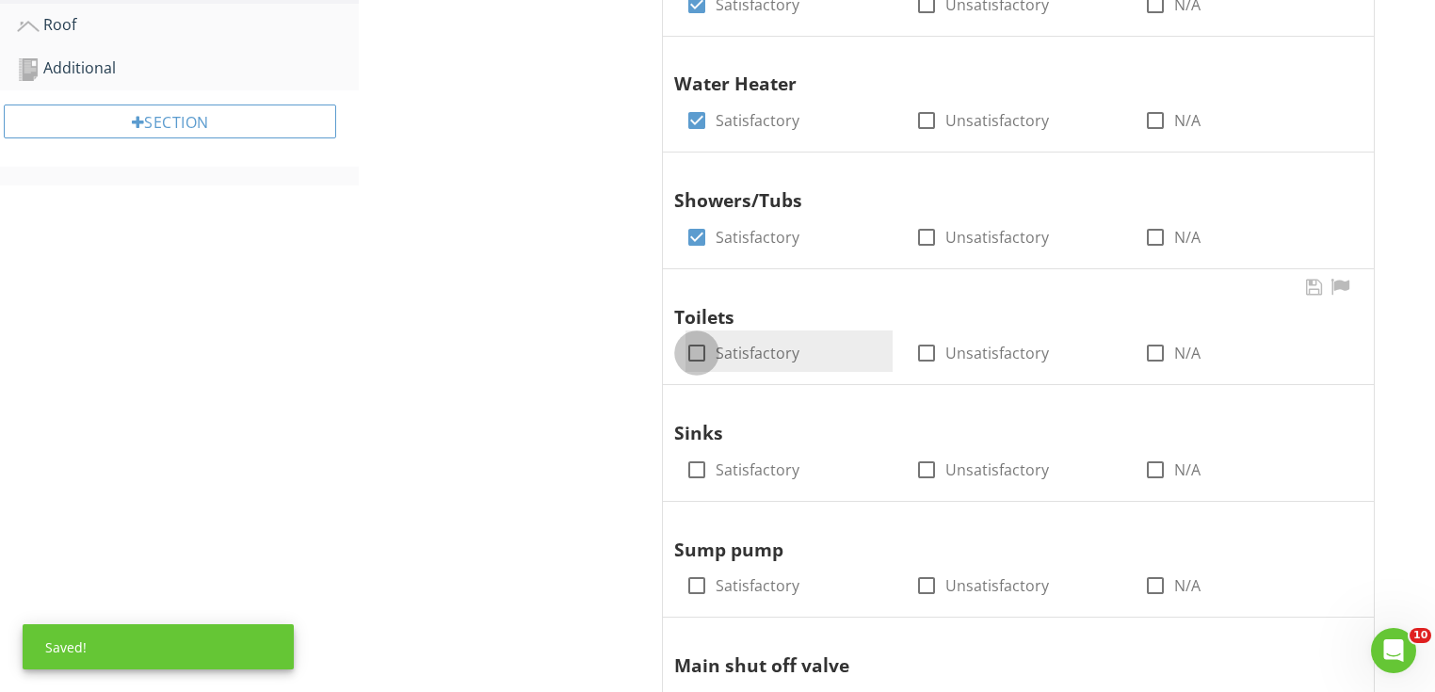
click at [701, 352] on div at bounding box center [697, 353] width 32 height 32
checkbox input "true"
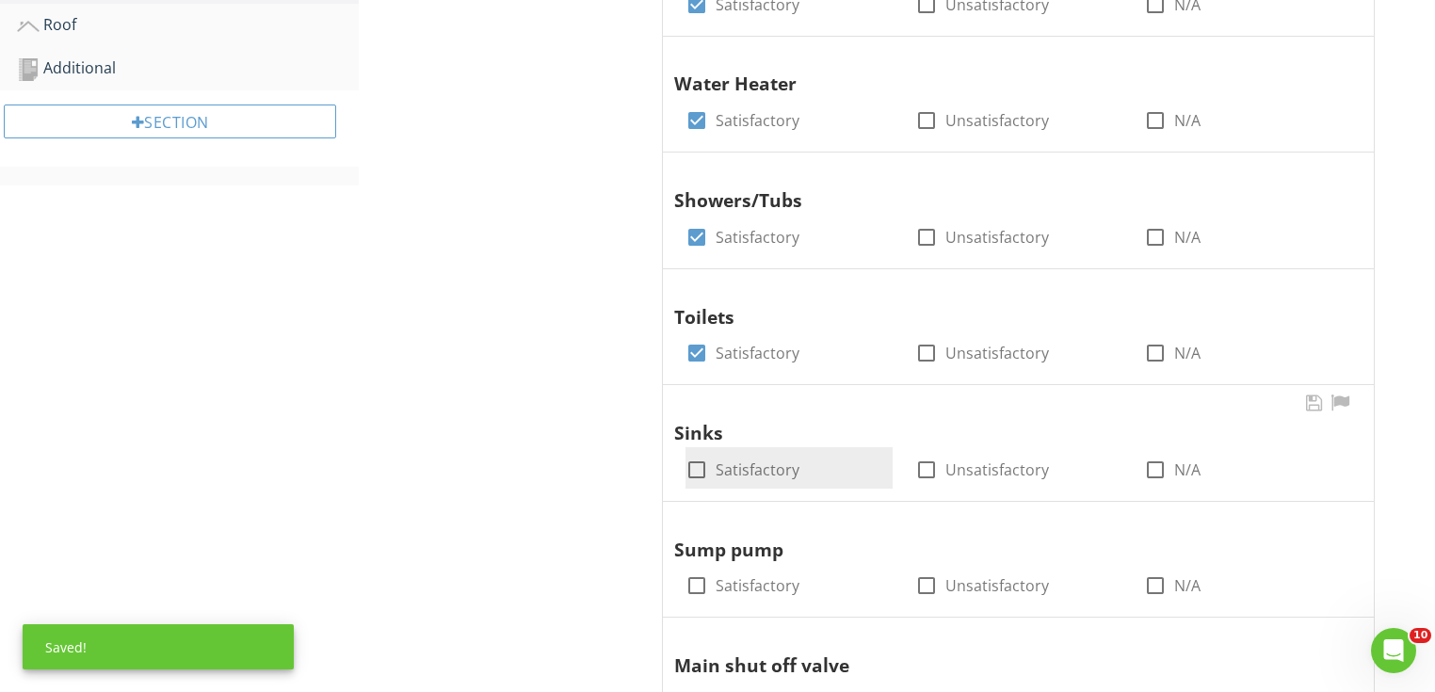
click at [695, 457] on div at bounding box center [697, 470] width 32 height 32
checkbox input "true"
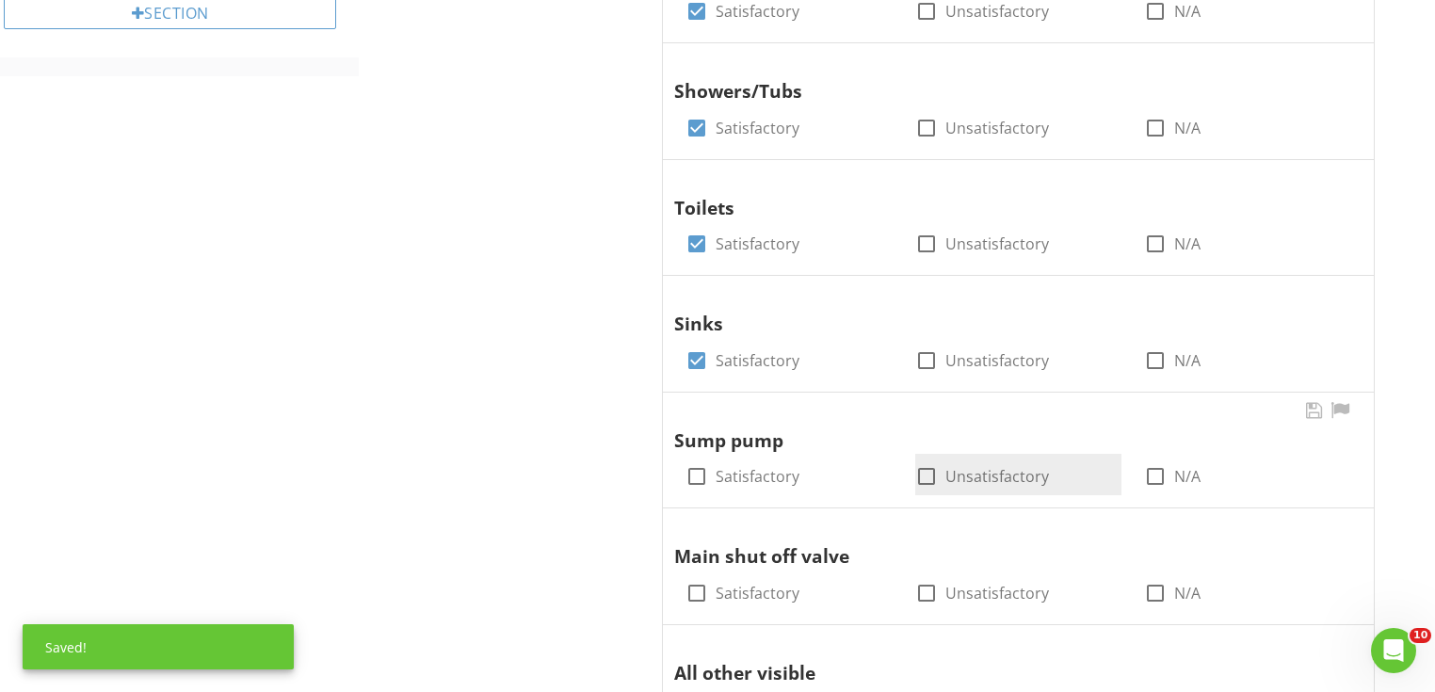
scroll to position [1055, 0]
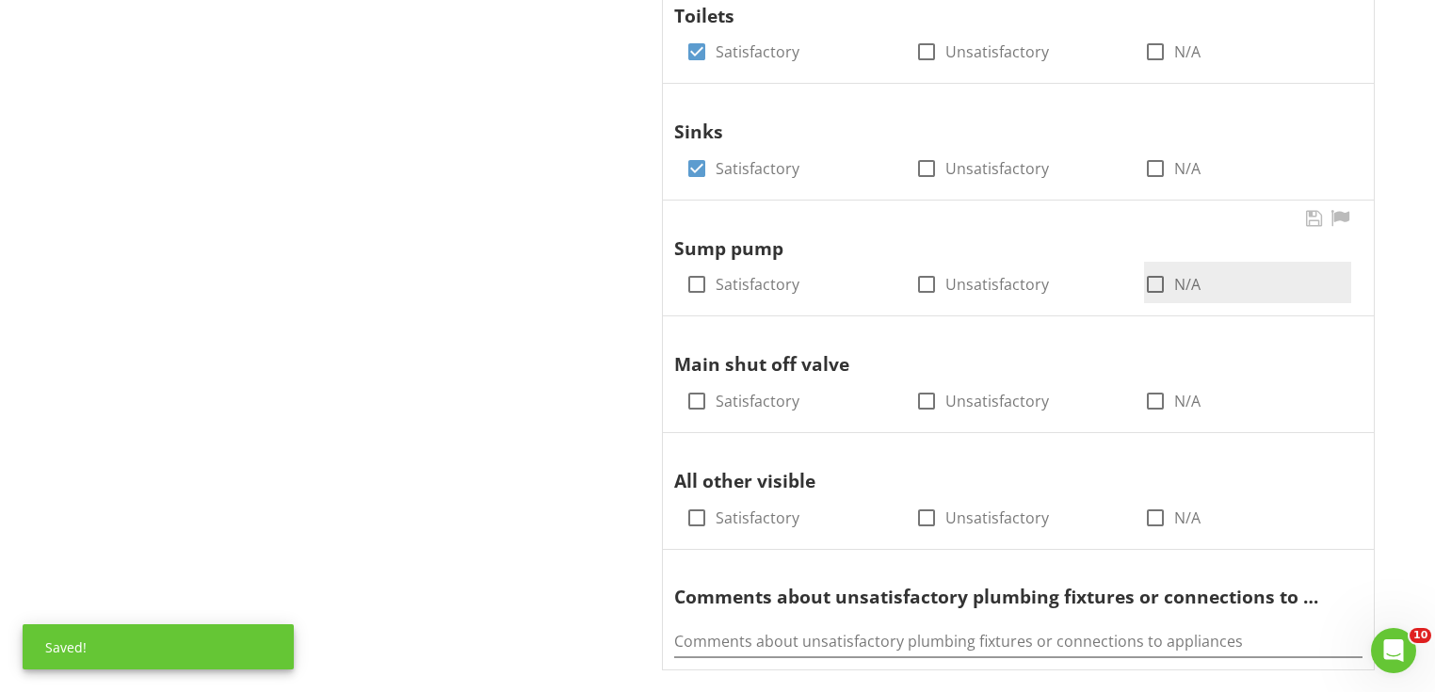
click at [1156, 282] on div at bounding box center [1155, 284] width 32 height 32
checkbox input "true"
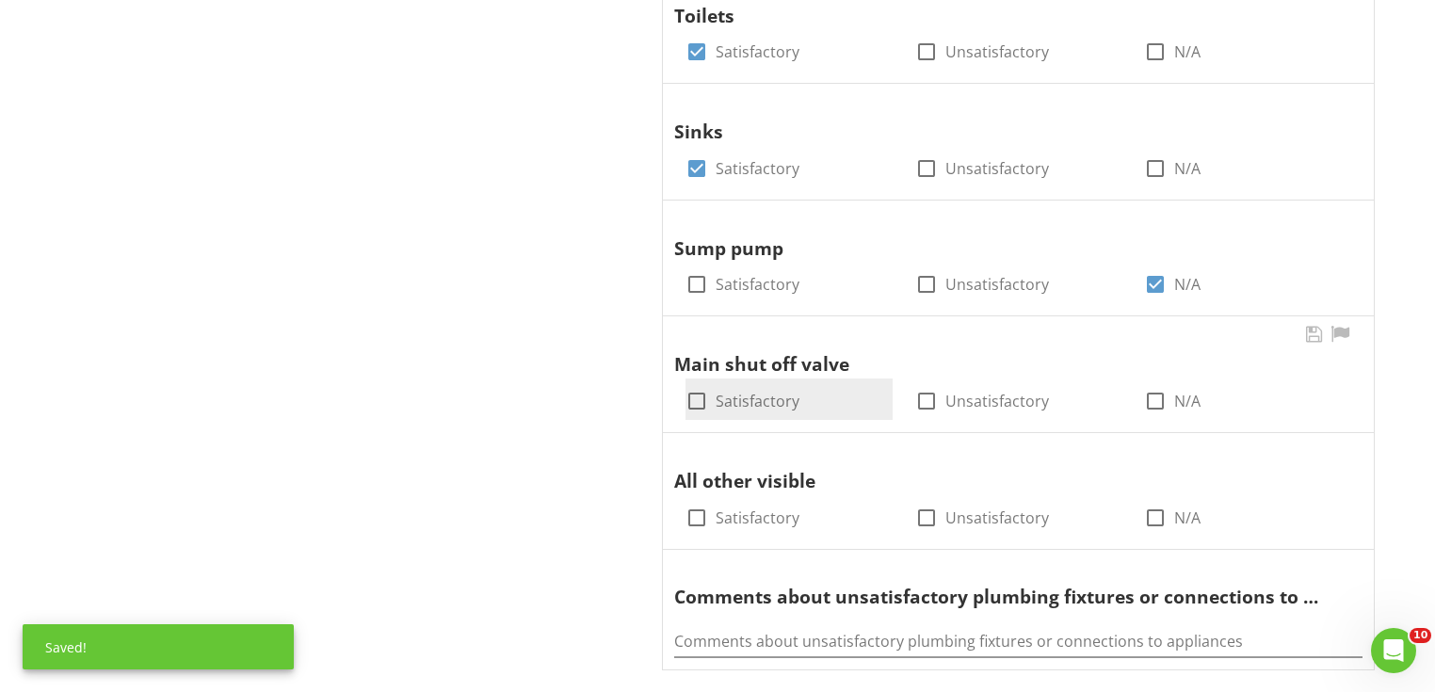
click at [699, 406] on div at bounding box center [697, 401] width 32 height 32
checkbox input "true"
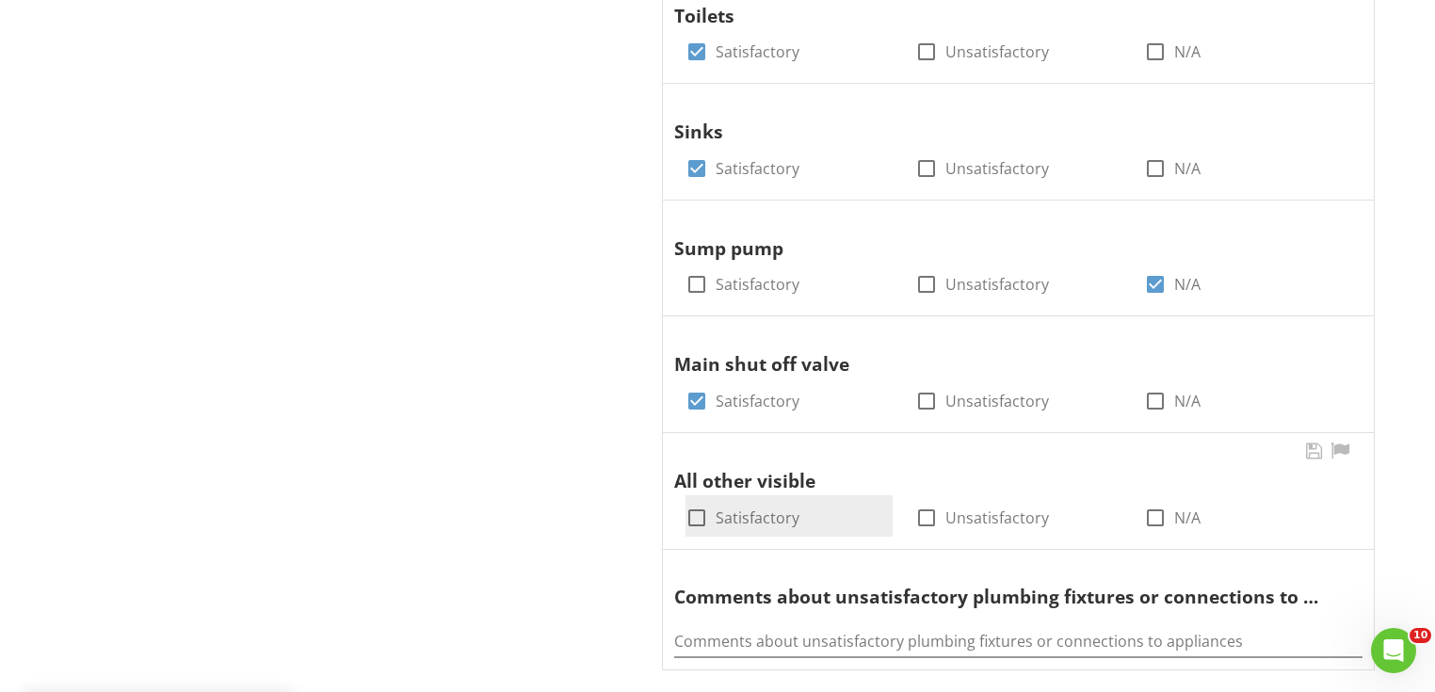
click at [705, 515] on div at bounding box center [697, 518] width 32 height 32
checkbox input "true"
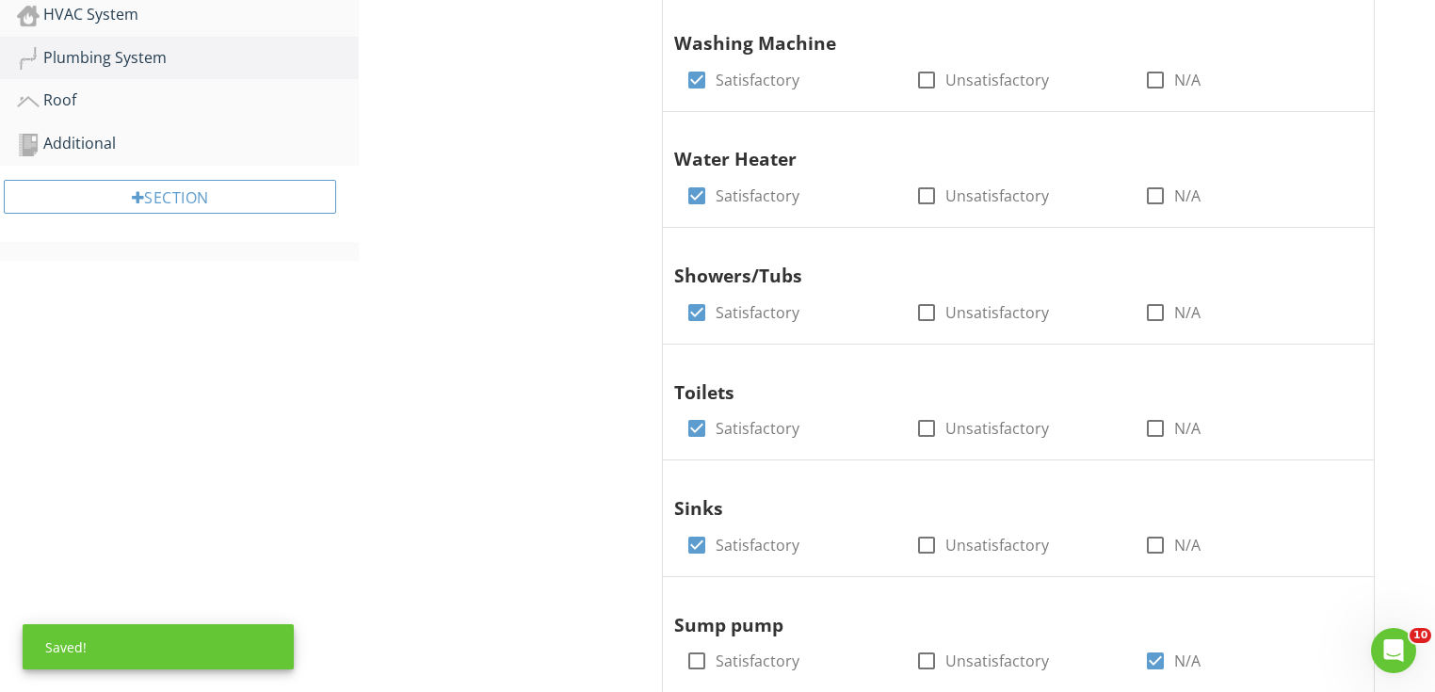
scroll to position [151, 0]
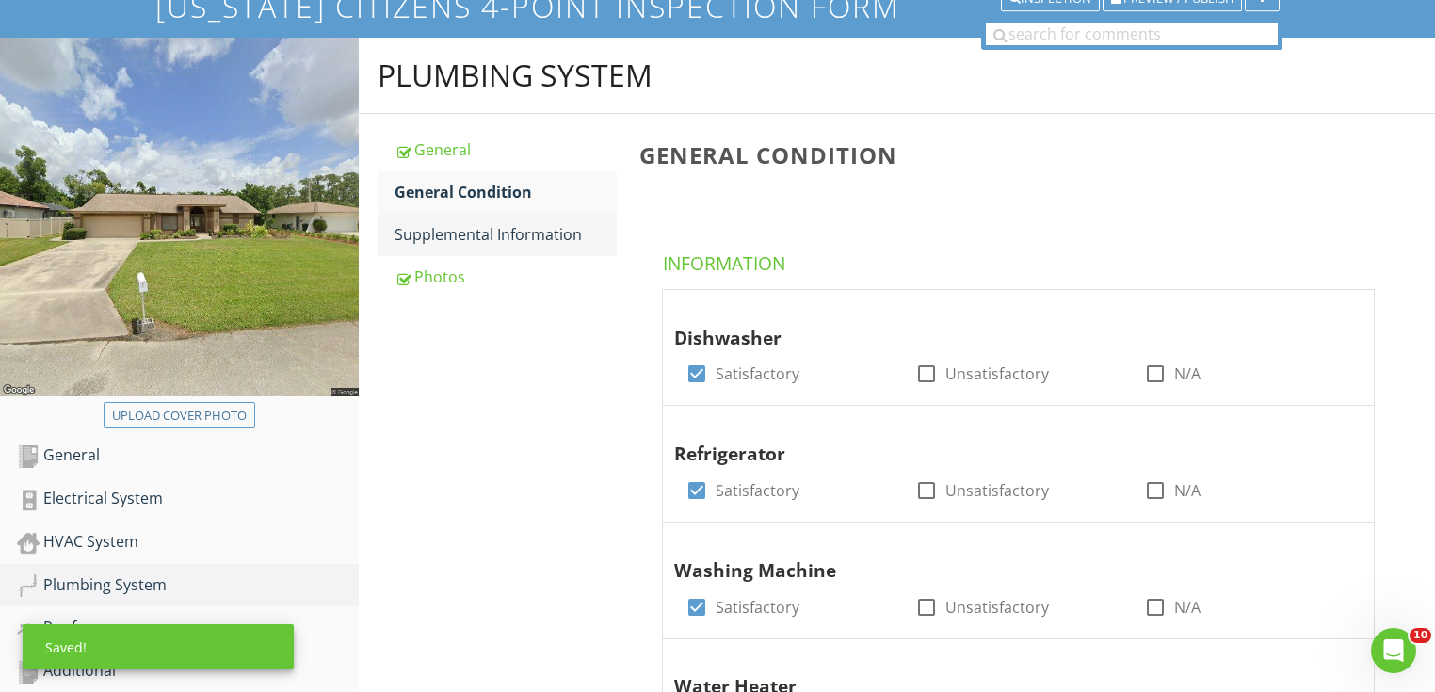
click at [526, 243] on div "Supplemental Information" at bounding box center [506, 234] width 222 height 23
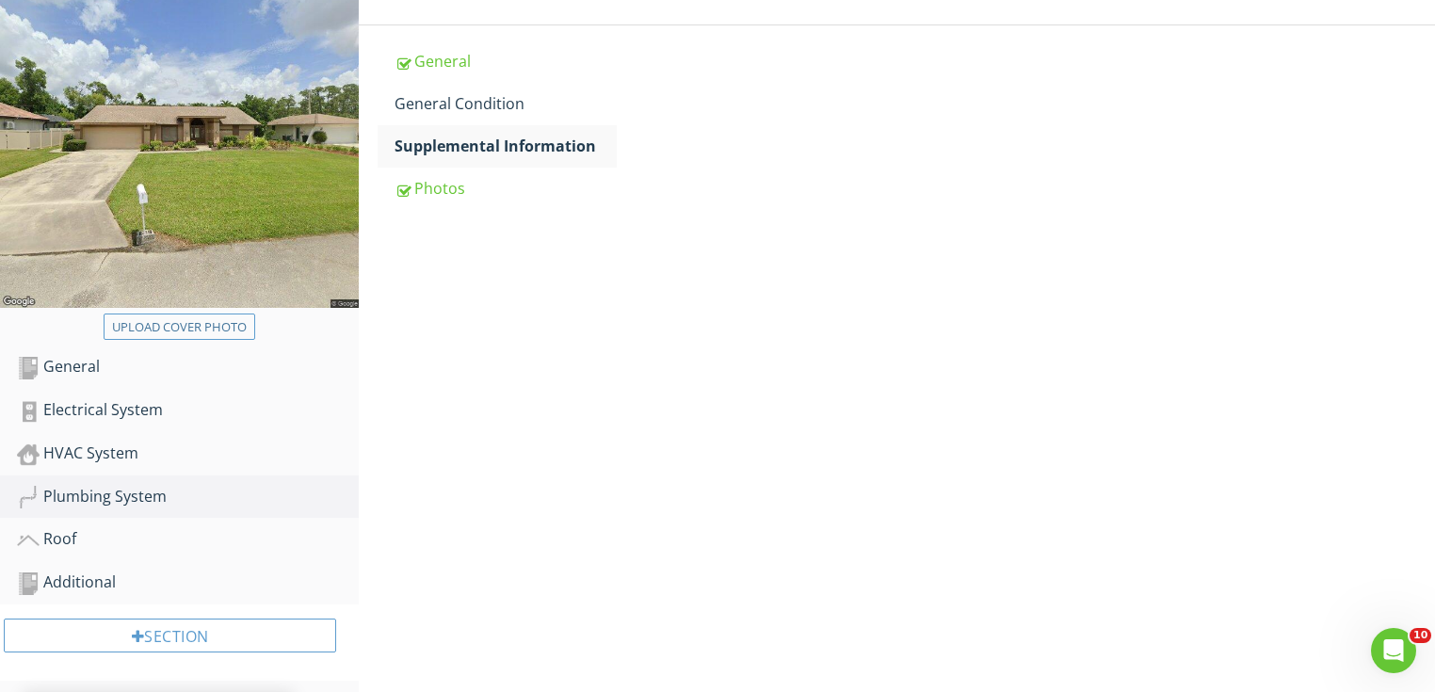
scroll to position [377, 0]
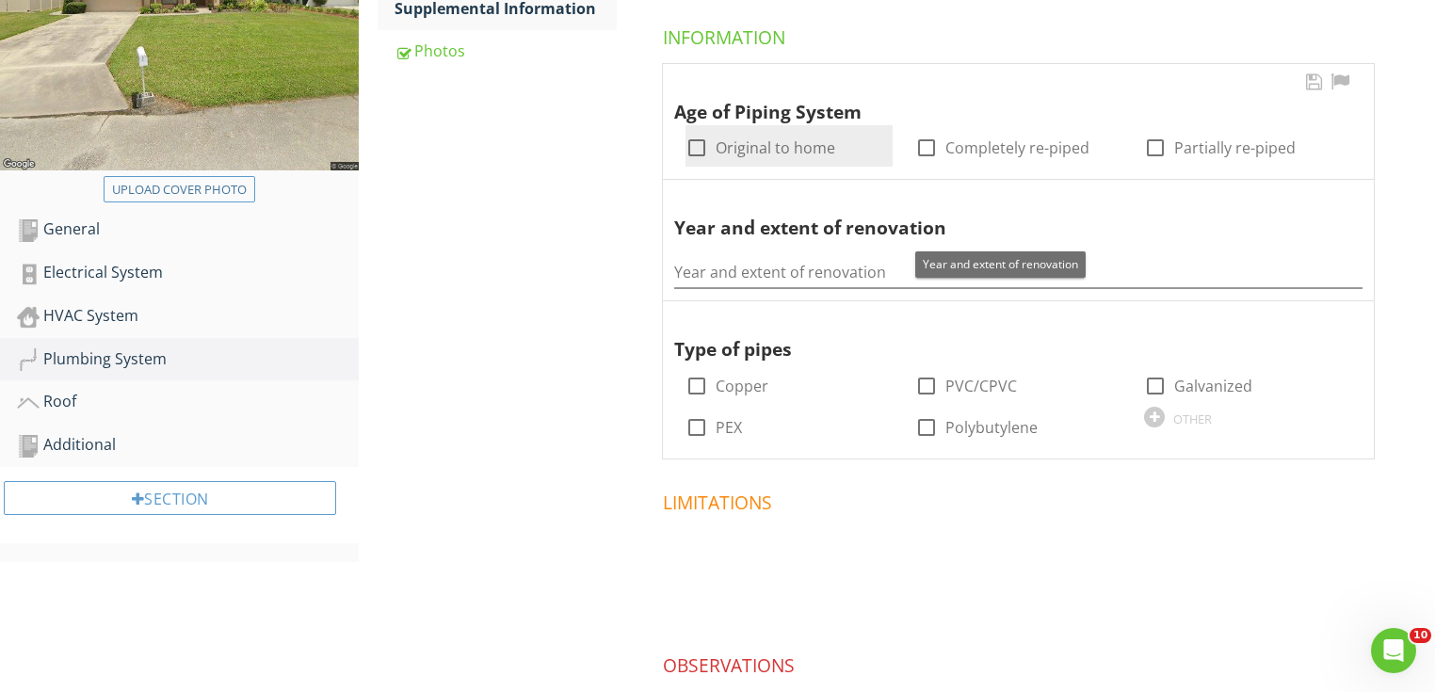
click at [707, 147] on div at bounding box center [697, 148] width 32 height 32
checkbox input "true"
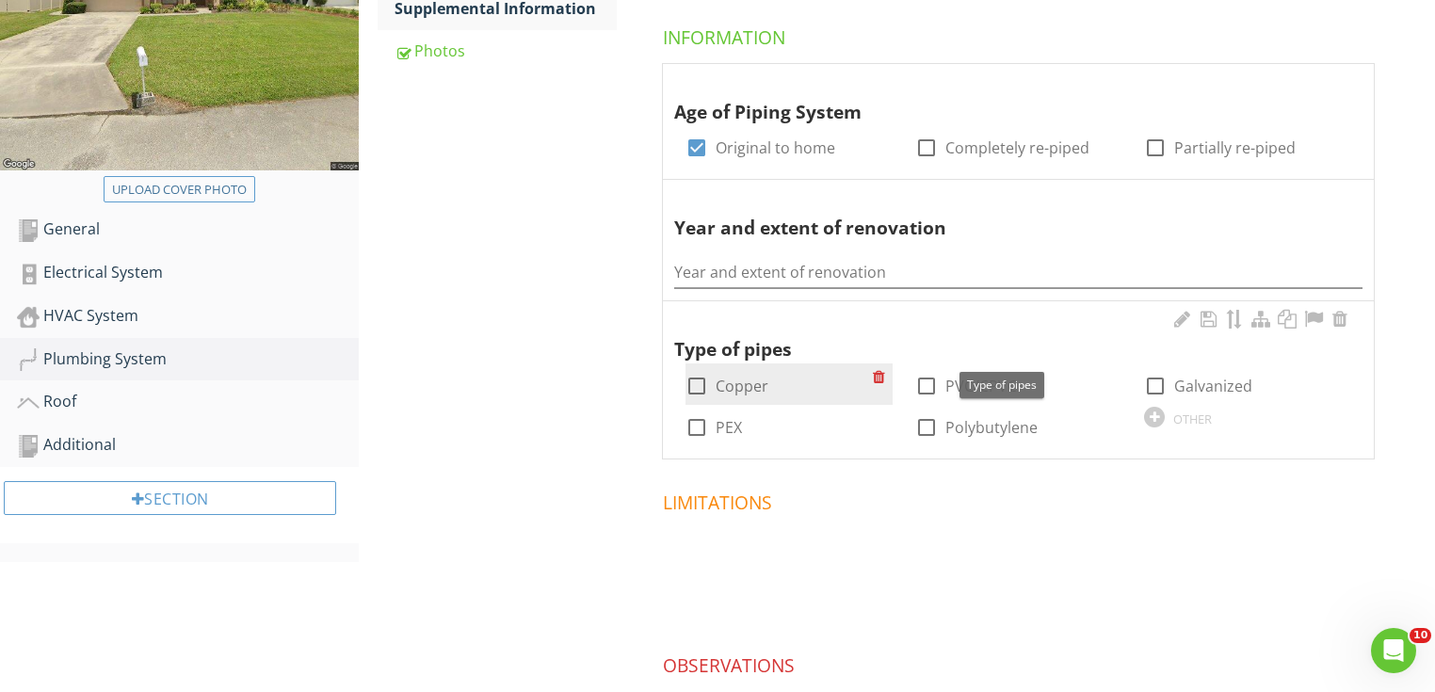
click at [708, 388] on div at bounding box center [697, 386] width 32 height 32
checkbox input "true"
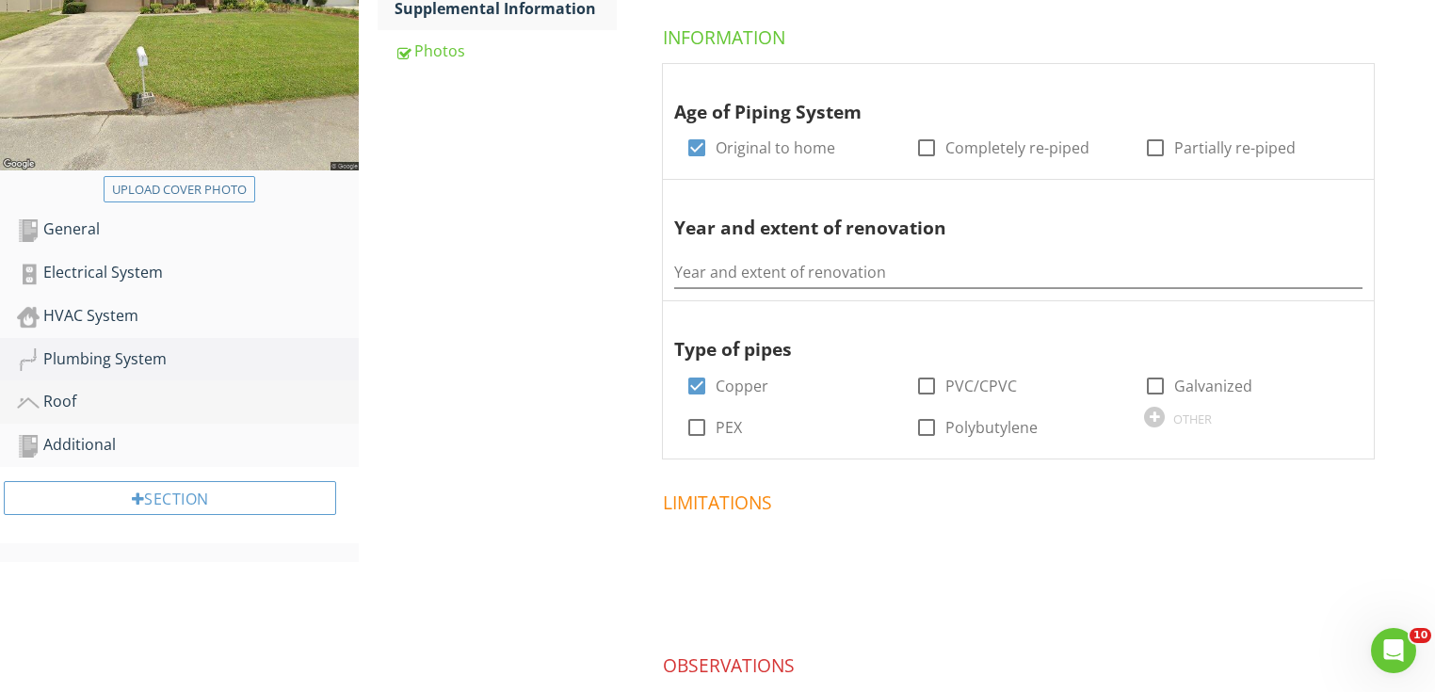
click at [233, 399] on div "Roof" at bounding box center [188, 402] width 342 height 24
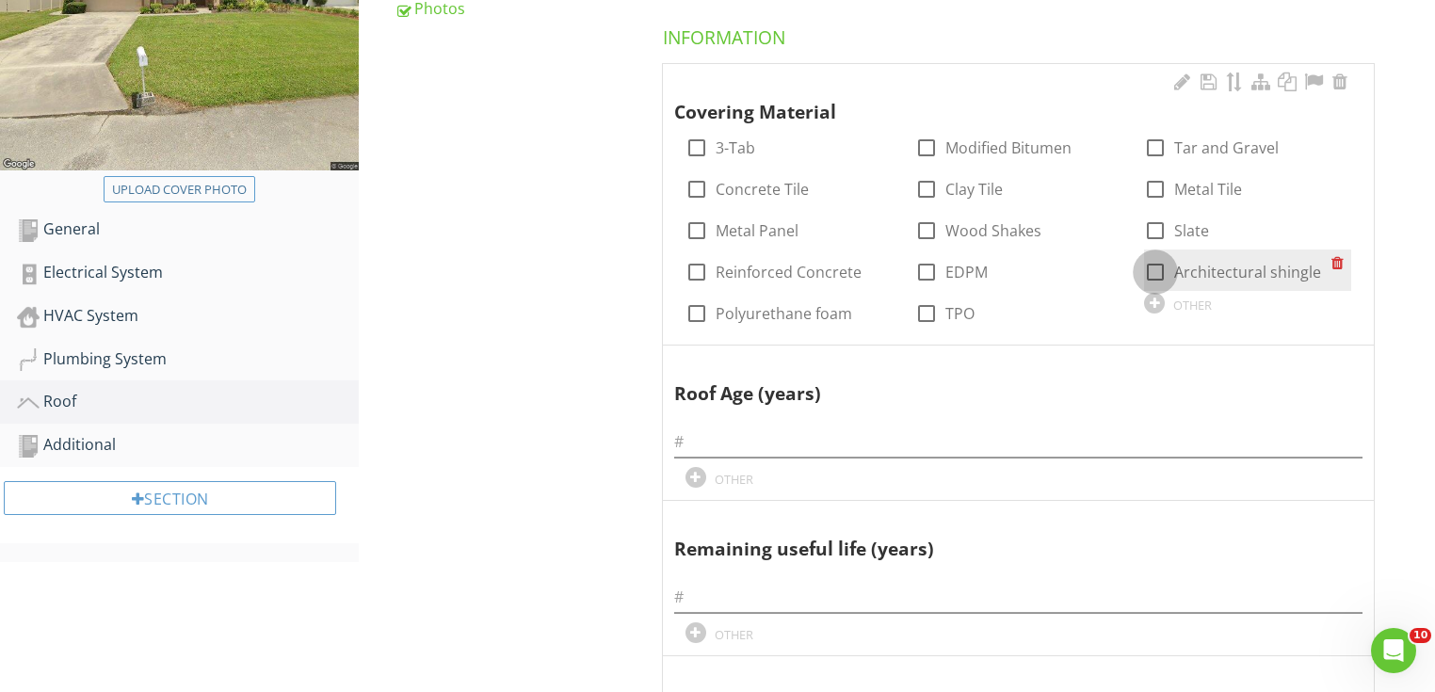
click at [1144, 276] on div at bounding box center [1155, 272] width 32 height 32
checkbox input "true"
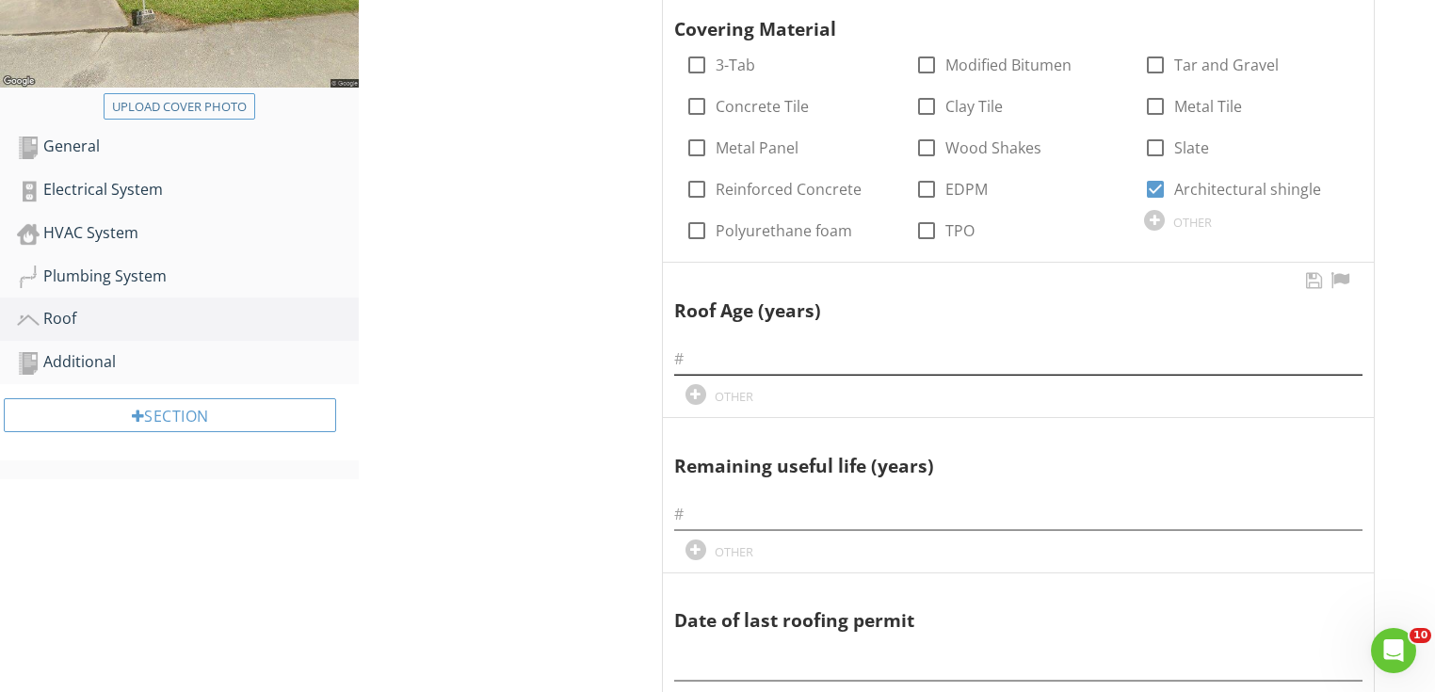
scroll to position [527, 0]
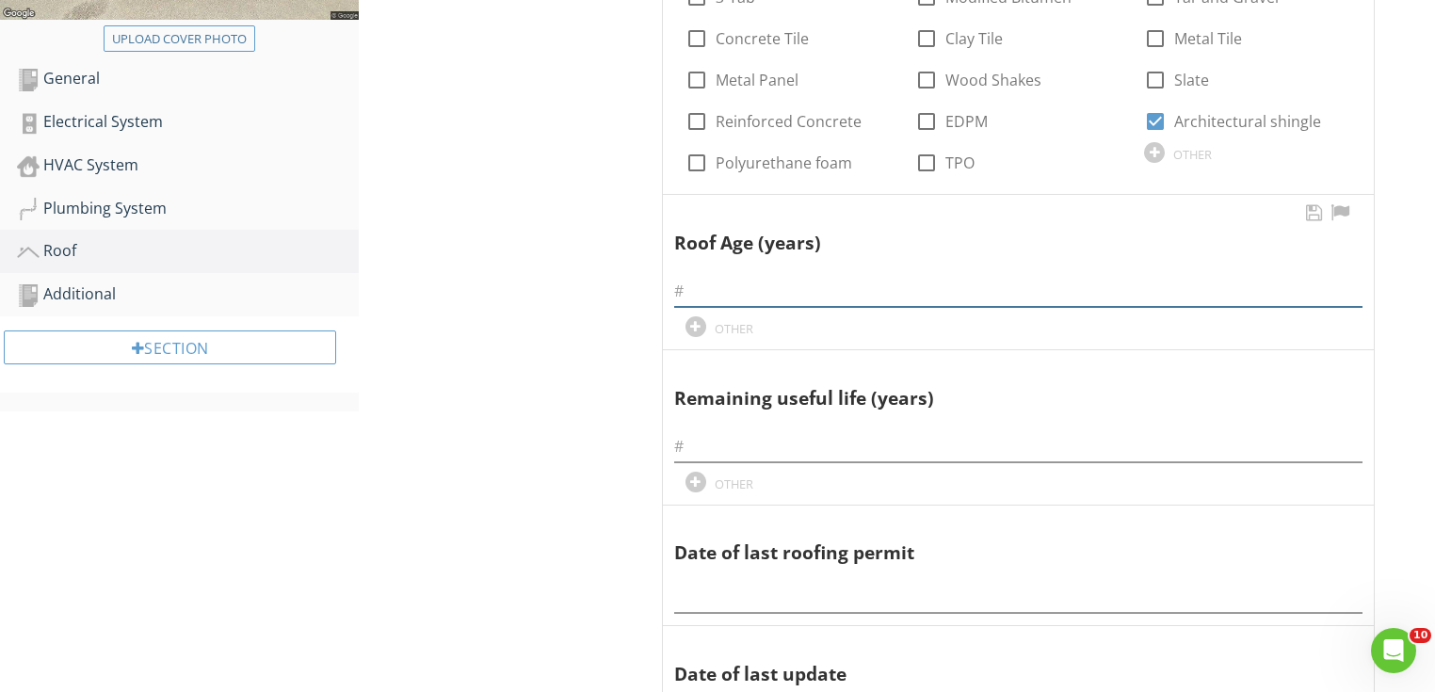
click at [848, 298] on input "text" at bounding box center [1018, 291] width 688 height 31
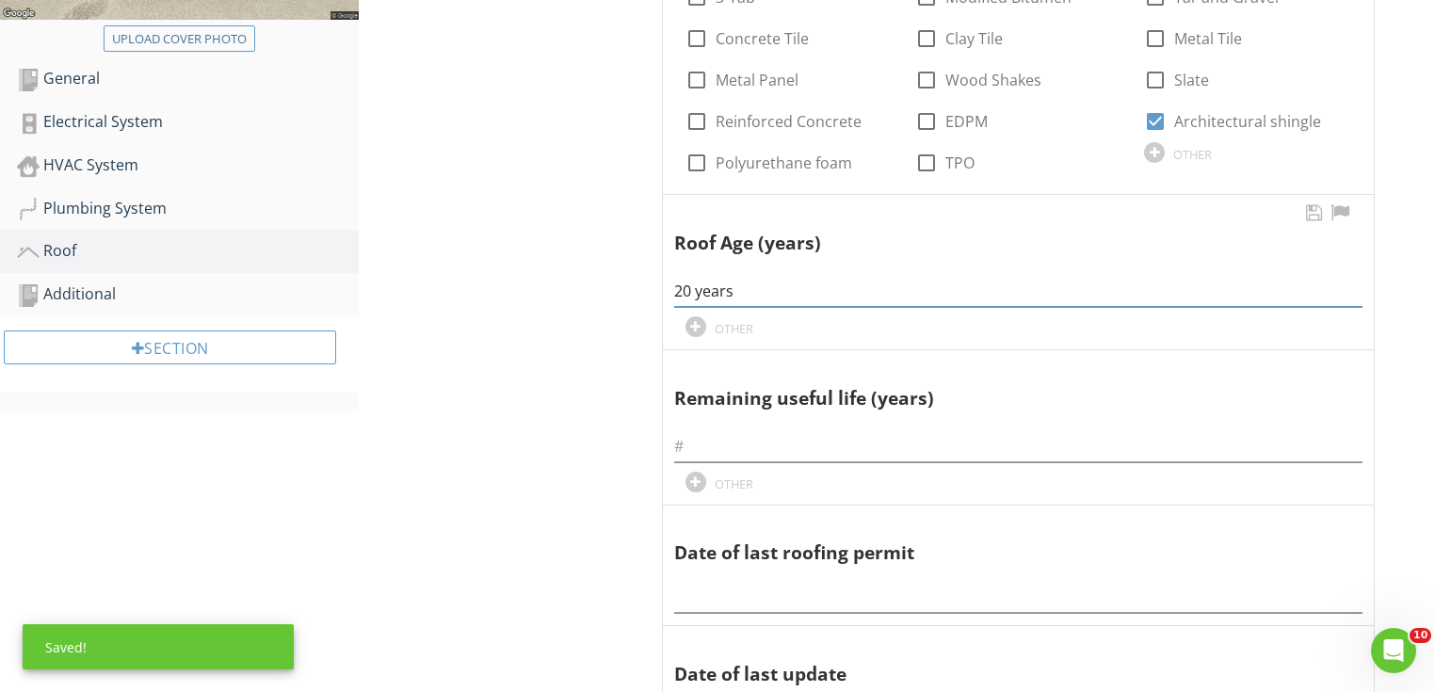
type input "20 years"
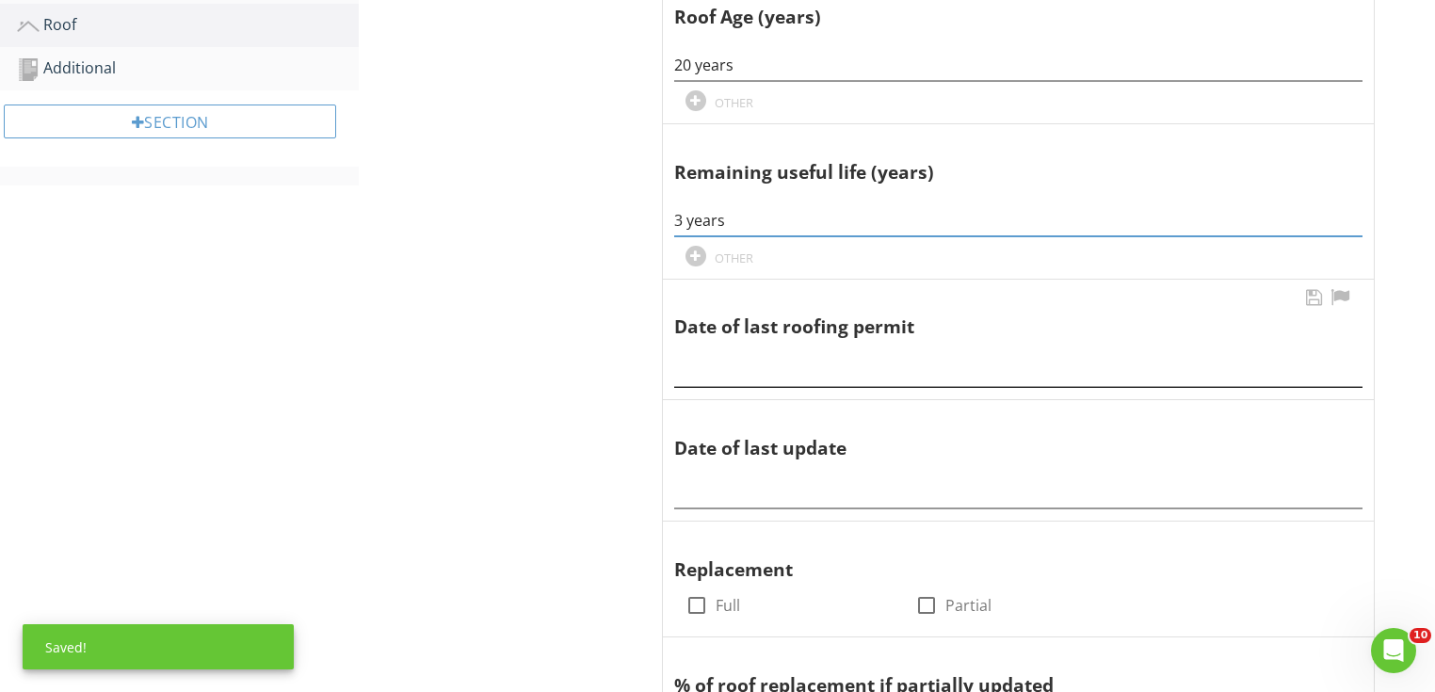
type input "3 years"
click at [786, 362] on input "text" at bounding box center [1018, 371] width 688 height 31
paste input "[DATE]"
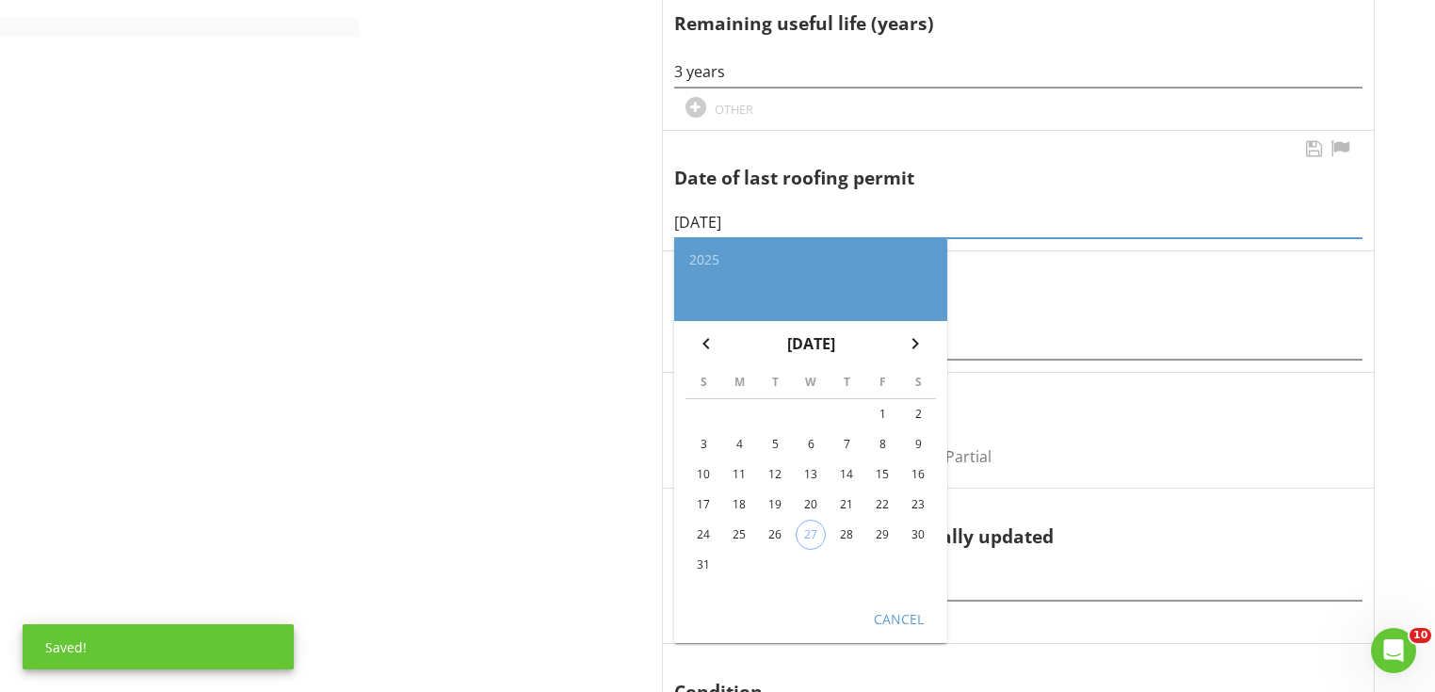
scroll to position [904, 0]
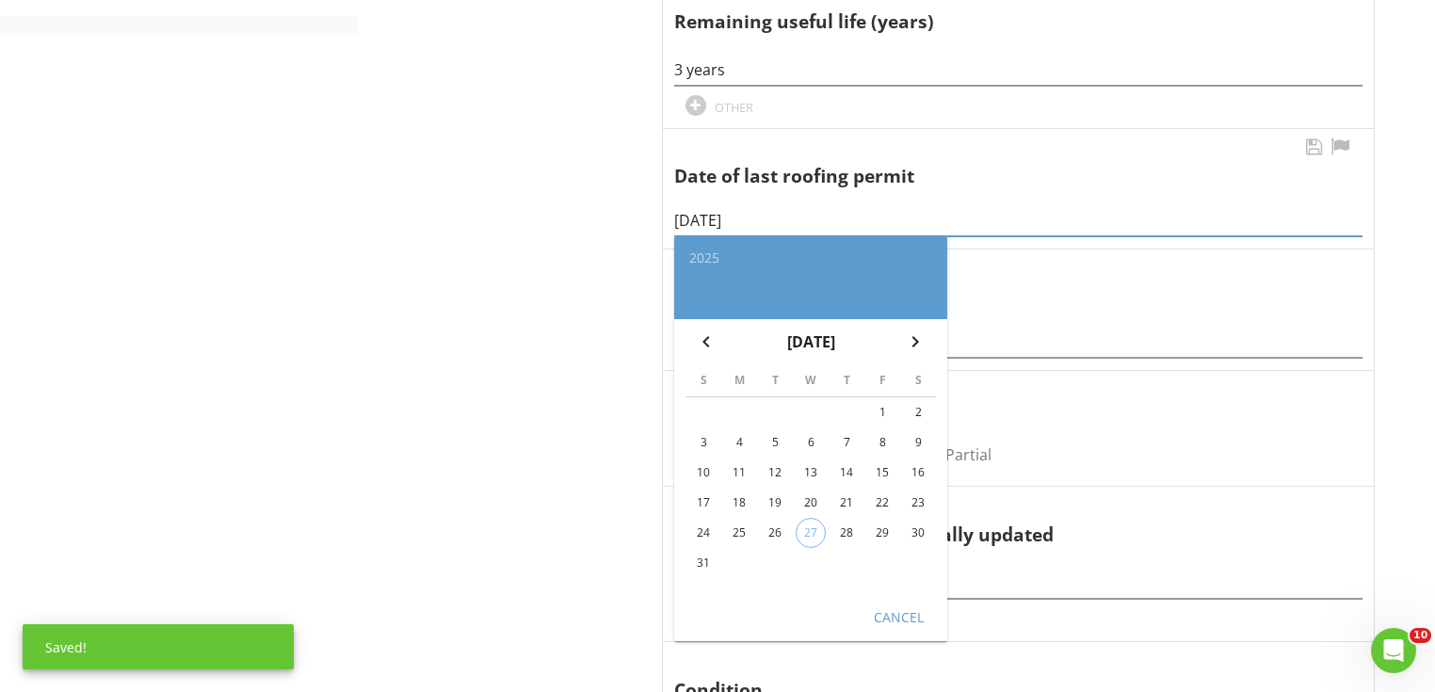
type input "[DATE]"
click at [903, 632] on button "Cancel" at bounding box center [898, 617] width 83 height 34
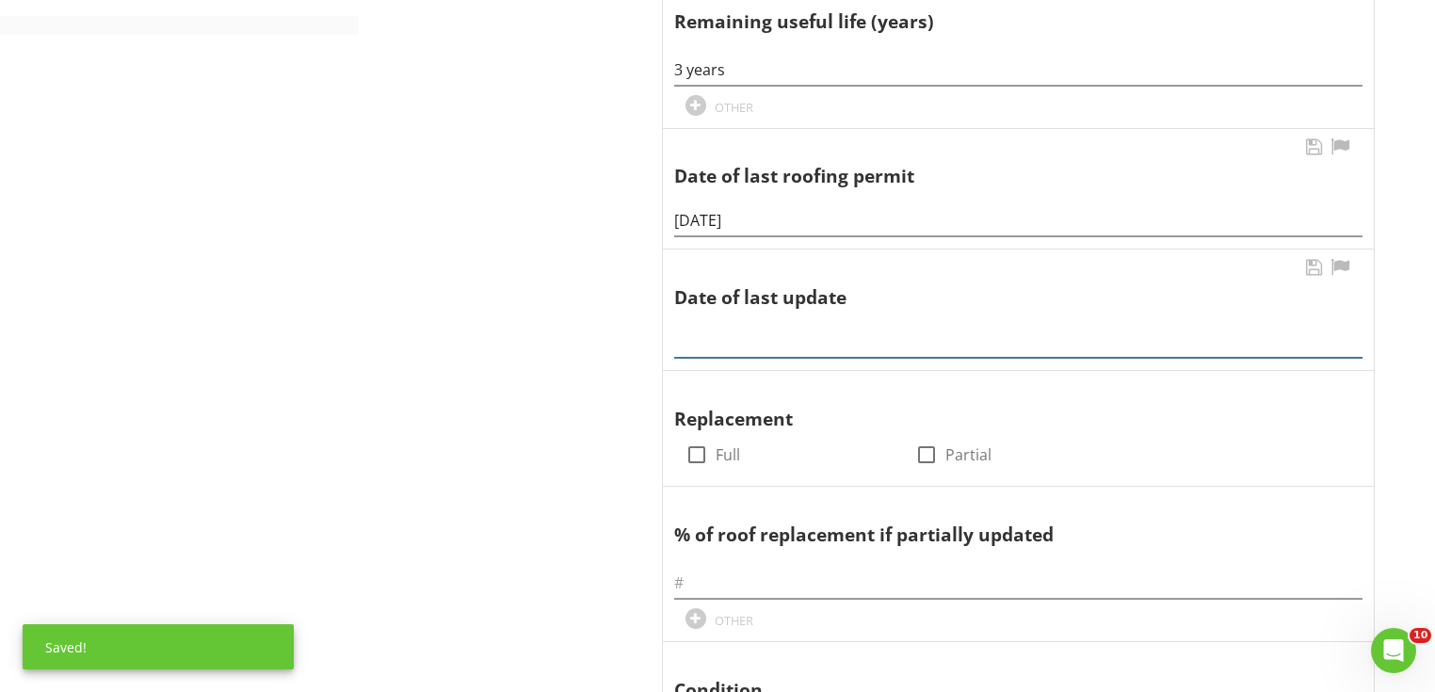
click at [796, 343] on input "text" at bounding box center [1018, 342] width 688 height 31
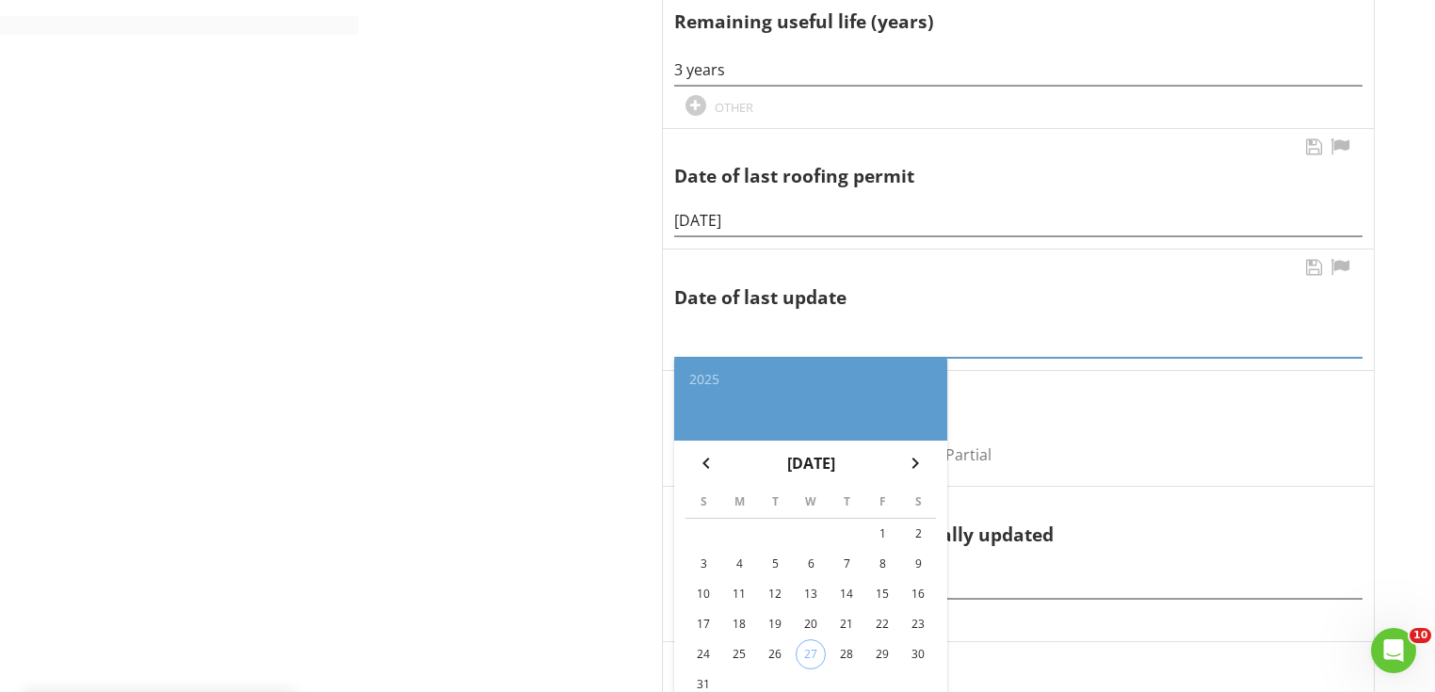
paste input "[DATE]"
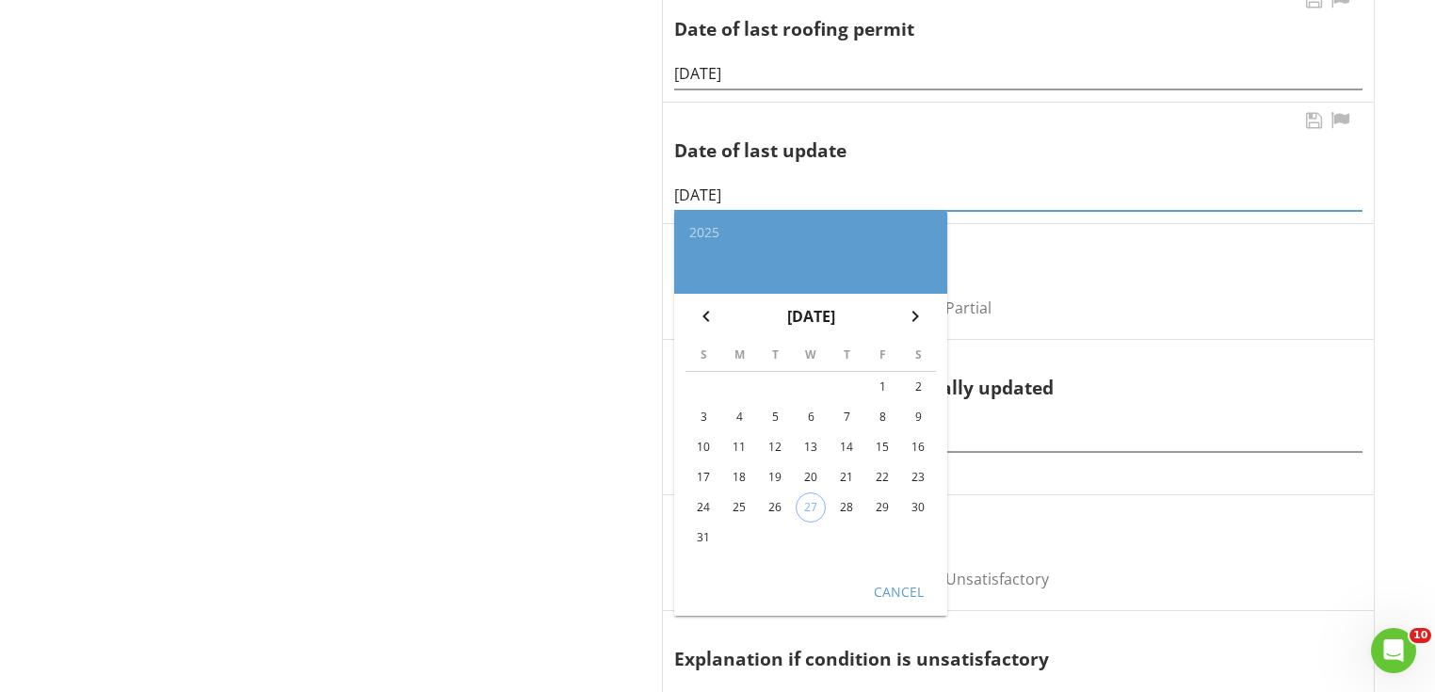
scroll to position [1055, 0]
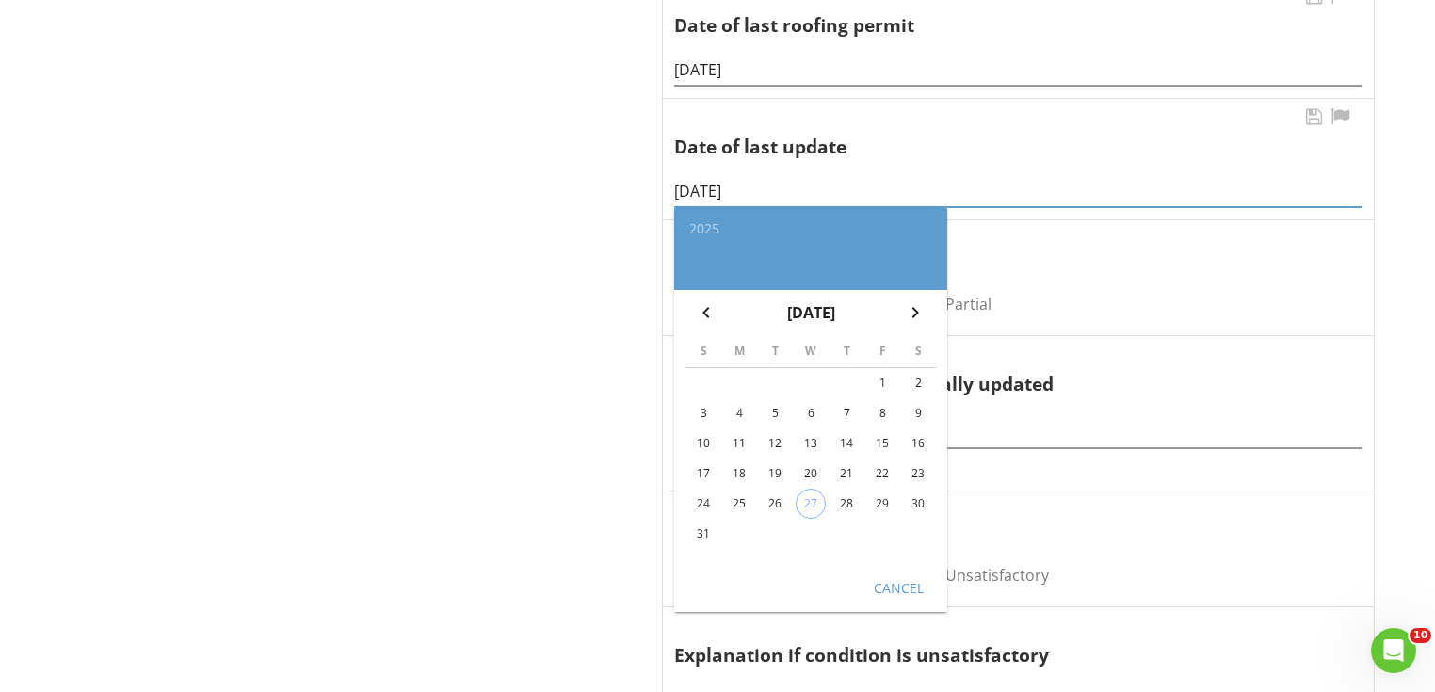
type input "[DATE]"
click at [911, 587] on div "Cancel" at bounding box center [898, 587] width 53 height 20
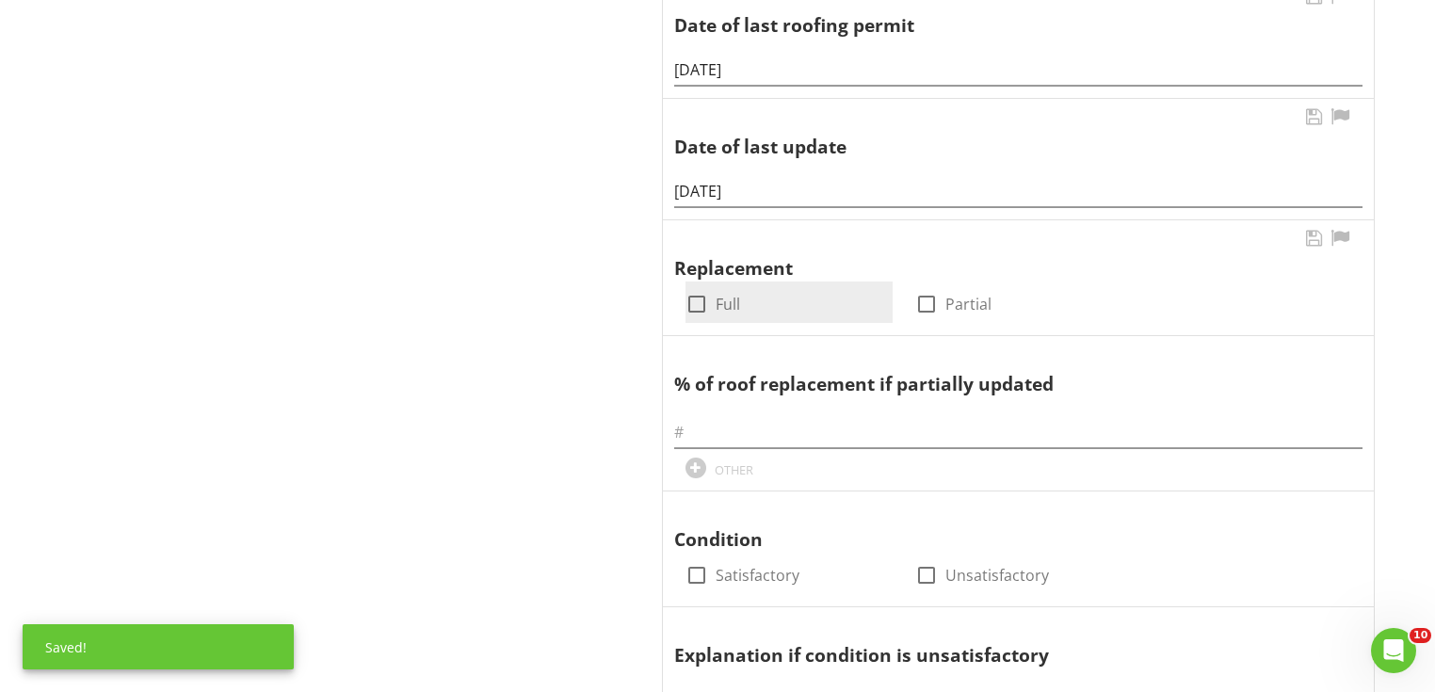
click at [695, 290] on div at bounding box center [697, 304] width 32 height 32
checkbox input "true"
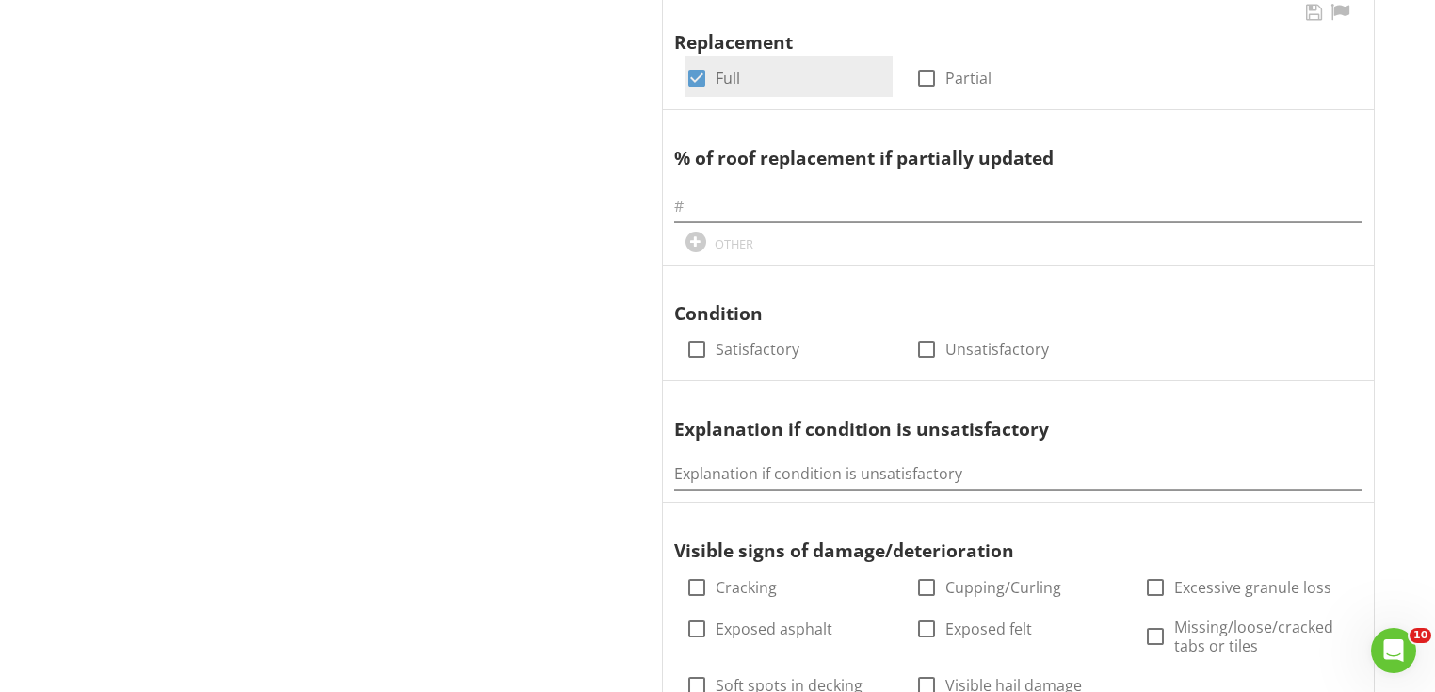
scroll to position [1205, 0]
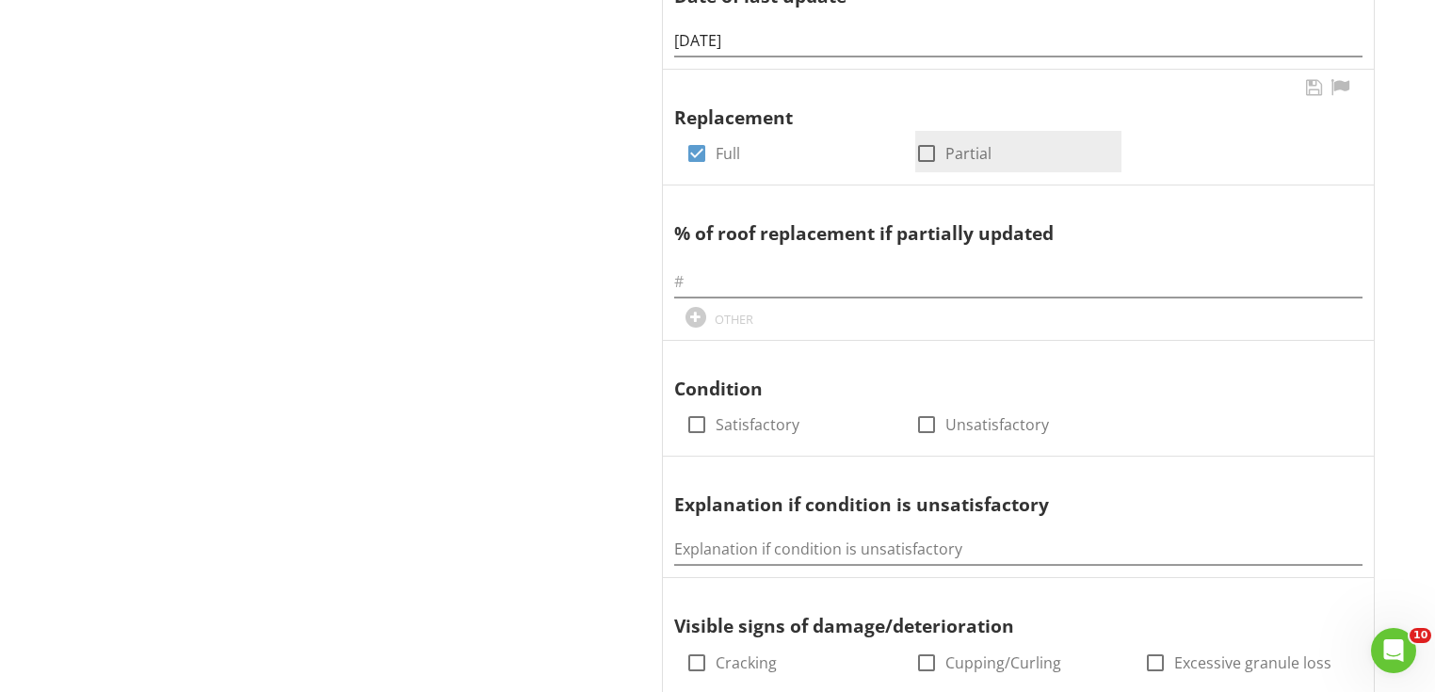
click at [922, 143] on div at bounding box center [927, 153] width 32 height 32
checkbox input "true"
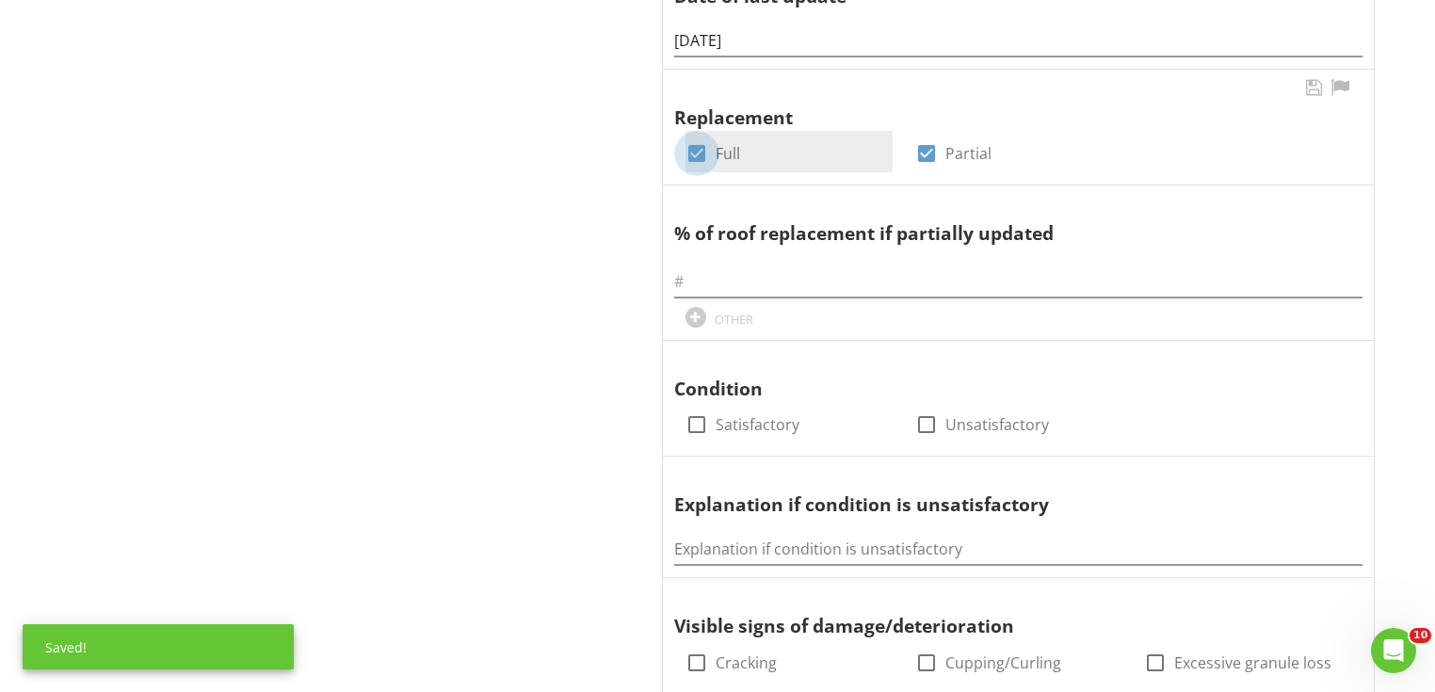
click at [693, 154] on div at bounding box center [697, 153] width 32 height 32
checkbox input "false"
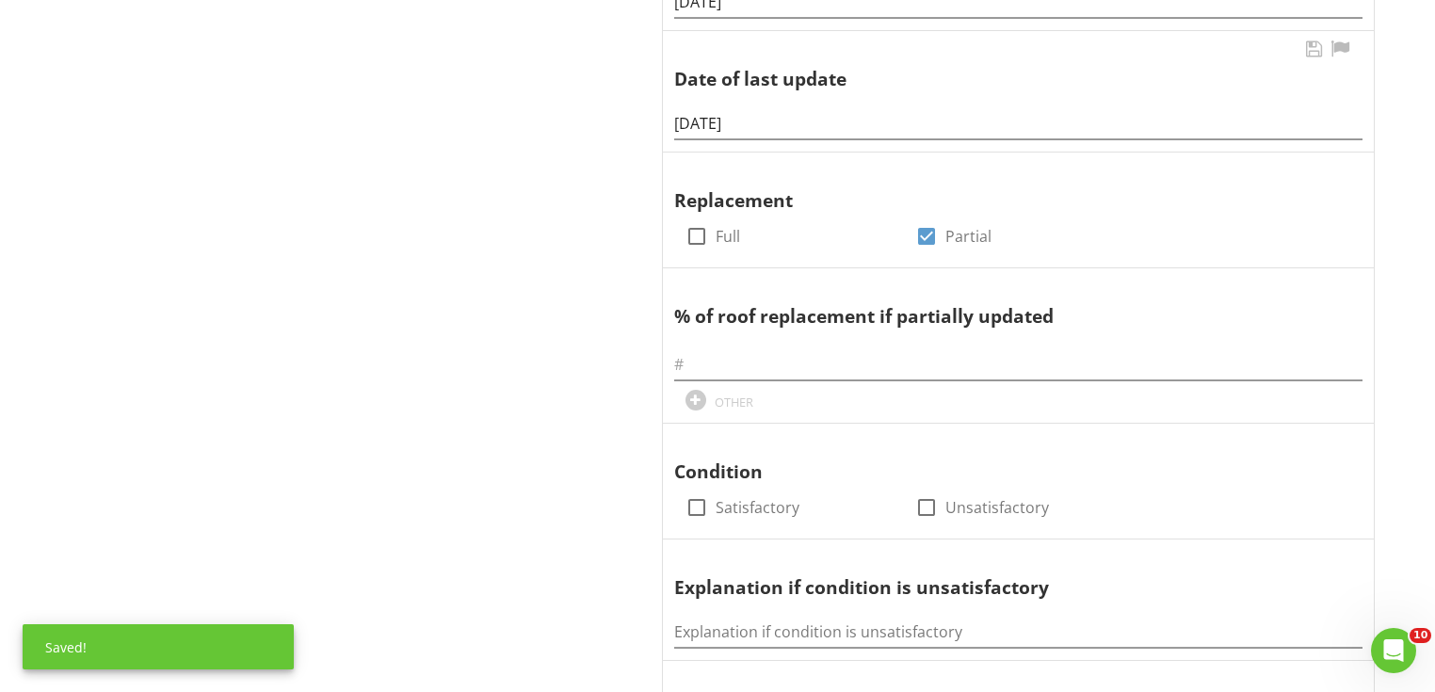
scroll to position [1055, 0]
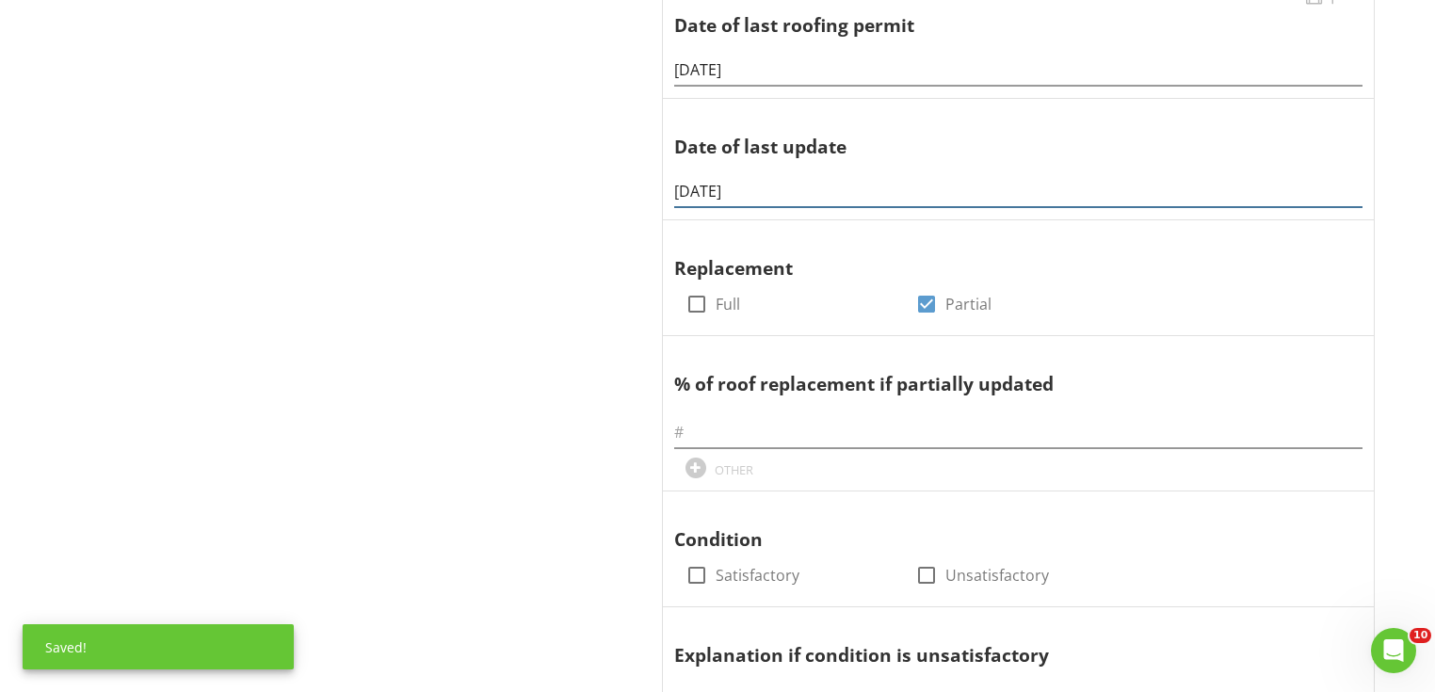
drag, startPoint x: 791, startPoint y: 180, endPoint x: 581, endPoint y: 188, distance: 210.2
click at [590, 186] on div "Roof Predominant Roof Secondary Roof Photos Predominant Roof Information Coveri…" at bounding box center [897, 379] width 1076 height 2490
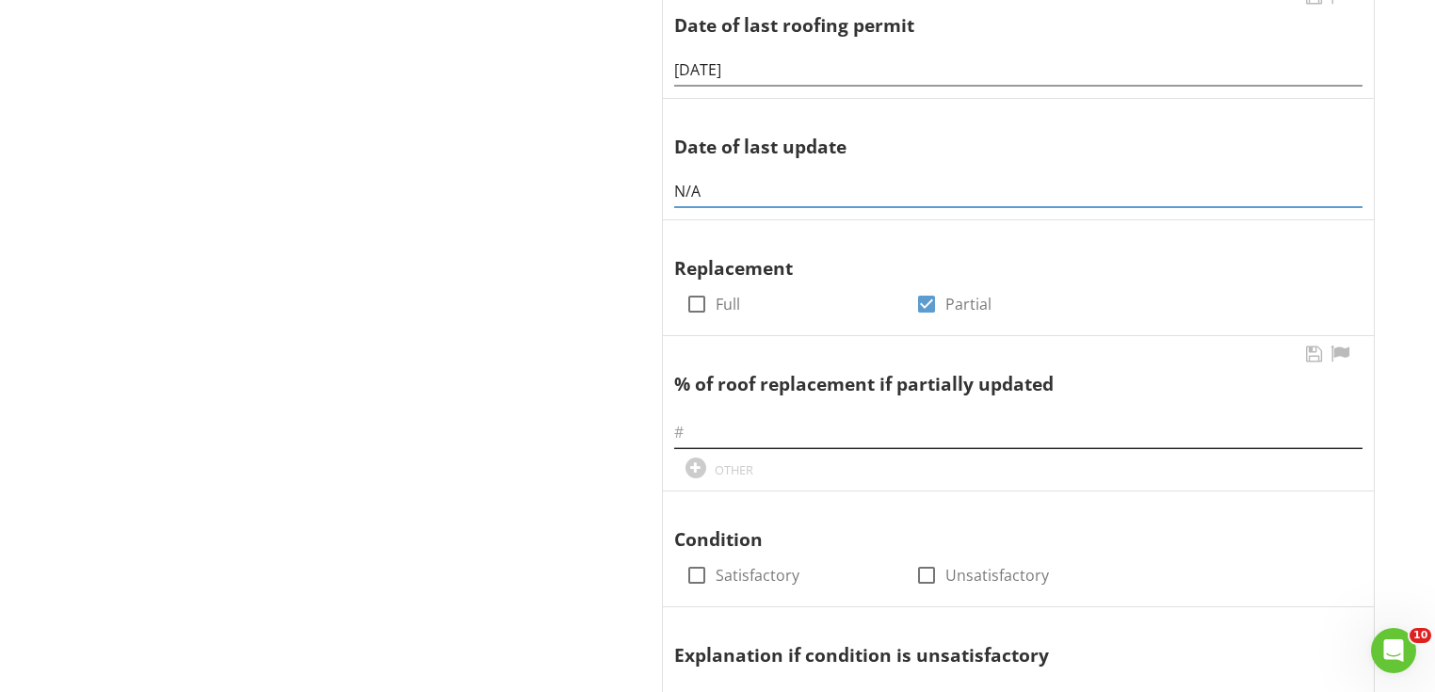
type input "N/A"
click at [744, 426] on input "text" at bounding box center [1018, 432] width 688 height 31
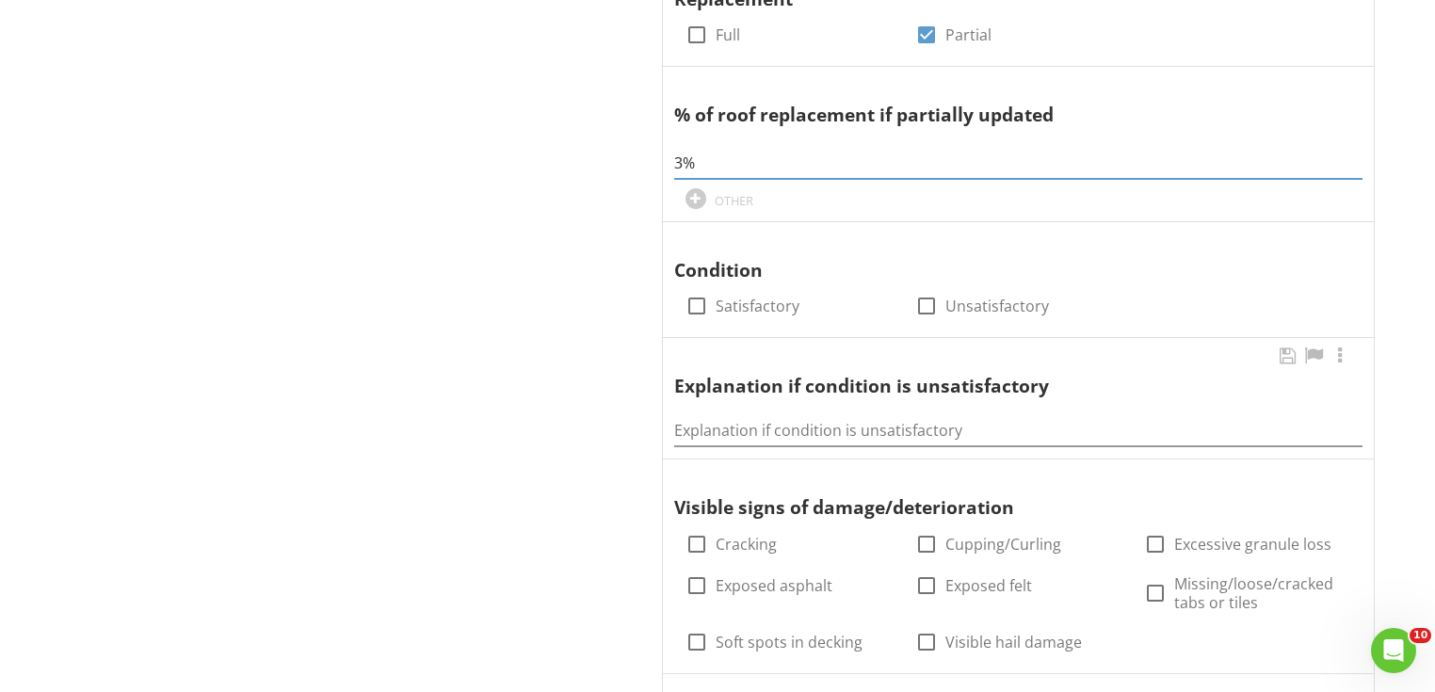
scroll to position [1356, 0]
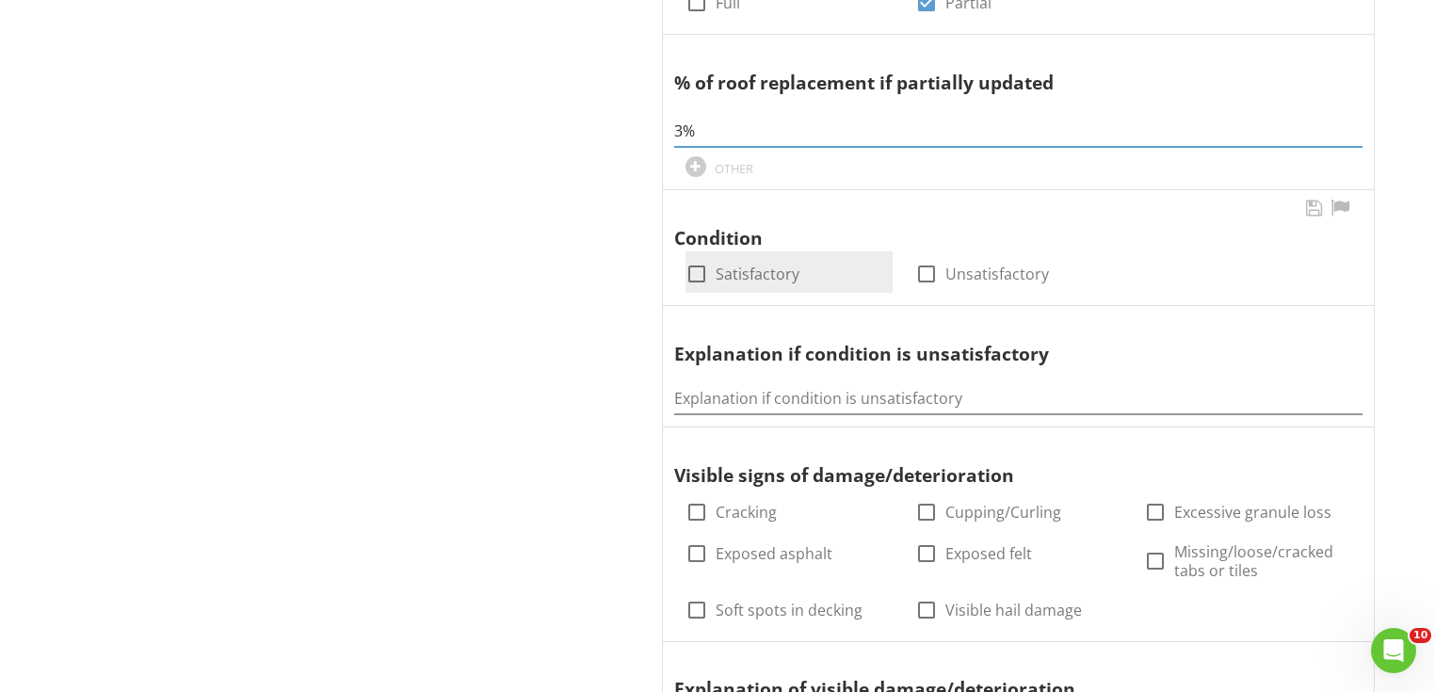
type input "3%"
click at [765, 270] on label "Satisfactory" at bounding box center [758, 274] width 84 height 19
checkbox input "true"
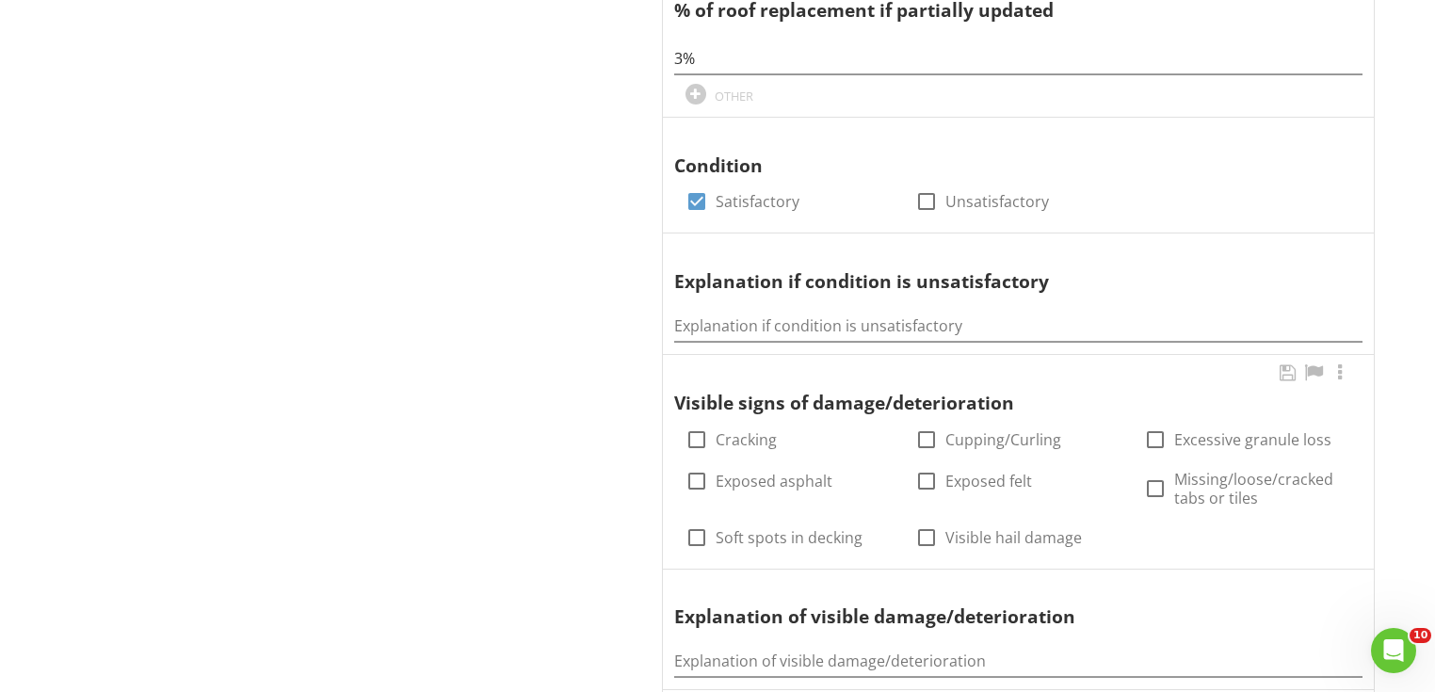
scroll to position [1507, 0]
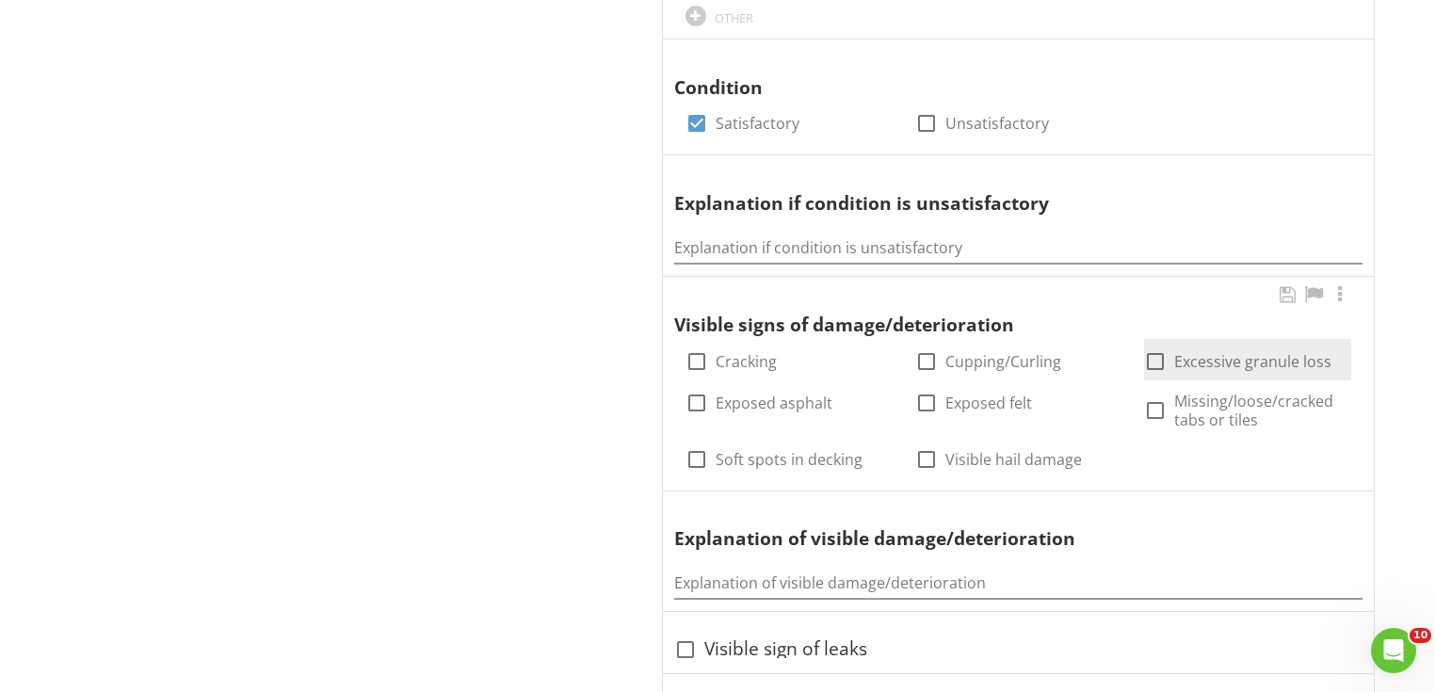
click at [1161, 358] on div at bounding box center [1155, 362] width 32 height 32
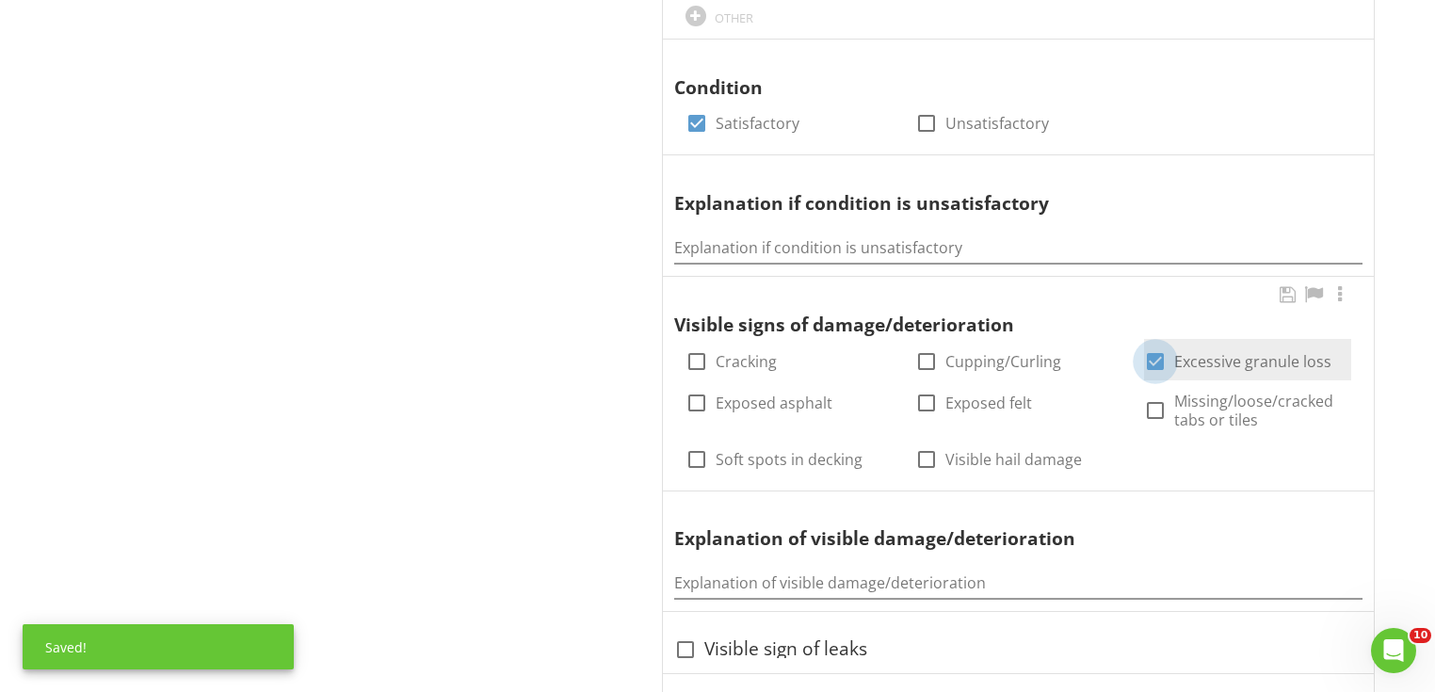
checkbox input "true"
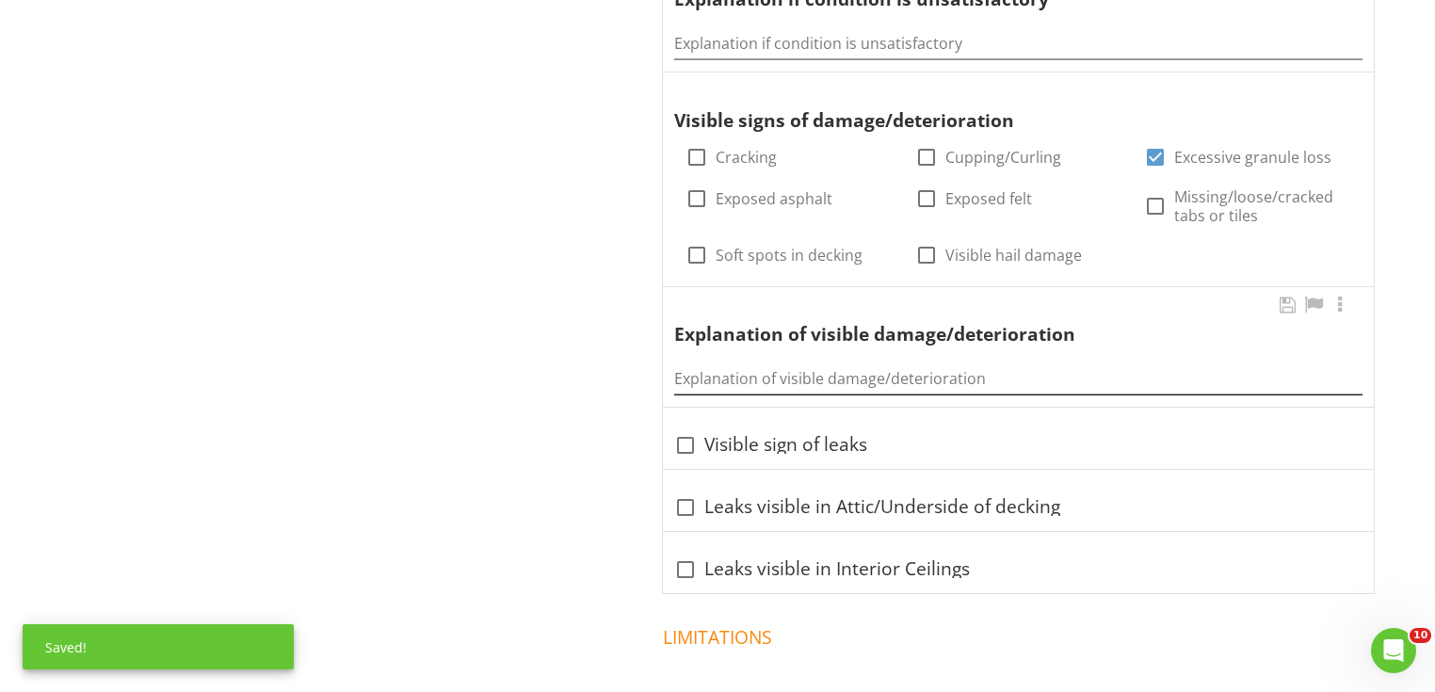
scroll to position [1733, 0]
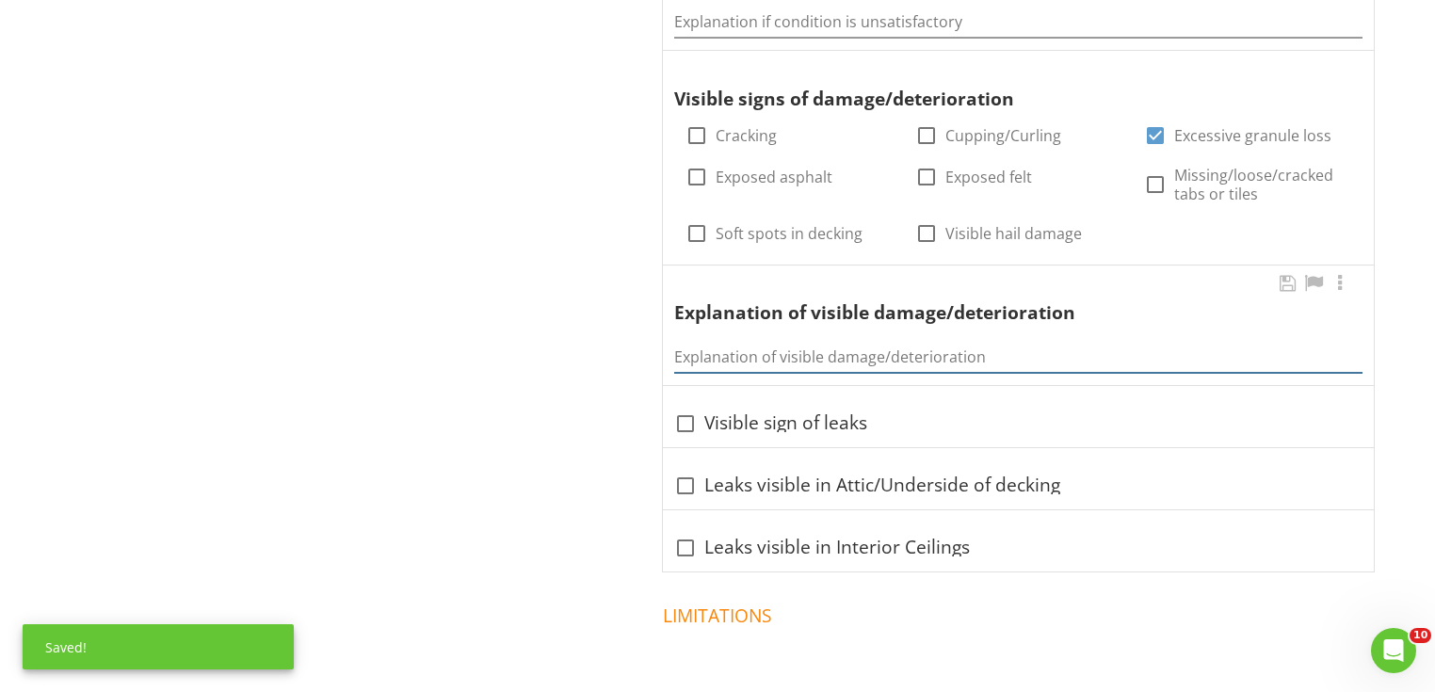
click at [895, 352] on input "Explanation of visible damage/deterioration" at bounding box center [1018, 357] width 688 height 31
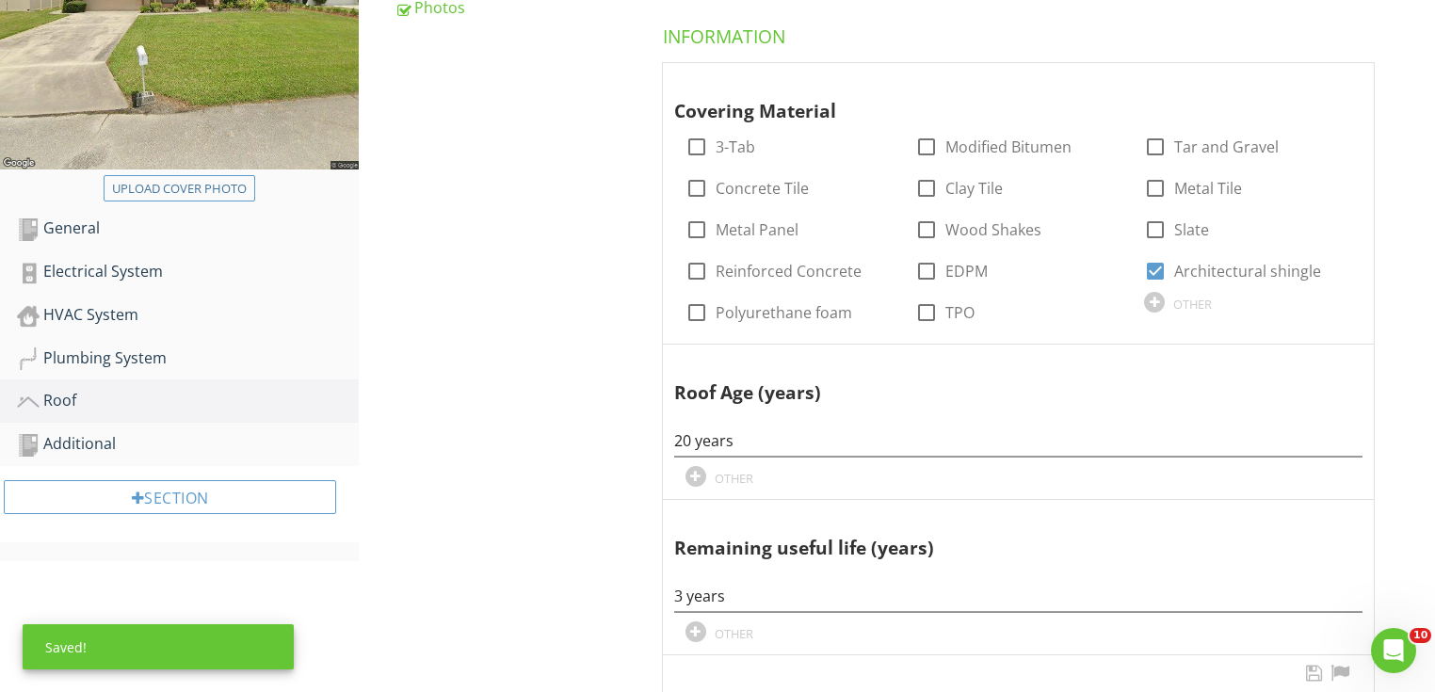
scroll to position [226, 0]
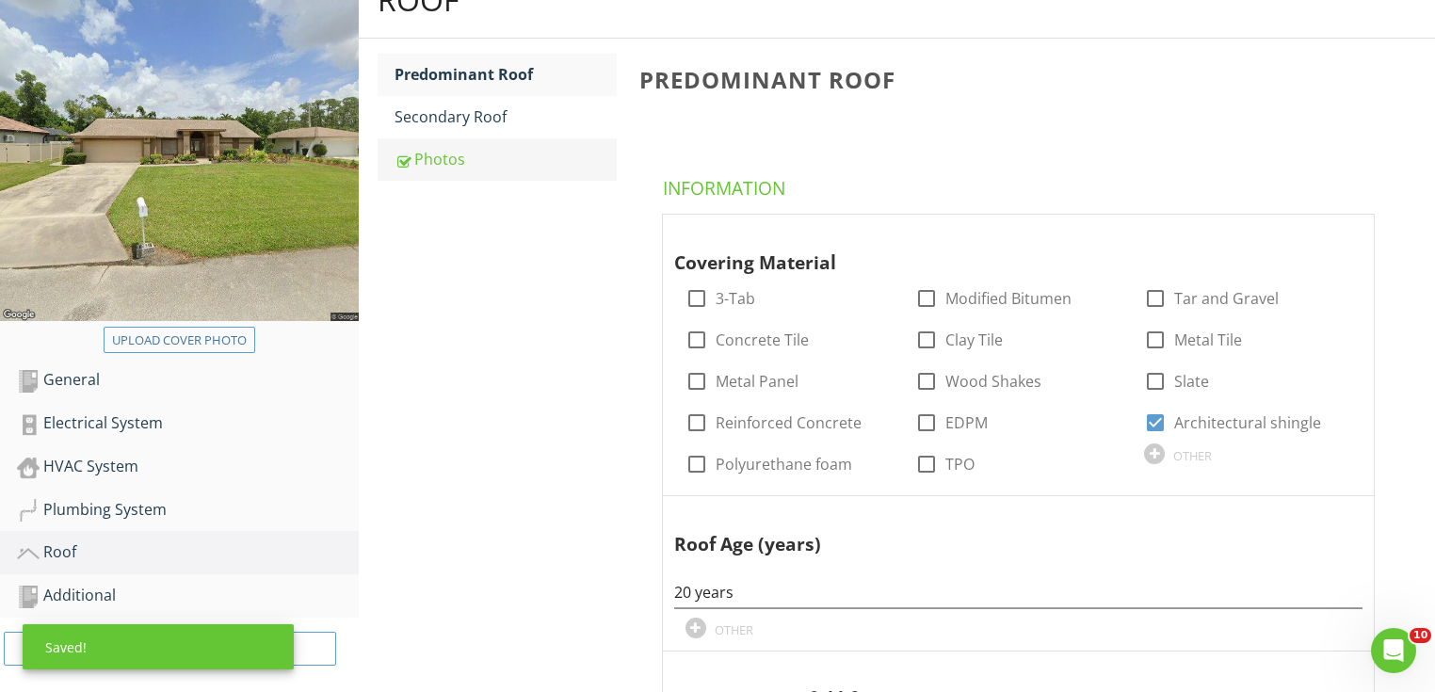
type input "Excessive granule loss on some of the ridge shingles."
click at [436, 158] on div "Photos" at bounding box center [506, 159] width 222 height 23
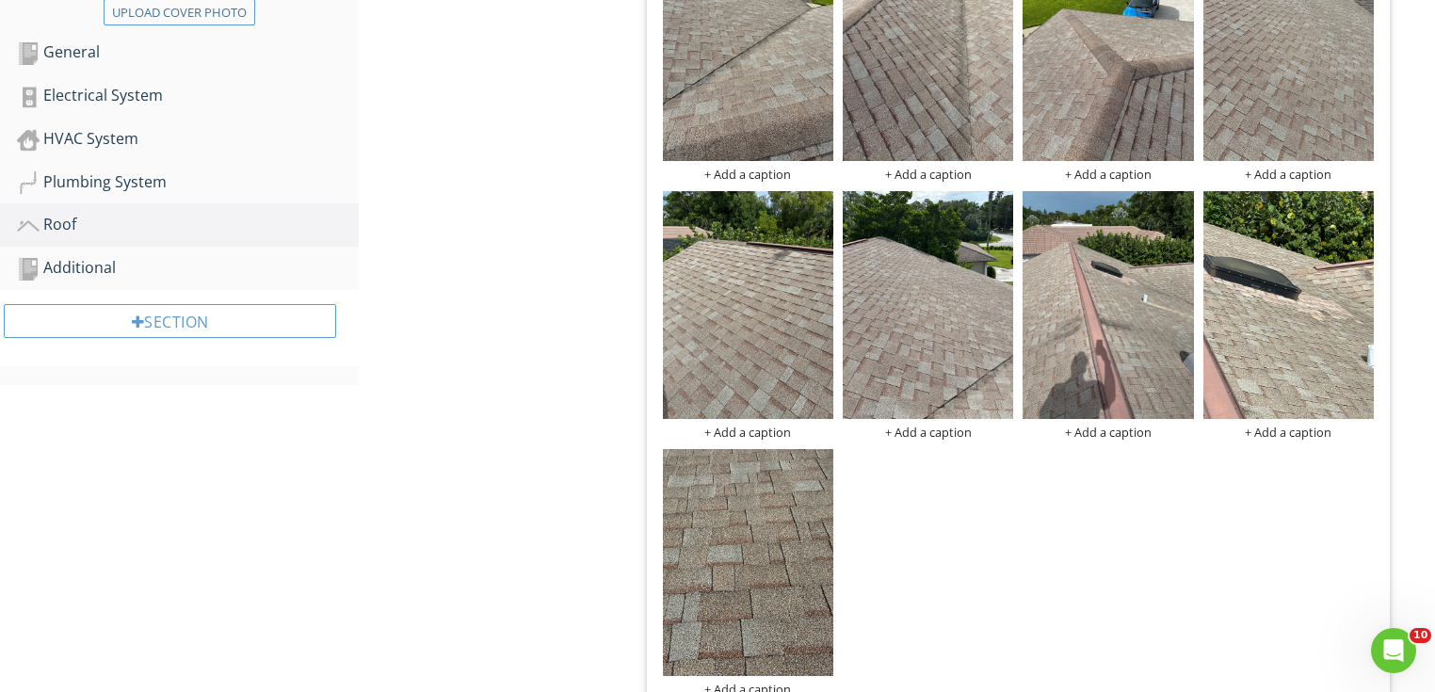
scroll to position [505, 0]
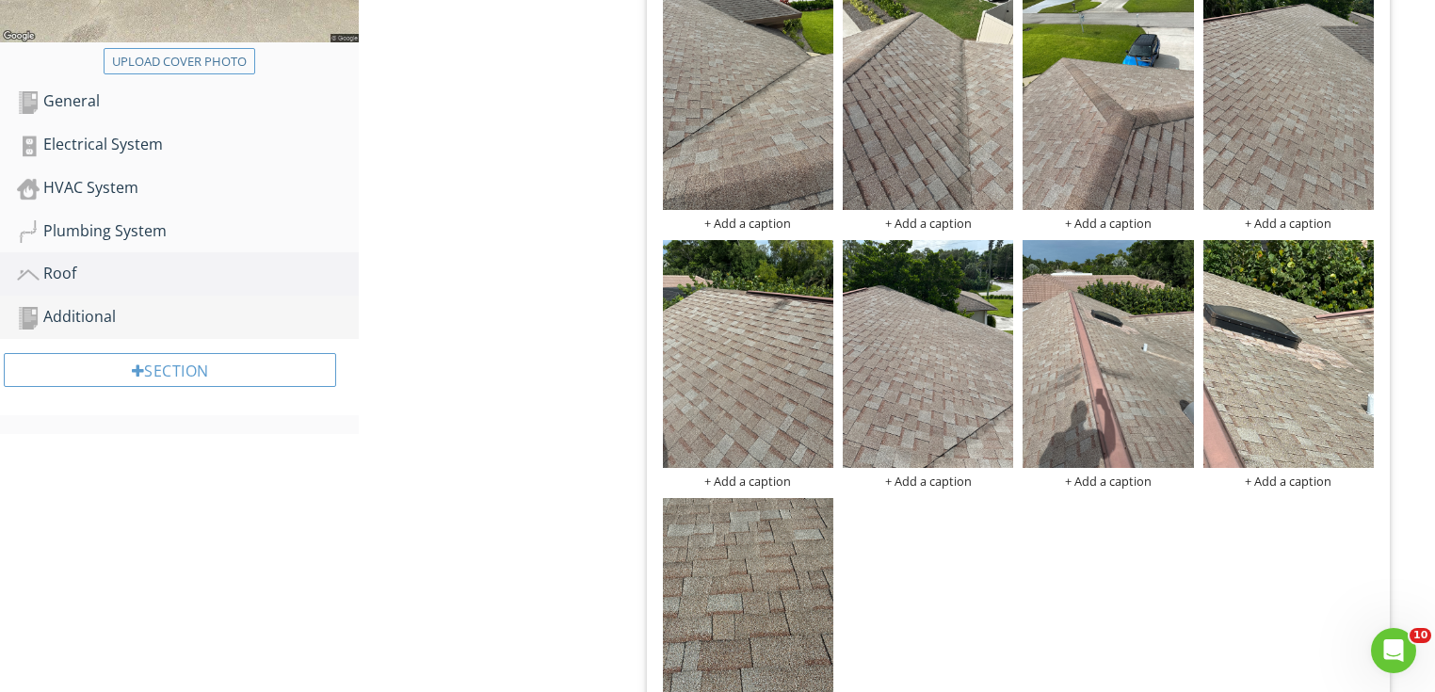
click at [200, 305] on div "Additional" at bounding box center [188, 317] width 342 height 24
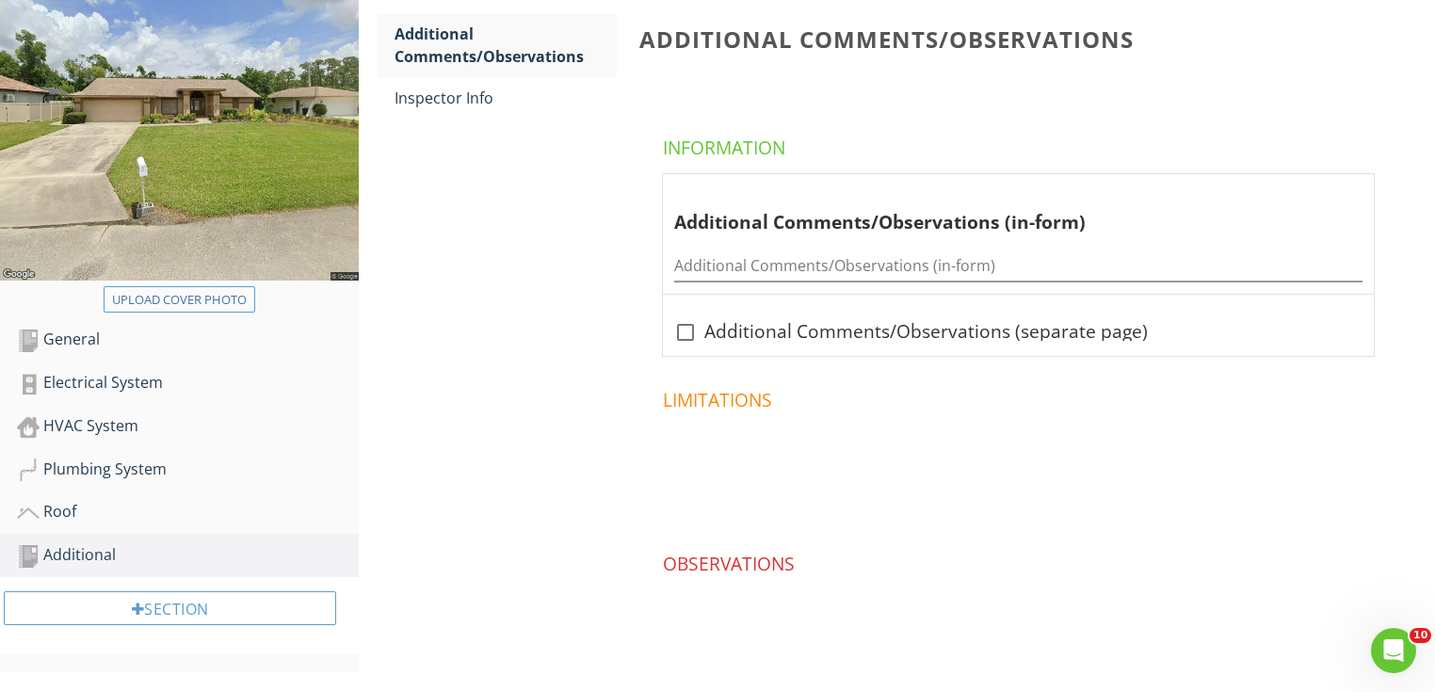
scroll to position [153, 0]
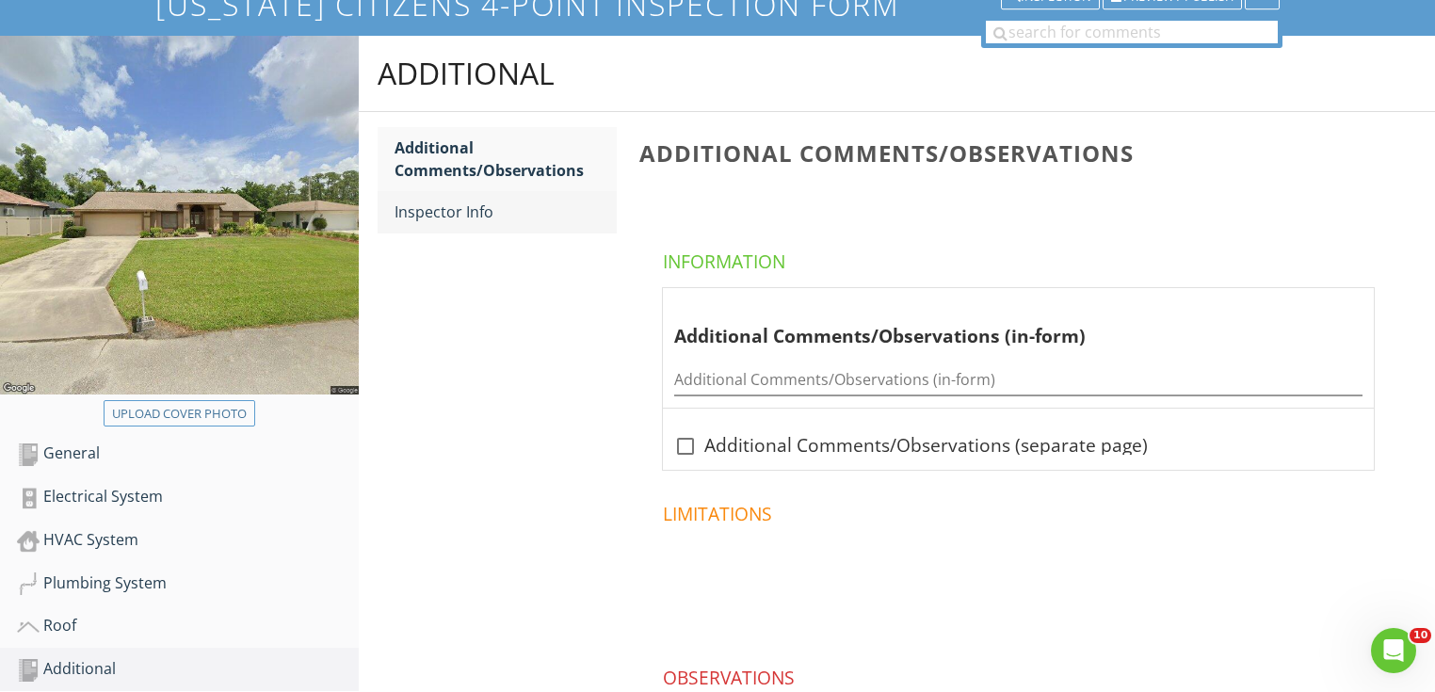
click at [512, 205] on div "Inspector Info" at bounding box center [506, 212] width 222 height 23
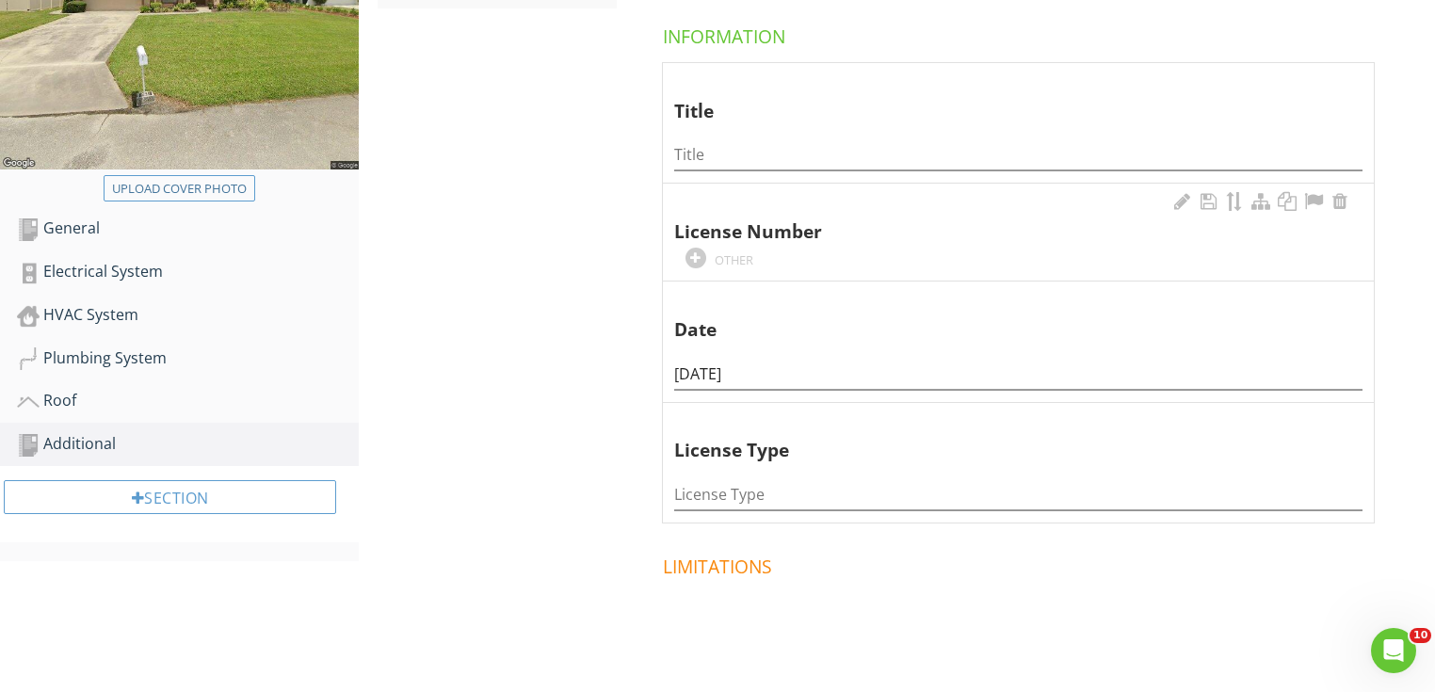
scroll to position [379, 0]
click at [761, 161] on input "Title" at bounding box center [1018, 153] width 688 height 31
type input "Owner / President"
click at [738, 241] on div "License Number" at bounding box center [1001, 217] width 655 height 55
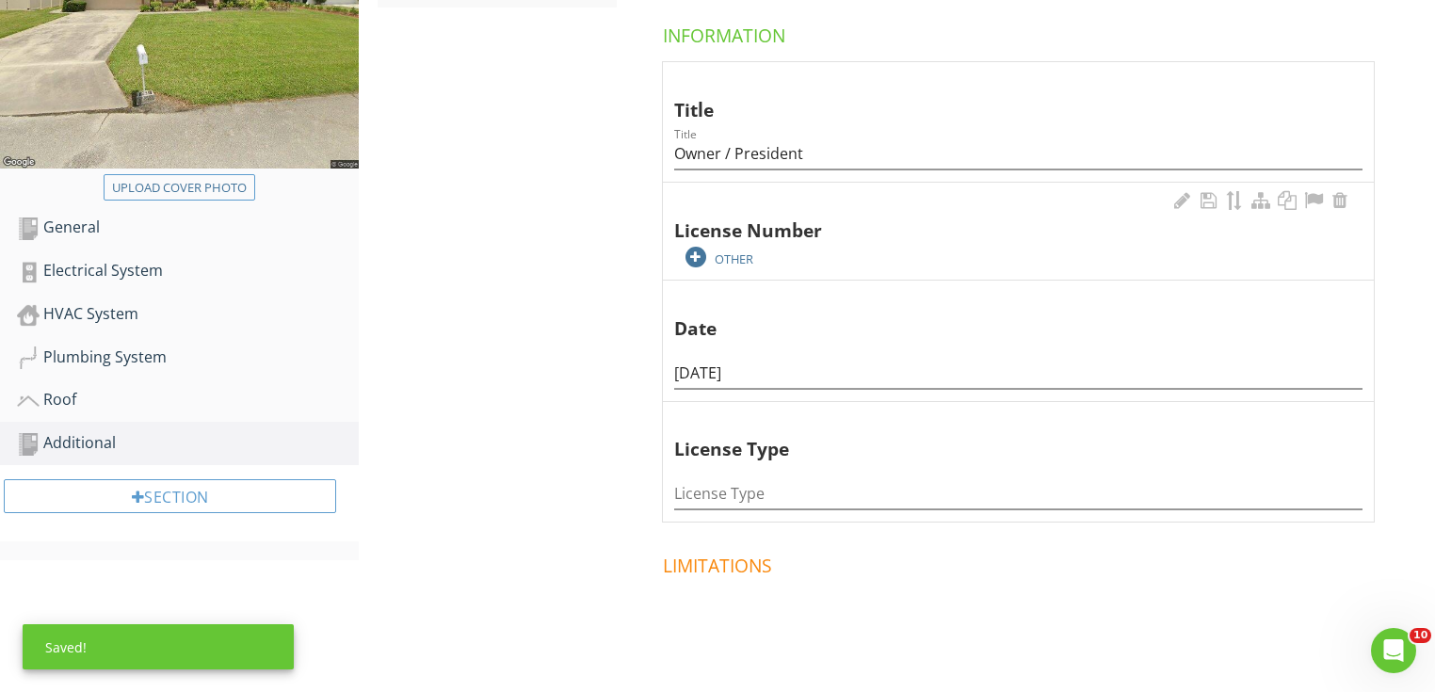
click at [738, 263] on div "OTHER" at bounding box center [734, 258] width 39 height 15
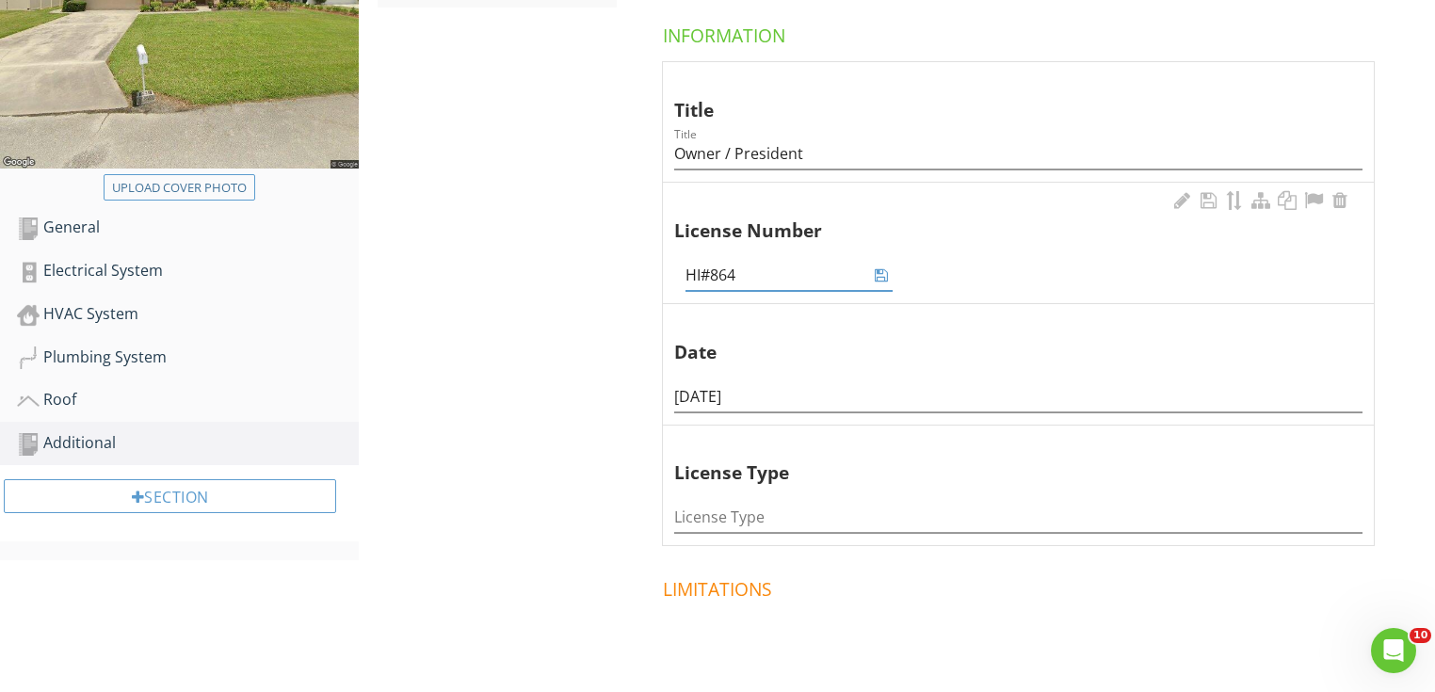
type input "HI#8642"
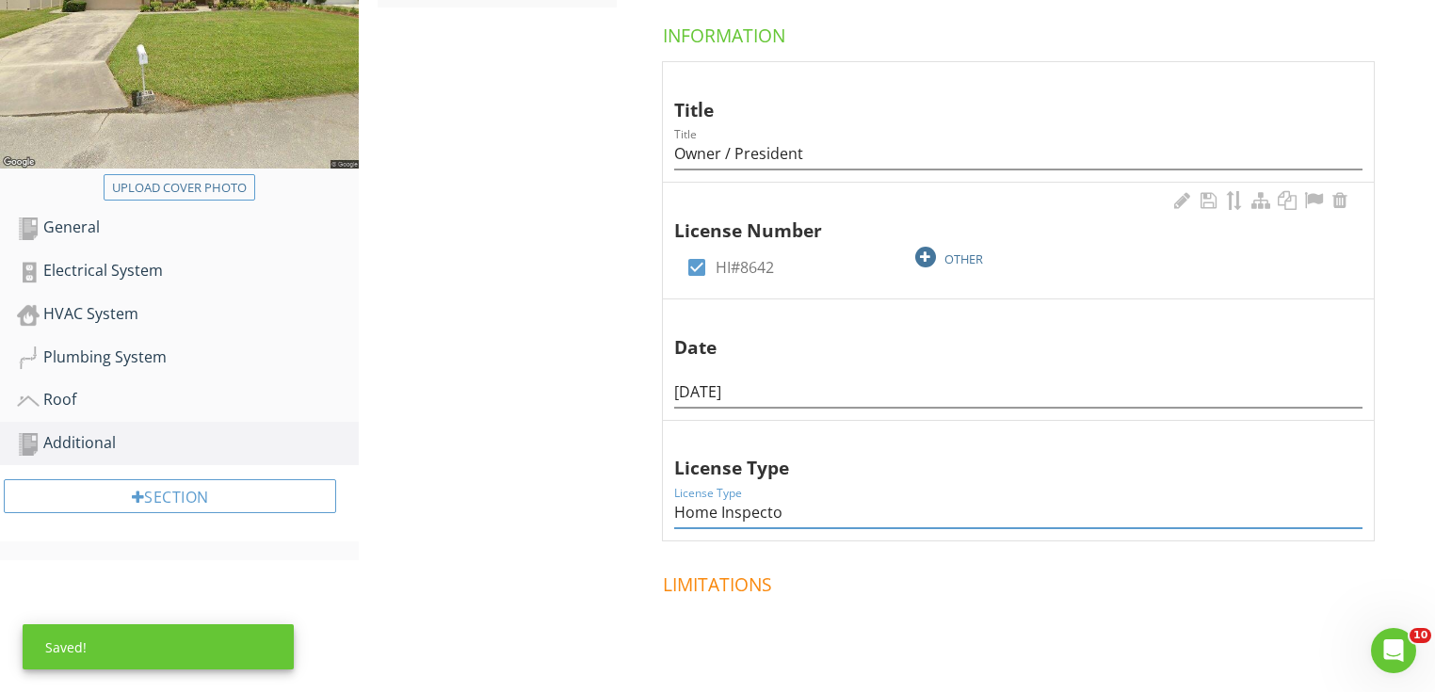
type input "Home Inspector"
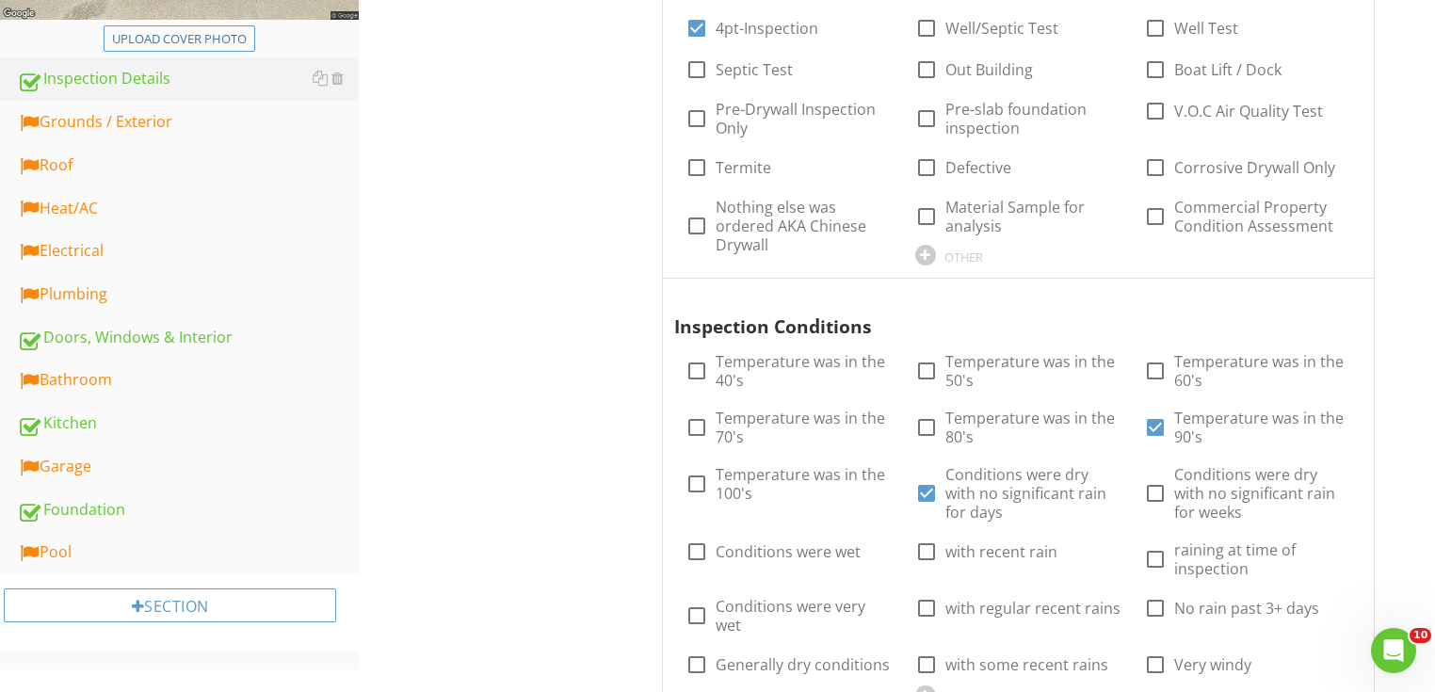
scroll to position [301, 0]
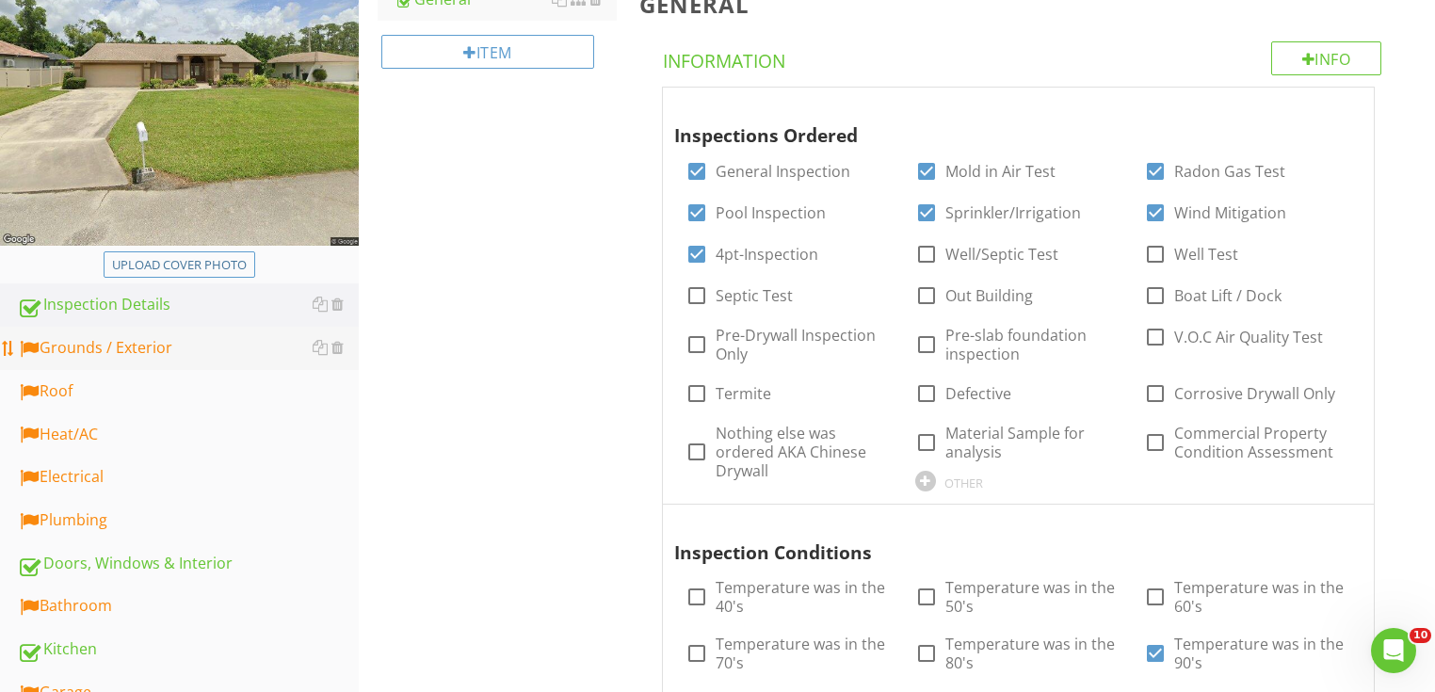
drag, startPoint x: 202, startPoint y: 352, endPoint x: 225, endPoint y: 358, distance: 24.2
click at [202, 352] on div "Grounds / Exterior" at bounding box center [188, 348] width 342 height 24
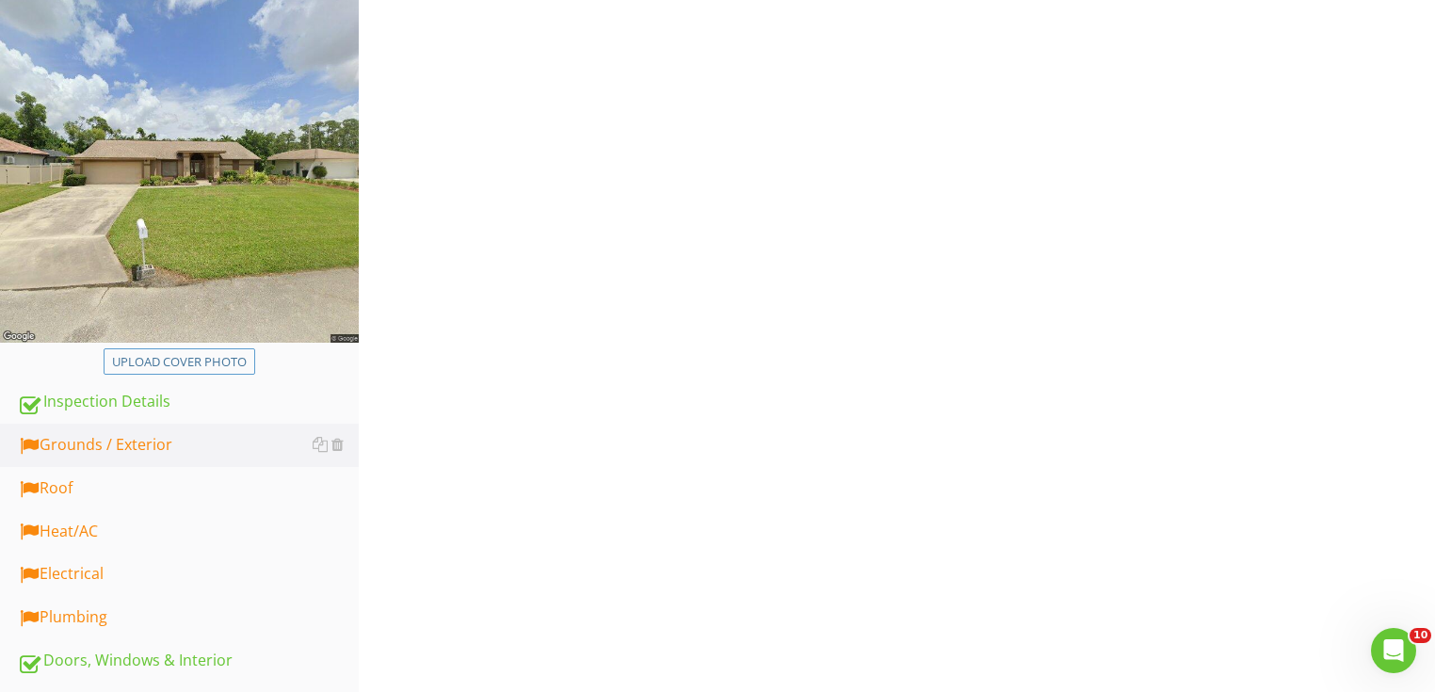
scroll to position [75, 0]
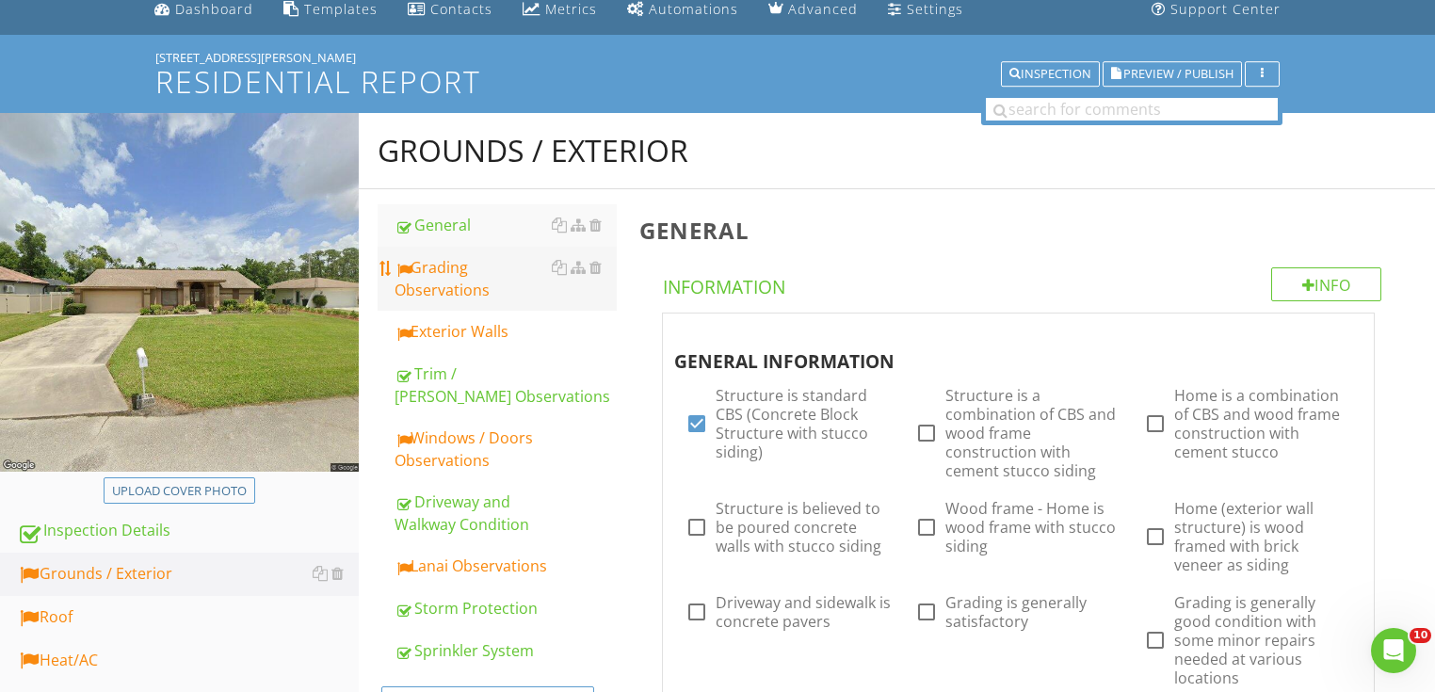
click at [452, 292] on div "Grading Observations" at bounding box center [506, 278] width 222 height 45
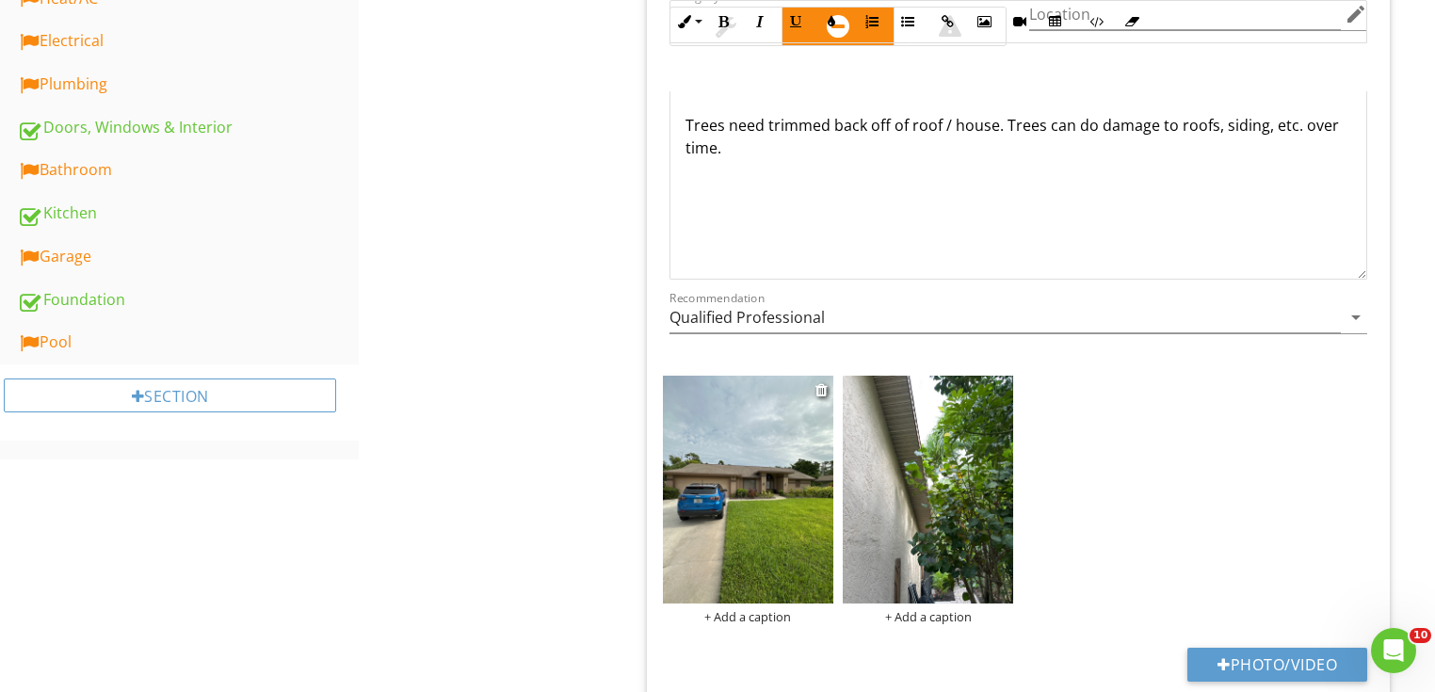
scroll to position [1055, 0]
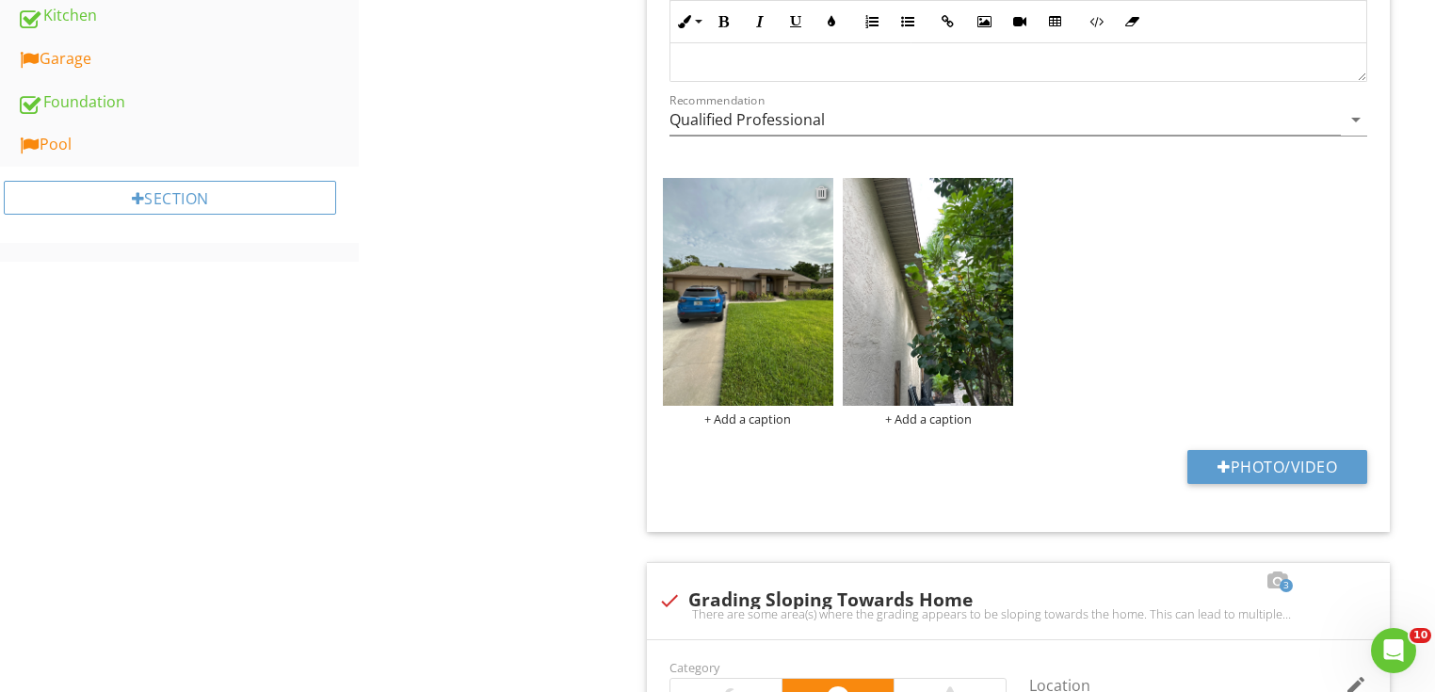
click at [824, 194] on div at bounding box center [822, 192] width 12 height 15
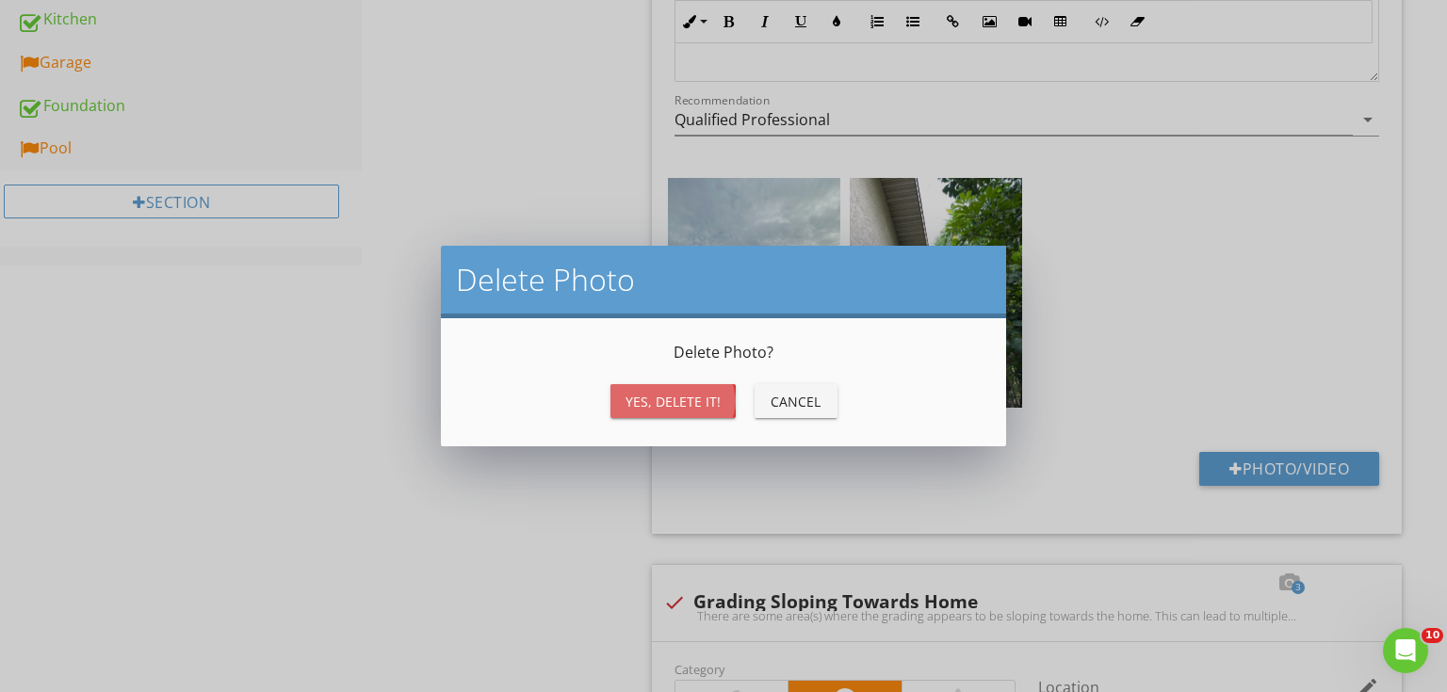
click at [677, 395] on div "Yes, Delete it!" at bounding box center [672, 402] width 95 height 20
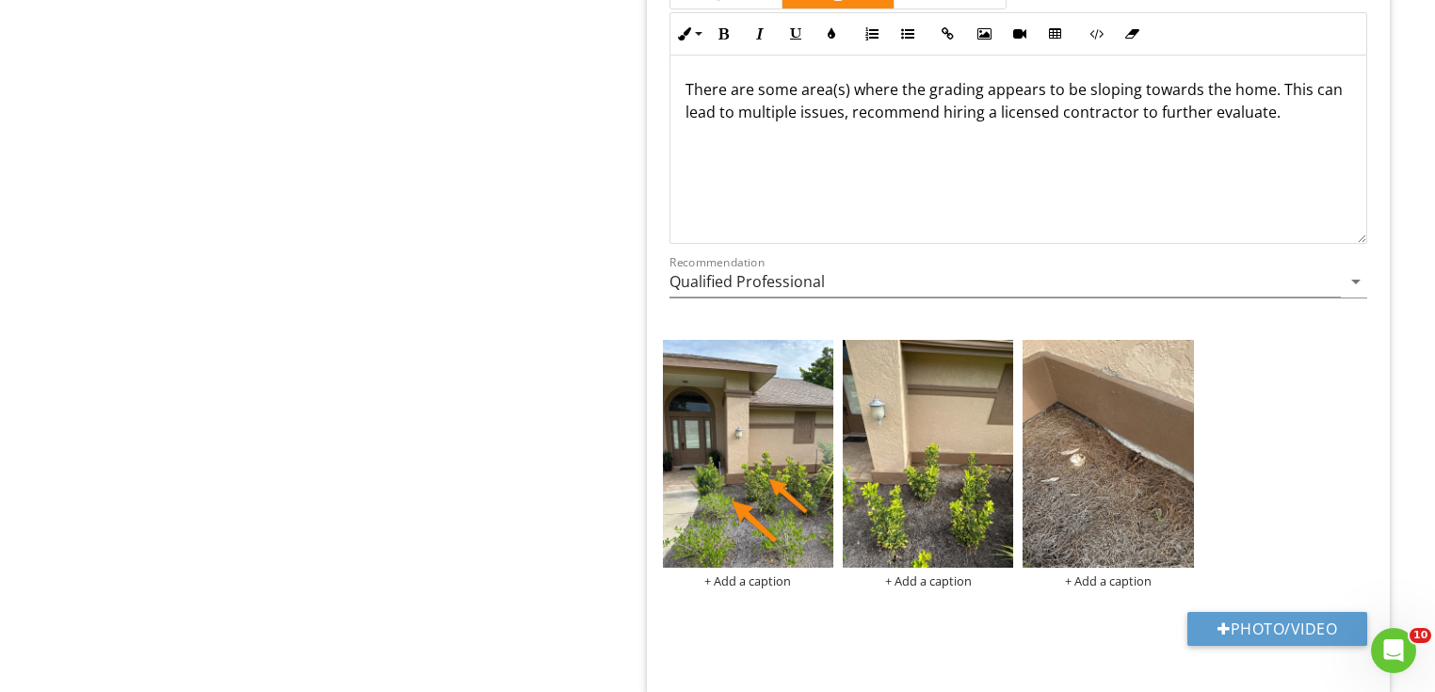
scroll to position [1657, 0]
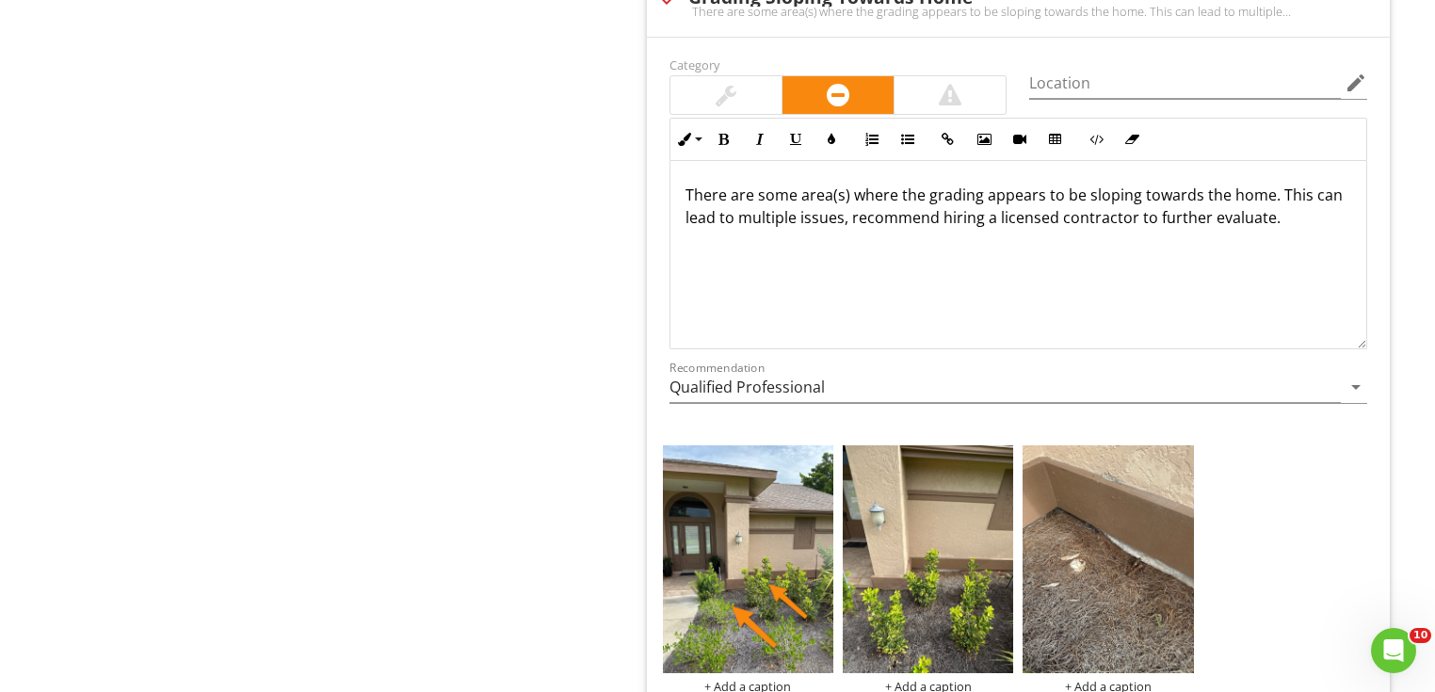
click at [1292, 230] on div "There are some area(s) where the grading appears to be sloping towards the home…" at bounding box center [1019, 255] width 696 height 188
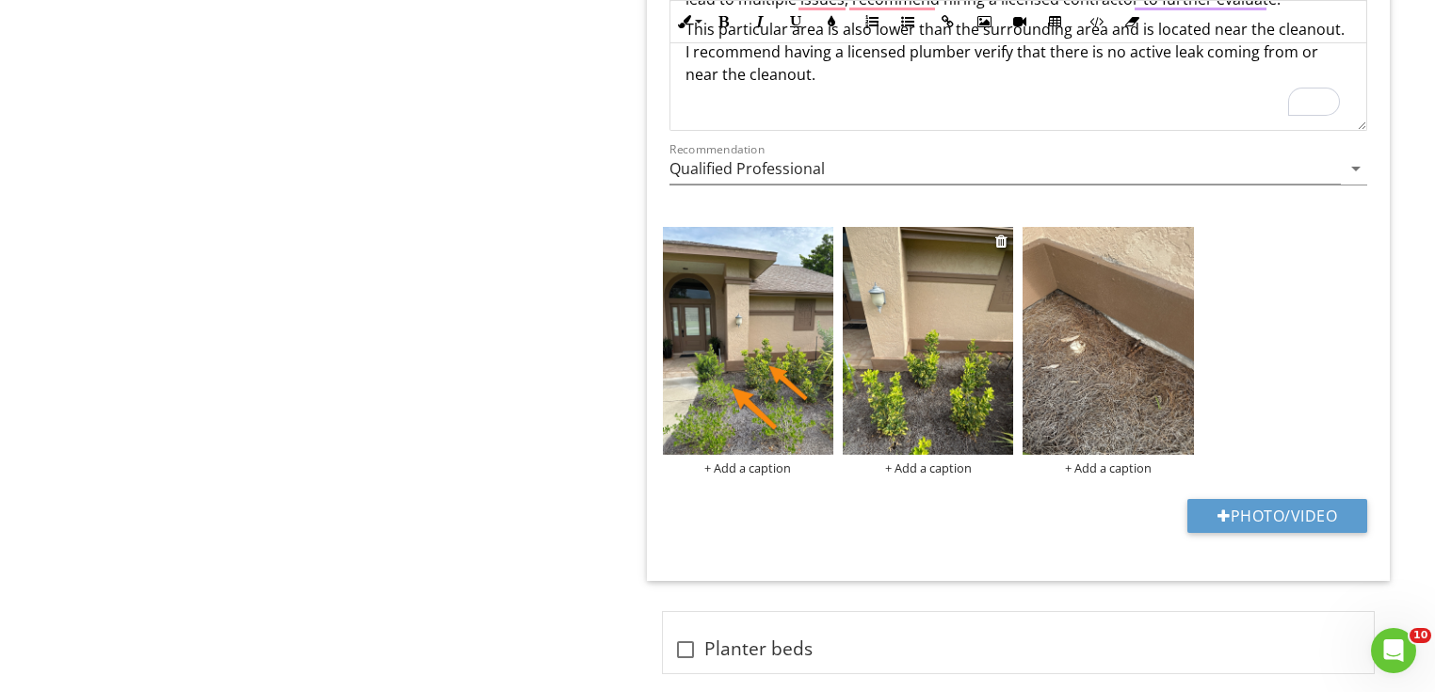
scroll to position [1883, 0]
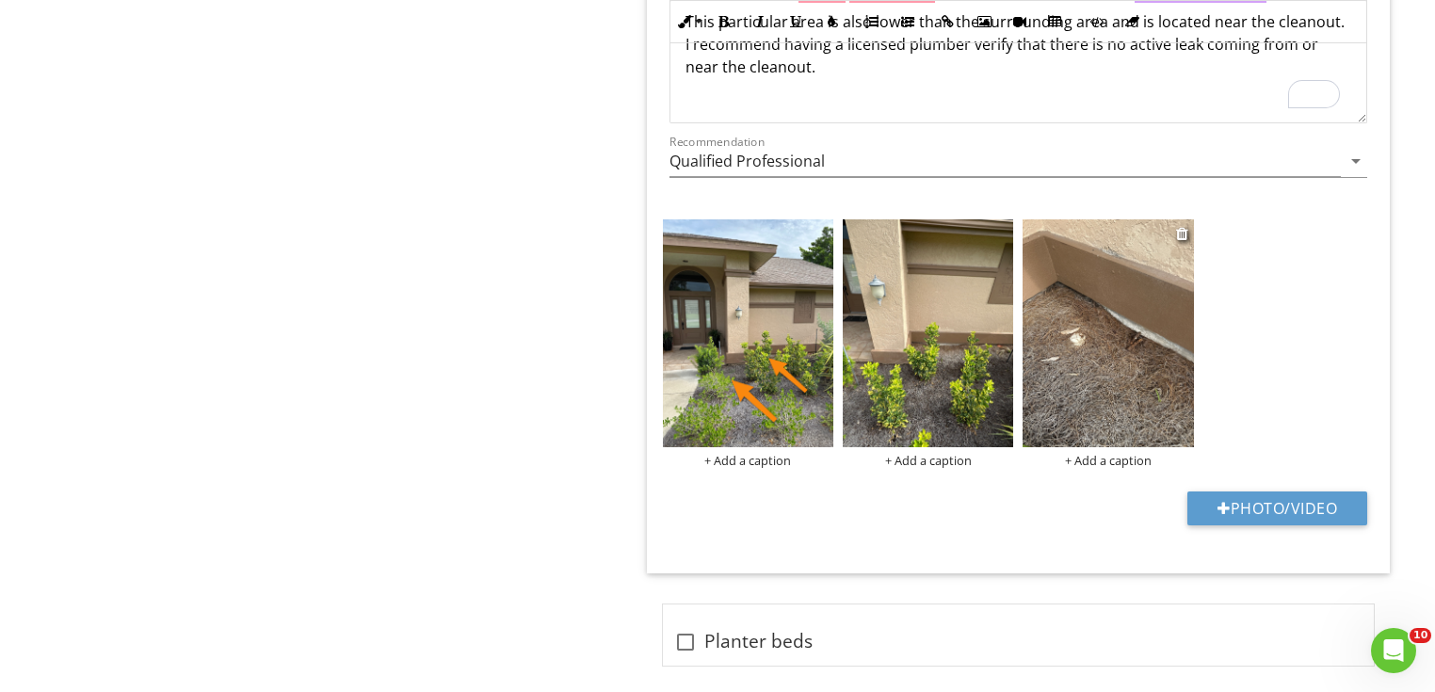
click at [1090, 380] on img at bounding box center [1108, 333] width 170 height 228
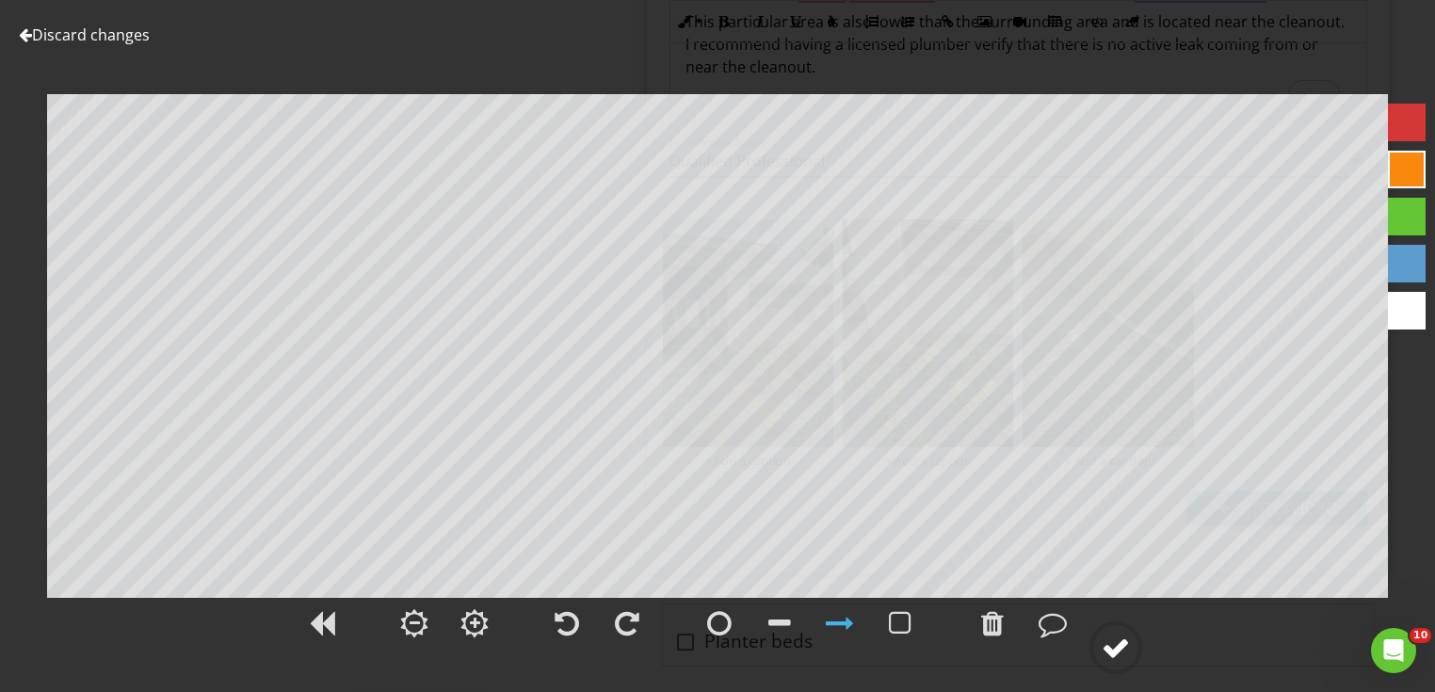
click at [1123, 655] on div at bounding box center [1116, 648] width 28 height 28
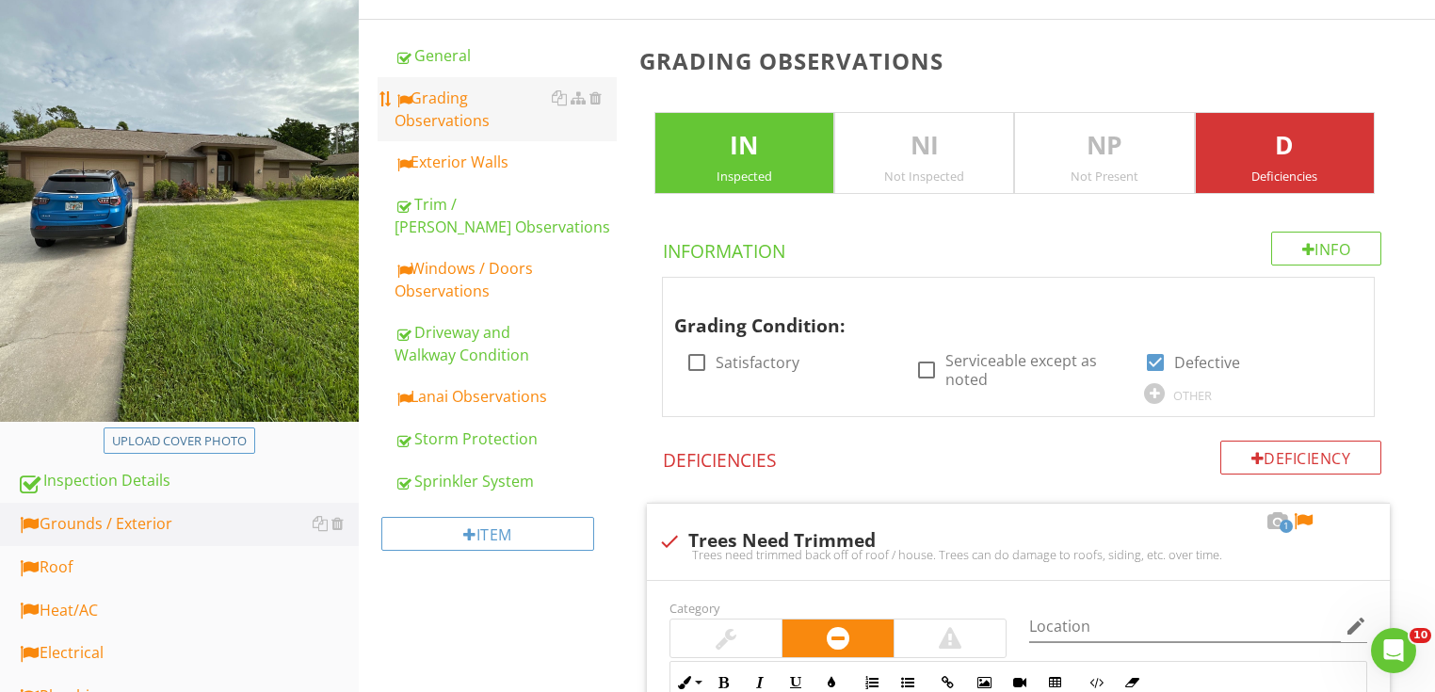
scroll to position [19, 0]
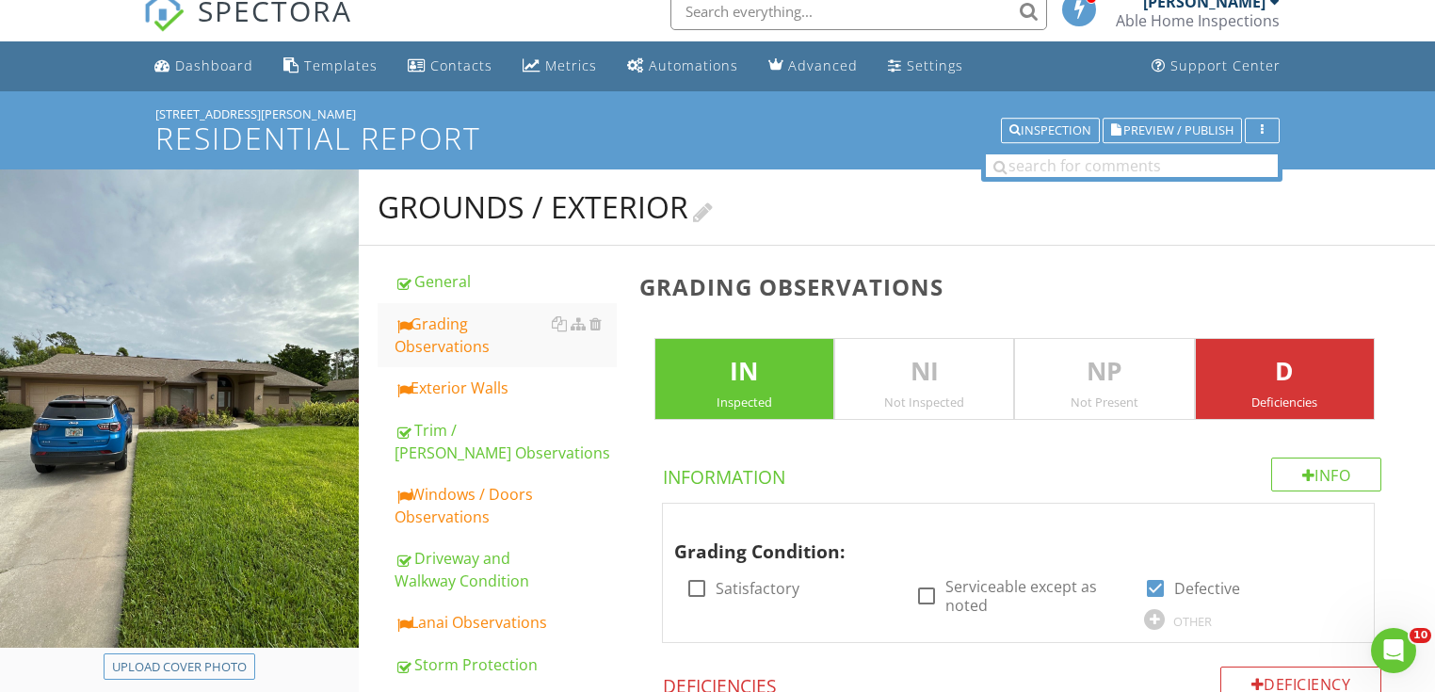
drag, startPoint x: 474, startPoint y: 392, endPoint x: 597, endPoint y: 201, distance: 227.5
click at [474, 392] on div "Exterior Walls" at bounding box center [506, 388] width 222 height 23
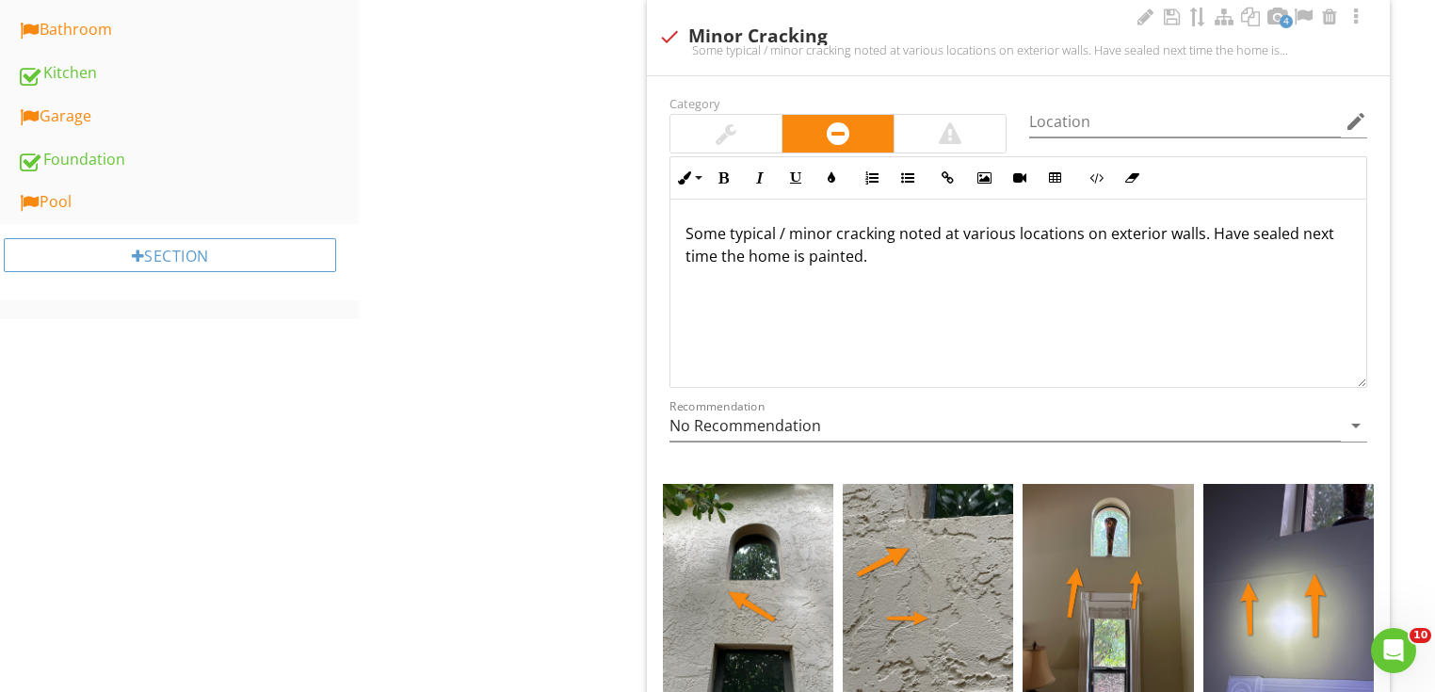
scroll to position [998, 0]
click at [1143, 15] on div at bounding box center [1145, 16] width 23 height 19
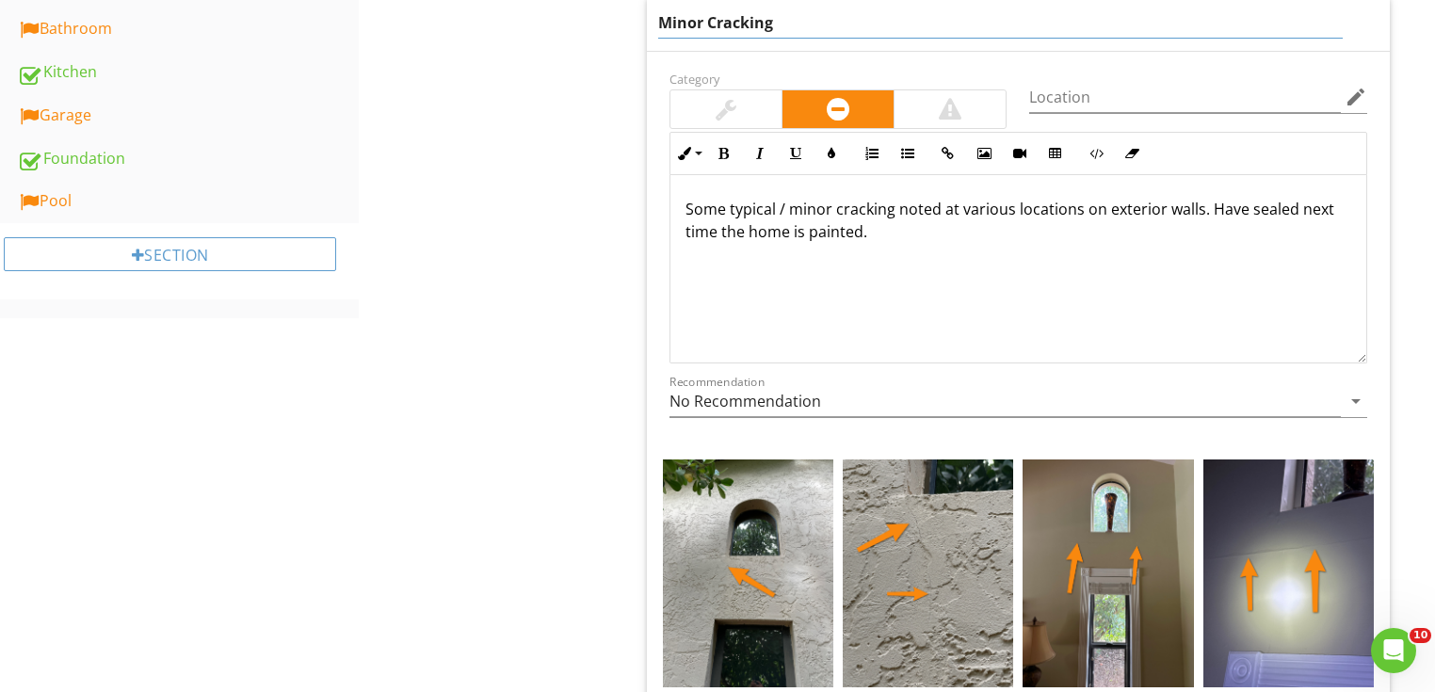
click at [996, 260] on div "Some typical / minor cracking noted at various locations on exterior walls. Hav…" at bounding box center [1019, 269] width 696 height 188
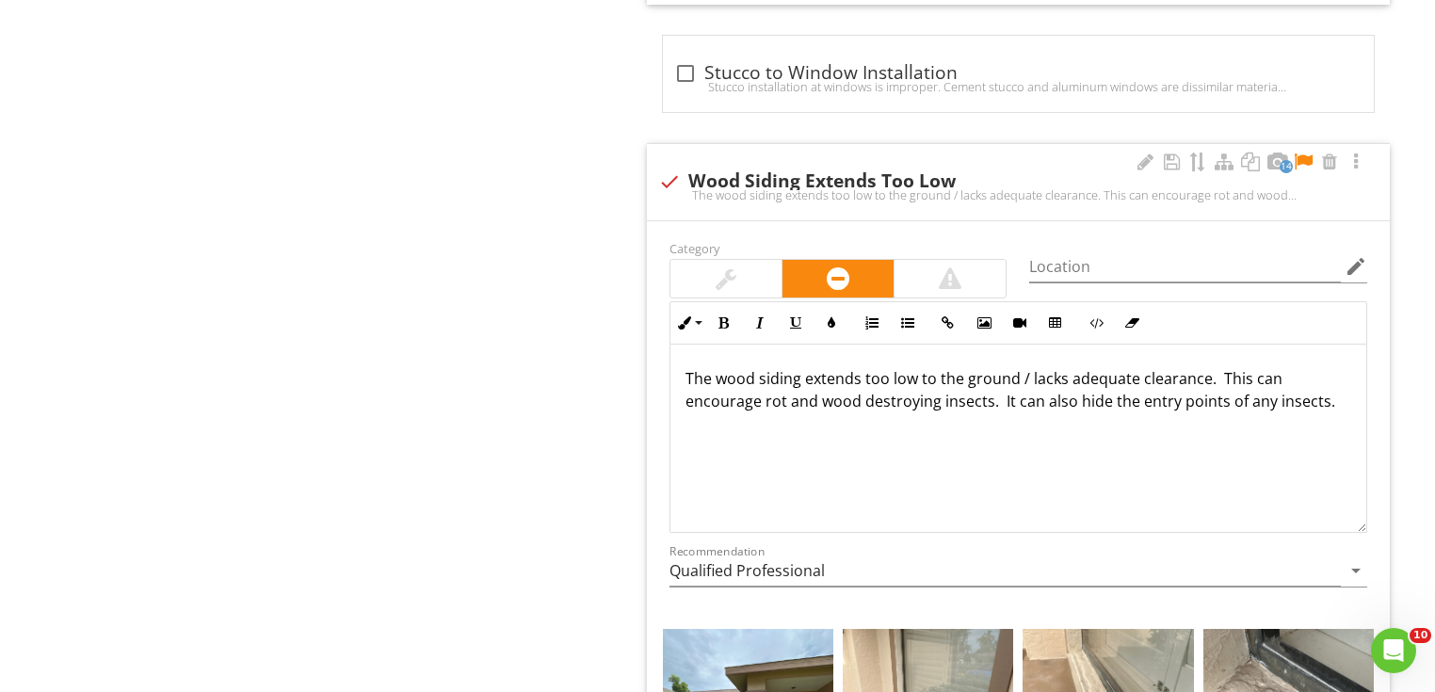
scroll to position [1827, 0]
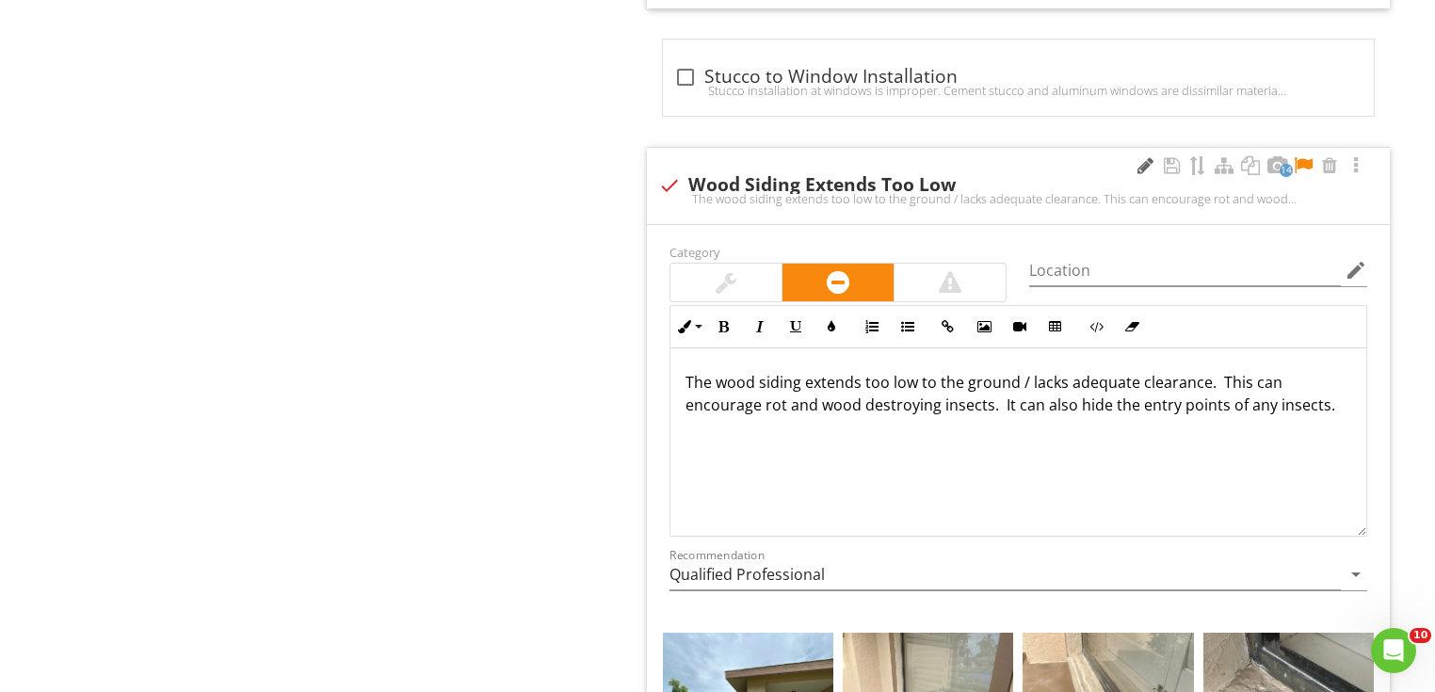
click at [1141, 164] on div at bounding box center [1145, 165] width 23 height 19
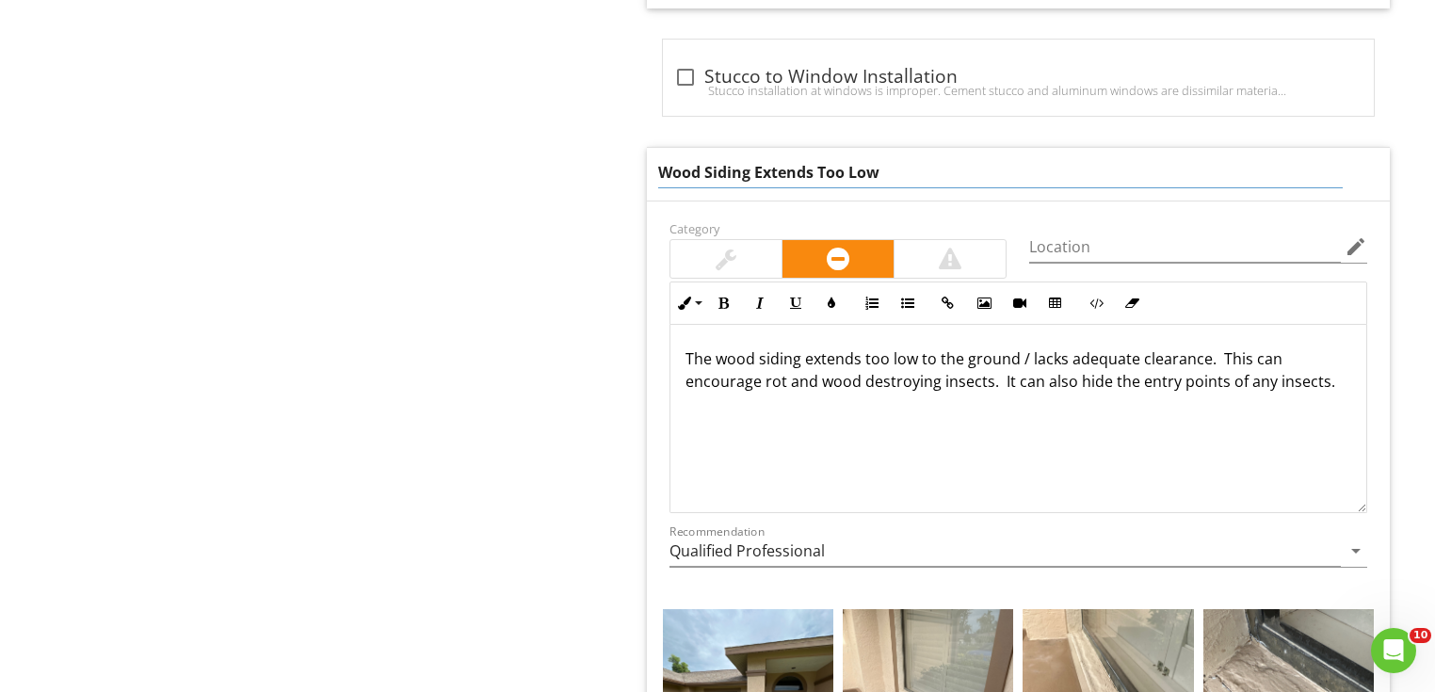
drag, startPoint x: 620, startPoint y: 185, endPoint x: 525, endPoint y: 198, distance: 95.1
type input "Damaged exterior walls"
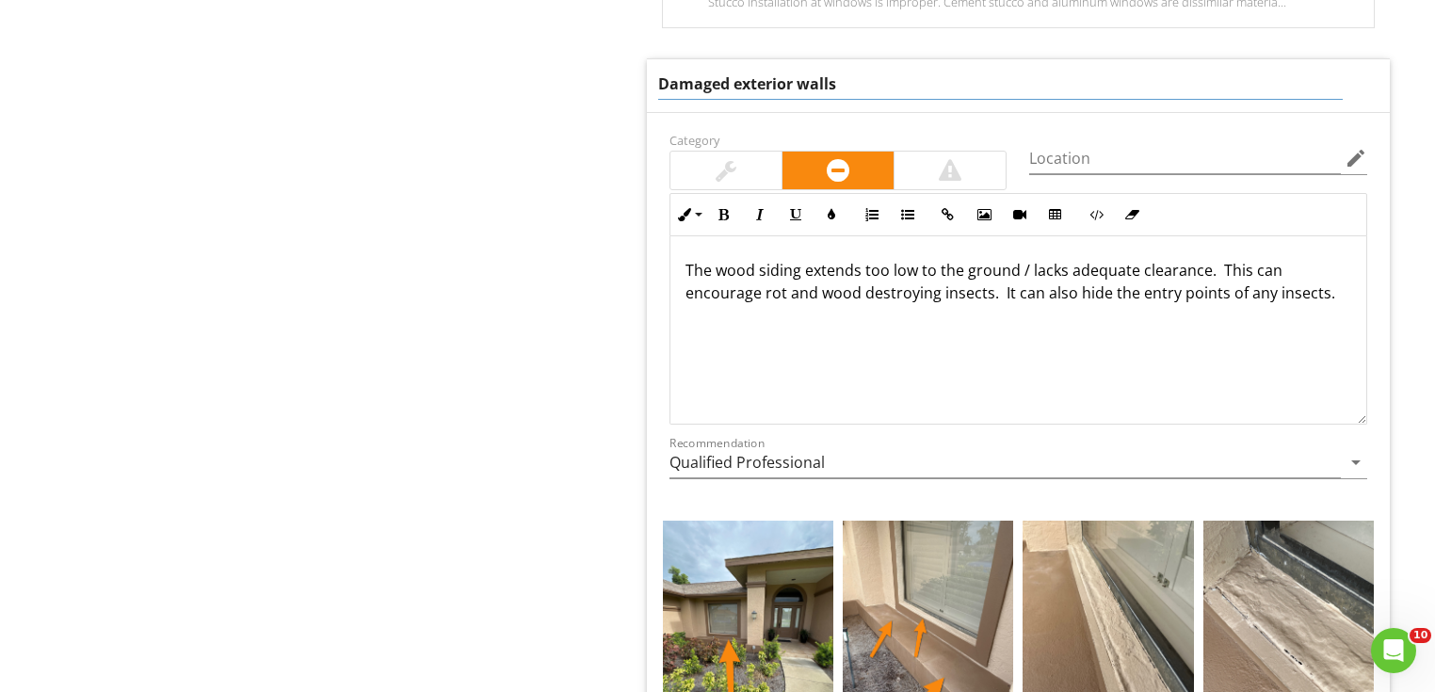
scroll to position [2053, 0]
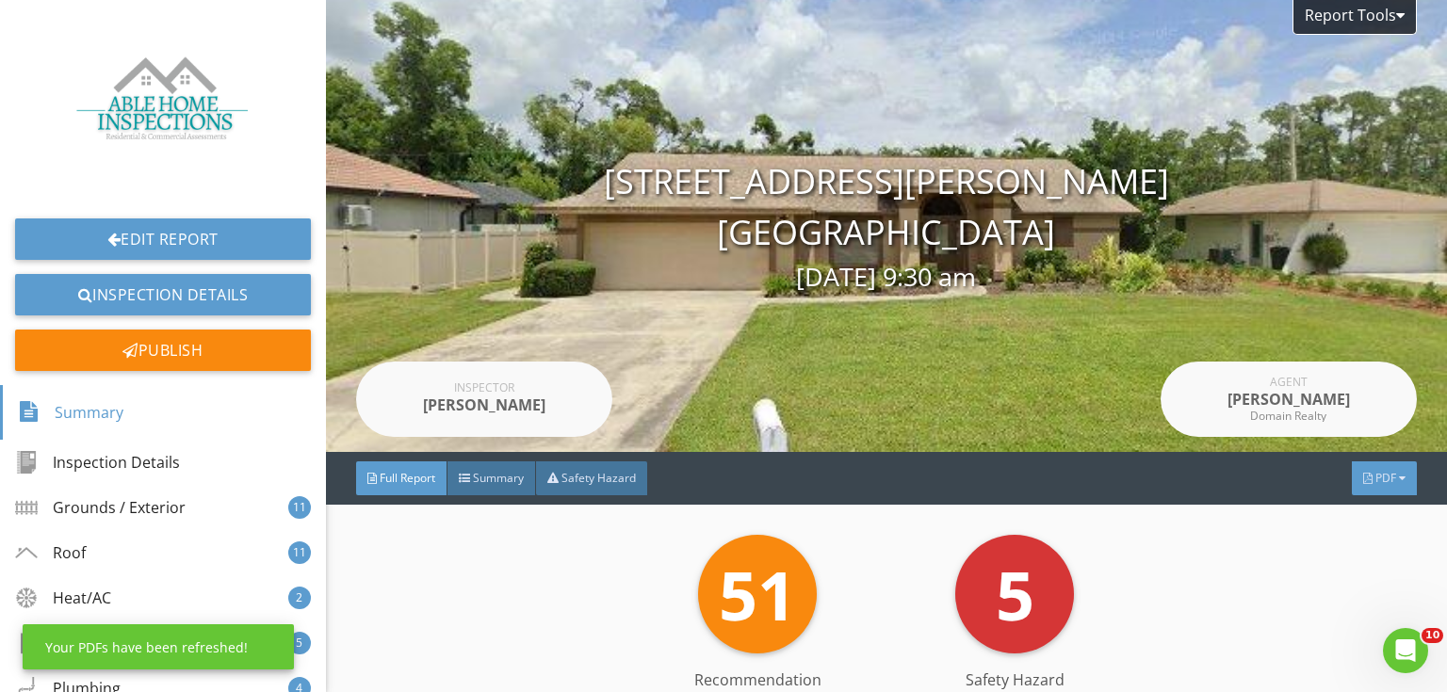
click at [1375, 479] on span "PDF" at bounding box center [1385, 478] width 21 height 16
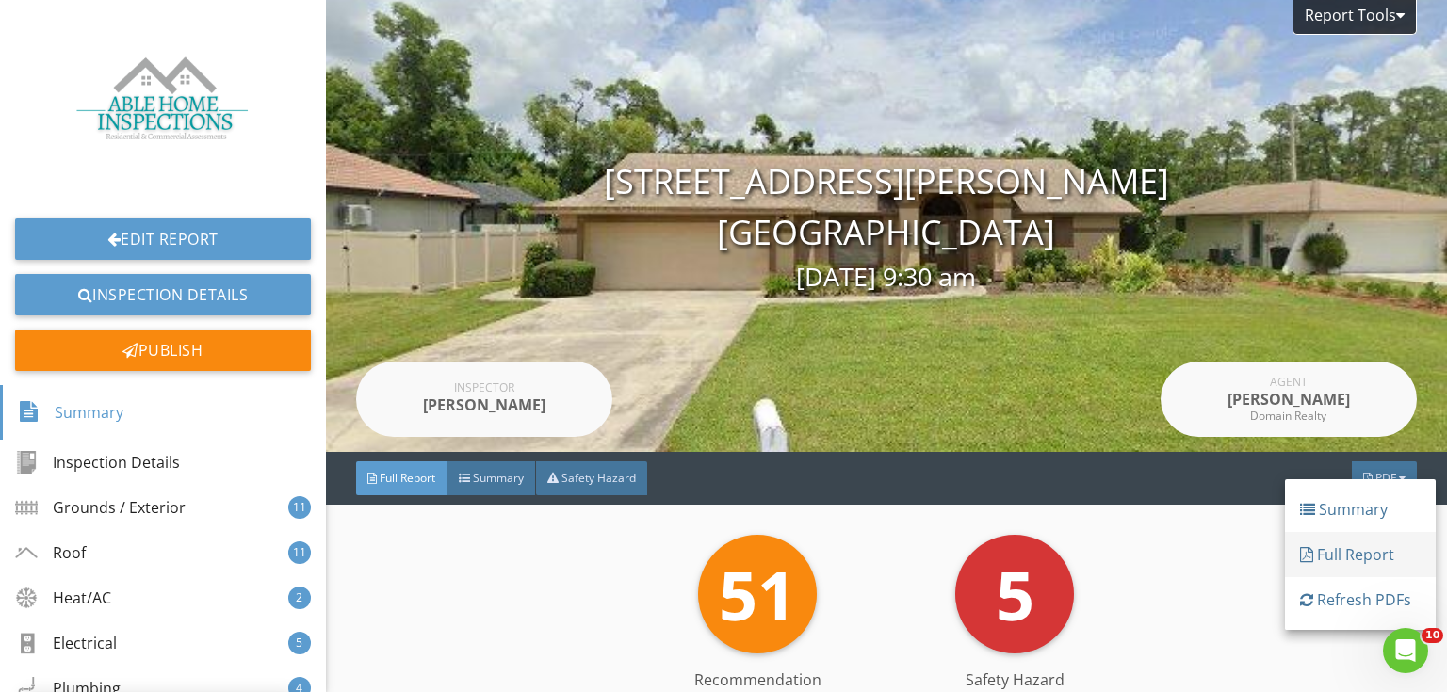
click at [1364, 544] on div "Full Report" at bounding box center [1360, 554] width 121 height 23
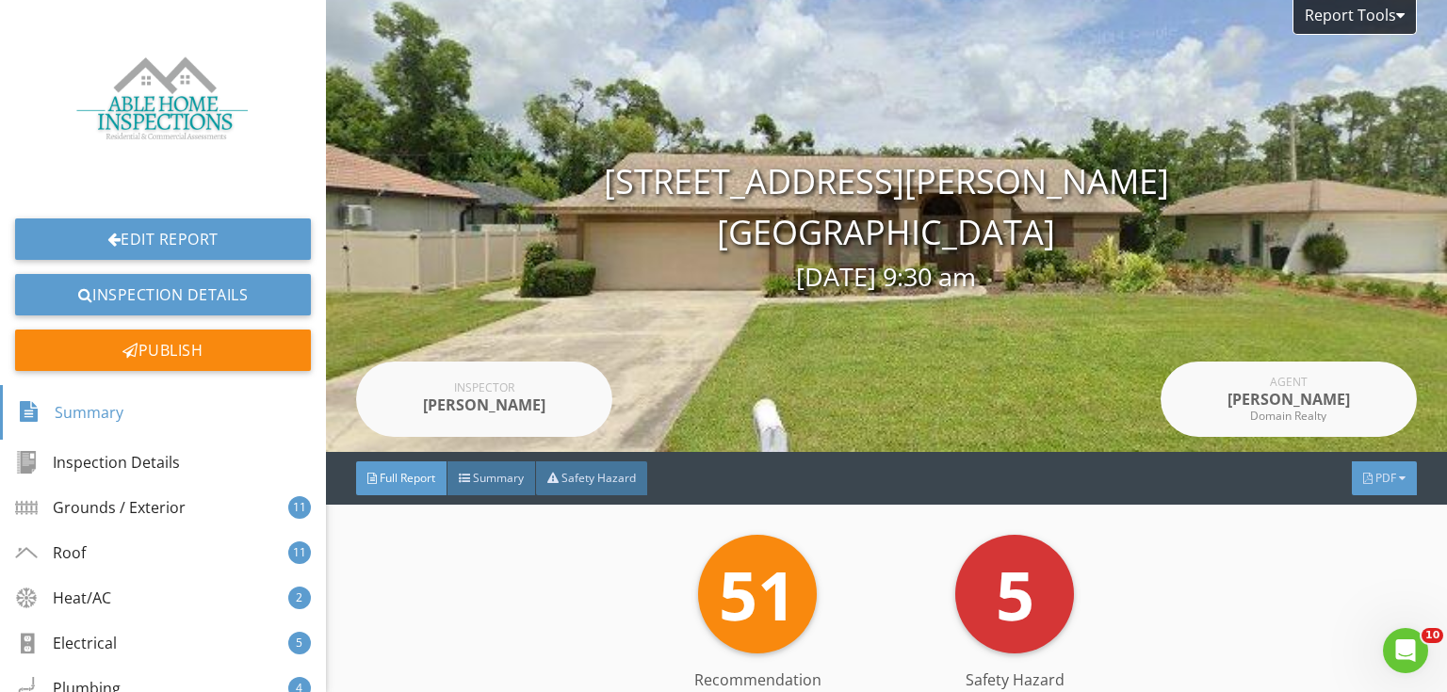
click at [1375, 477] on span "PDF" at bounding box center [1385, 478] width 21 height 16
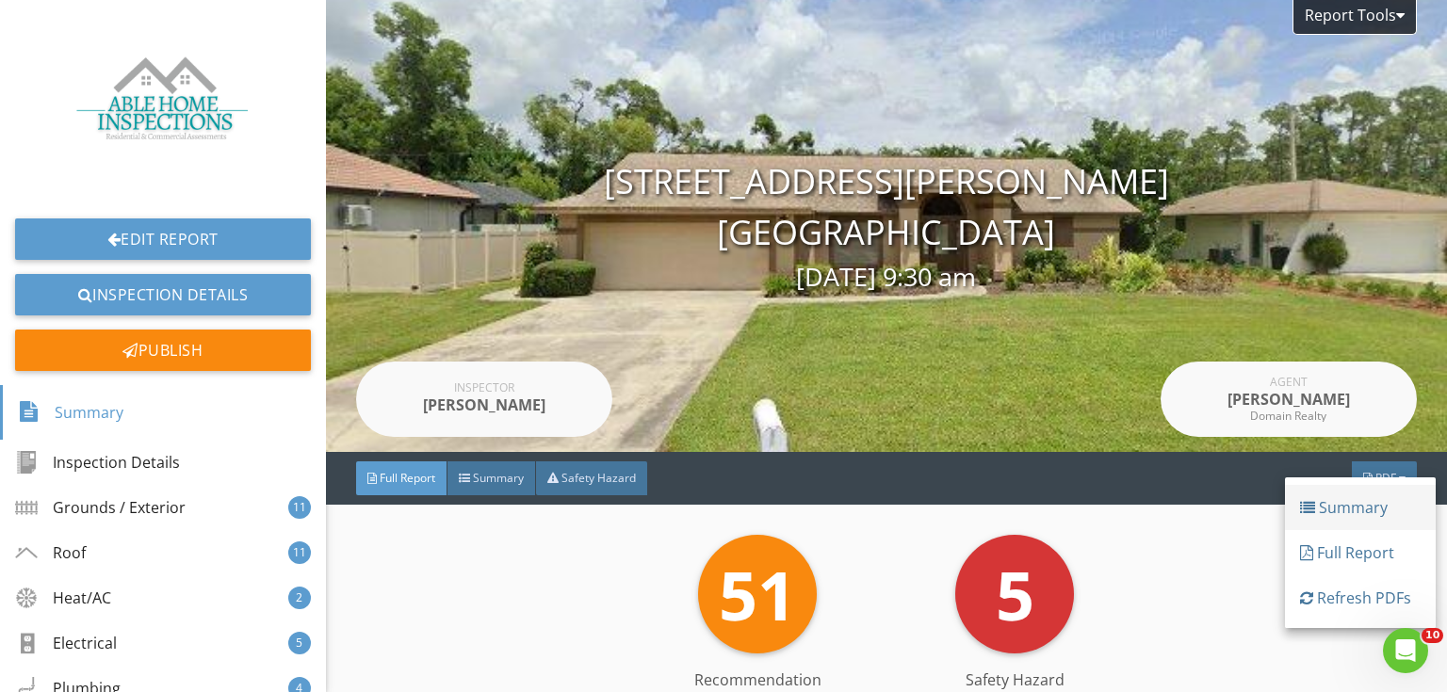
click at [1366, 516] on div "Summary" at bounding box center [1360, 507] width 121 height 23
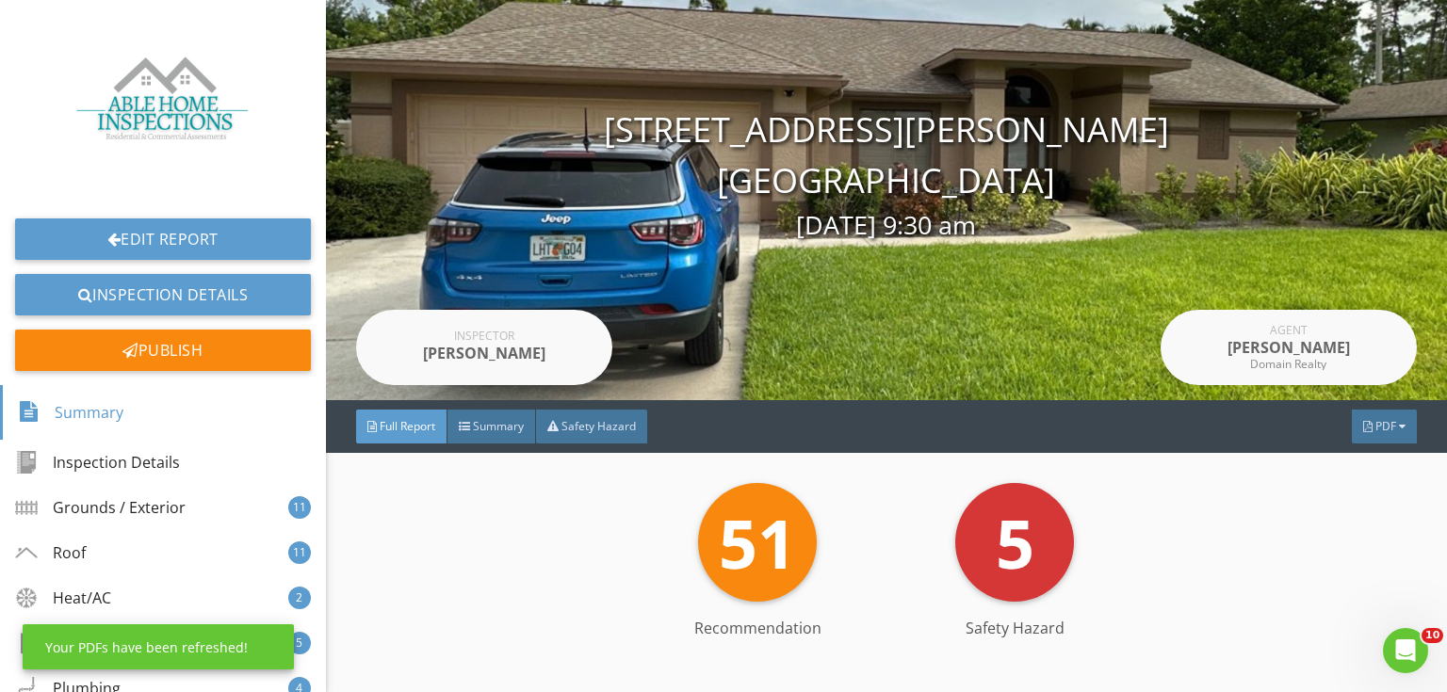
scroll to position [75, 0]
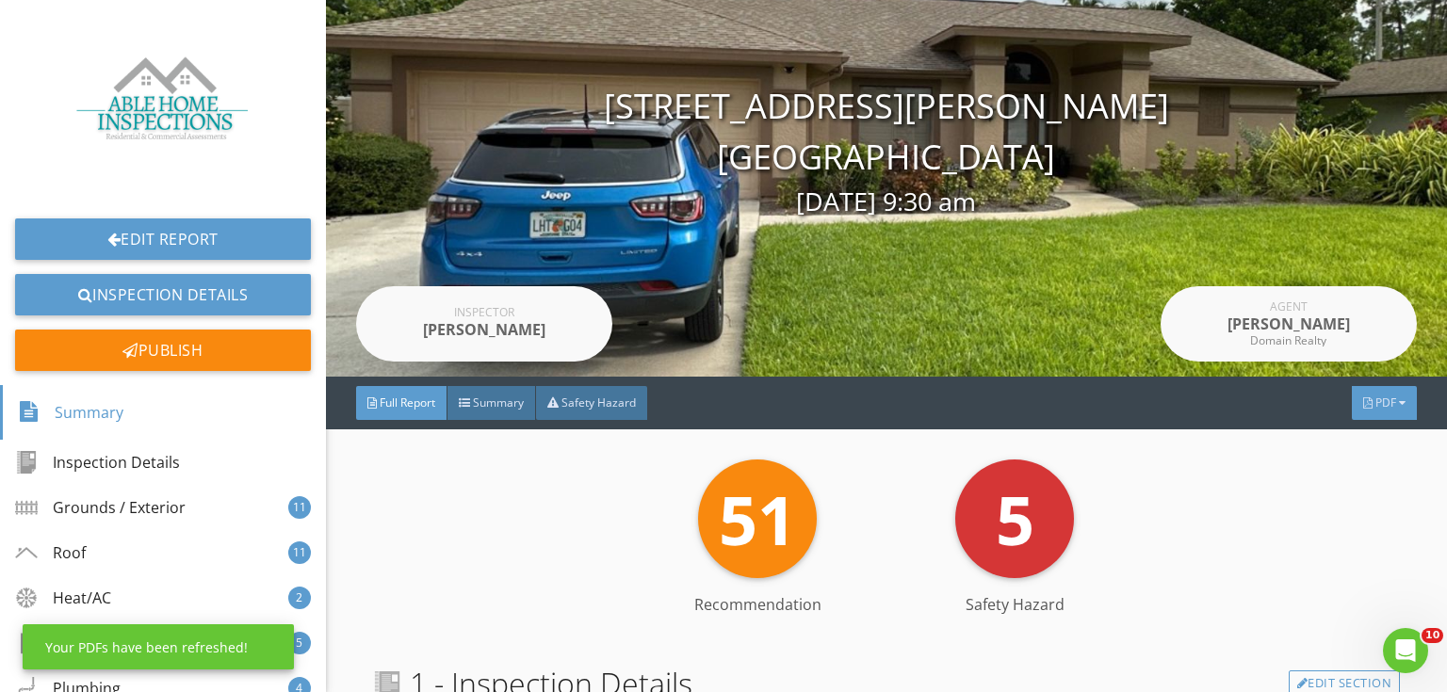
click at [1351, 394] on div "PDF" at bounding box center [1383, 403] width 65 height 34
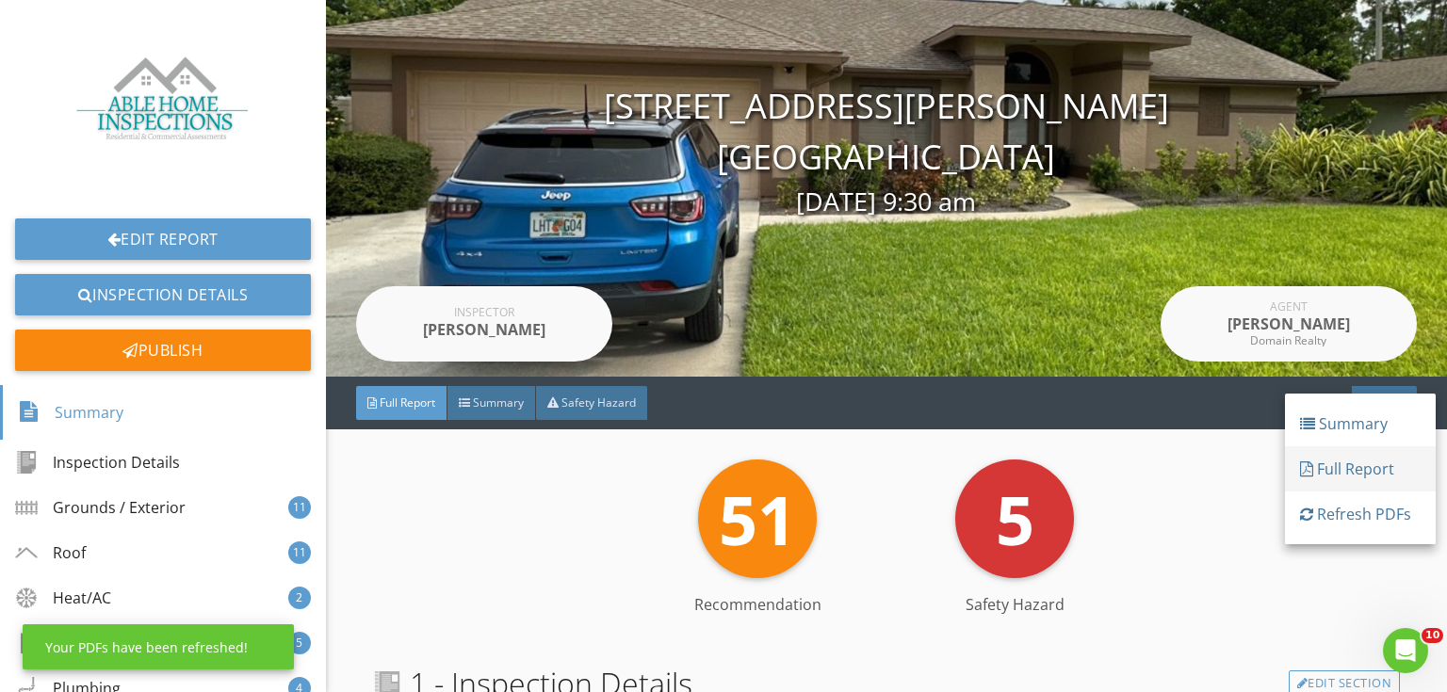
click at [1359, 474] on div "Full Report" at bounding box center [1360, 469] width 121 height 23
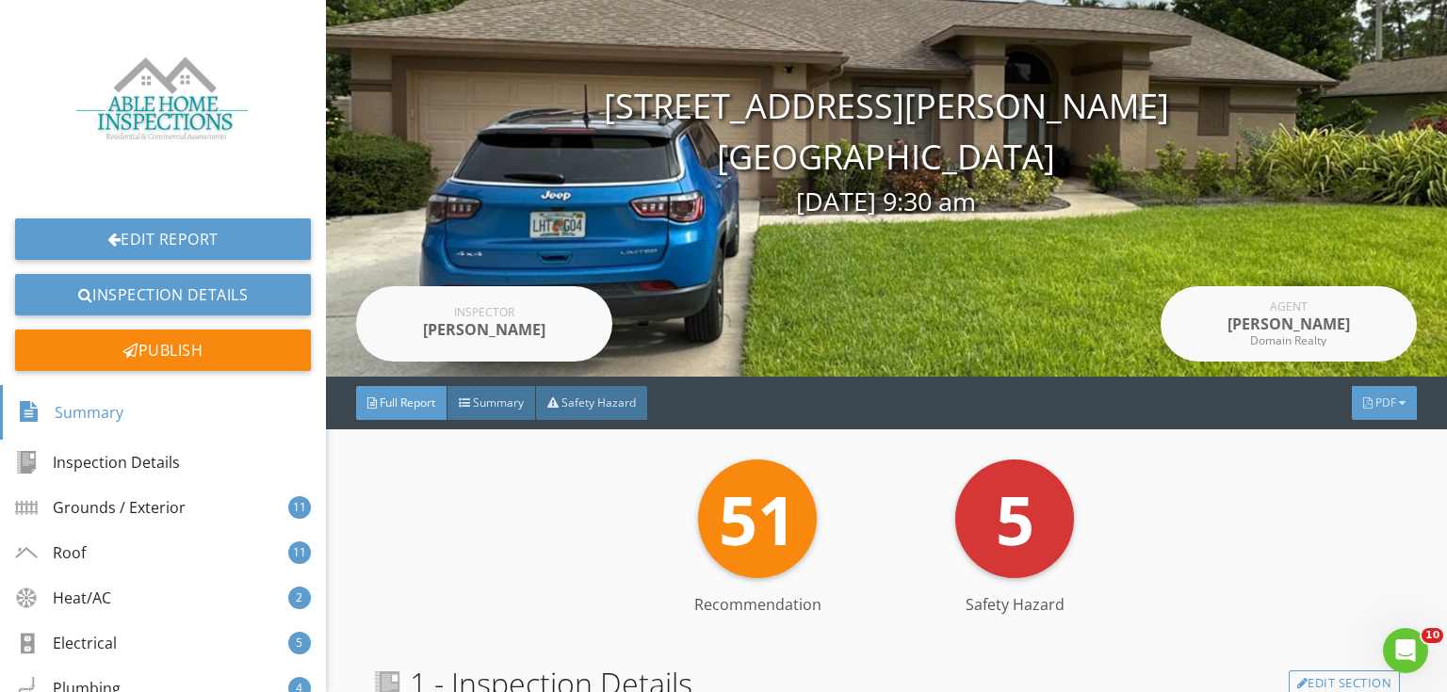
click at [1382, 399] on span "PDF" at bounding box center [1385, 403] width 21 height 16
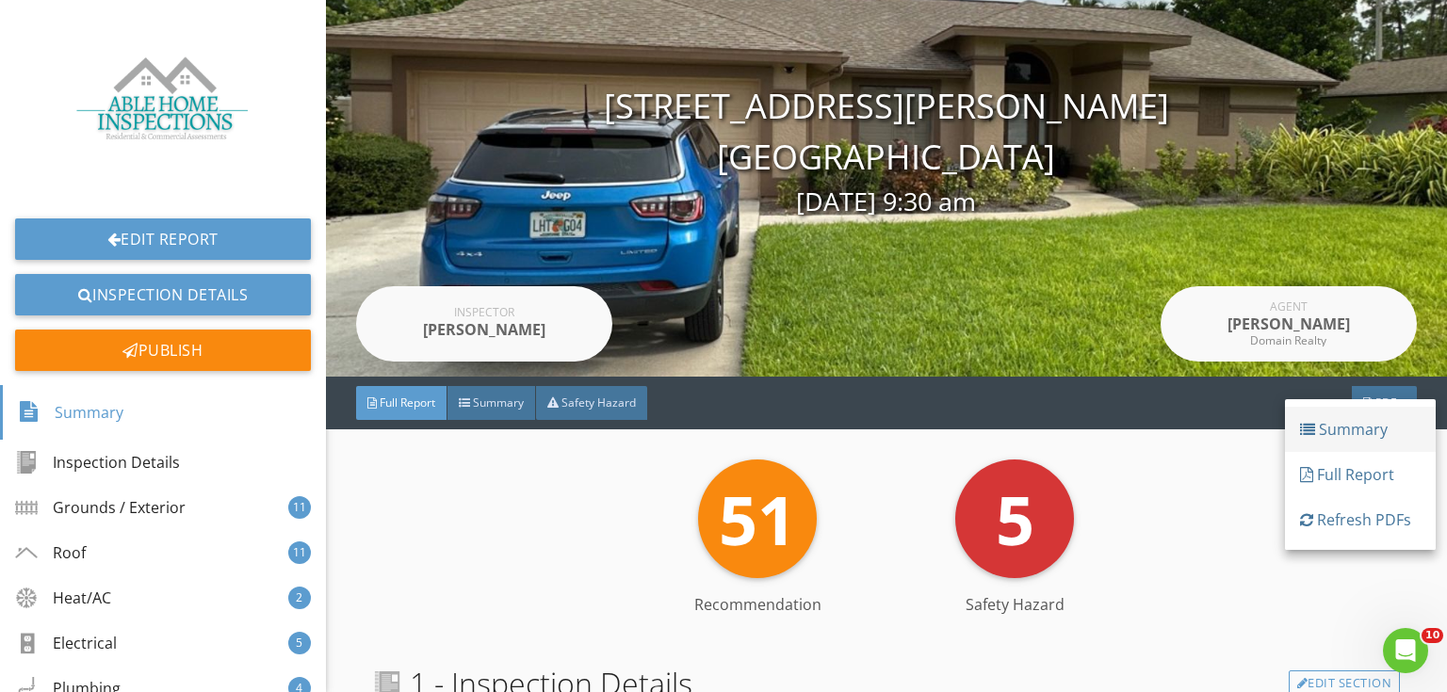
click at [1375, 434] on div "Summary" at bounding box center [1360, 429] width 121 height 23
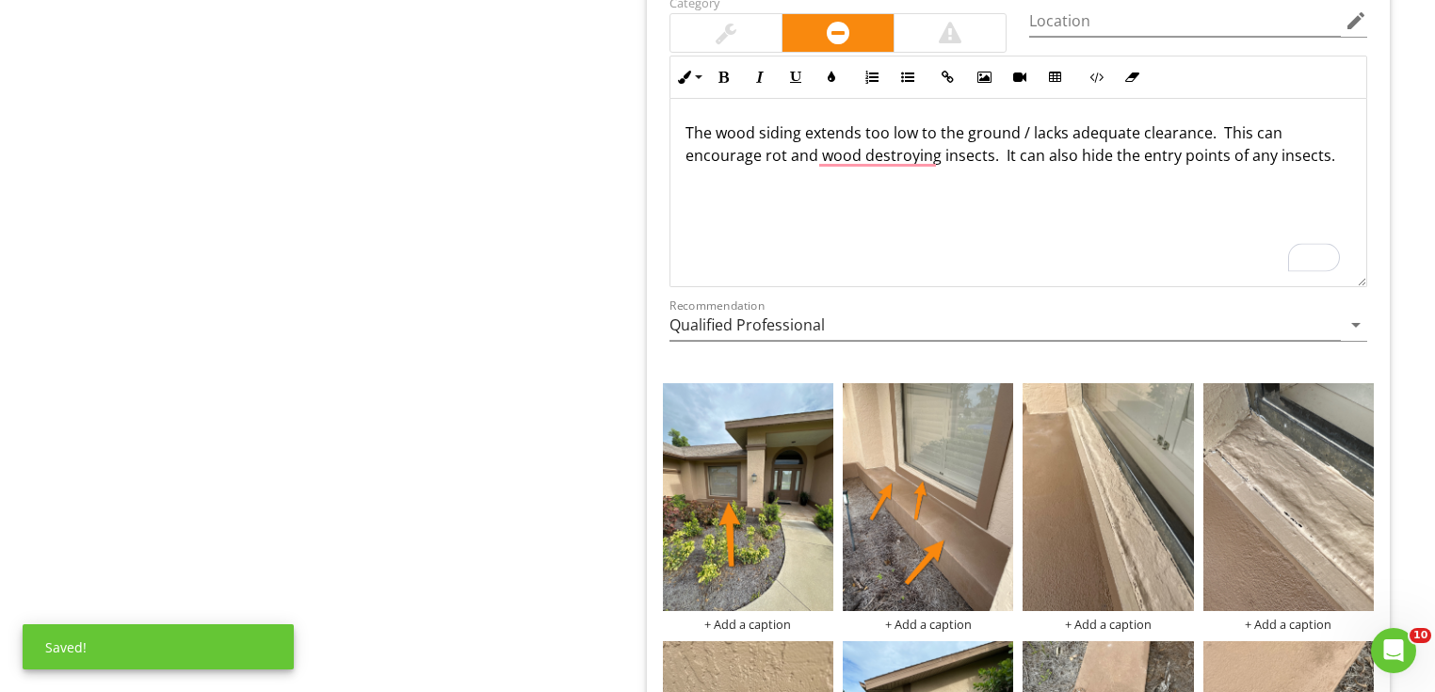
scroll to position [2077, 0]
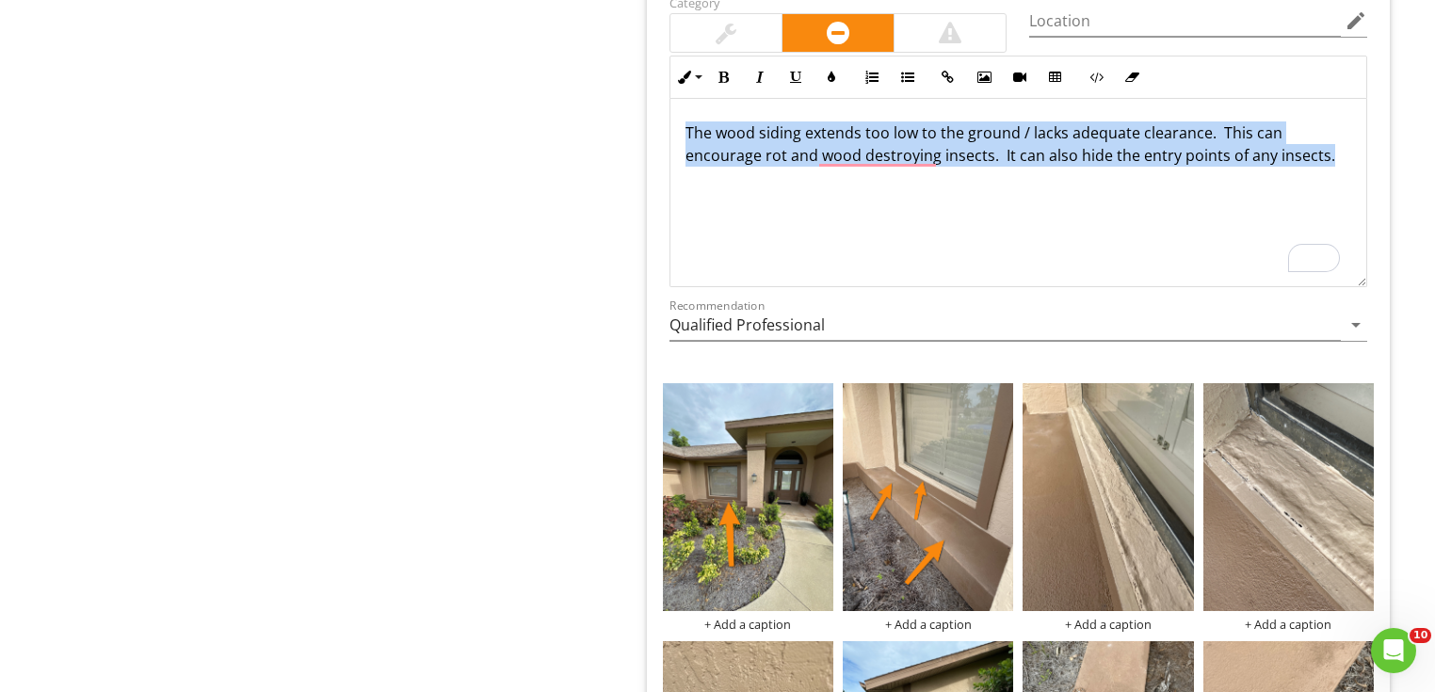
drag, startPoint x: 1336, startPoint y: 177, endPoint x: 581, endPoint y: 121, distance: 757.4
click at [581, 121] on div "Grounds / Exterior General Grading Observations Exterior Walls Trim / Eaves Obs…" at bounding box center [897, 585] width 1076 height 4946
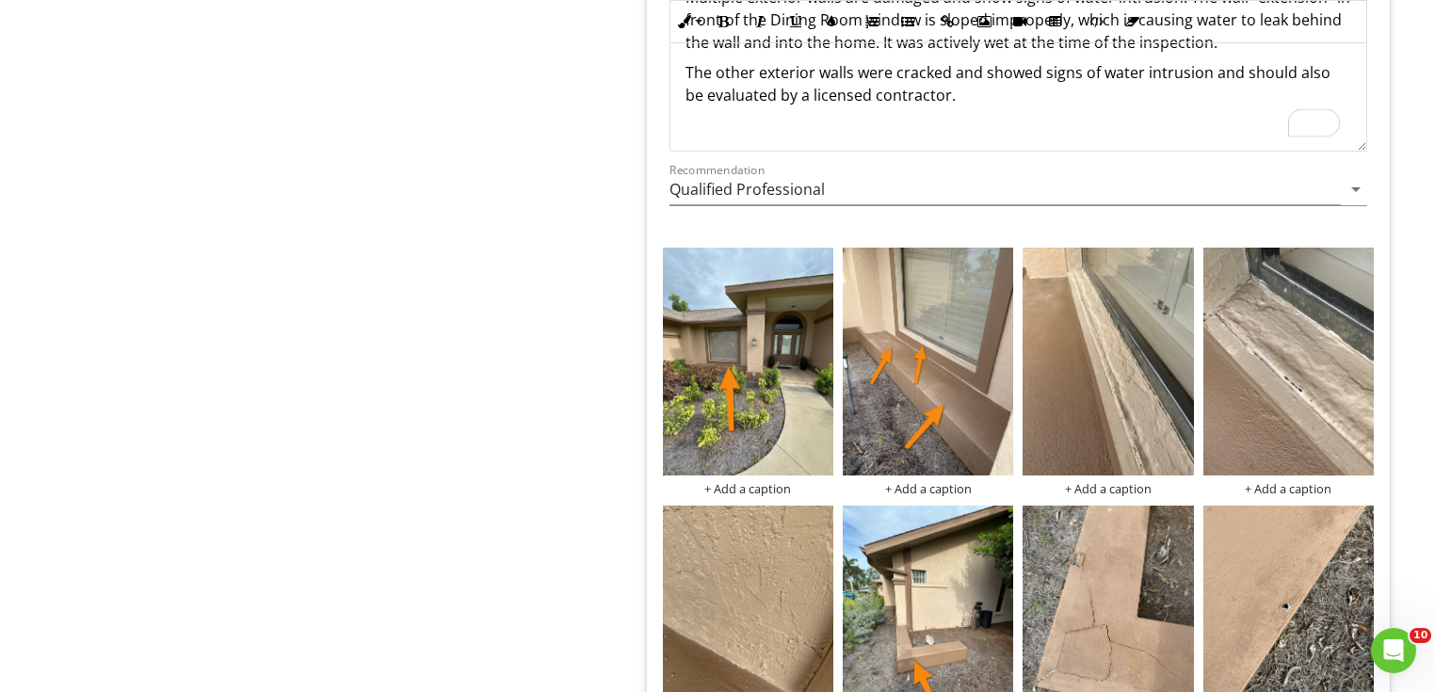
scroll to position [2303, 0]
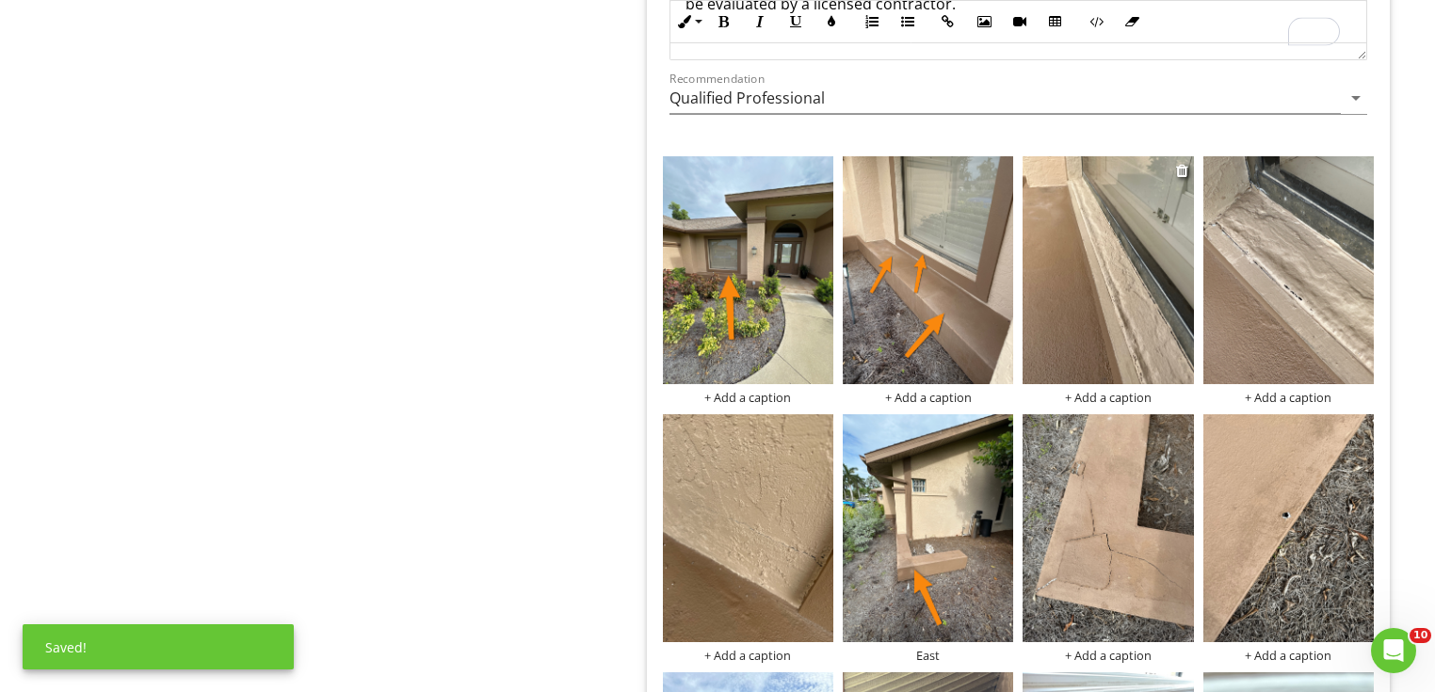
click at [1071, 323] on img at bounding box center [1108, 270] width 170 height 228
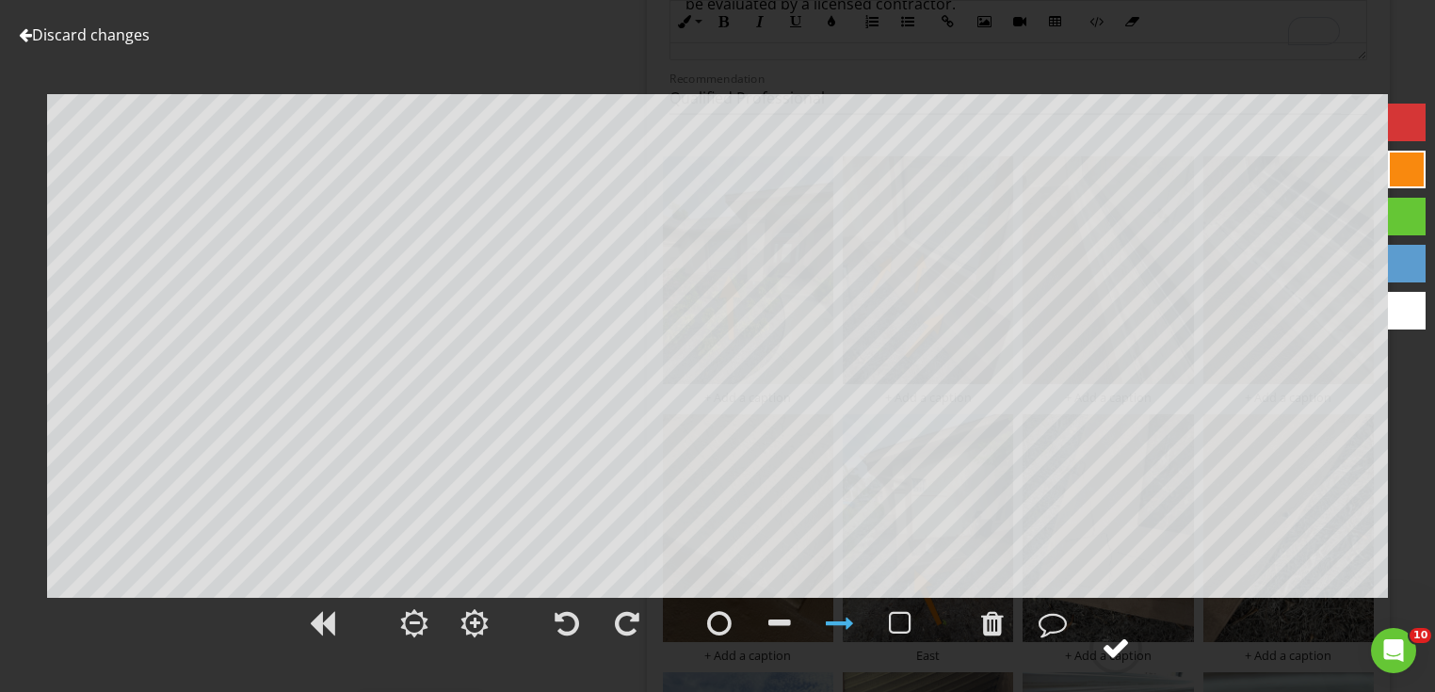
click at [1113, 637] on div at bounding box center [1116, 648] width 28 height 28
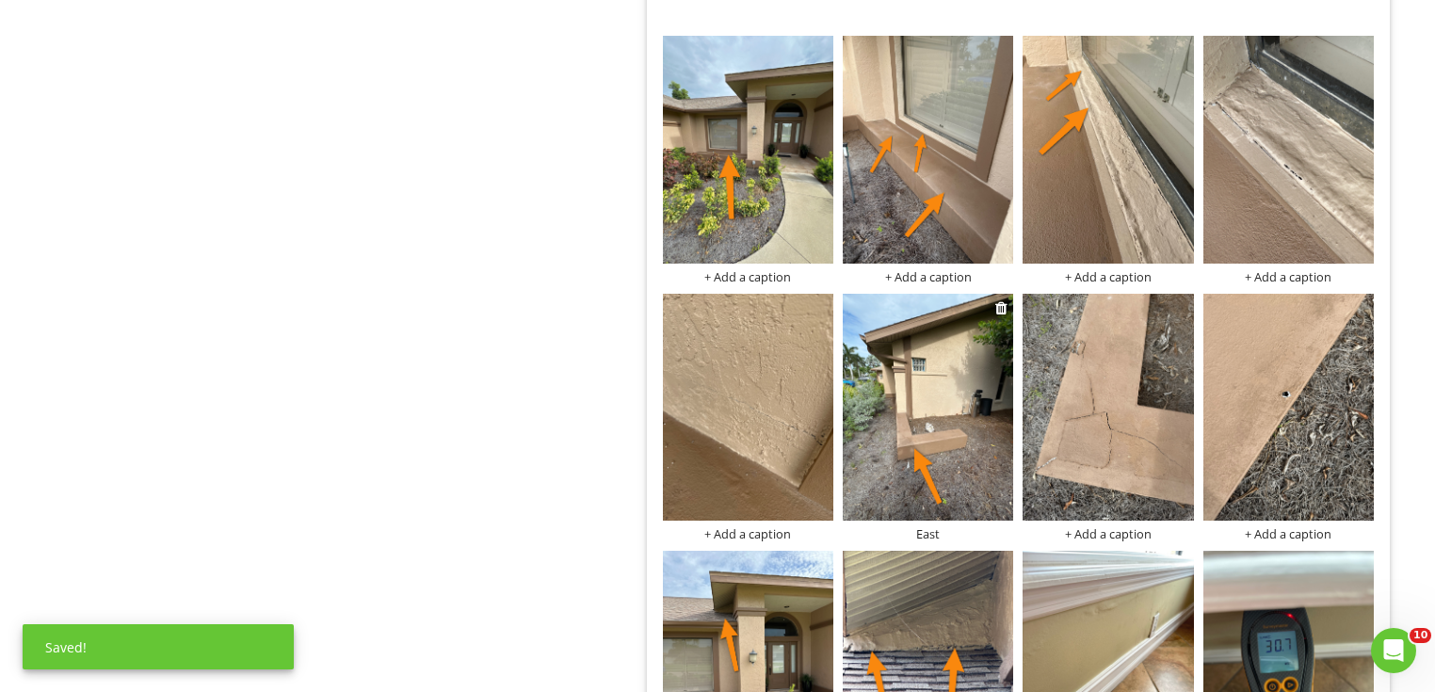
scroll to position [2453, 0]
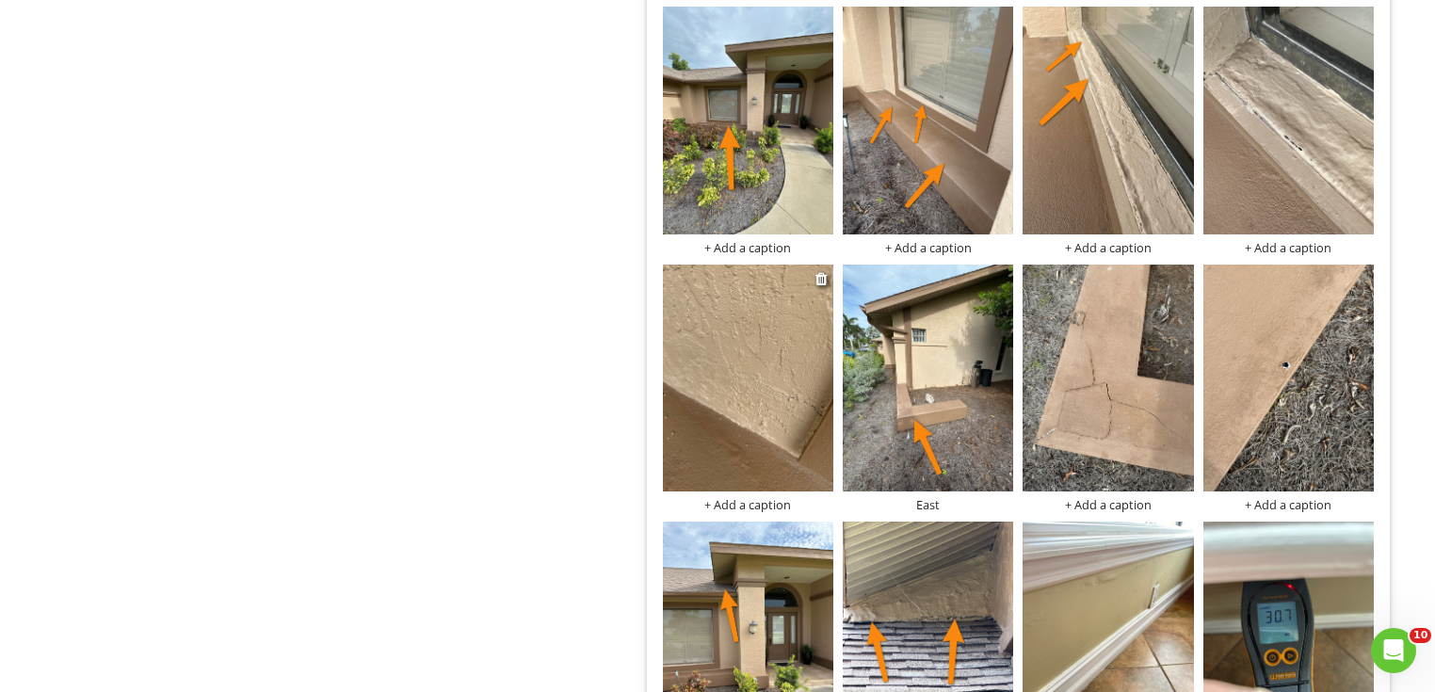
click at [754, 400] on img at bounding box center [748, 379] width 170 height 228
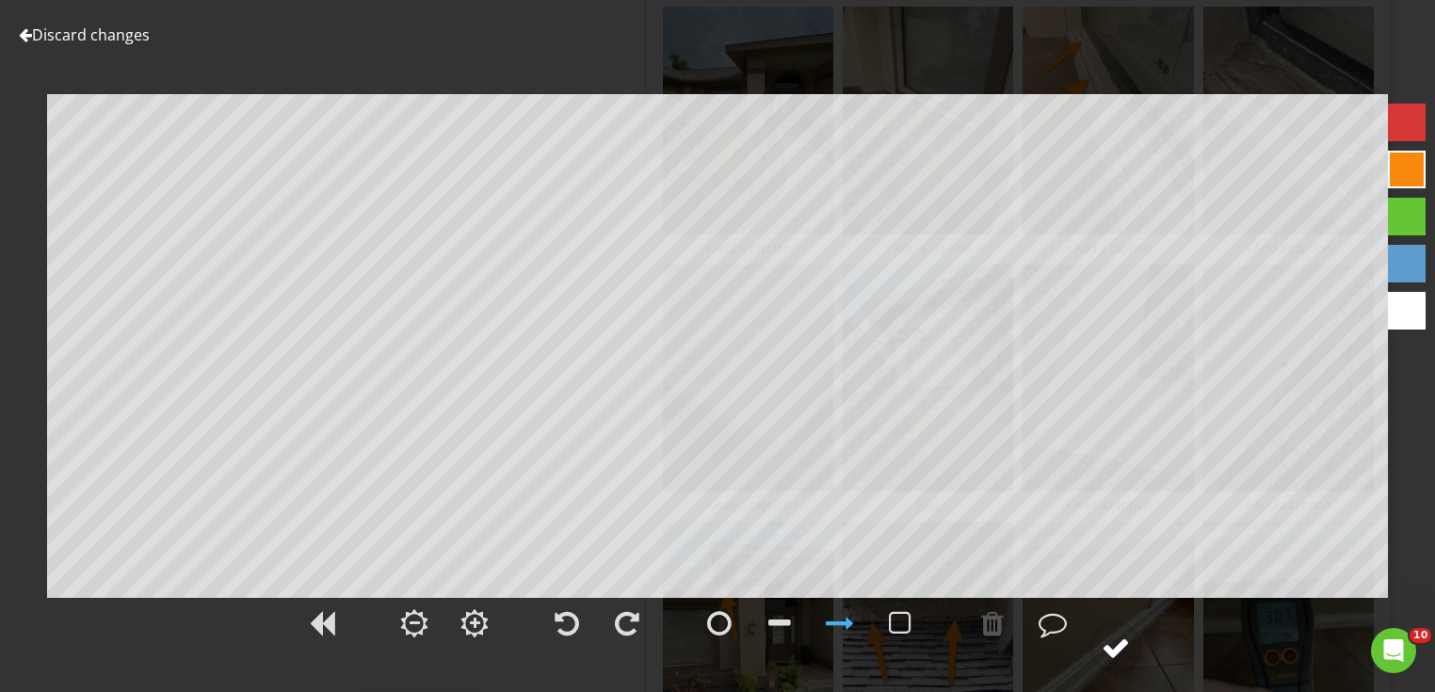
click at [1111, 647] on div at bounding box center [1116, 648] width 28 height 28
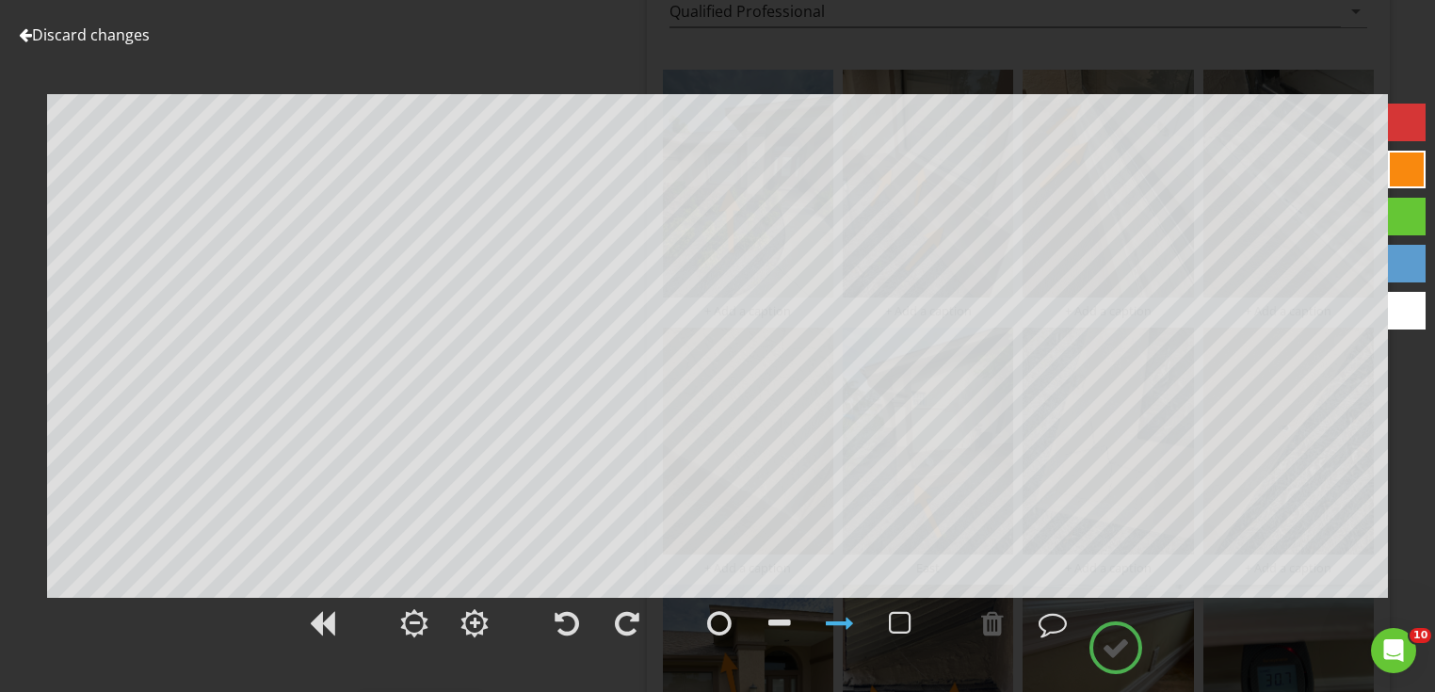
scroll to position [2378, 0]
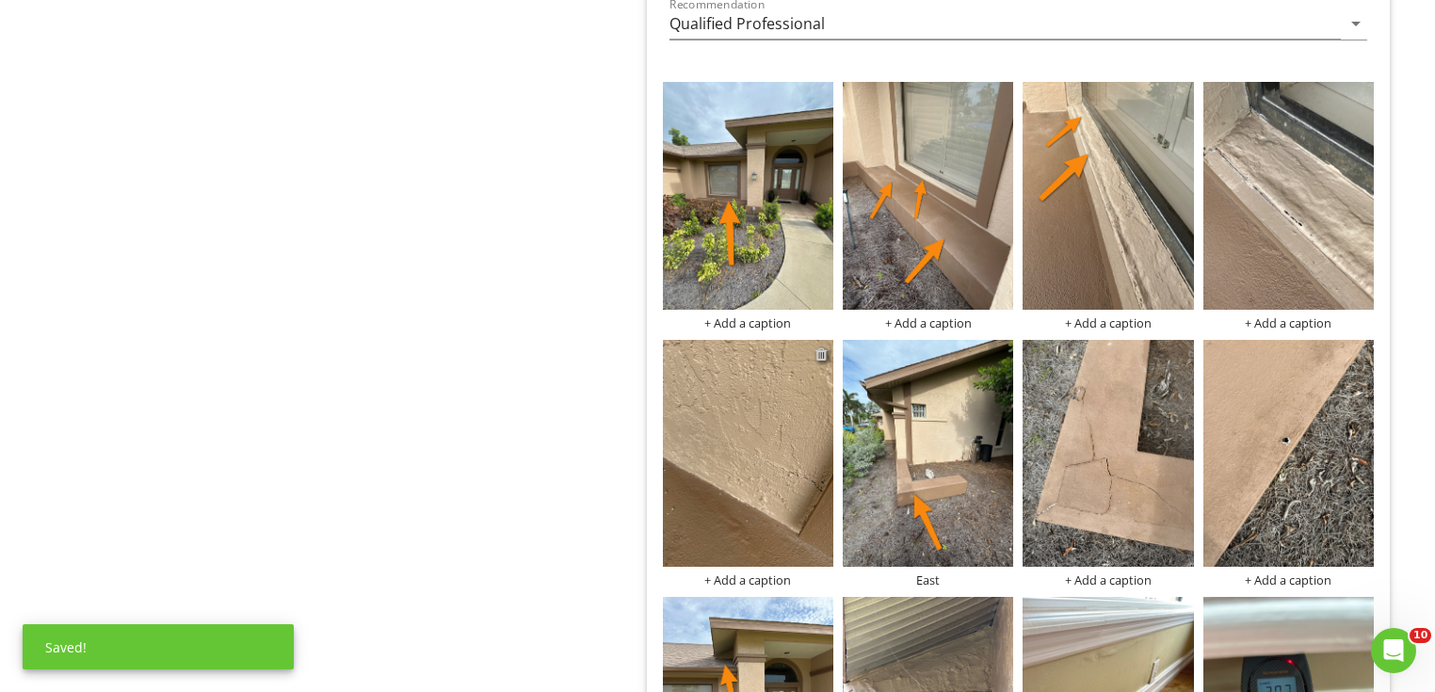
click at [824, 348] on div at bounding box center [822, 354] width 12 height 15
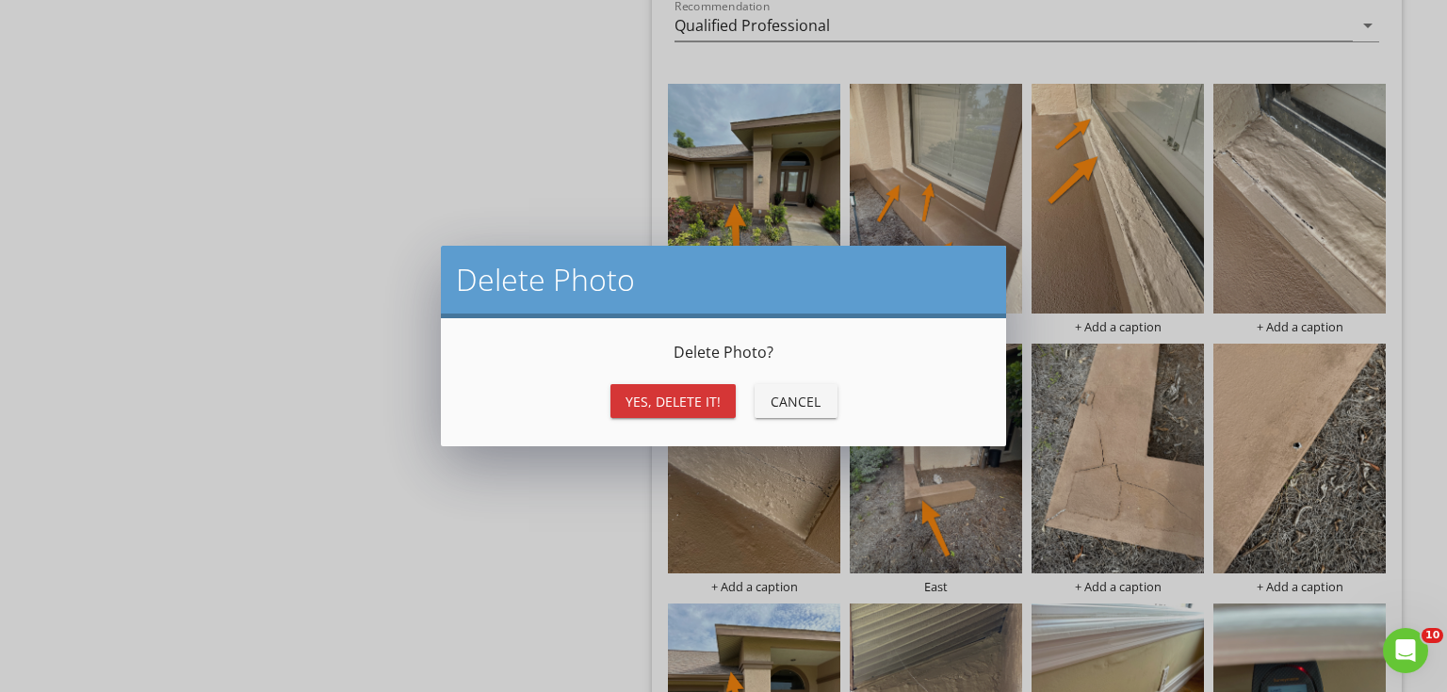
click at [678, 402] on div "Yes, Delete it!" at bounding box center [672, 402] width 95 height 20
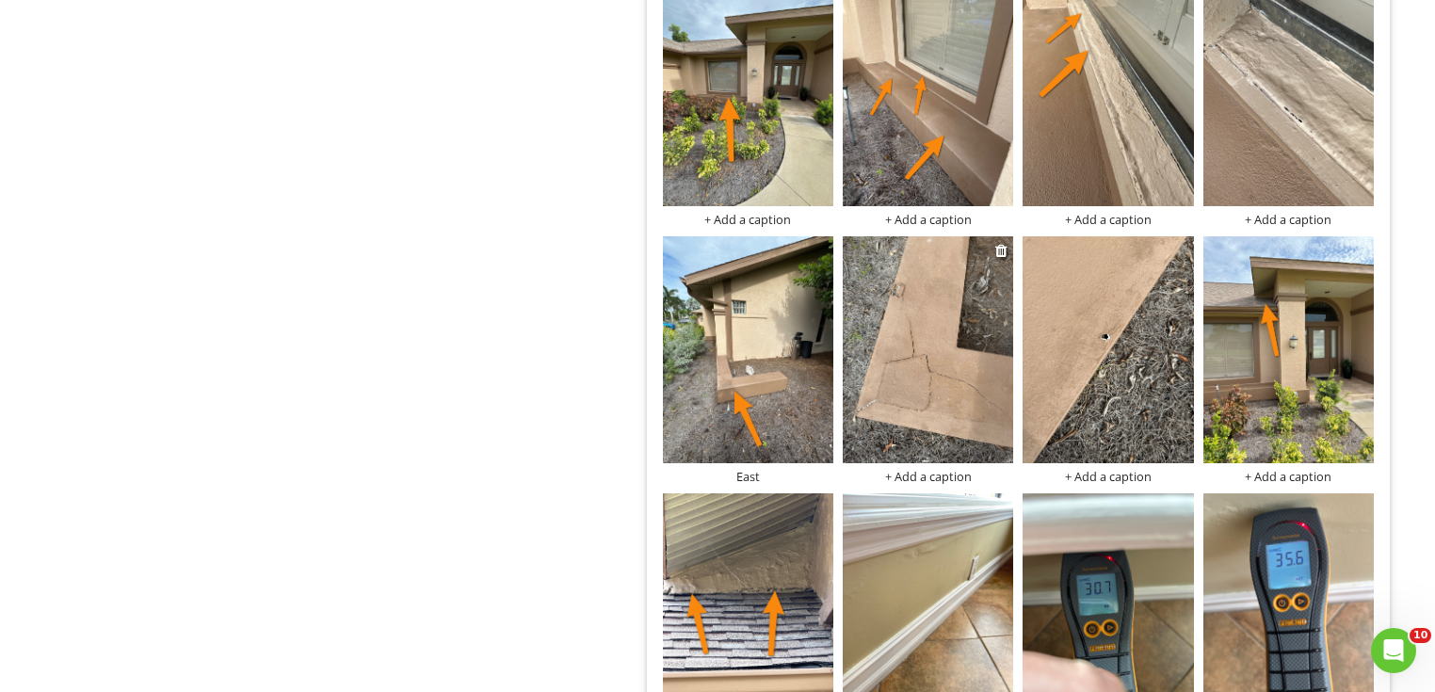
scroll to position [2529, 0]
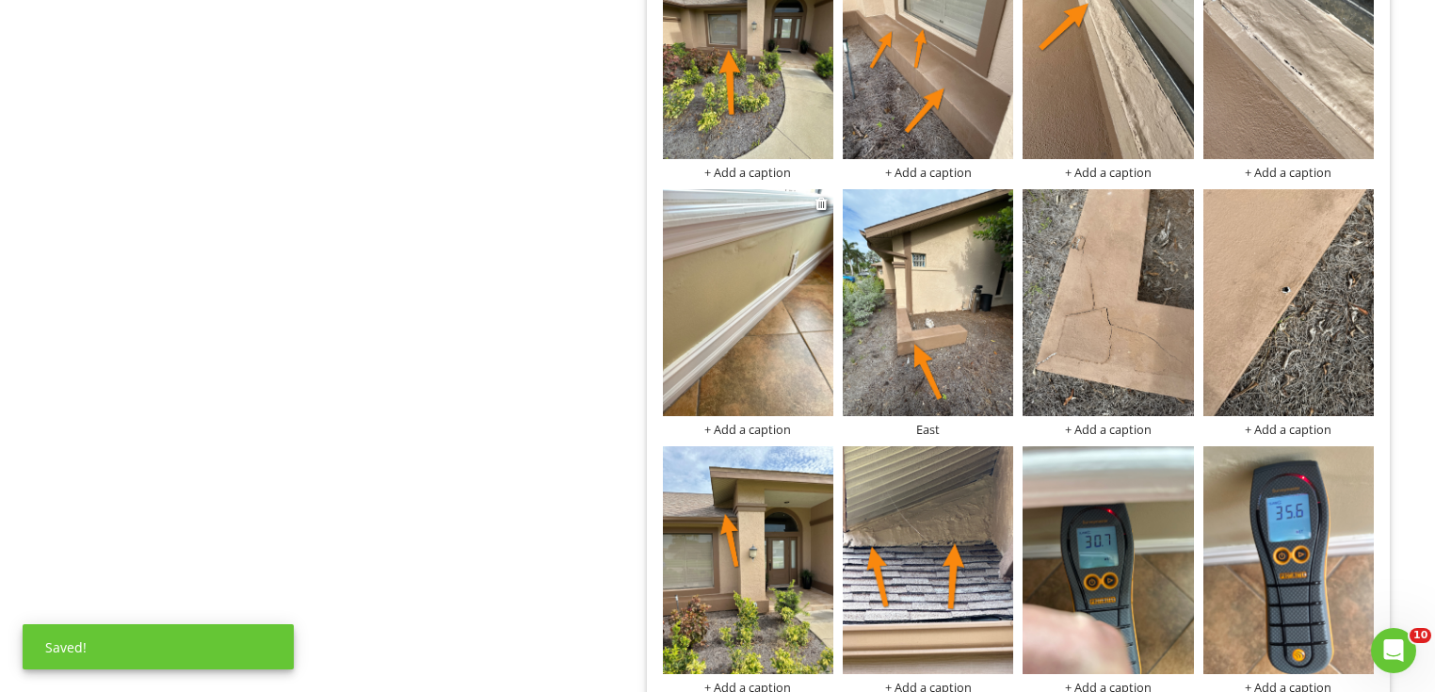
click at [772, 298] on img at bounding box center [748, 303] width 170 height 228
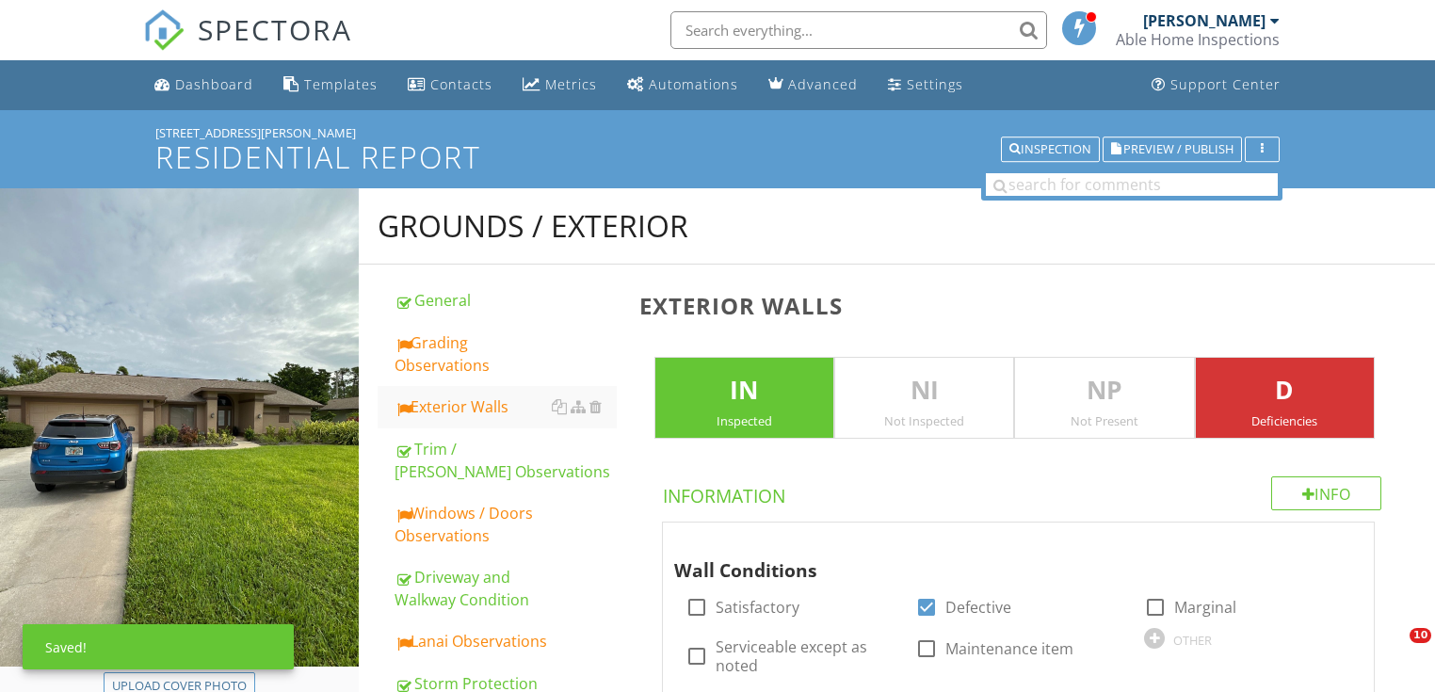
scroll to position [2679, 0]
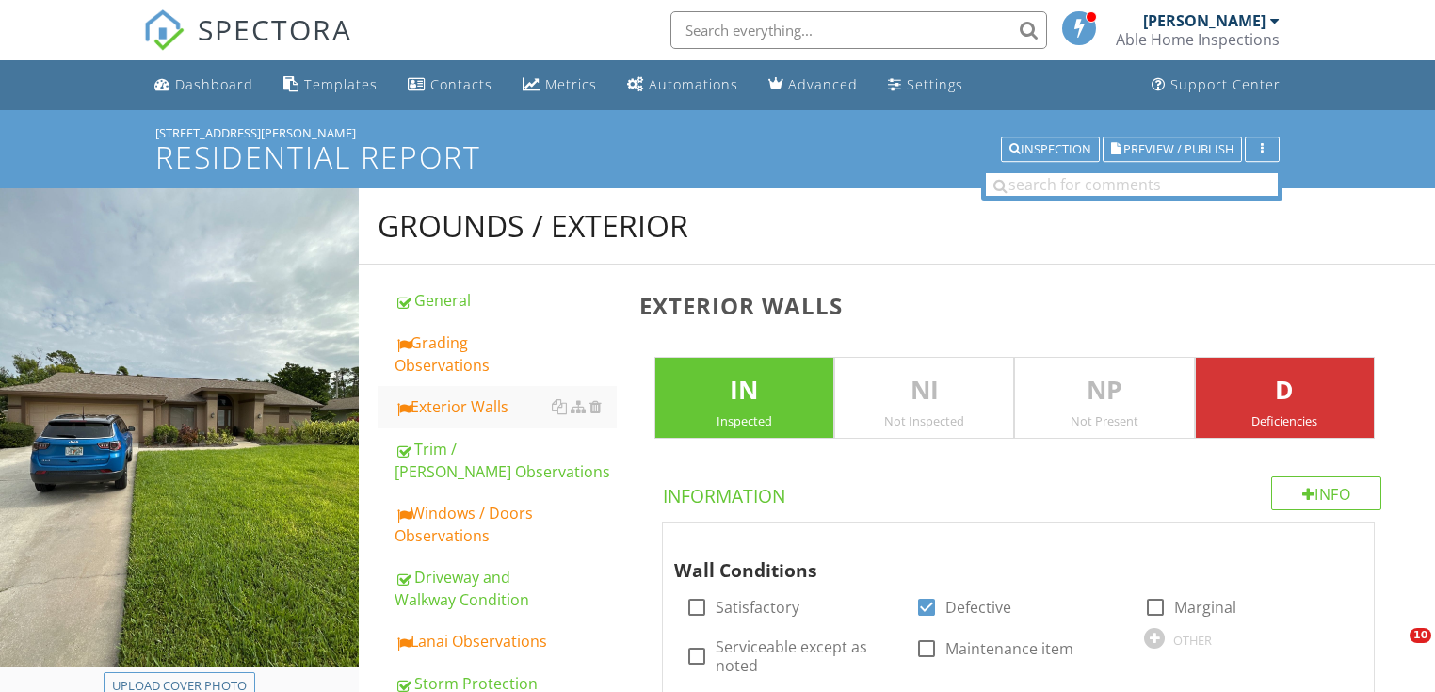
scroll to position [3834, 0]
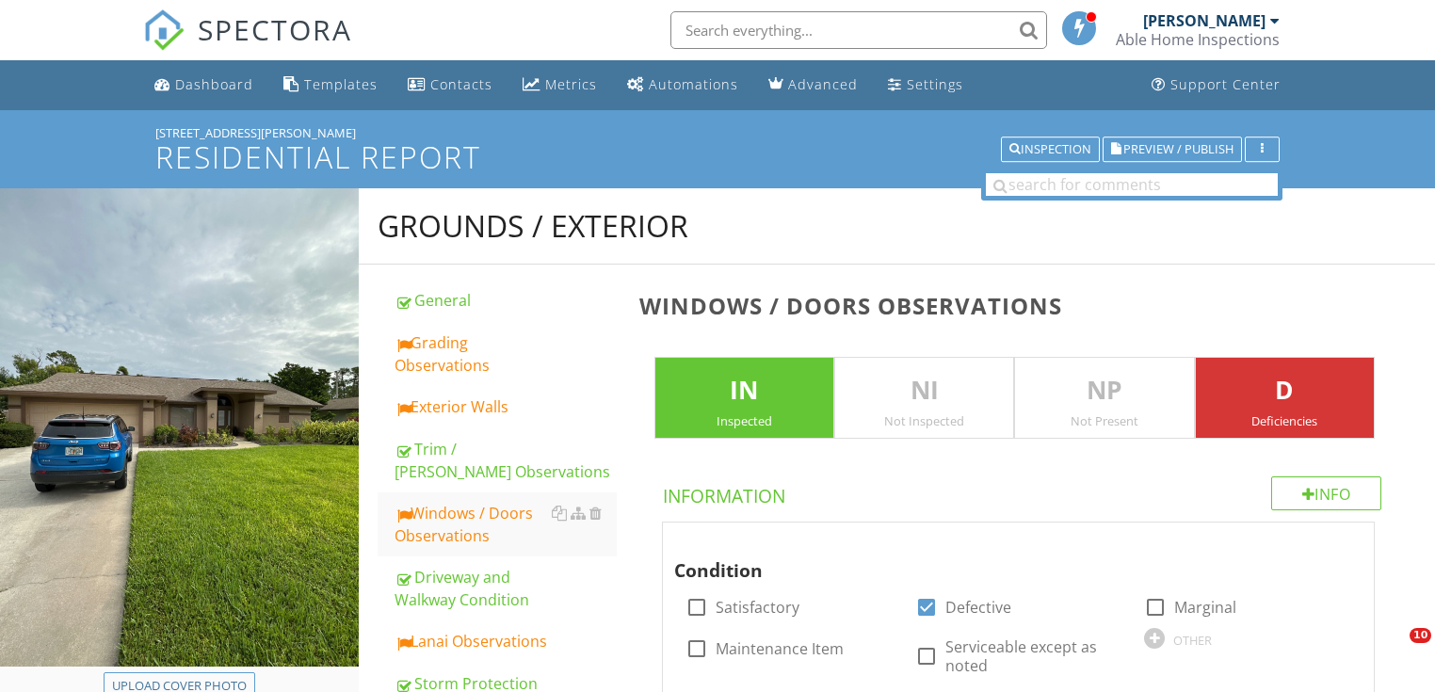
scroll to position [1724, 0]
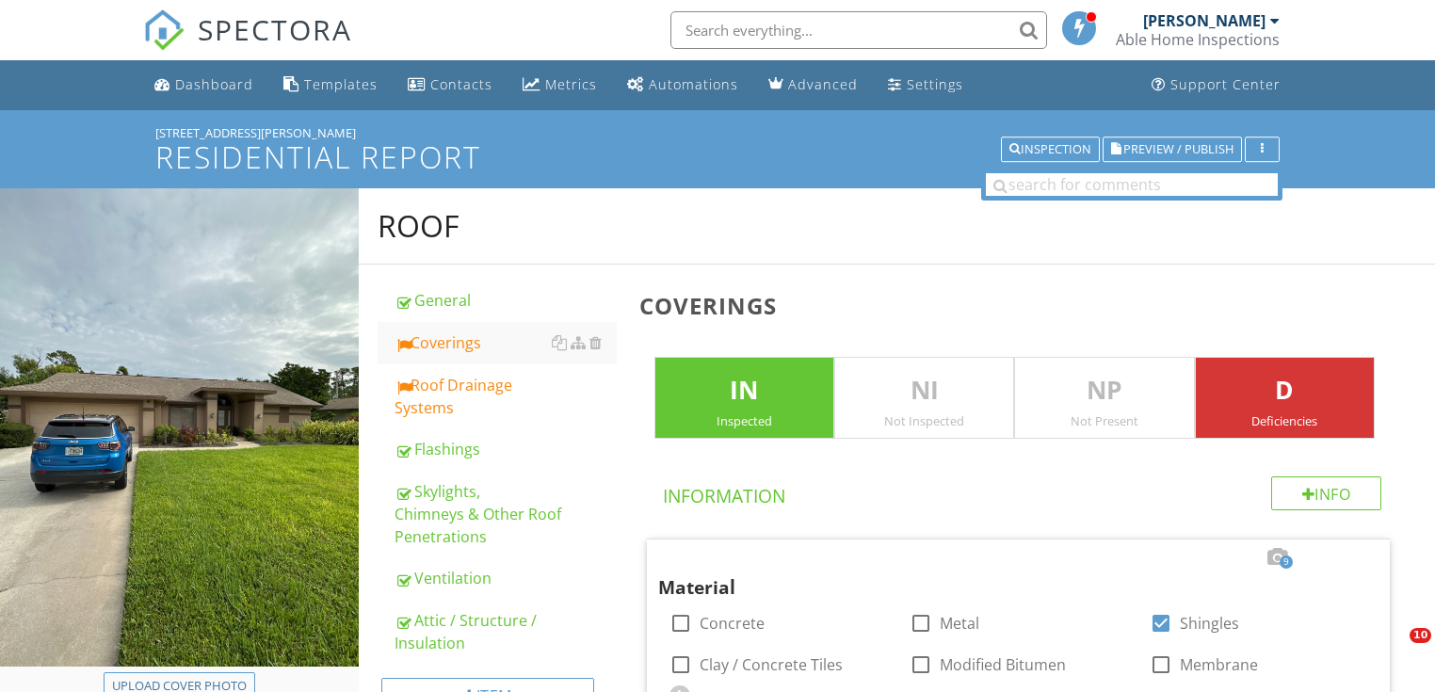
scroll to position [2449, 0]
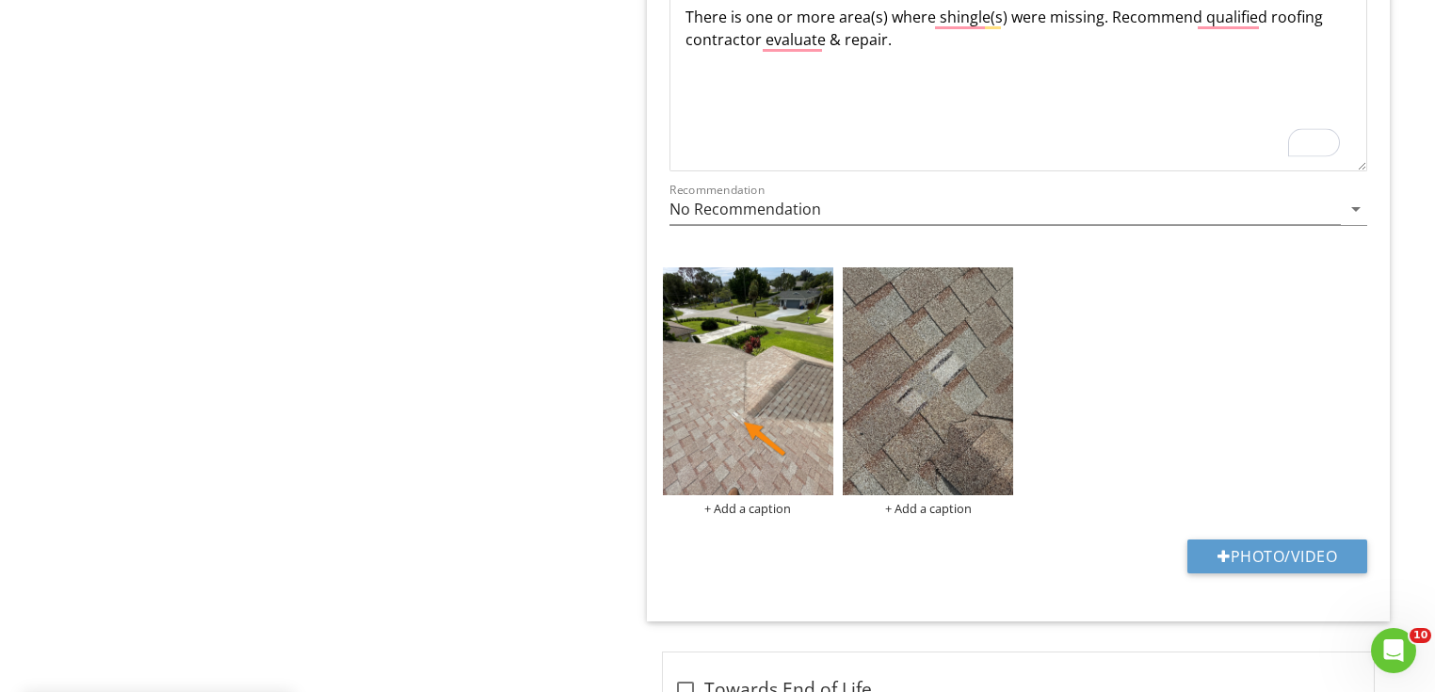
scroll to position [3729, 0]
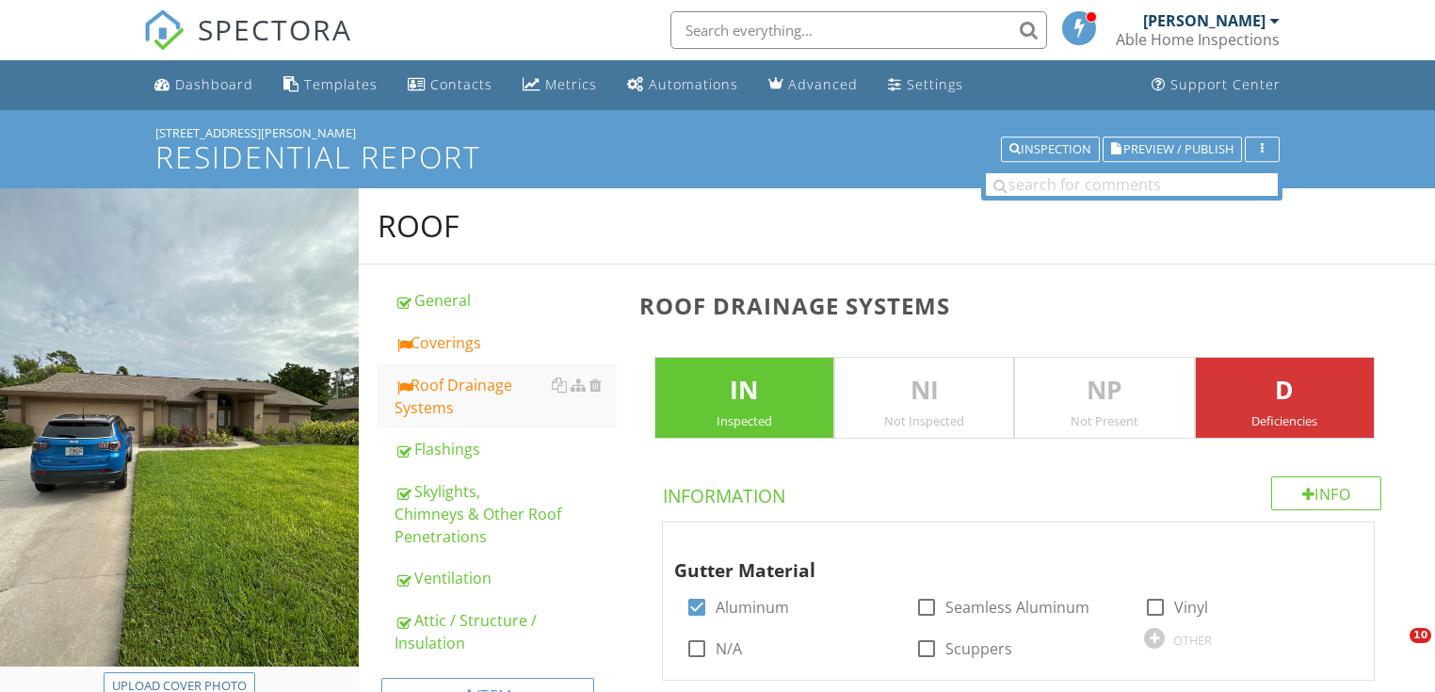
scroll to position [3951, 0]
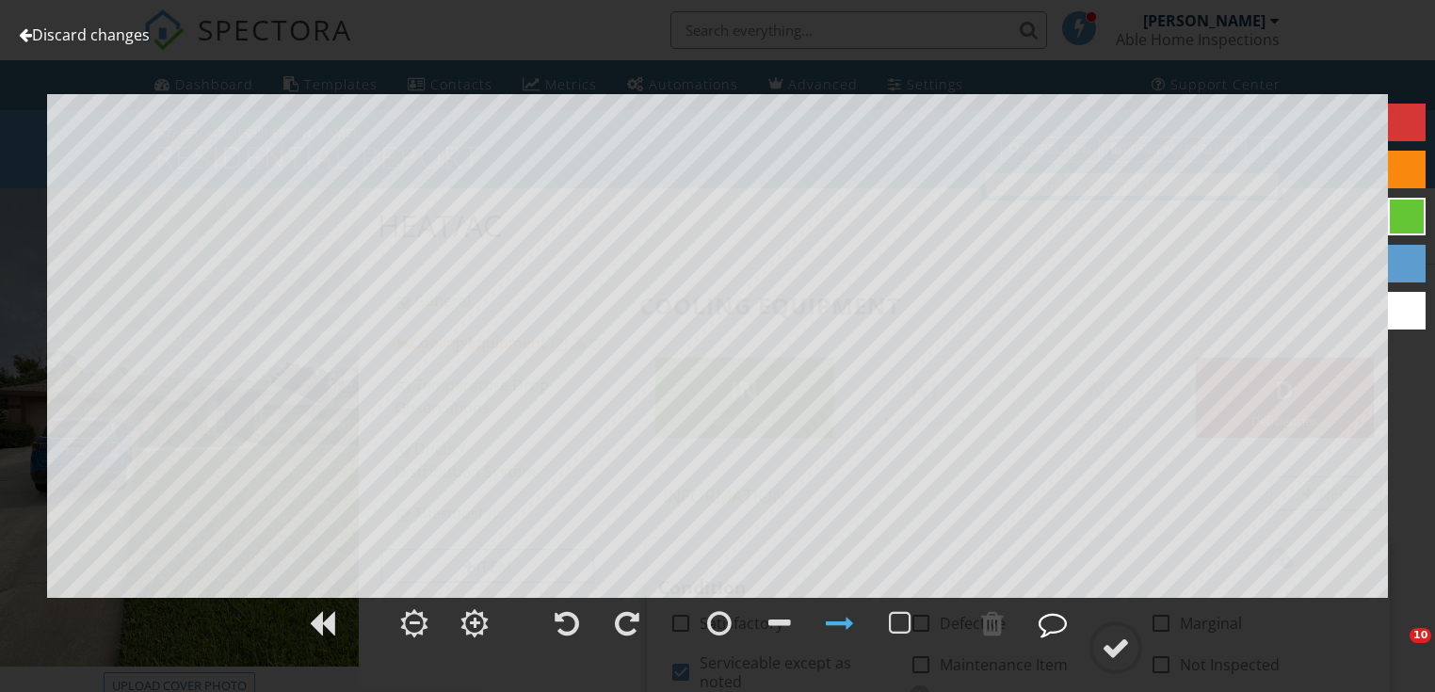
scroll to position [1025, 0]
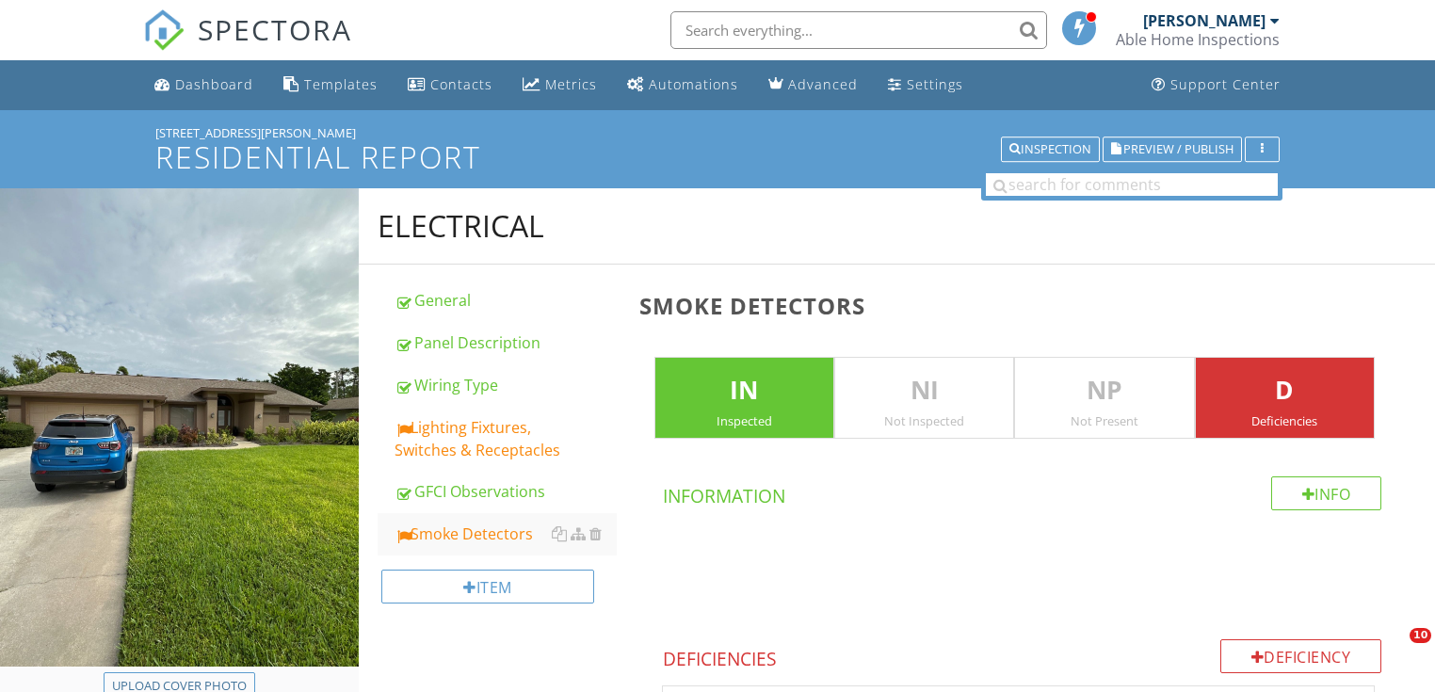
scroll to position [915, 0]
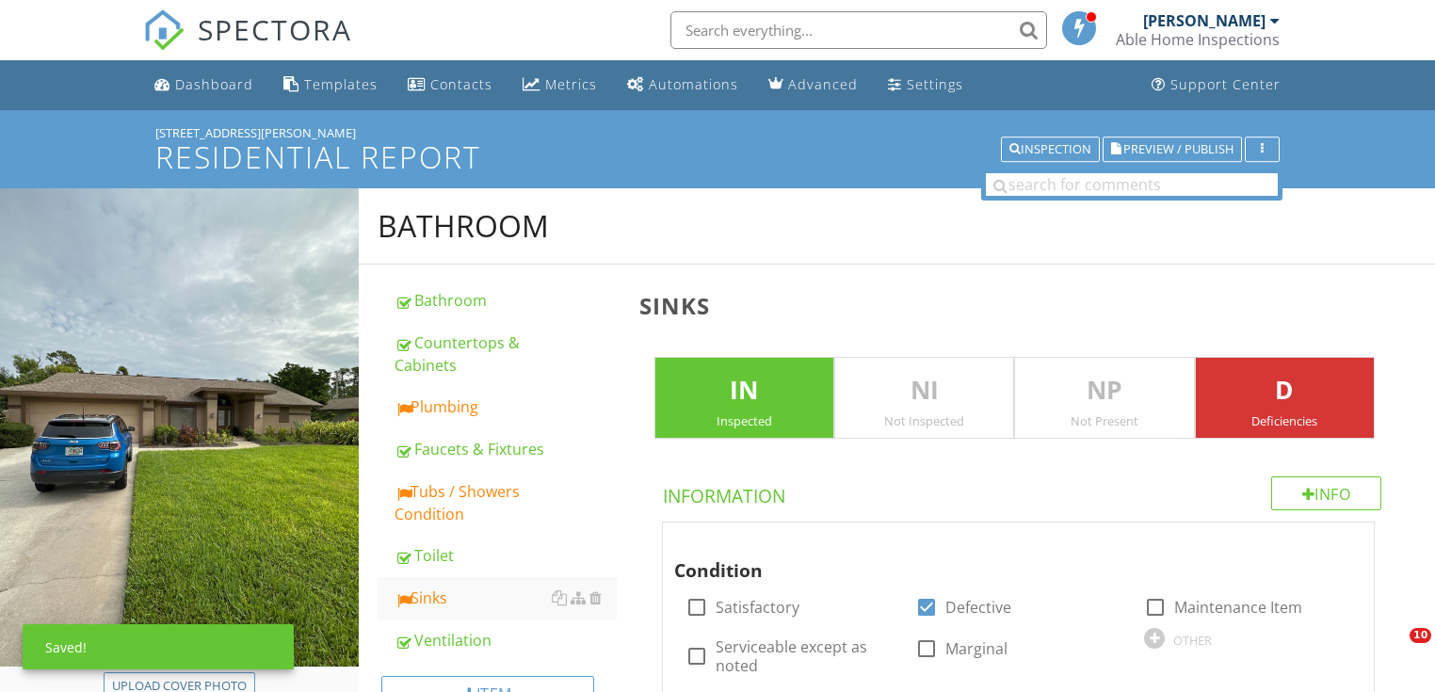
scroll to position [900, 0]
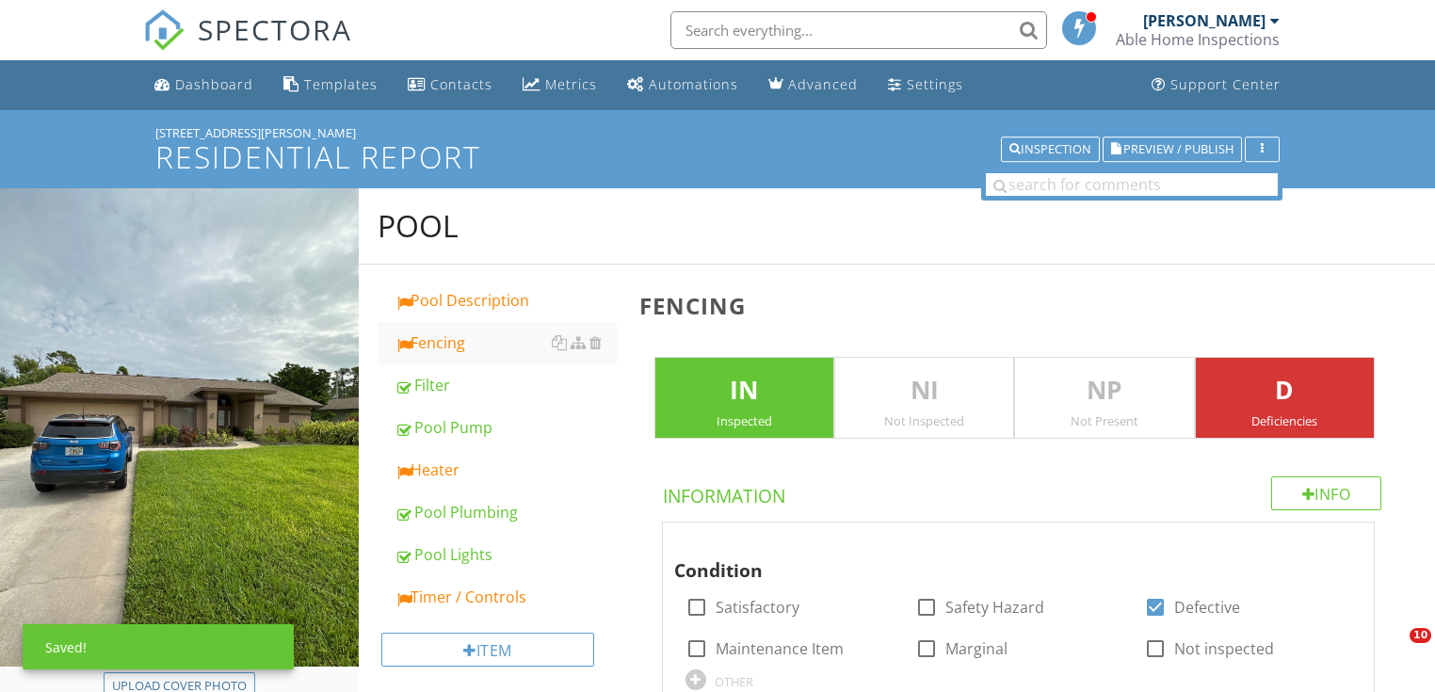
scroll to position [644, 0]
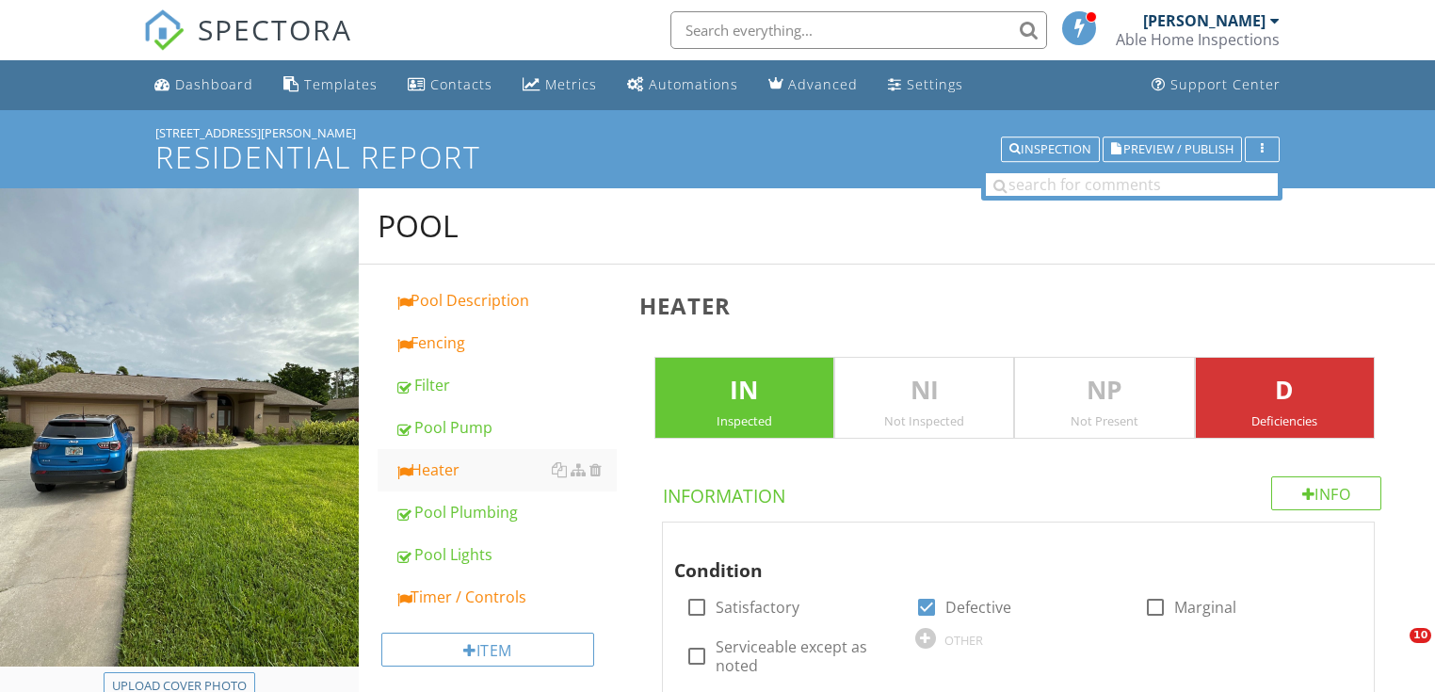
scroll to position [870, 0]
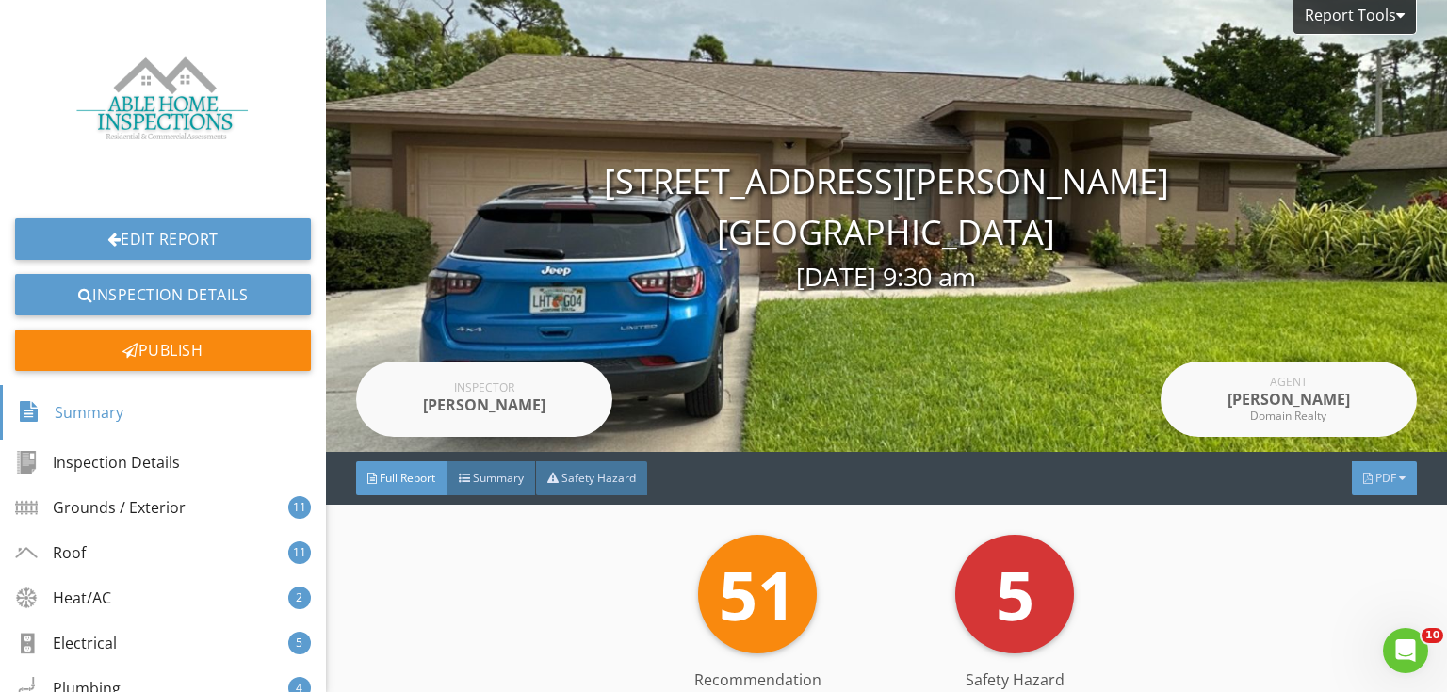
scroll to position [75, 0]
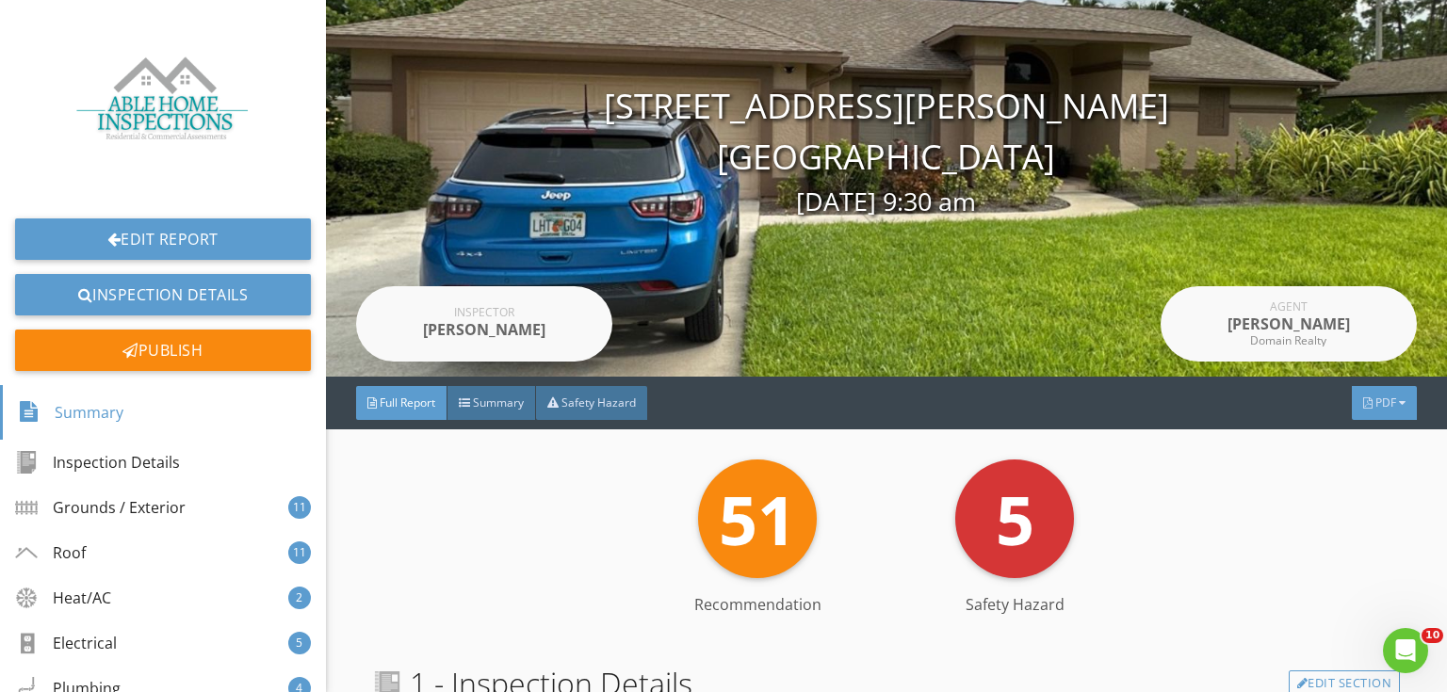
click at [1377, 401] on span "PDF" at bounding box center [1385, 403] width 21 height 16
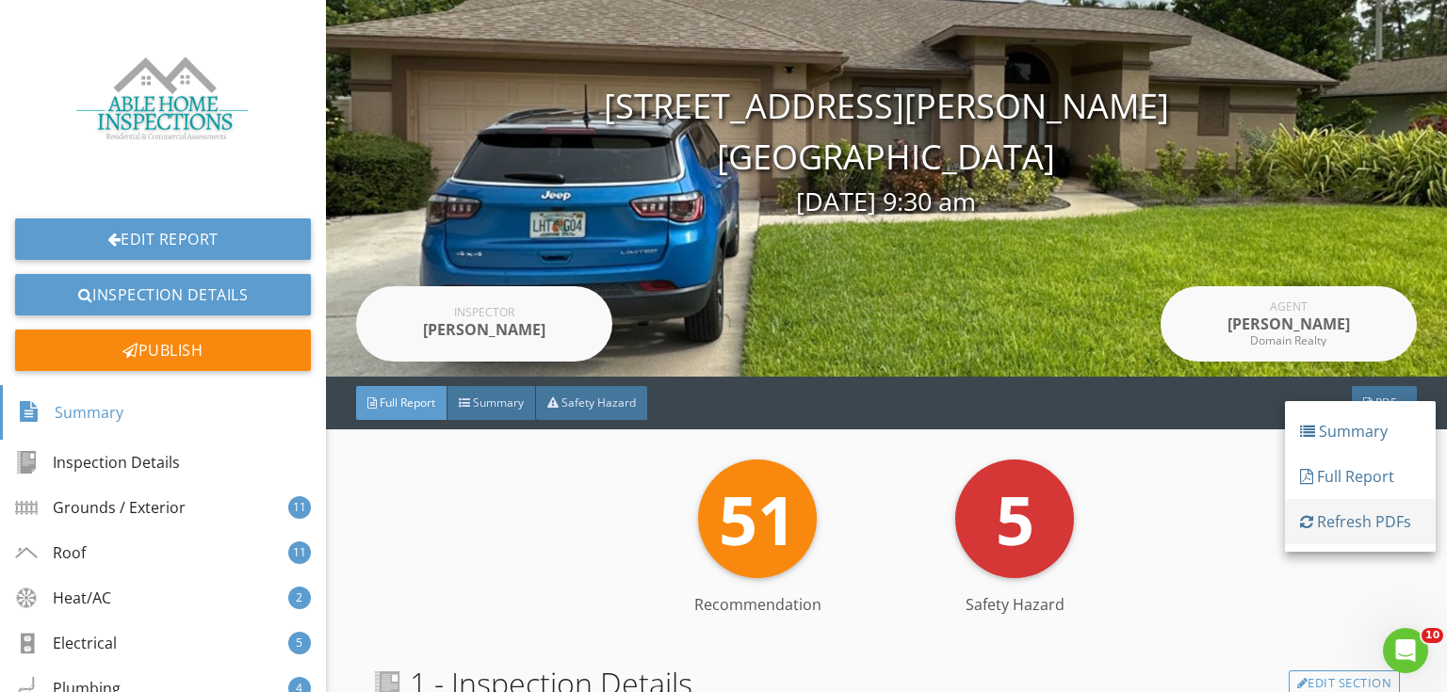
click at [1368, 525] on div "Refresh PDFs" at bounding box center [1360, 521] width 121 height 23
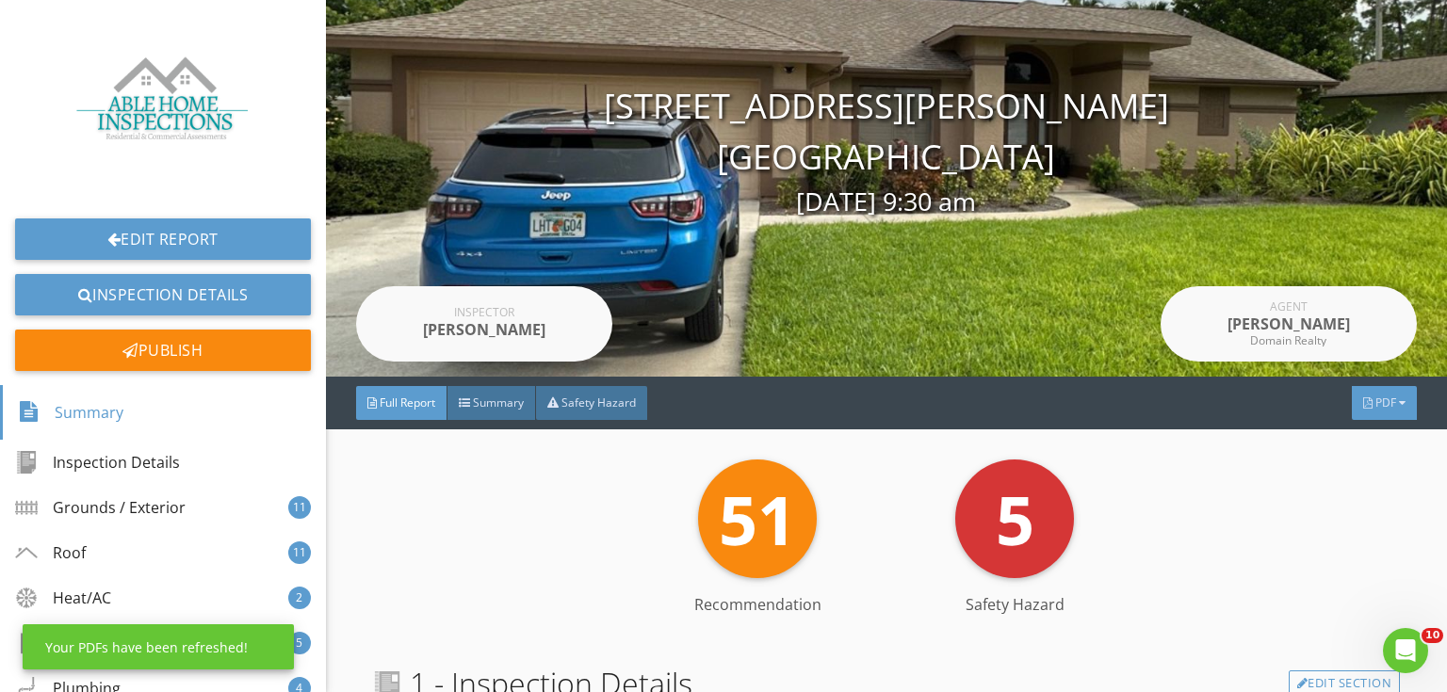
click at [1355, 396] on div "PDF" at bounding box center [1383, 403] width 65 height 34
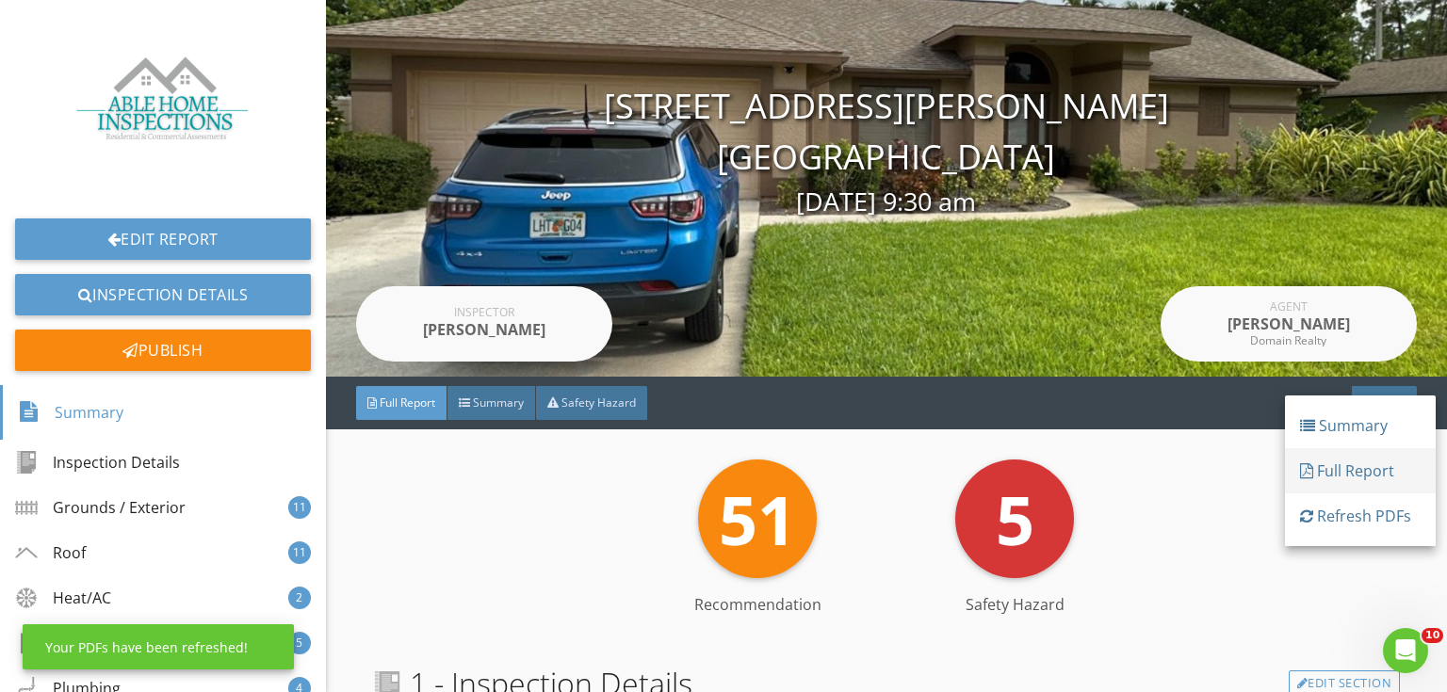
click at [1347, 472] on div "Full Report" at bounding box center [1360, 471] width 121 height 23
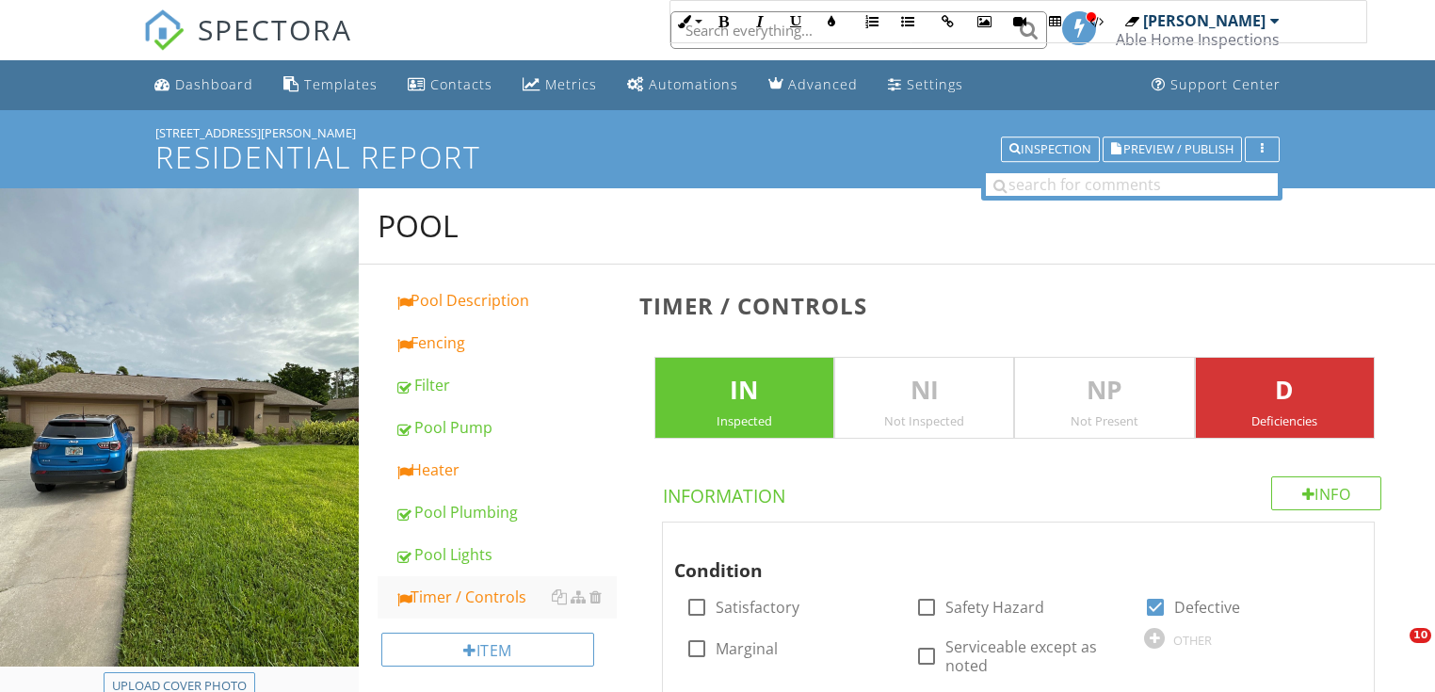
scroll to position [1964, 0]
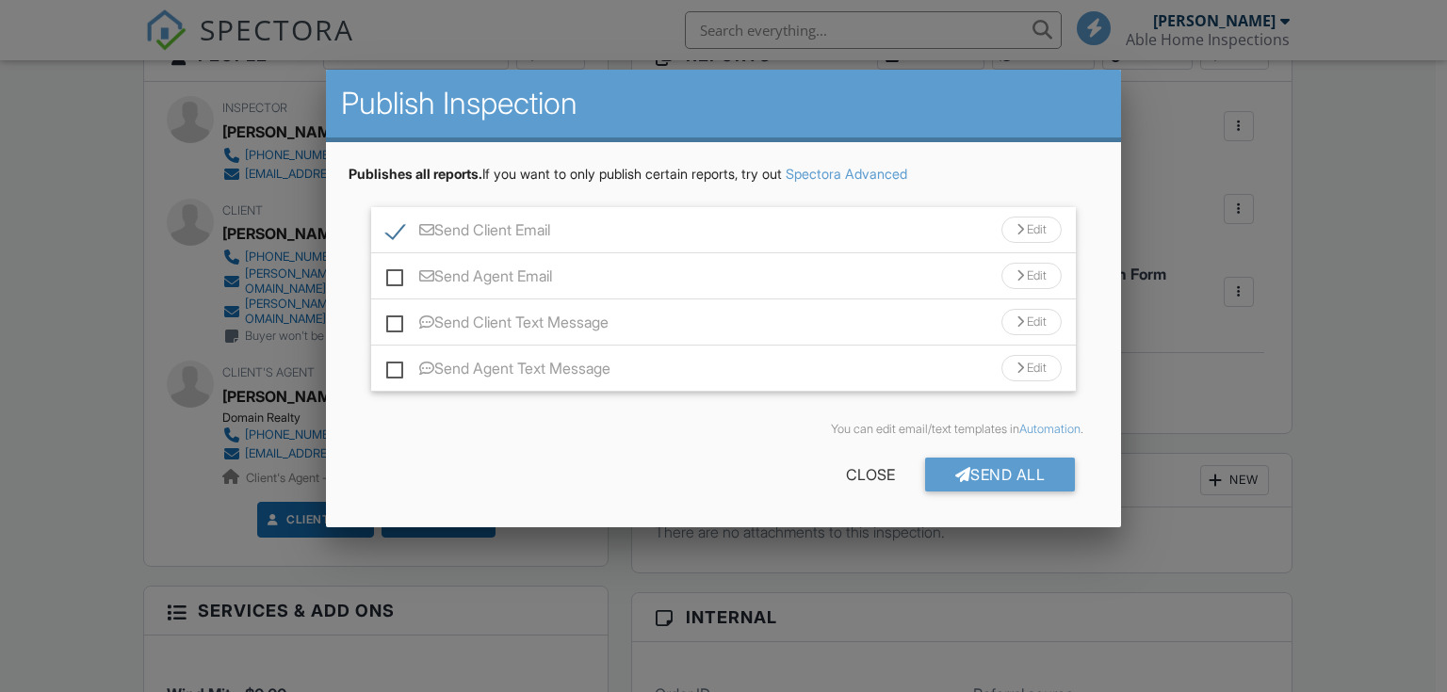
click at [497, 271] on label "Send Agent Email" at bounding box center [469, 279] width 166 height 24
click at [398, 271] on input "Send Agent Email" at bounding box center [392, 267] width 12 height 12
checkbox input "true"
click at [510, 319] on label "Send Client Text Message" at bounding box center [497, 326] width 222 height 24
click at [398, 319] on input "Send Client Text Message" at bounding box center [392, 313] width 12 height 12
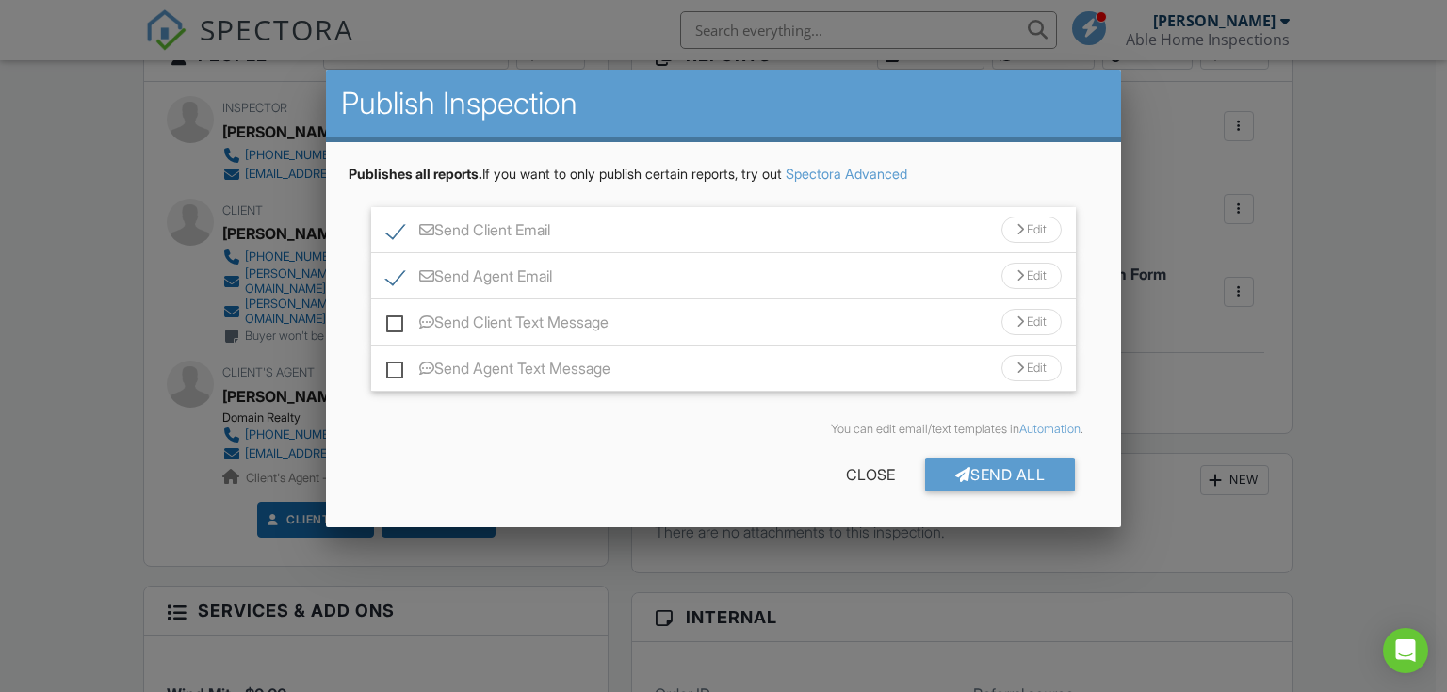
checkbox input "true"
click at [1006, 477] on div "Send All" at bounding box center [1000, 475] width 151 height 34
